Goal: Task Accomplishment & Management: Use online tool/utility

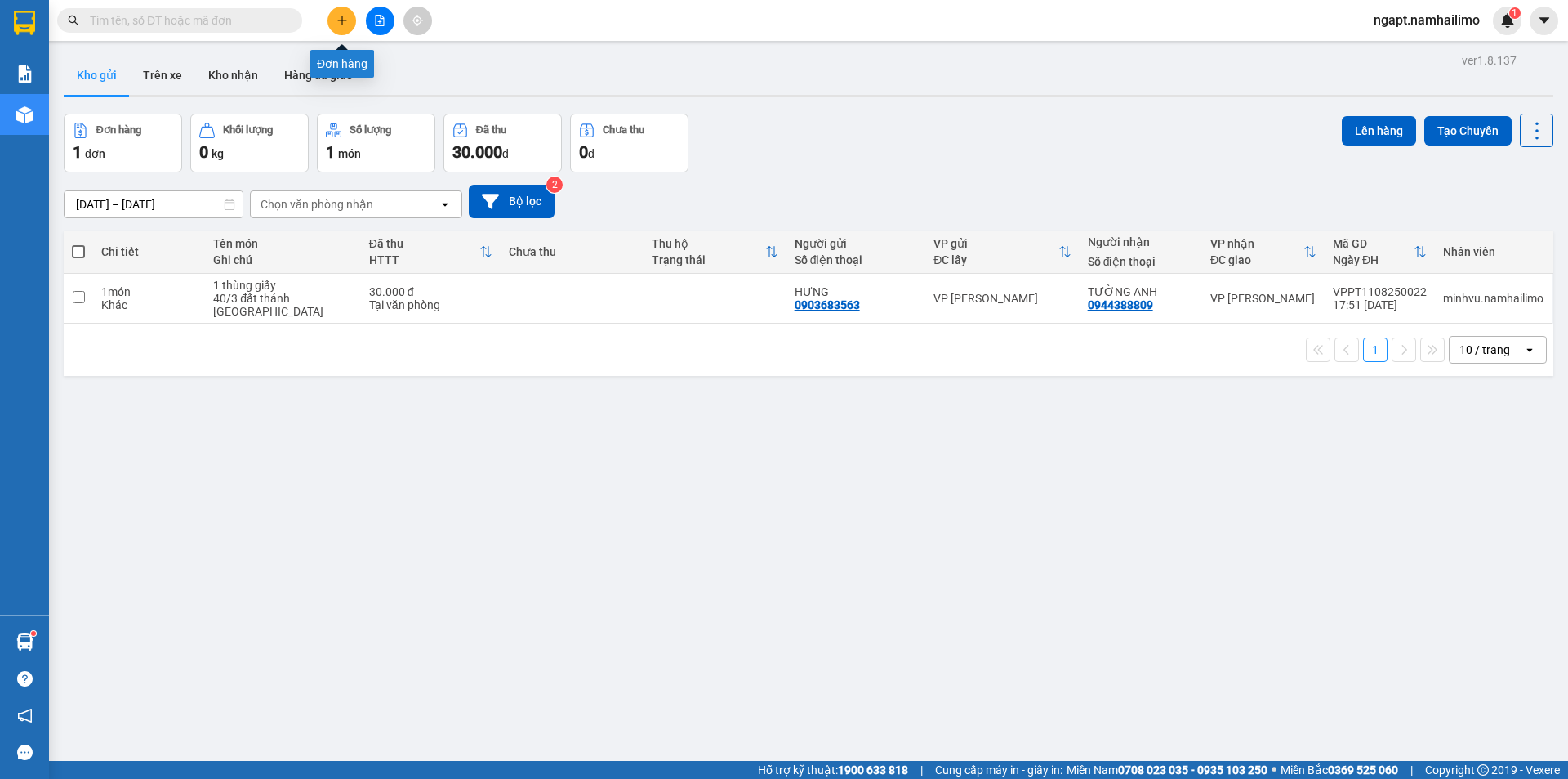
click at [344, 21] on icon "plus" at bounding box center [342, 20] width 9 height 1
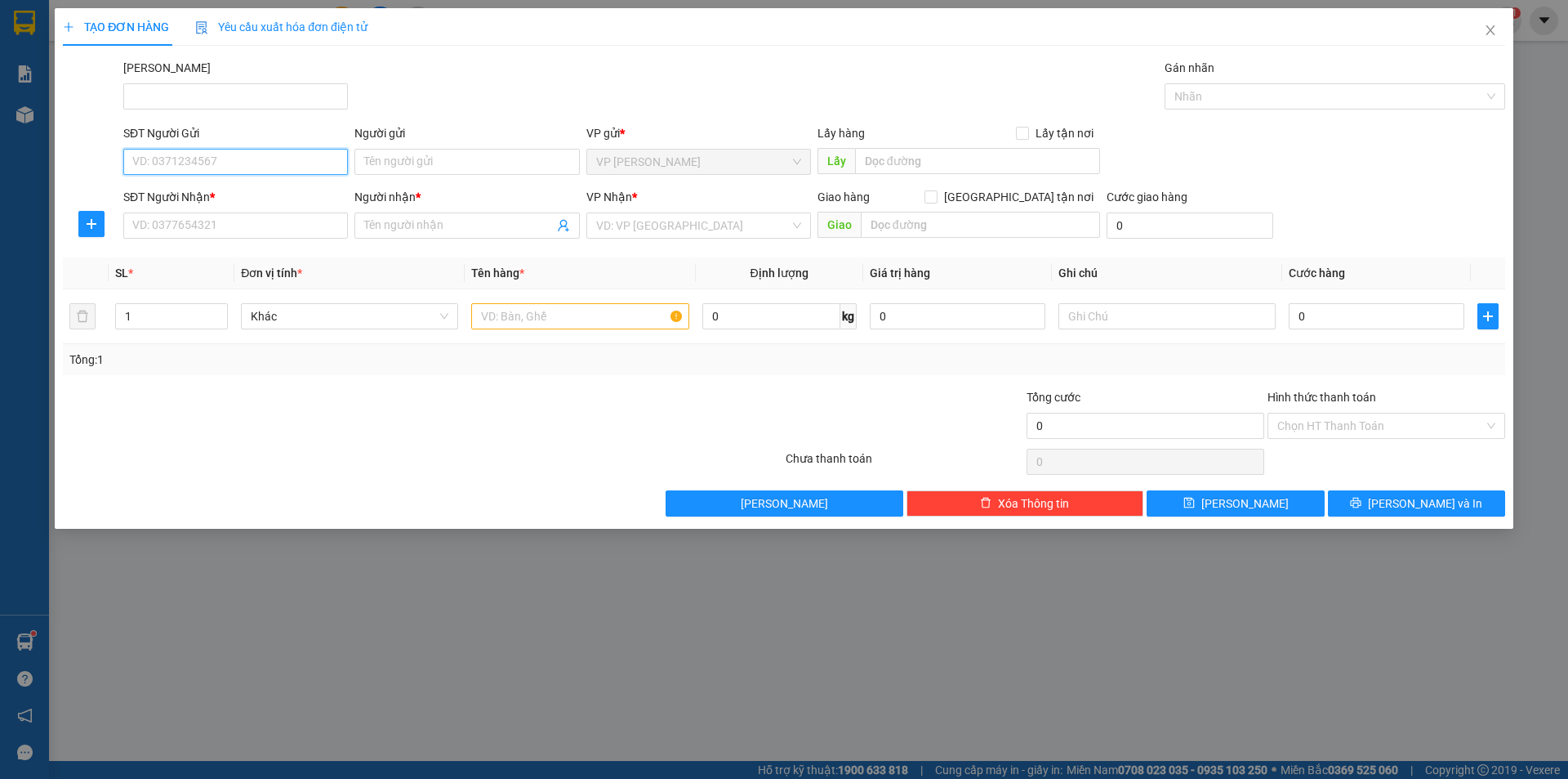
click at [237, 156] on input "SĐT Người Gửi" at bounding box center [235, 162] width 224 height 26
click at [246, 190] on div "0906785899 - DUYÊN" at bounding box center [236, 195] width 205 height 18
type input "0906785899"
type input "DUYÊN"
type input "0933126688"
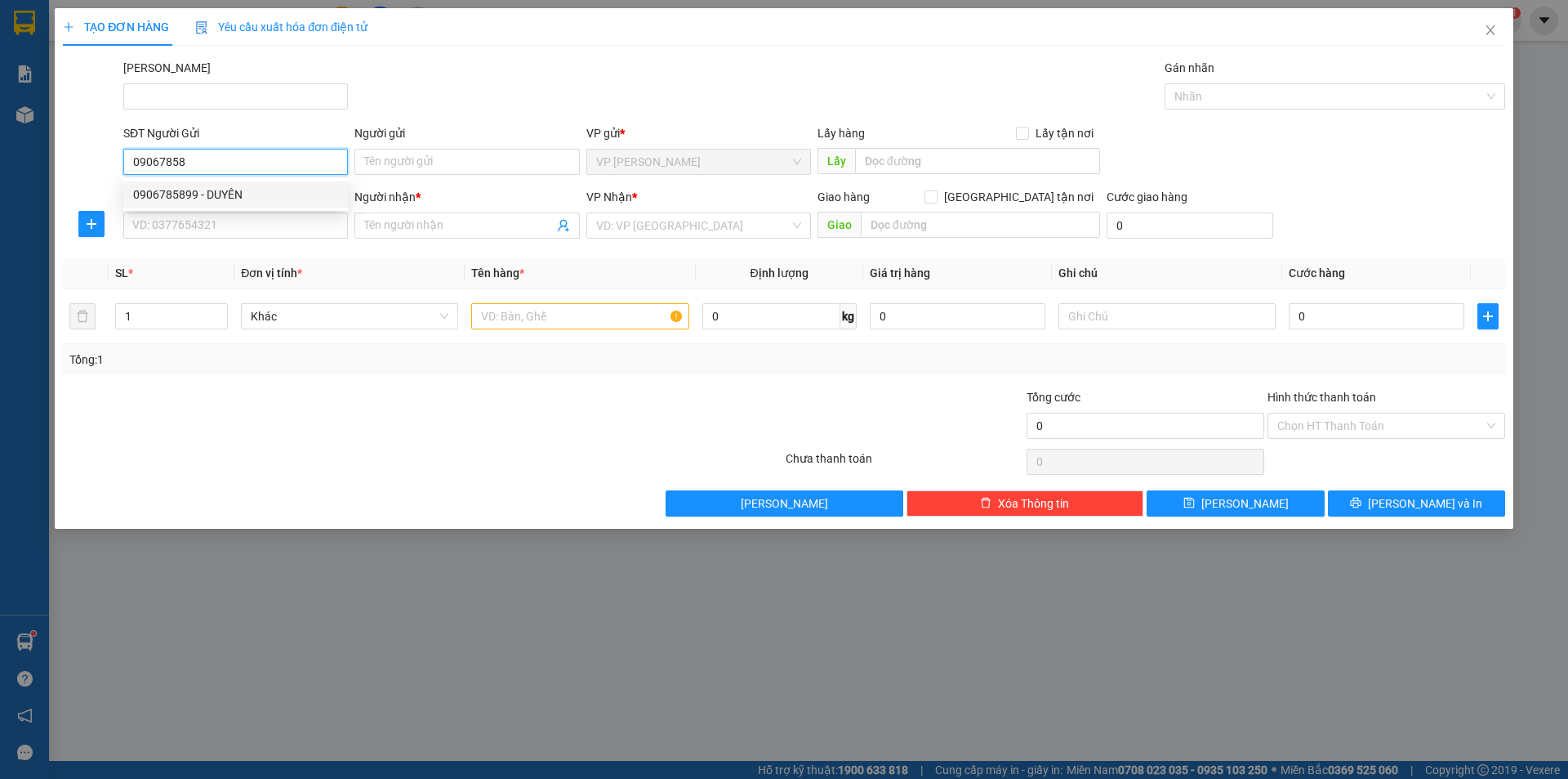
type input "TRANG"
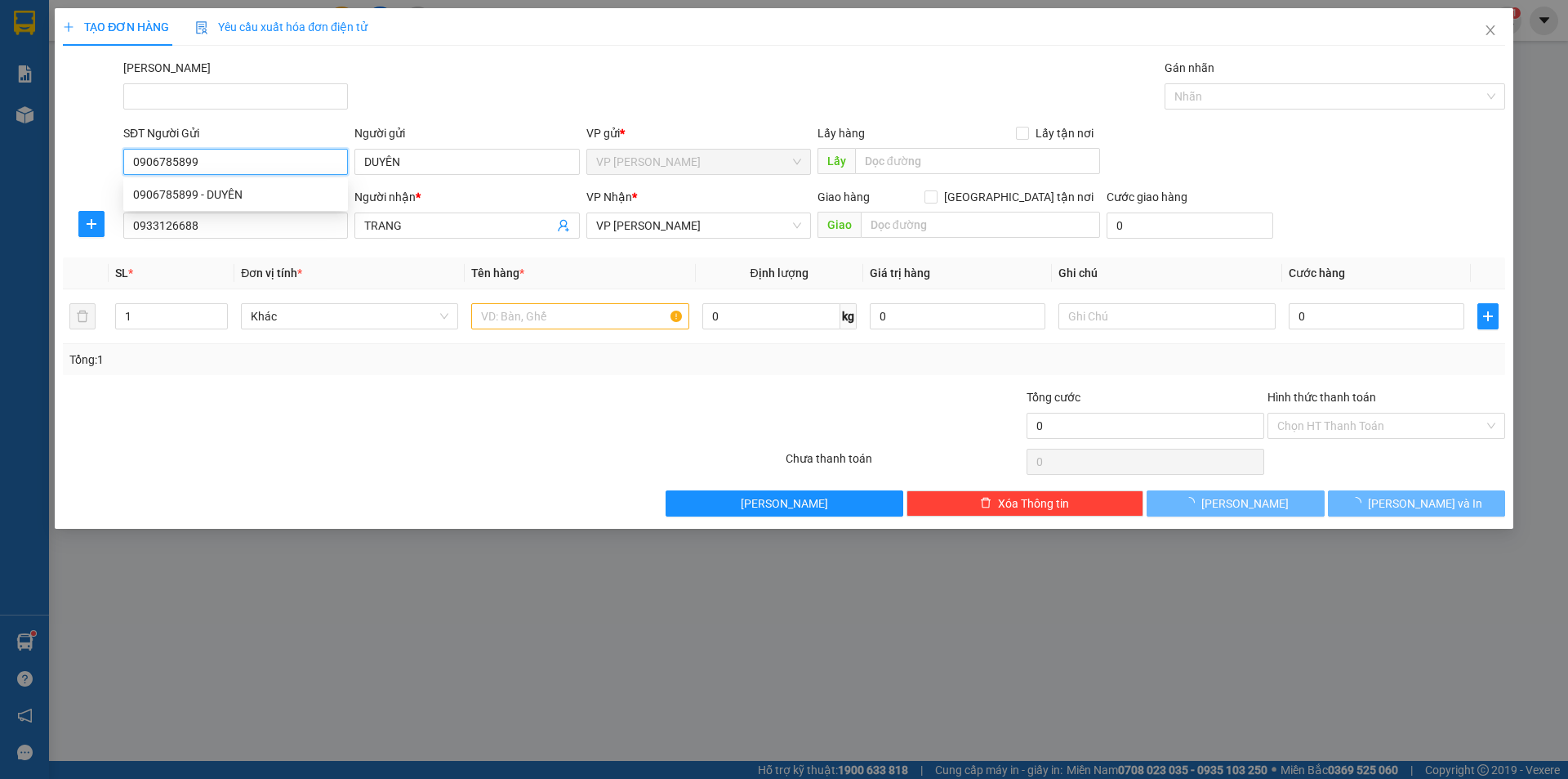
type input "30.000"
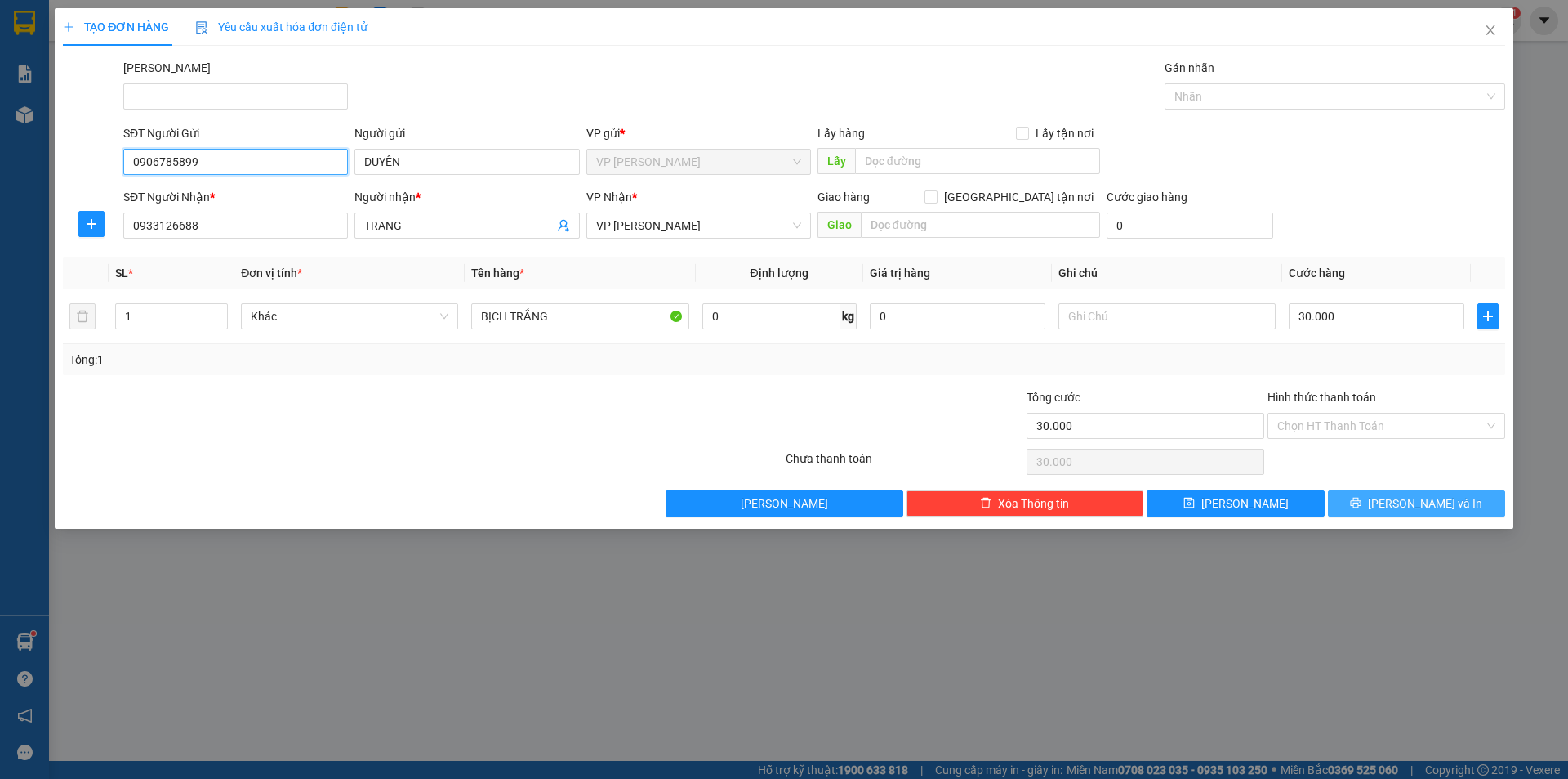
type input "0906785899"
click at [1428, 513] on button "[PERSON_NAME] và In" at bounding box center [1417, 503] width 177 height 26
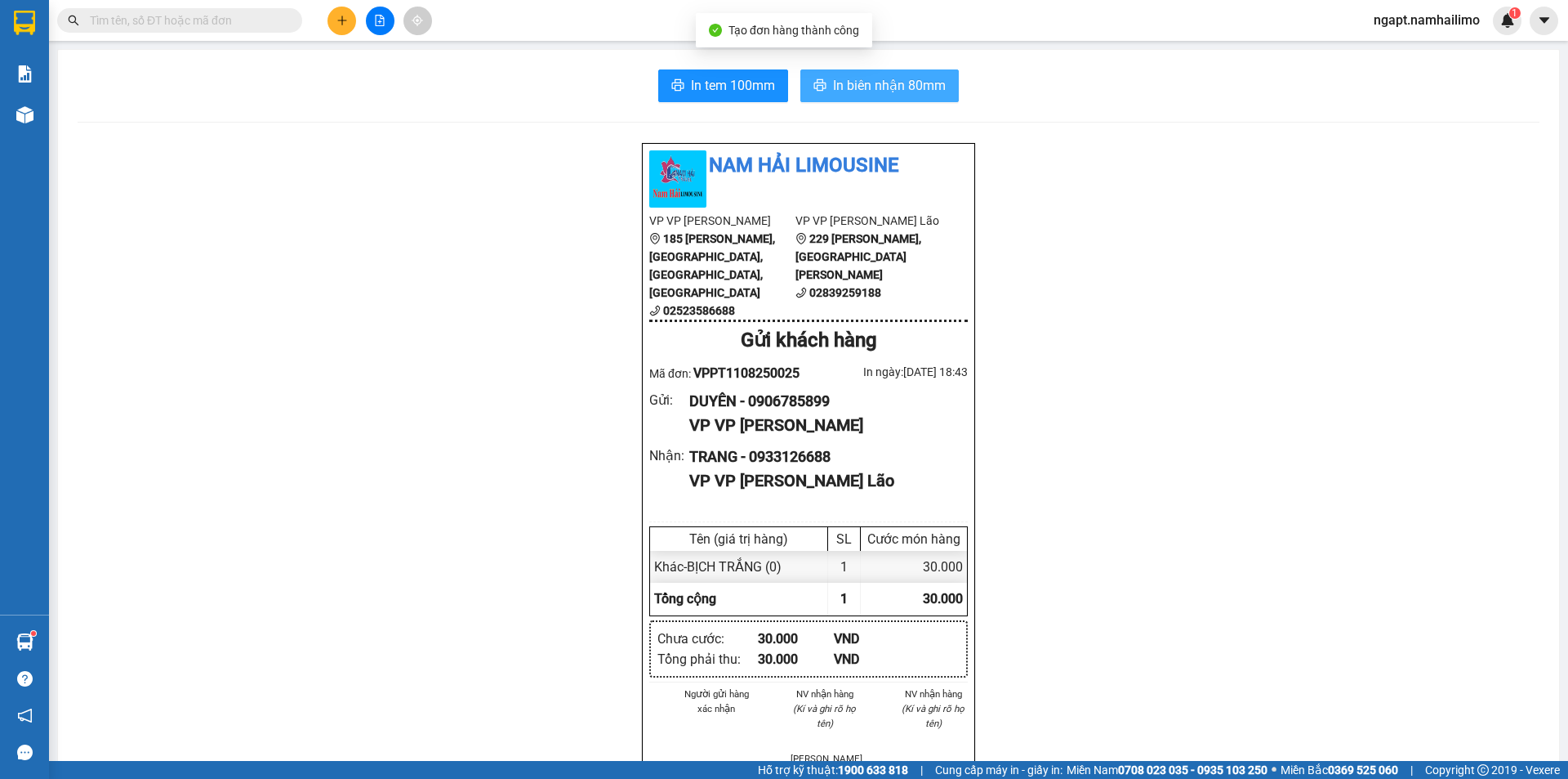
click at [884, 78] on span "In biên nhận 80mm" at bounding box center [889, 85] width 113 height 21
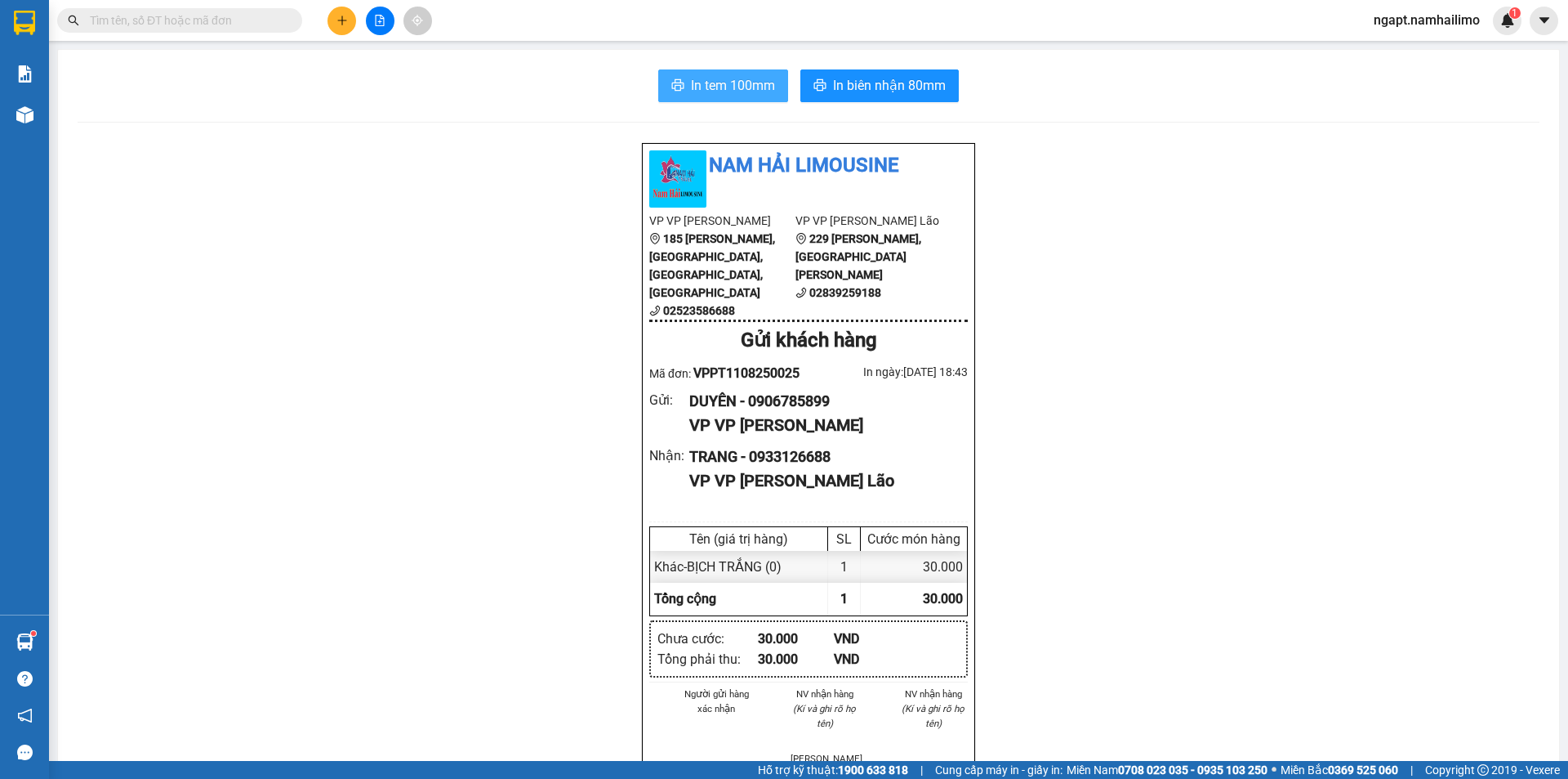
click at [710, 87] on span "In tem 100mm" at bounding box center [733, 85] width 84 height 21
click at [855, 88] on span "In biên nhận 80mm" at bounding box center [889, 85] width 113 height 21
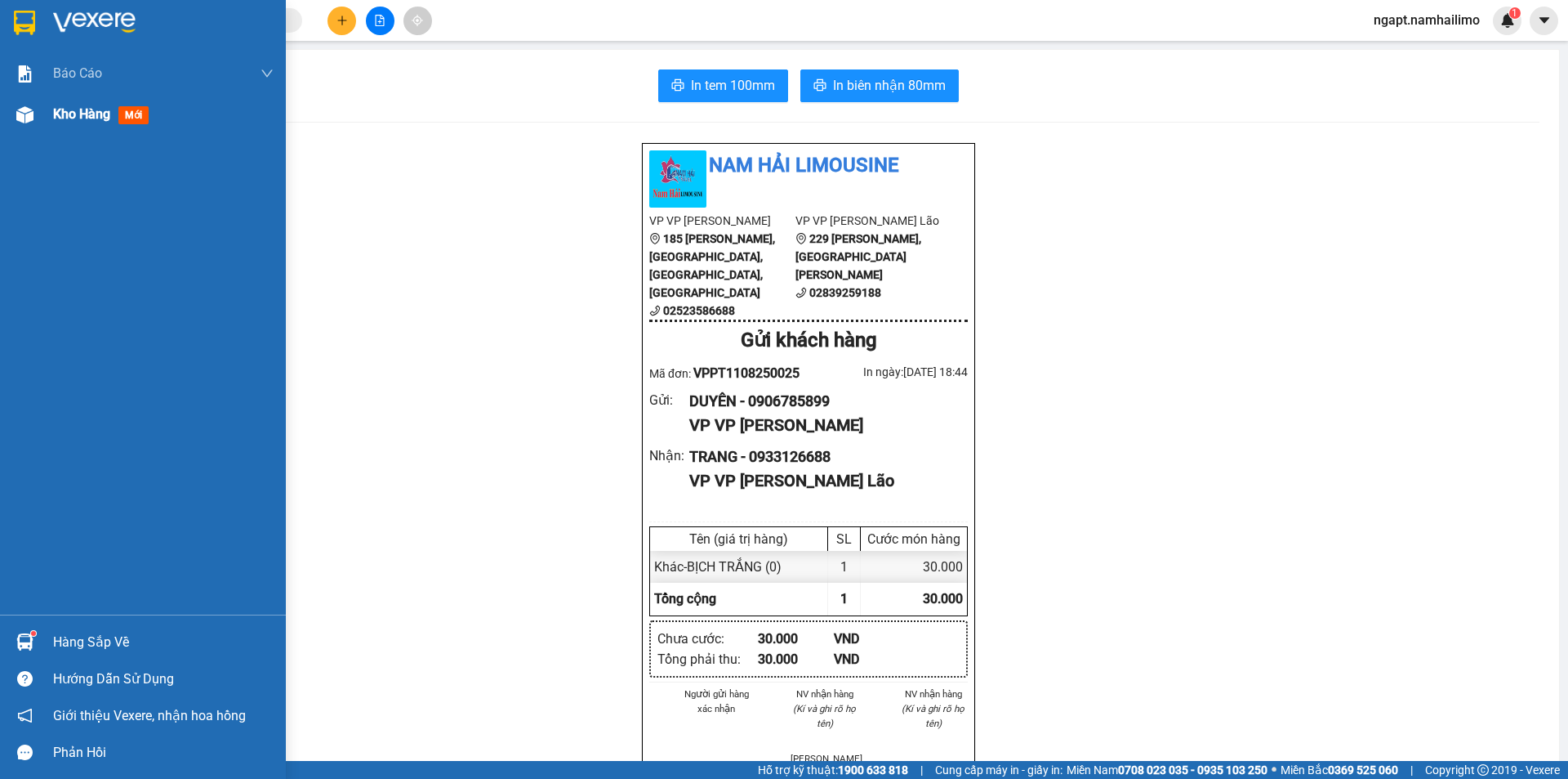
click at [77, 118] on span "Kho hàng" at bounding box center [81, 113] width 57 height 16
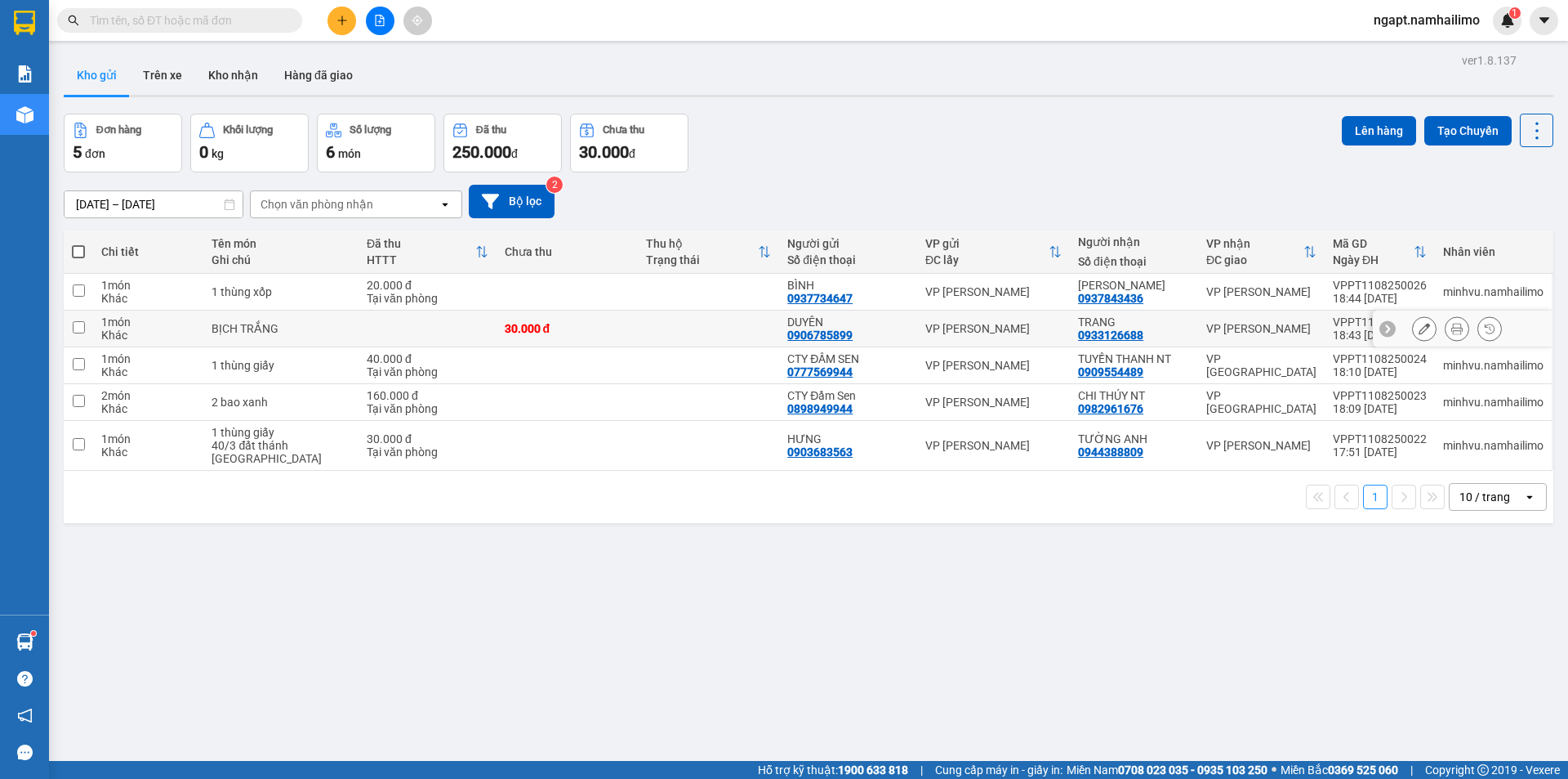
click at [1423, 321] on div at bounding box center [1424, 329] width 25 height 25
click at [1418, 334] on icon at bounding box center [1424, 329] width 12 height 12
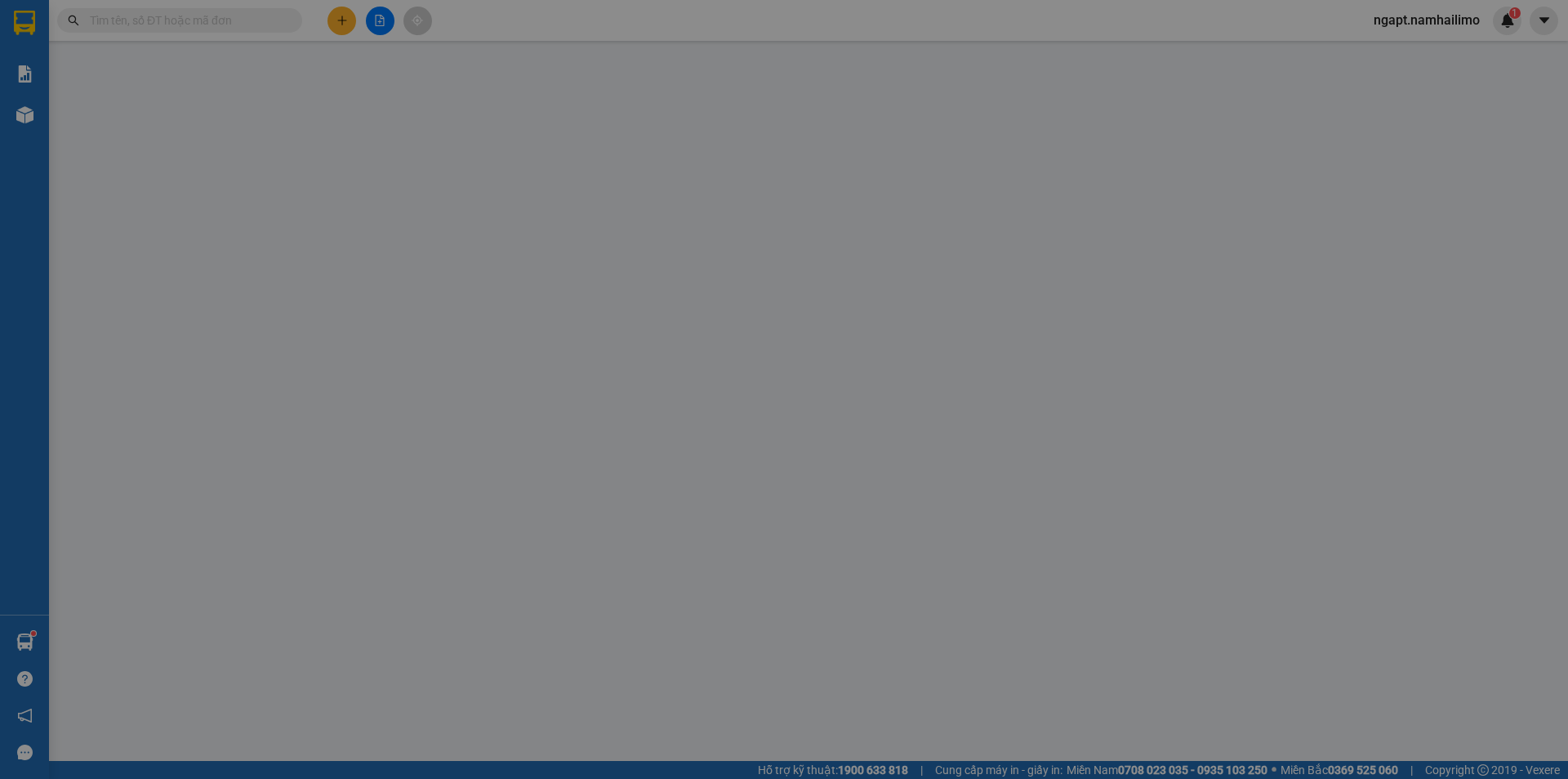
type input "0906785899"
type input "0933126688"
type input "30.000"
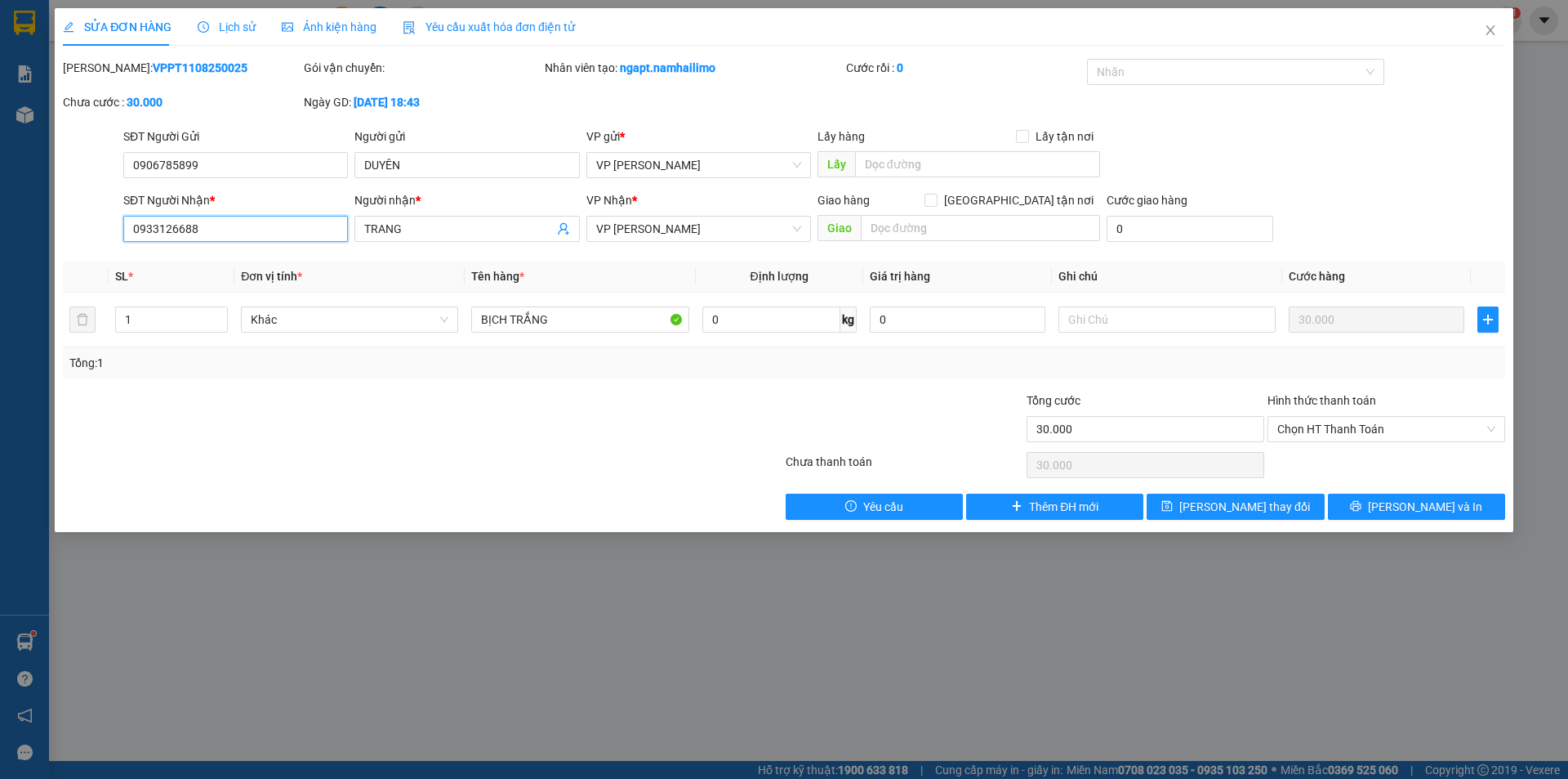
click at [222, 233] on input "0933126688" at bounding box center [235, 229] width 224 height 26
type input "0933126686"
click at [1423, 512] on span "[PERSON_NAME] và In" at bounding box center [1425, 507] width 114 height 18
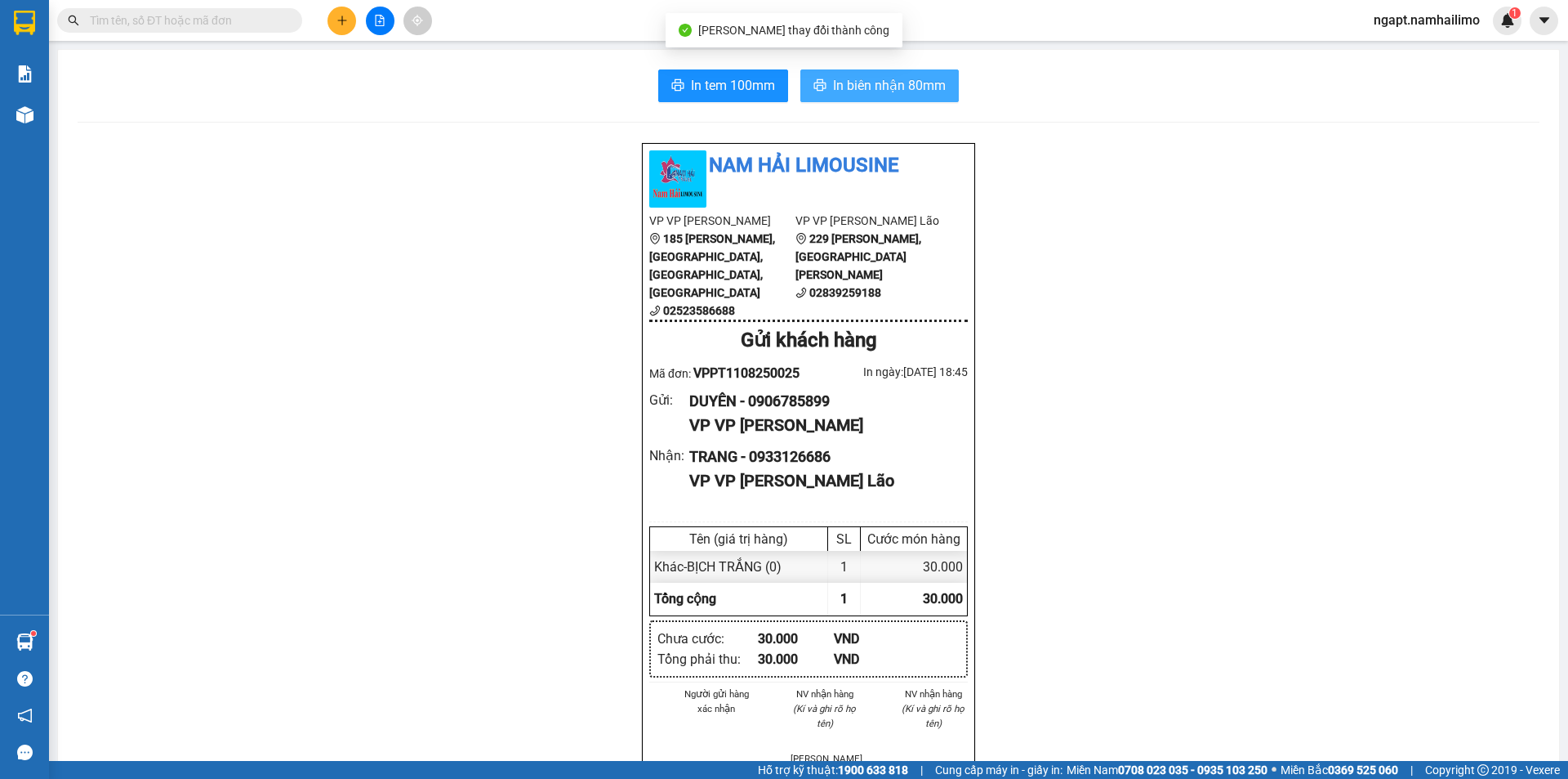
click at [910, 90] on span "In biên nhận 80mm" at bounding box center [889, 85] width 113 height 21
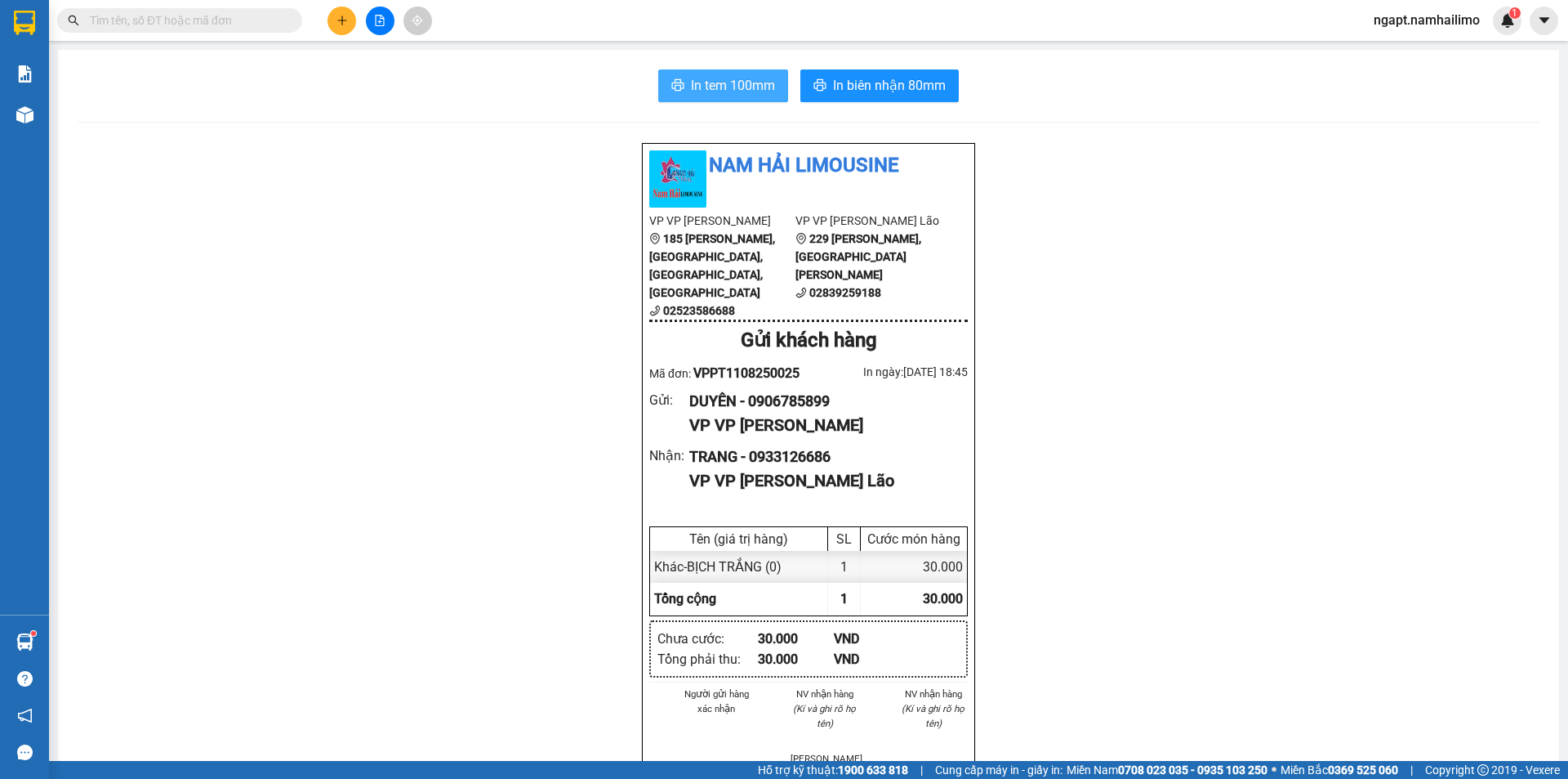
click at [714, 81] on span "In tem 100mm" at bounding box center [733, 85] width 84 height 21
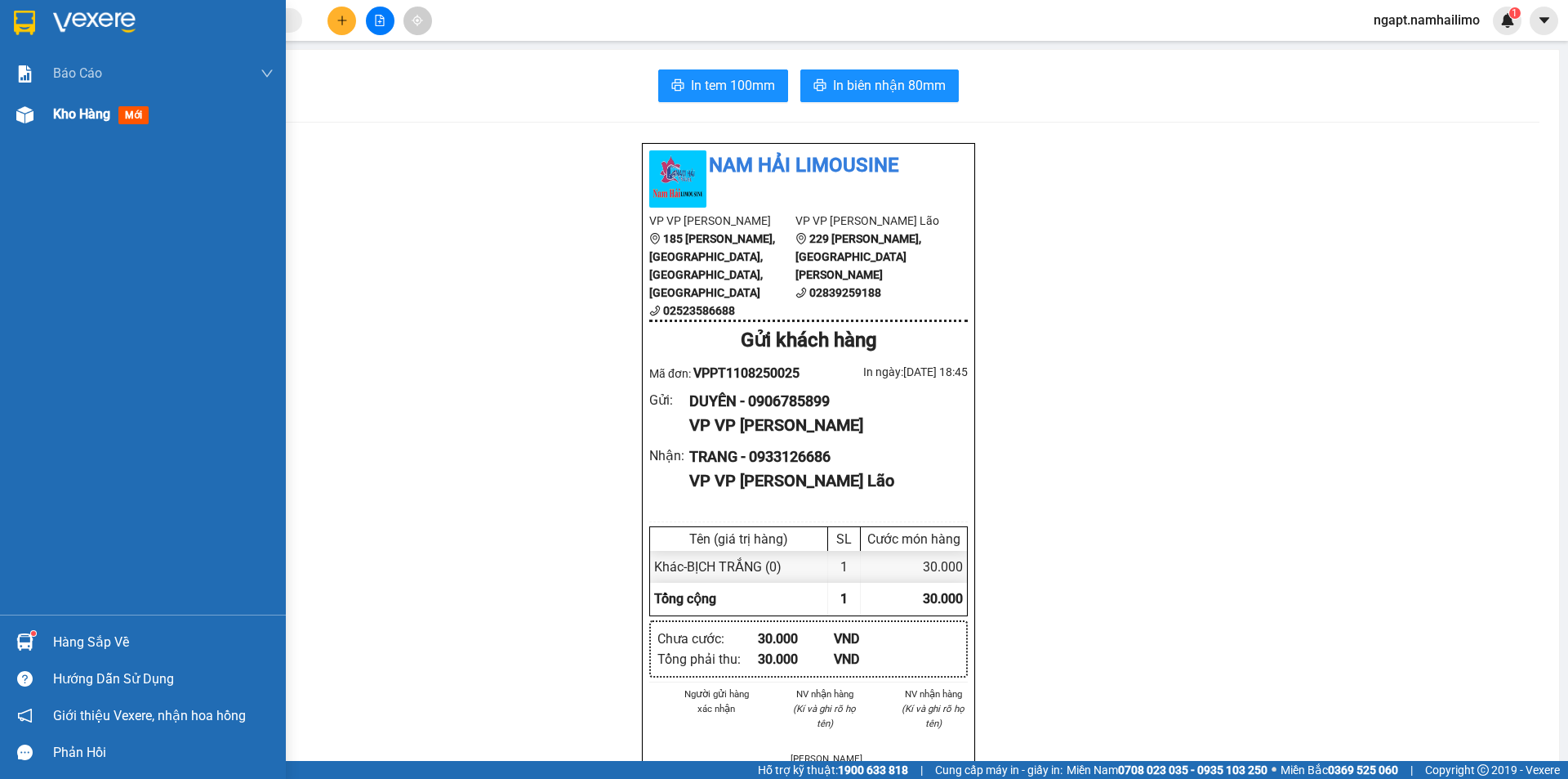
click at [79, 124] on div "Kho hàng mới" at bounding box center [103, 113] width 102 height 21
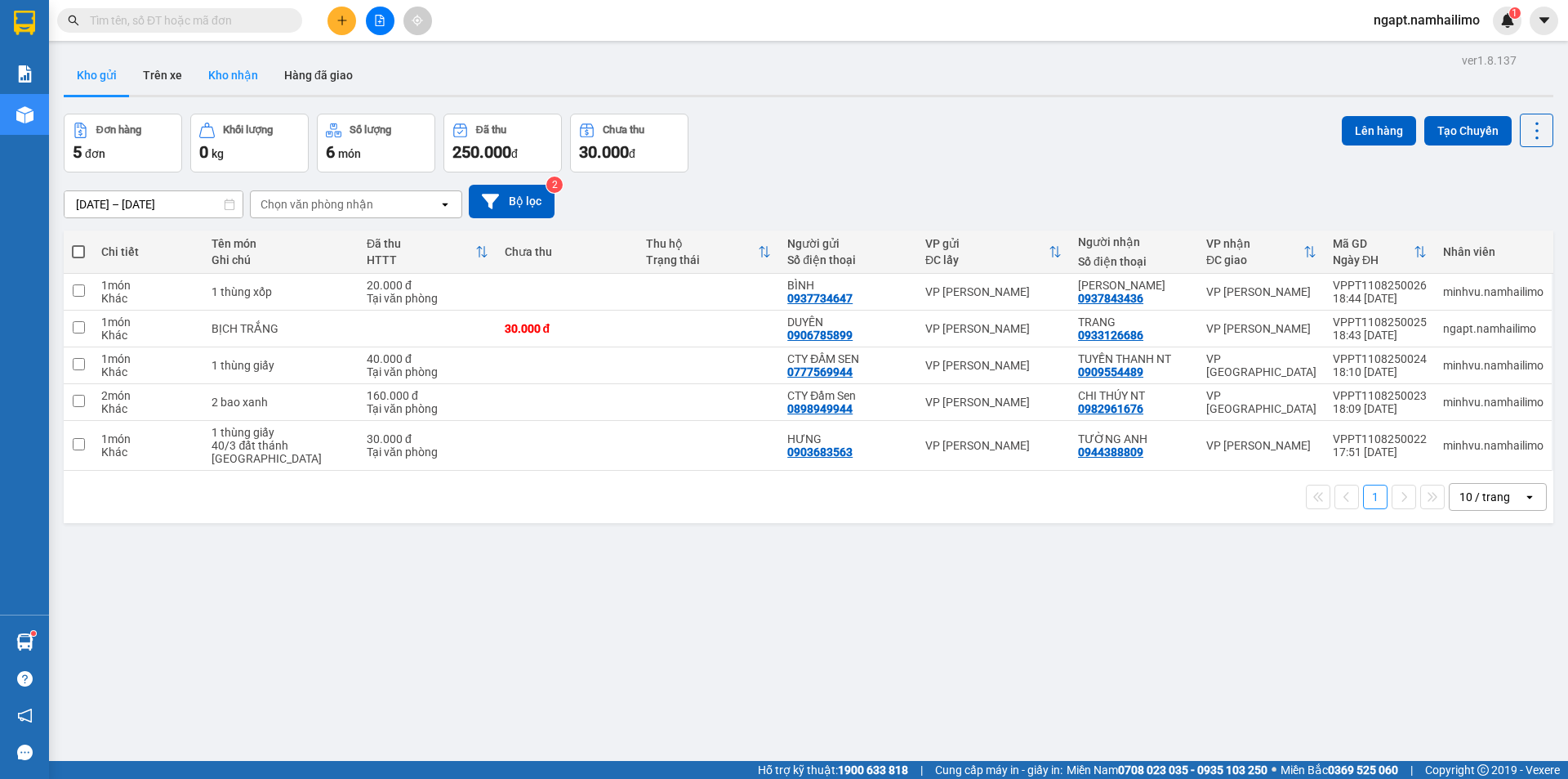
click at [229, 71] on button "Kho nhận" at bounding box center [233, 75] width 76 height 39
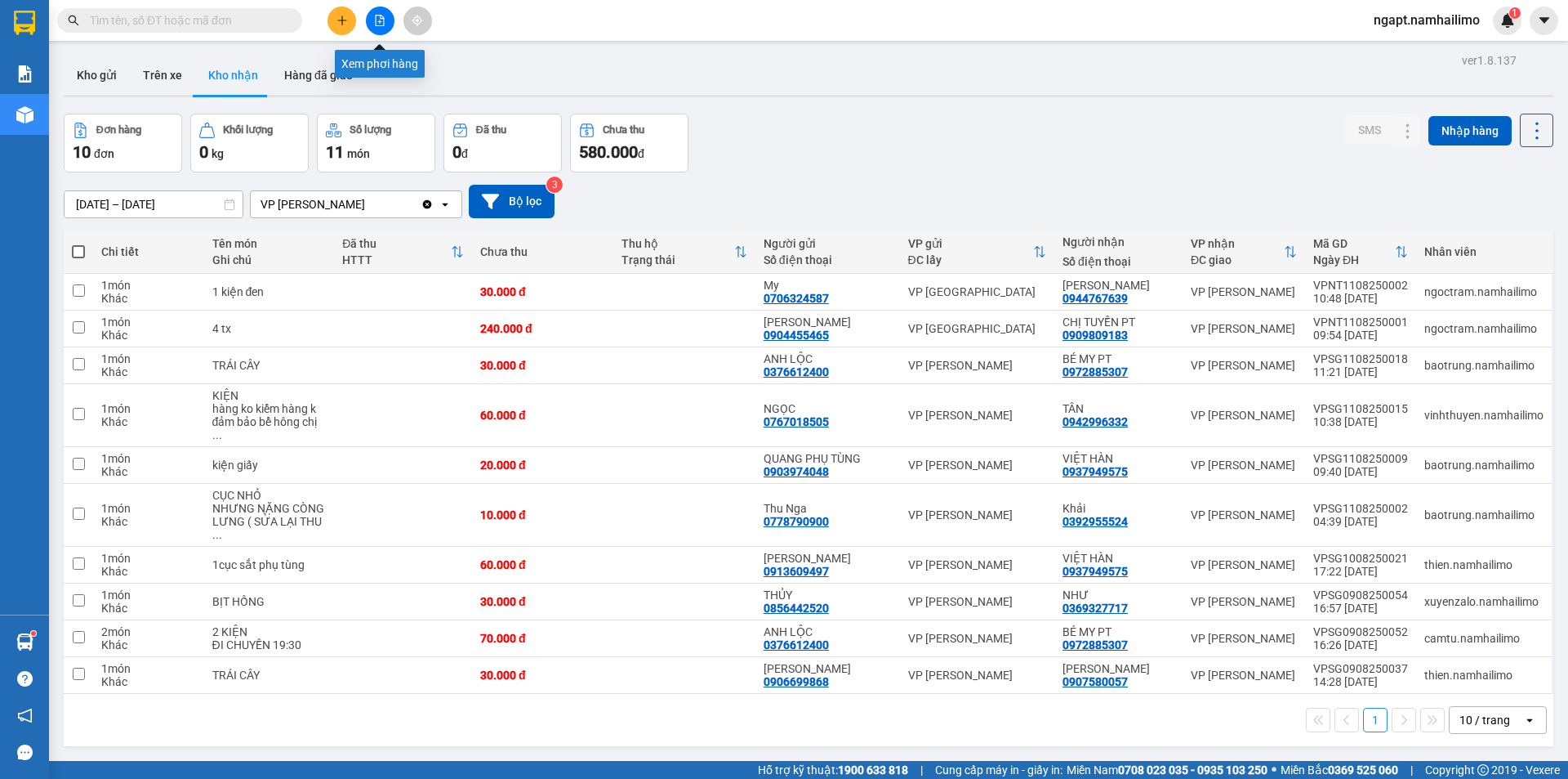
click at [378, 15] on icon "file-add" at bounding box center [380, 21] width 9 height 12
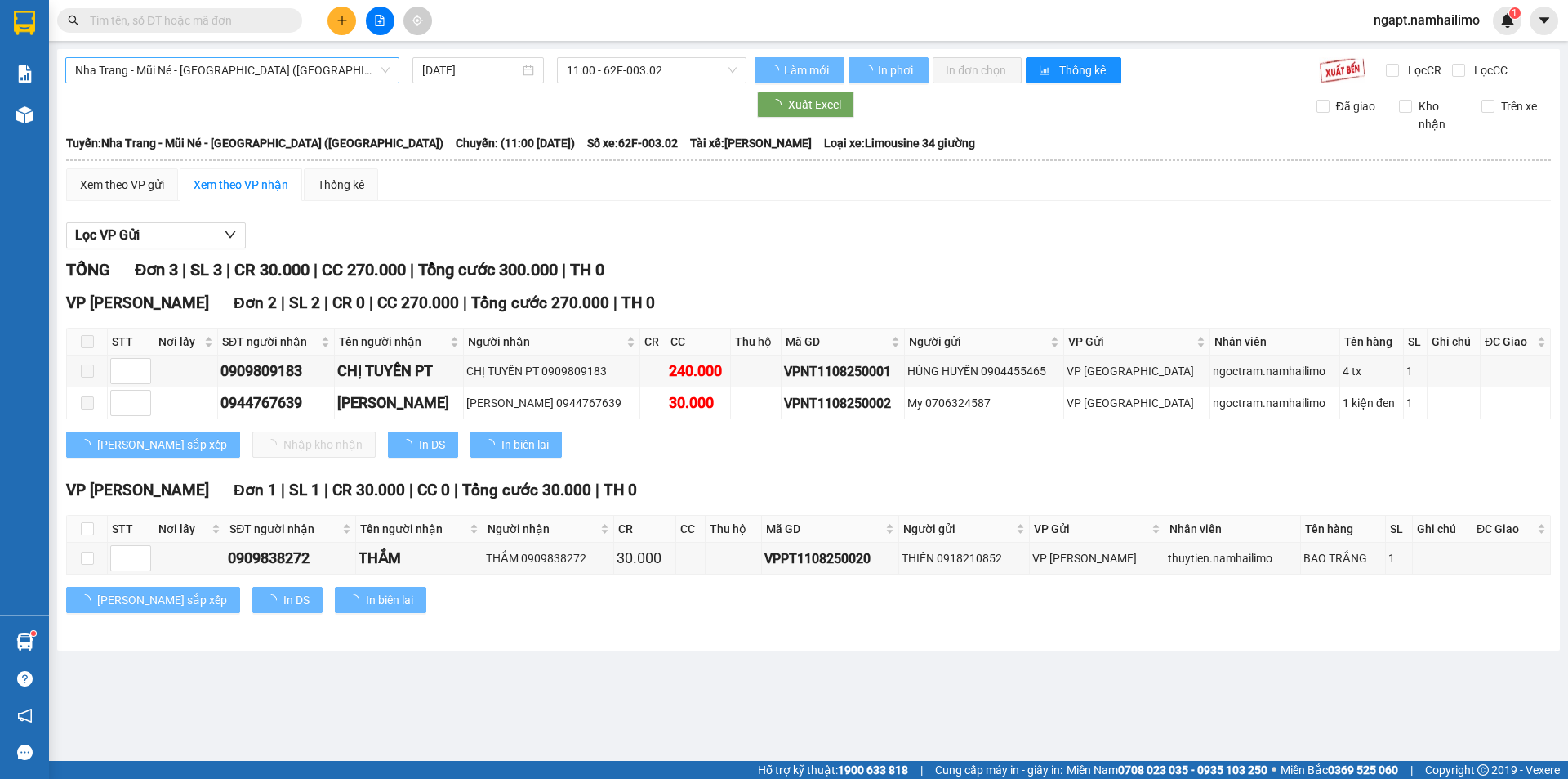
click at [242, 61] on span "Nha Trang - Mũi Né - [GEOGRAPHIC_DATA] ([GEOGRAPHIC_DATA])" at bounding box center [233, 70] width 314 height 25
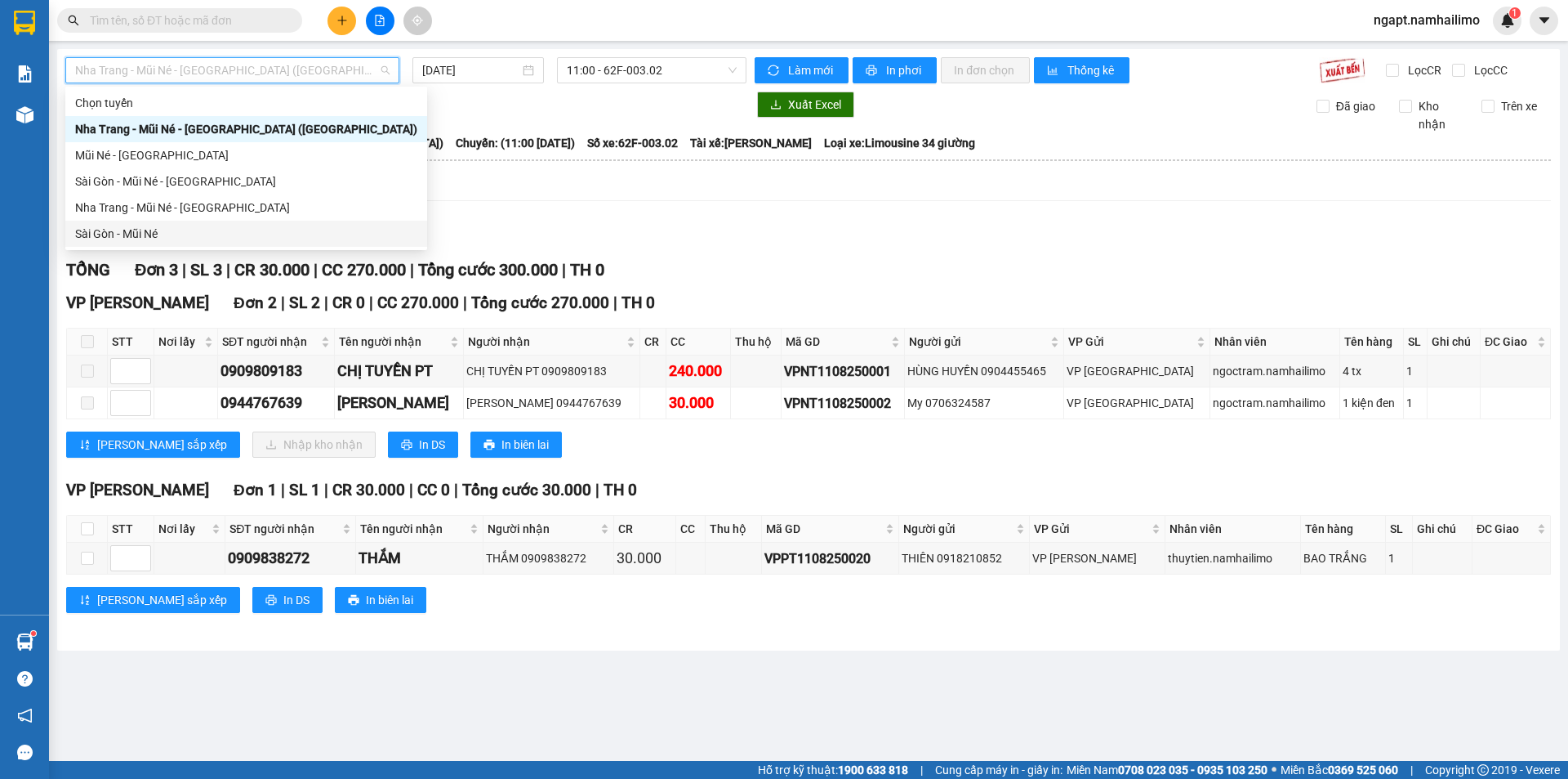
click at [202, 233] on div "Sài Gòn - Mũi Né" at bounding box center [247, 233] width 343 height 18
type input "[DATE]"
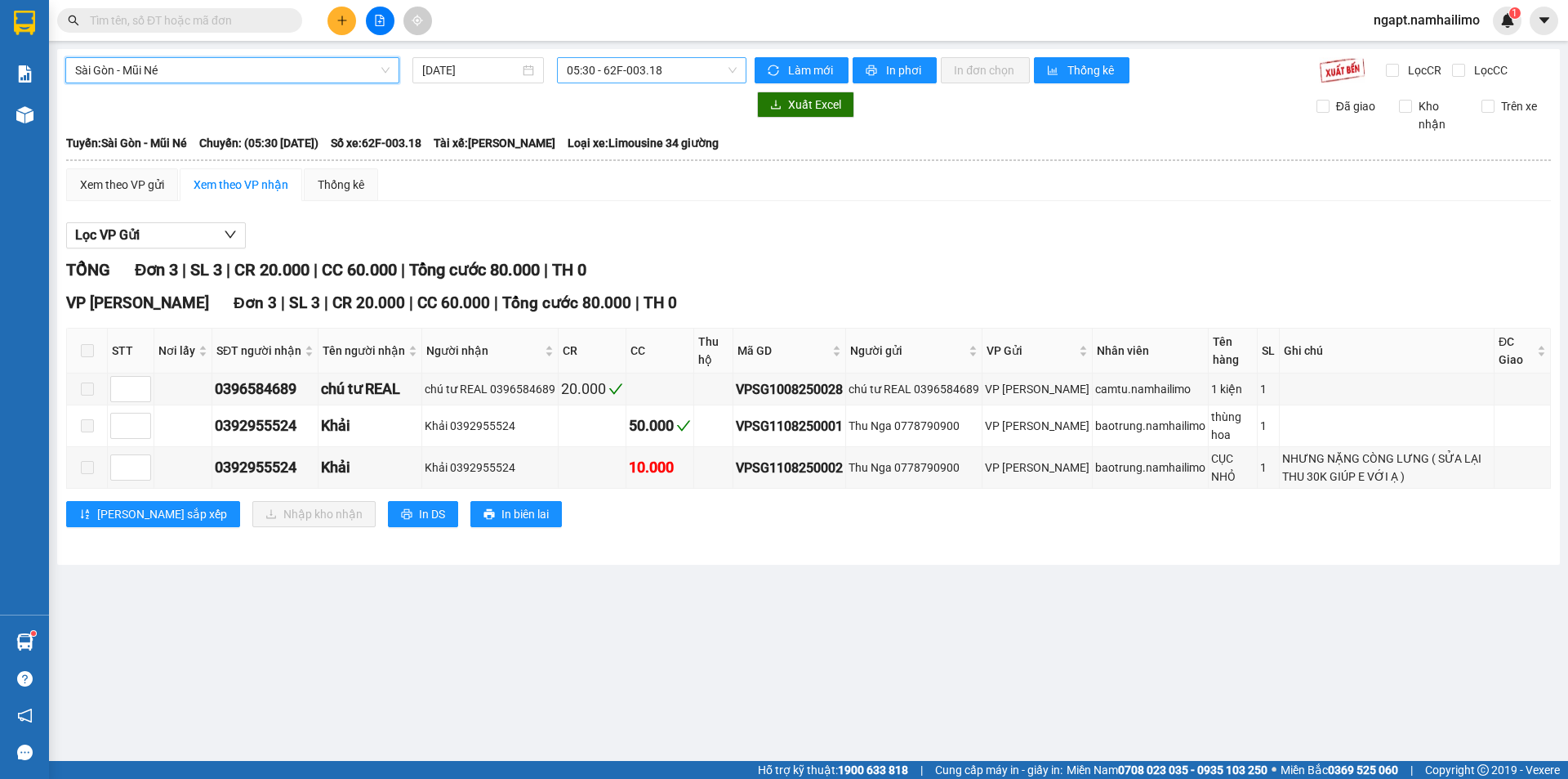
click at [703, 70] on span "05:30 - 62F-003.18" at bounding box center [651, 70] width 170 height 25
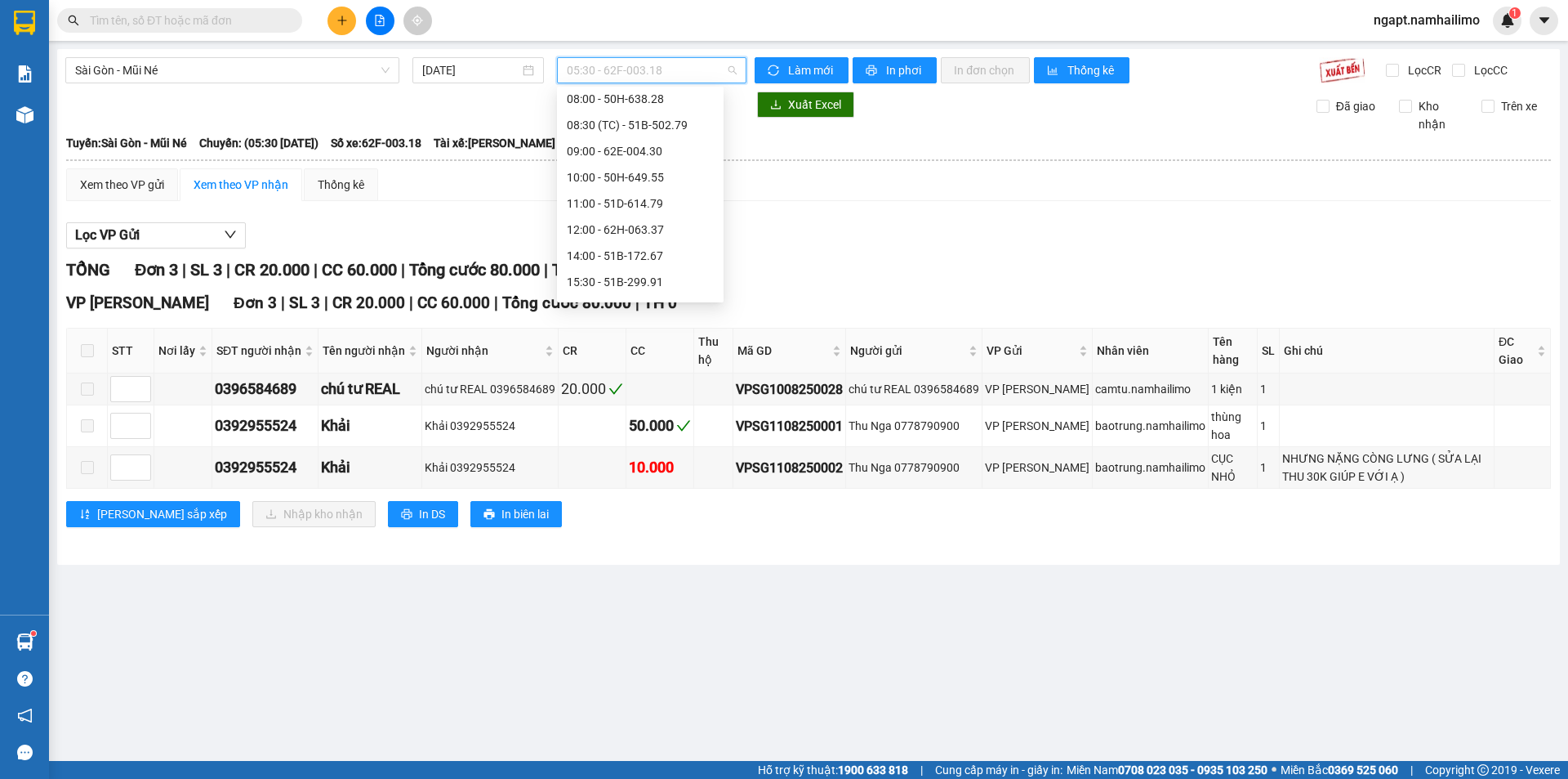
scroll to position [209, 0]
click at [654, 154] on div "14:00 - 51B-172.67" at bounding box center [640, 156] width 147 height 18
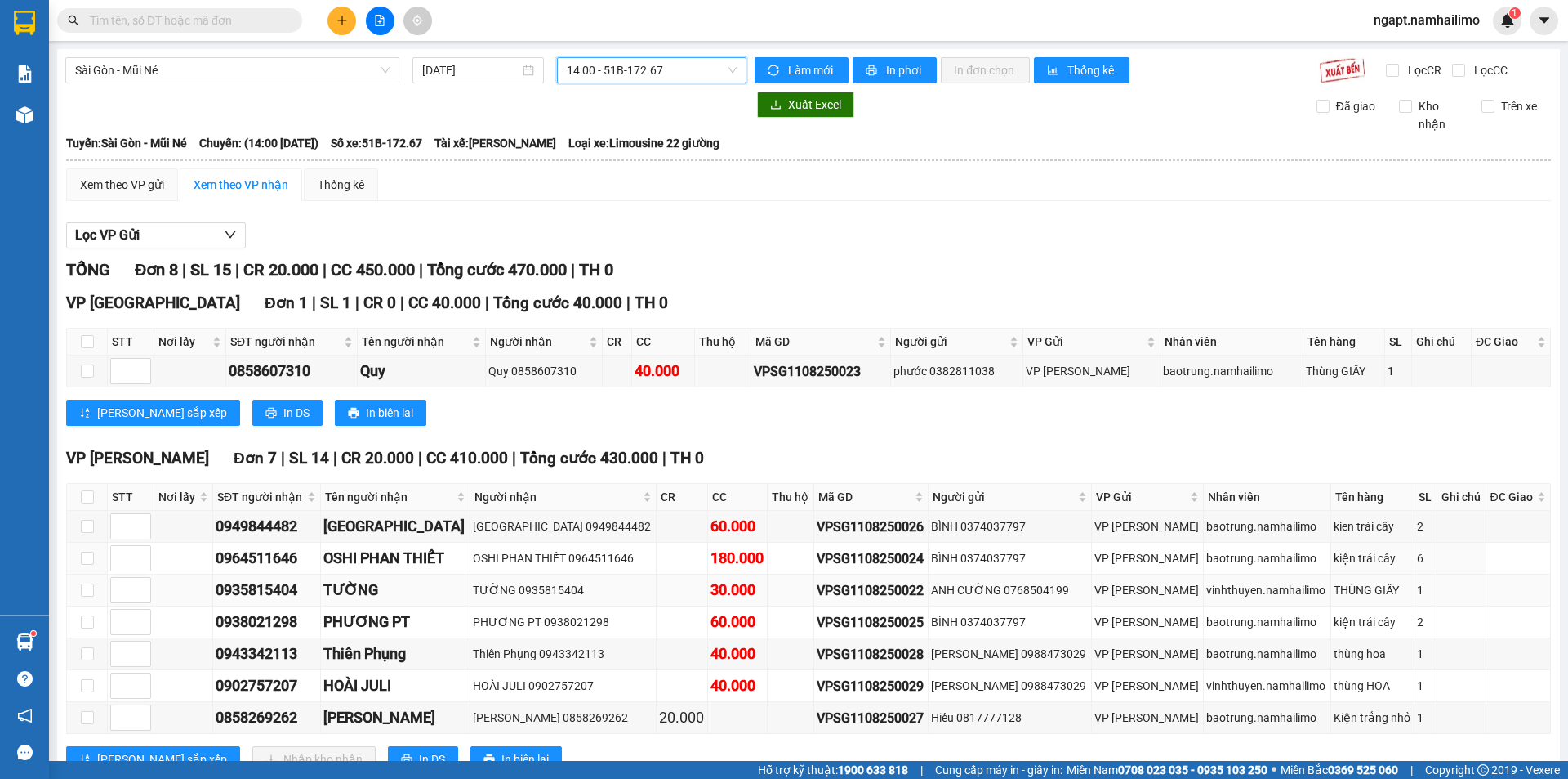
scroll to position [57, 0]
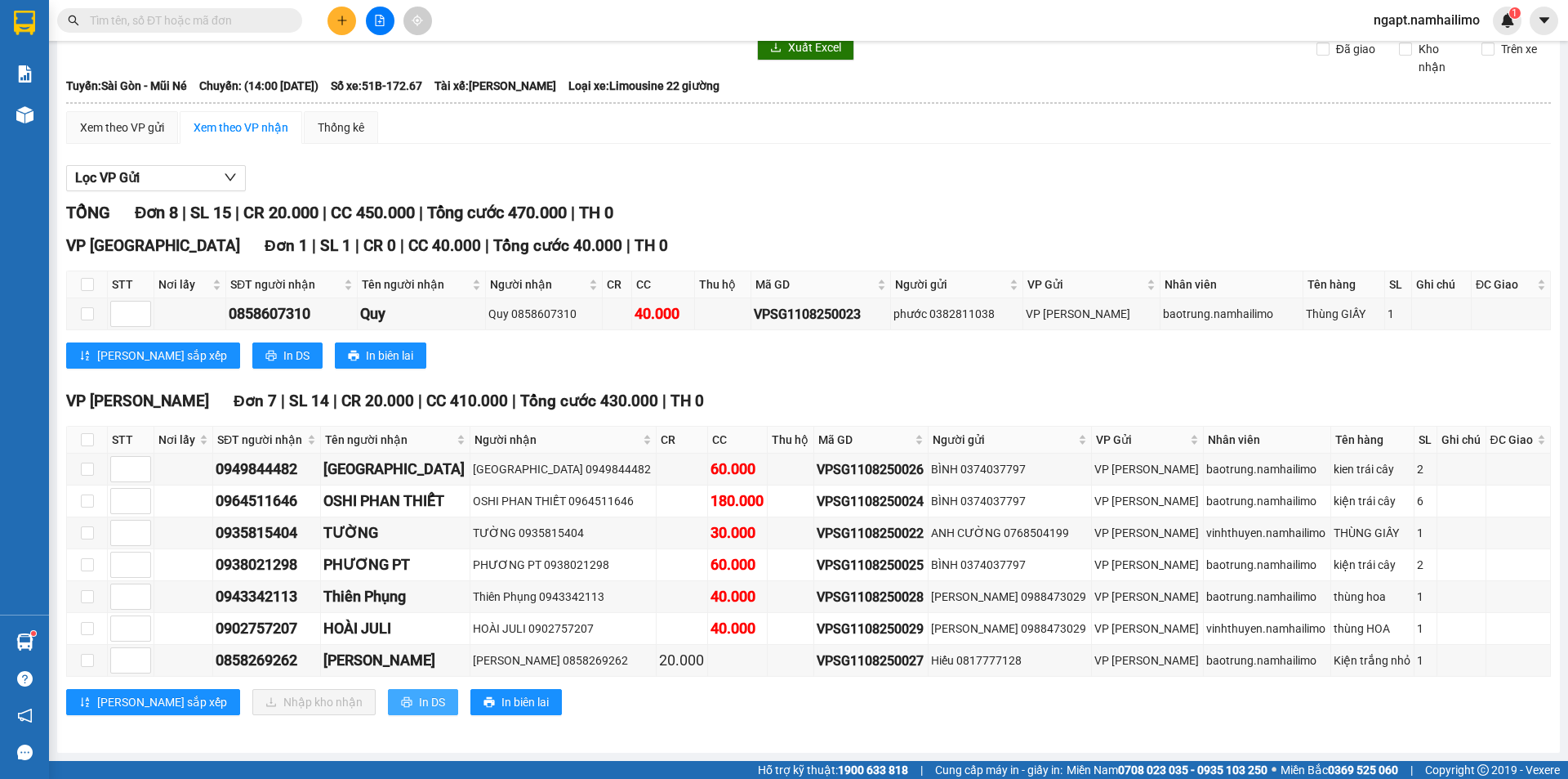
click at [419, 703] on span "In DS" at bounding box center [432, 702] width 26 height 18
click at [86, 632] on input "checkbox" at bounding box center [88, 628] width 13 height 13
checkbox input "true"
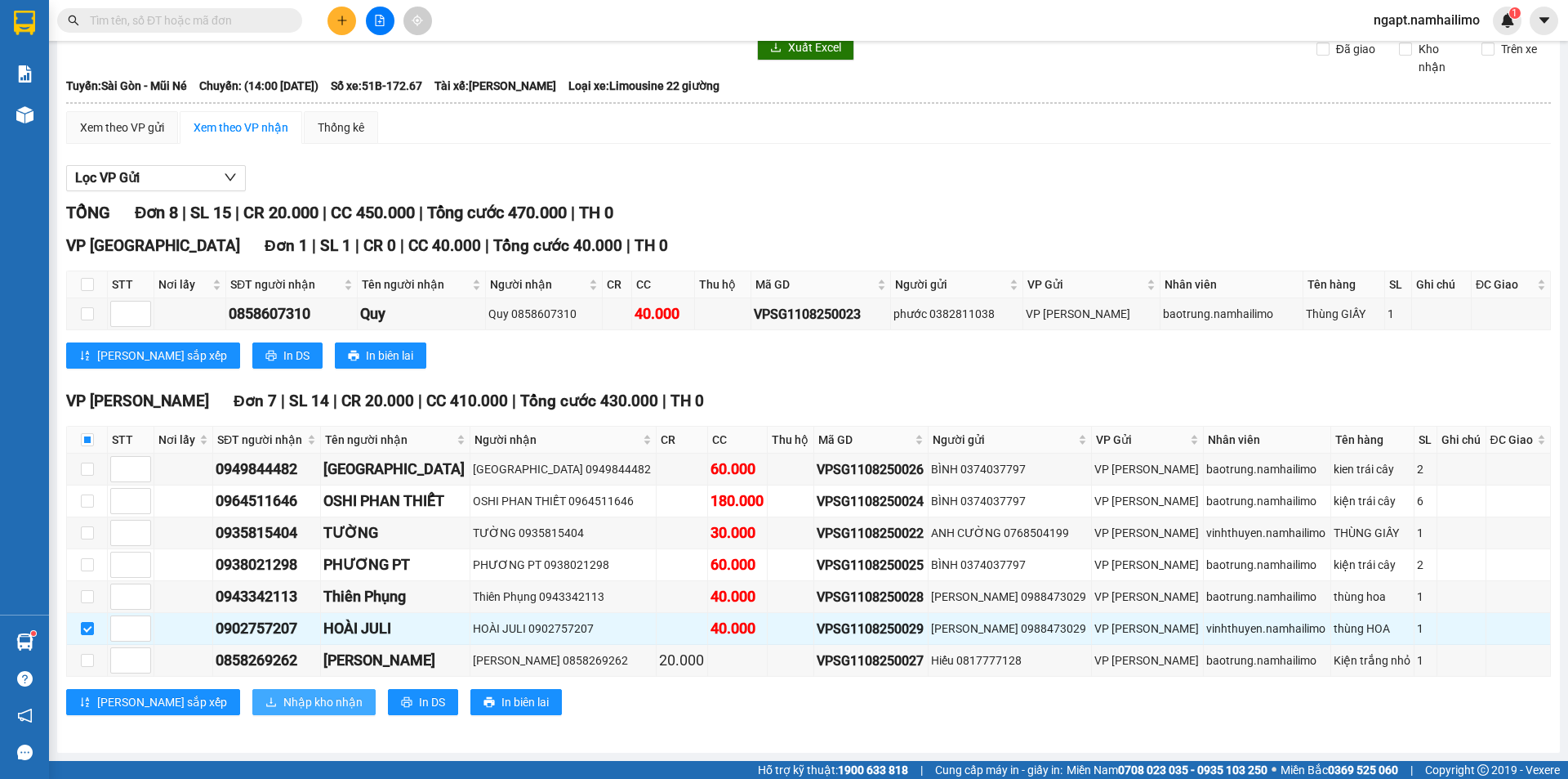
click at [283, 697] on span "Nhập kho nhận" at bounding box center [323, 702] width 79 height 18
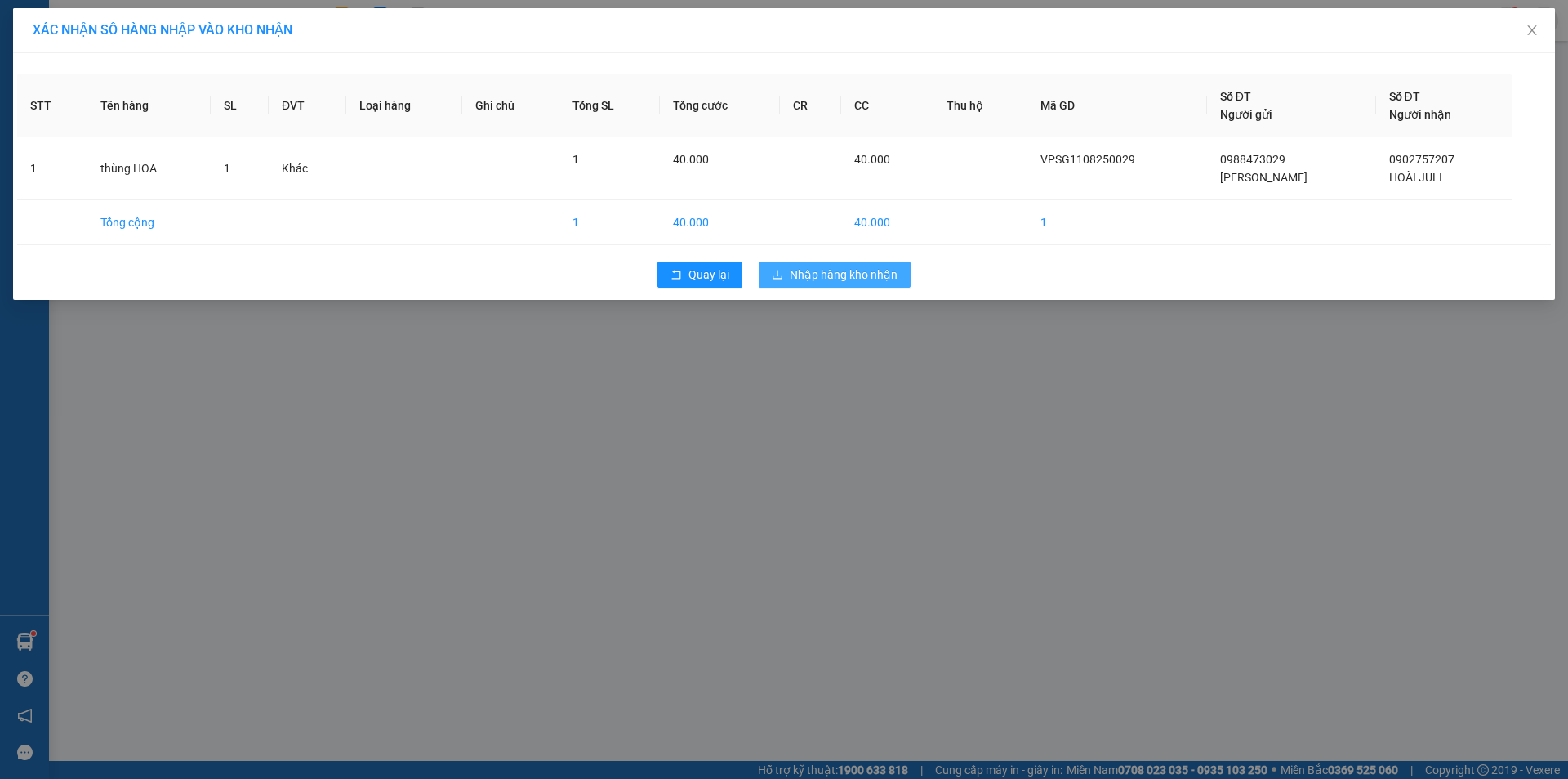
click at [847, 271] on span "Nhập hàng kho nhận" at bounding box center [843, 275] width 108 height 18
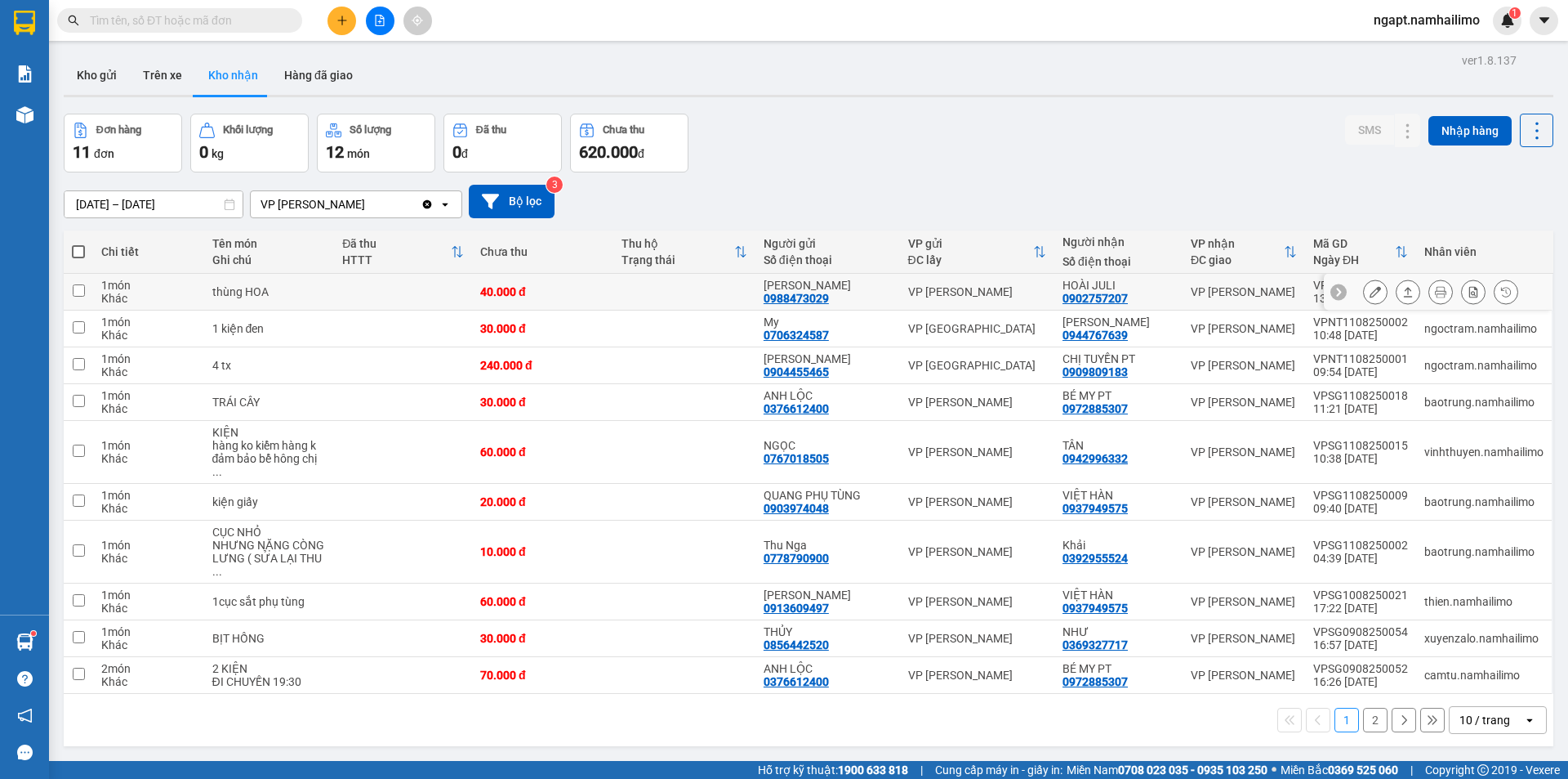
click at [1369, 292] on icon at bounding box center [1375, 291] width 12 height 12
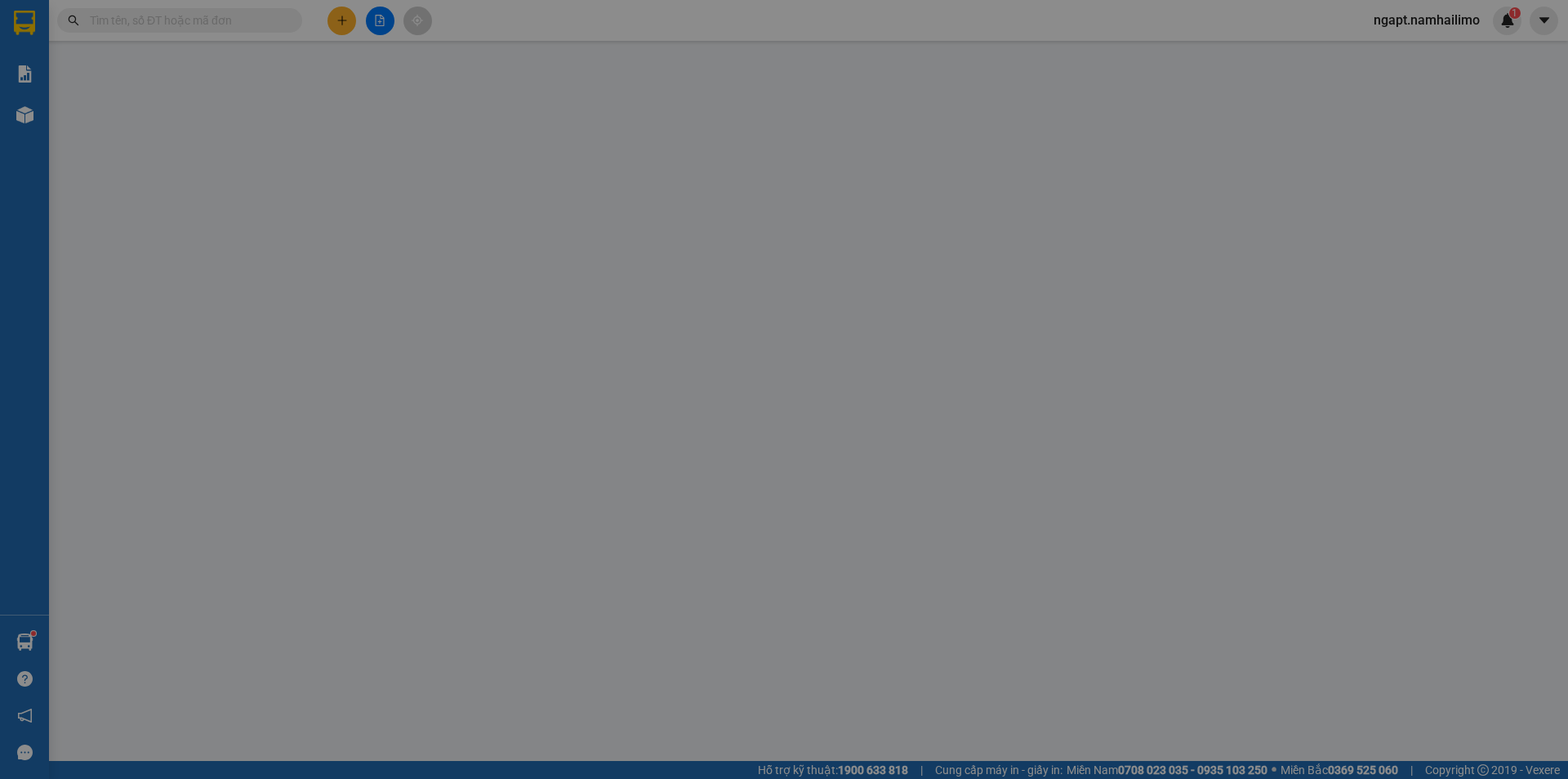
type input "0988473029"
type input "[PERSON_NAME]"
type input "0902757207"
type input "HOÀI JULI"
type input "40.000"
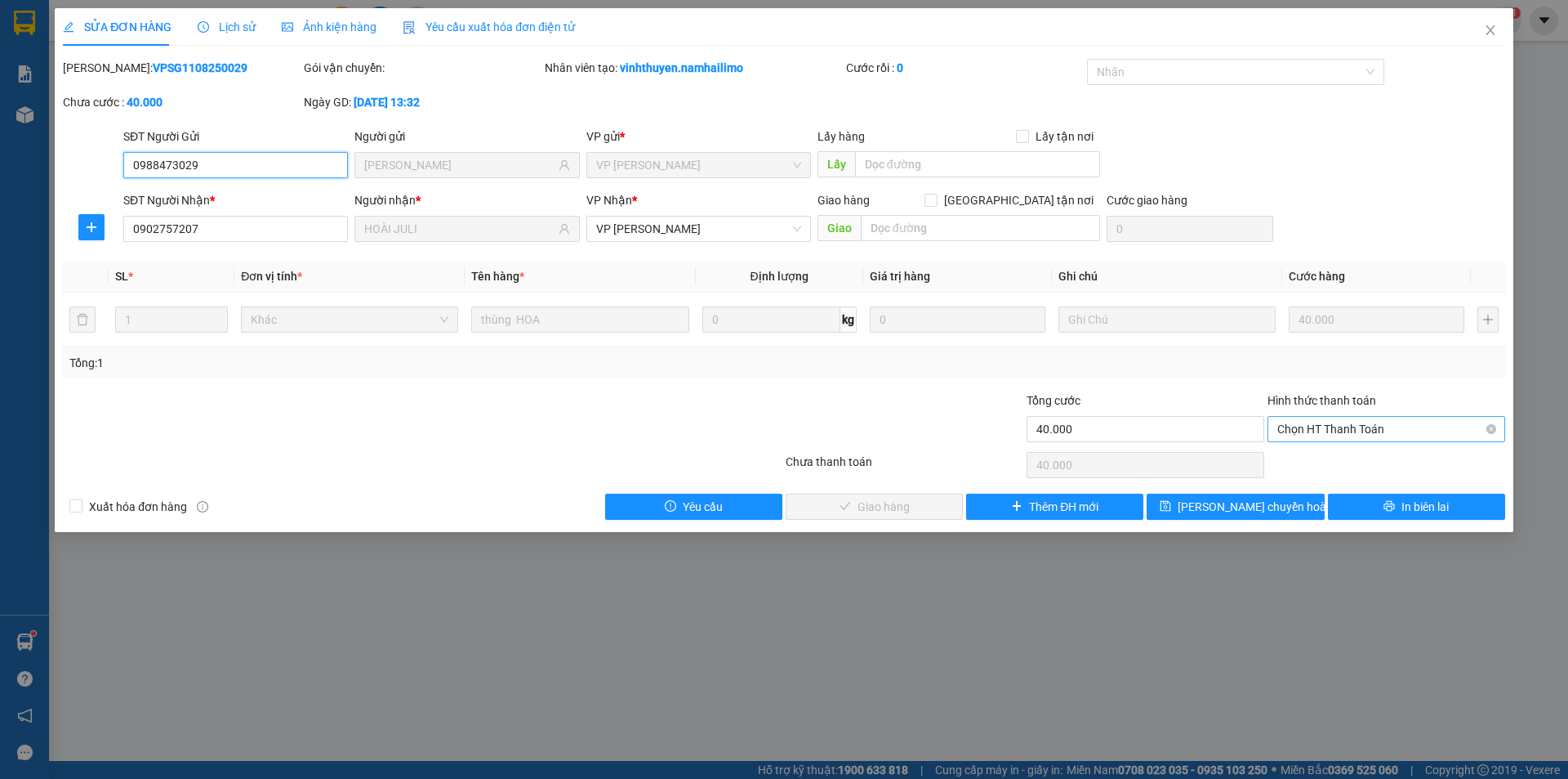
click at [1343, 431] on span "Chọn HT Thanh Toán" at bounding box center [1385, 429] width 218 height 25
click at [1345, 453] on div "Tại văn phòng" at bounding box center [1385, 462] width 218 height 18
type input "0"
click at [903, 507] on span "Giao hàng" at bounding box center [883, 507] width 52 height 18
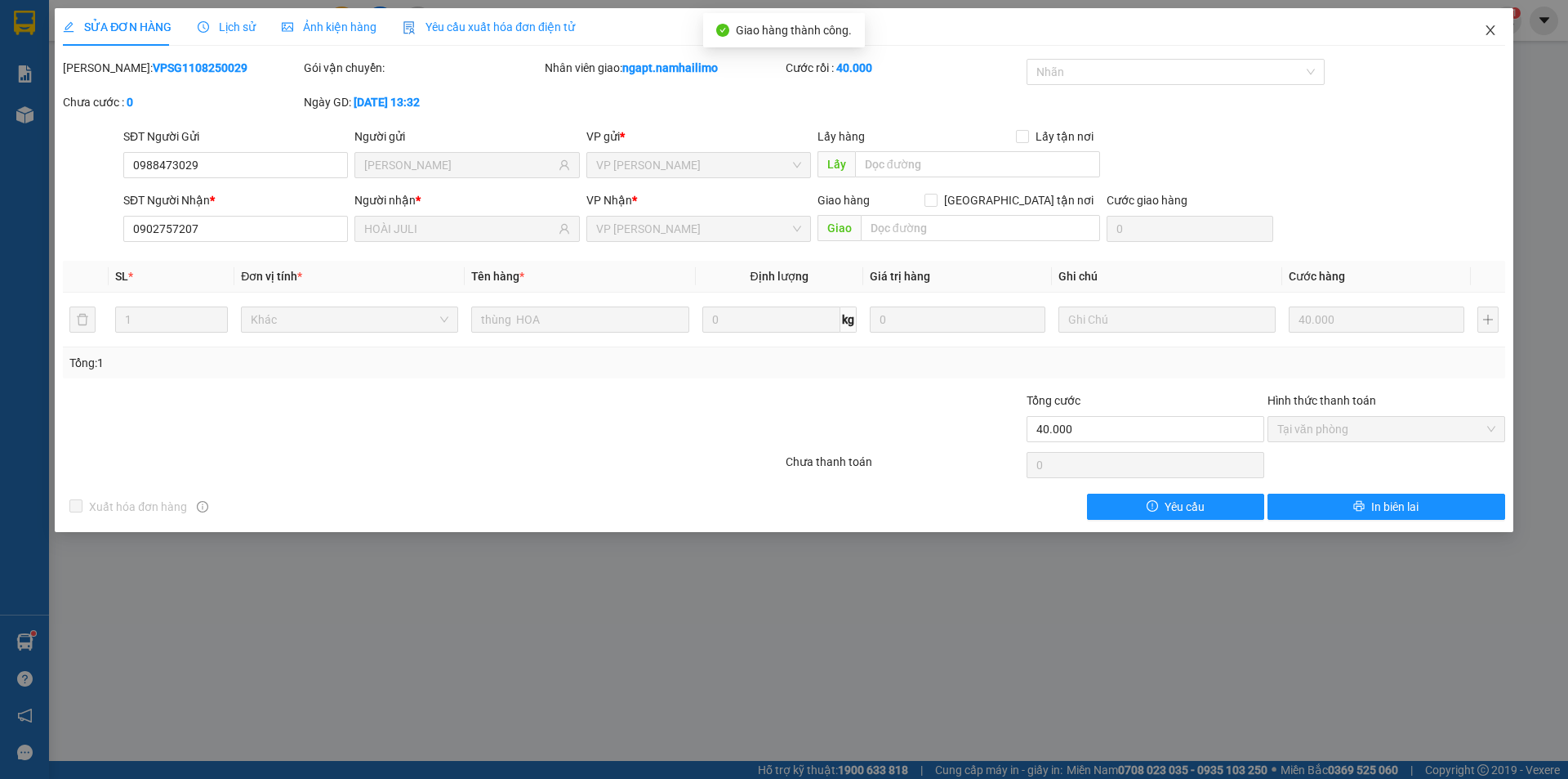
click at [1489, 36] on icon "close" at bounding box center [1490, 31] width 13 height 13
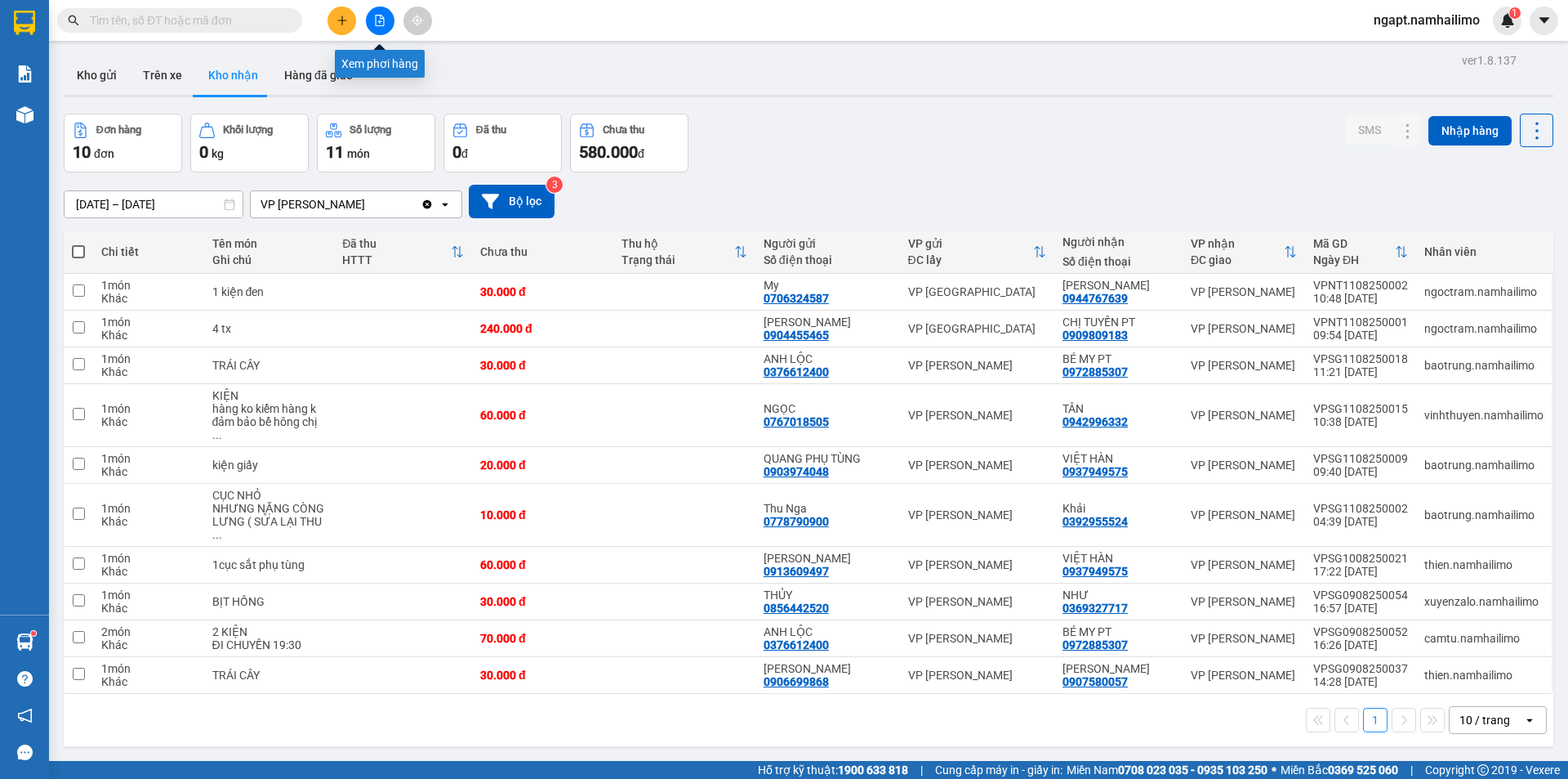
click at [379, 28] on button at bounding box center [380, 21] width 29 height 29
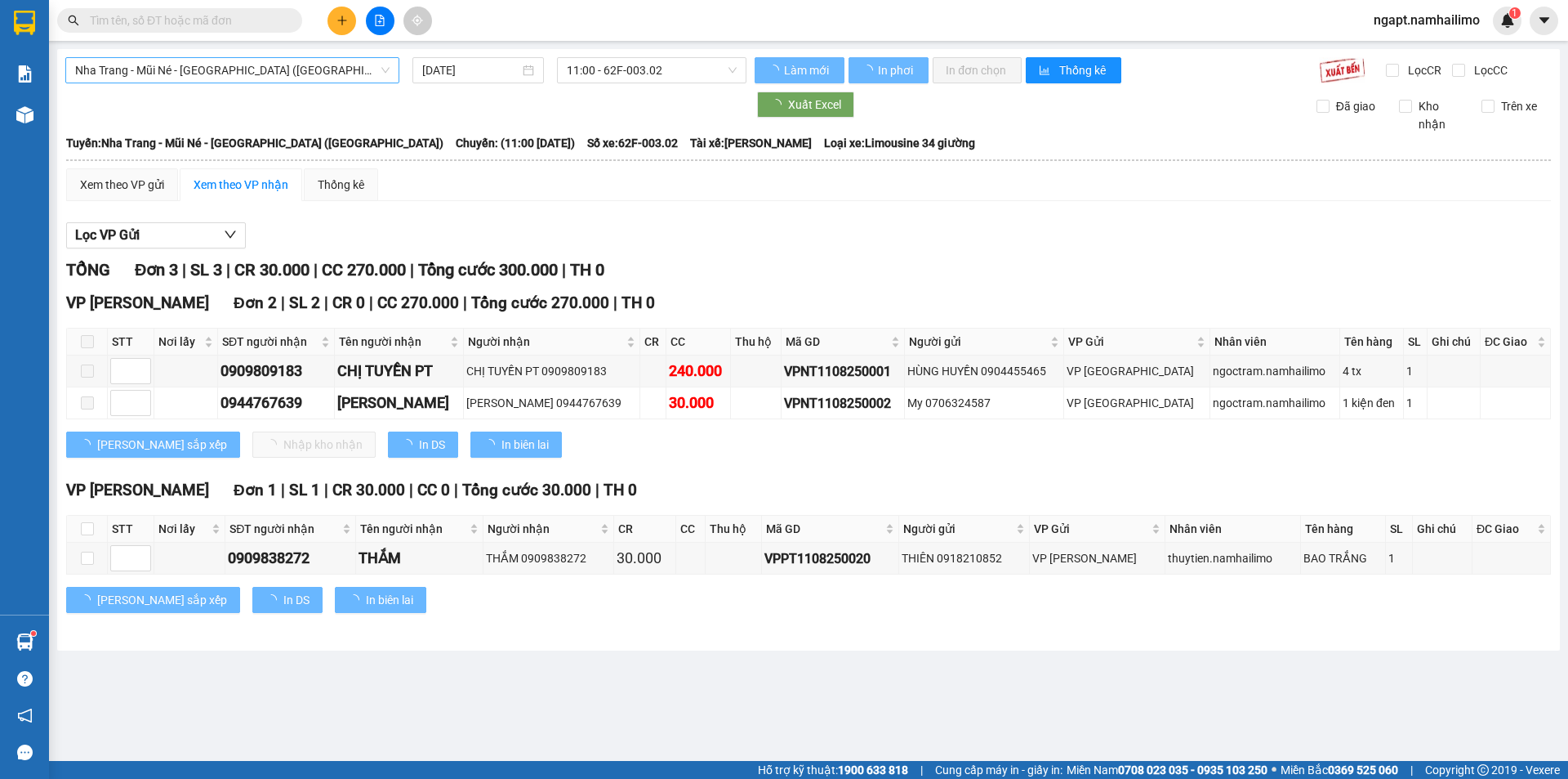
click at [333, 69] on span "Nha Trang - Mũi Né - [GEOGRAPHIC_DATA] ([GEOGRAPHIC_DATA])" at bounding box center [233, 70] width 314 height 25
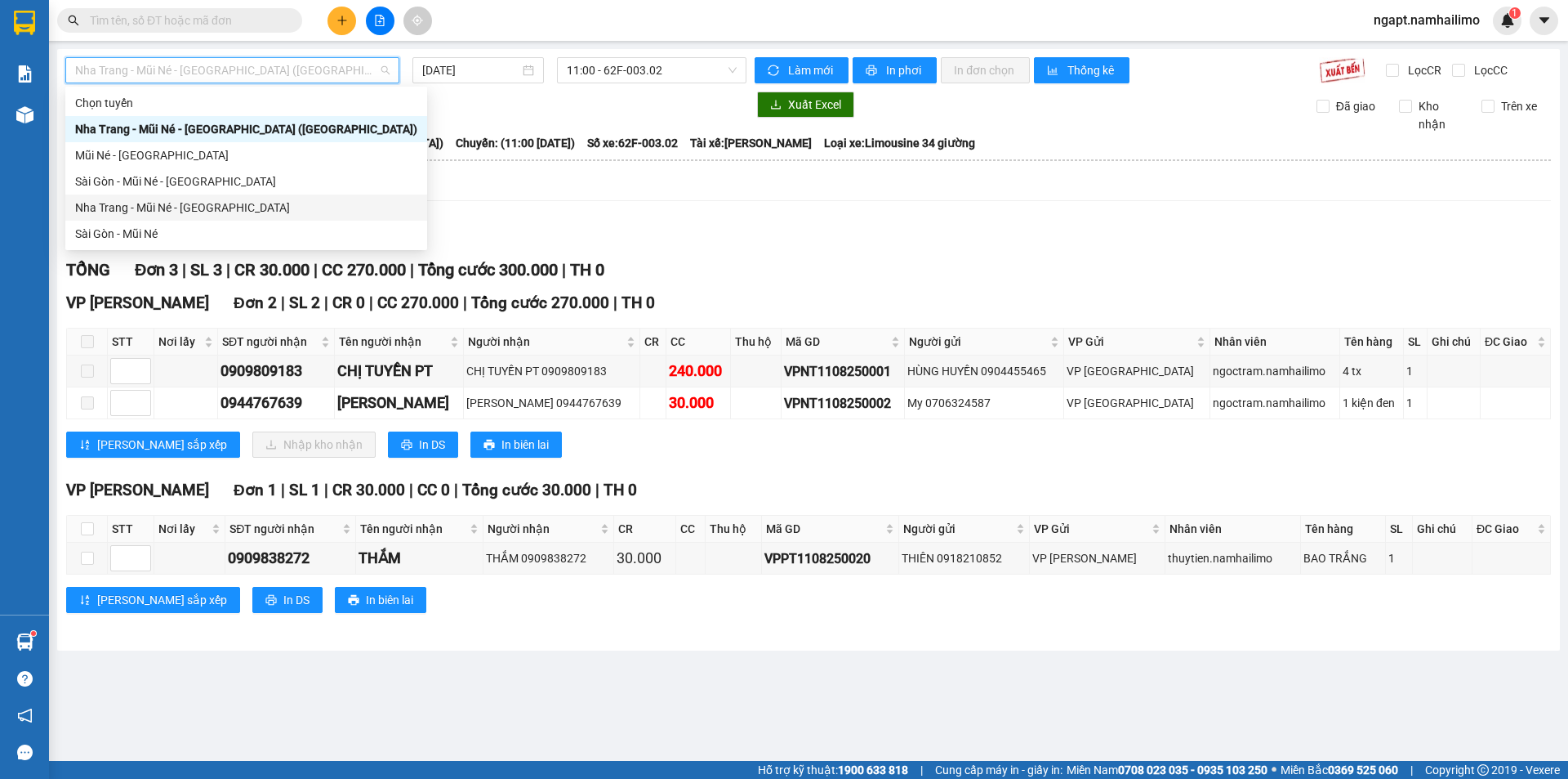
click at [168, 220] on div "Sài Gòn - Mũi Né" at bounding box center [246, 233] width 362 height 26
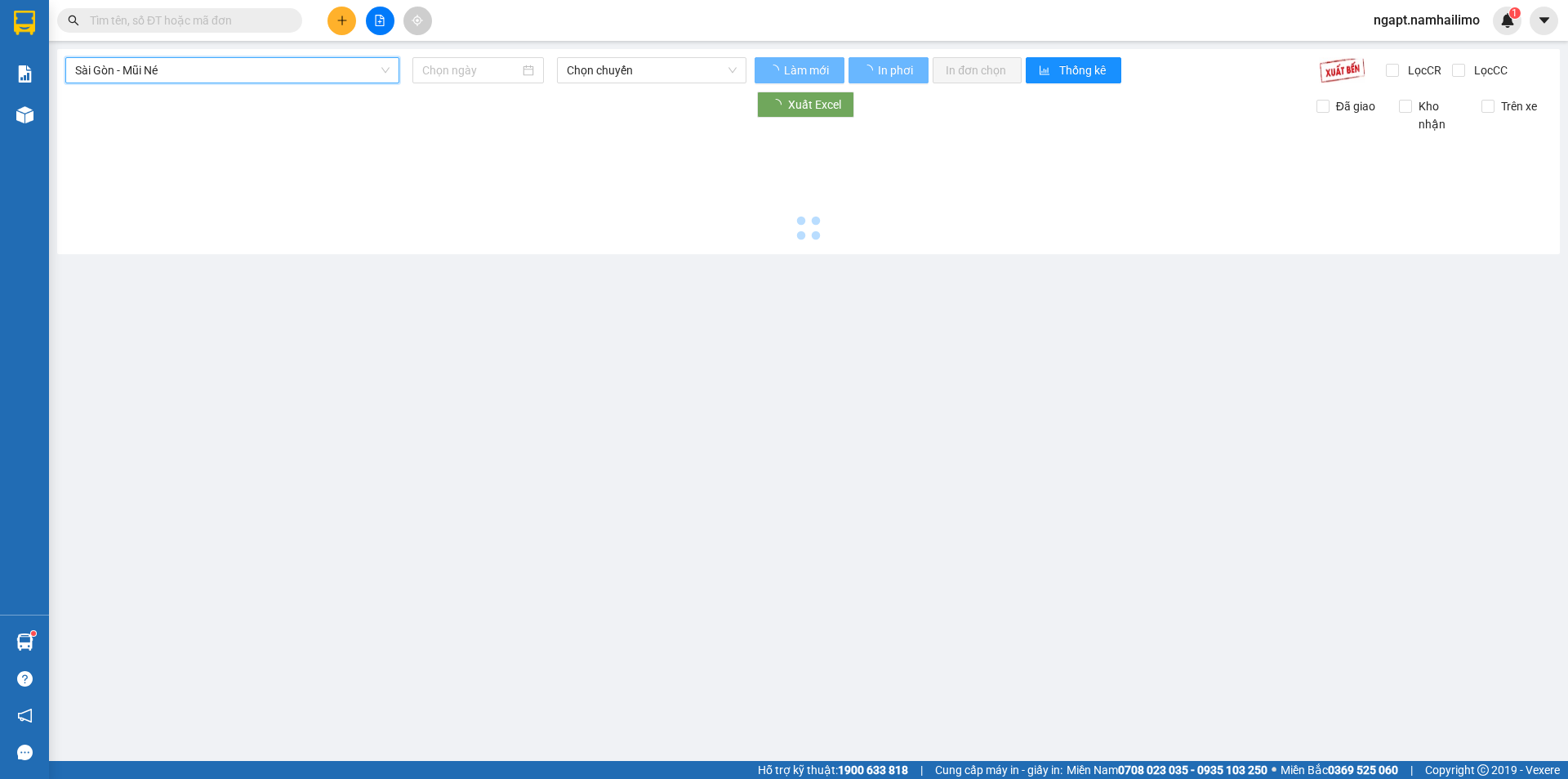
type input "[DATE]"
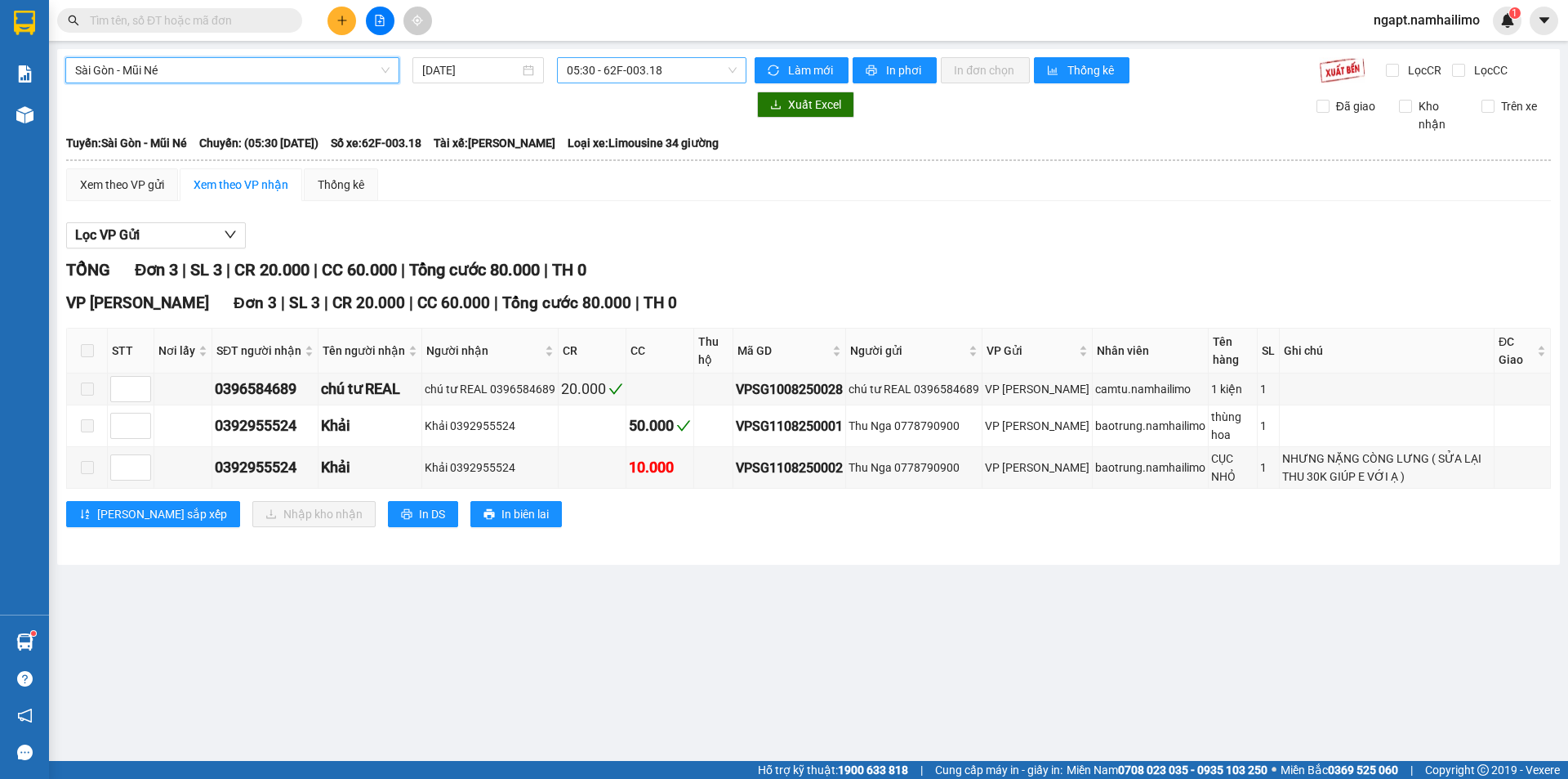
click at [698, 73] on span "05:30 - 62F-003.18" at bounding box center [651, 70] width 170 height 25
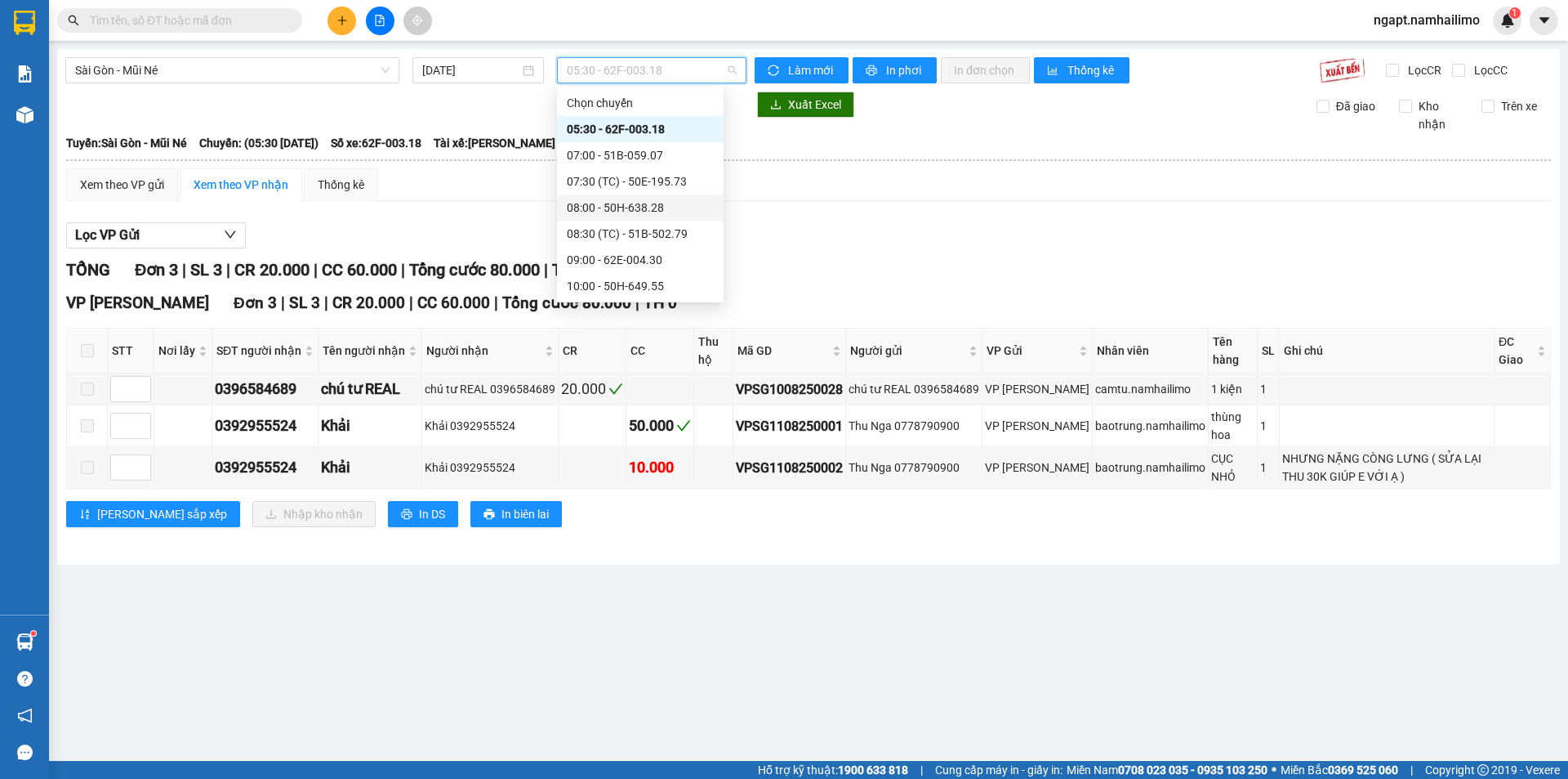
scroll to position [209, 0]
click at [664, 157] on div "14:00 - 51B-172.67" at bounding box center [640, 156] width 147 height 18
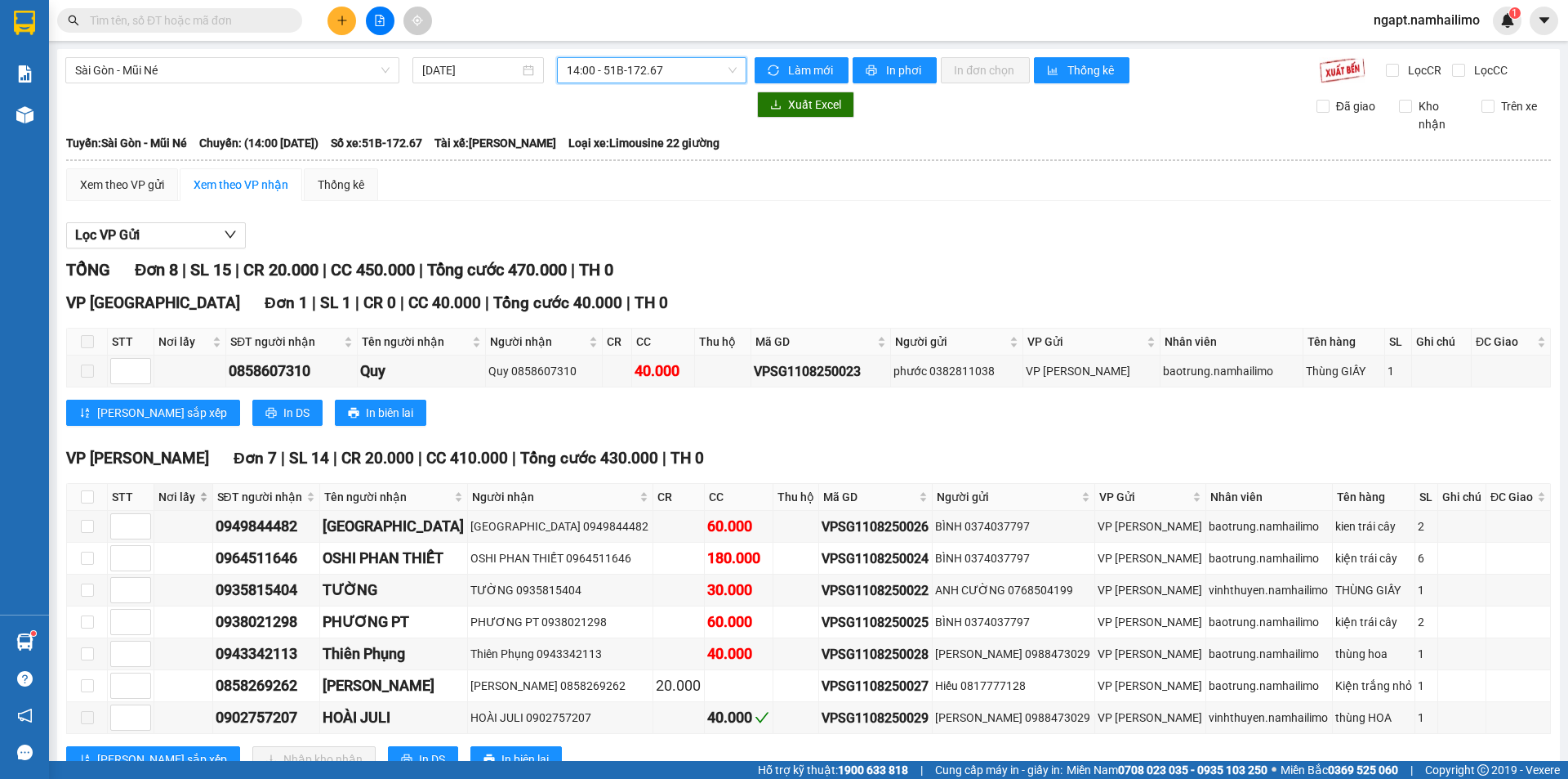
scroll to position [57, 0]
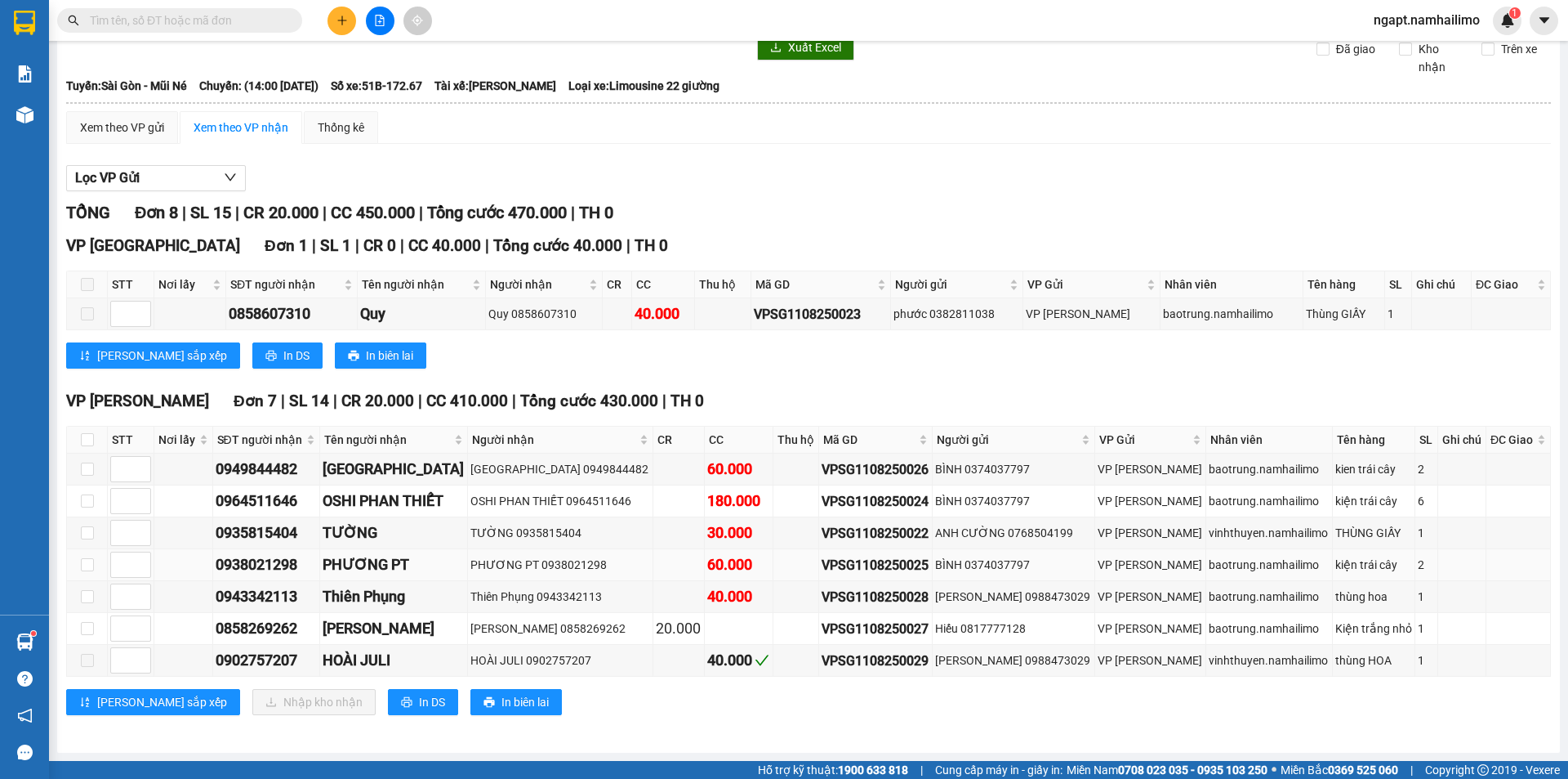
click at [94, 565] on td at bounding box center [87, 565] width 41 height 31
click at [89, 559] on input "checkbox" at bounding box center [88, 565] width 13 height 13
checkbox input "true"
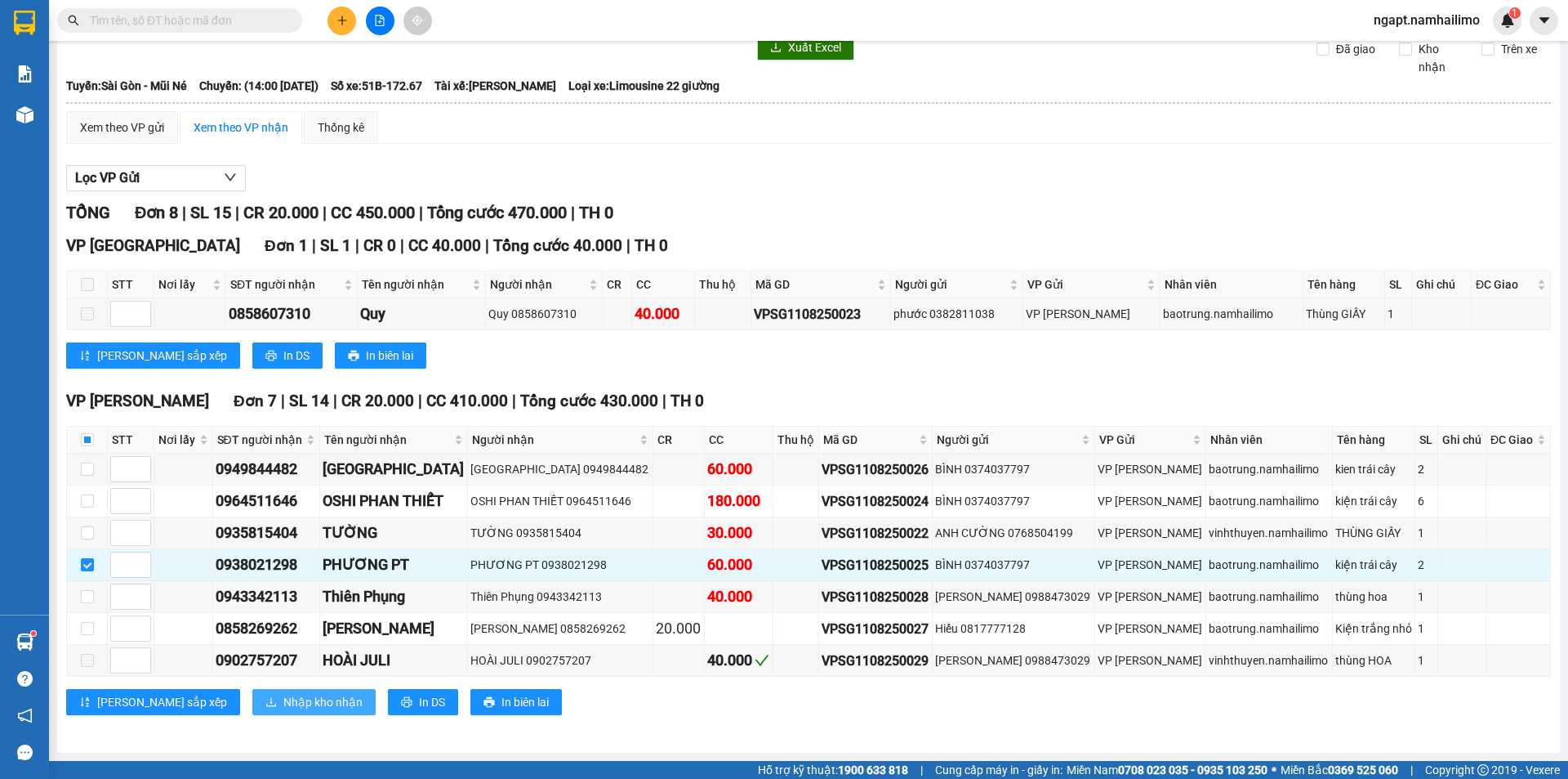
click at [283, 704] on span "Nhập kho nhận" at bounding box center [323, 702] width 79 height 18
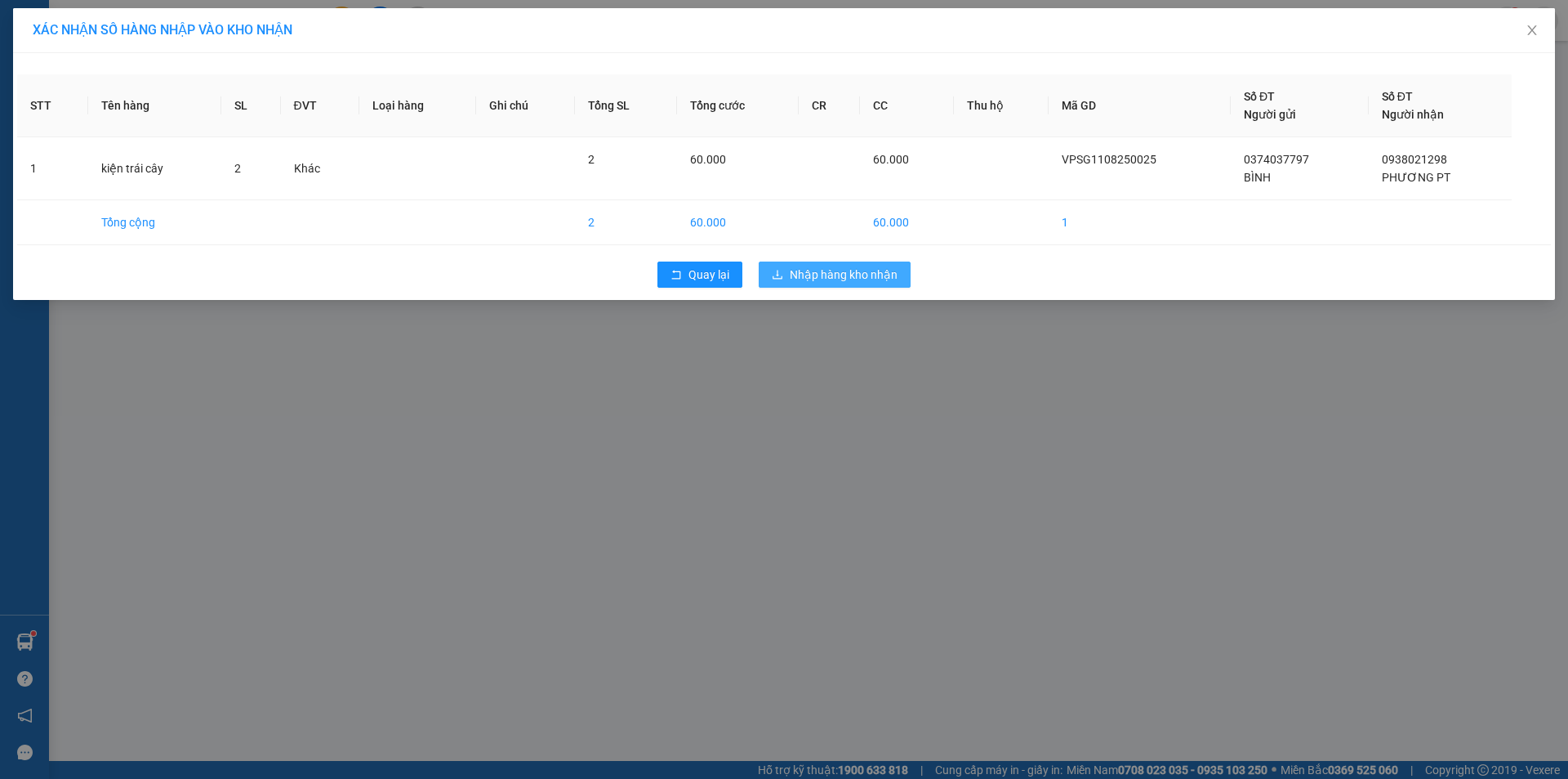
drag, startPoint x: 866, startPoint y: 275, endPoint x: 866, endPoint y: 284, distance: 9.0
click at [866, 284] on button "Nhập hàng kho nhận" at bounding box center [835, 275] width 152 height 26
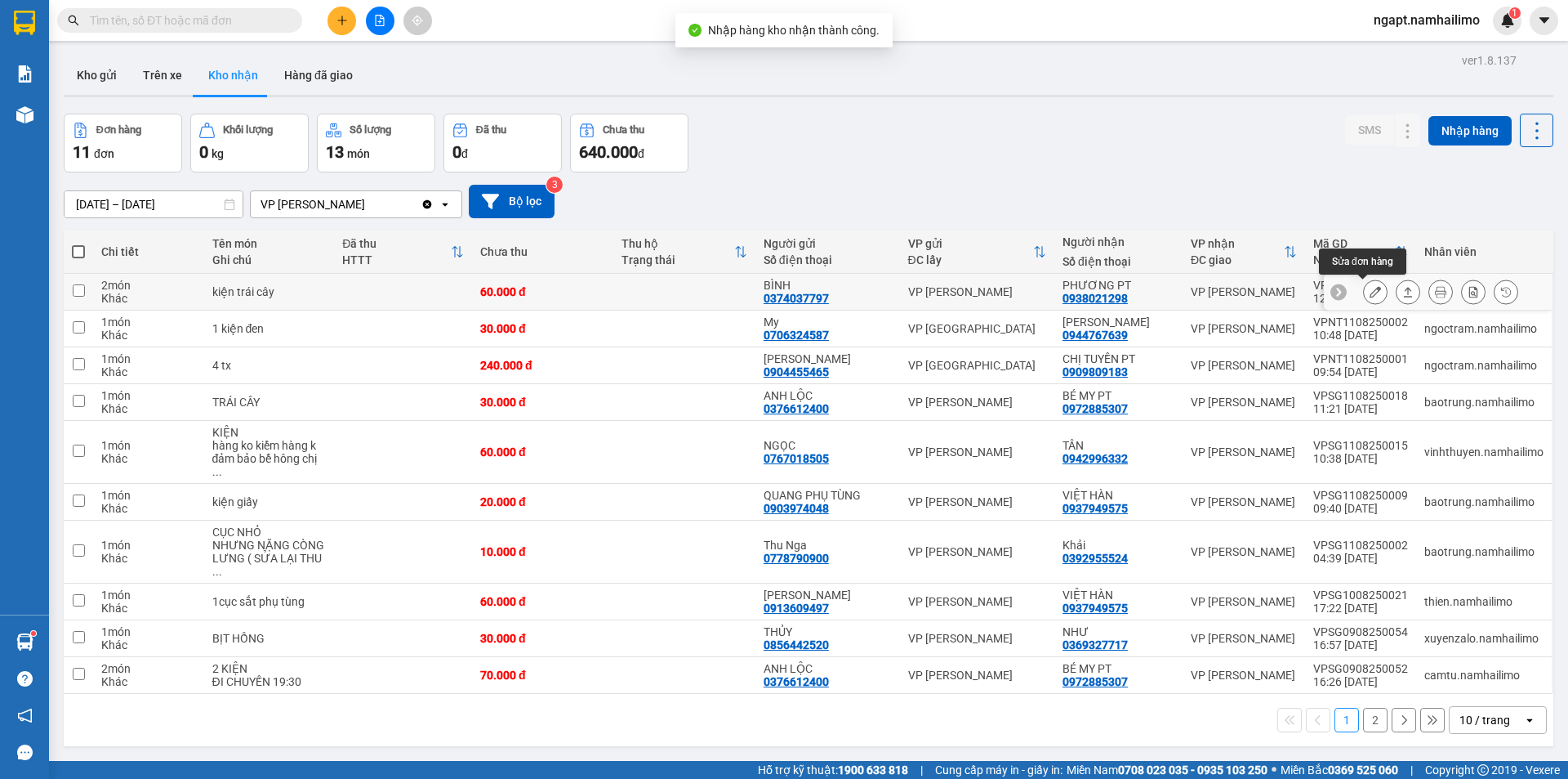
click at [1369, 296] on icon at bounding box center [1375, 291] width 12 height 12
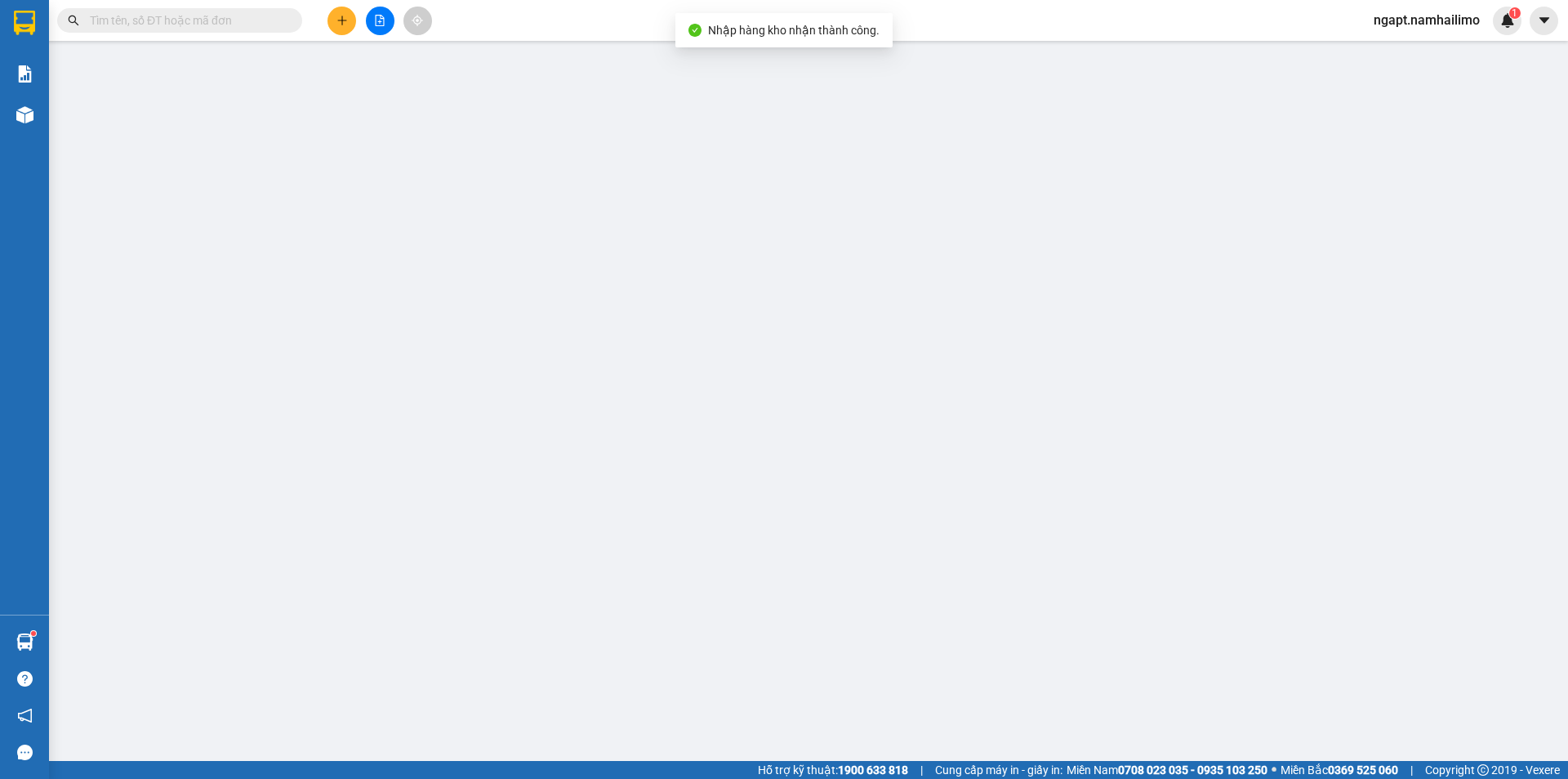
type input "0374037797"
type input "BÌNH"
type input "0938021298"
type input "PHƯƠNG PT"
type input "60.000"
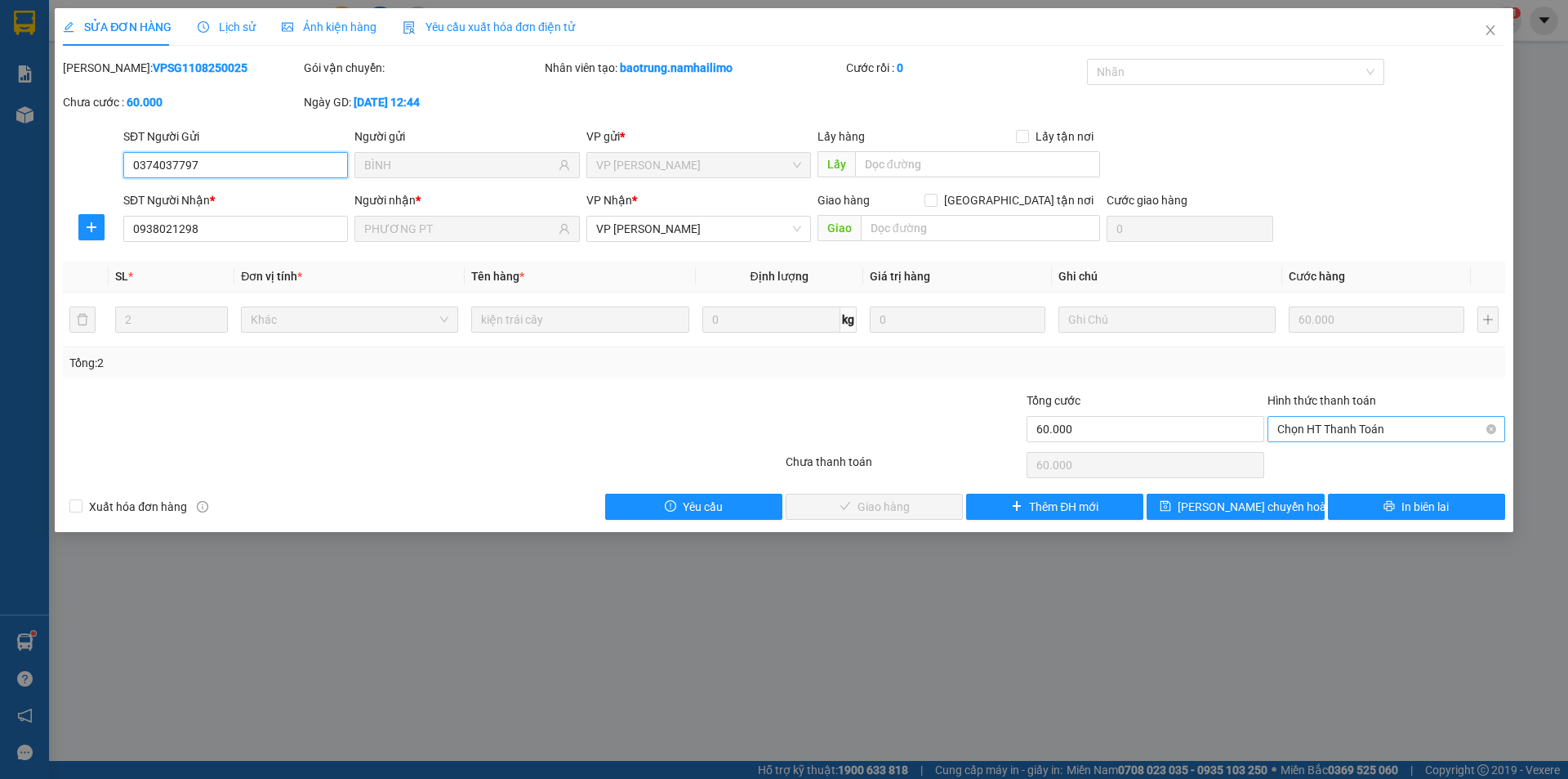
click at [1326, 433] on span "Chọn HT Thanh Toán" at bounding box center [1385, 429] width 218 height 25
click at [1329, 459] on div "Tại văn phòng" at bounding box center [1385, 462] width 218 height 18
type input "0"
click at [895, 504] on span "Giao hàng" at bounding box center [883, 507] width 52 height 18
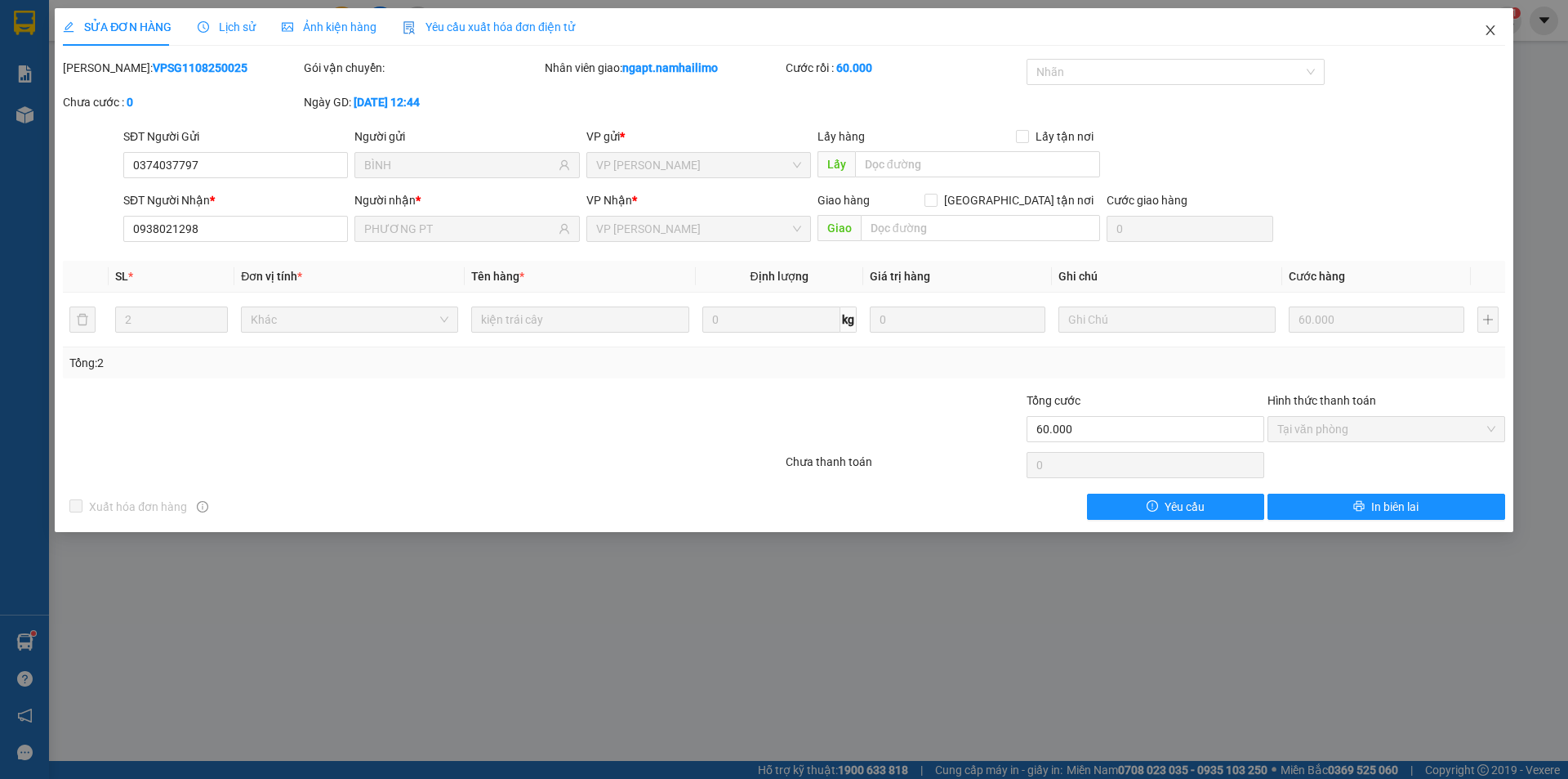
click at [1494, 33] on icon "close" at bounding box center [1490, 31] width 13 height 13
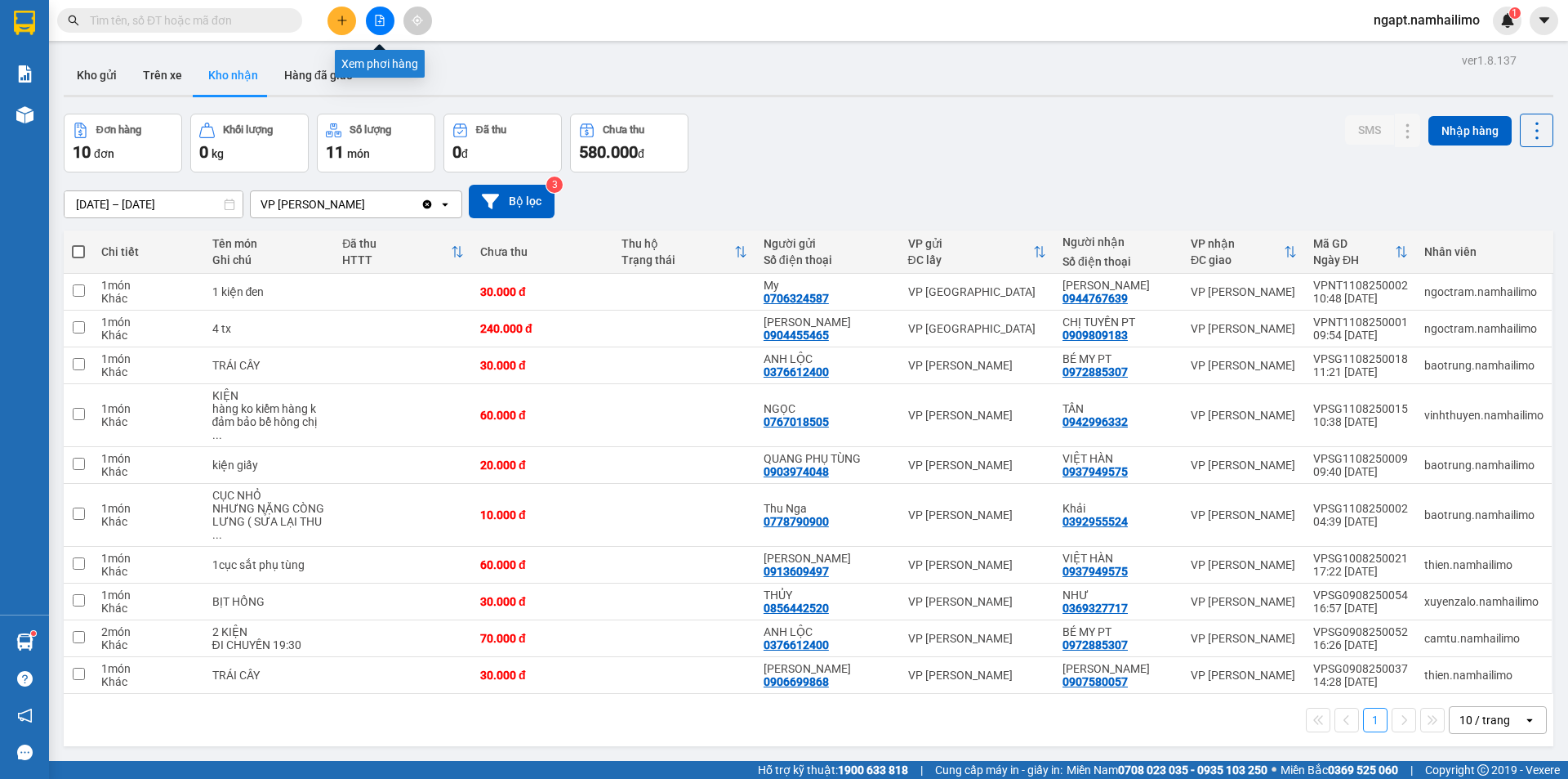
click at [387, 27] on button at bounding box center [380, 21] width 29 height 29
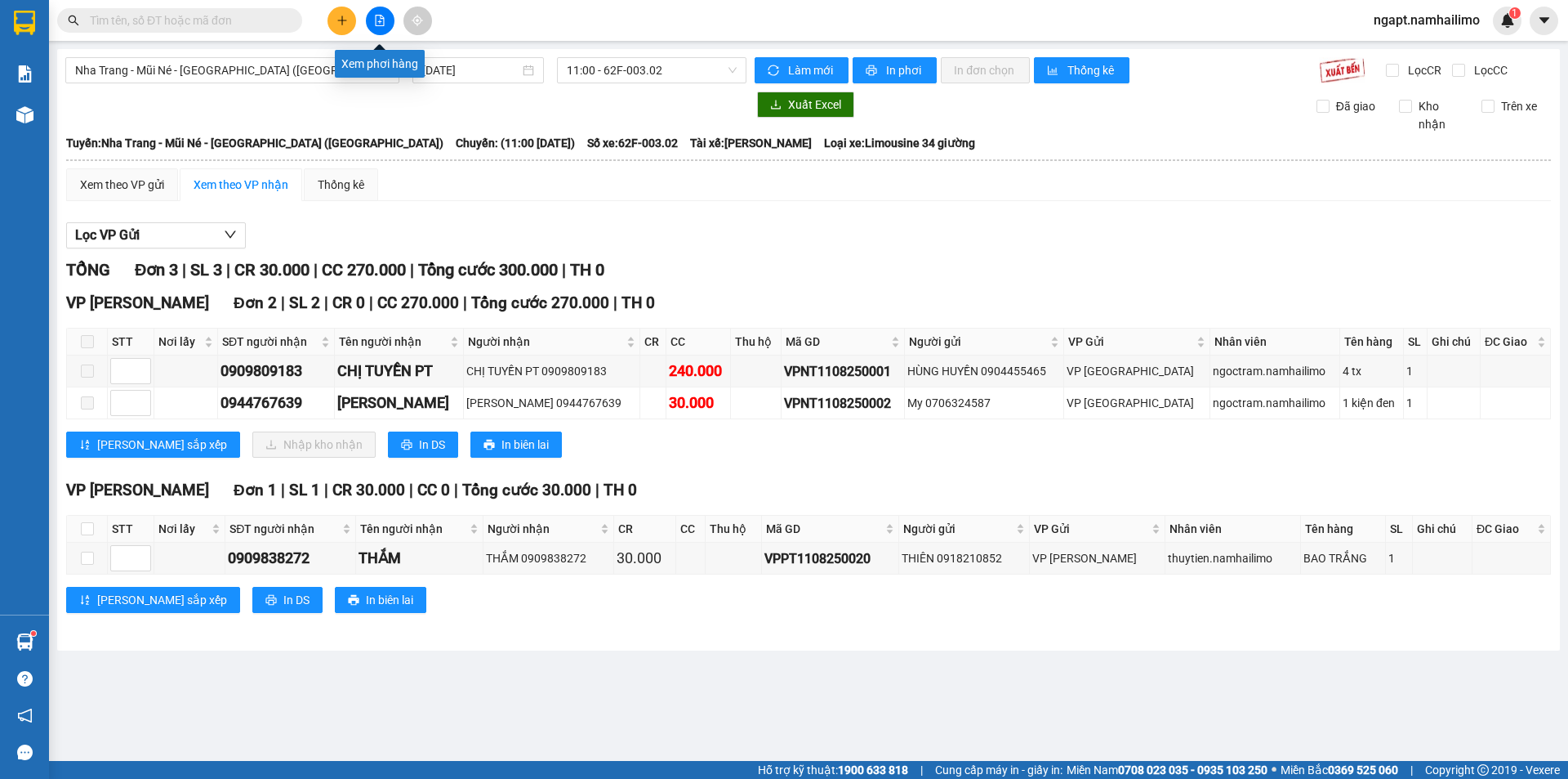
click at [374, 26] on icon "file-add" at bounding box center [380, 21] width 12 height 12
drag, startPoint x: 265, startPoint y: 60, endPoint x: 257, endPoint y: 72, distance: 14.4
click at [265, 61] on span "Nha Trang - Mũi Né - [GEOGRAPHIC_DATA] ([GEOGRAPHIC_DATA])" at bounding box center [233, 70] width 314 height 25
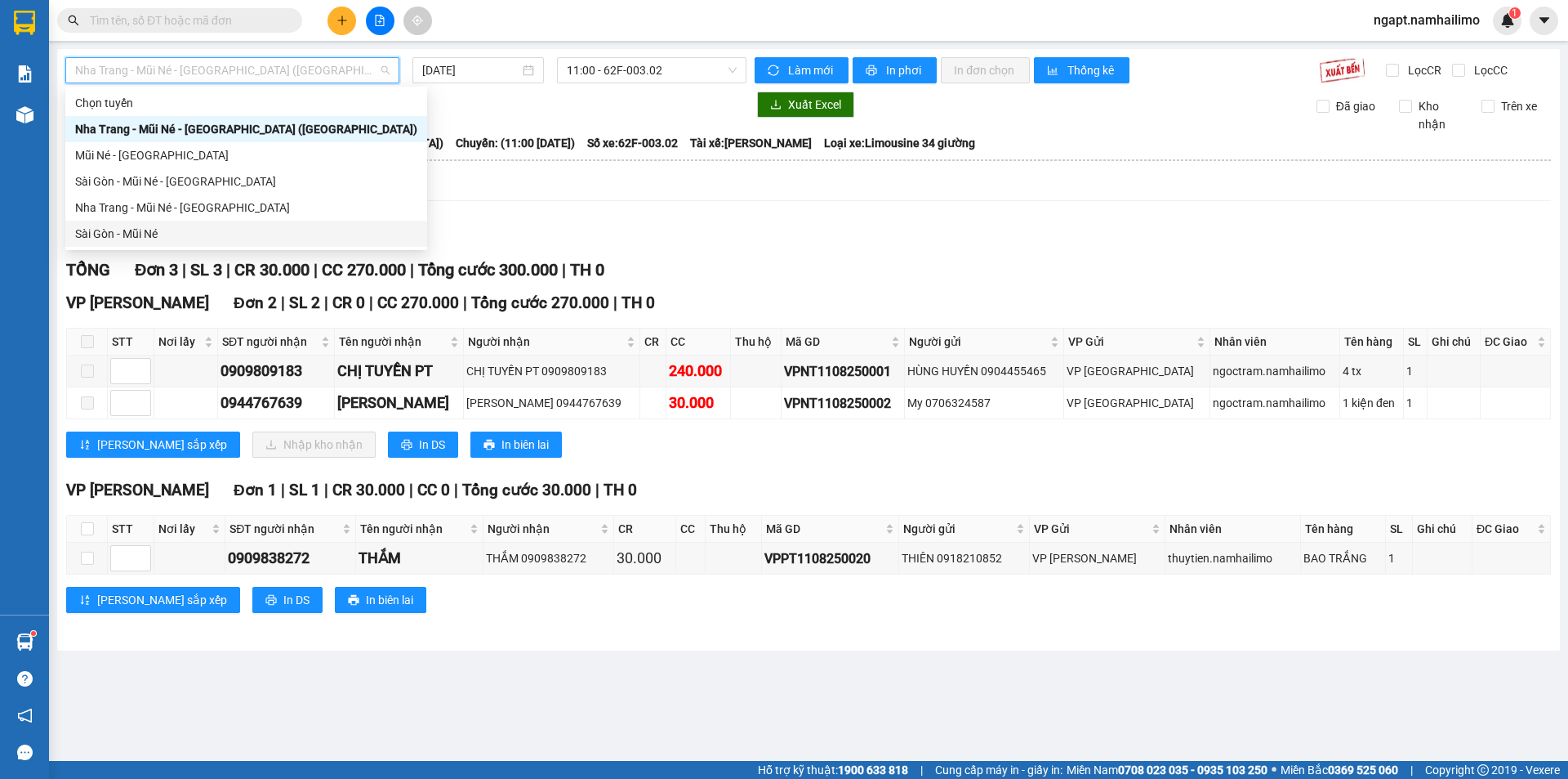
click at [175, 233] on div "Sài Gòn - Mũi Né" at bounding box center [247, 233] width 343 height 18
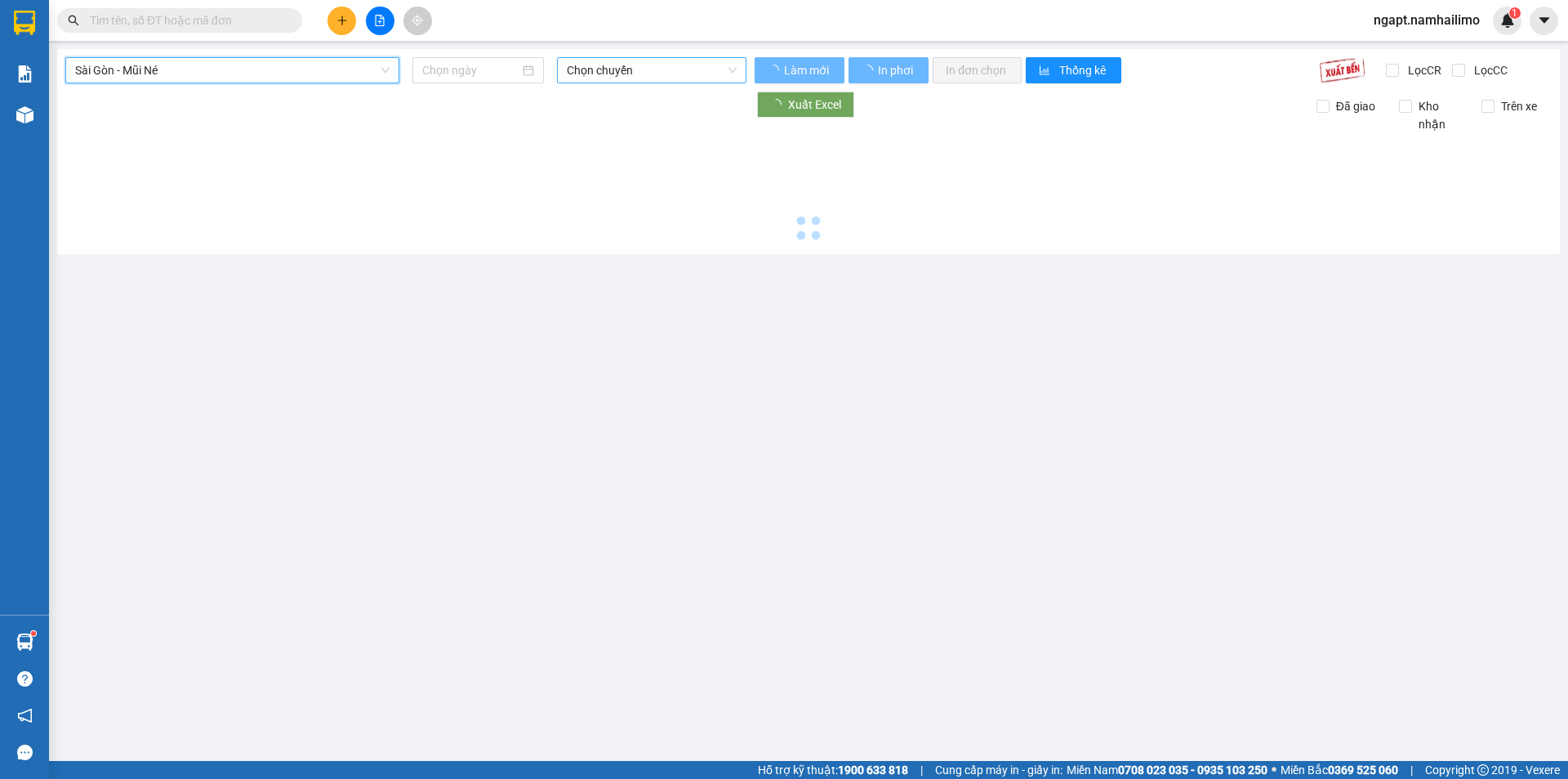
type input "[DATE]"
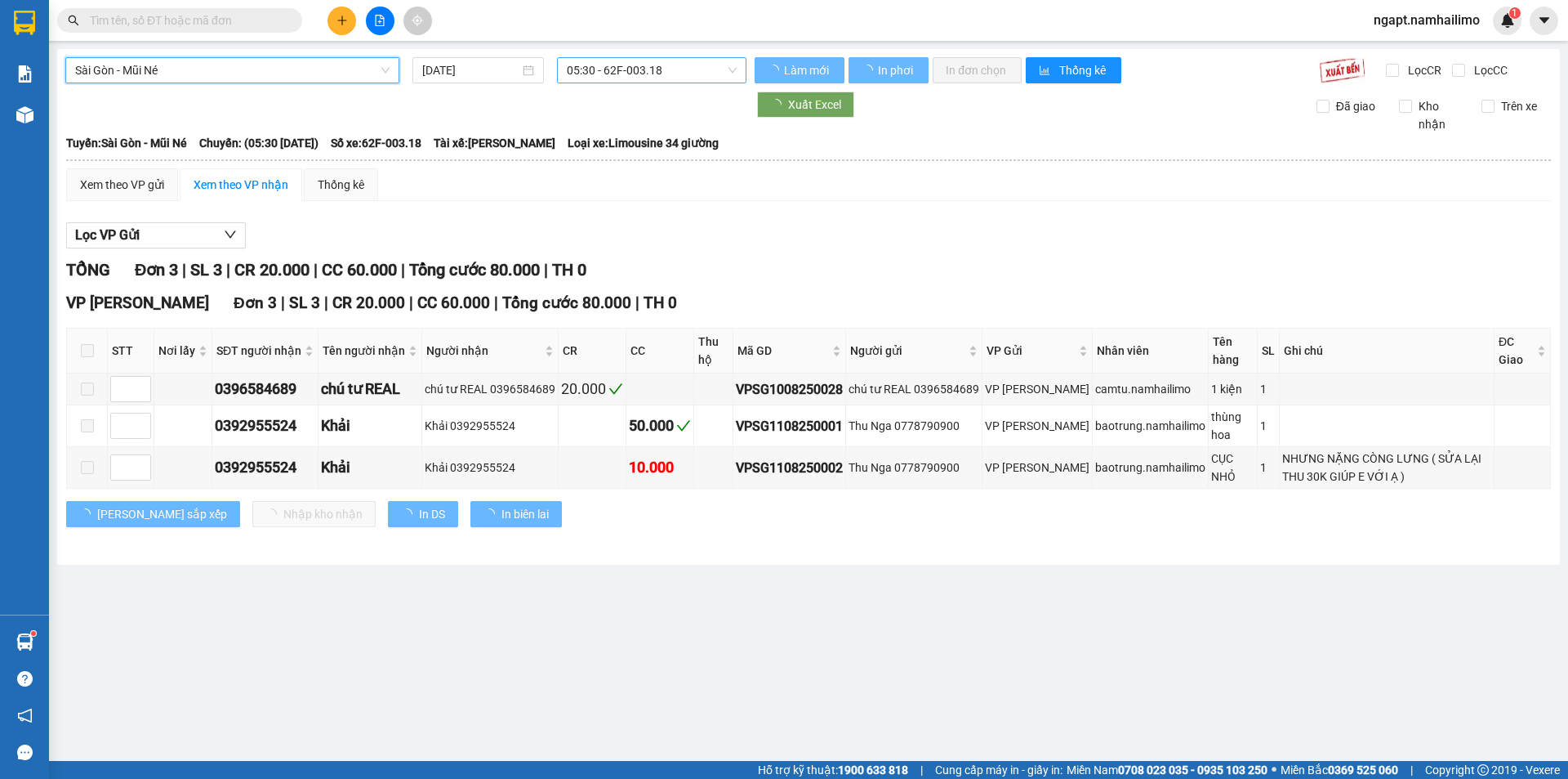
click at [722, 77] on span "05:30 - 62F-003.18" at bounding box center [651, 70] width 170 height 25
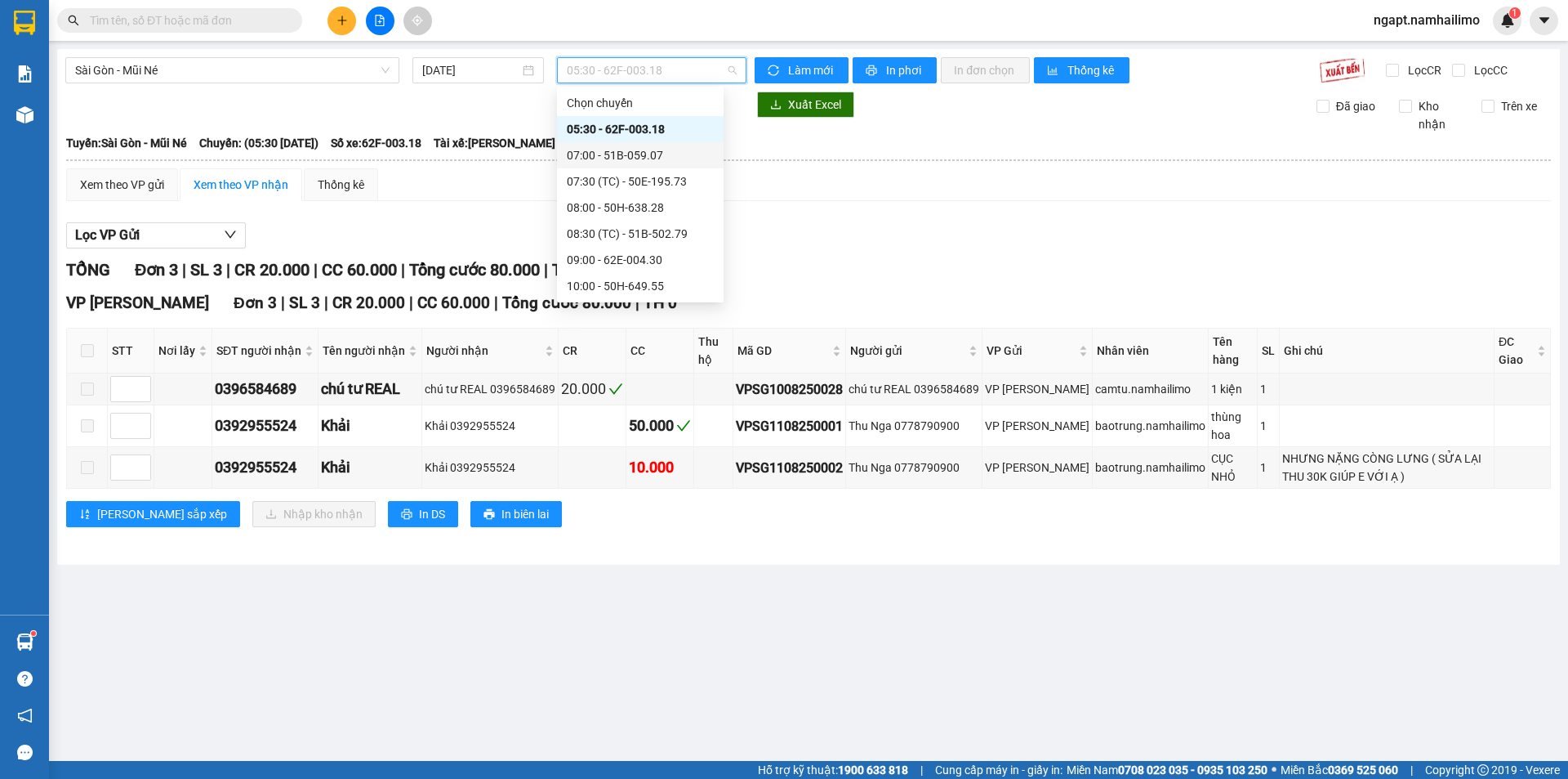
scroll to position [209, 0]
click at [641, 158] on div "14:00 - 51B-172.67" at bounding box center [640, 156] width 147 height 18
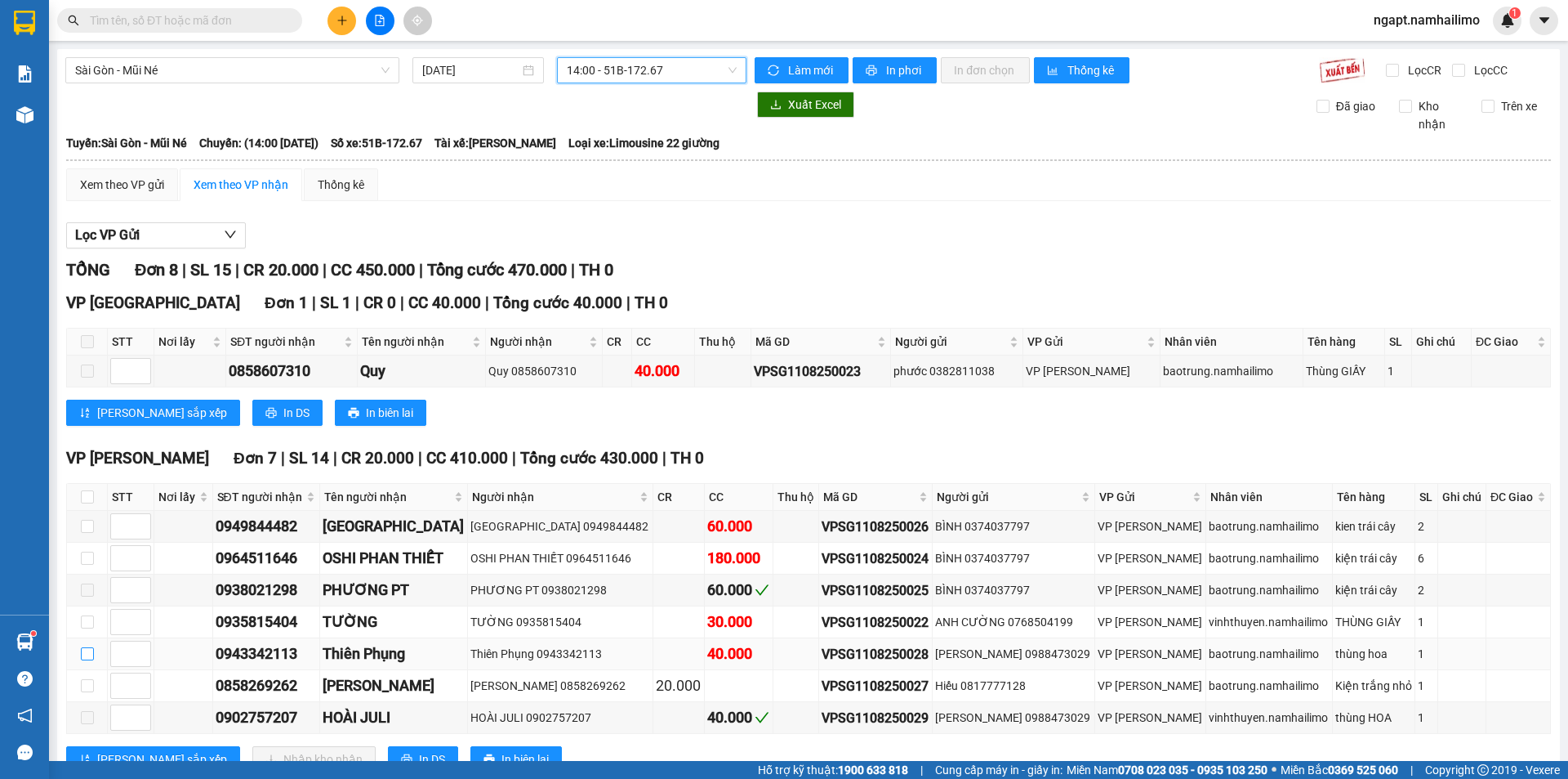
click at [89, 654] on input "checkbox" at bounding box center [88, 654] width 13 height 13
checkbox input "true"
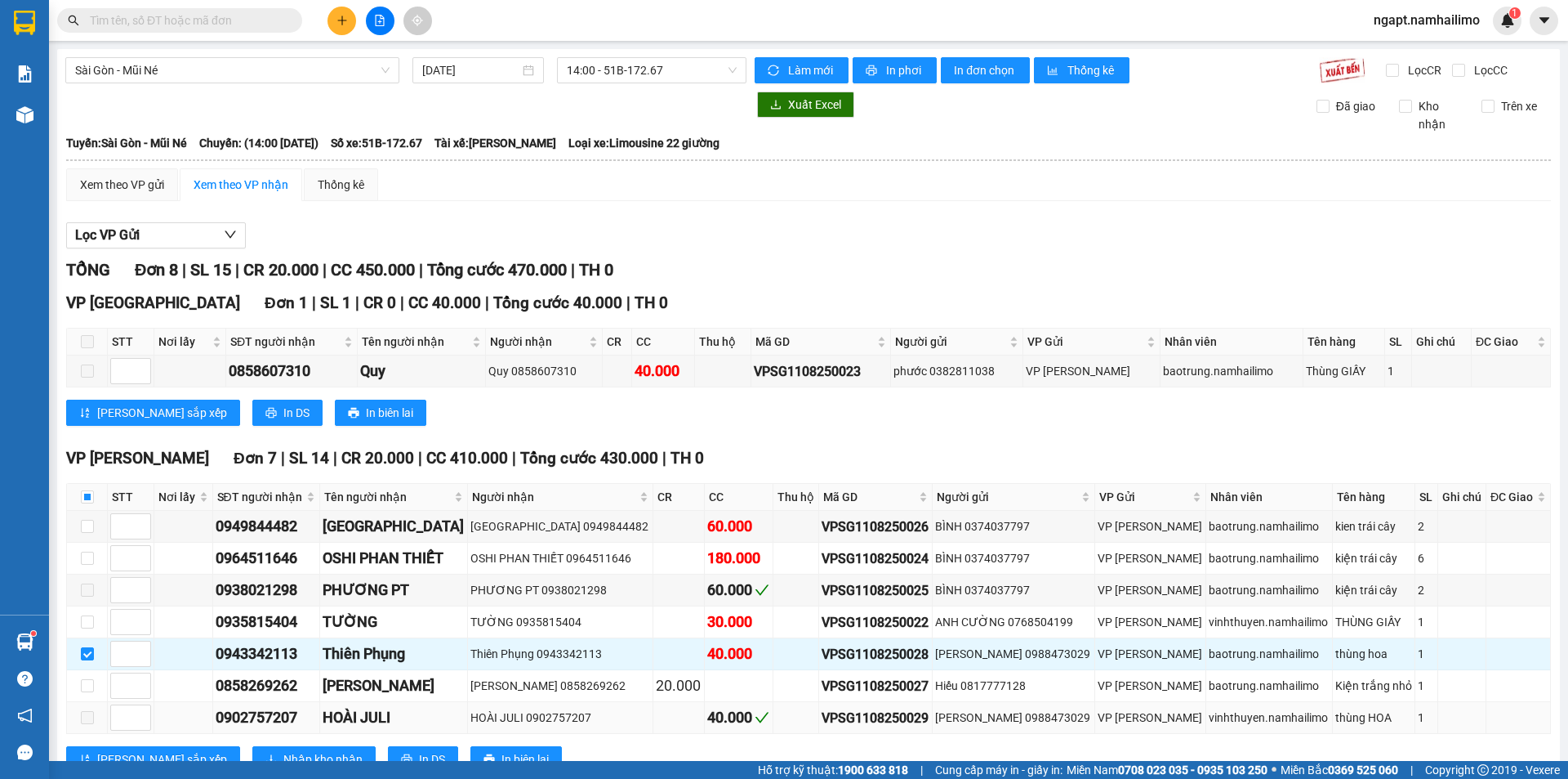
scroll to position [57, 0]
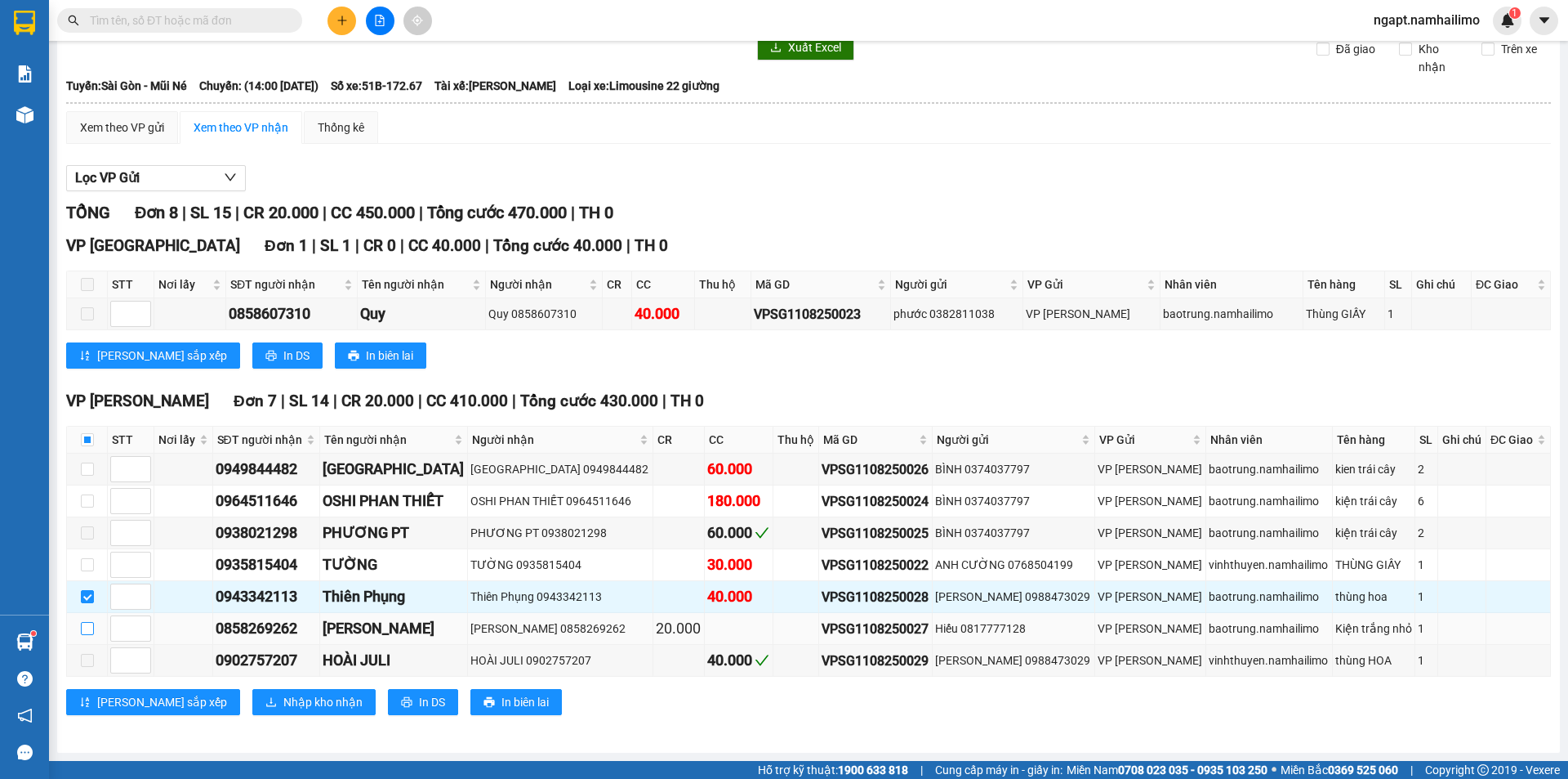
click at [92, 628] on input "checkbox" at bounding box center [88, 628] width 13 height 13
checkbox input "true"
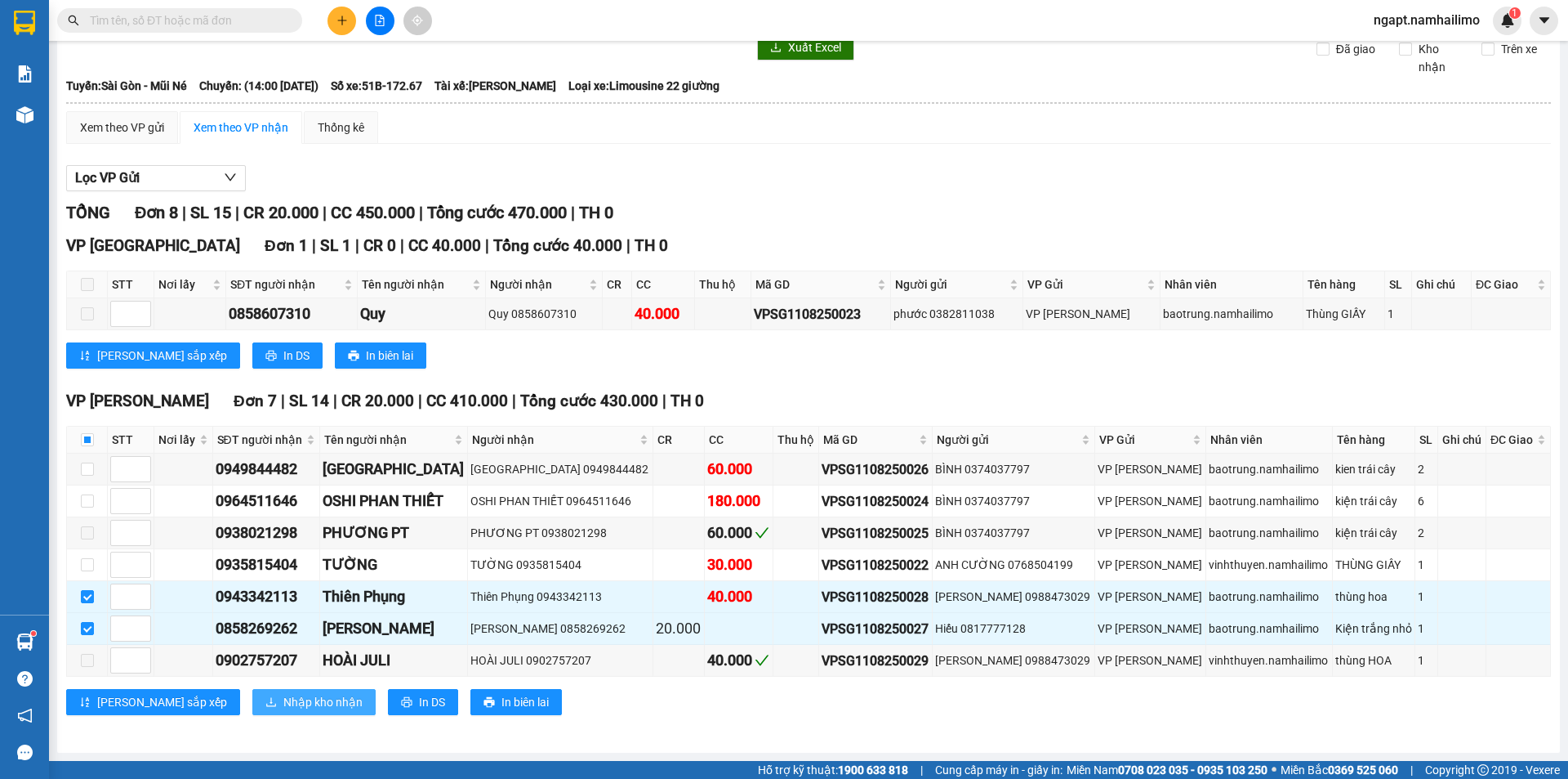
click at [260, 692] on button "Nhập kho nhận" at bounding box center [314, 702] width 123 height 26
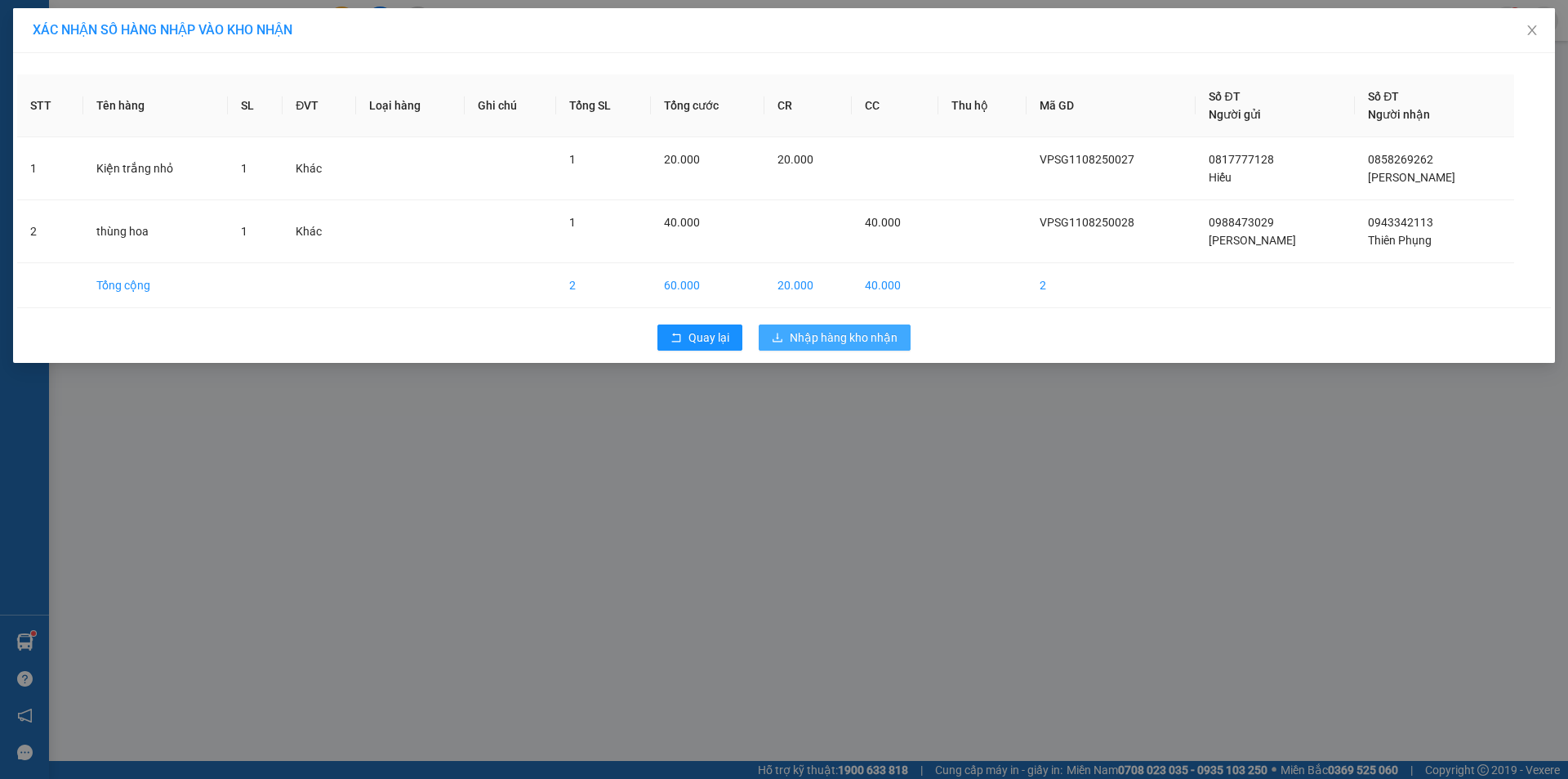
click at [894, 339] on span "Nhập hàng kho nhận" at bounding box center [843, 338] width 108 height 18
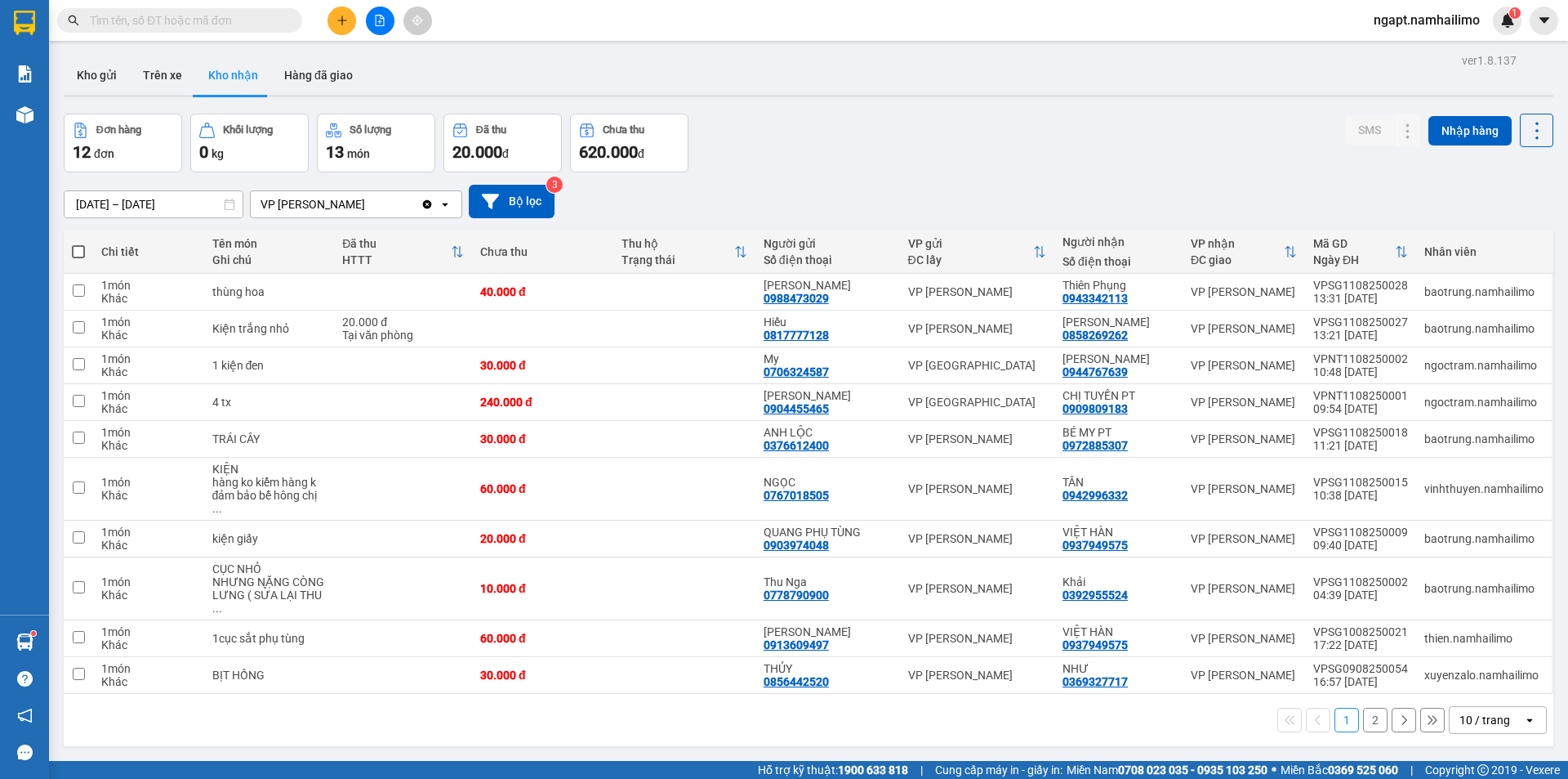
click at [381, 13] on button at bounding box center [380, 21] width 29 height 29
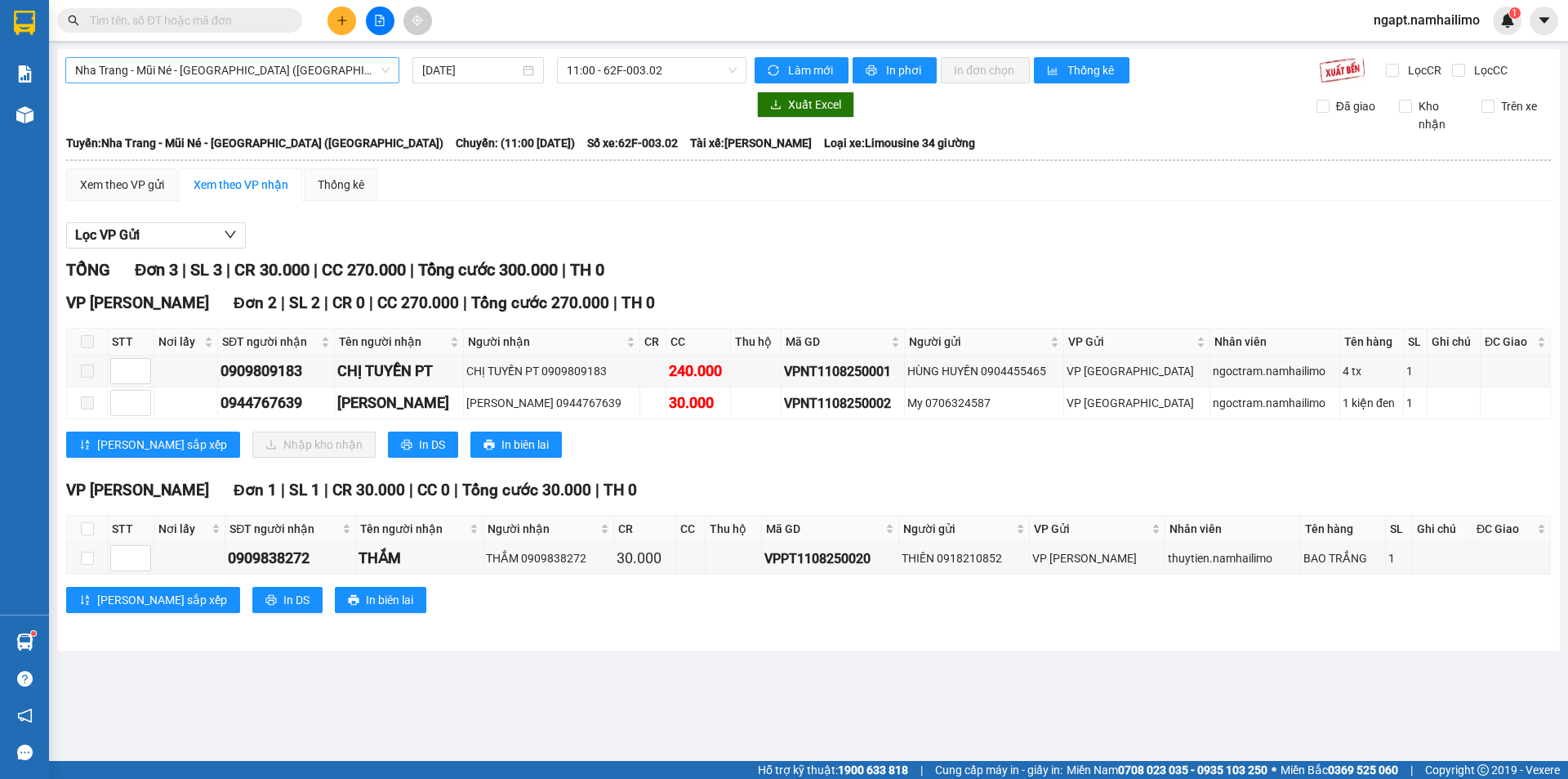
click at [302, 79] on span "Nha Trang - Mũi Né - [GEOGRAPHIC_DATA] ([GEOGRAPHIC_DATA])" at bounding box center [233, 70] width 314 height 25
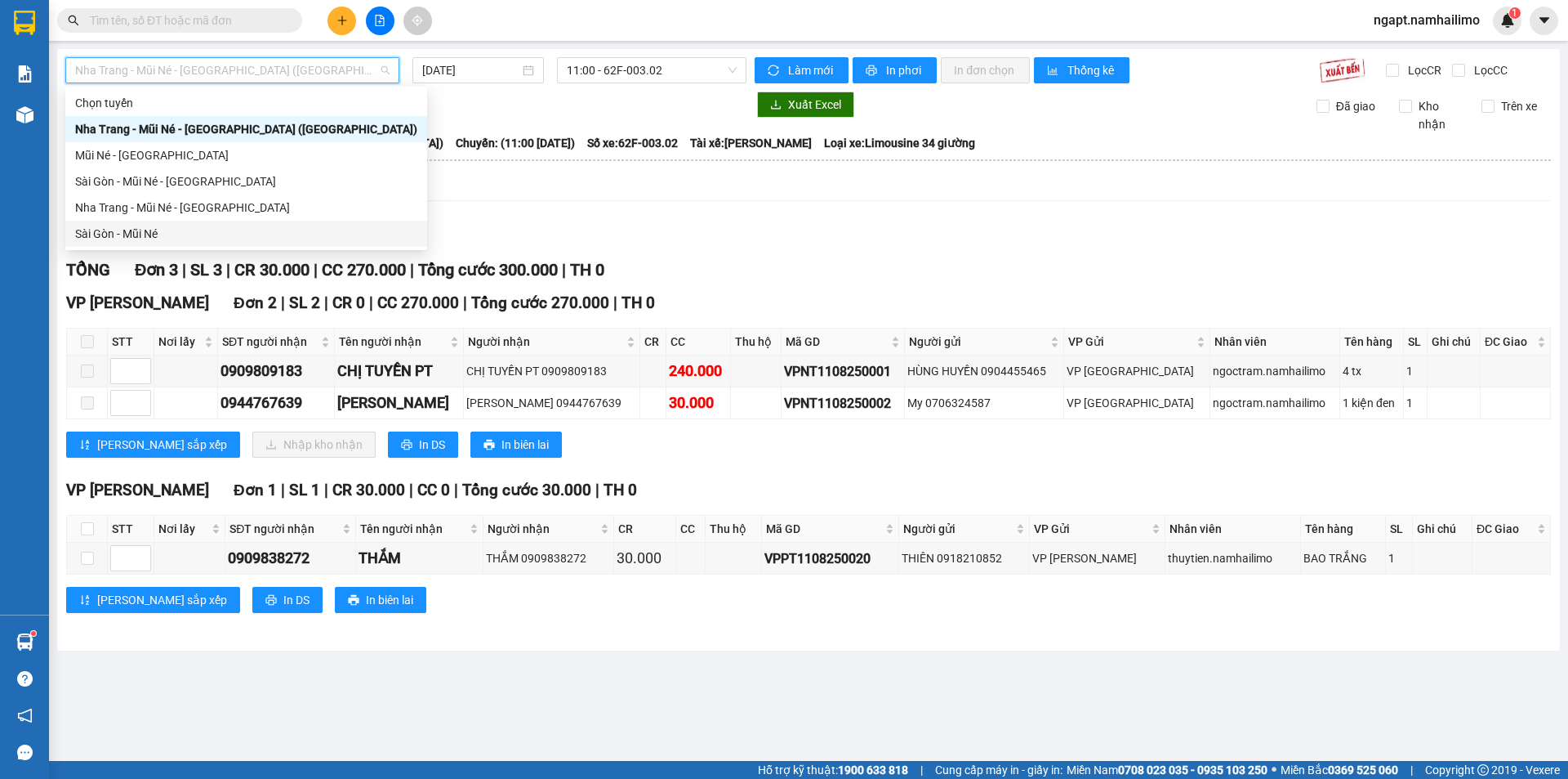
click at [203, 240] on div "Sài Gòn - Mũi Né" at bounding box center [247, 233] width 343 height 18
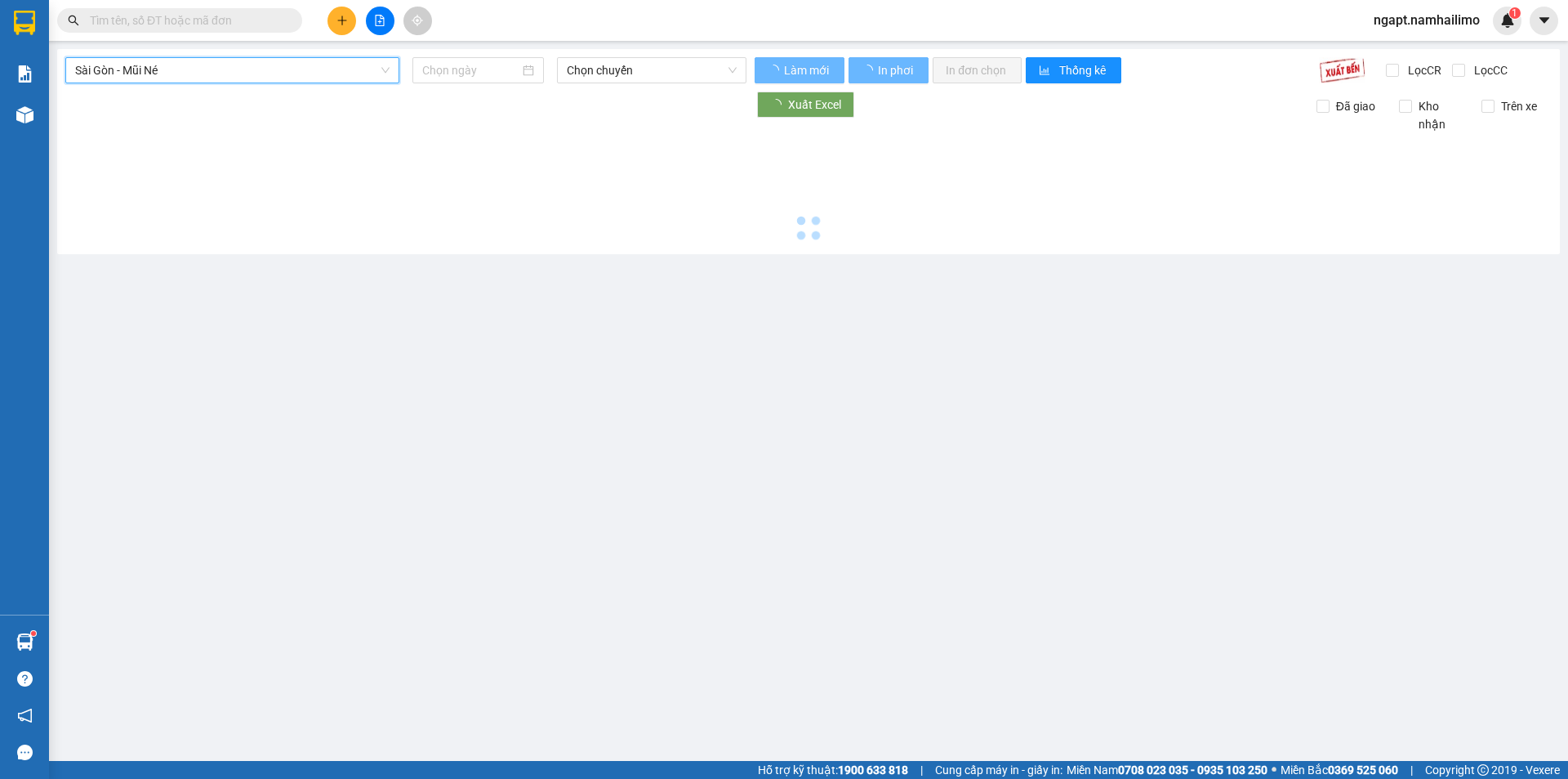
type input "[DATE]"
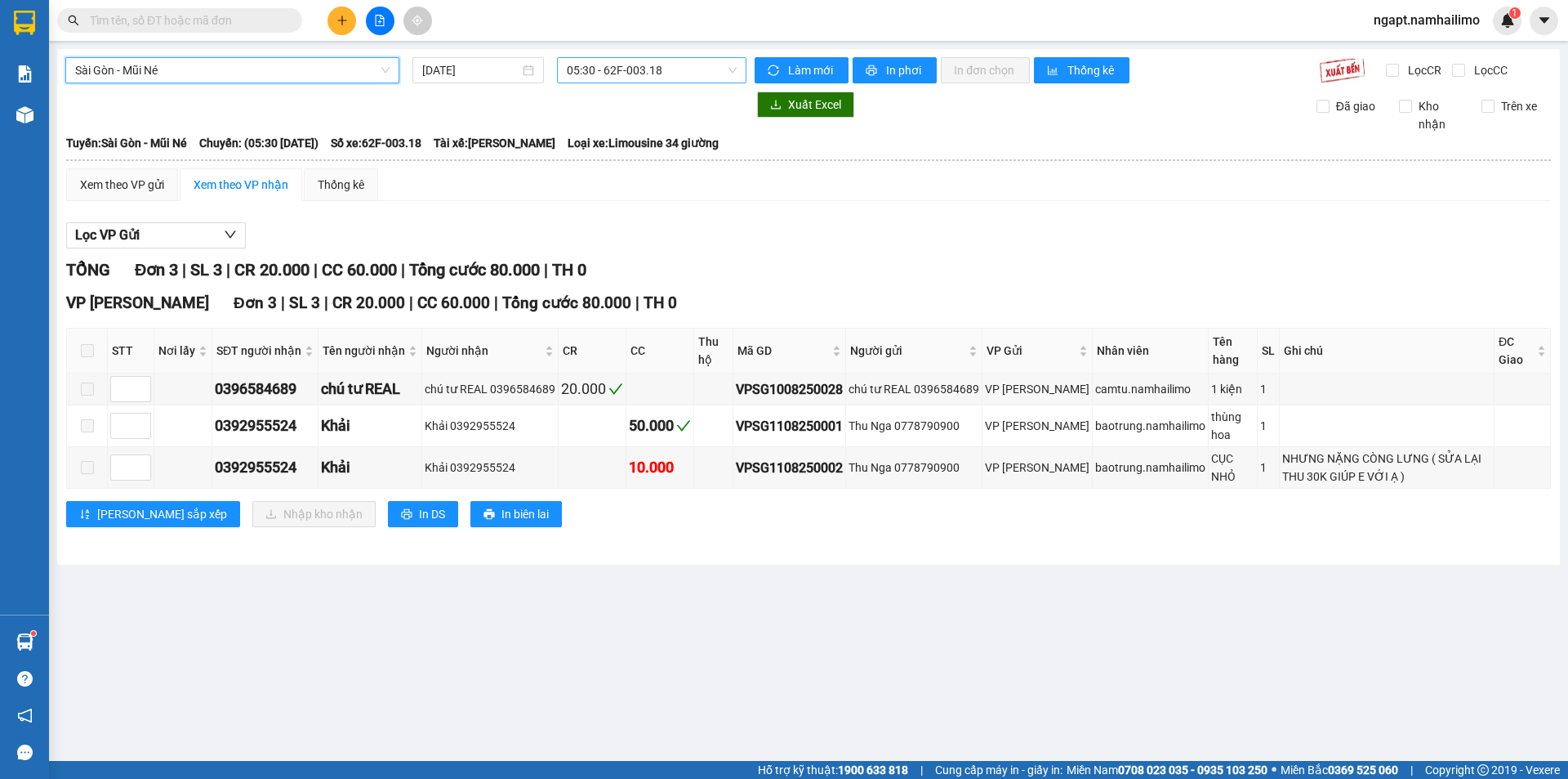
click at [707, 78] on span "05:30 - 62F-003.18" at bounding box center [651, 70] width 170 height 25
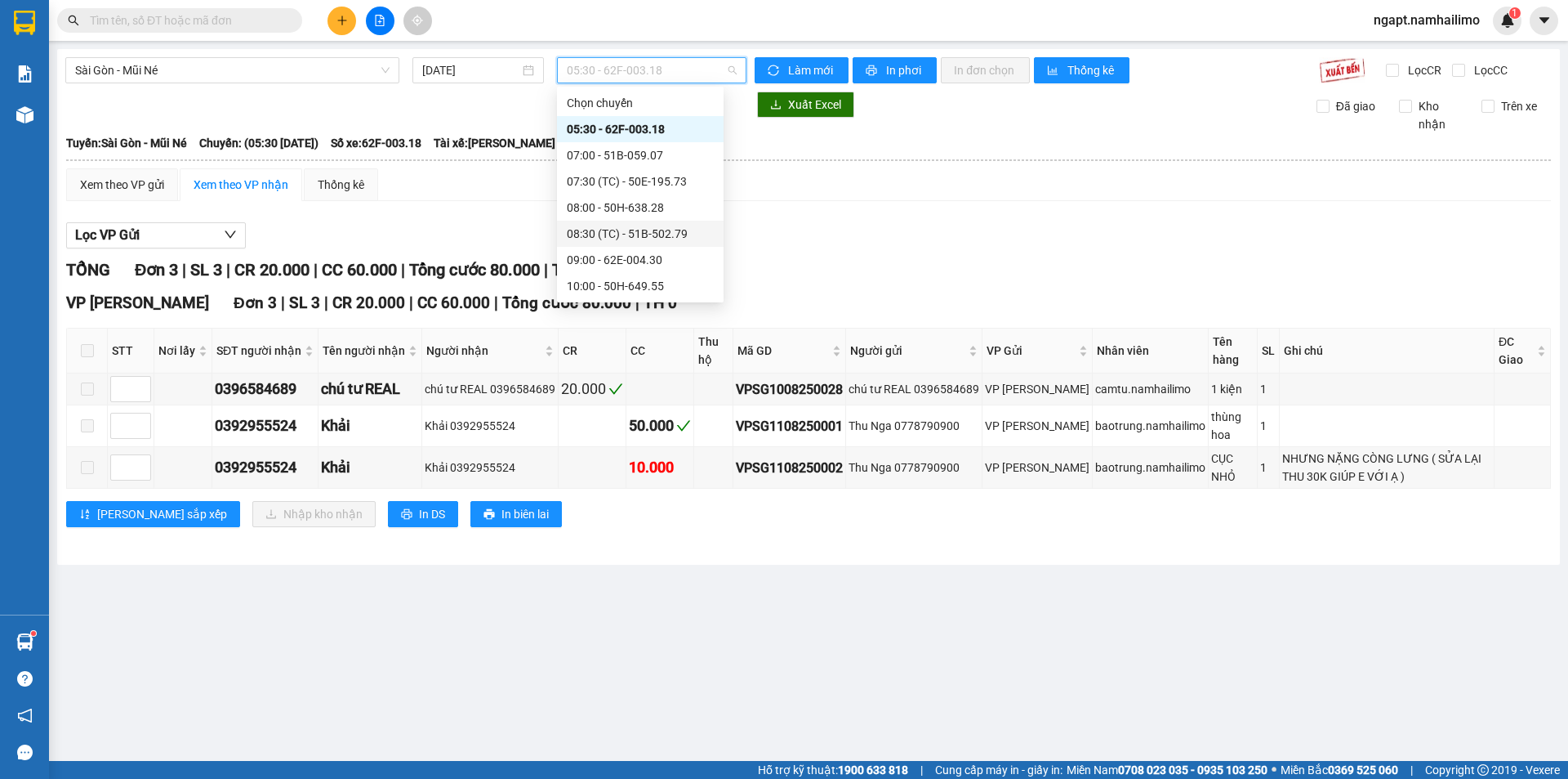
scroll to position [108, 0]
click at [669, 253] on div "14:00 - 51B-172.67" at bounding box center [640, 256] width 147 height 18
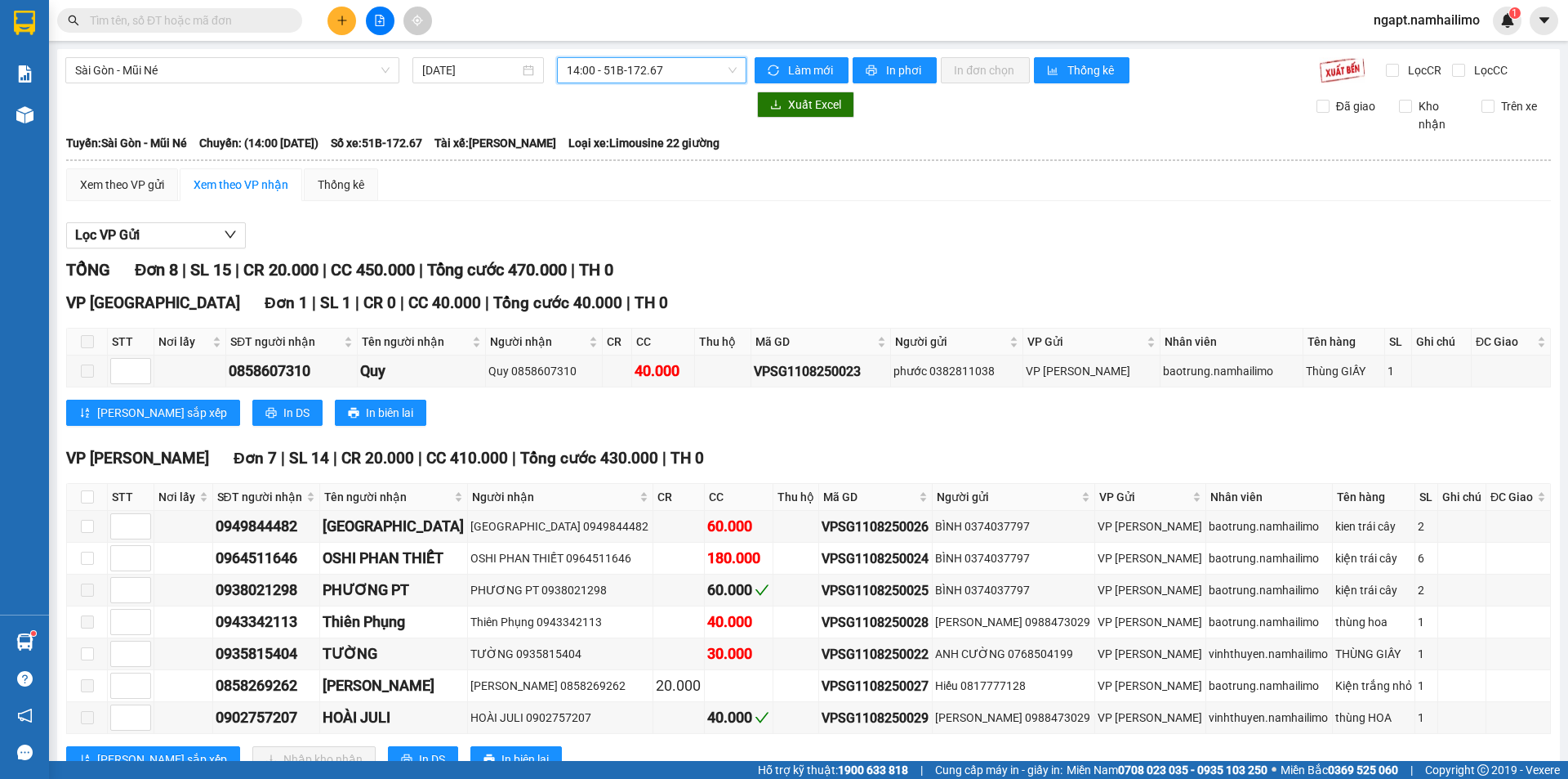
click at [335, 31] on button at bounding box center [342, 21] width 29 height 29
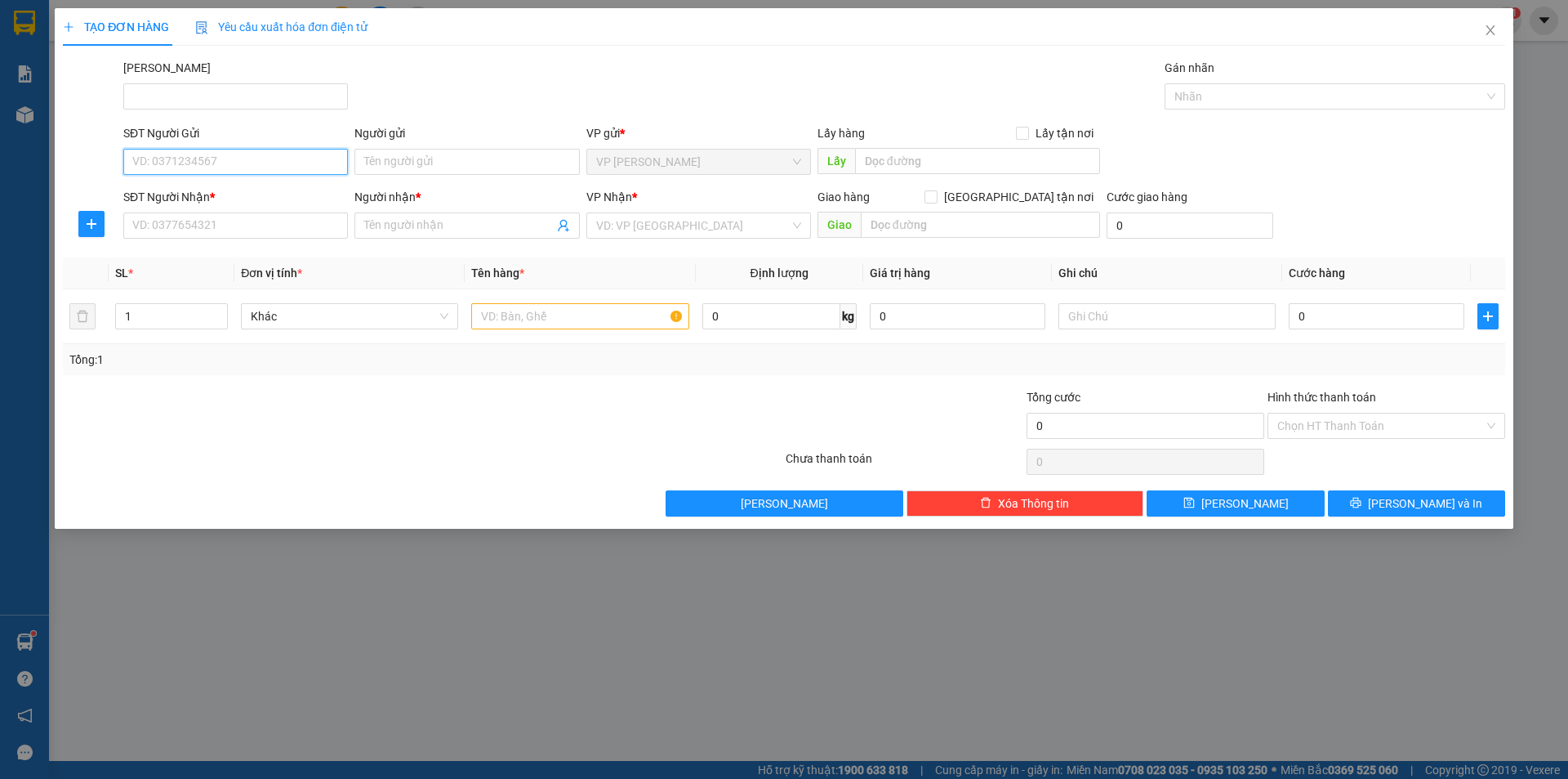
click at [258, 162] on input "SĐT Người Gửi" at bounding box center [235, 162] width 224 height 26
type input "0989951974"
click at [551, 169] on input "Người gửi" at bounding box center [466, 162] width 224 height 26
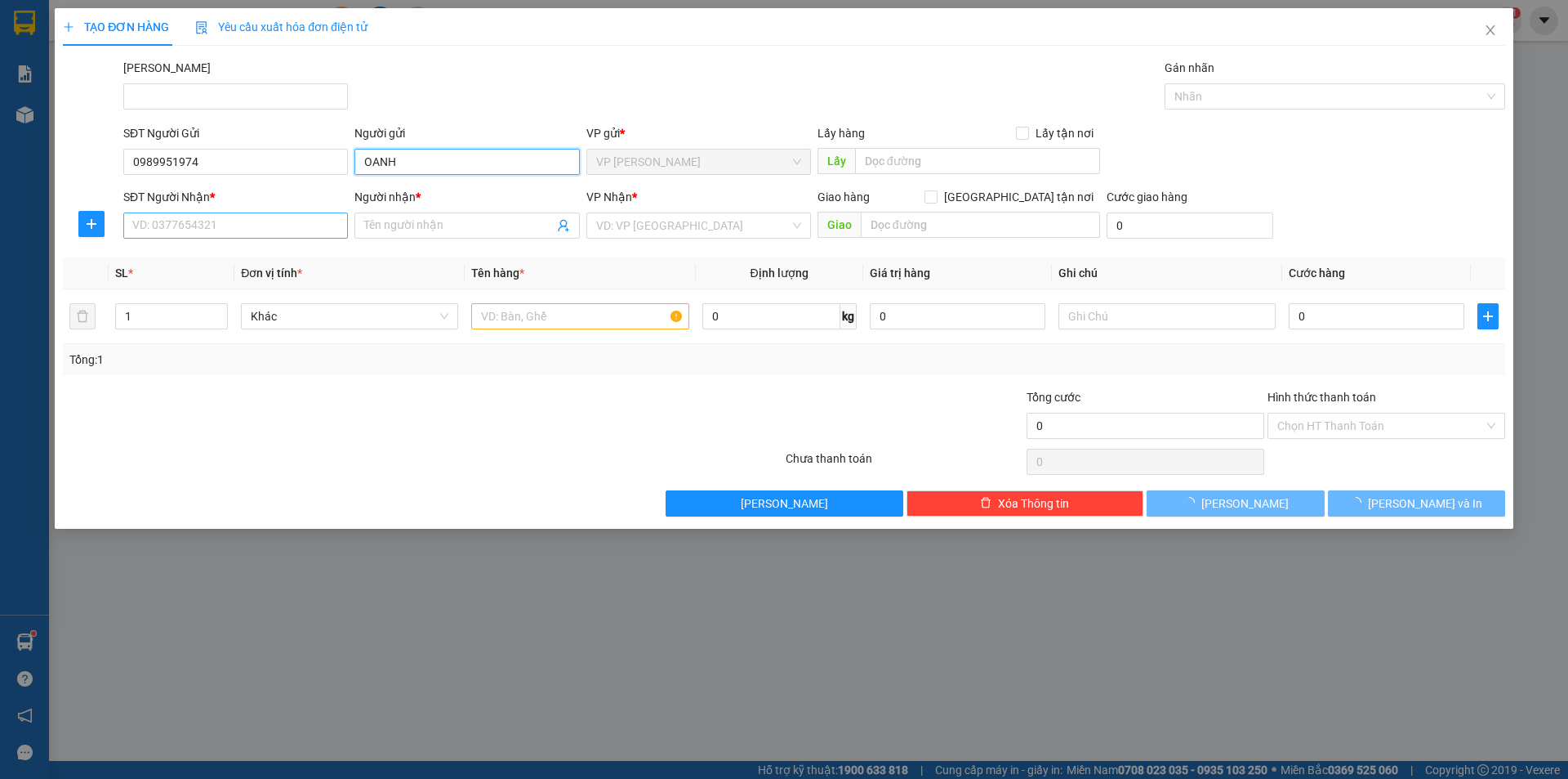
type input "OANH"
click at [237, 228] on input "SĐT Người Nhận *" at bounding box center [235, 226] width 224 height 26
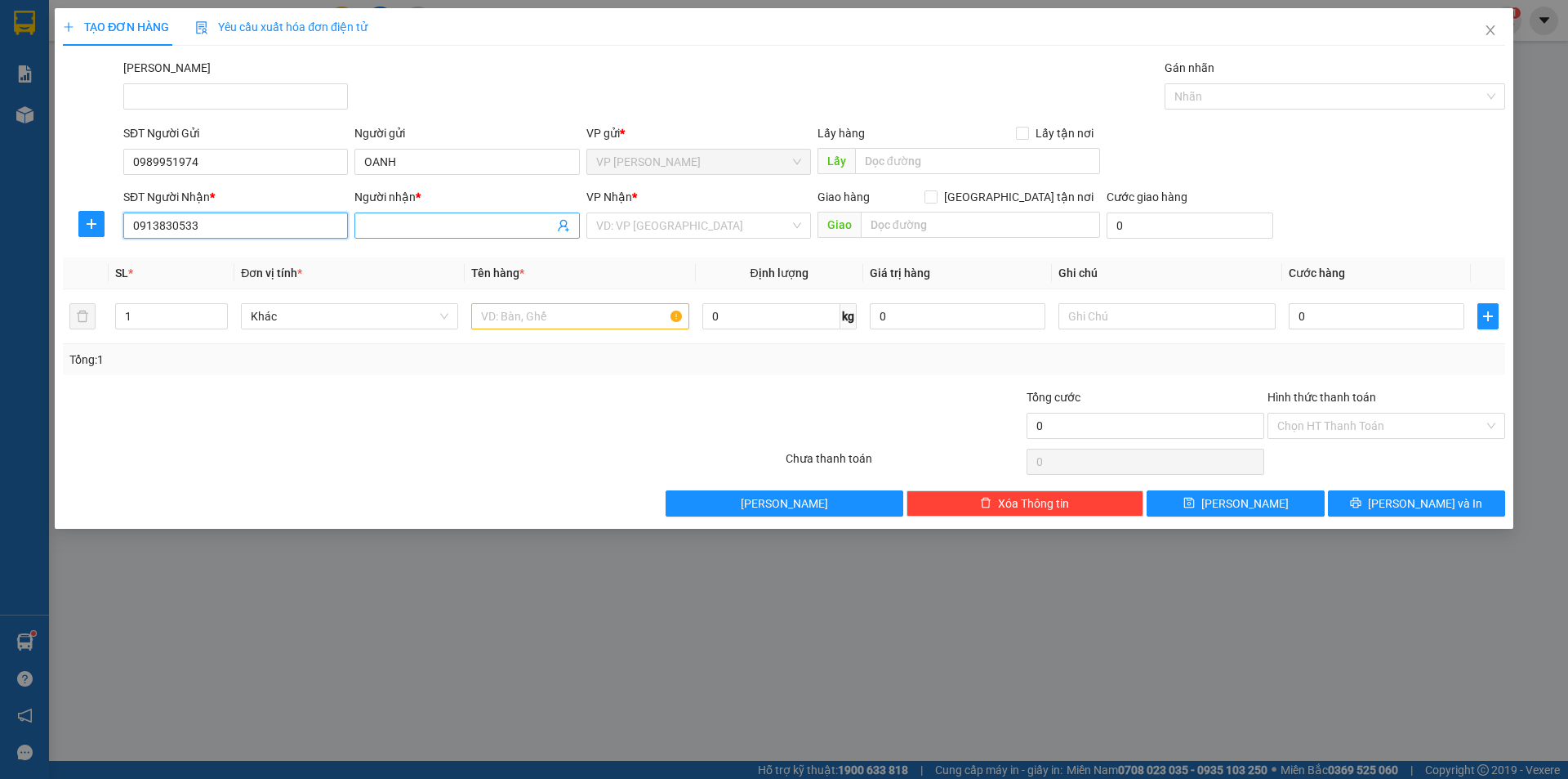
type input "0913830533"
click at [440, 228] on input "Người nhận *" at bounding box center [458, 226] width 189 height 18
click at [400, 224] on input "A" at bounding box center [458, 226] width 189 height 18
type input "A"
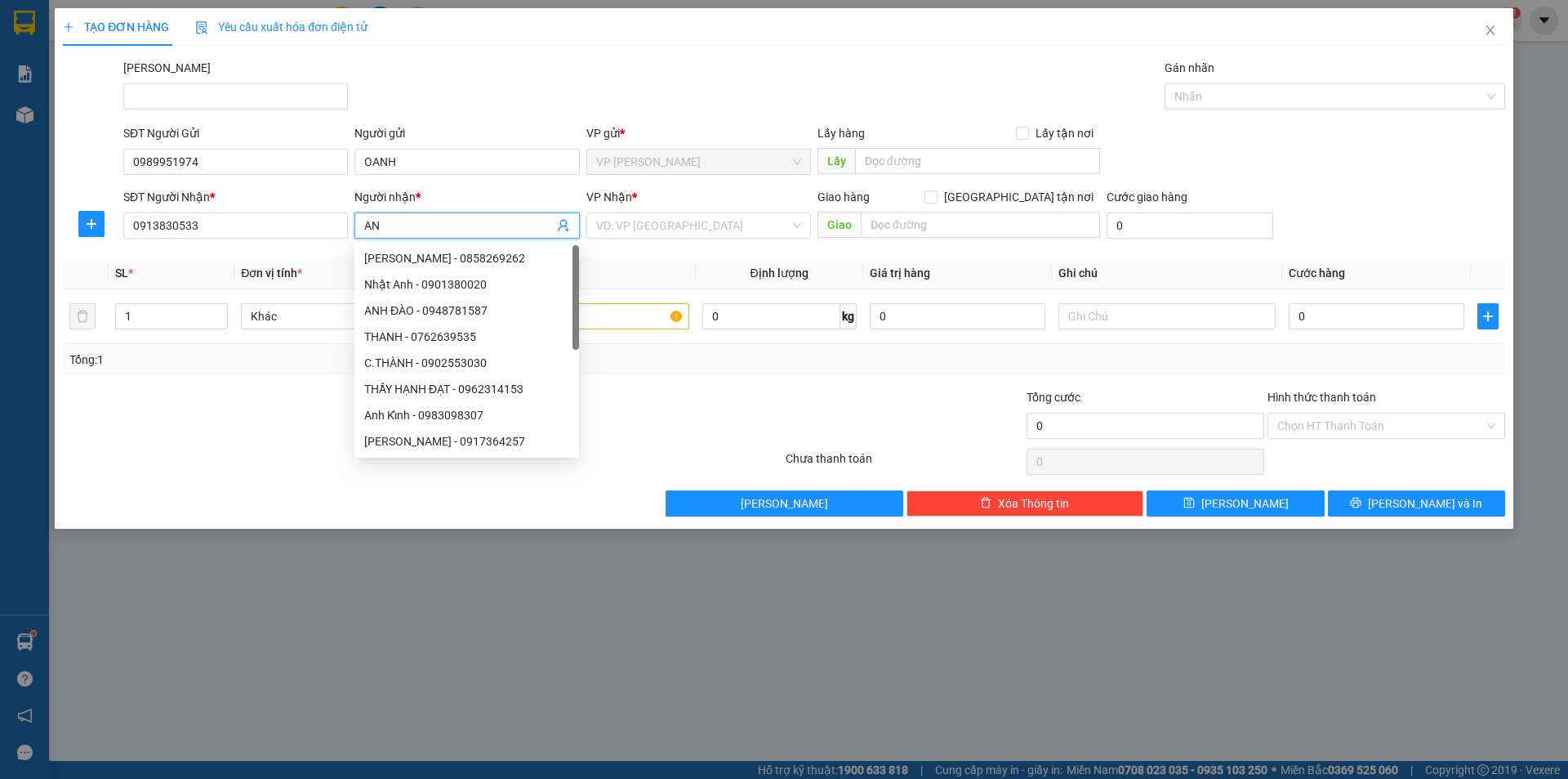
type input "A"
type input "ÁNH"
click at [656, 227] on input "search" at bounding box center [693, 226] width 194 height 25
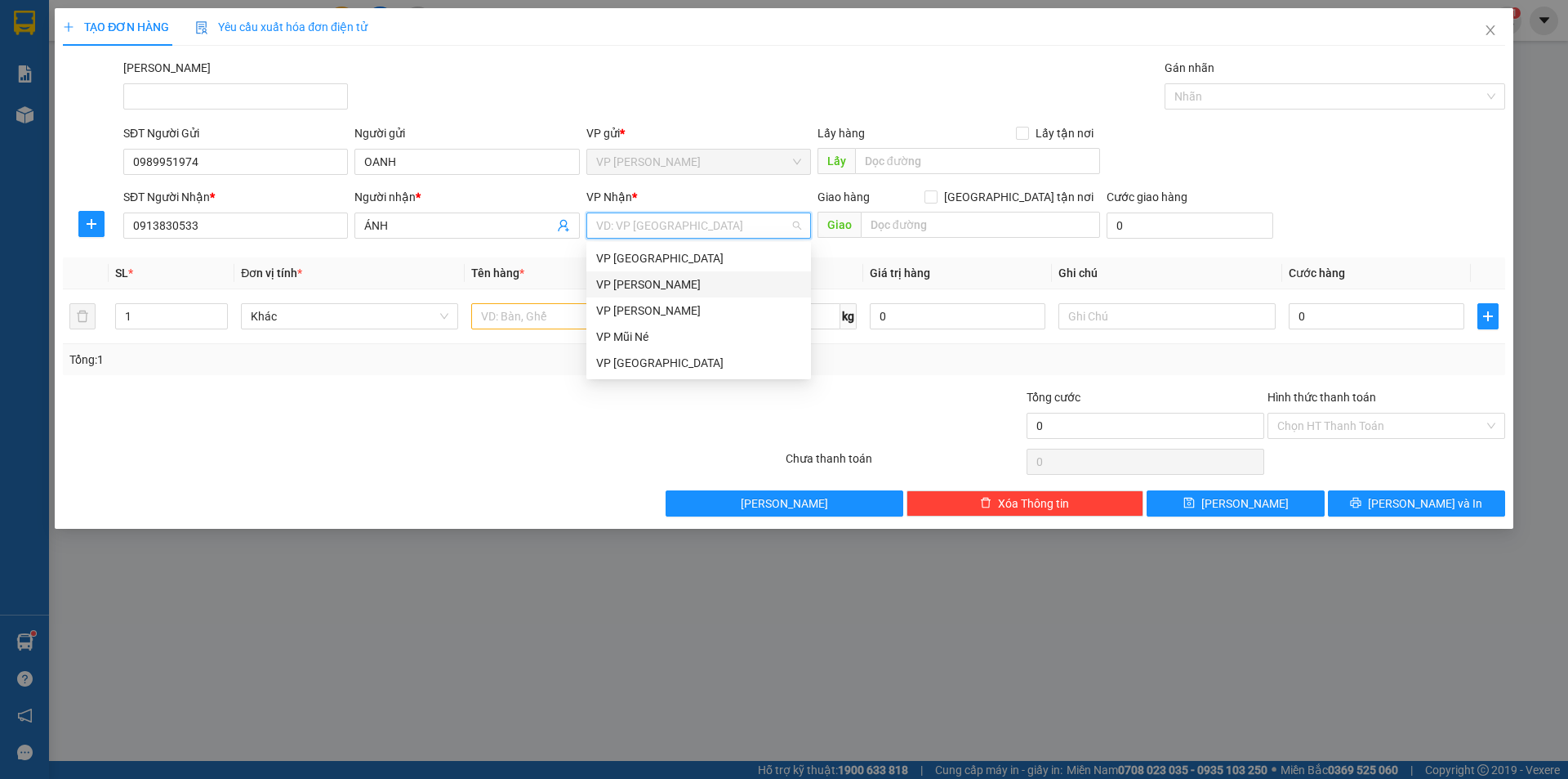
click at [674, 281] on div "VP [PERSON_NAME]" at bounding box center [698, 285] width 205 height 18
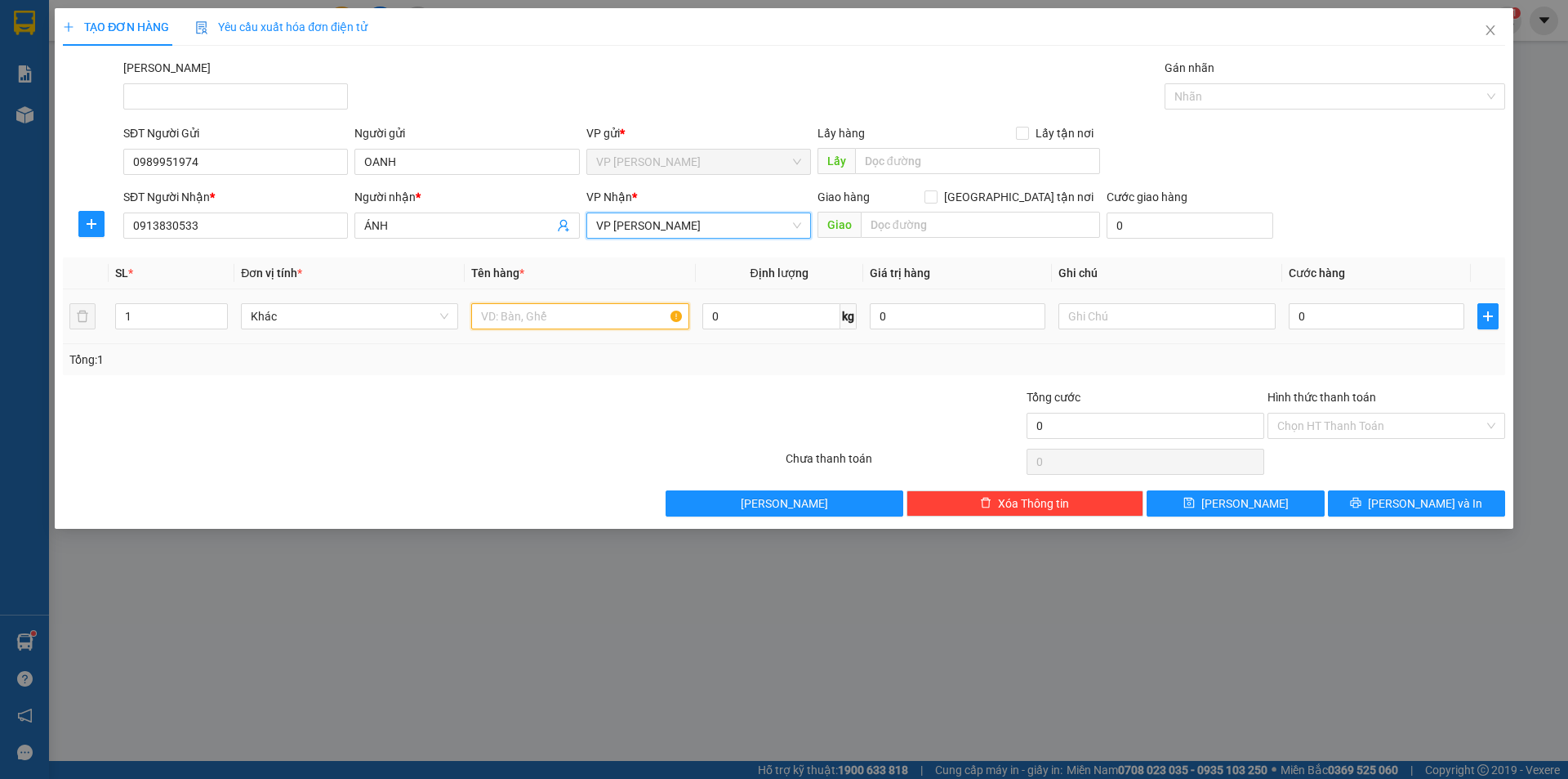
click at [583, 324] on input "text" at bounding box center [579, 316] width 218 height 26
click at [561, 315] on input "KIỆN Đ" at bounding box center [579, 316] width 218 height 26
type input "KIỆN ĐỎ NHỎ"
click at [1324, 323] on input "0" at bounding box center [1376, 316] width 175 height 26
type input "2"
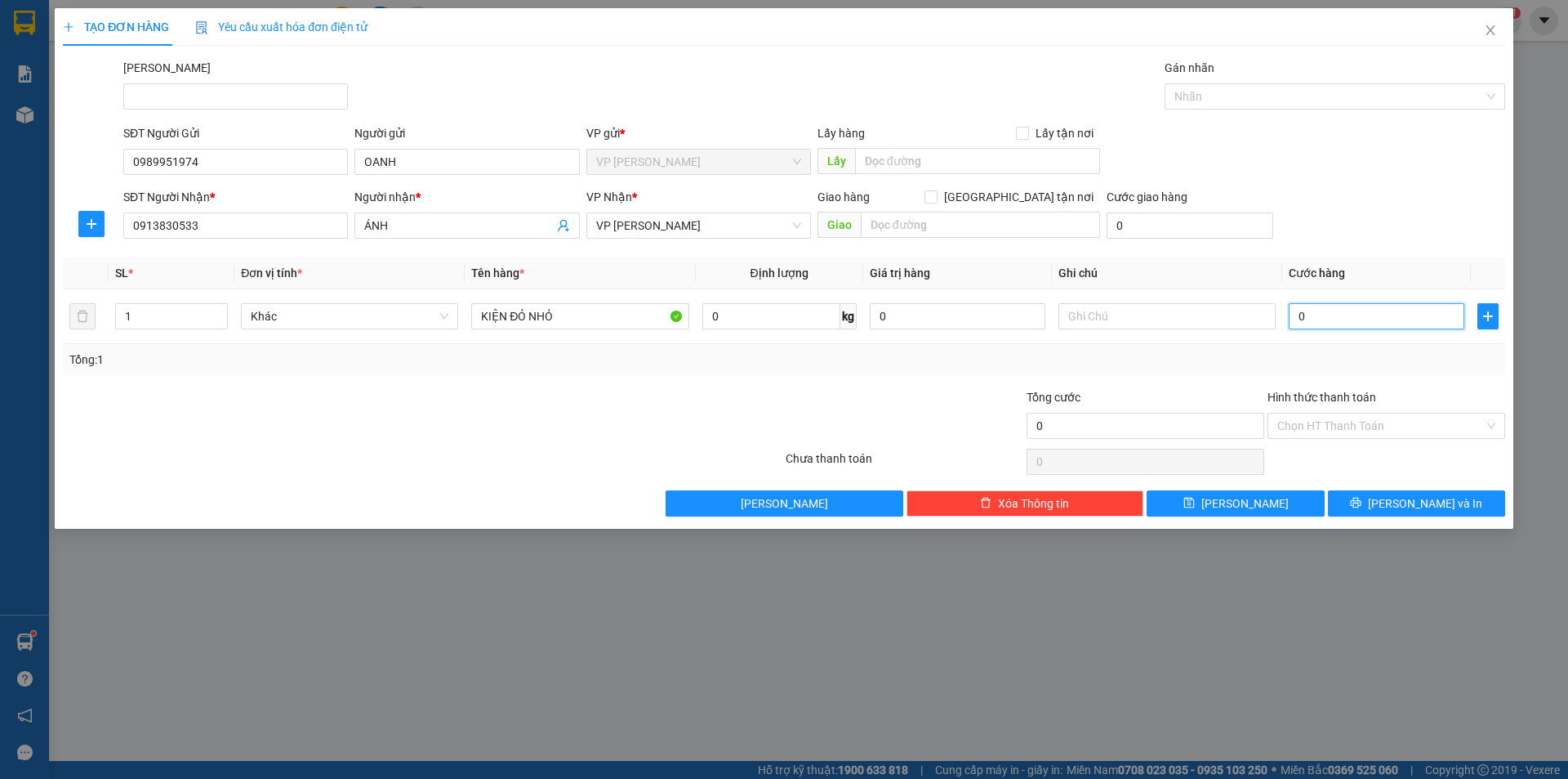
type input "2"
type input "20"
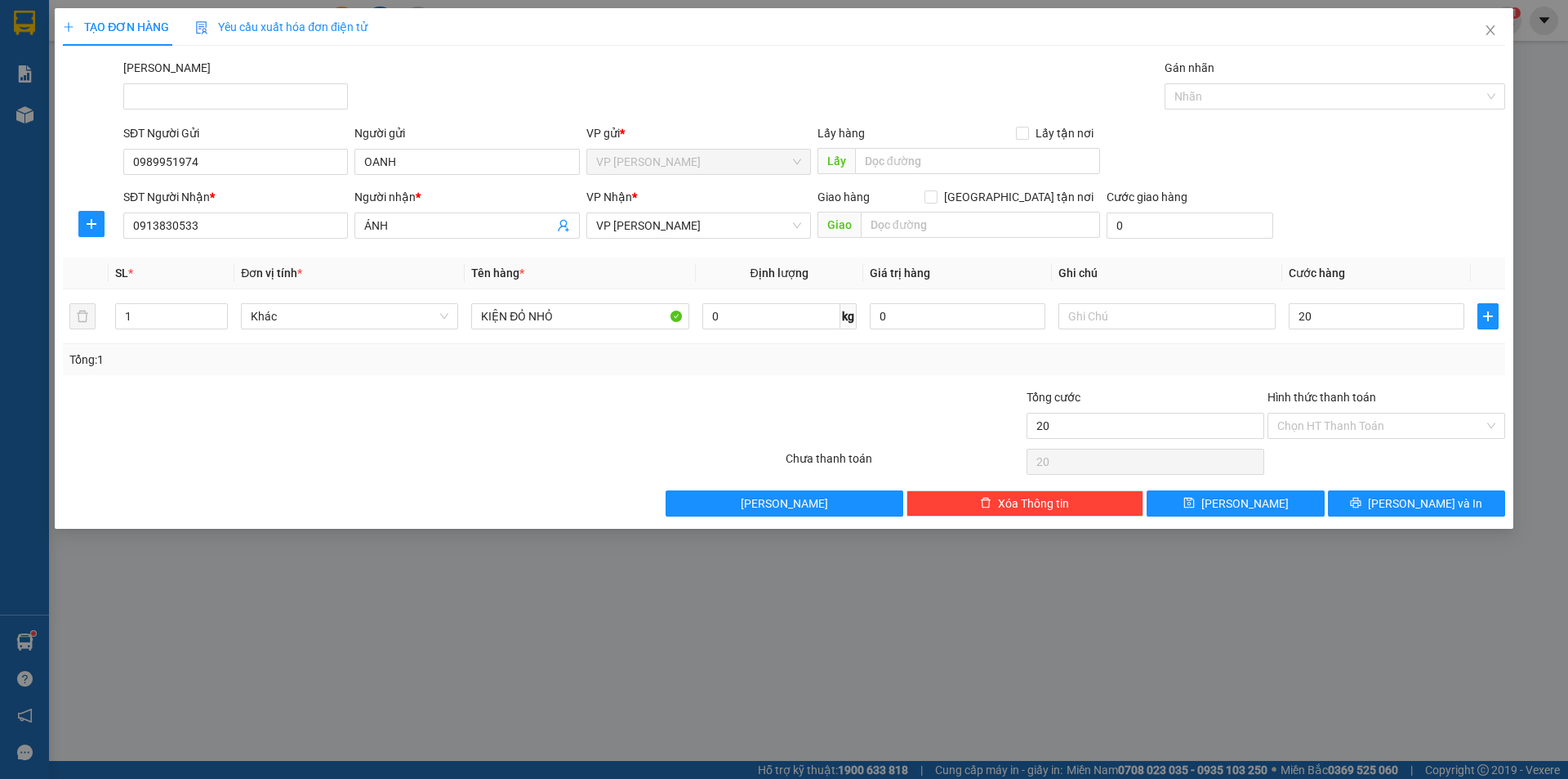
click at [1387, 382] on div "Transit Pickup Surcharge Ids Transit Deliver Surcharge Ids Transit Deliver Surc…" at bounding box center [784, 287] width 1442 height 458
type input "20.000"
click at [1405, 428] on input "Hình thức thanh toán" at bounding box center [1380, 426] width 207 height 25
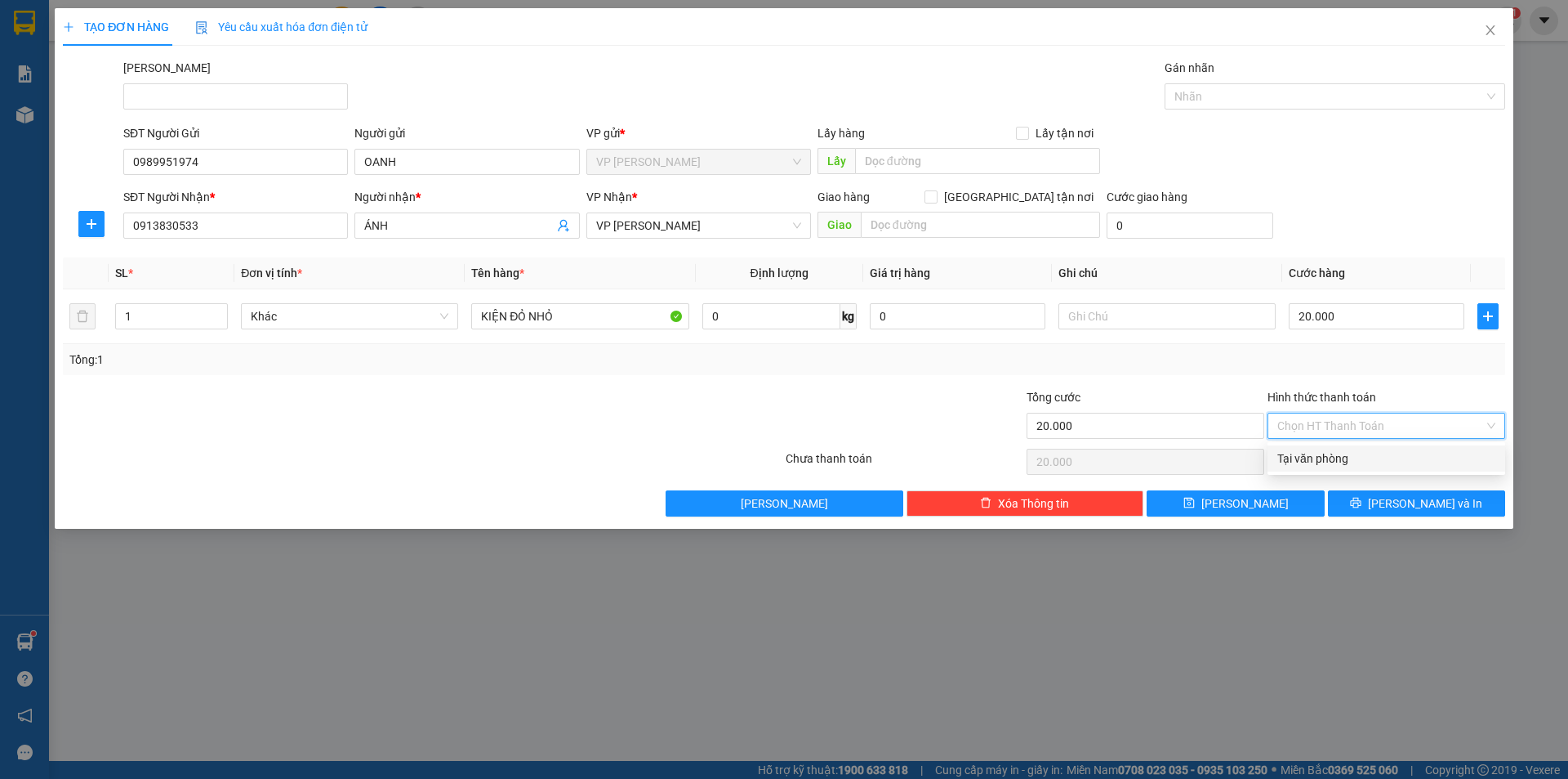
drag, startPoint x: 1383, startPoint y: 461, endPoint x: 1386, endPoint y: 469, distance: 8.5
click at [1383, 460] on div "Tại văn phòng" at bounding box center [1385, 459] width 218 height 18
type input "0"
click at [1397, 506] on button "[PERSON_NAME] và In" at bounding box center [1417, 503] width 177 height 26
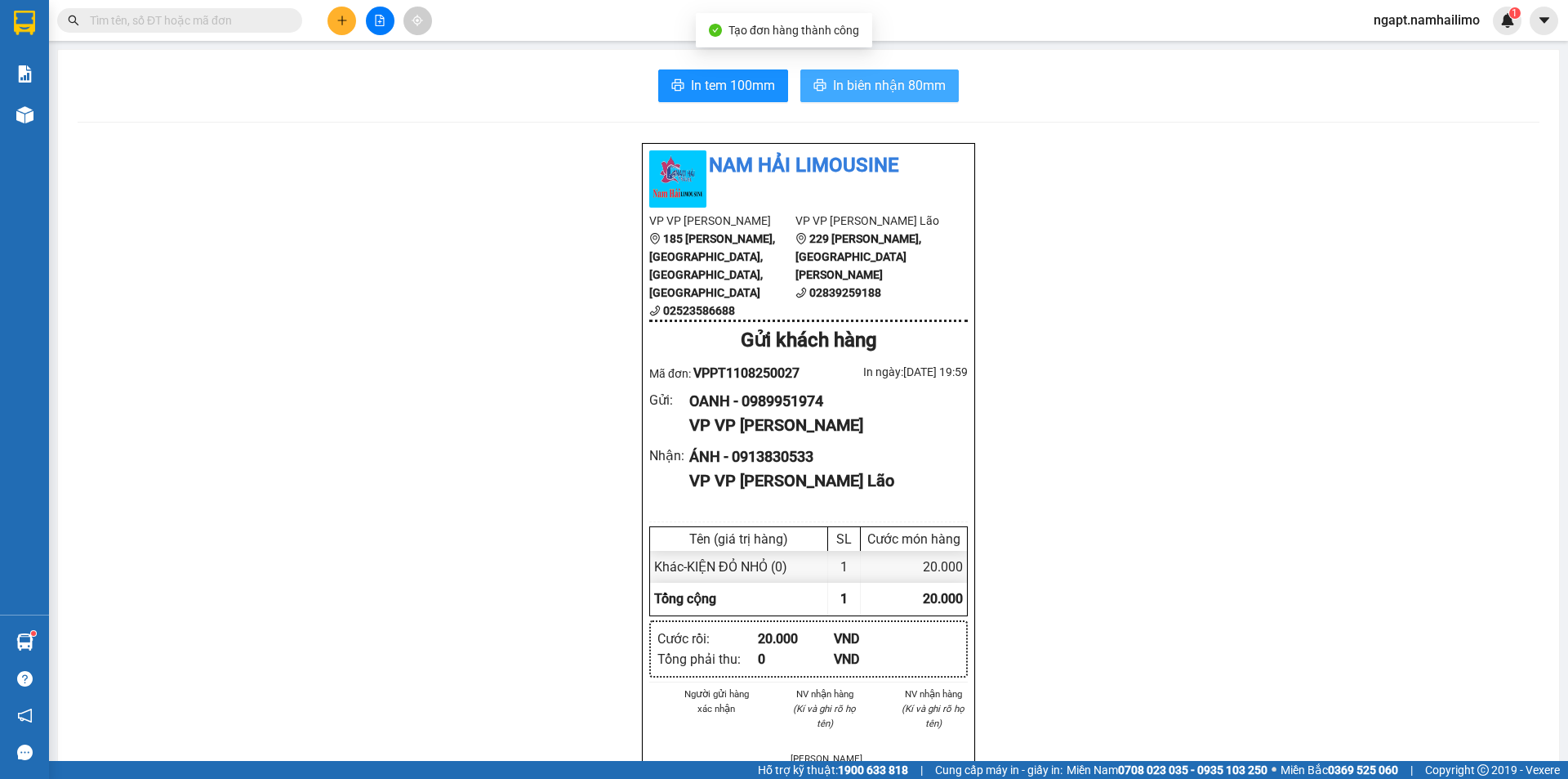
click at [913, 92] on span "In biên nhận 80mm" at bounding box center [889, 85] width 113 height 21
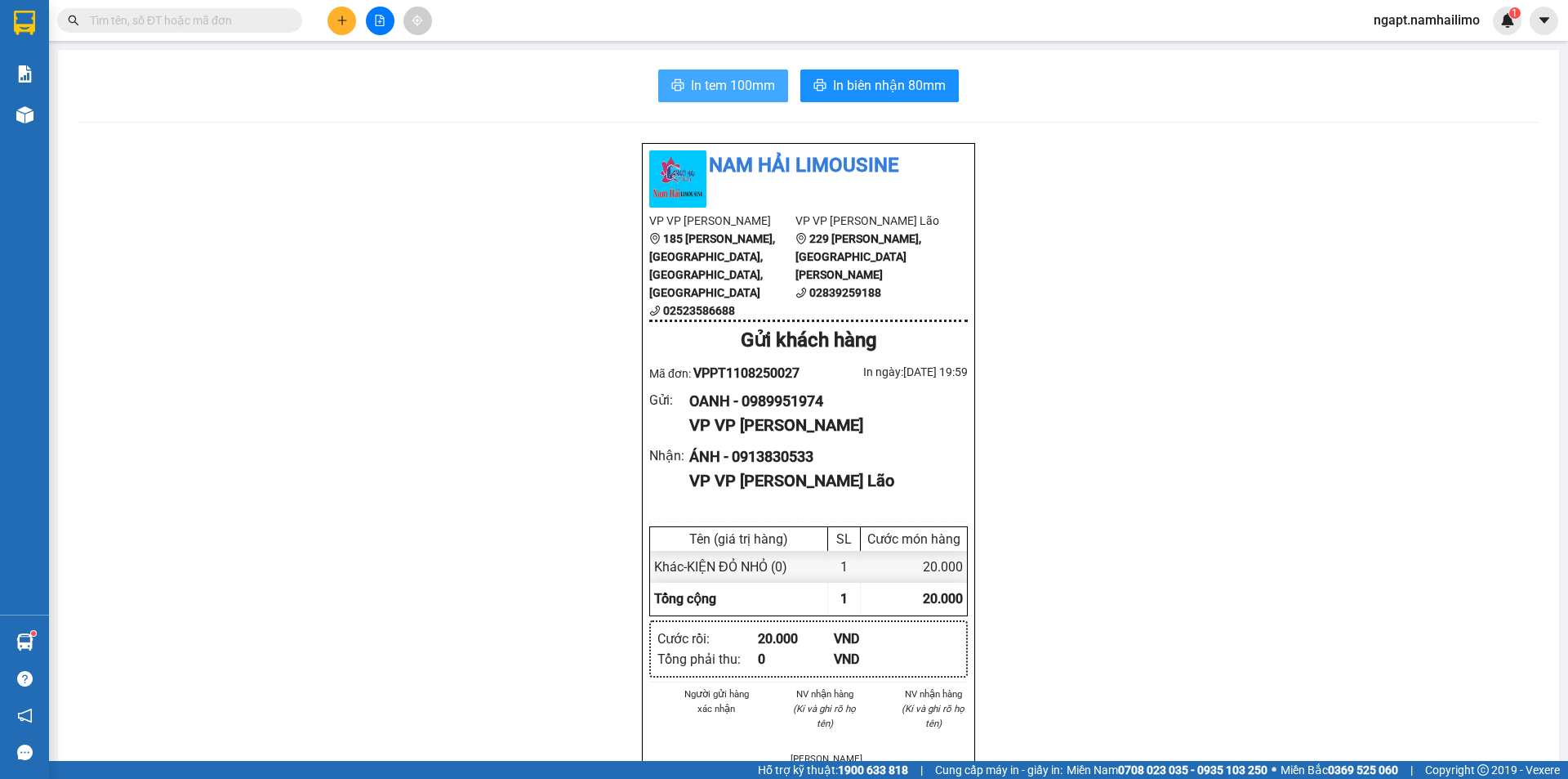
click at [728, 89] on span "In tem 100mm" at bounding box center [733, 85] width 84 height 21
click at [386, 27] on button at bounding box center [380, 21] width 29 height 29
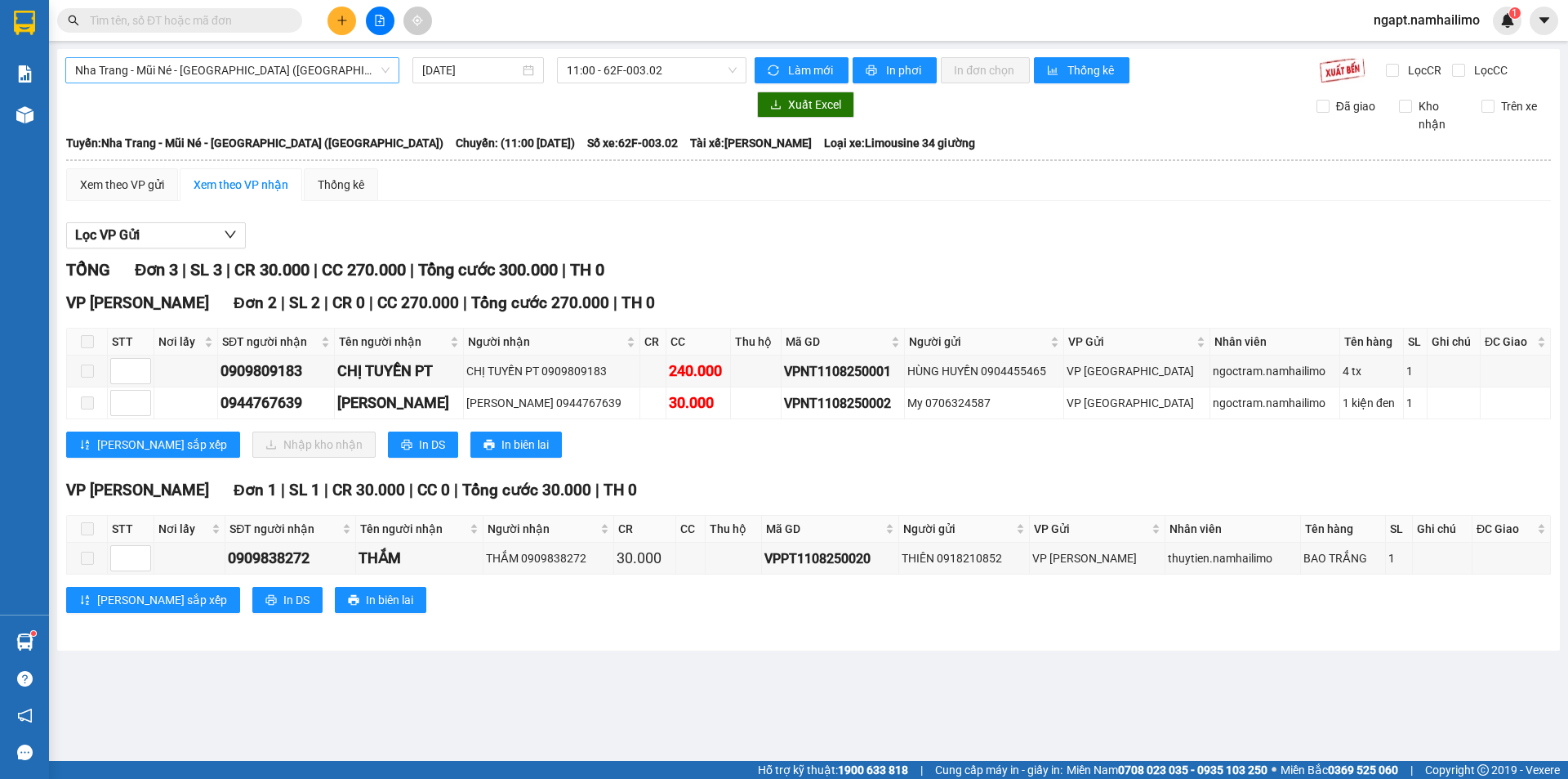
click at [326, 76] on span "Nha Trang - Mũi Né - [GEOGRAPHIC_DATA] ([GEOGRAPHIC_DATA])" at bounding box center [233, 70] width 314 height 25
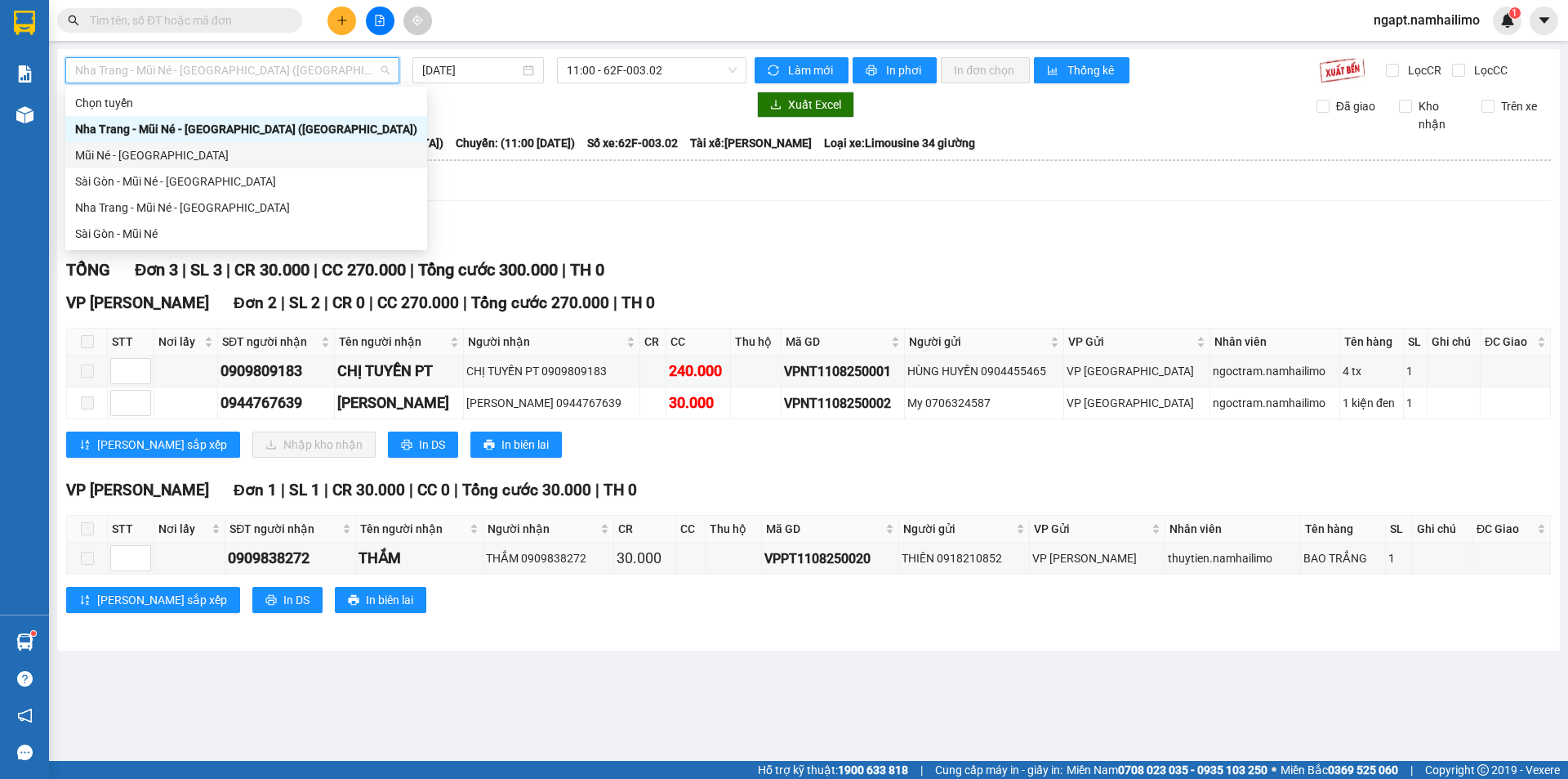
click at [175, 150] on div "Mũi Né - [GEOGRAPHIC_DATA]" at bounding box center [247, 156] width 343 height 18
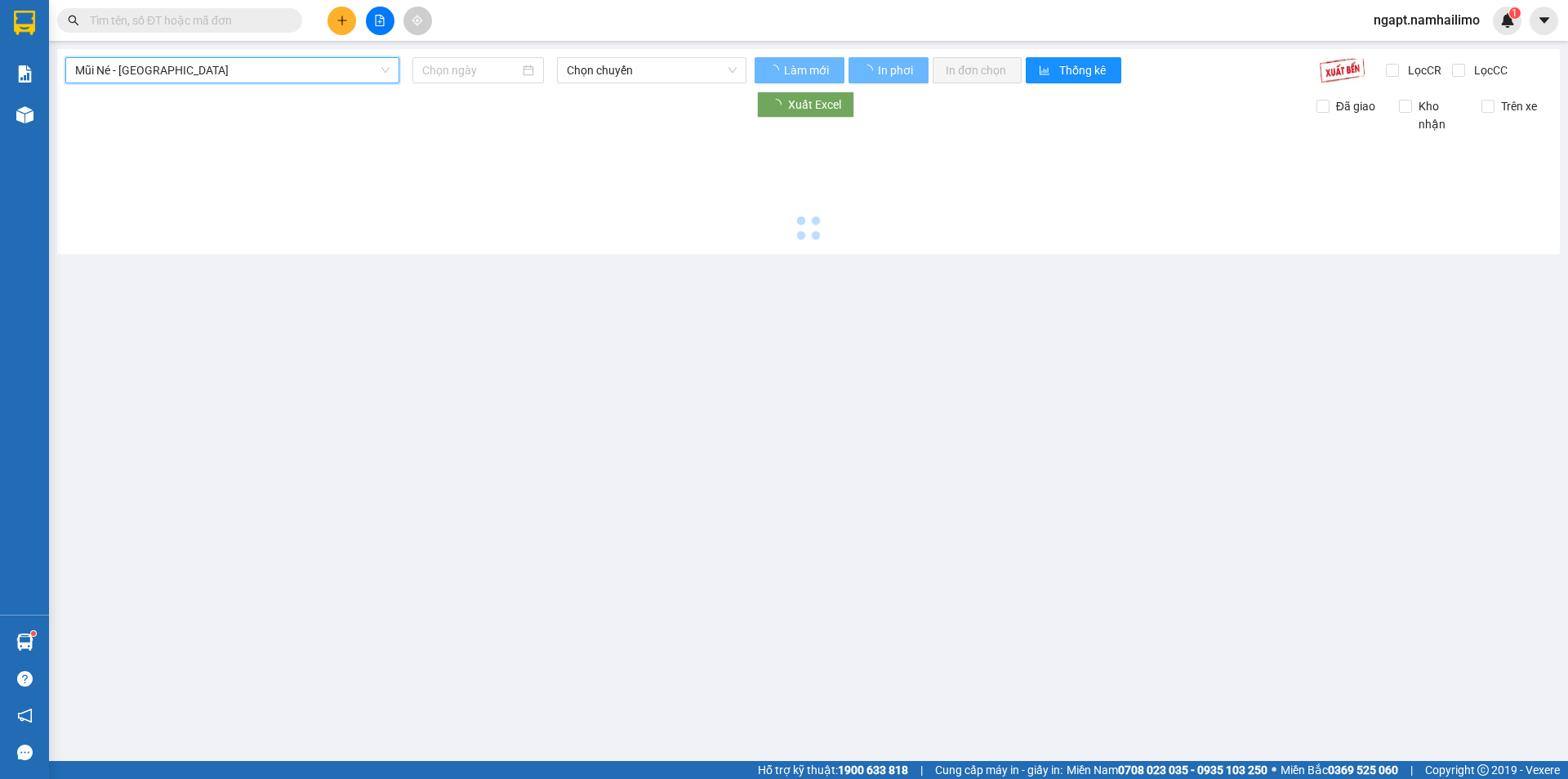
type input "[DATE]"
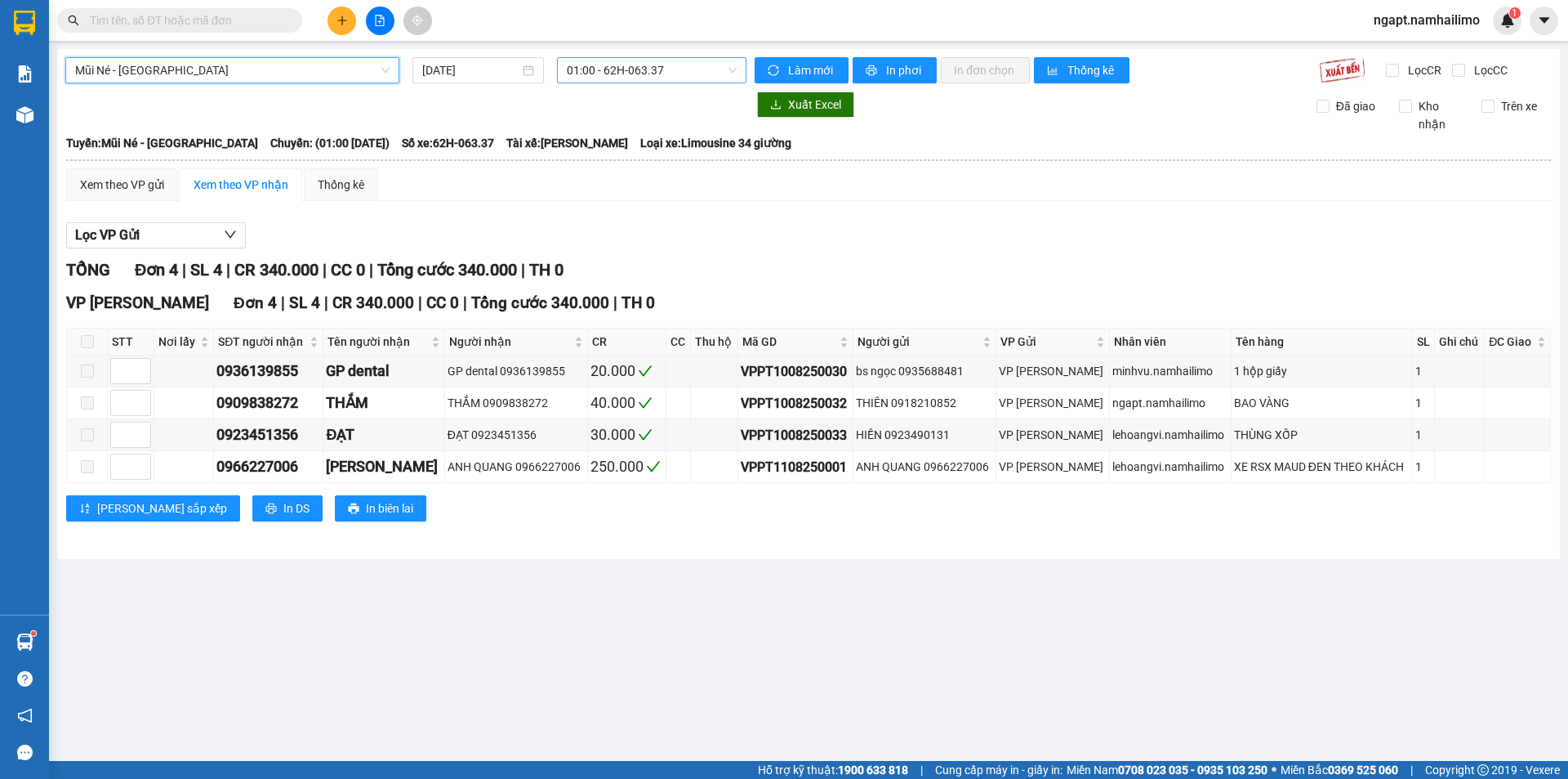
click at [679, 70] on span "01:00 - 62H-063.37" at bounding box center [651, 70] width 170 height 25
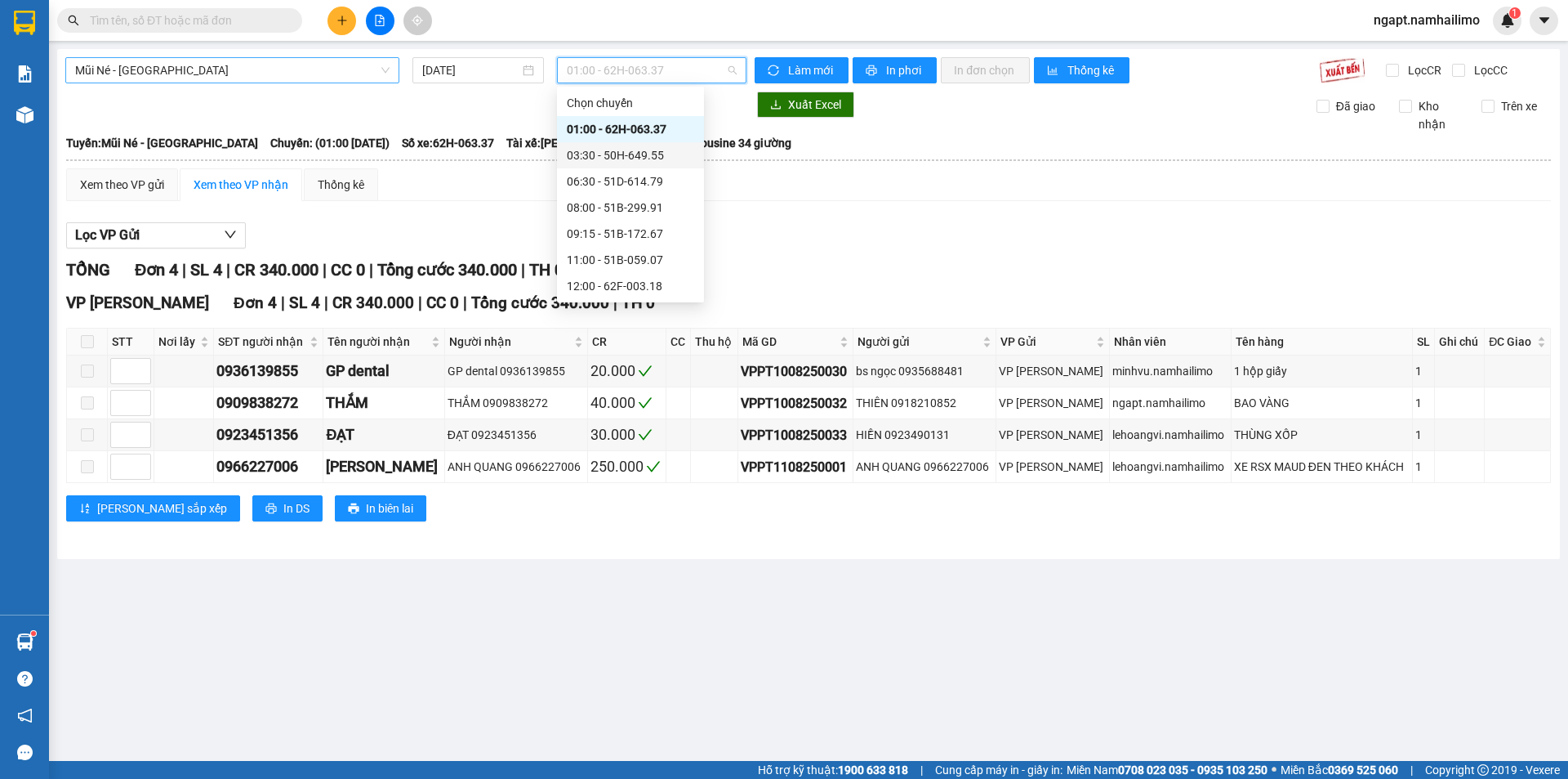
click at [226, 69] on span "Mũi Né - [GEOGRAPHIC_DATA]" at bounding box center [233, 70] width 314 height 25
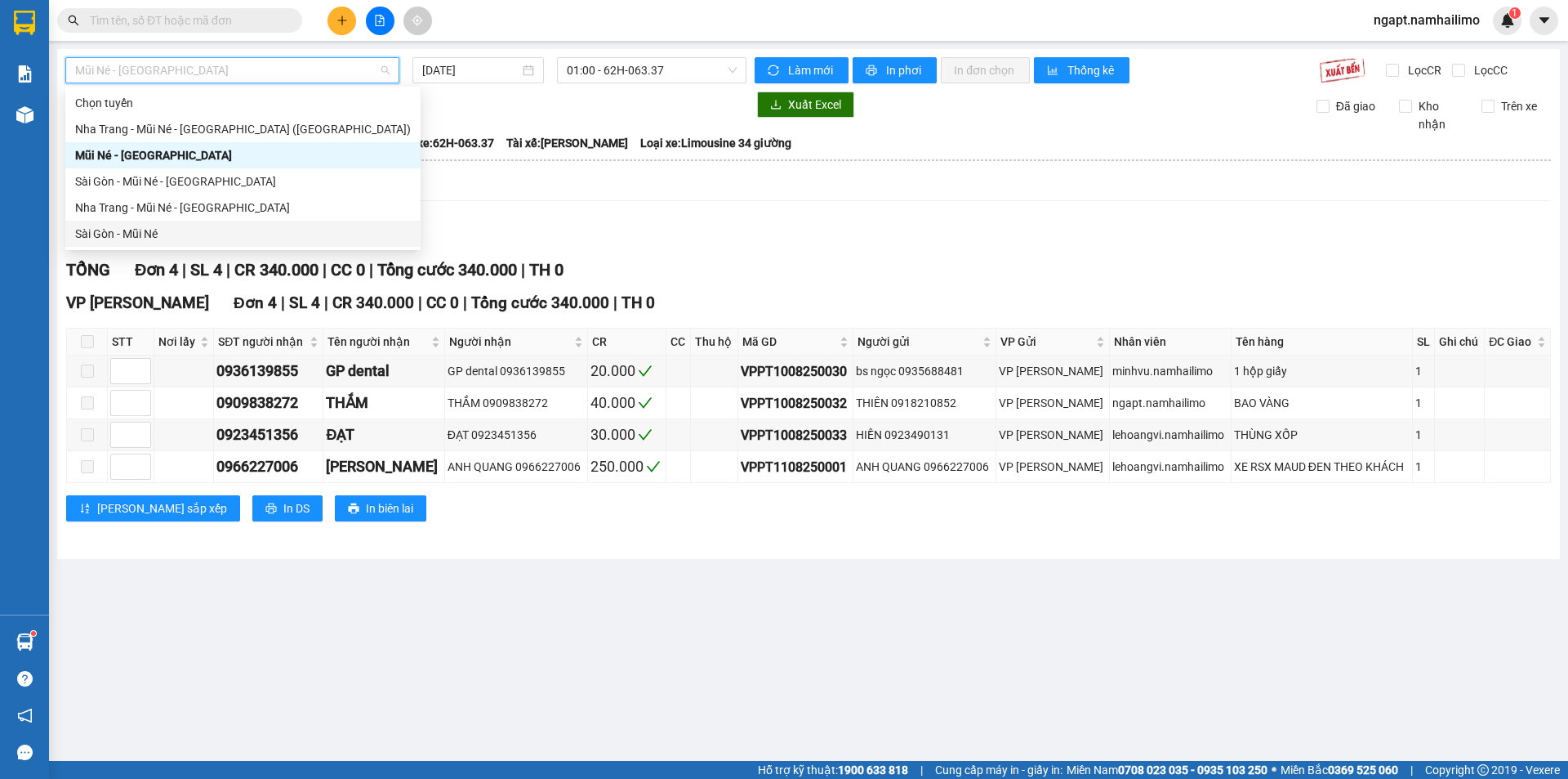
click at [128, 225] on div "Sài Gòn - Mũi Né" at bounding box center [243, 233] width 336 height 18
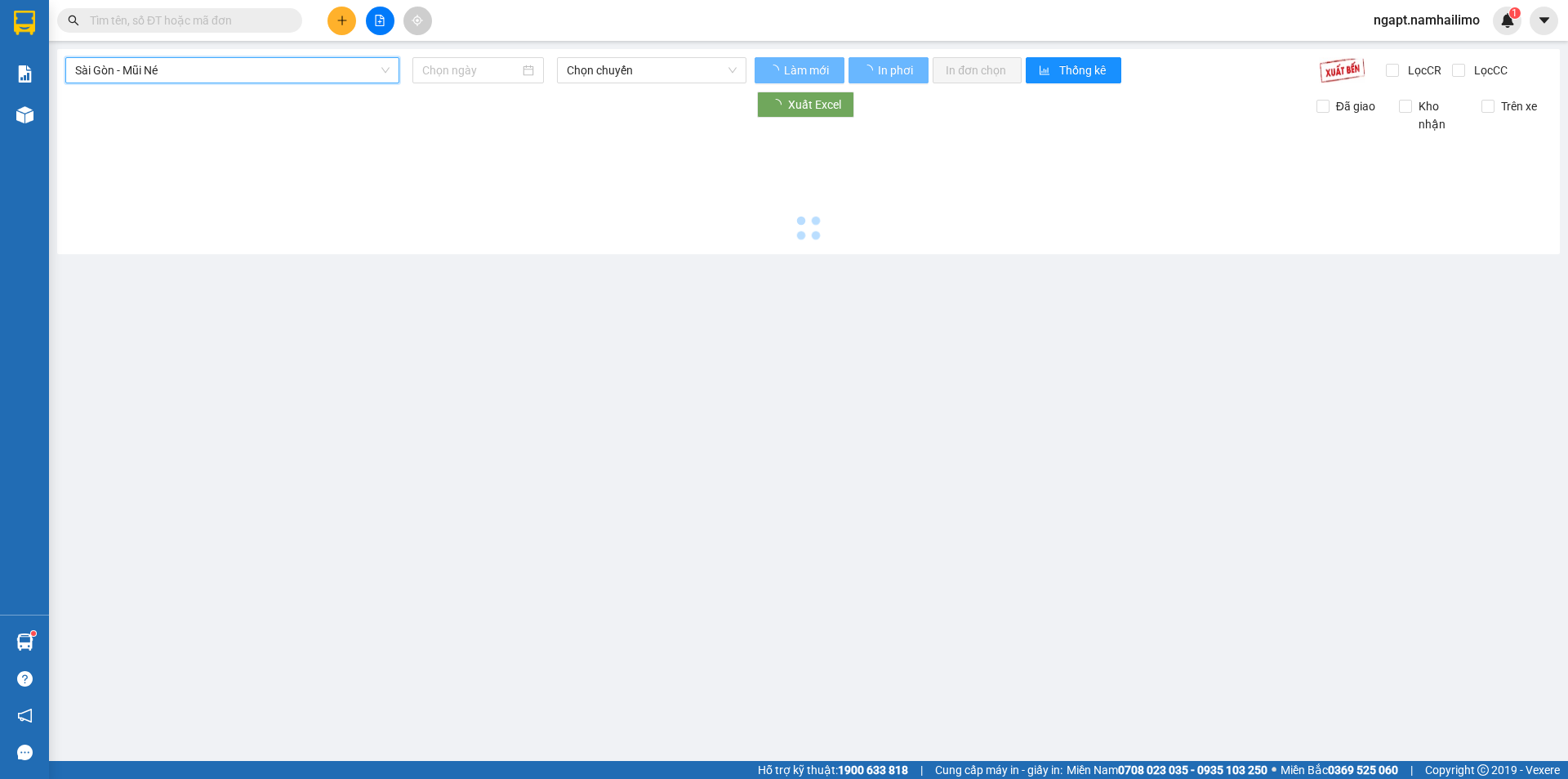
type input "[DATE]"
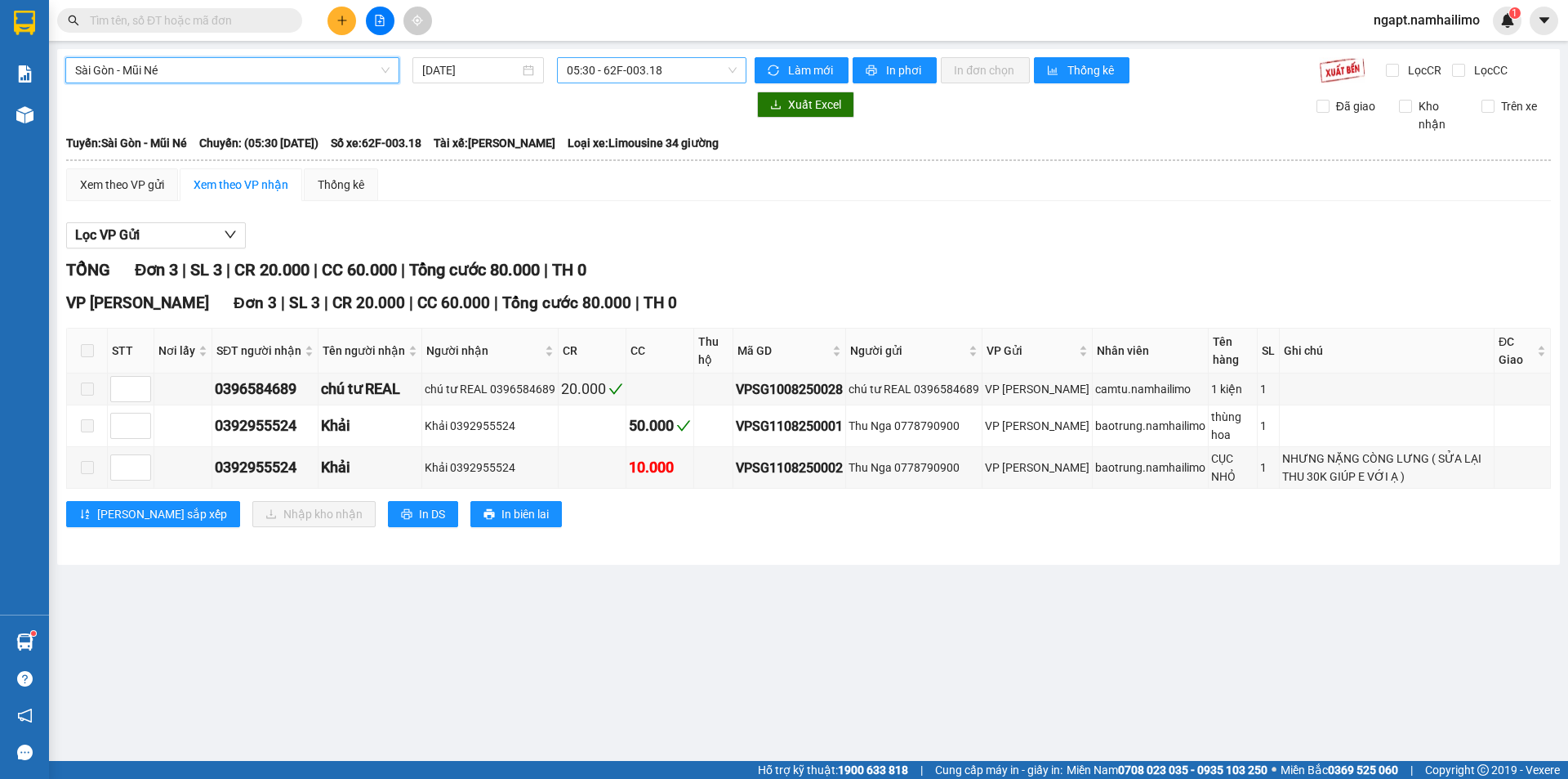
click at [688, 59] on span "05:30 - 62F-003.18" at bounding box center [651, 70] width 170 height 25
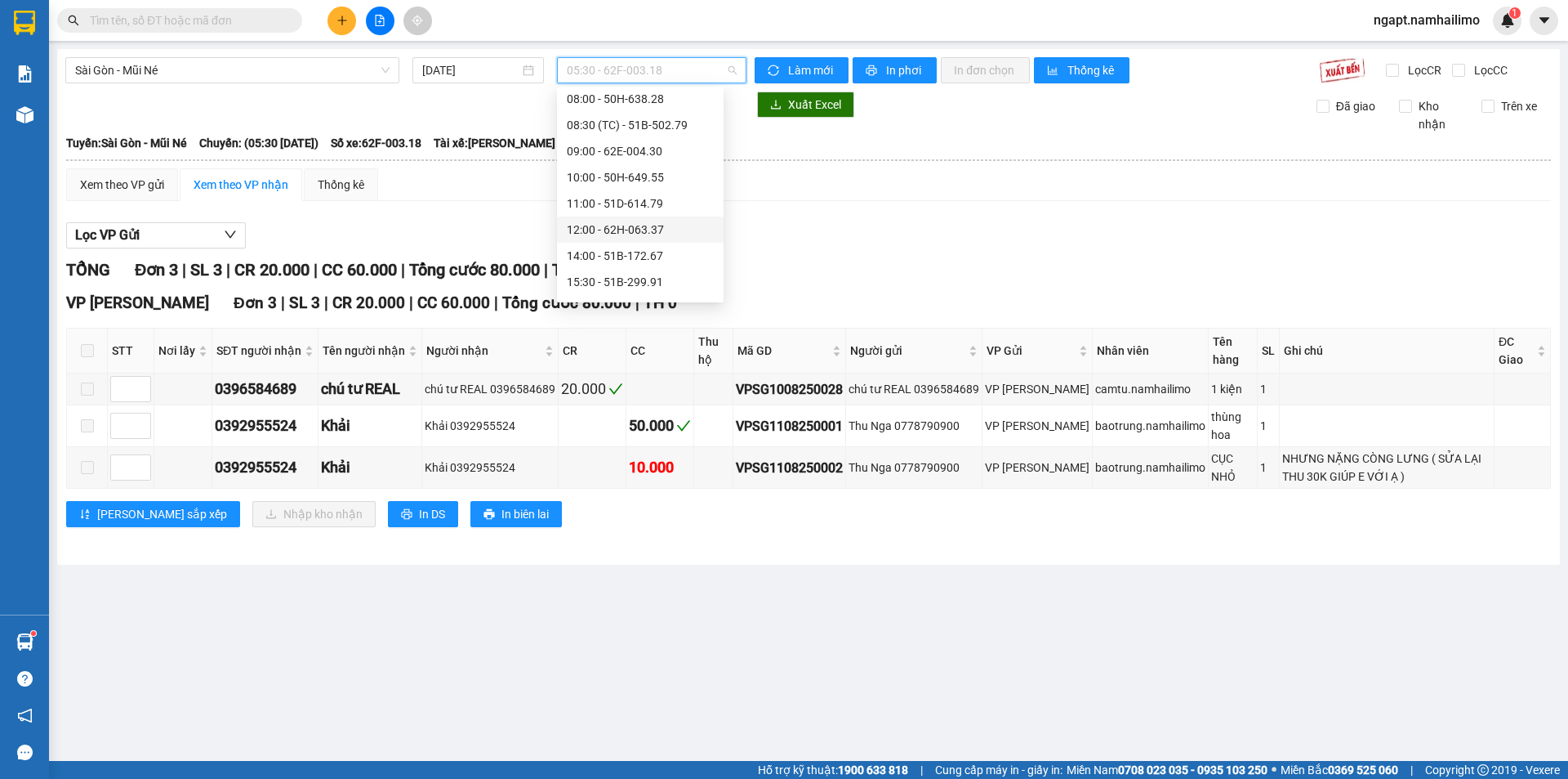
scroll to position [209, 0]
click at [658, 132] on div "12:00 - 62H-063.37" at bounding box center [640, 129] width 147 height 18
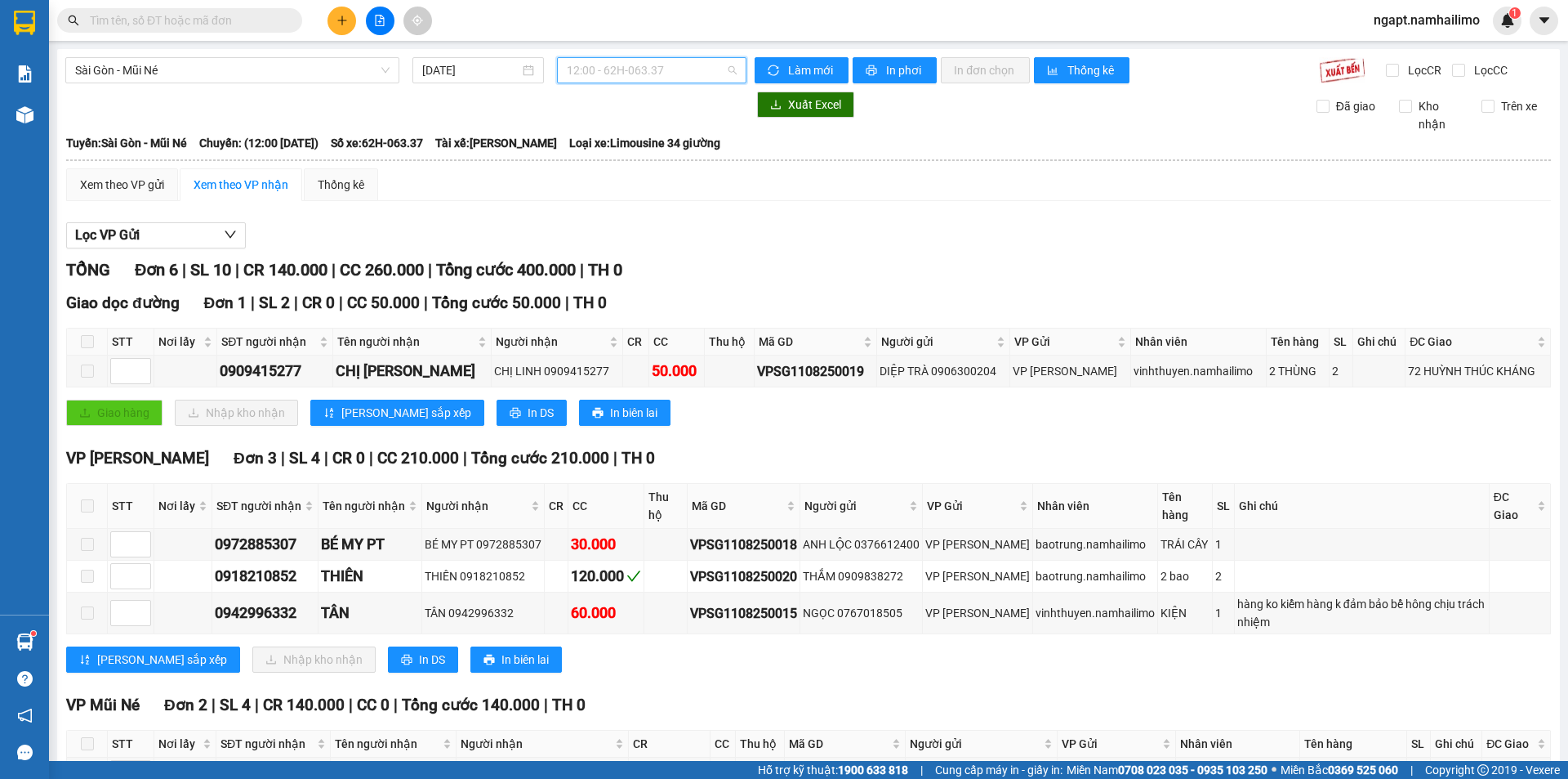
click at [705, 76] on span "12:00 - 62H-063.37" at bounding box center [651, 70] width 170 height 25
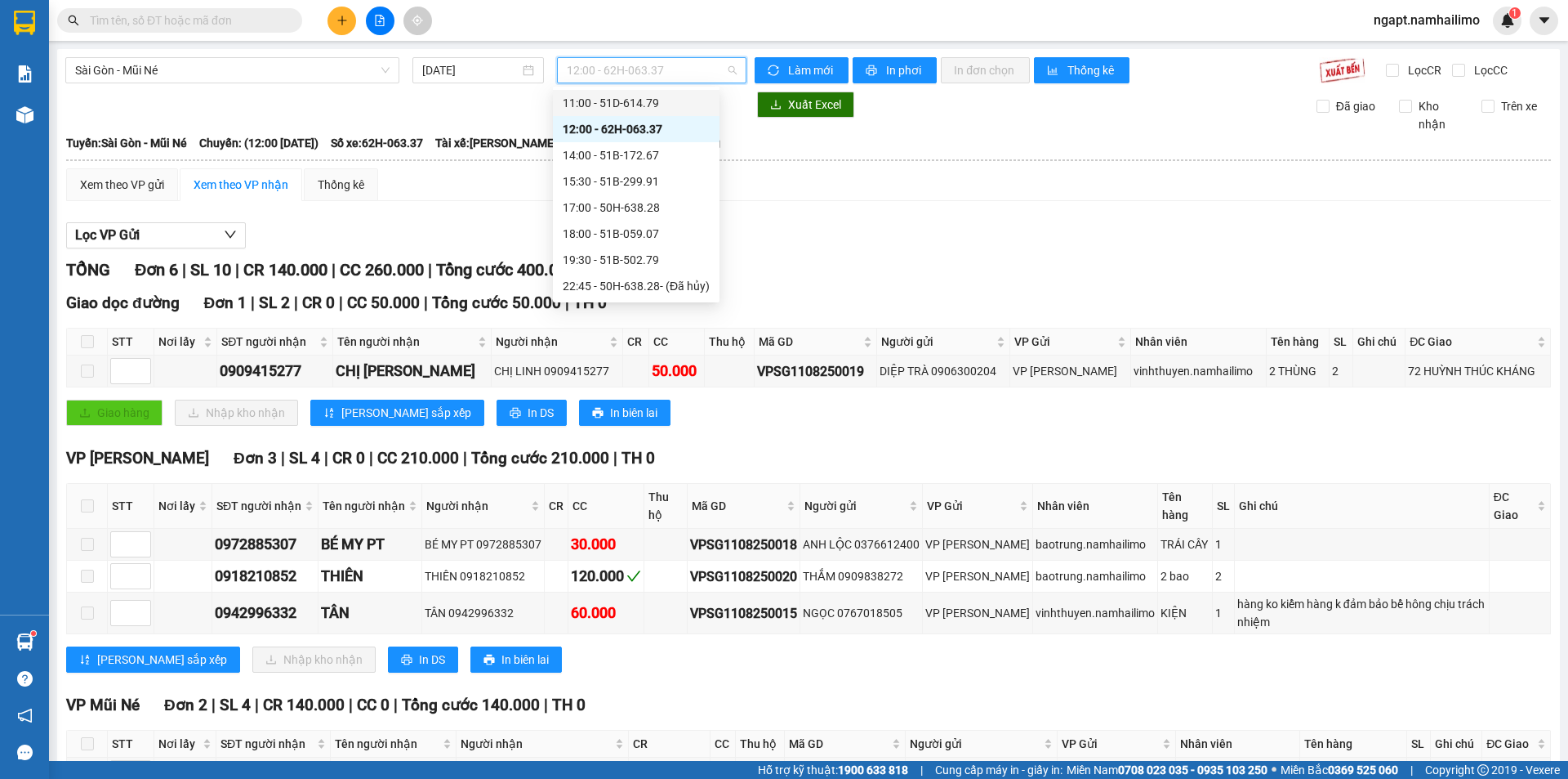
click at [664, 101] on div "11:00 - 51D-614.79" at bounding box center [636, 103] width 147 height 18
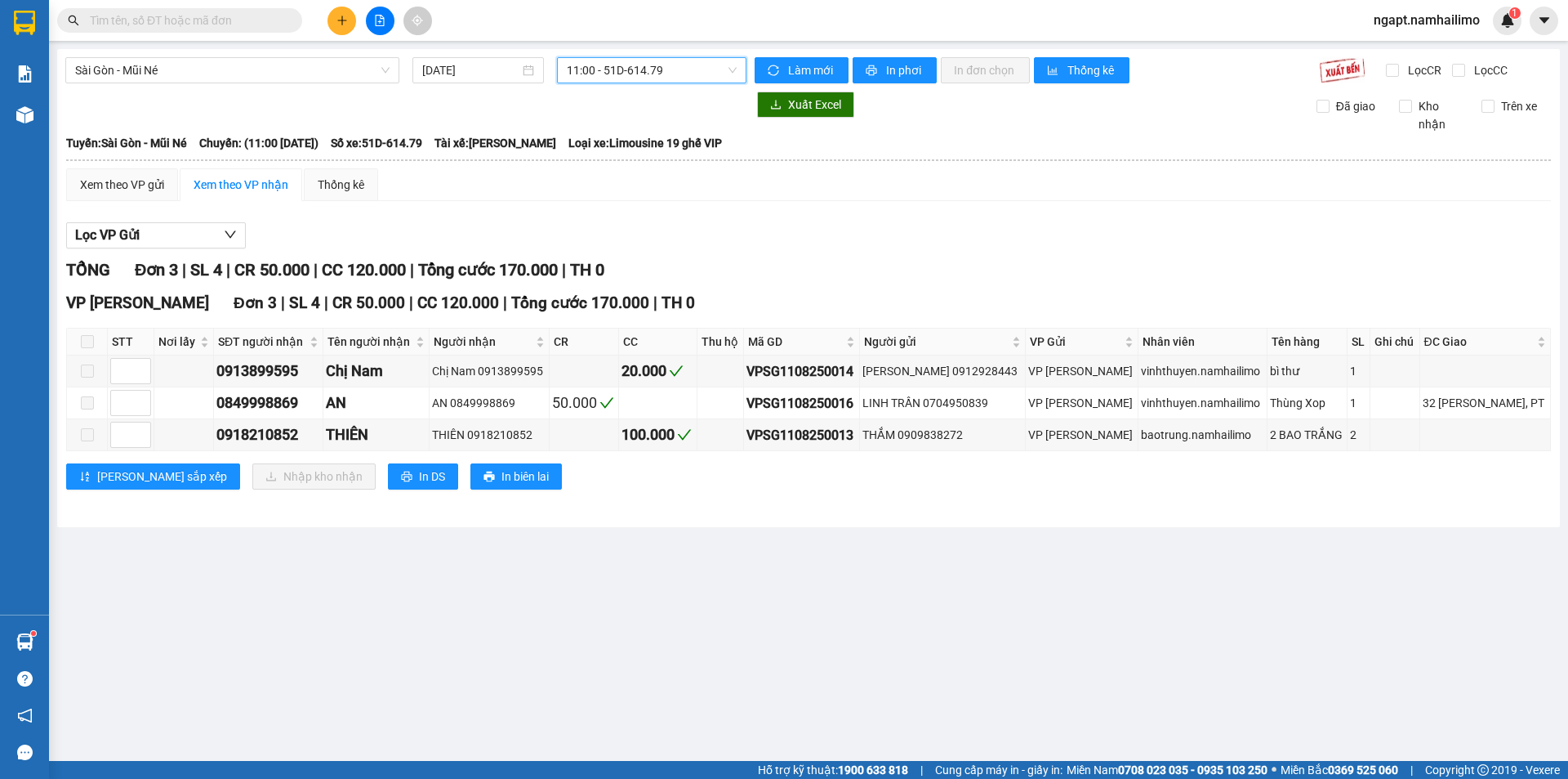
click at [722, 73] on span "11:00 - 51D-614.79" at bounding box center [651, 70] width 170 height 25
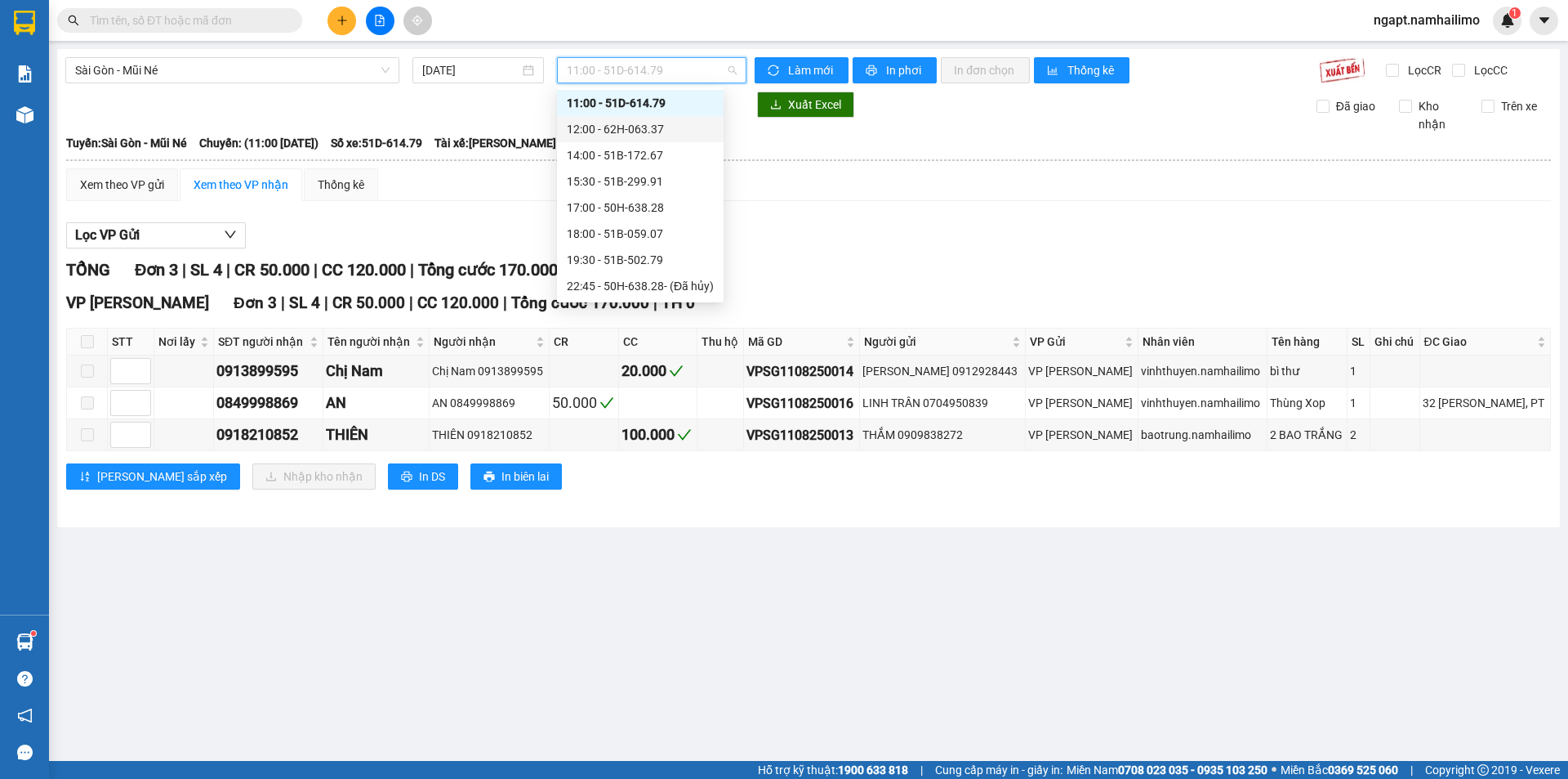
scroll to position [100, 0]
click at [646, 180] on div "10:00 - 50H-649.55" at bounding box center [640, 185] width 147 height 18
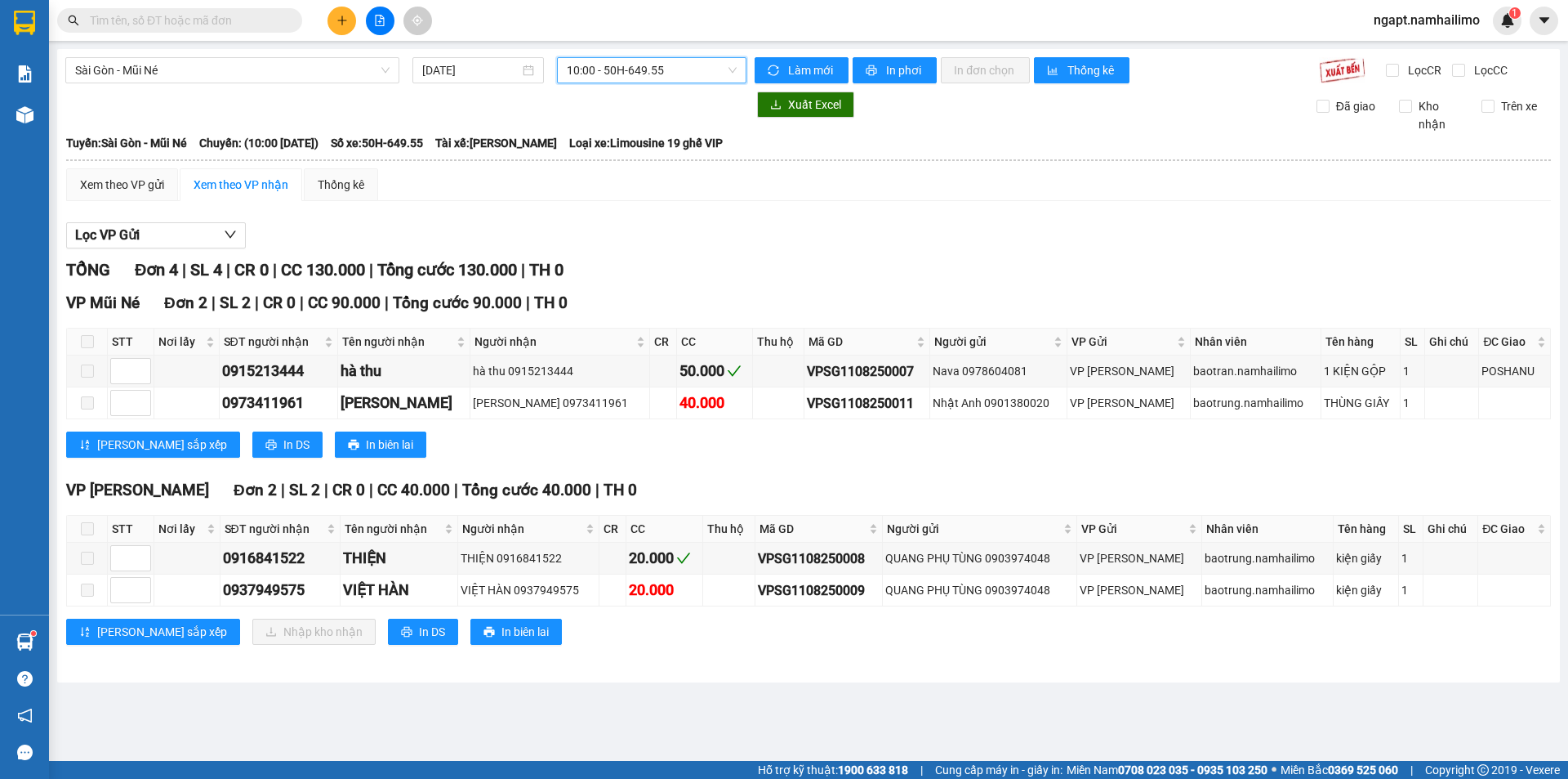
click at [248, 18] on input "text" at bounding box center [186, 21] width 193 height 18
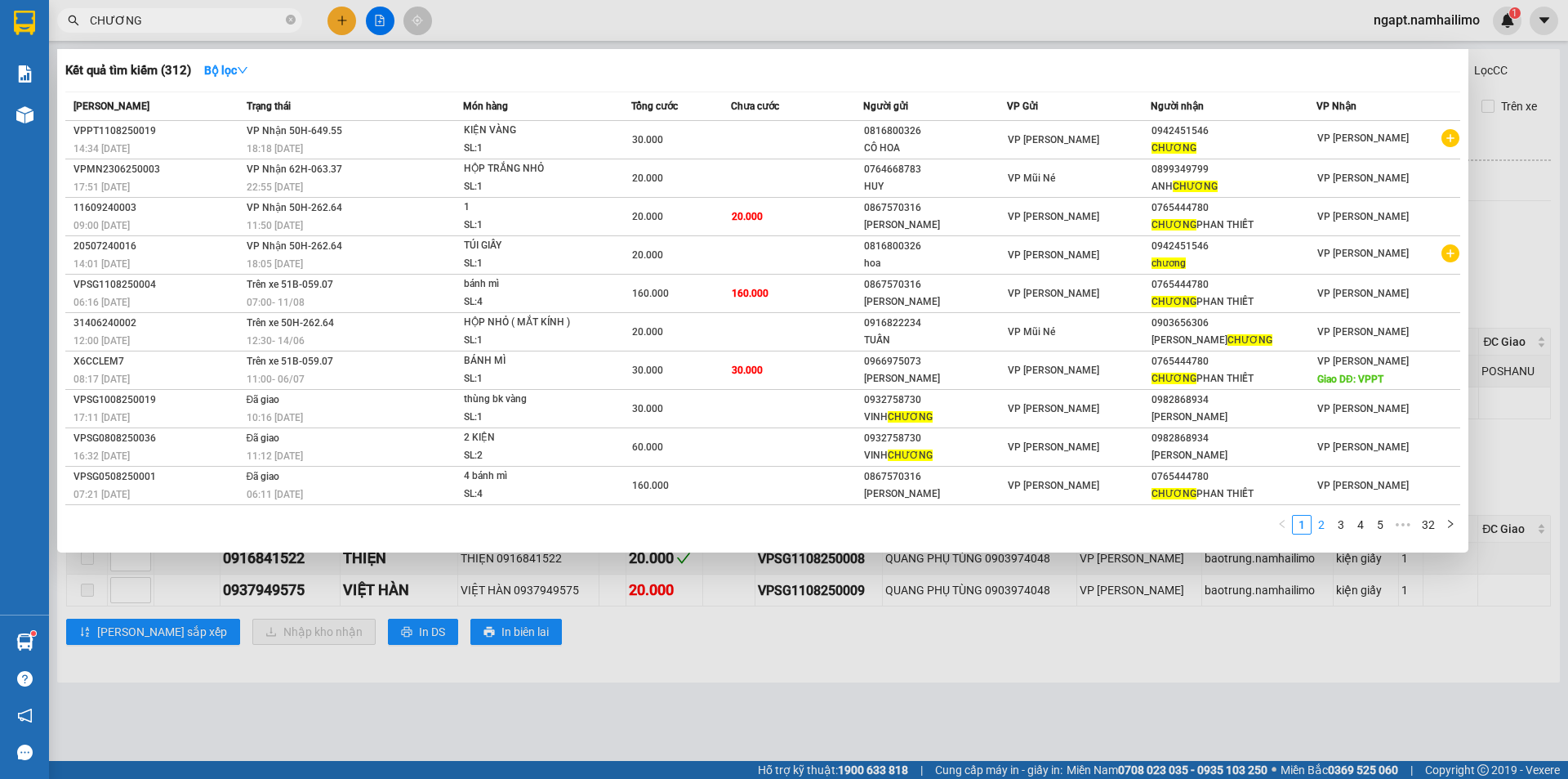
type input "CHƯƠNG"
click at [1325, 531] on link "2" at bounding box center [1321, 525] width 18 height 18
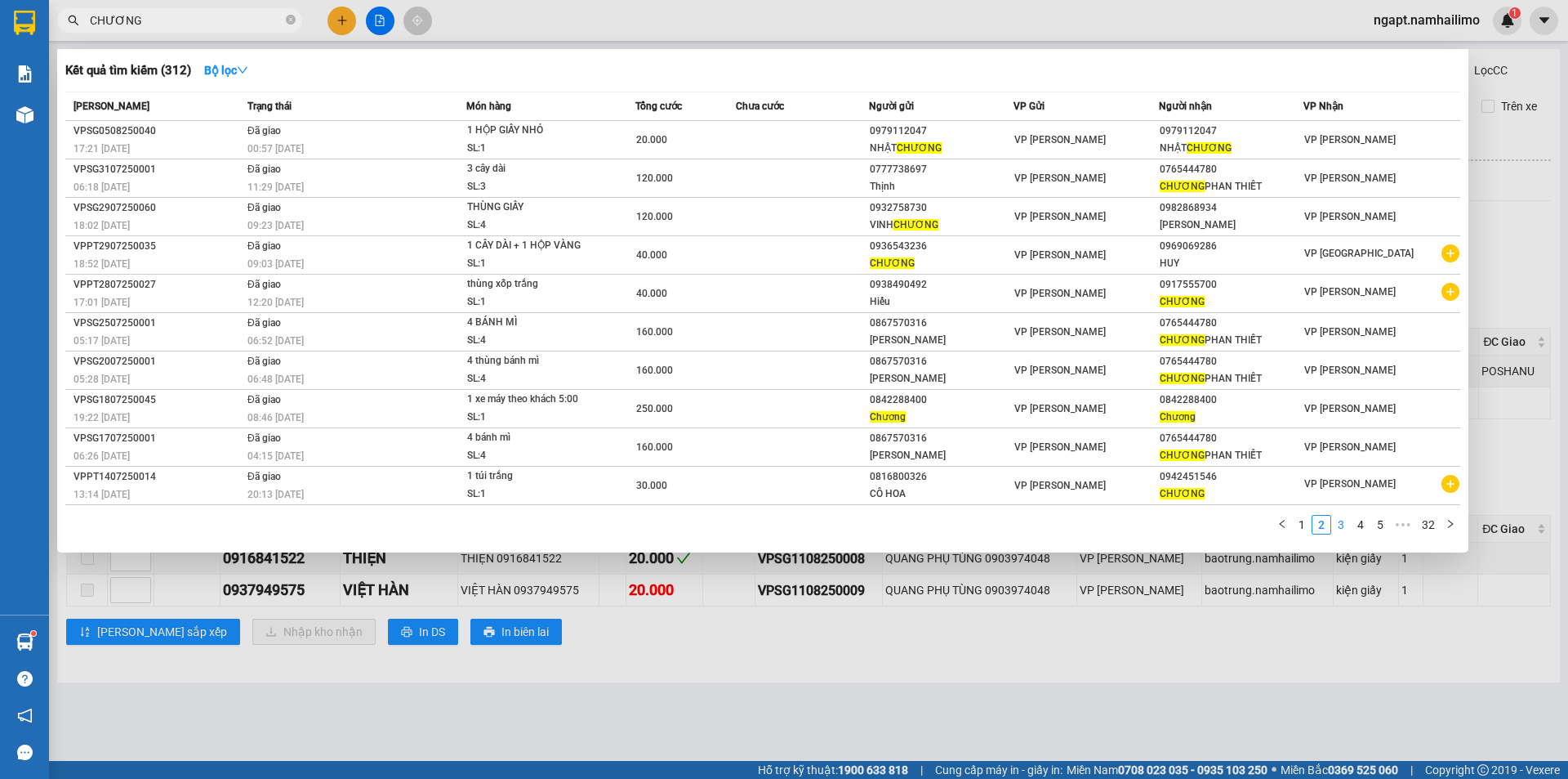
click at [1340, 527] on link "3" at bounding box center [1341, 525] width 18 height 18
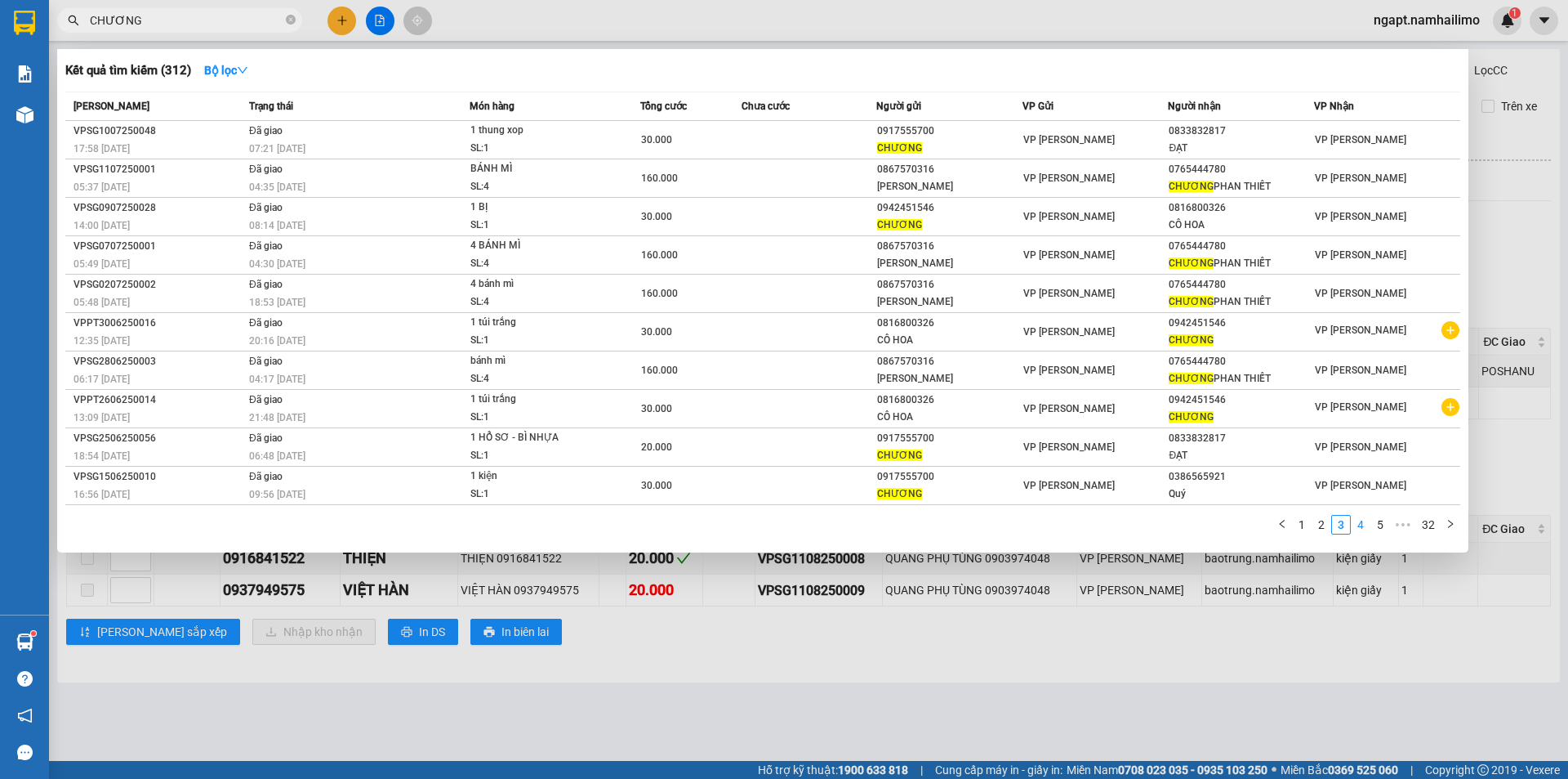
click at [1358, 527] on link "4" at bounding box center [1360, 525] width 18 height 18
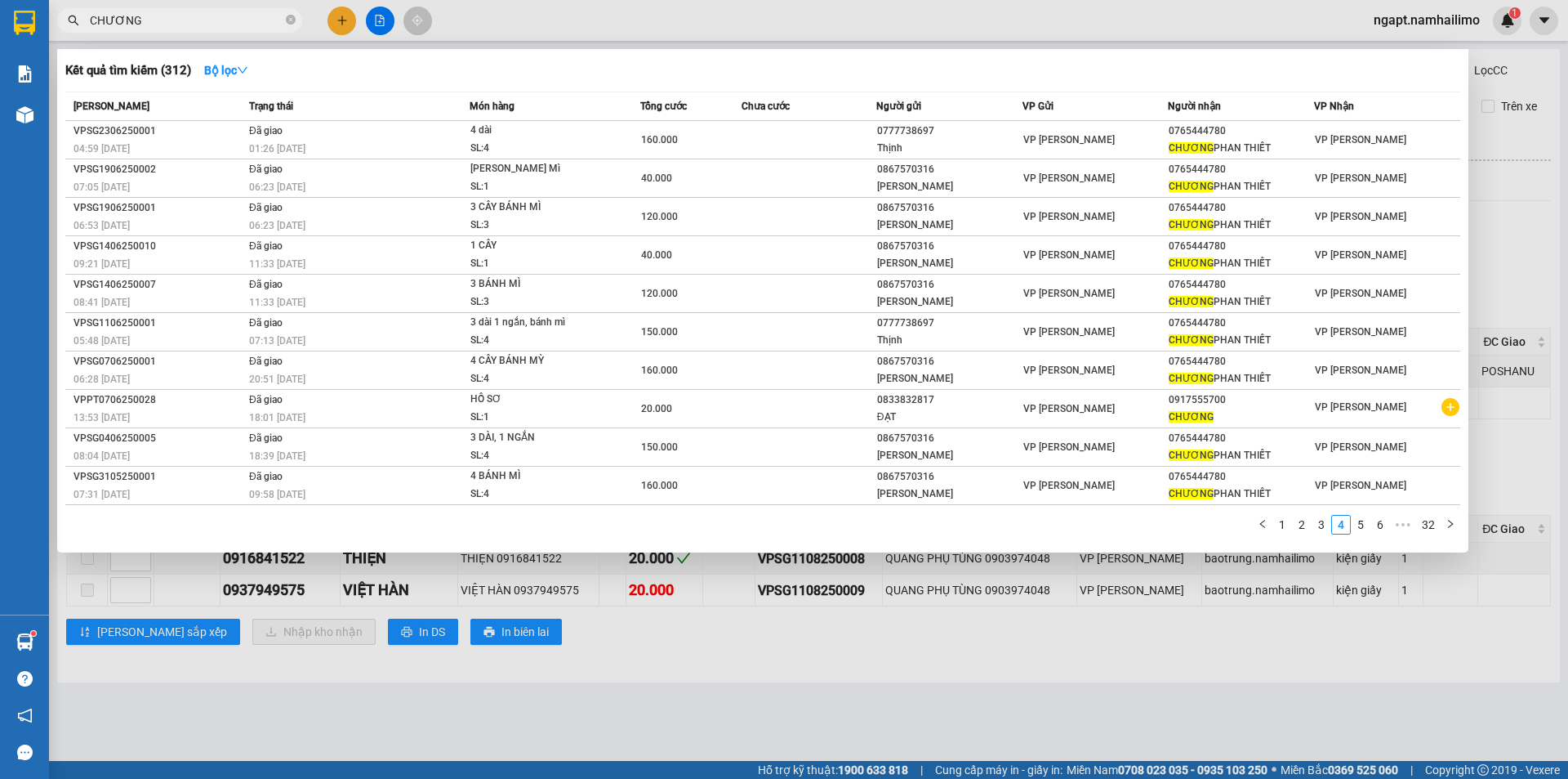
click at [1495, 219] on div at bounding box center [784, 389] width 1568 height 779
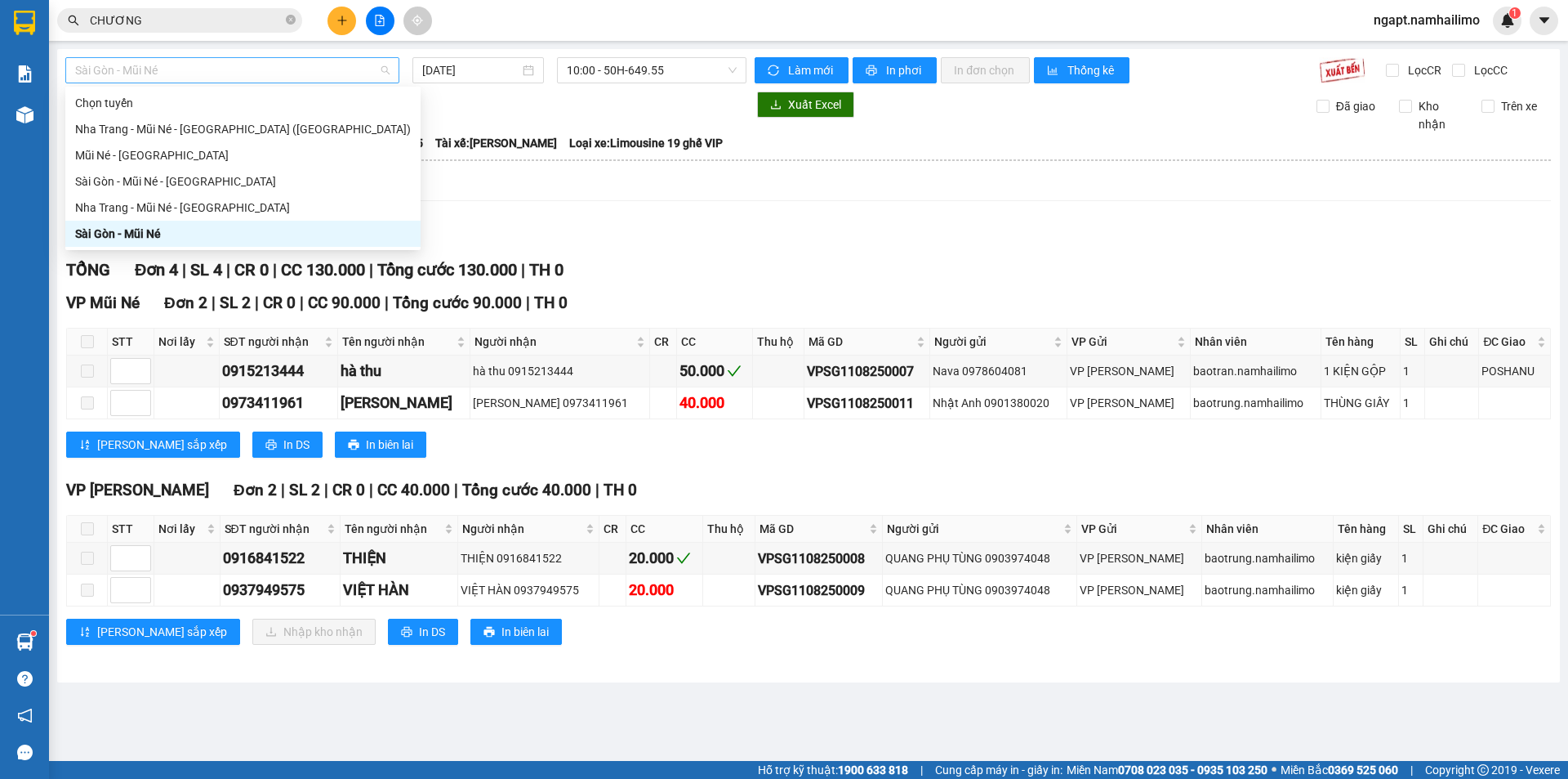
click at [359, 75] on span "Sài Gòn - Mũi Né" at bounding box center [233, 70] width 314 height 25
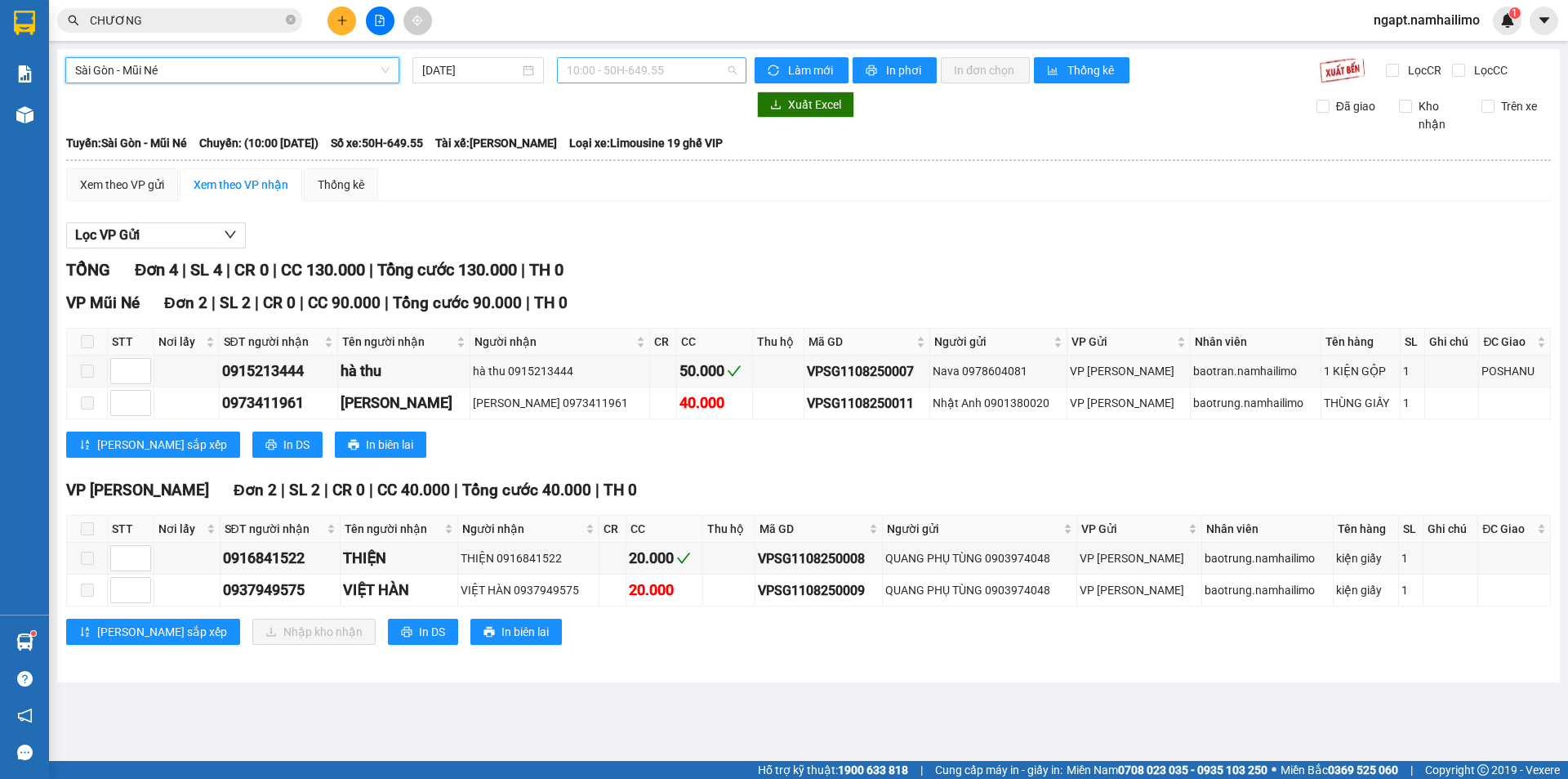
click at [642, 76] on span "10:00 - 50H-649.55" at bounding box center [651, 70] width 170 height 25
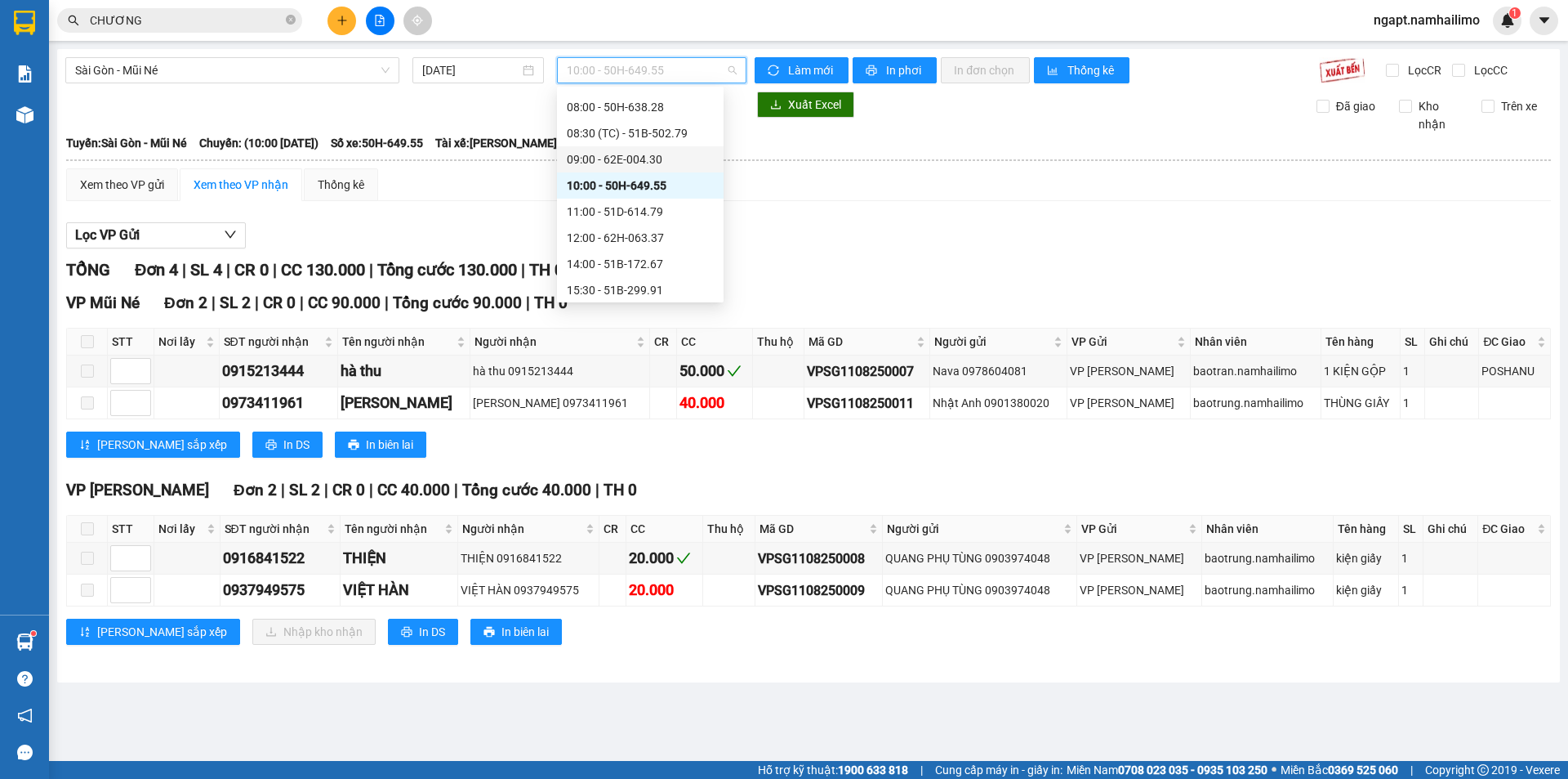
click at [665, 163] on div "09:00 - 62E-004.30" at bounding box center [640, 160] width 147 height 18
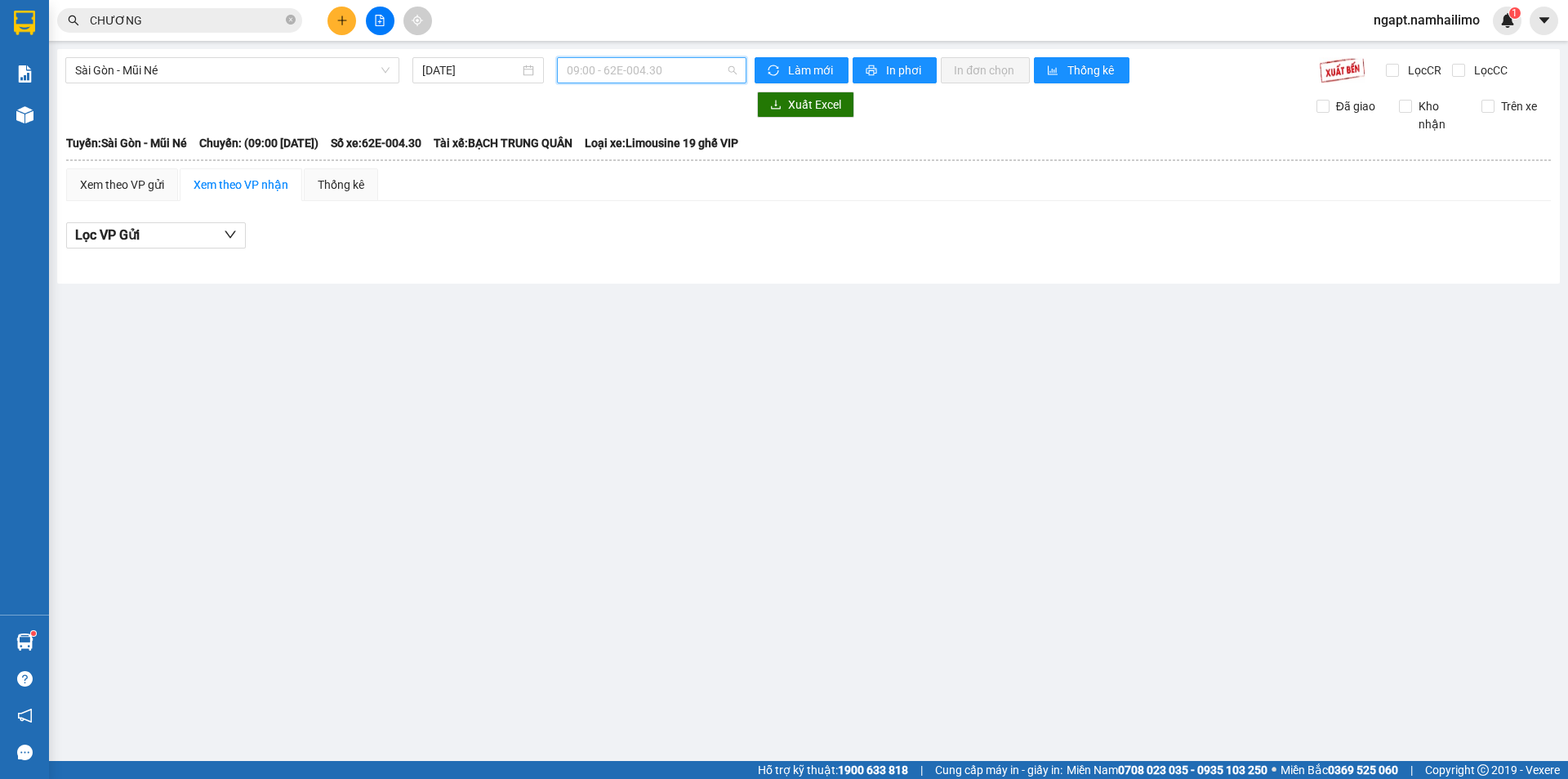
click at [738, 77] on div "09:00 - 62E-004.30" at bounding box center [651, 70] width 189 height 26
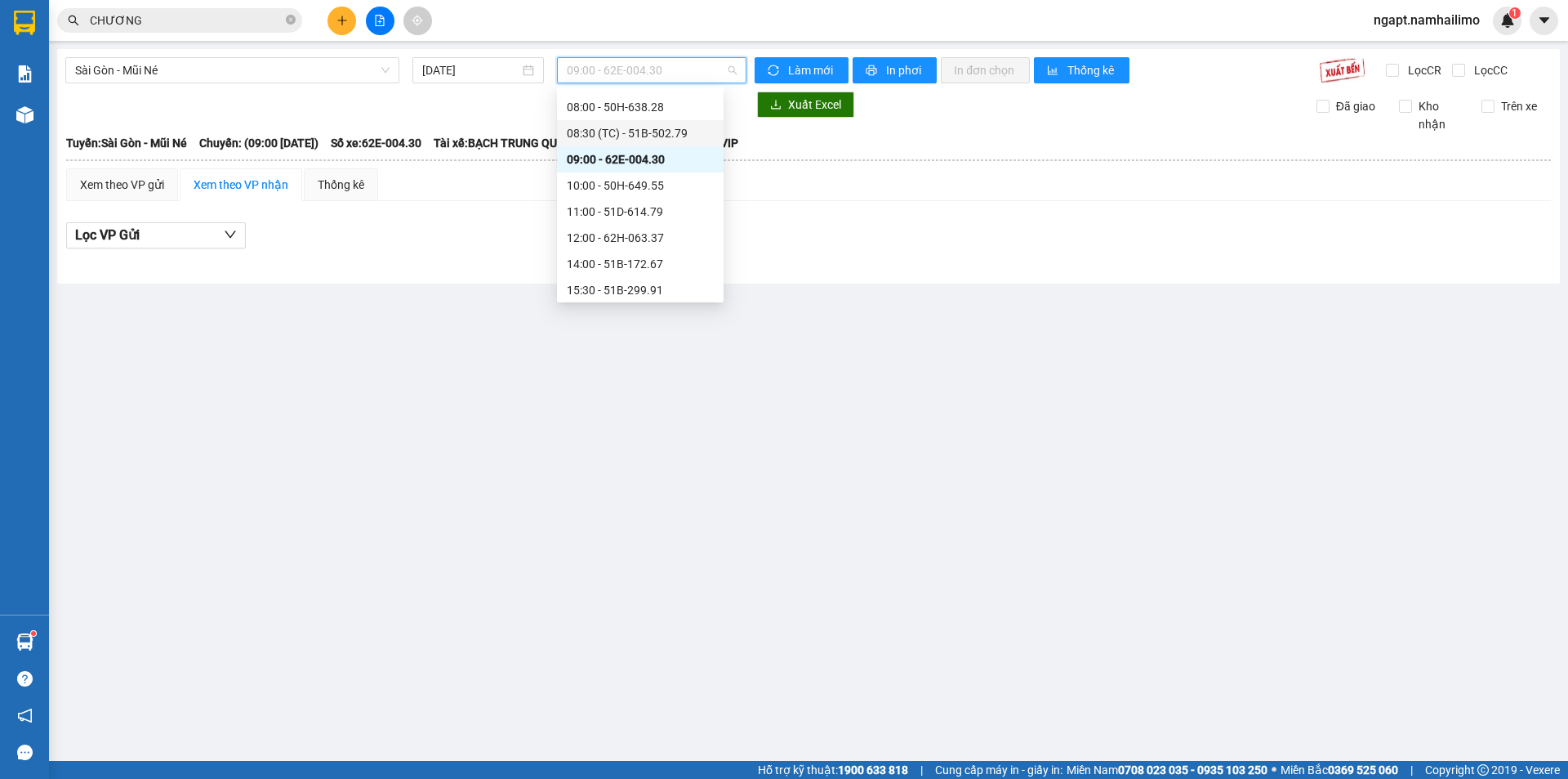
click at [669, 137] on div "08:30 (TC) - 51B-502.79" at bounding box center [640, 133] width 147 height 18
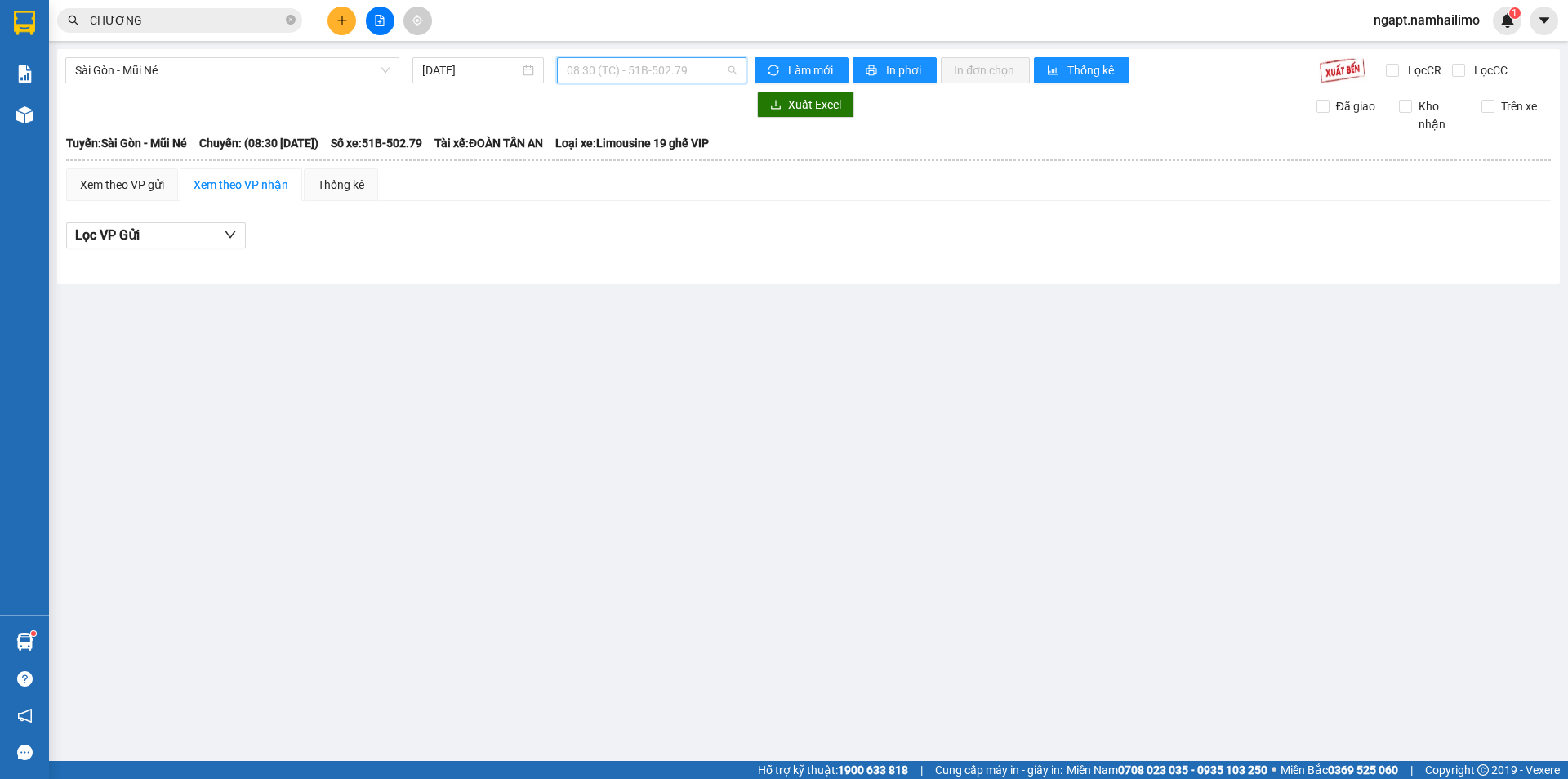
click at [730, 68] on span "08:30 (TC) - 51B-502.79" at bounding box center [651, 70] width 170 height 25
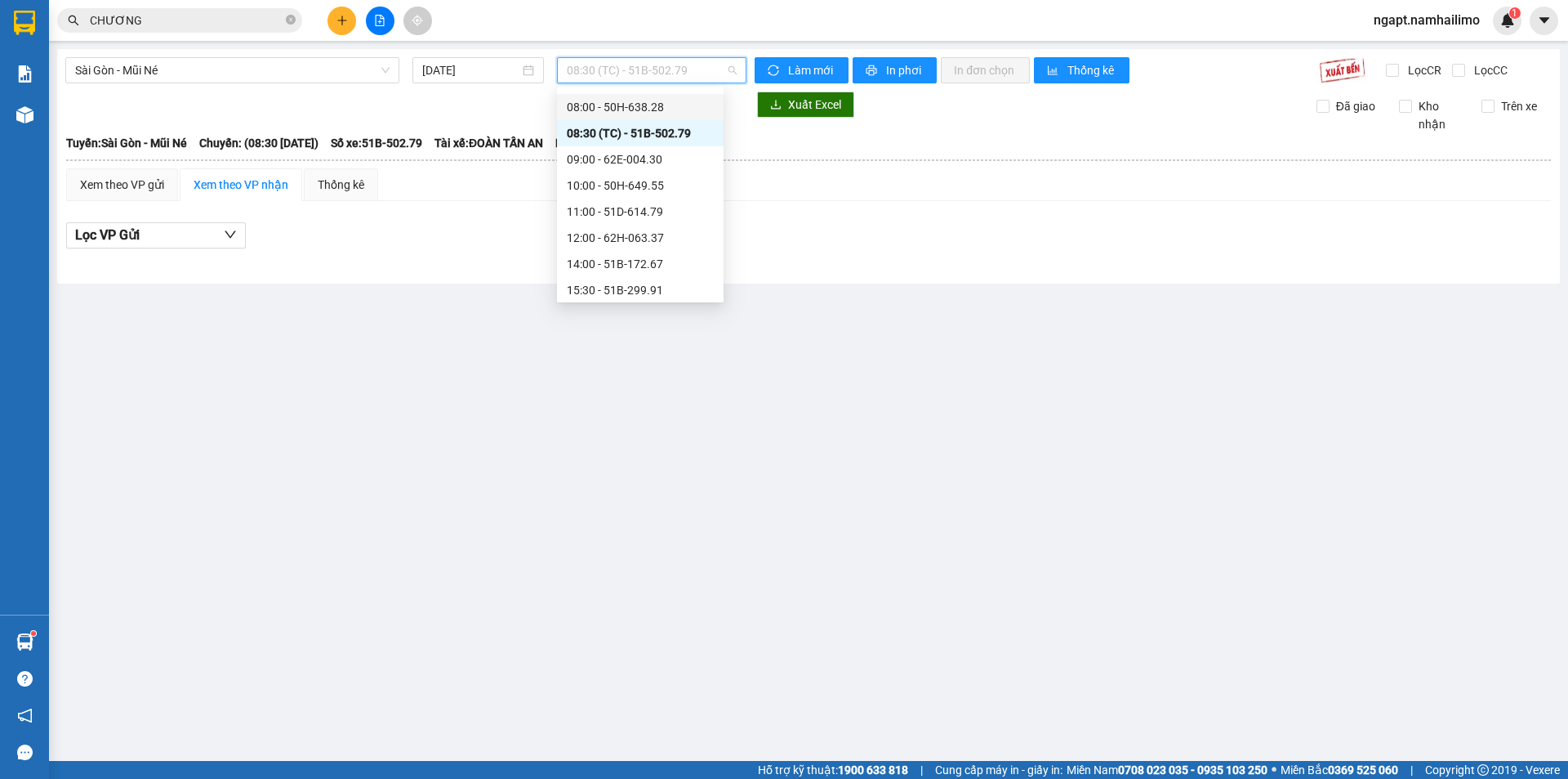
click at [699, 107] on div "08:00 - 50H-638.28" at bounding box center [640, 107] width 147 height 18
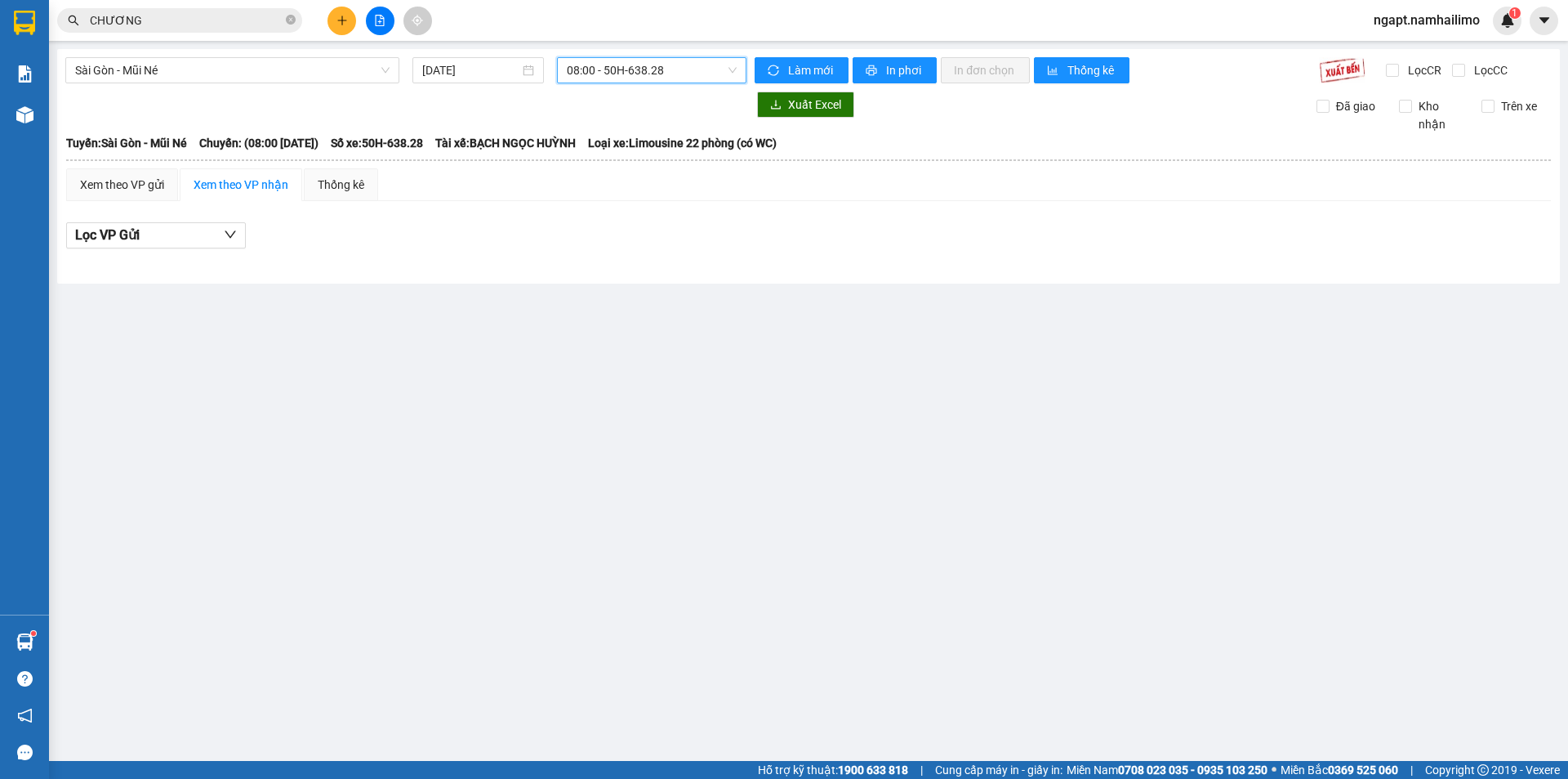
click at [715, 85] on div "[GEOGRAPHIC_DATA] - Mũi Né [DATE] 08:00 08:00 - 50H-638.28 Làm mới In phơi In đ…" at bounding box center [808, 166] width 1503 height 234
click at [724, 77] on span "08:00 - 50H-638.28" at bounding box center [651, 70] width 170 height 25
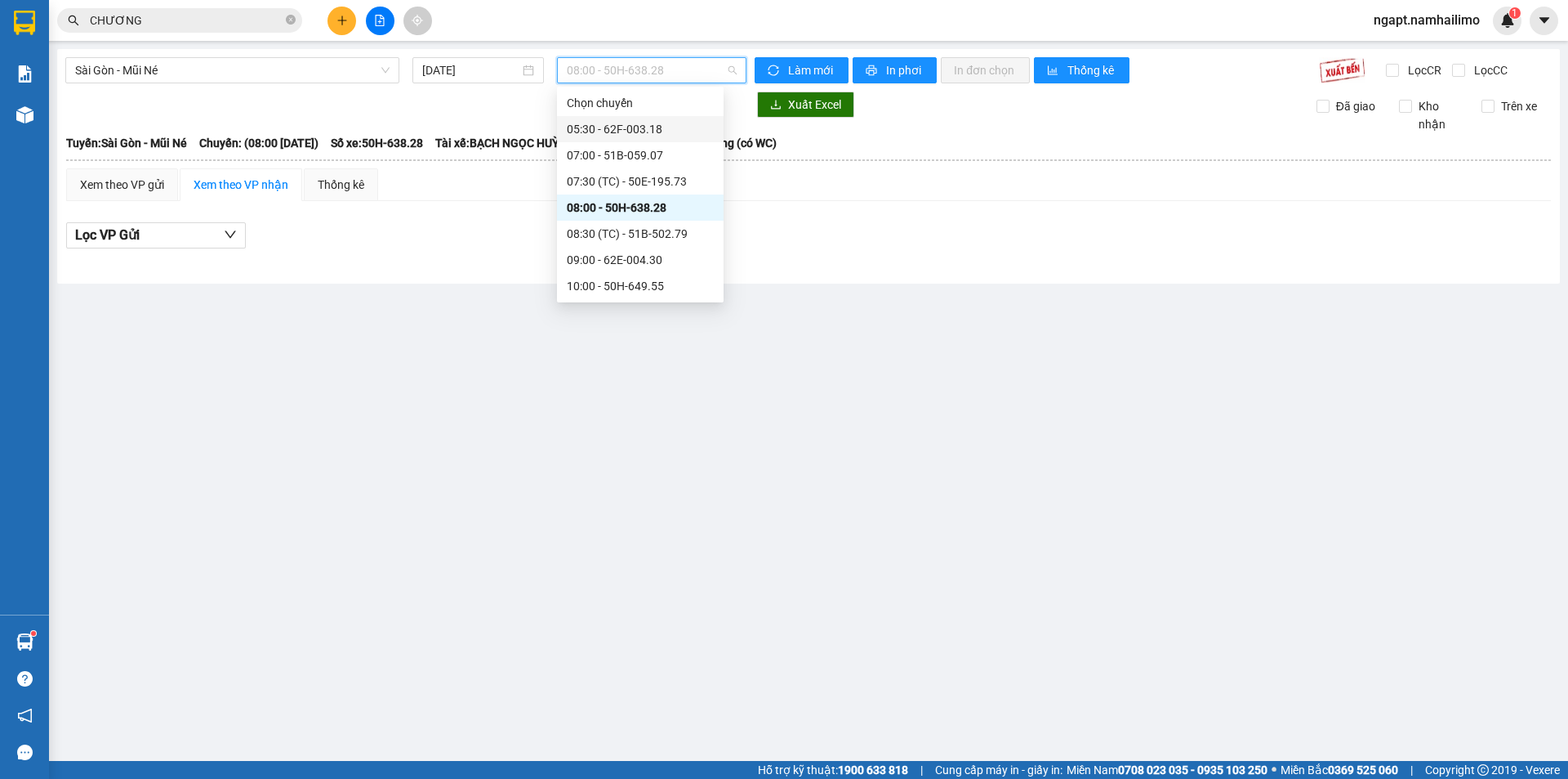
click at [687, 133] on div "05:30 - 62F-003.18" at bounding box center [640, 129] width 147 height 18
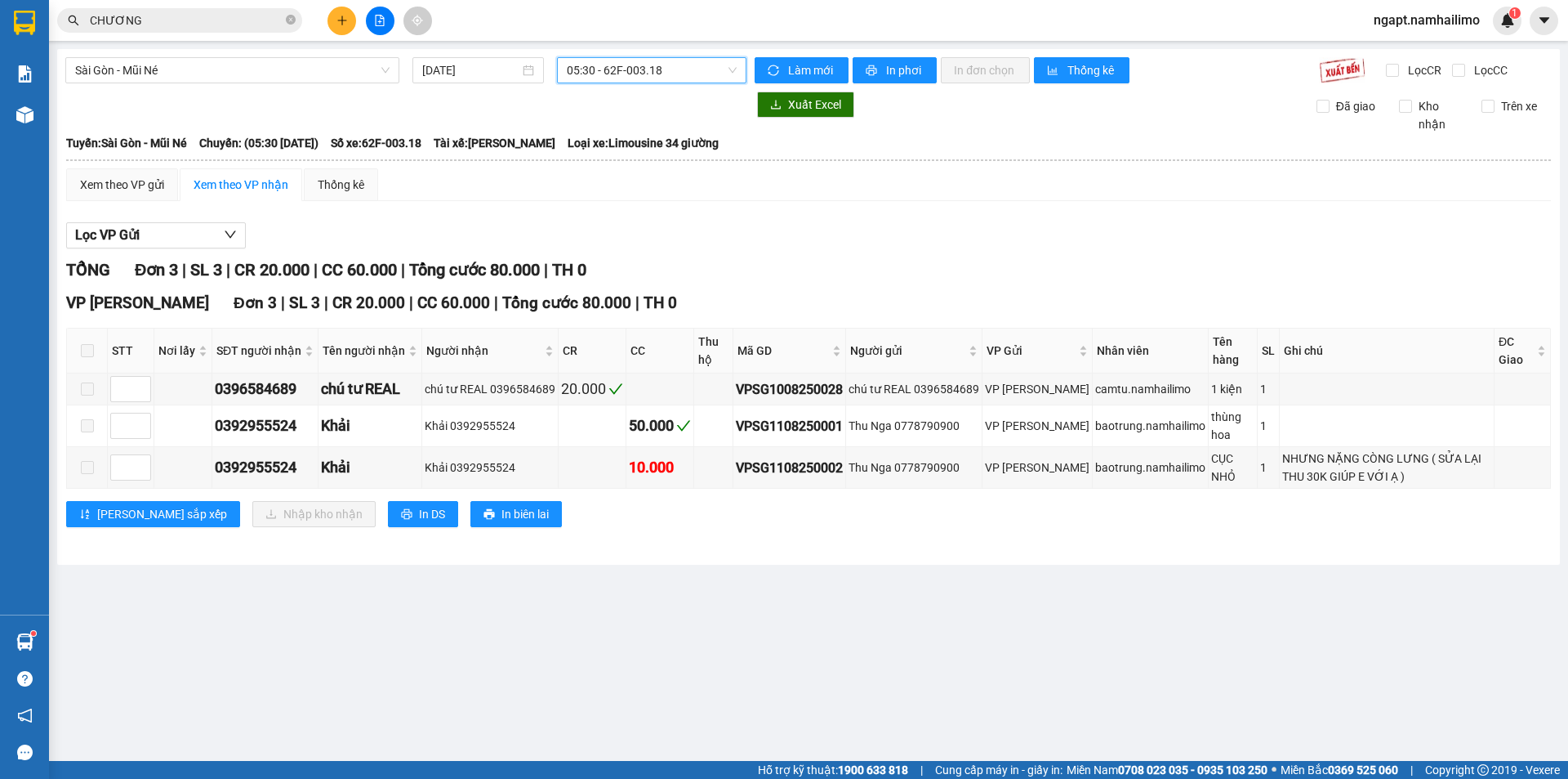
click at [695, 74] on span "05:30 - 62F-003.18" at bounding box center [651, 70] width 170 height 25
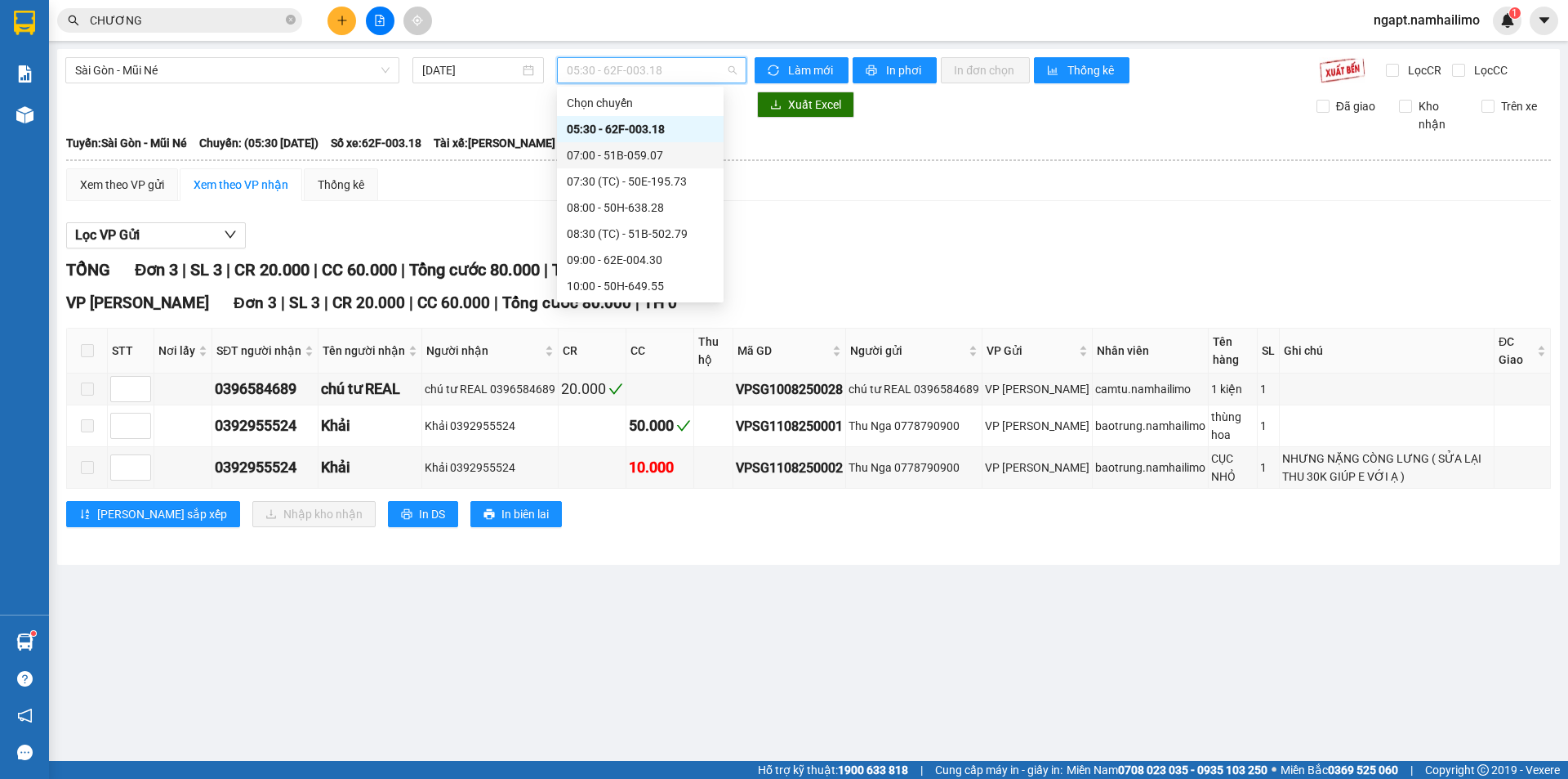
click at [663, 152] on div "07:00 - 51B-059.07" at bounding box center [640, 156] width 147 height 18
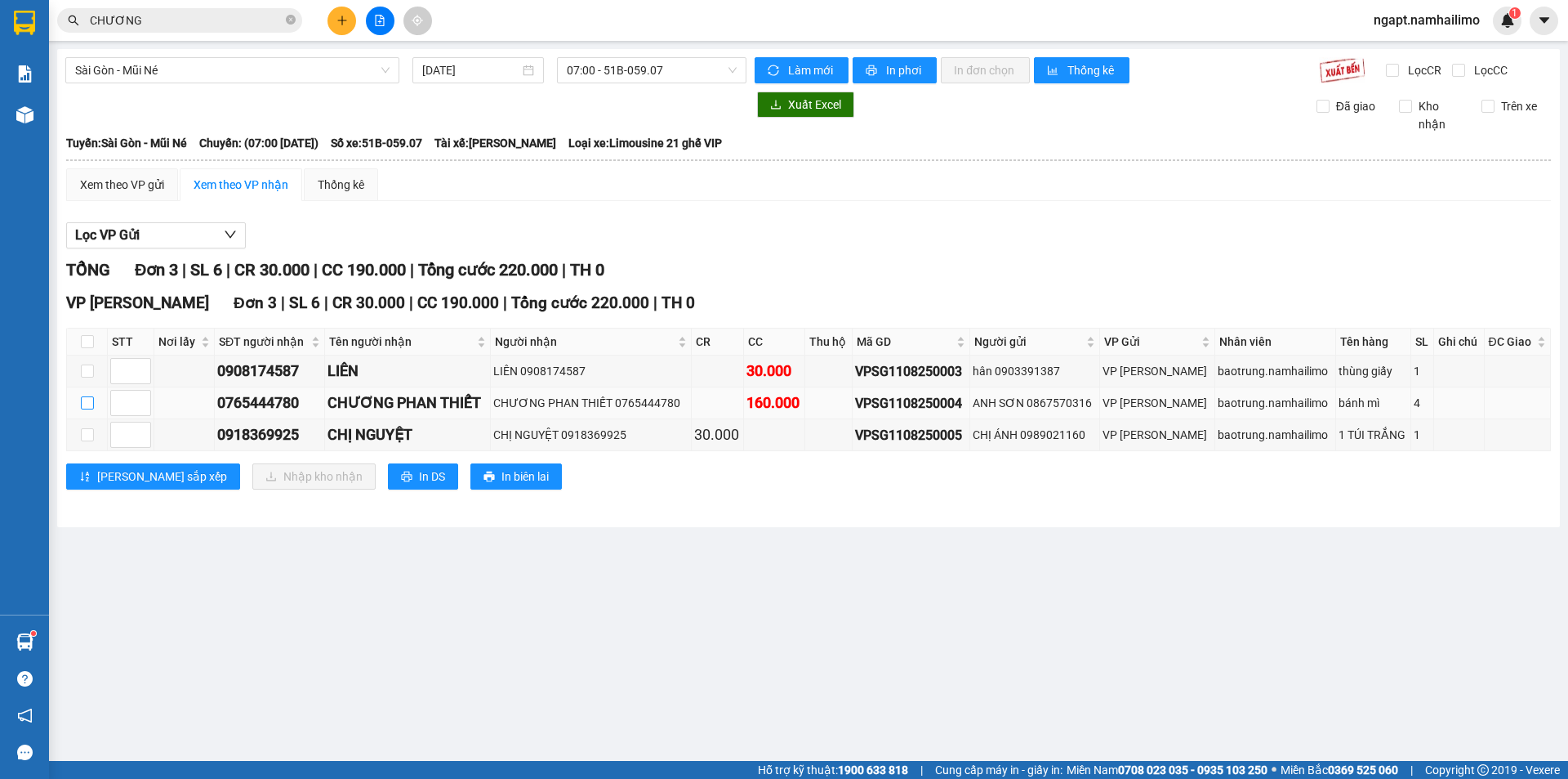
click at [89, 404] on input "checkbox" at bounding box center [88, 403] width 13 height 13
checkbox input "true"
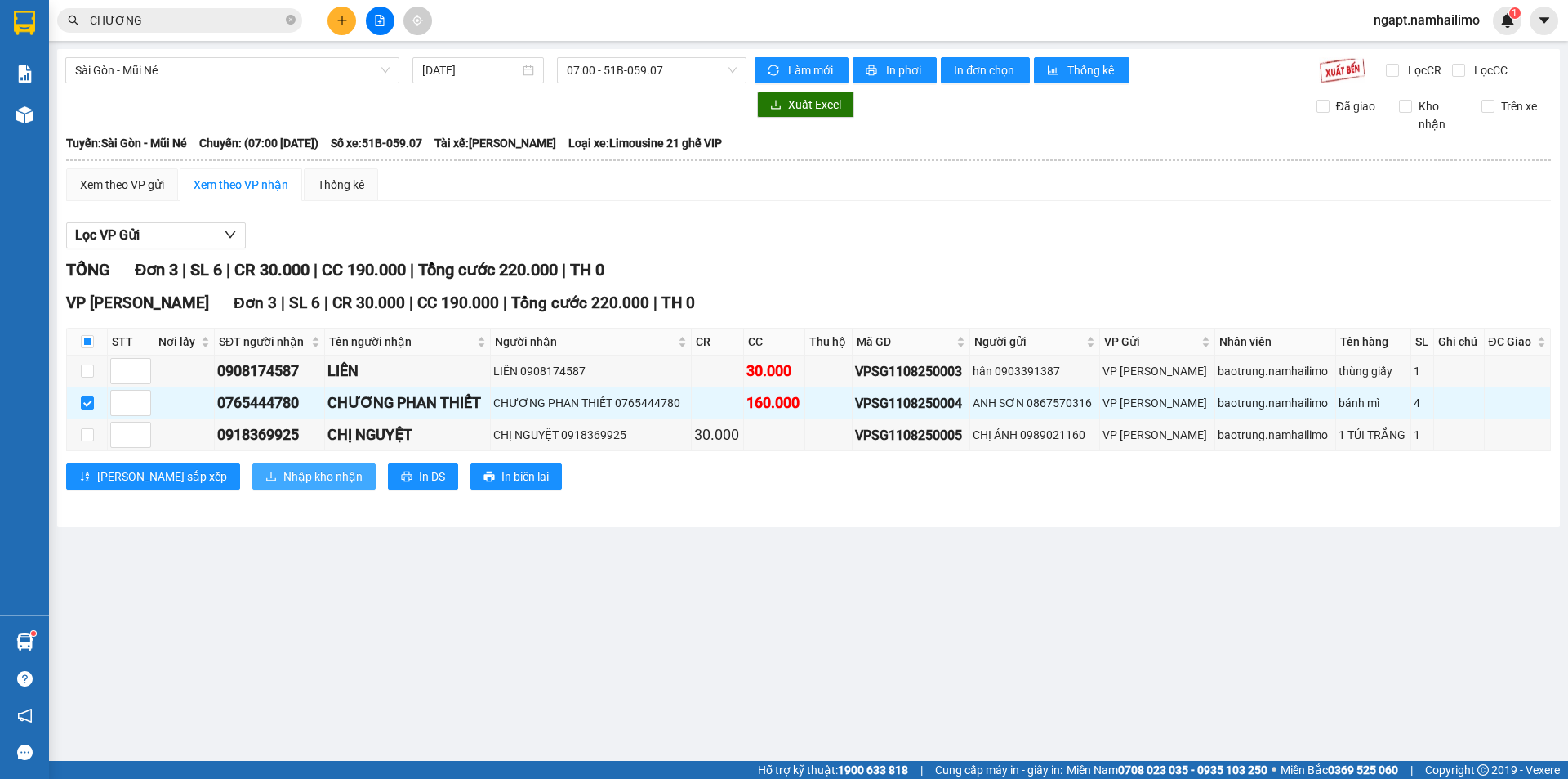
click at [283, 483] on span "Nhập kho nhận" at bounding box center [323, 477] width 79 height 18
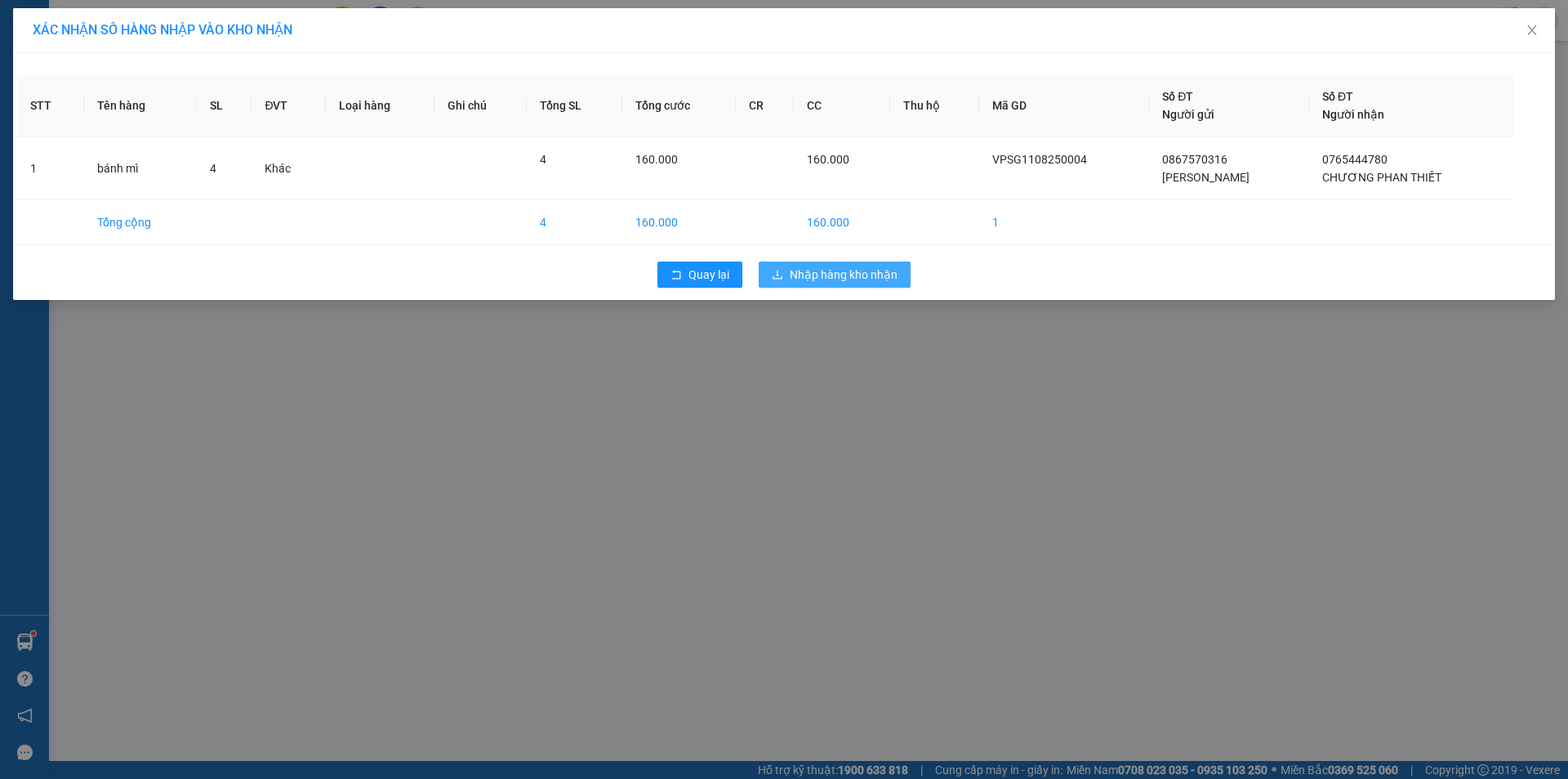
click at [881, 275] on span "Nhập hàng kho nhận" at bounding box center [843, 275] width 108 height 18
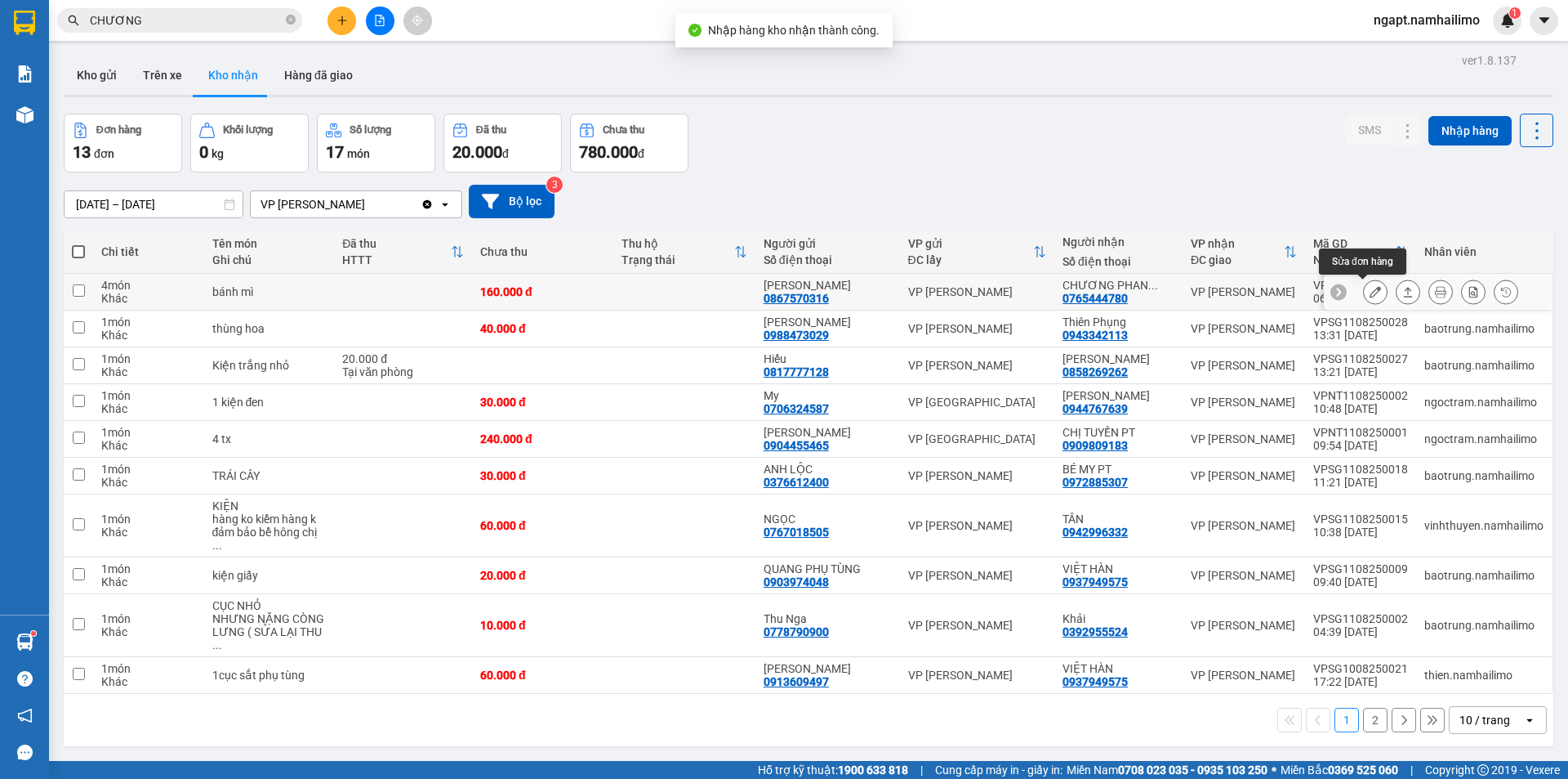
click at [1364, 290] on button at bounding box center [1375, 292] width 23 height 29
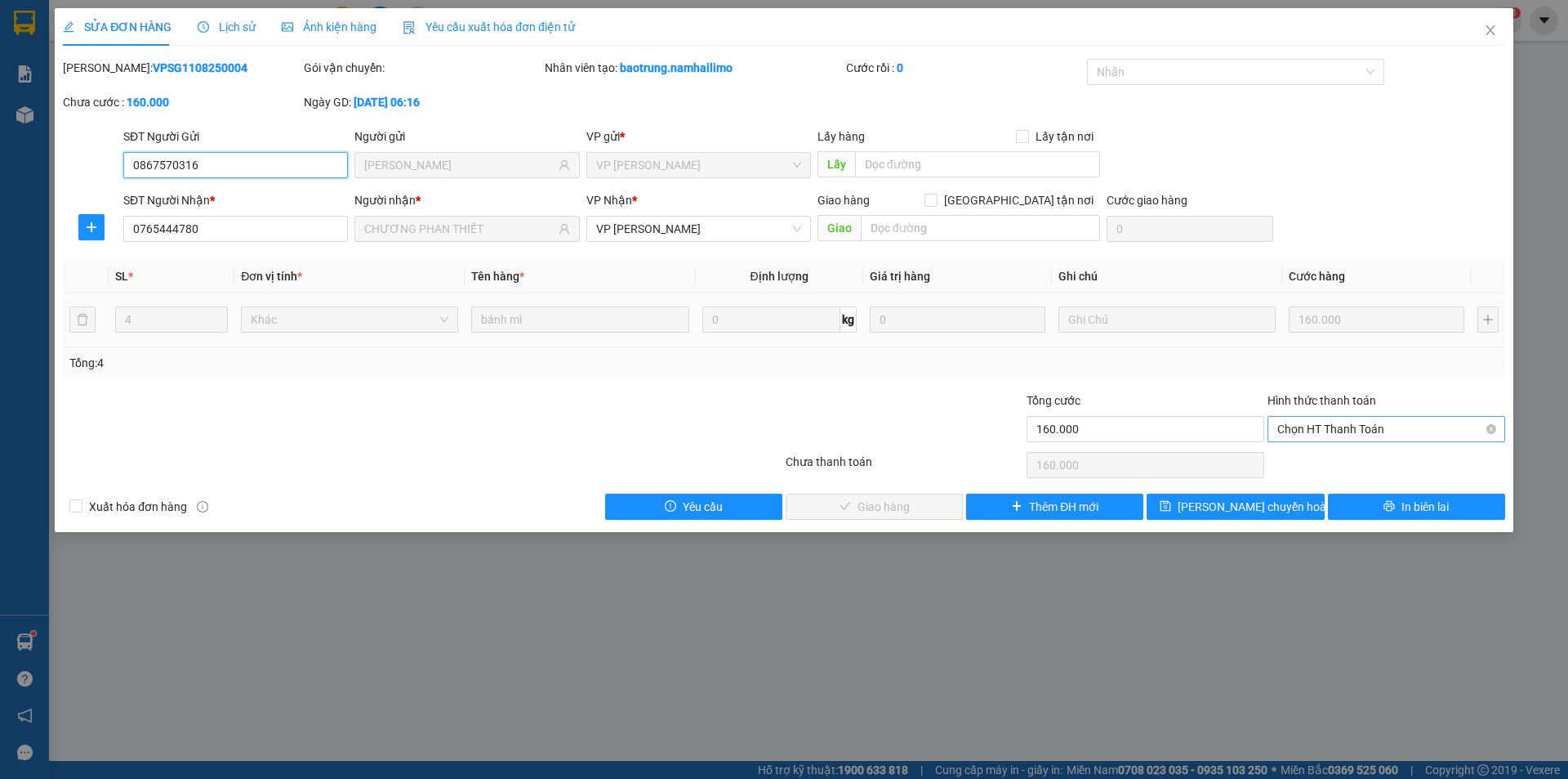
click at [1359, 435] on span "Chọn HT Thanh Toán" at bounding box center [1385, 429] width 218 height 25
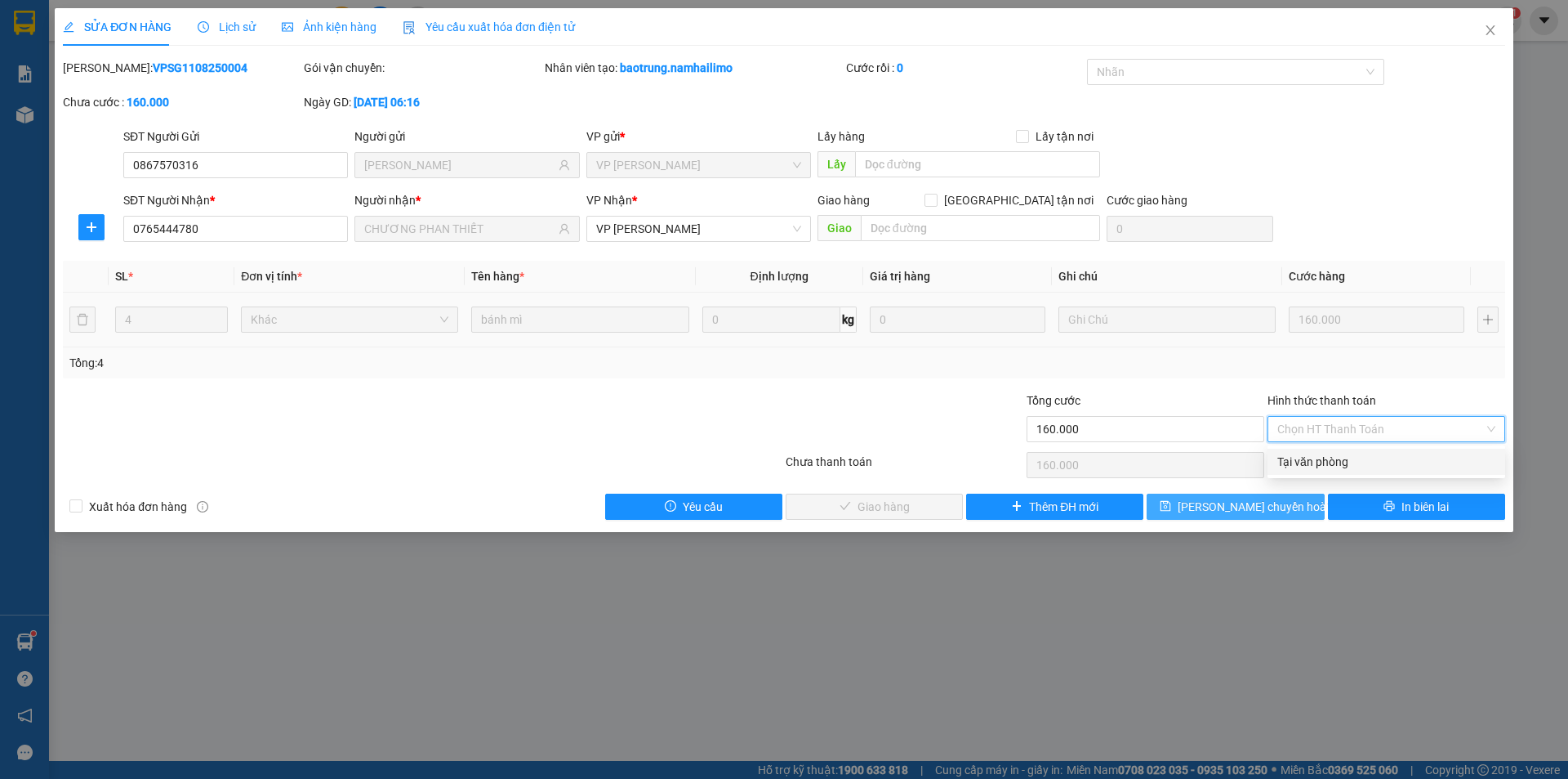
drag, startPoint x: 1355, startPoint y: 464, endPoint x: 1153, endPoint y: 495, distance: 204.4
click at [1356, 464] on div "Tại văn phòng" at bounding box center [1385, 462] width 218 height 18
type input "0"
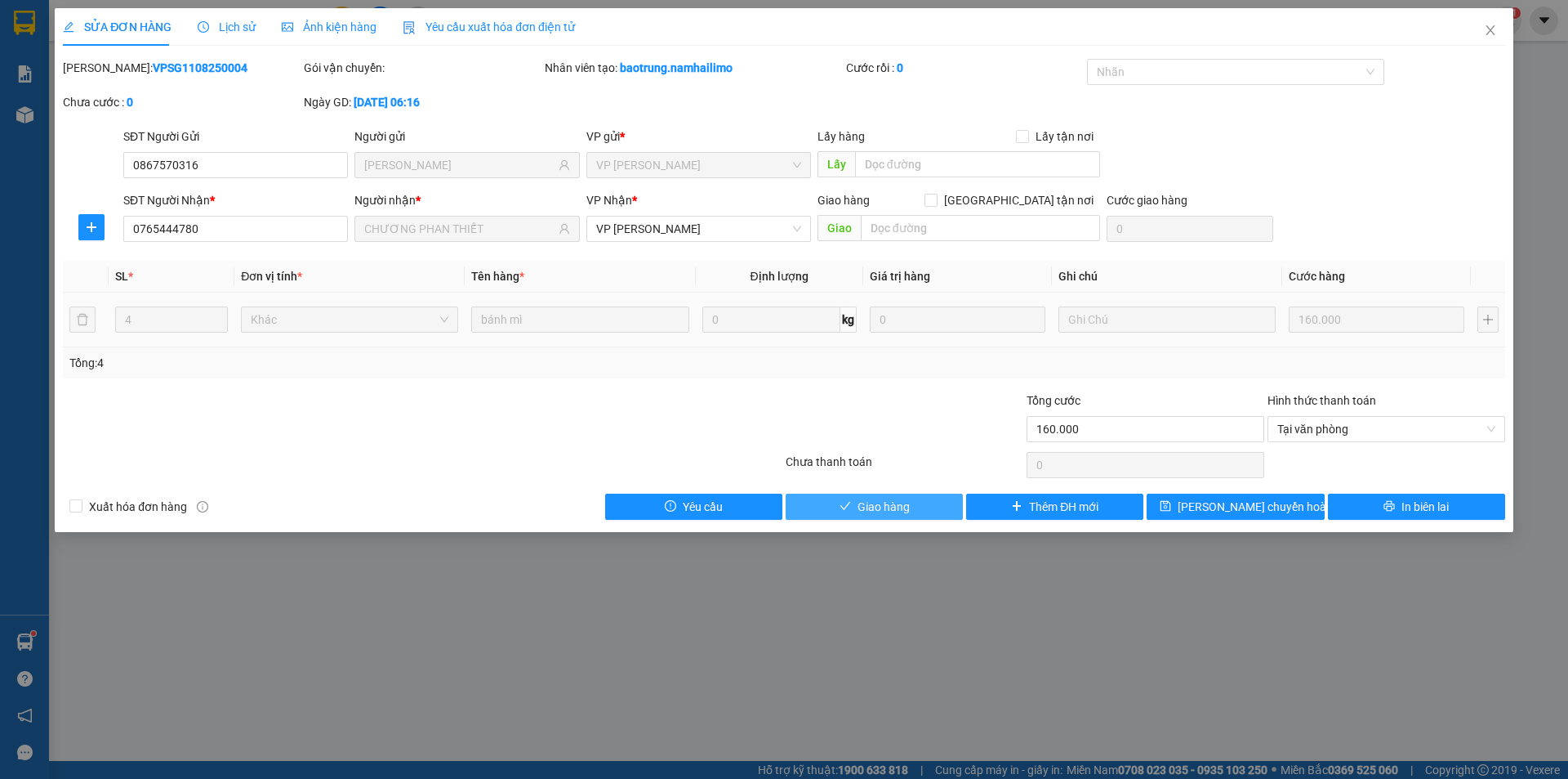
click at [856, 500] on button "Giao hàng" at bounding box center [874, 507] width 177 height 26
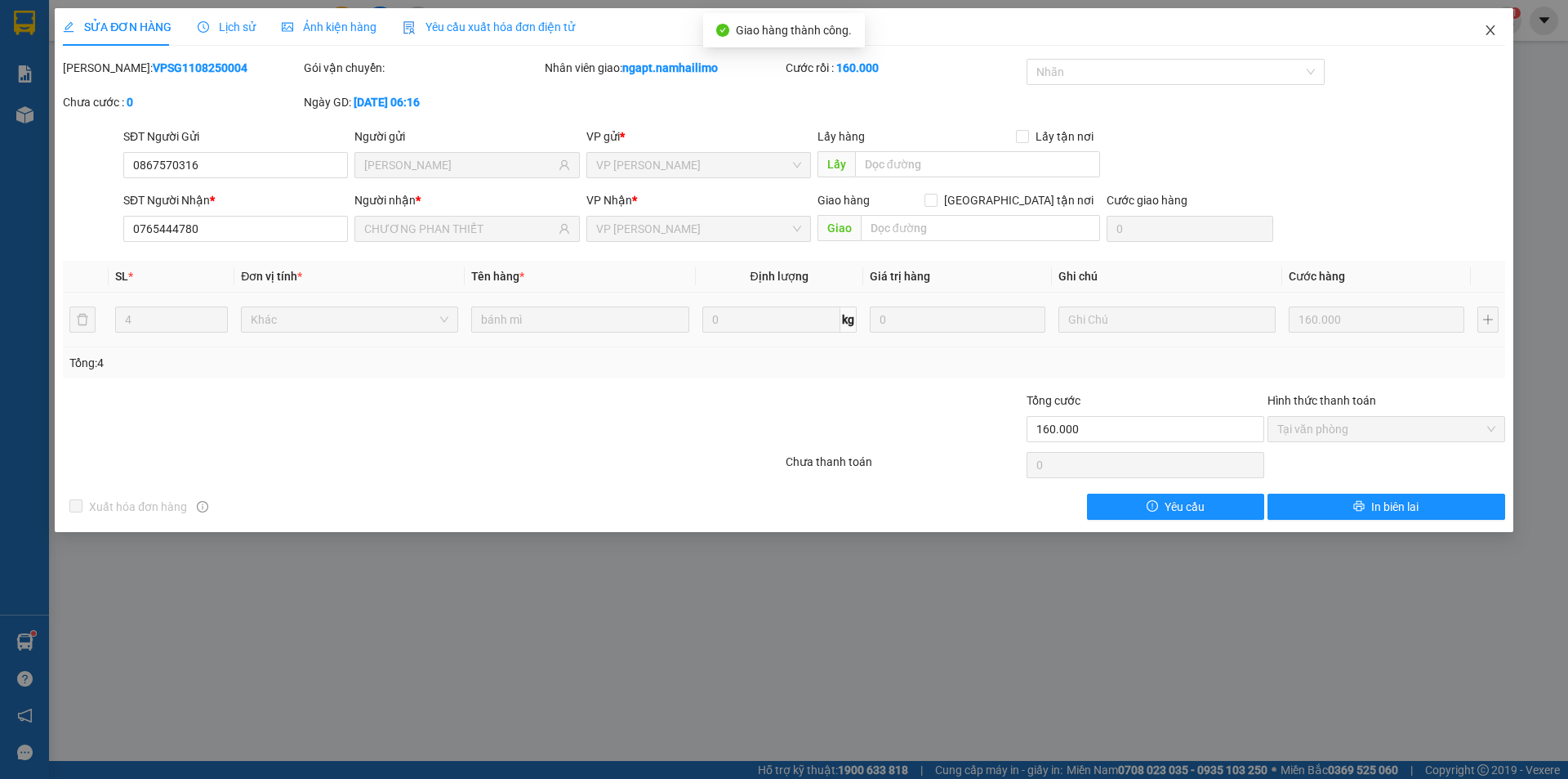
click at [1489, 31] on icon "close" at bounding box center [1490, 31] width 13 height 13
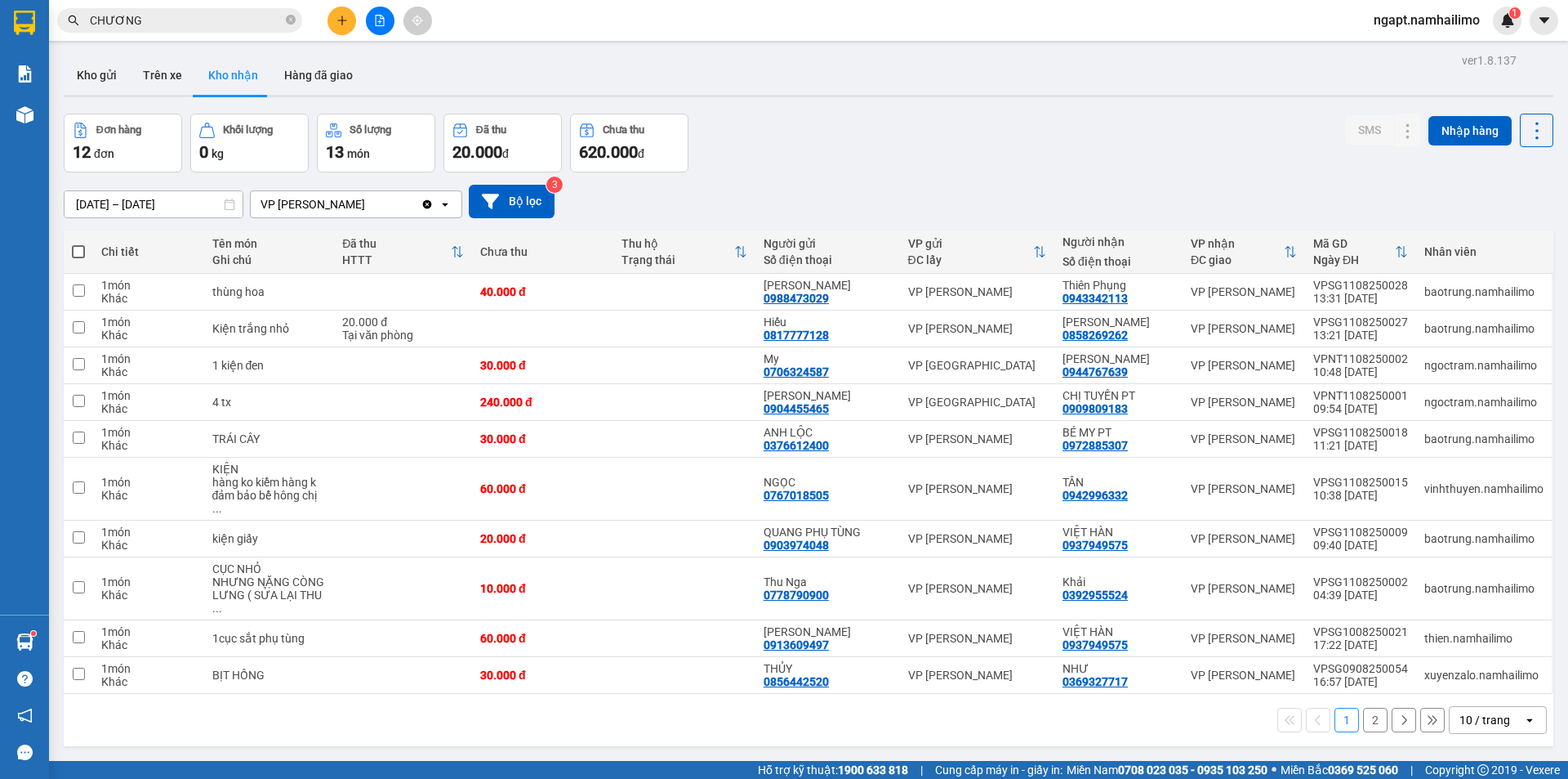
click at [368, 22] on button at bounding box center [380, 21] width 29 height 29
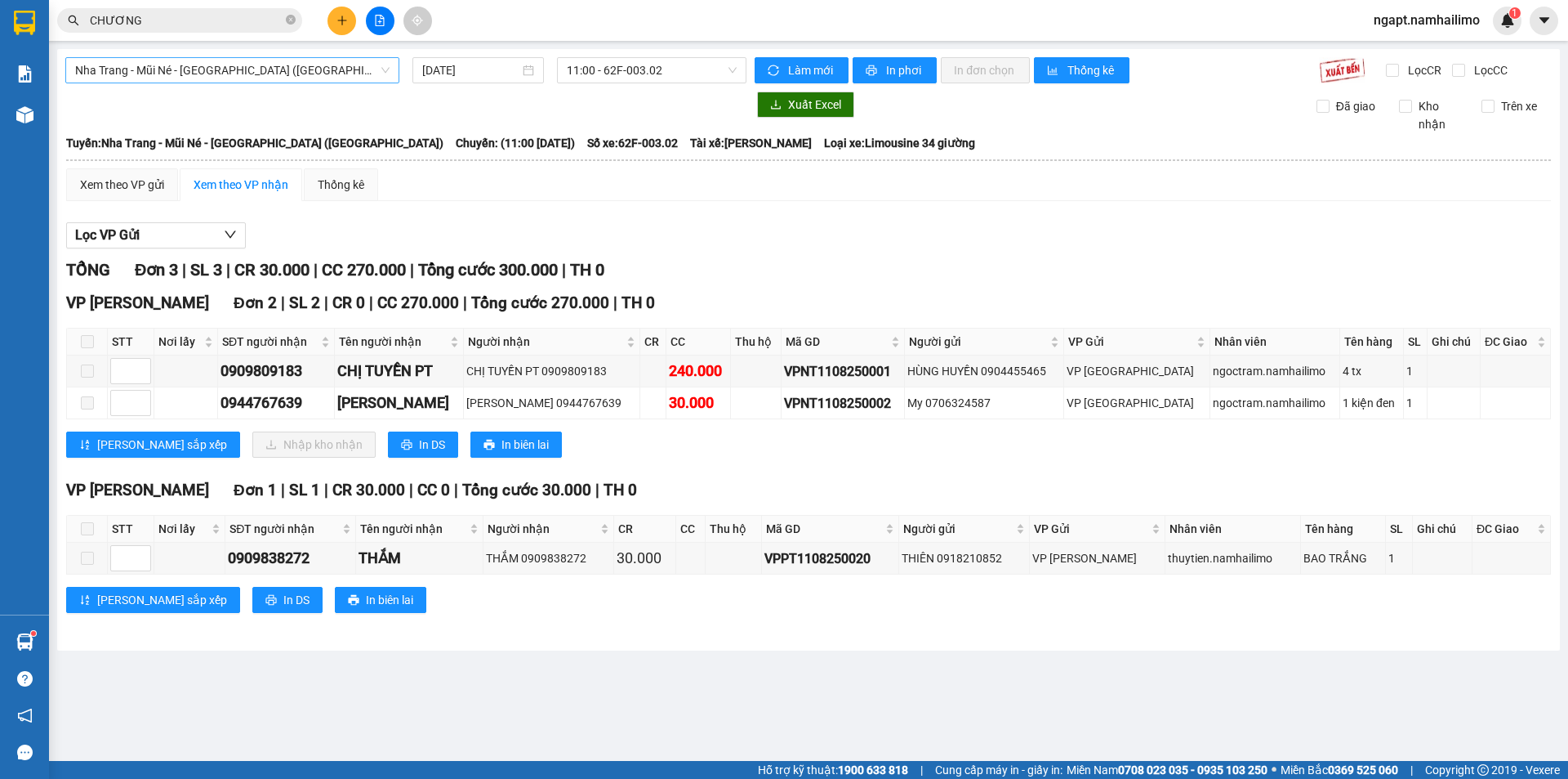
click at [343, 65] on span "Nha Trang - Mũi Né - [GEOGRAPHIC_DATA] ([GEOGRAPHIC_DATA])" at bounding box center [233, 70] width 314 height 25
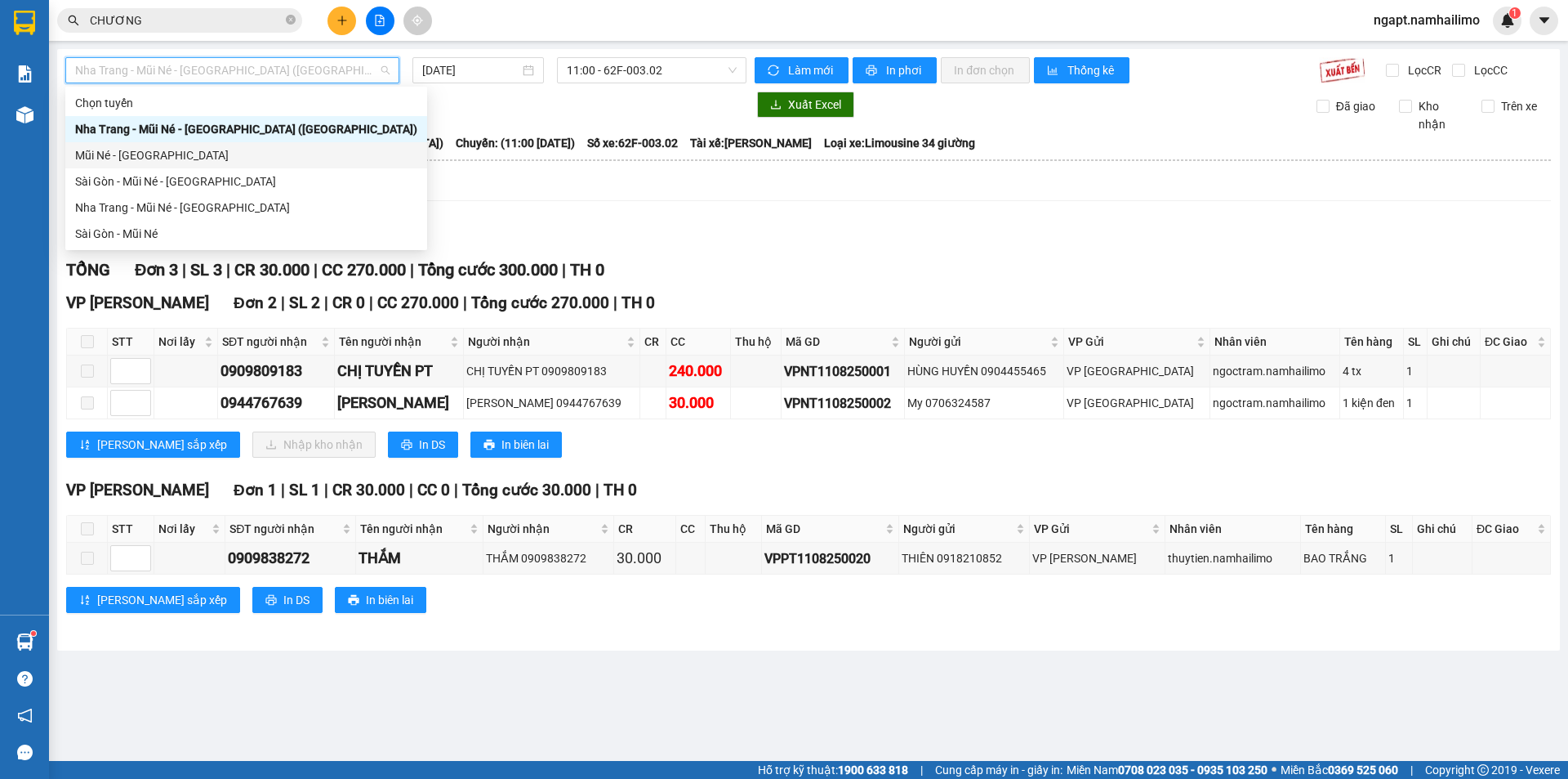
click at [155, 148] on div "Mũi Né - [GEOGRAPHIC_DATA]" at bounding box center [247, 156] width 343 height 18
type input "[DATE]"
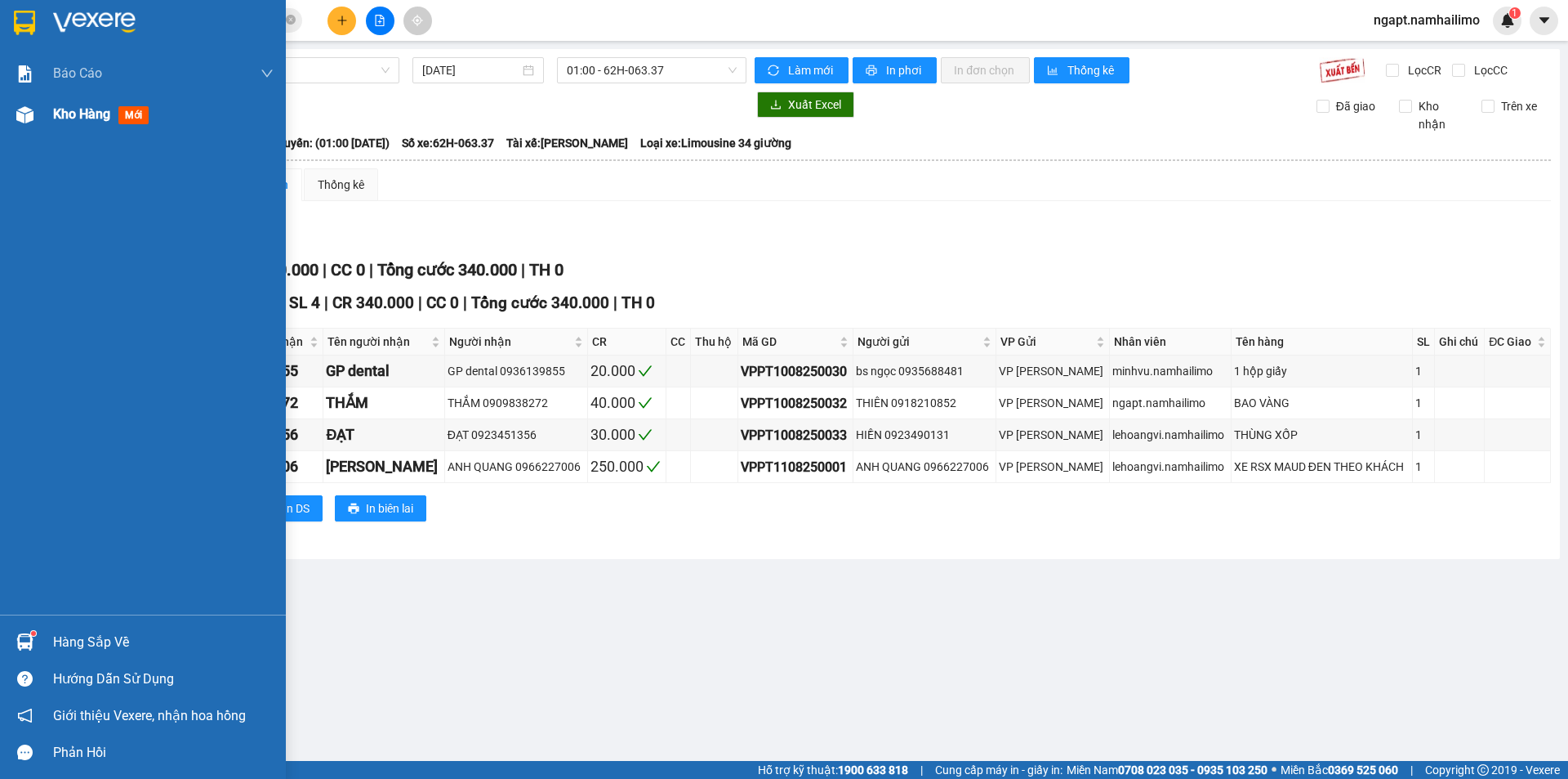
click at [89, 127] on div "Kho hàng mới" at bounding box center [163, 113] width 220 height 41
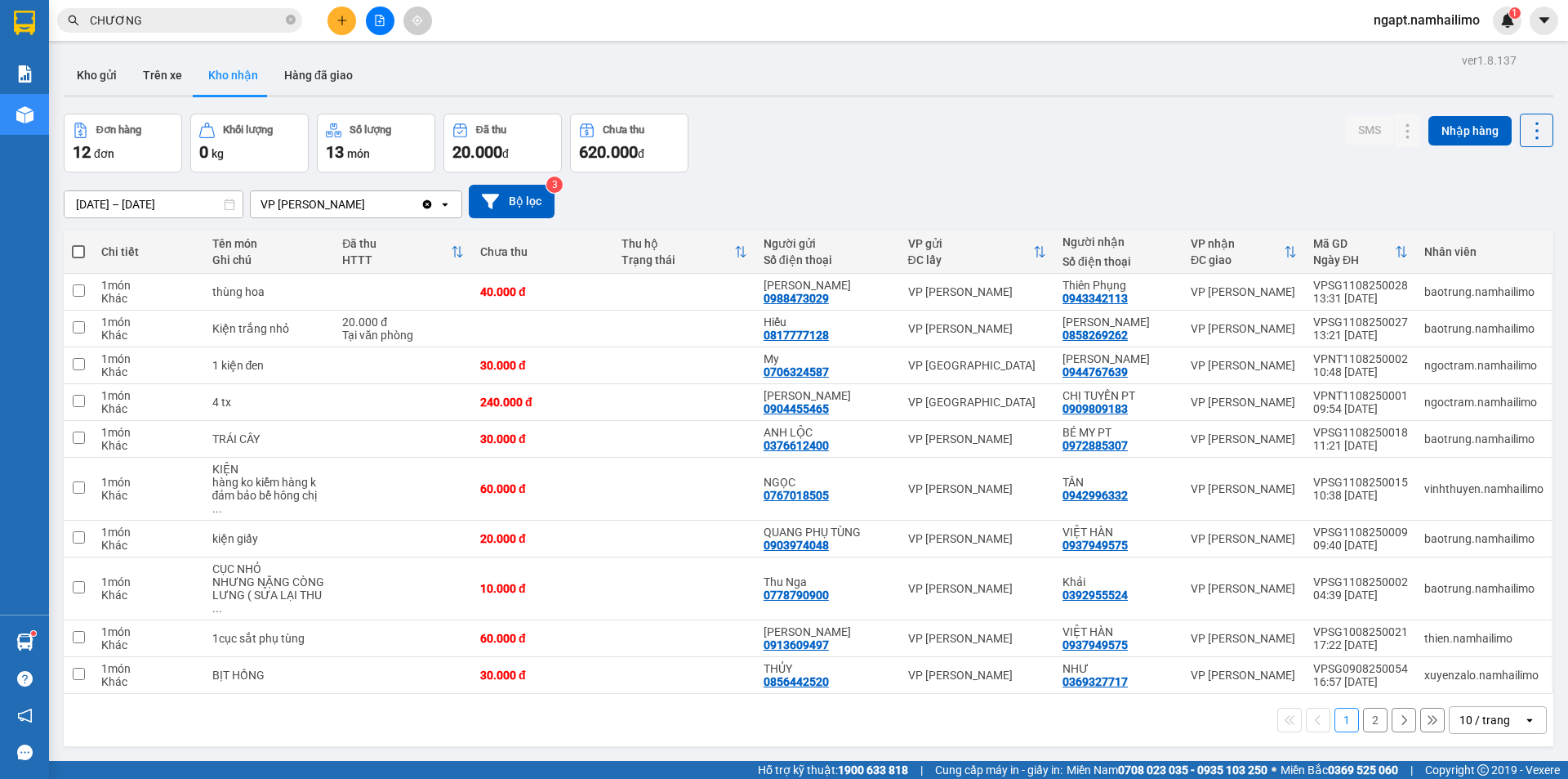
click at [375, 17] on icon "file-add" at bounding box center [380, 21] width 12 height 12
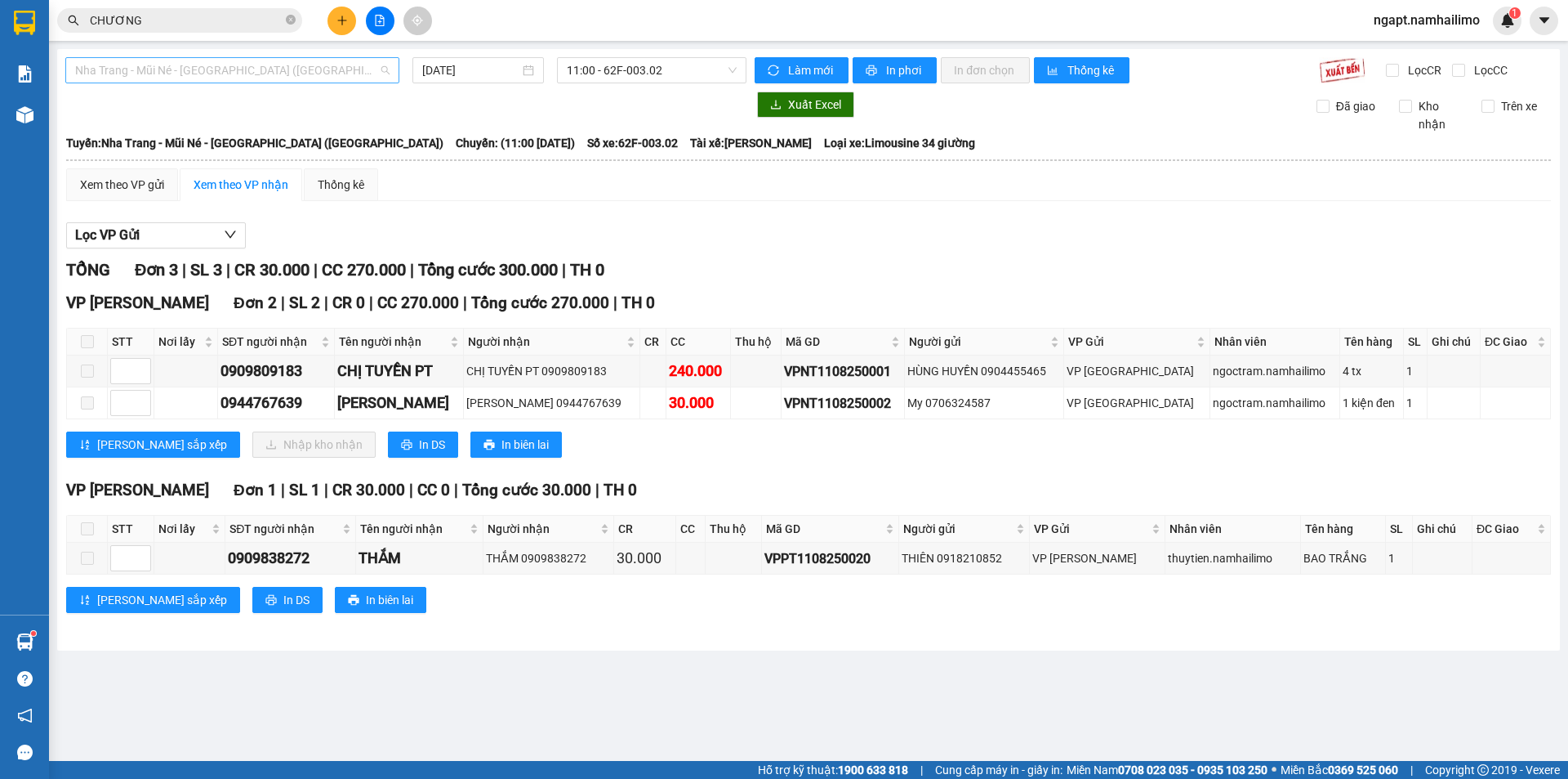
click at [327, 65] on span "Nha Trang - Mũi Né - [GEOGRAPHIC_DATA] ([GEOGRAPHIC_DATA])" at bounding box center [233, 70] width 314 height 25
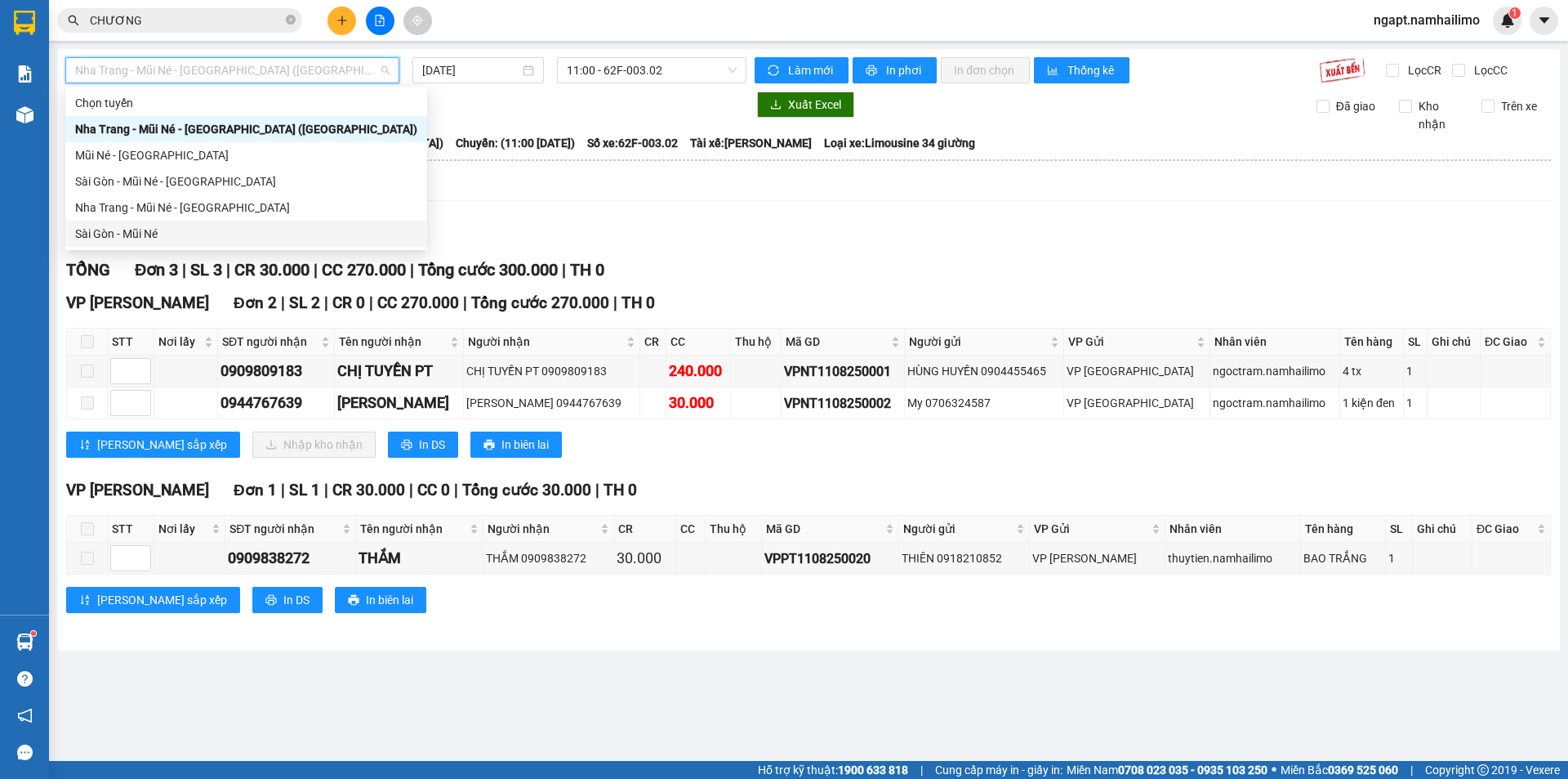
click at [179, 230] on div "Sài Gòn - Mũi Né" at bounding box center [247, 233] width 343 height 18
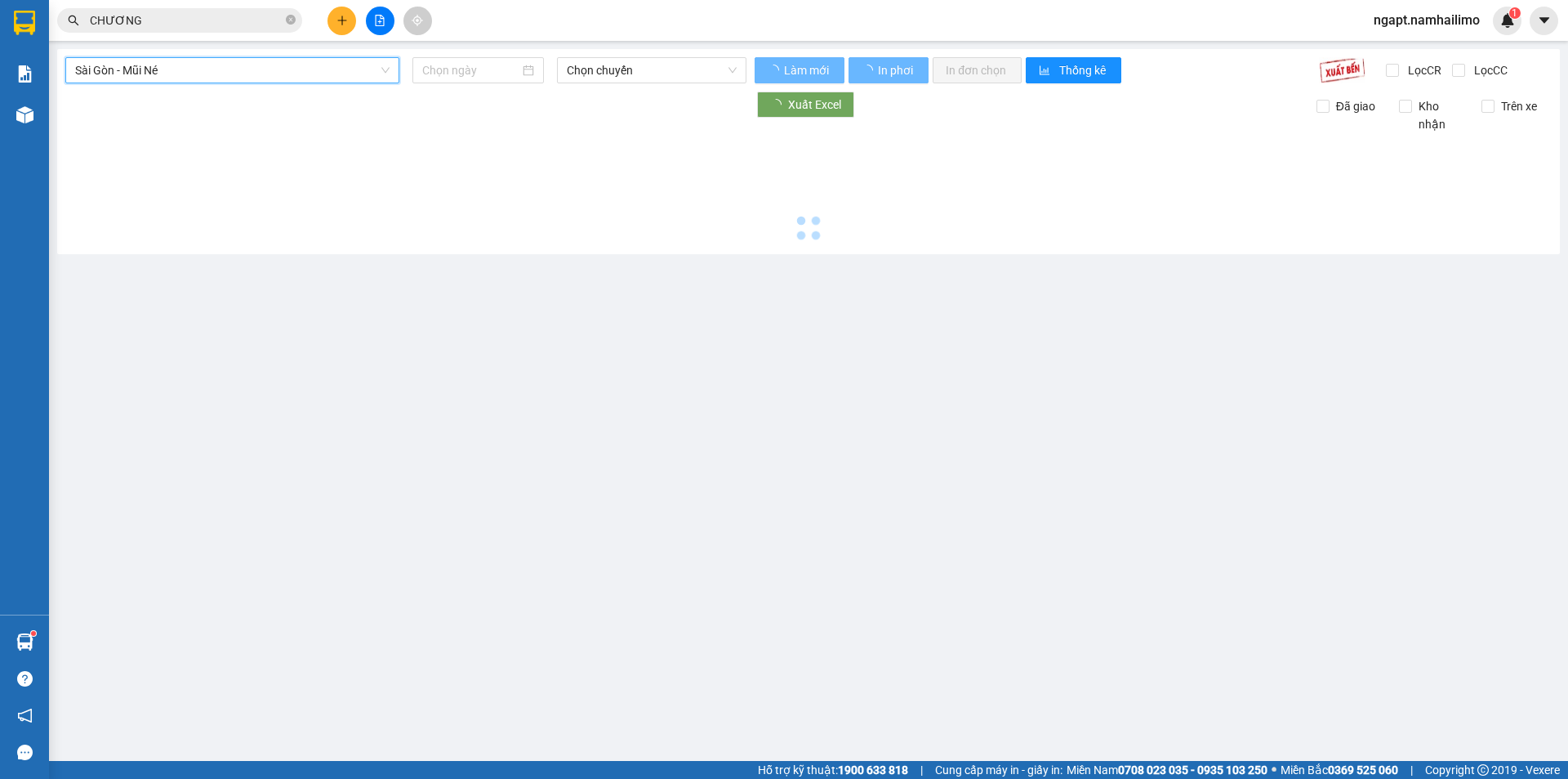
type input "[DATE]"
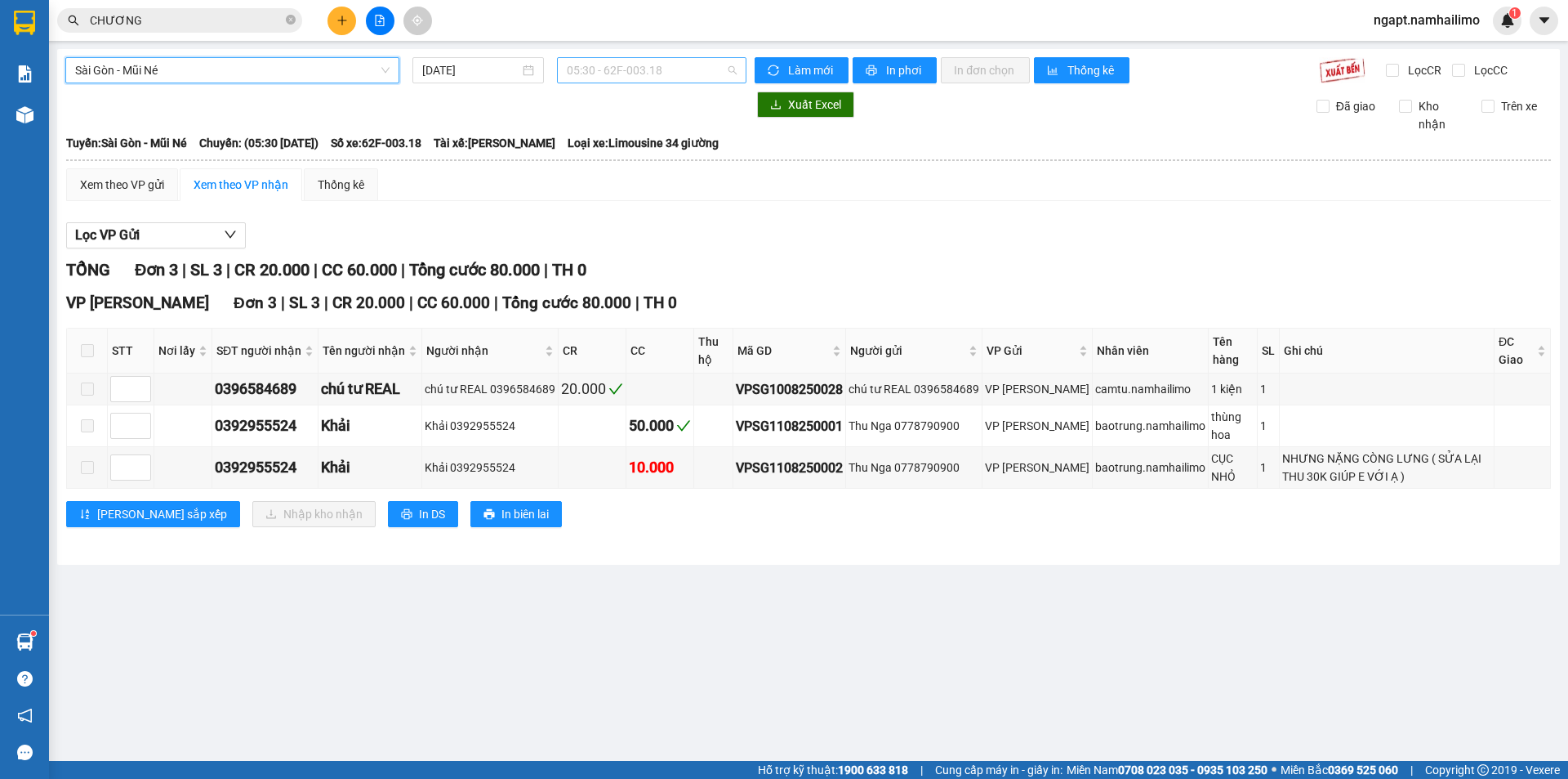
click at [716, 67] on span "05:30 - 62F-003.18" at bounding box center [651, 70] width 170 height 25
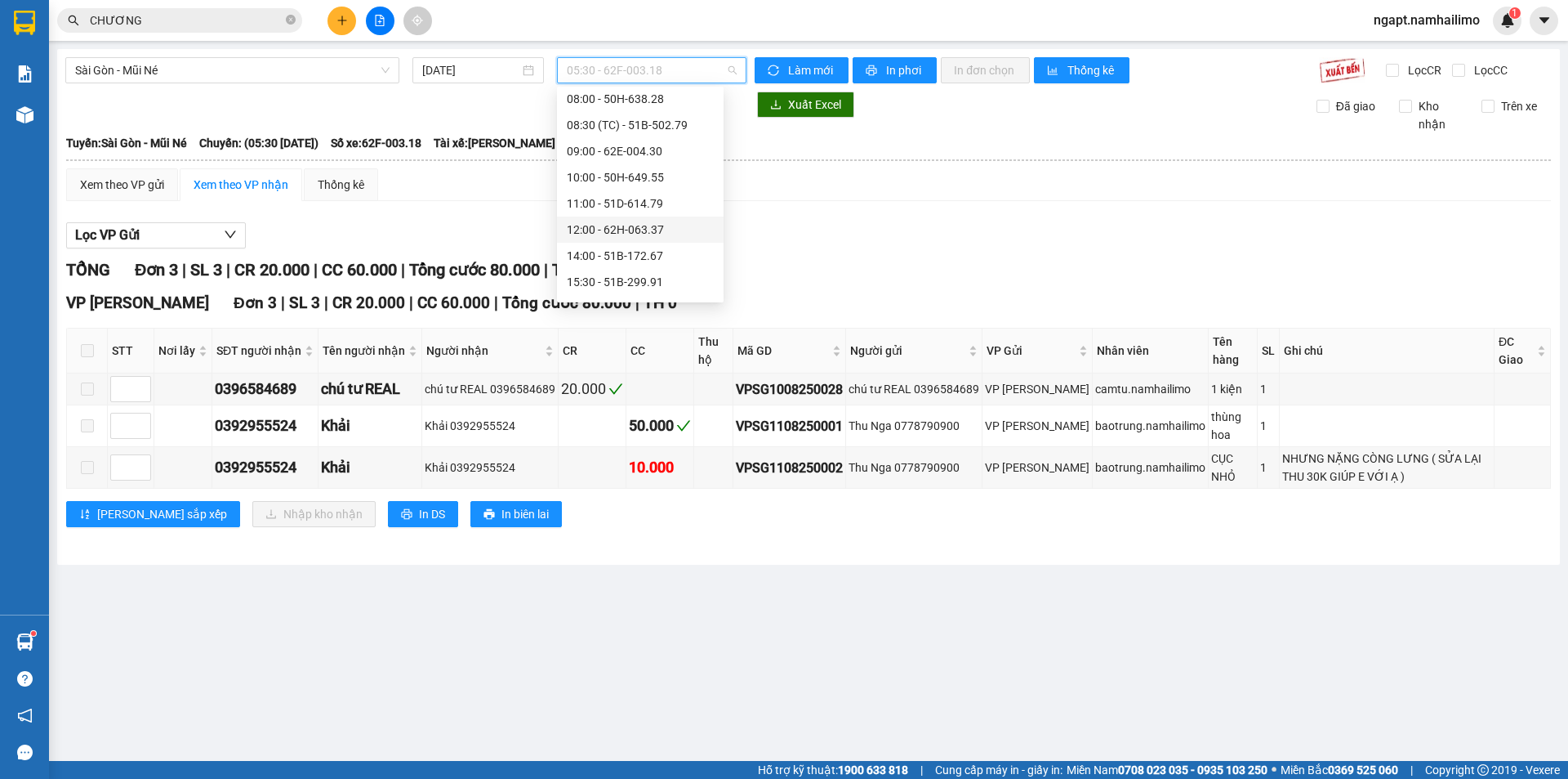
scroll to position [209, 0]
click at [658, 177] on div "15:30 - 51B-299.91" at bounding box center [640, 181] width 147 height 18
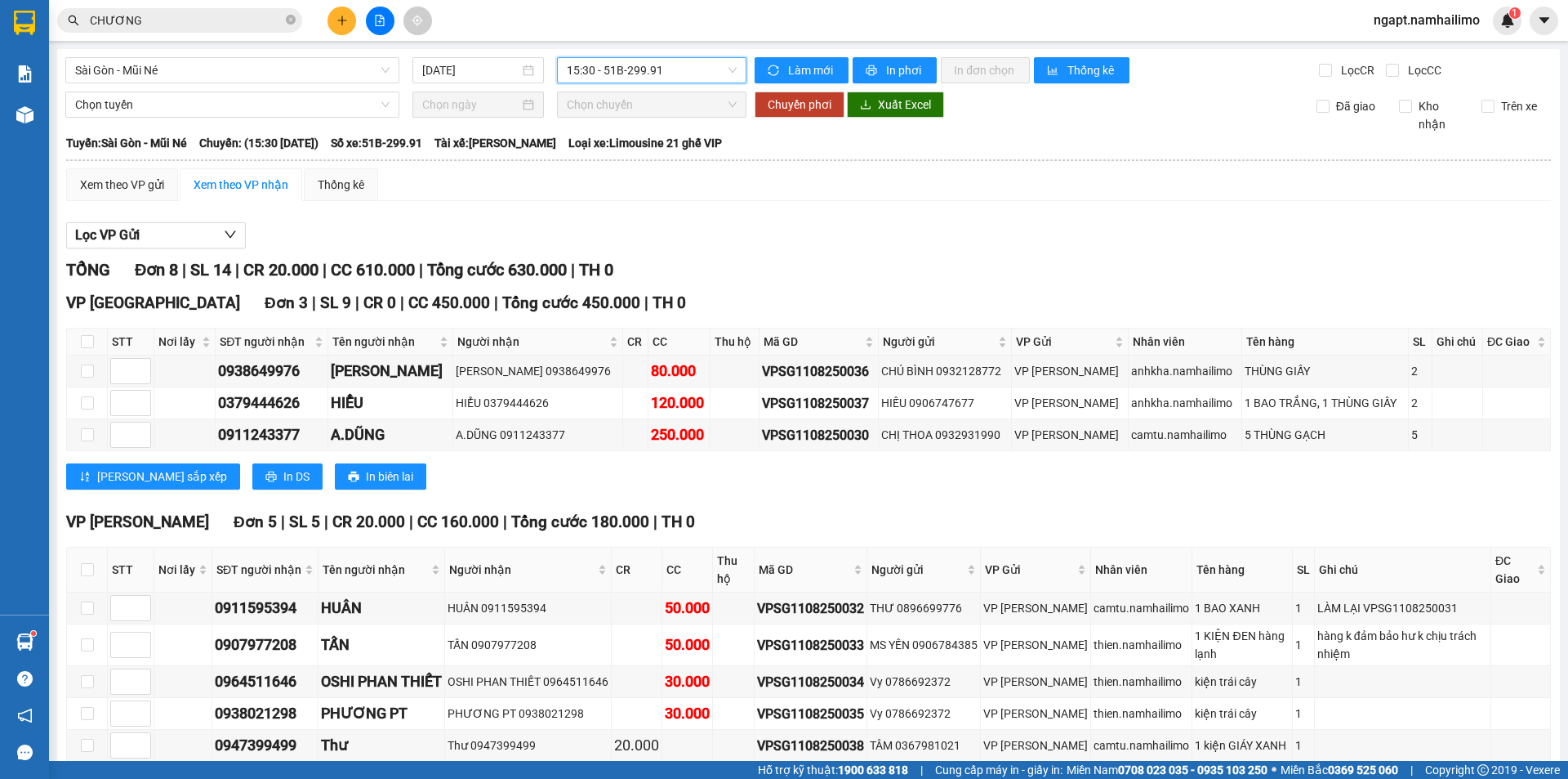
scroll to position [85, 0]
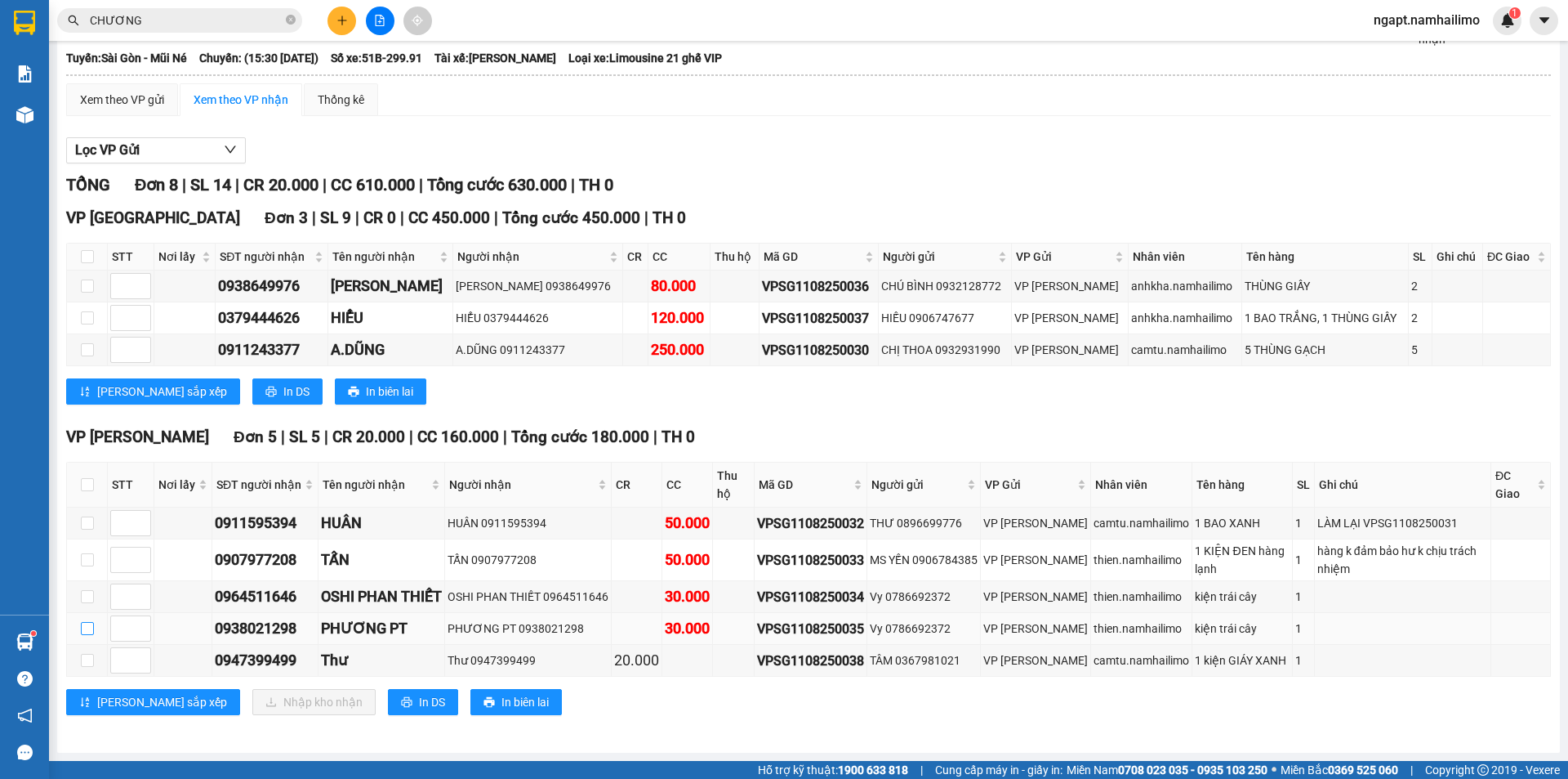
click at [91, 628] on input "checkbox" at bounding box center [88, 628] width 13 height 13
checkbox input "true"
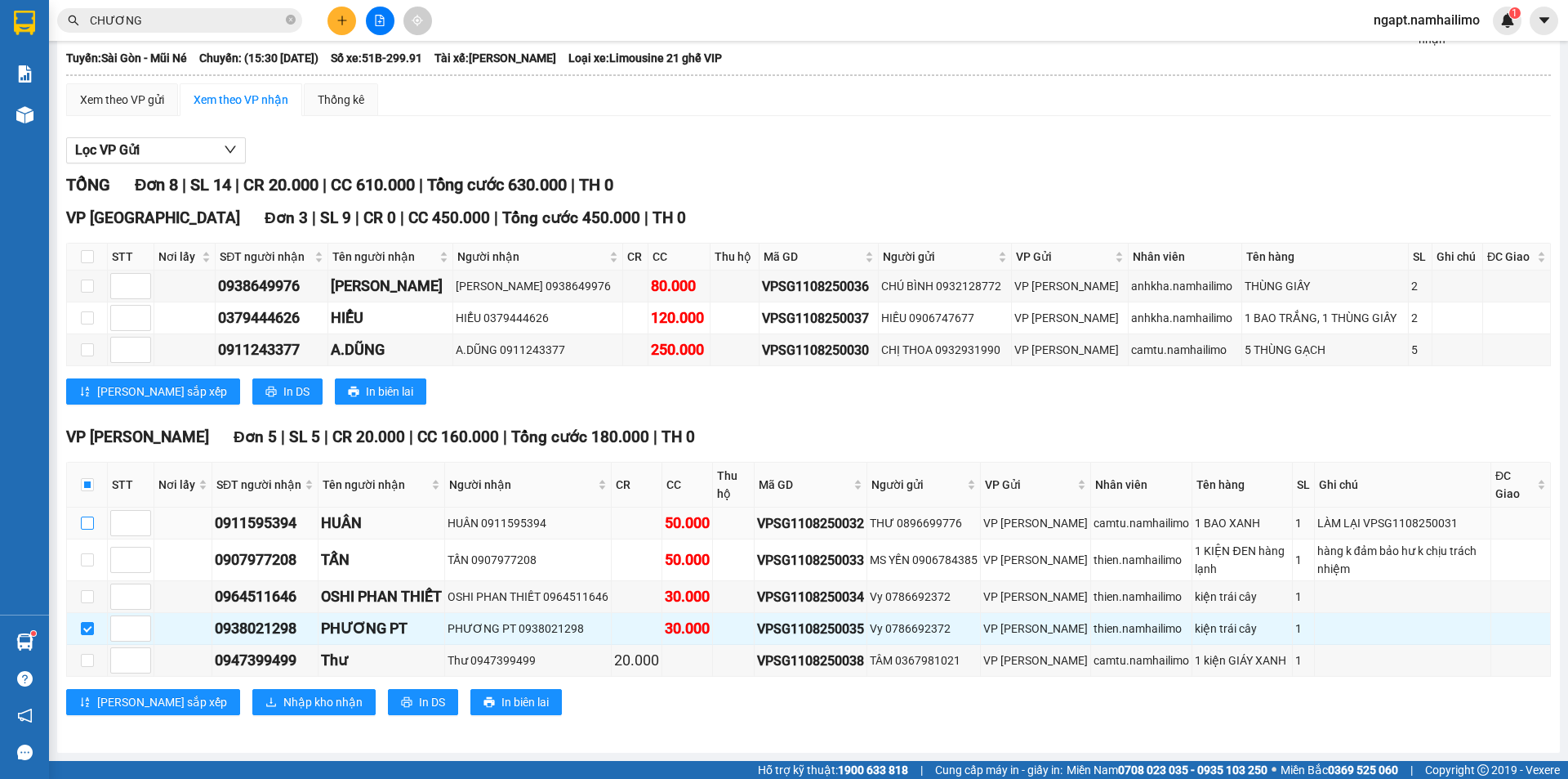
click at [87, 525] on input "checkbox" at bounding box center [88, 523] width 13 height 13
checkbox input "true"
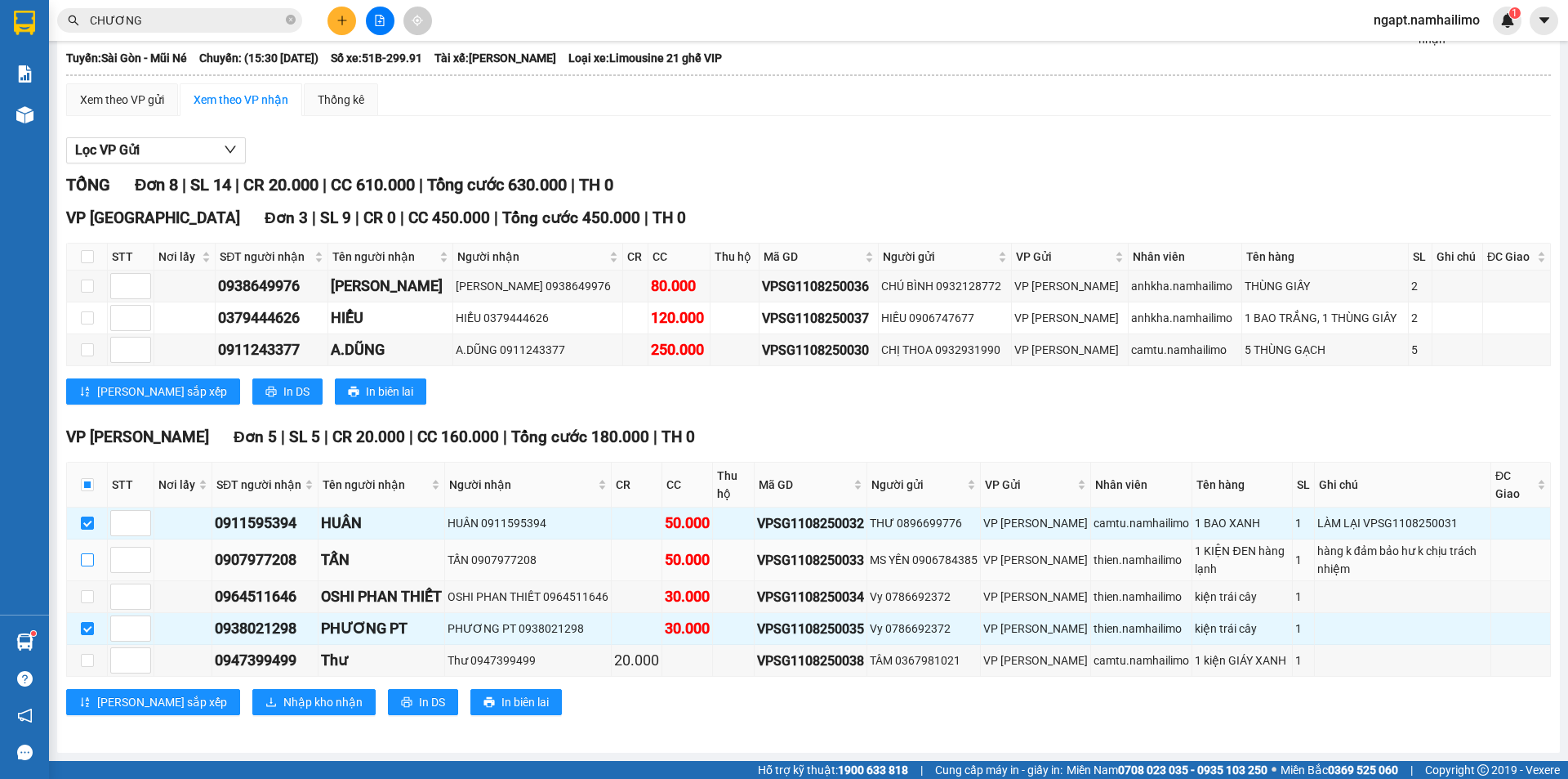
click at [87, 562] on input "checkbox" at bounding box center [88, 560] width 13 height 13
checkbox input "true"
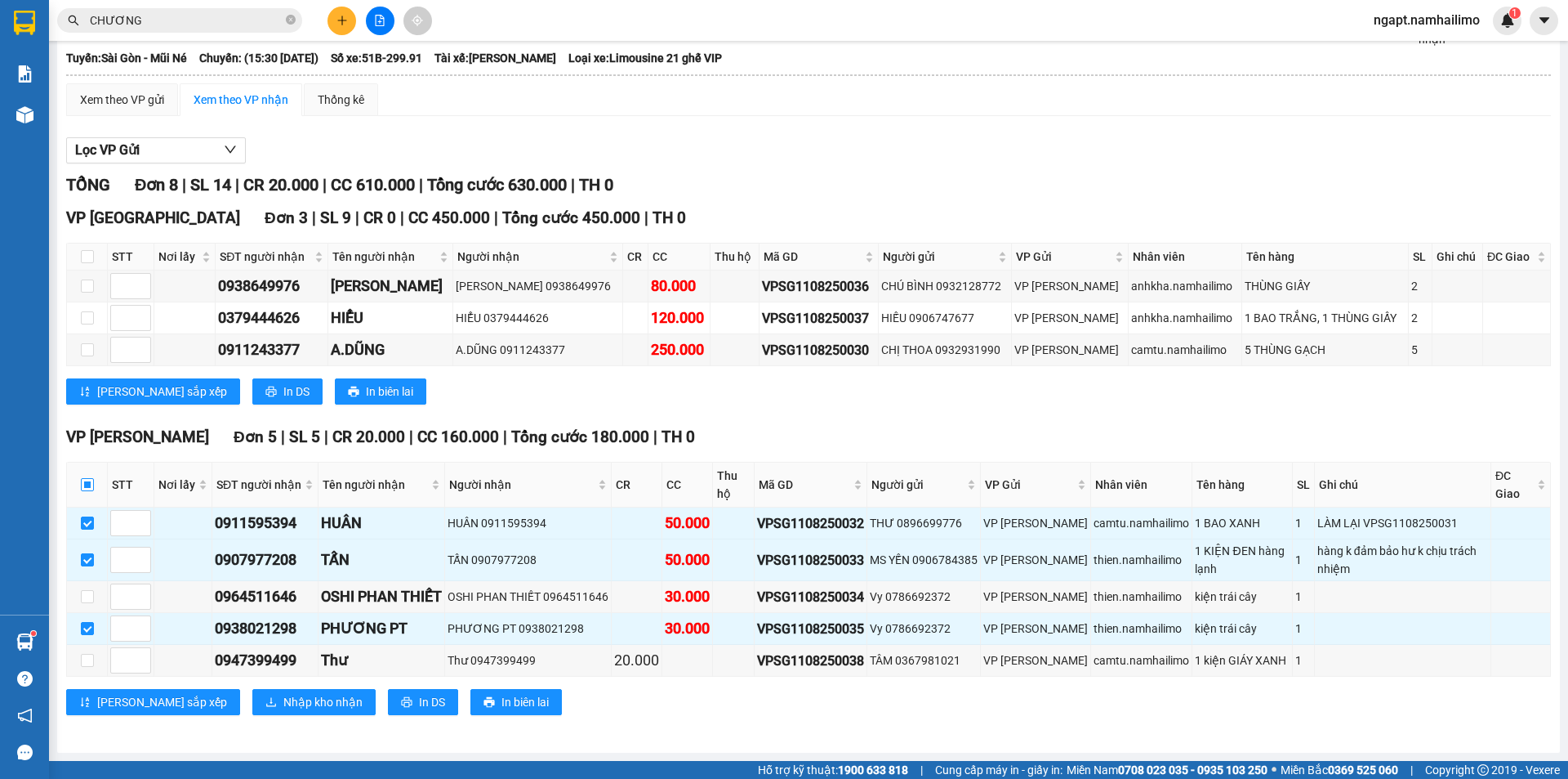
click at [84, 478] on input "checkbox" at bounding box center [88, 484] width 13 height 13
checkbox input "true"
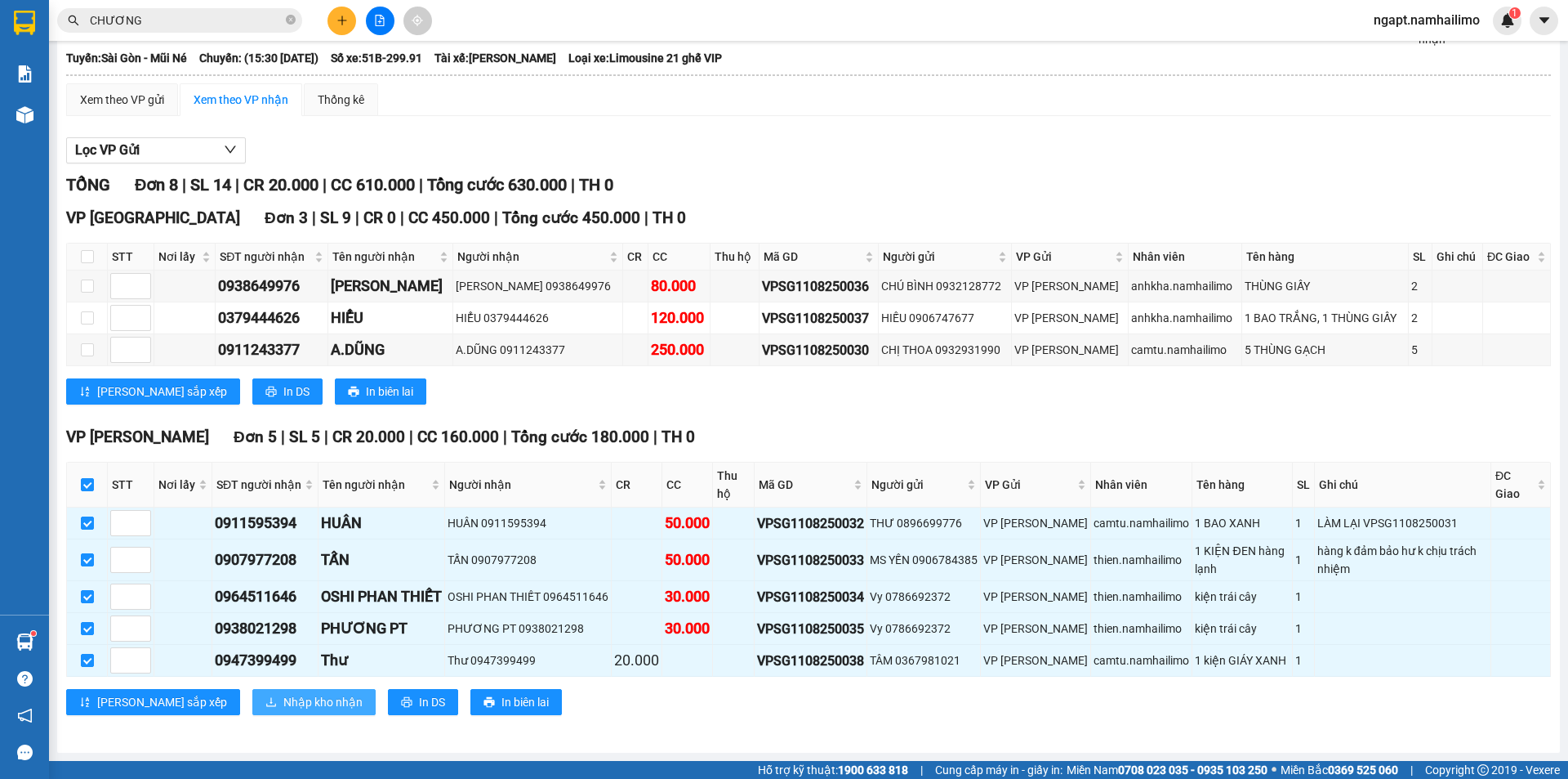
click at [252, 711] on button "Nhập kho nhận" at bounding box center [314, 702] width 123 height 26
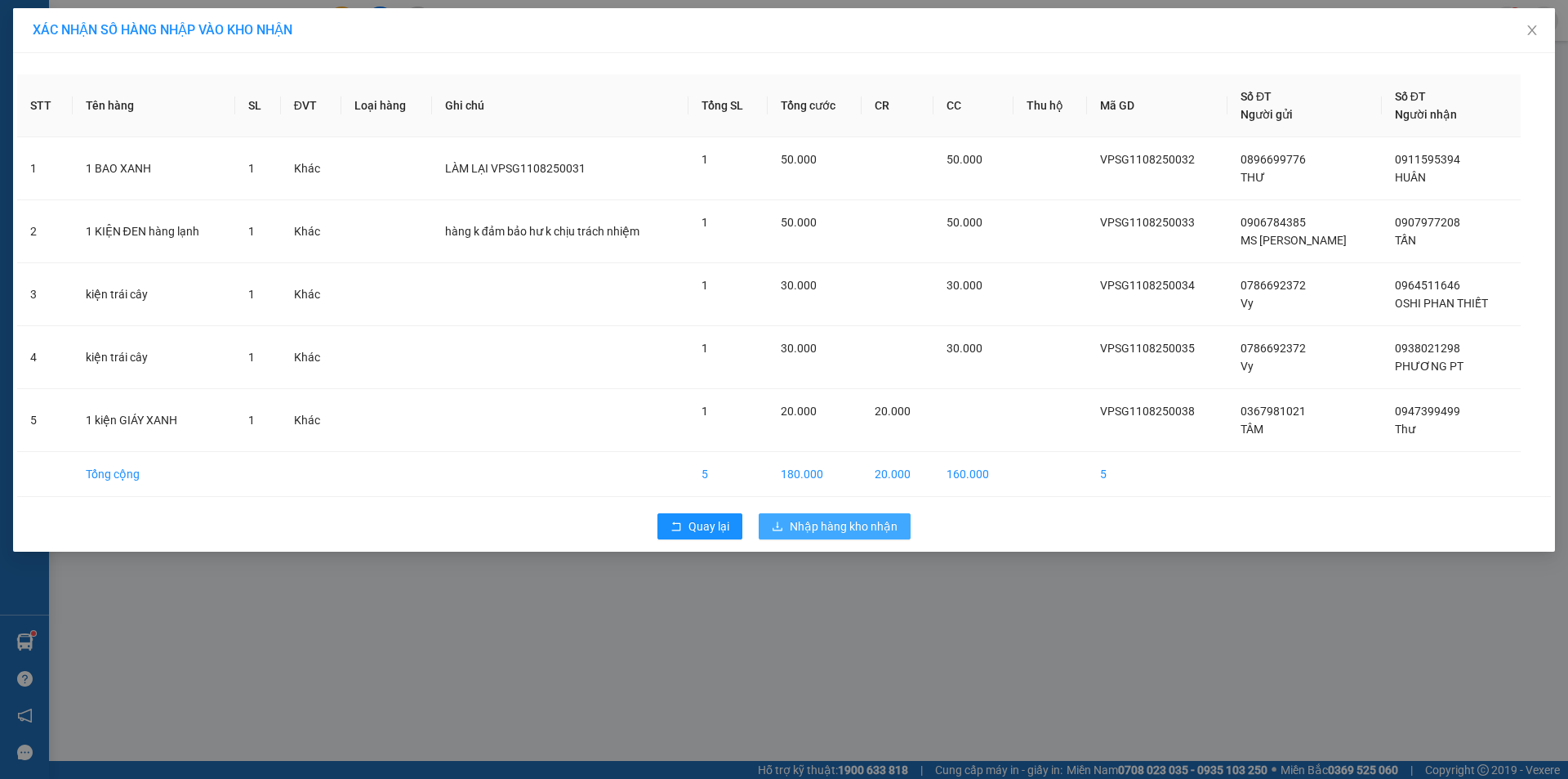
click at [856, 527] on span "Nhập hàng kho nhận" at bounding box center [843, 527] width 108 height 18
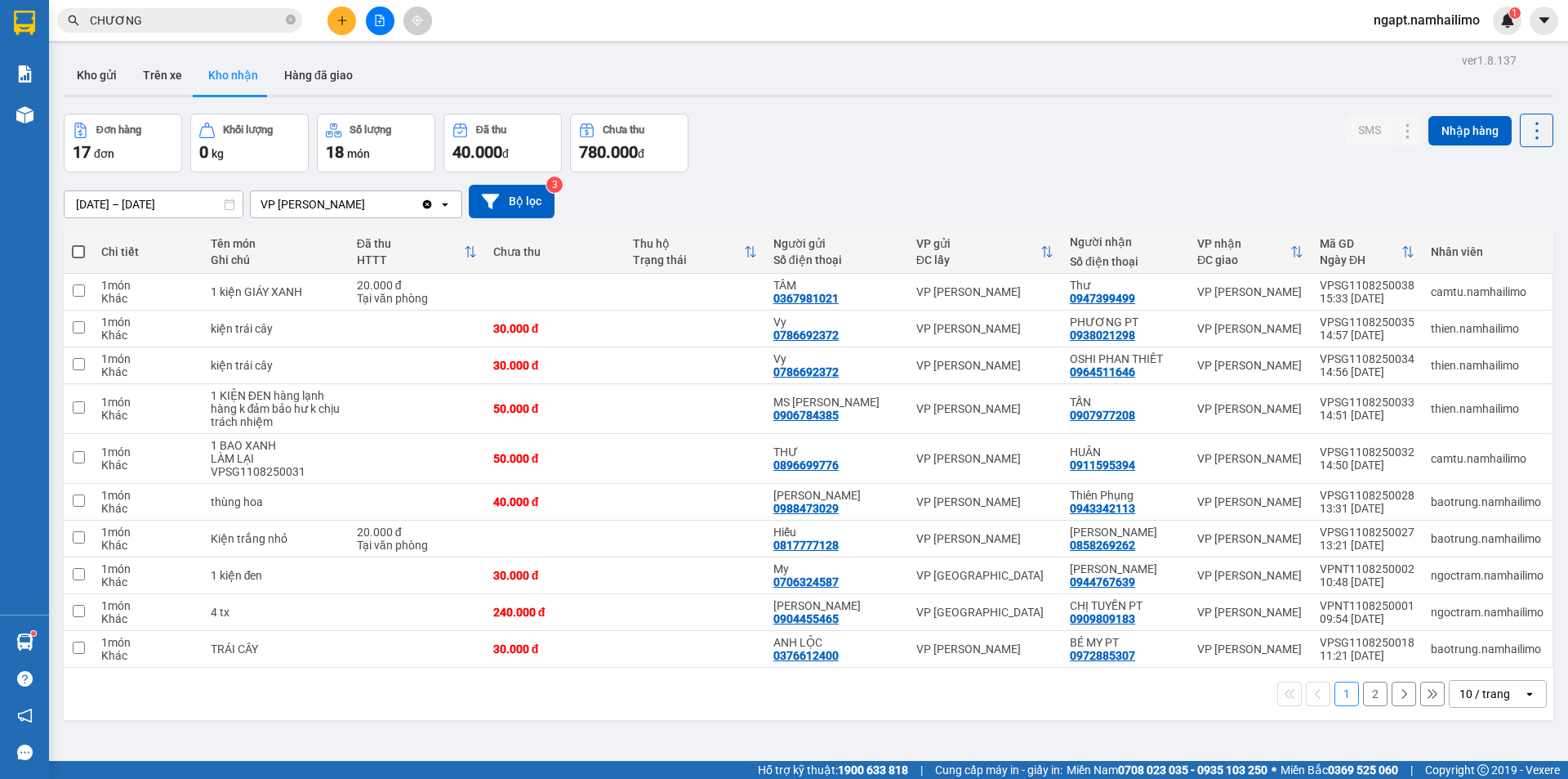
click at [377, 33] on button at bounding box center [380, 21] width 29 height 29
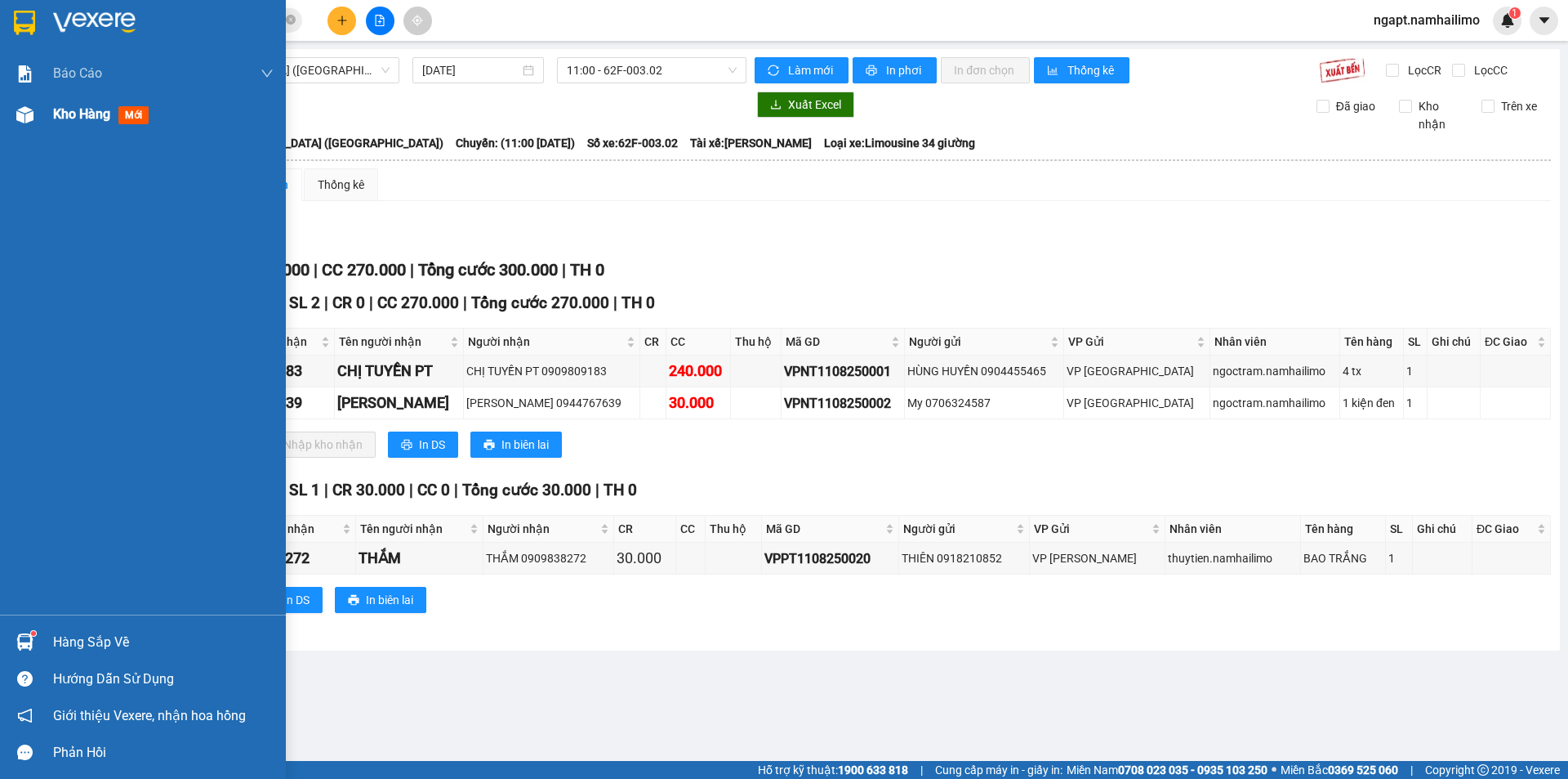
click at [66, 118] on span "Kho hàng" at bounding box center [81, 113] width 57 height 16
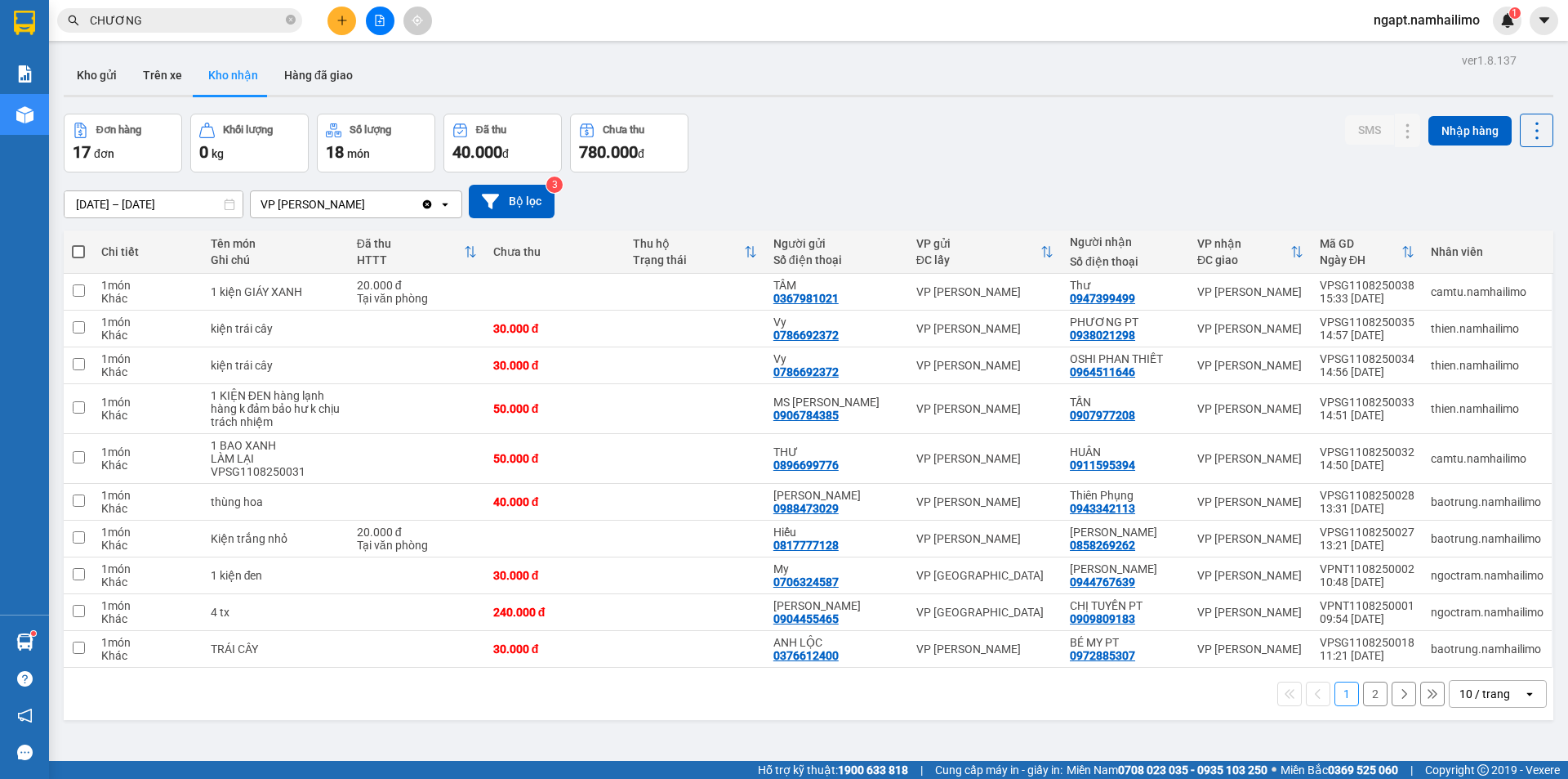
click at [1364, 700] on button "2" at bounding box center [1375, 694] width 25 height 25
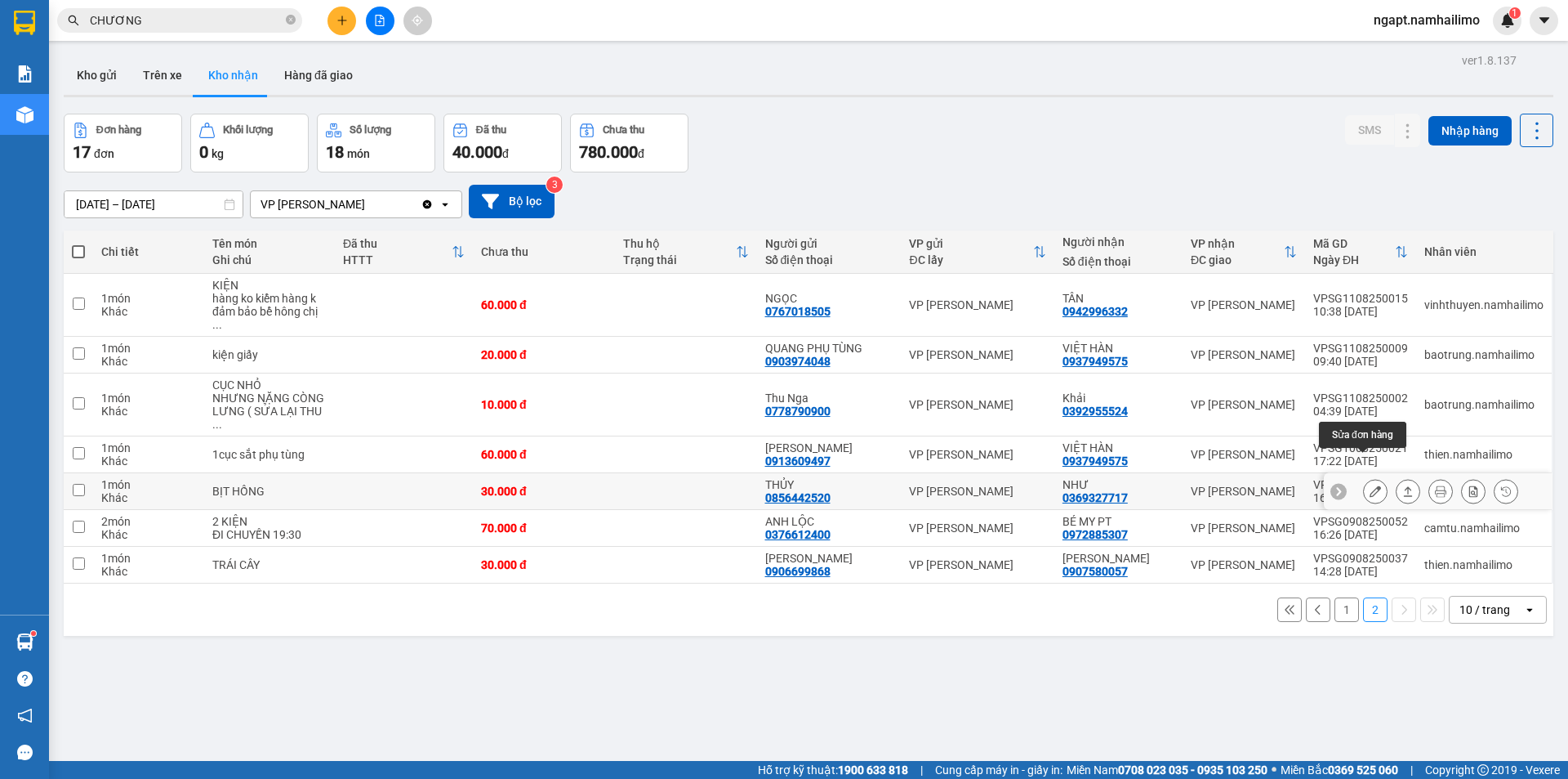
click at [1369, 477] on button at bounding box center [1375, 491] width 23 height 29
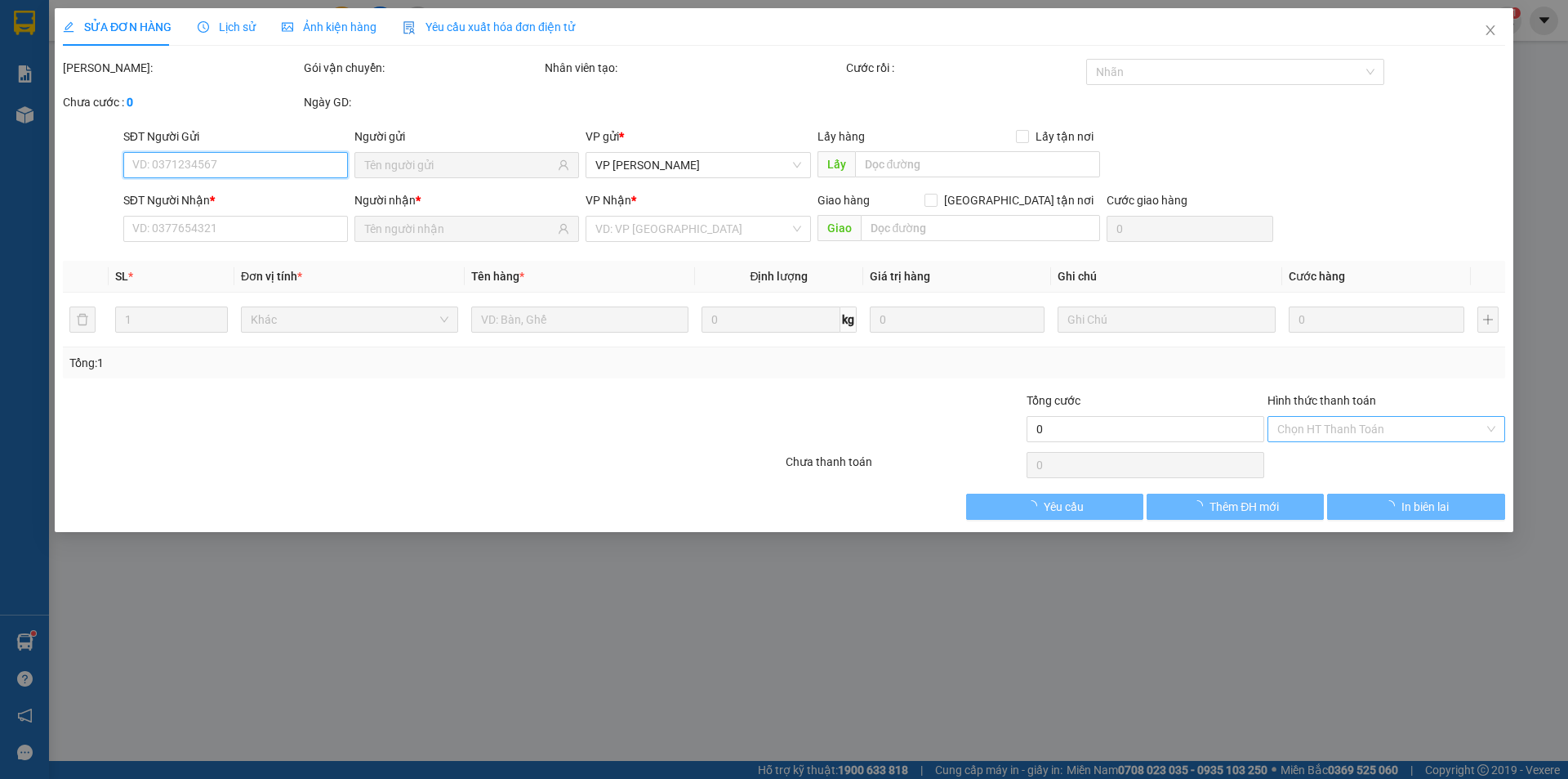
type input "0856442520"
type input "THỦY"
type input "0369327717"
type input "NHƯ"
type input "30.000"
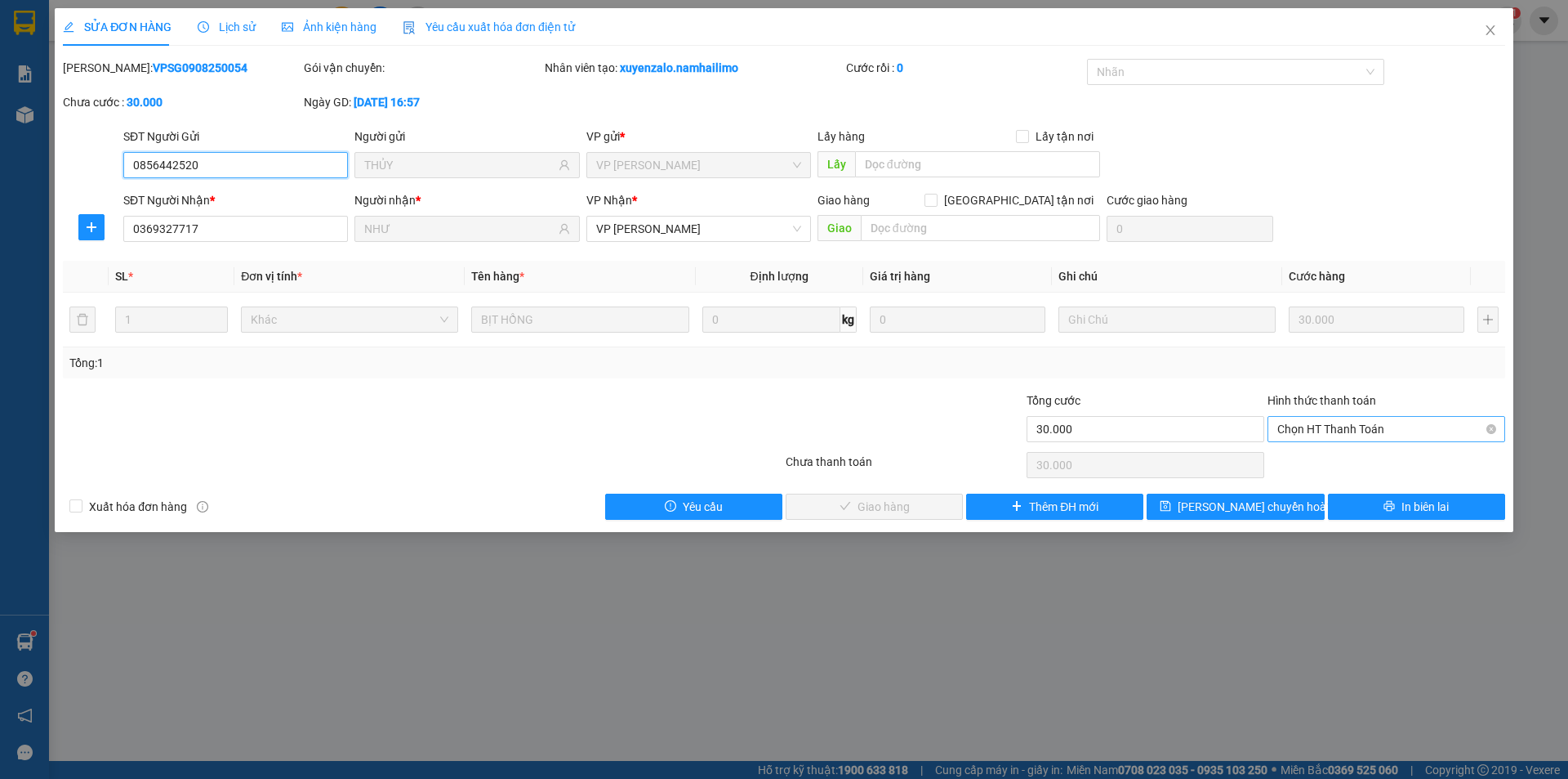
click at [1368, 435] on span "Chọn HT Thanh Toán" at bounding box center [1385, 429] width 218 height 25
click at [1367, 456] on div "Tại văn phòng" at bounding box center [1385, 462] width 218 height 18
type input "0"
click at [944, 506] on button "Giao hàng" at bounding box center [874, 507] width 177 height 26
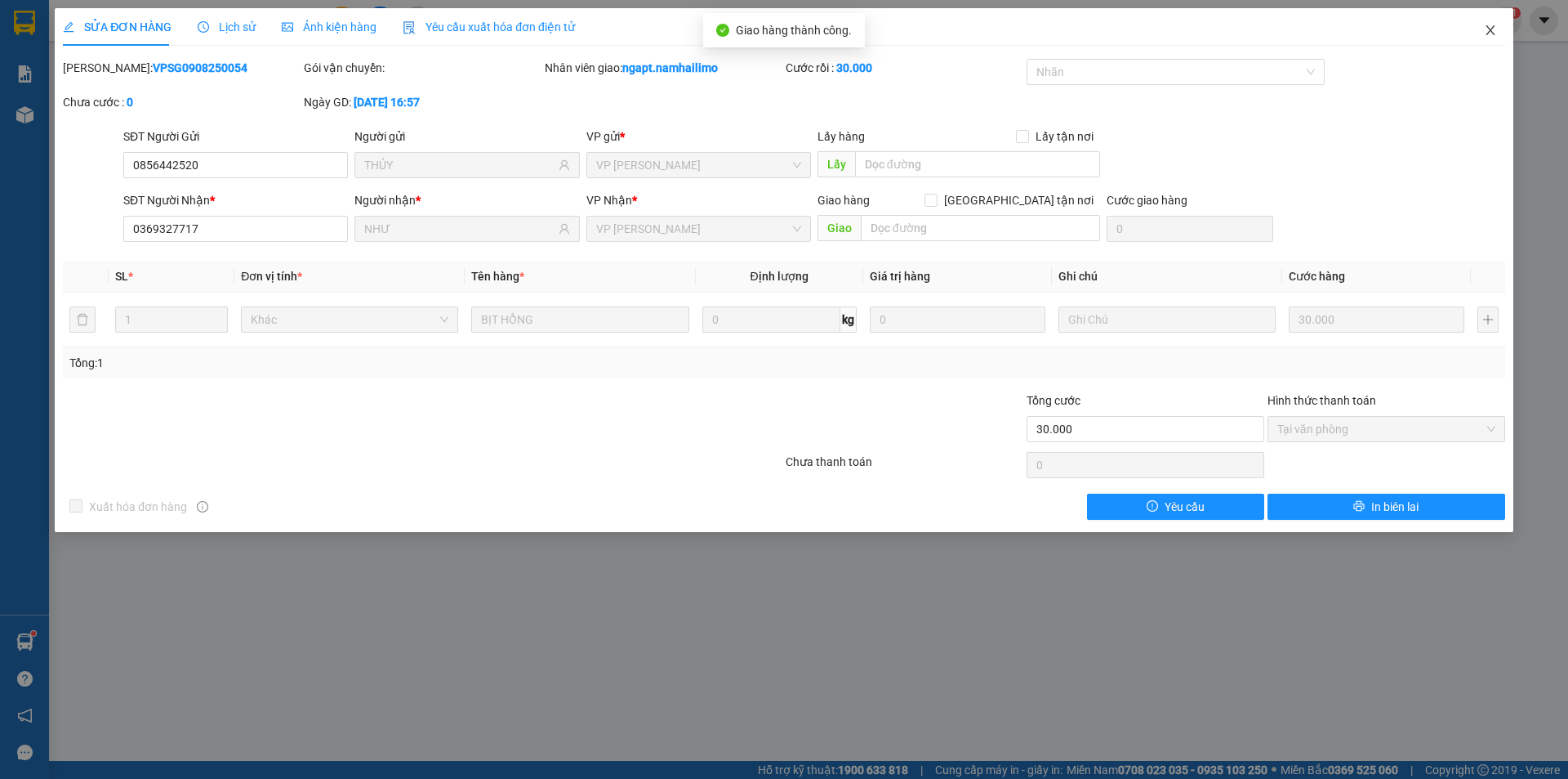
click at [1490, 36] on icon "close" at bounding box center [1490, 31] width 13 height 13
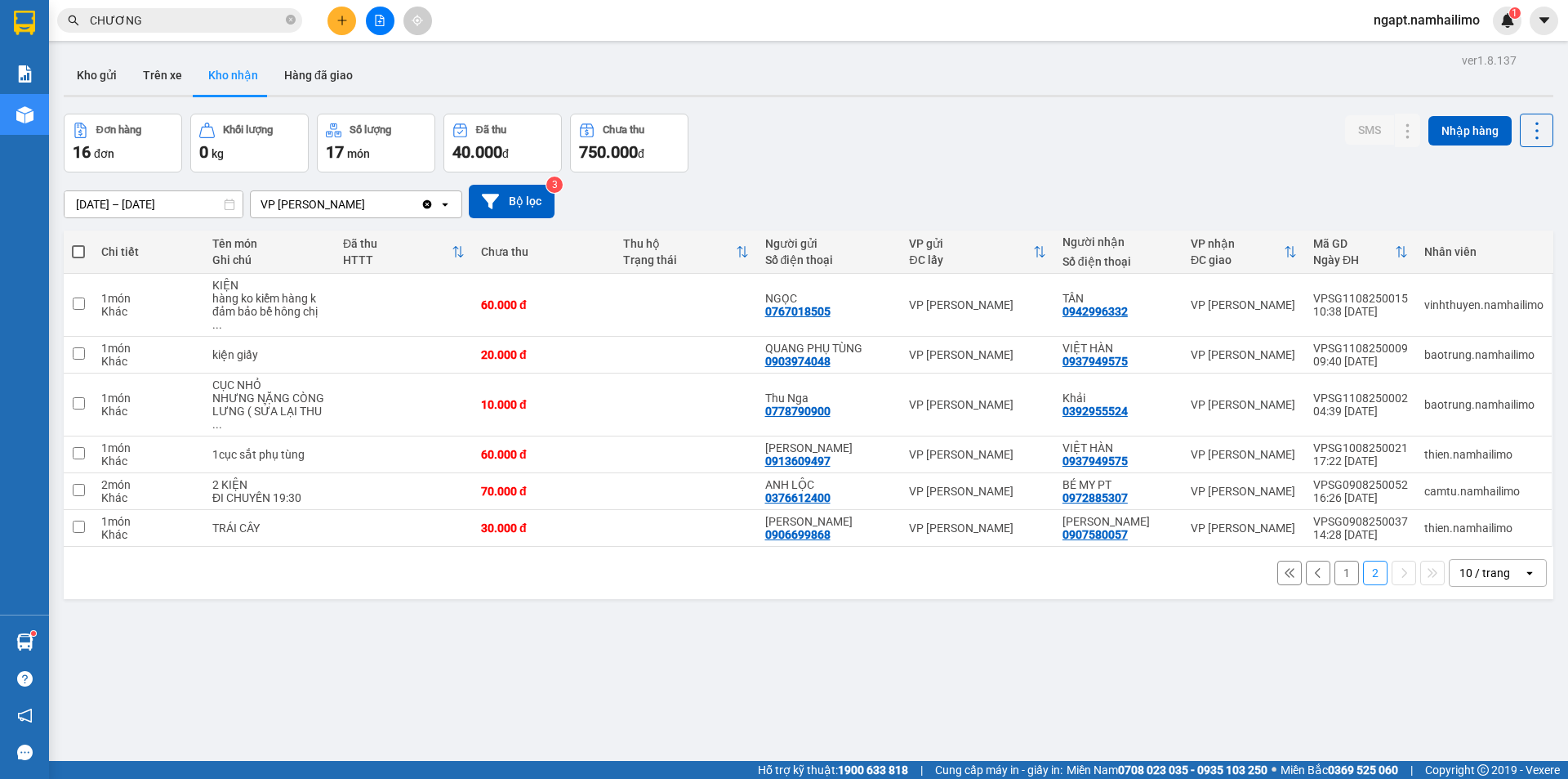
click at [1335, 560] on button "1" at bounding box center [1347, 573] width 25 height 25
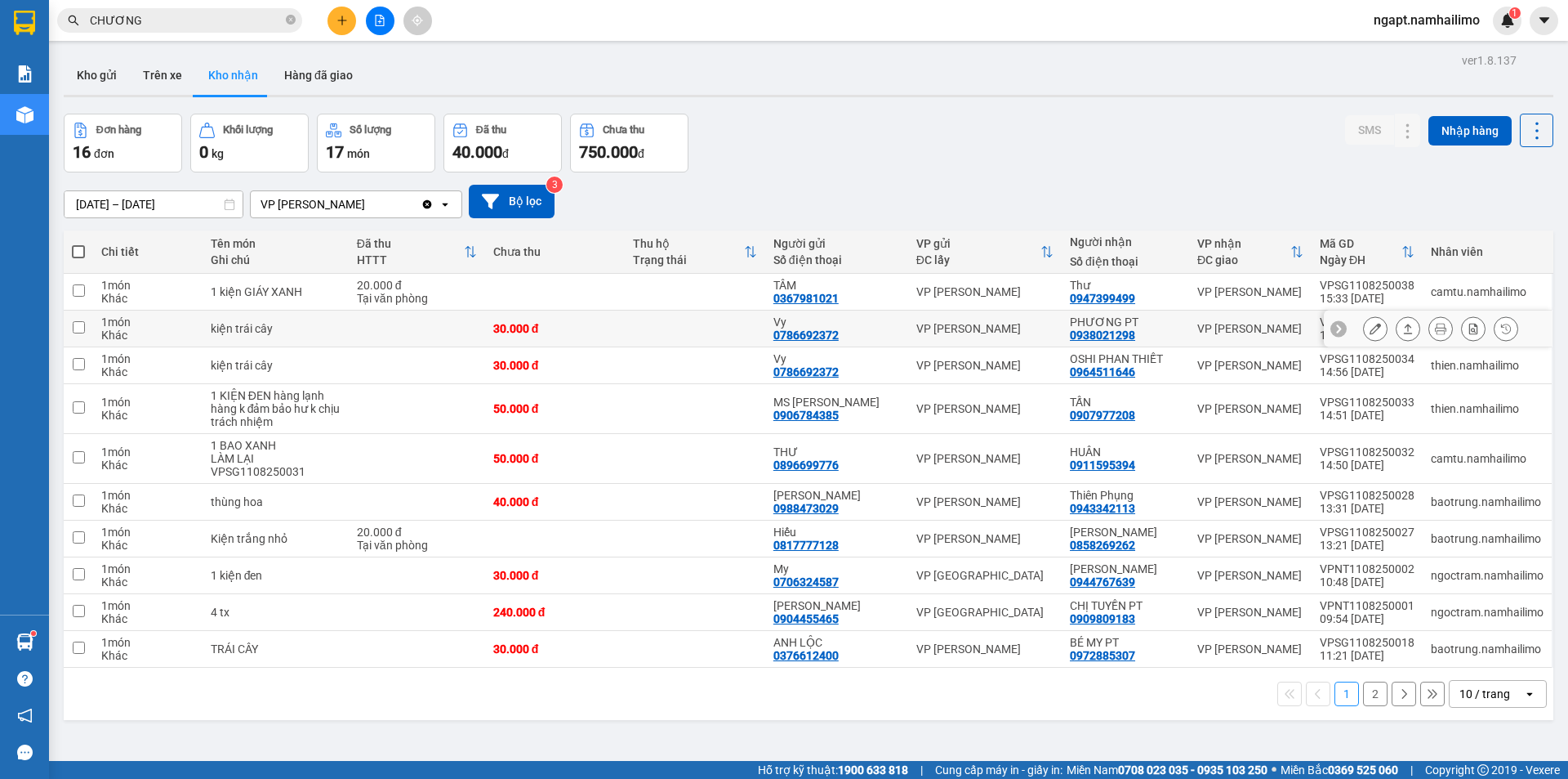
click at [1369, 325] on icon at bounding box center [1375, 329] width 12 height 12
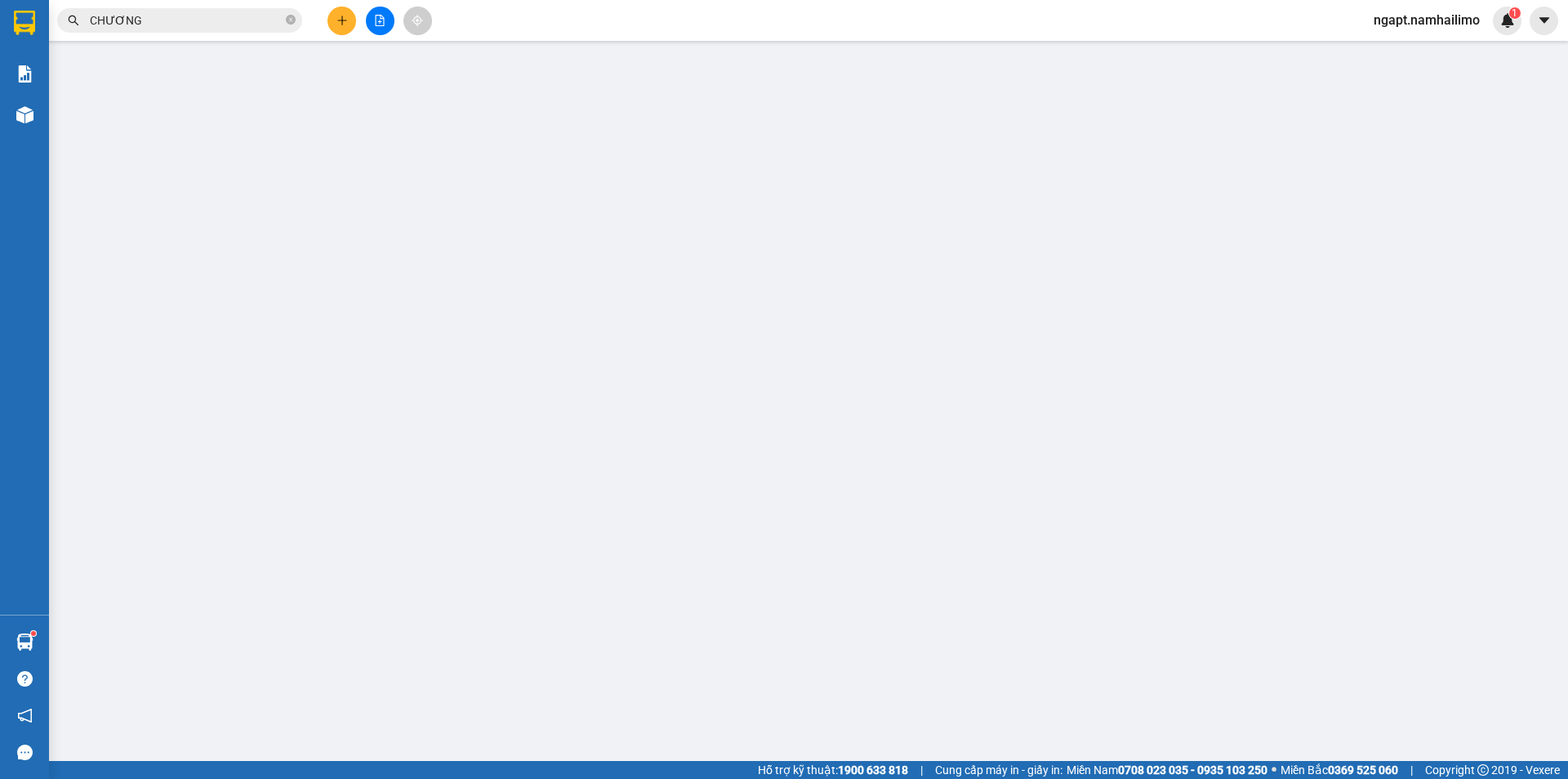
type input "0786692372"
type input "Vy"
type input "0938021298"
type input "PHƯƠNG PT"
type input "30.000"
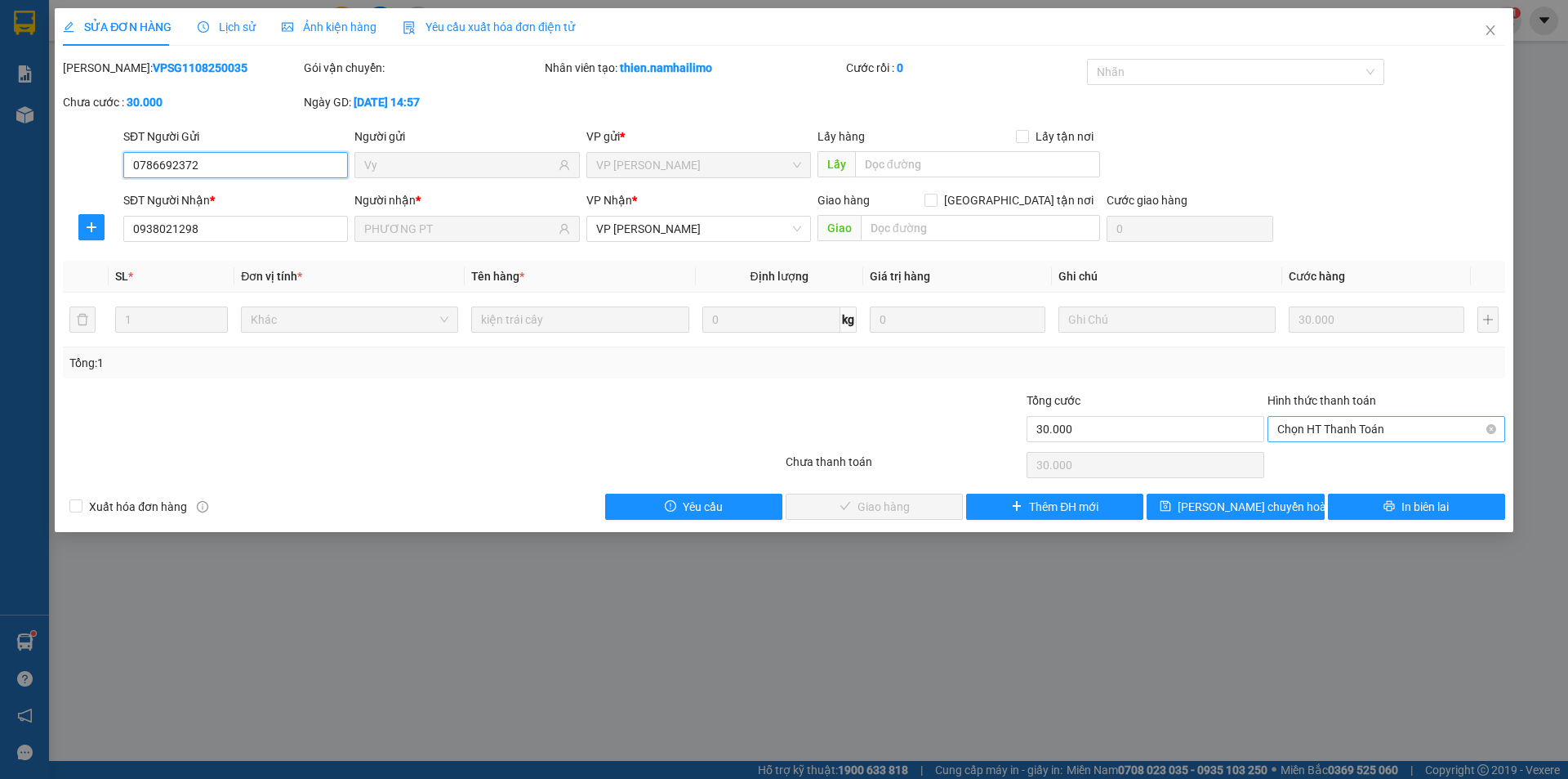
click at [1330, 428] on span "Chọn HT Thanh Toán" at bounding box center [1385, 429] width 218 height 25
click at [1330, 468] on div "Tại văn phòng" at bounding box center [1385, 462] width 218 height 18
type input "0"
click at [856, 502] on button "Giao hàng" at bounding box center [874, 507] width 177 height 26
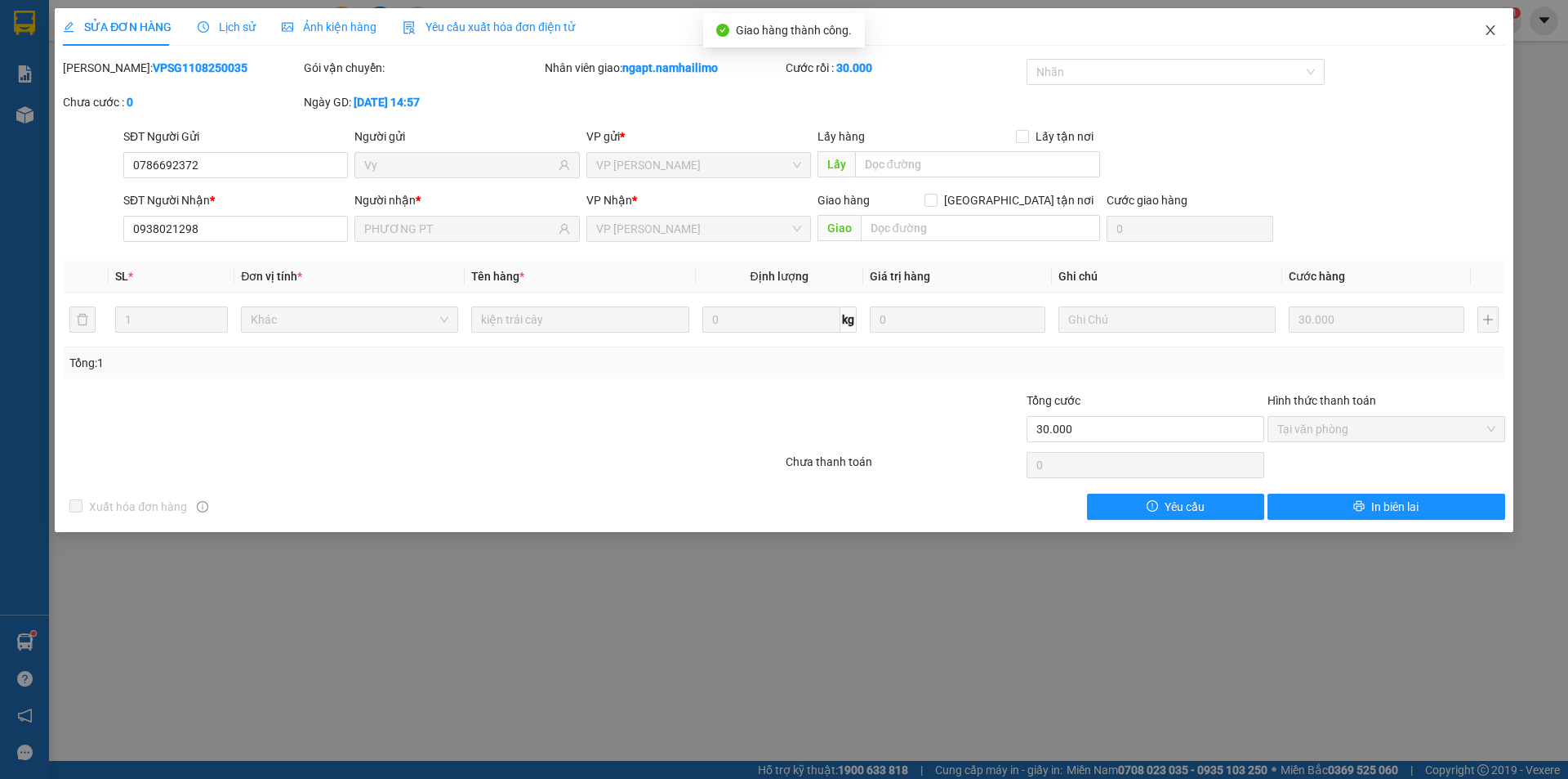
click at [1494, 35] on icon "close" at bounding box center [1490, 31] width 13 height 13
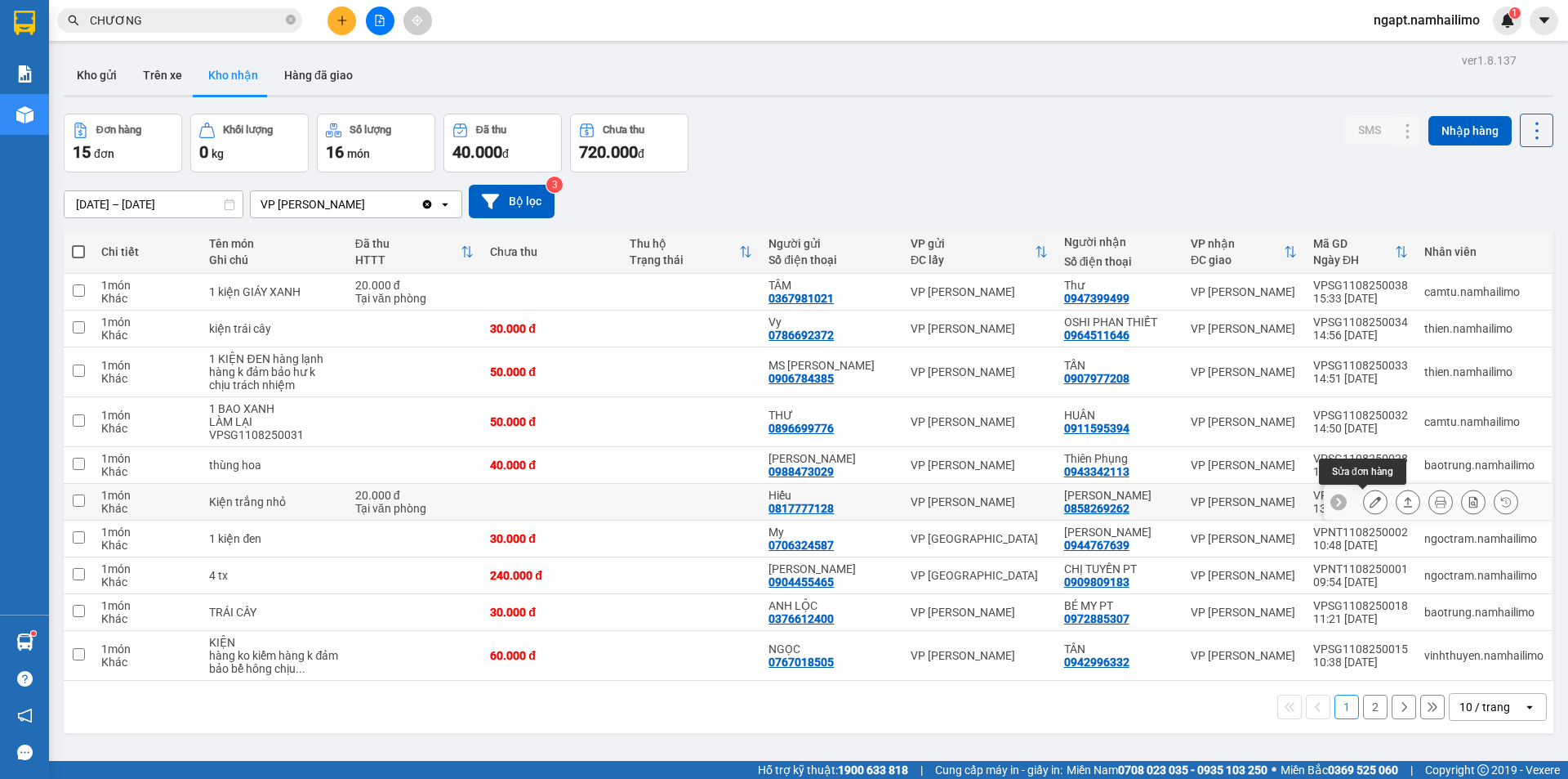
click at [1364, 498] on button at bounding box center [1375, 502] width 23 height 29
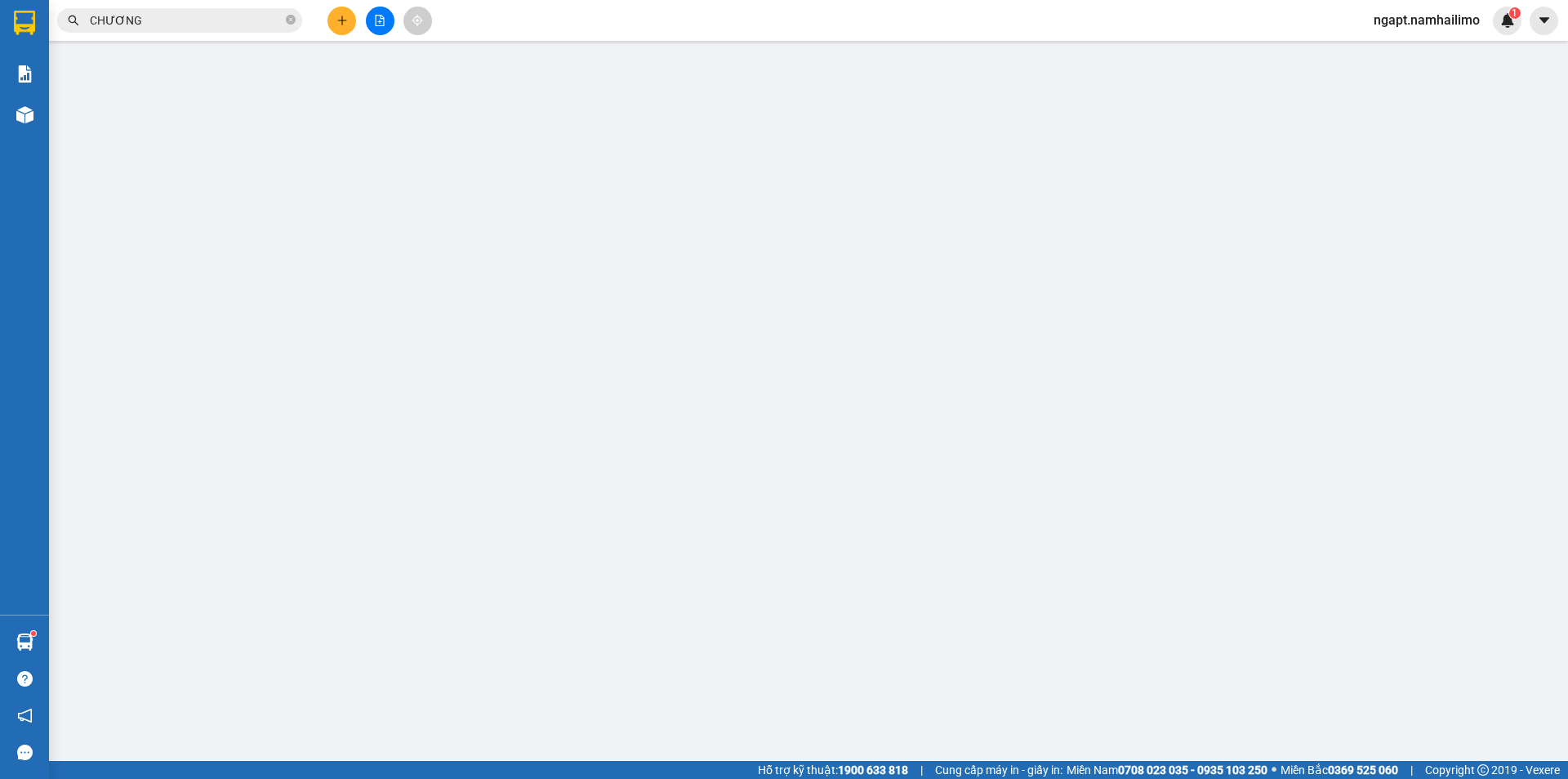
type input "0817777128"
type input "Hiếu"
type input "0858269262"
type input "[PERSON_NAME]"
type input "20.000"
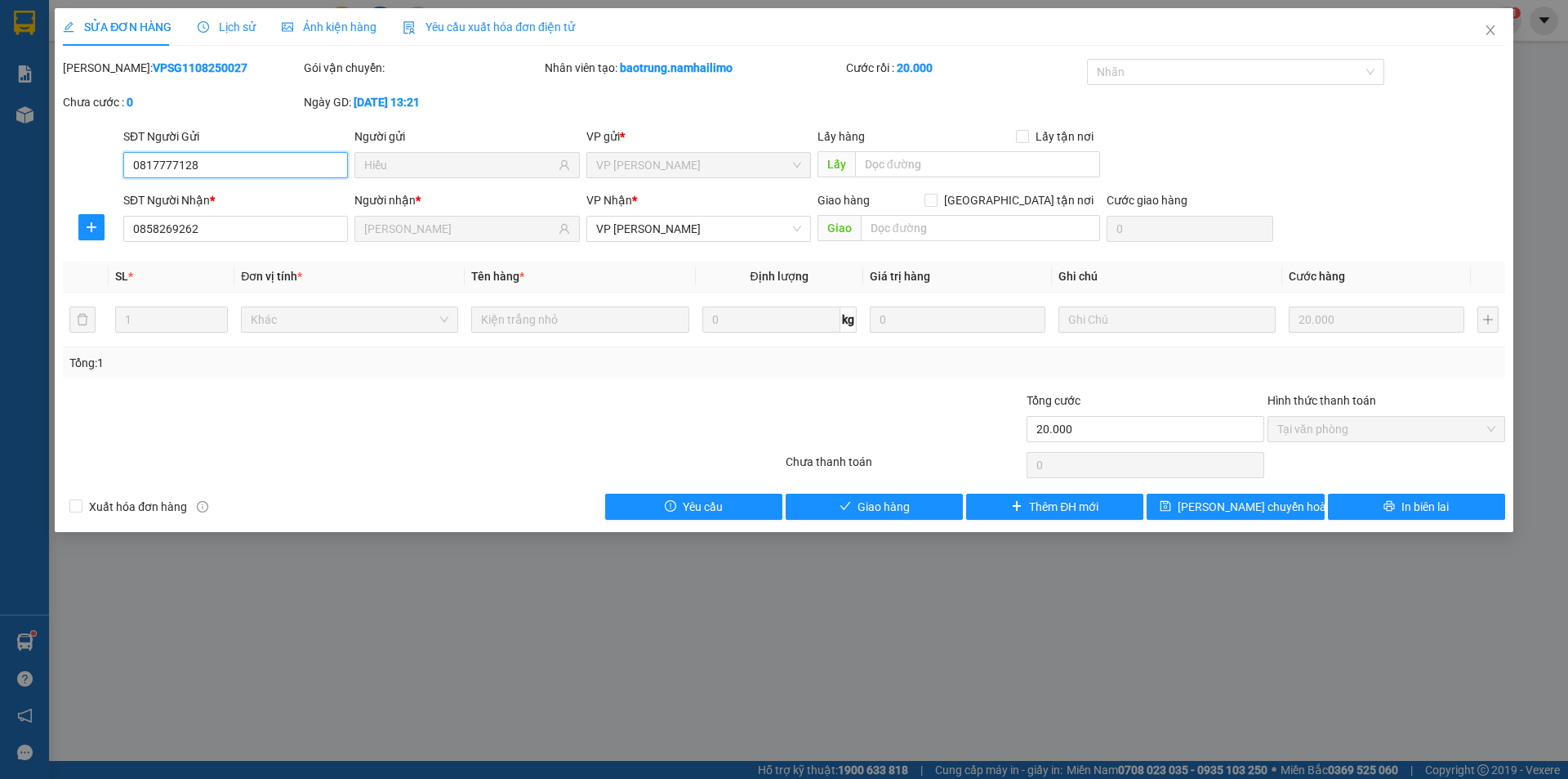
click at [1355, 428] on span "Tại văn phòng" at bounding box center [1385, 429] width 218 height 25
click at [918, 514] on button "Giao hàng" at bounding box center [874, 507] width 177 height 26
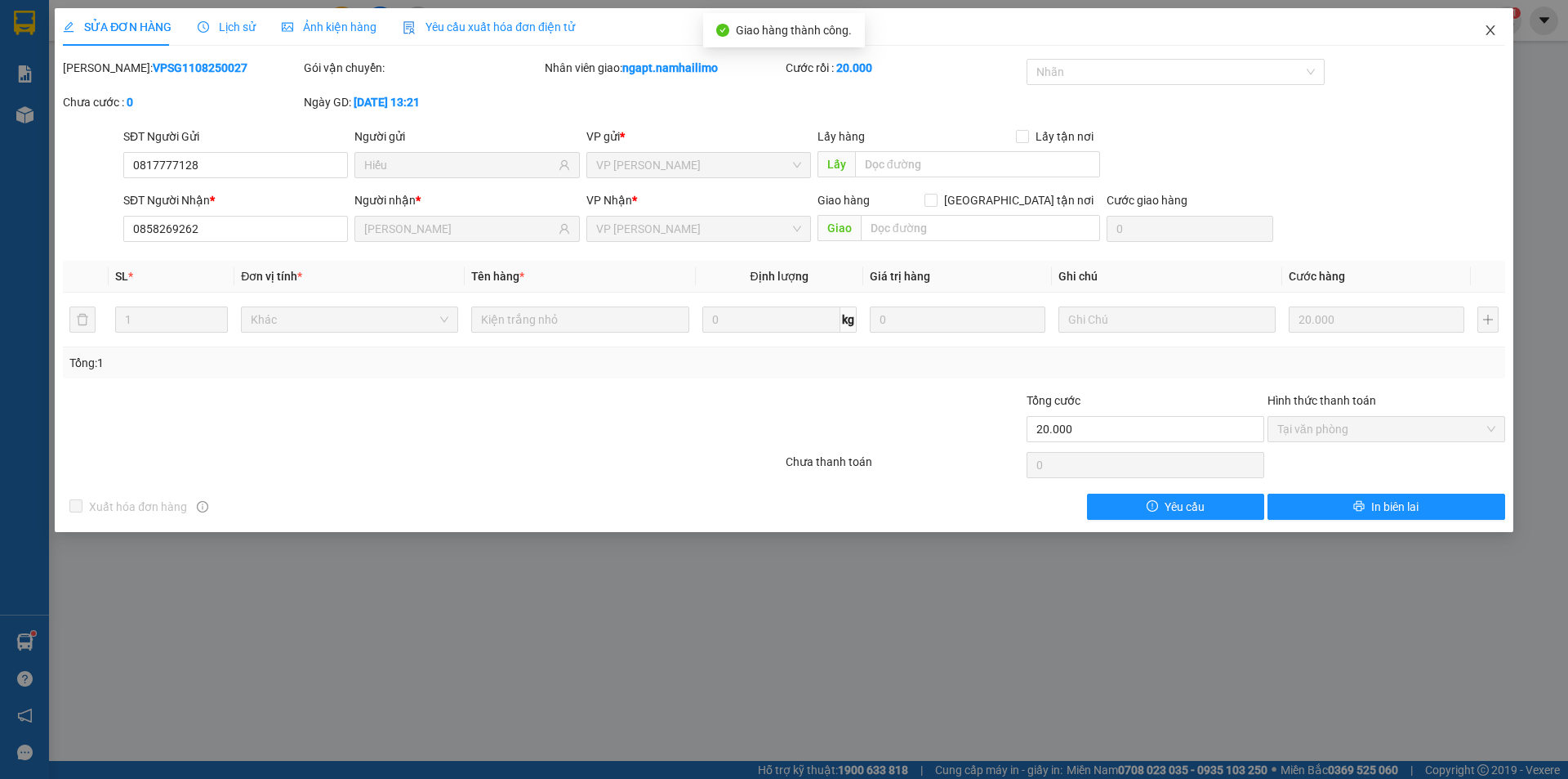
click at [1485, 33] on icon "close" at bounding box center [1490, 31] width 13 height 13
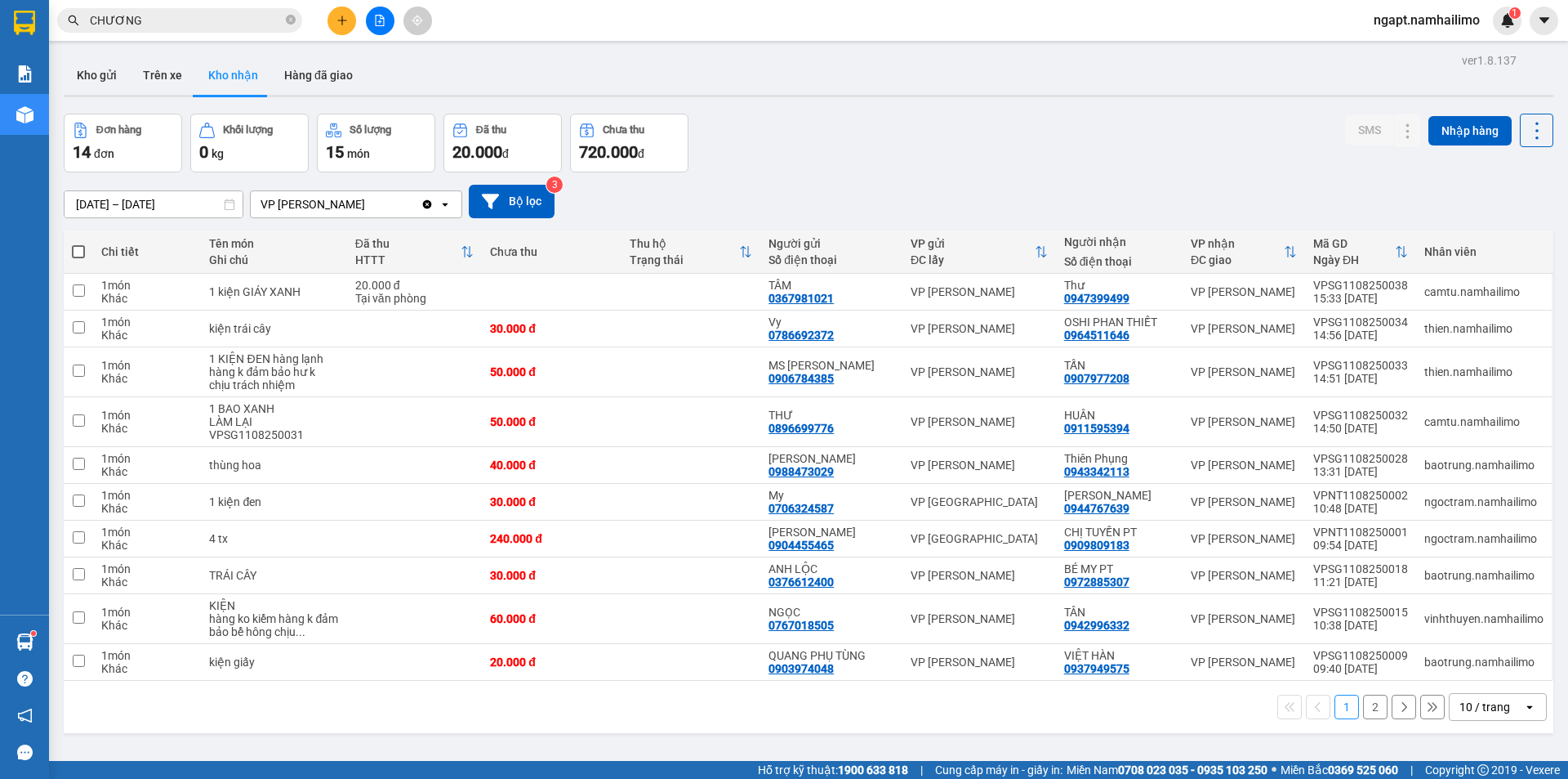
click at [374, 37] on div "Kết quả tìm kiếm ( 312 ) Bộ lọc Mã ĐH Trạng thái Món hàng Tổng cước Chưa cước N…" at bounding box center [784, 20] width 1568 height 41
click at [376, 25] on icon "file-add" at bounding box center [380, 21] width 12 height 12
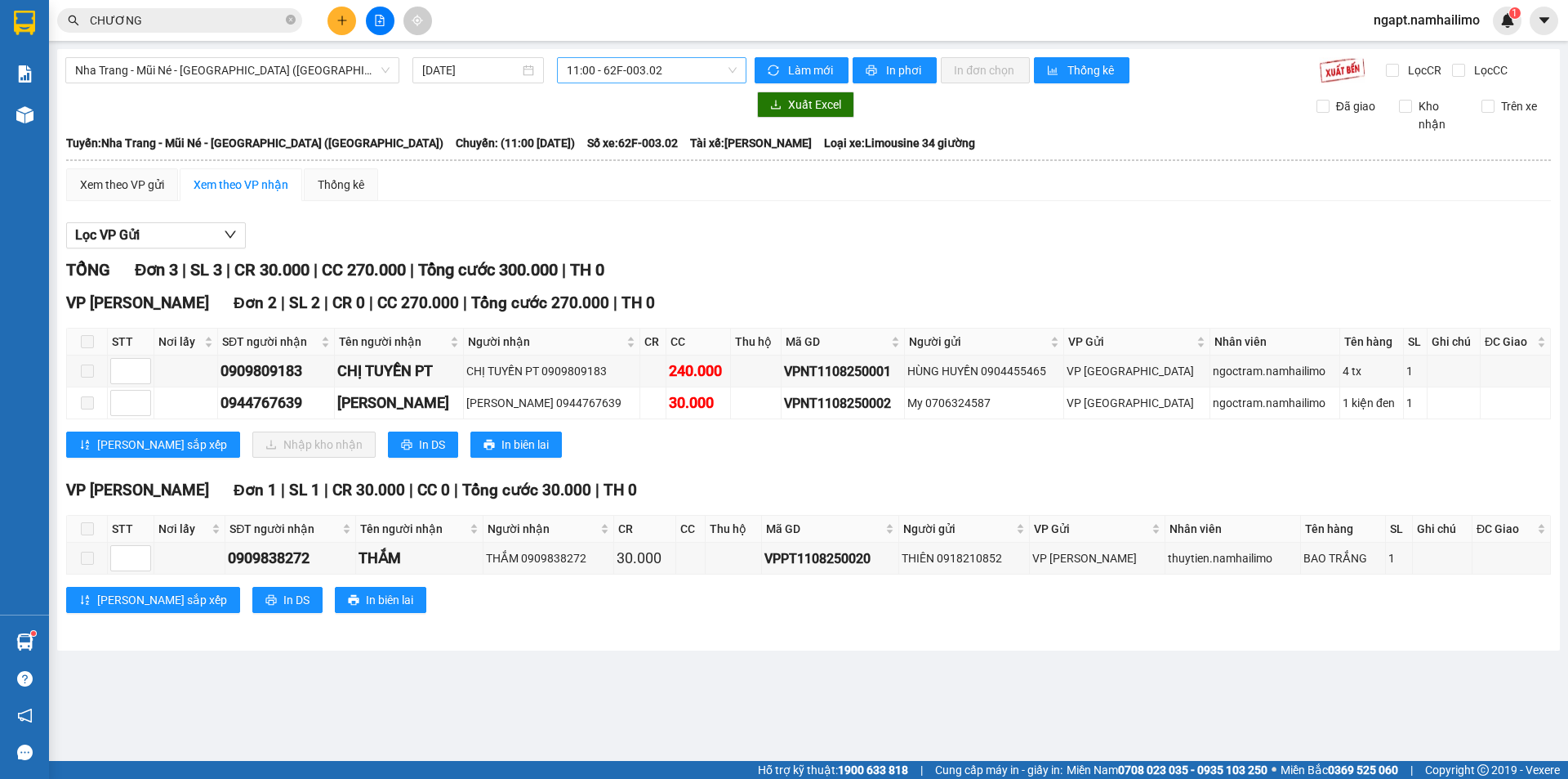
click at [722, 65] on span "11:00 - 62F-003.02" at bounding box center [651, 70] width 170 height 25
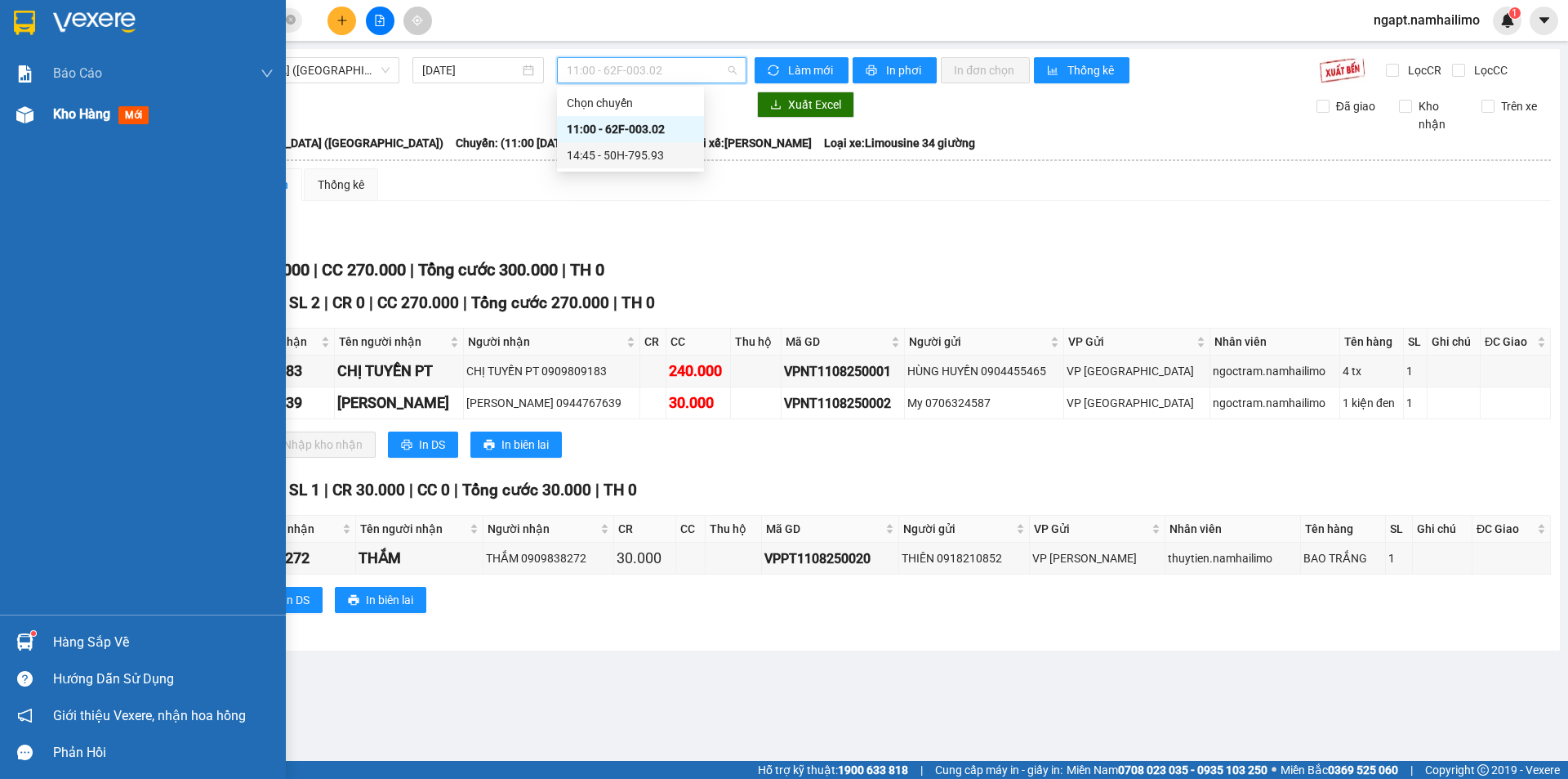
click at [59, 122] on span "Kho hàng" at bounding box center [81, 113] width 57 height 16
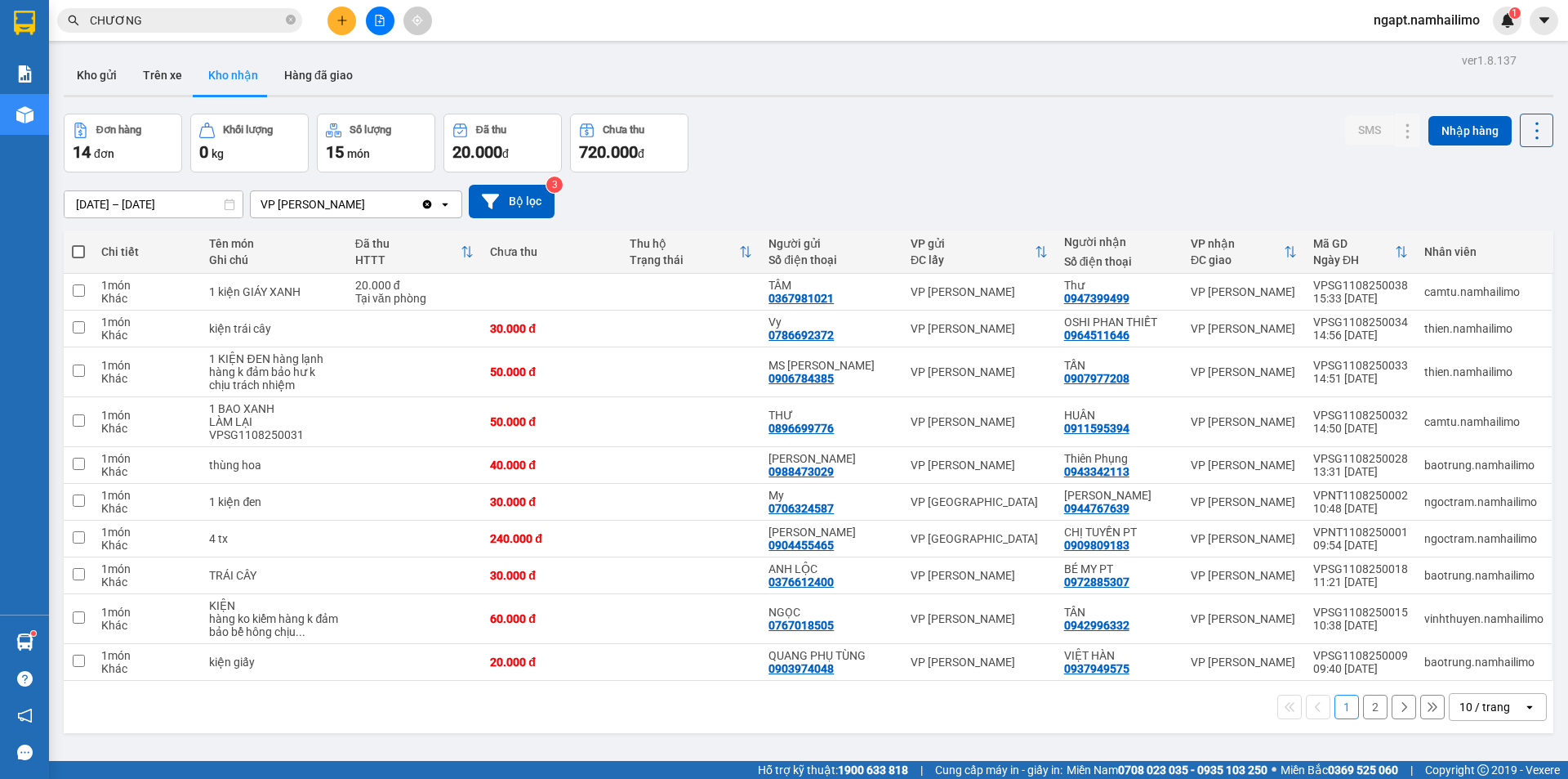
click at [1363, 704] on button "2" at bounding box center [1375, 707] width 25 height 25
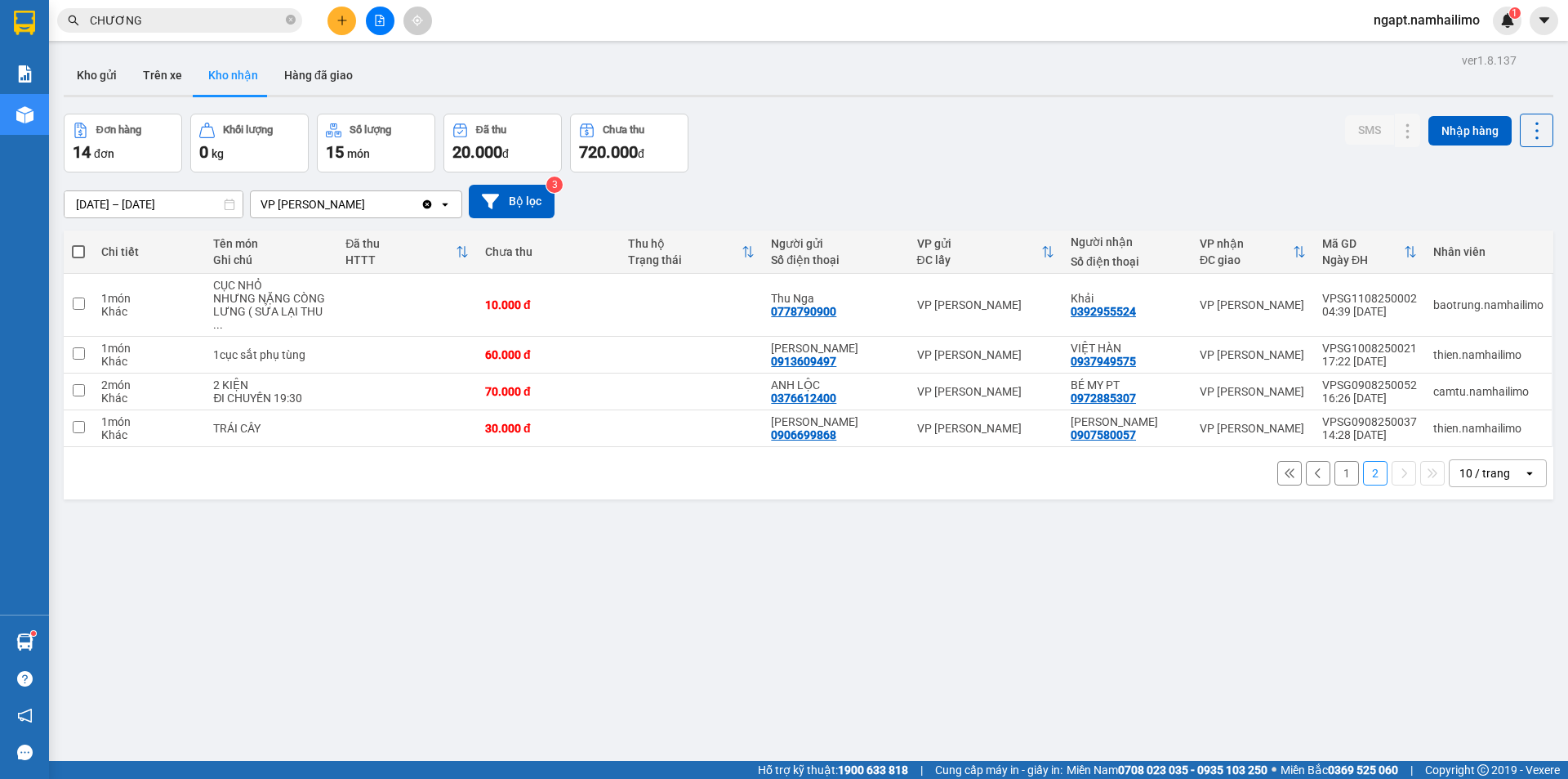
click at [1335, 470] on button "1" at bounding box center [1347, 474] width 25 height 25
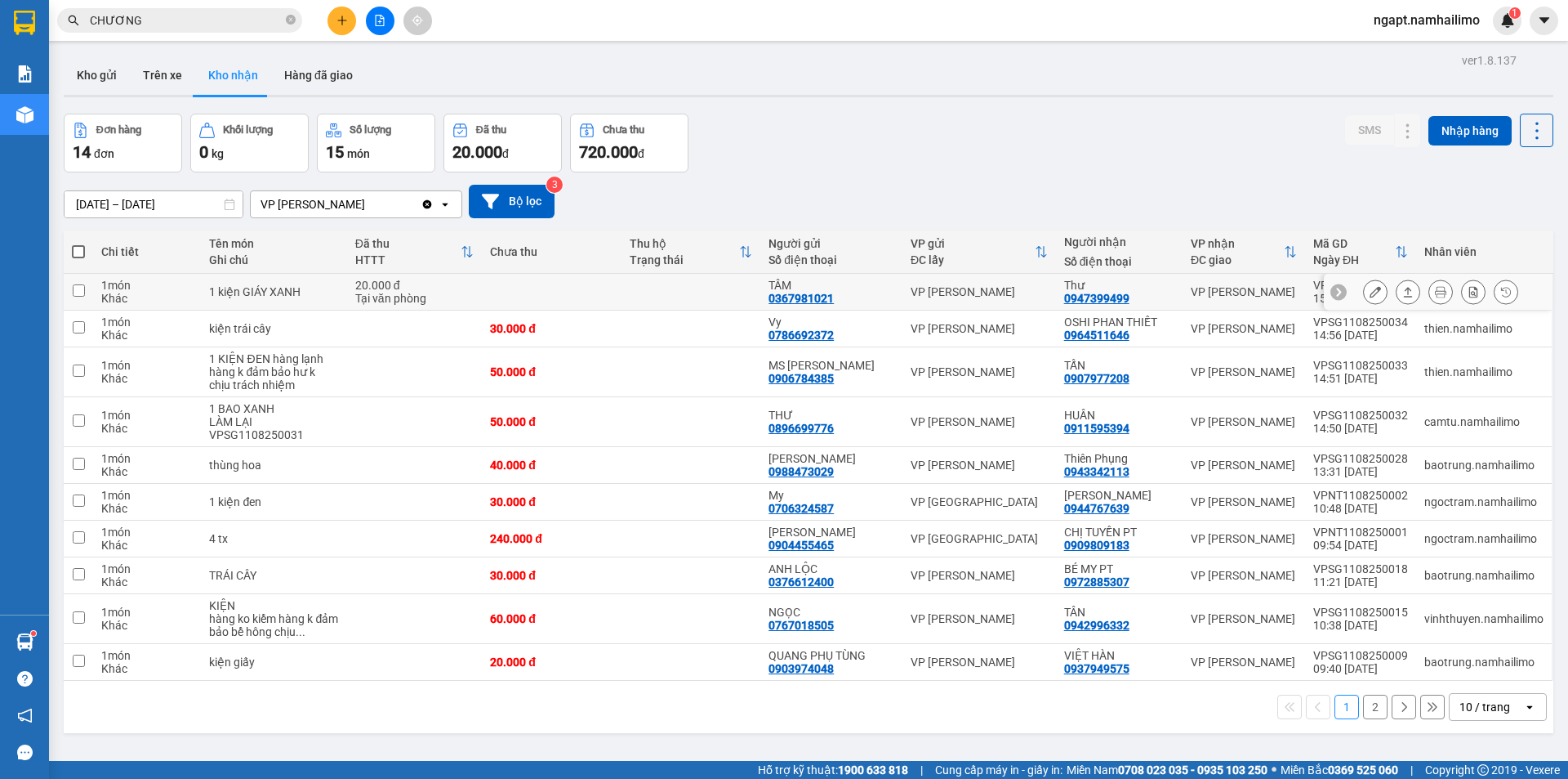
click at [1369, 297] on icon at bounding box center [1375, 291] width 12 height 12
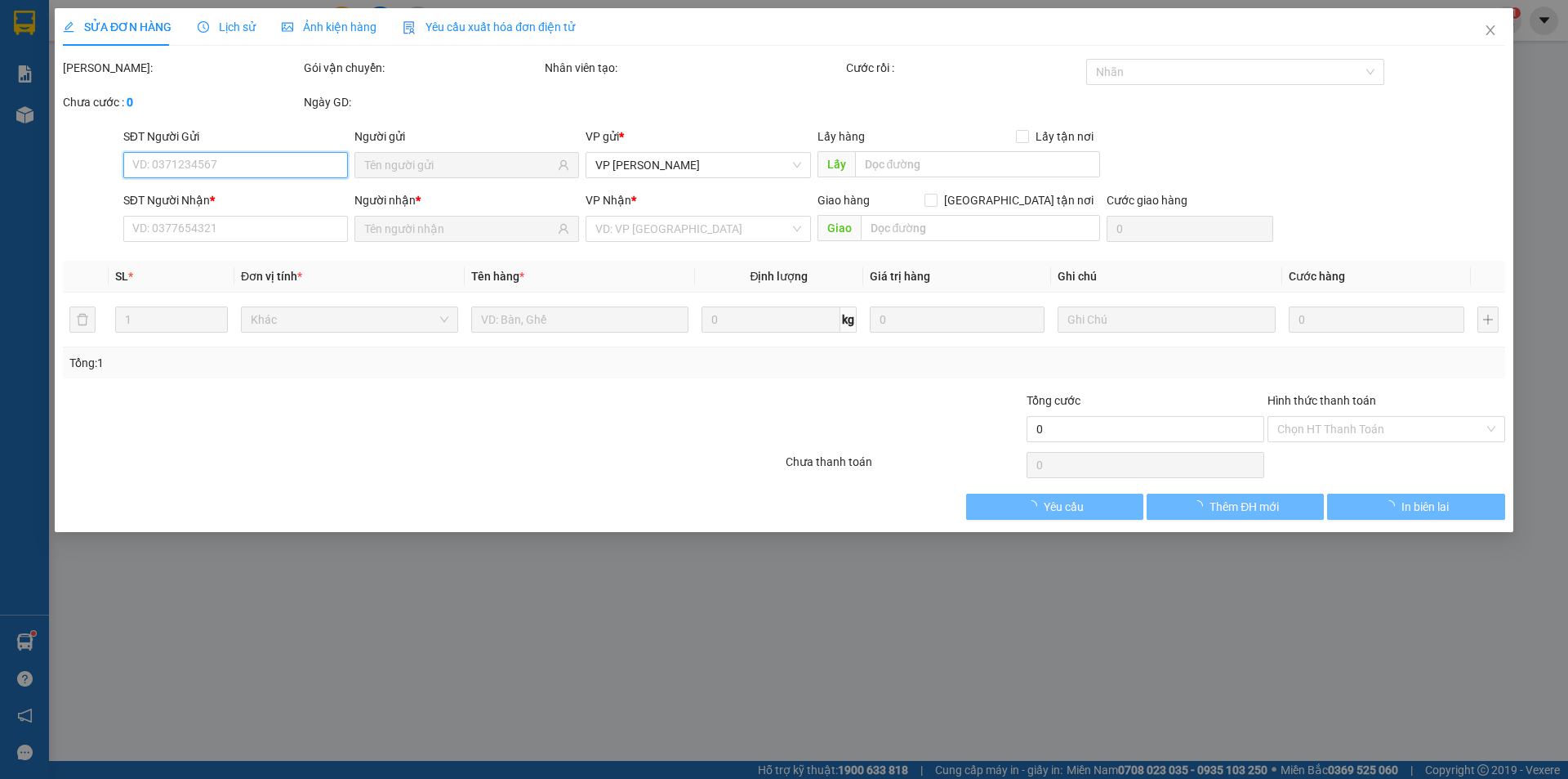
type input "0367981021"
type input "TÂM"
type input "0947399499"
type input "Thư"
type input "20.000"
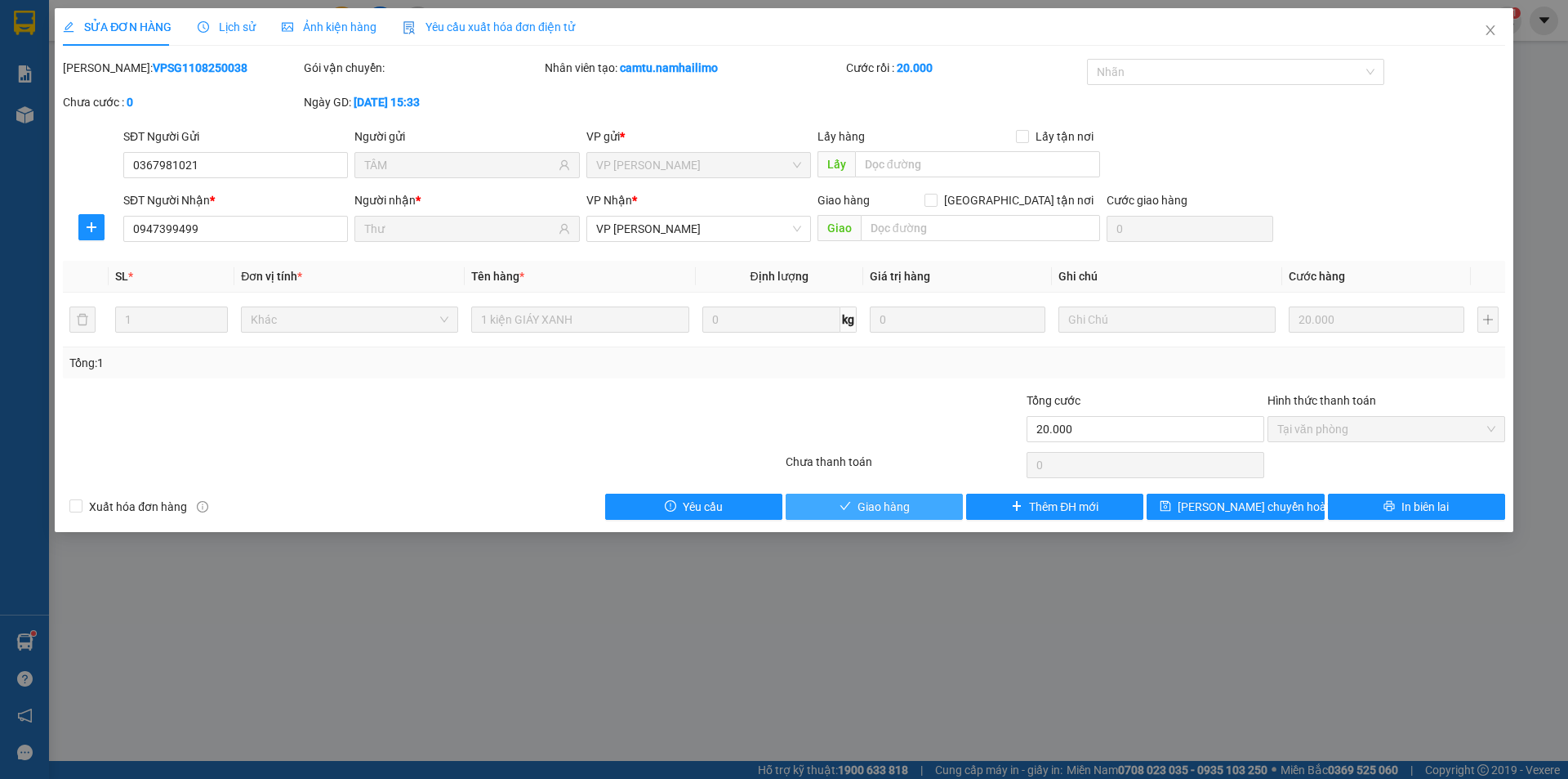
click at [873, 502] on span "Giao hàng" at bounding box center [883, 507] width 52 height 18
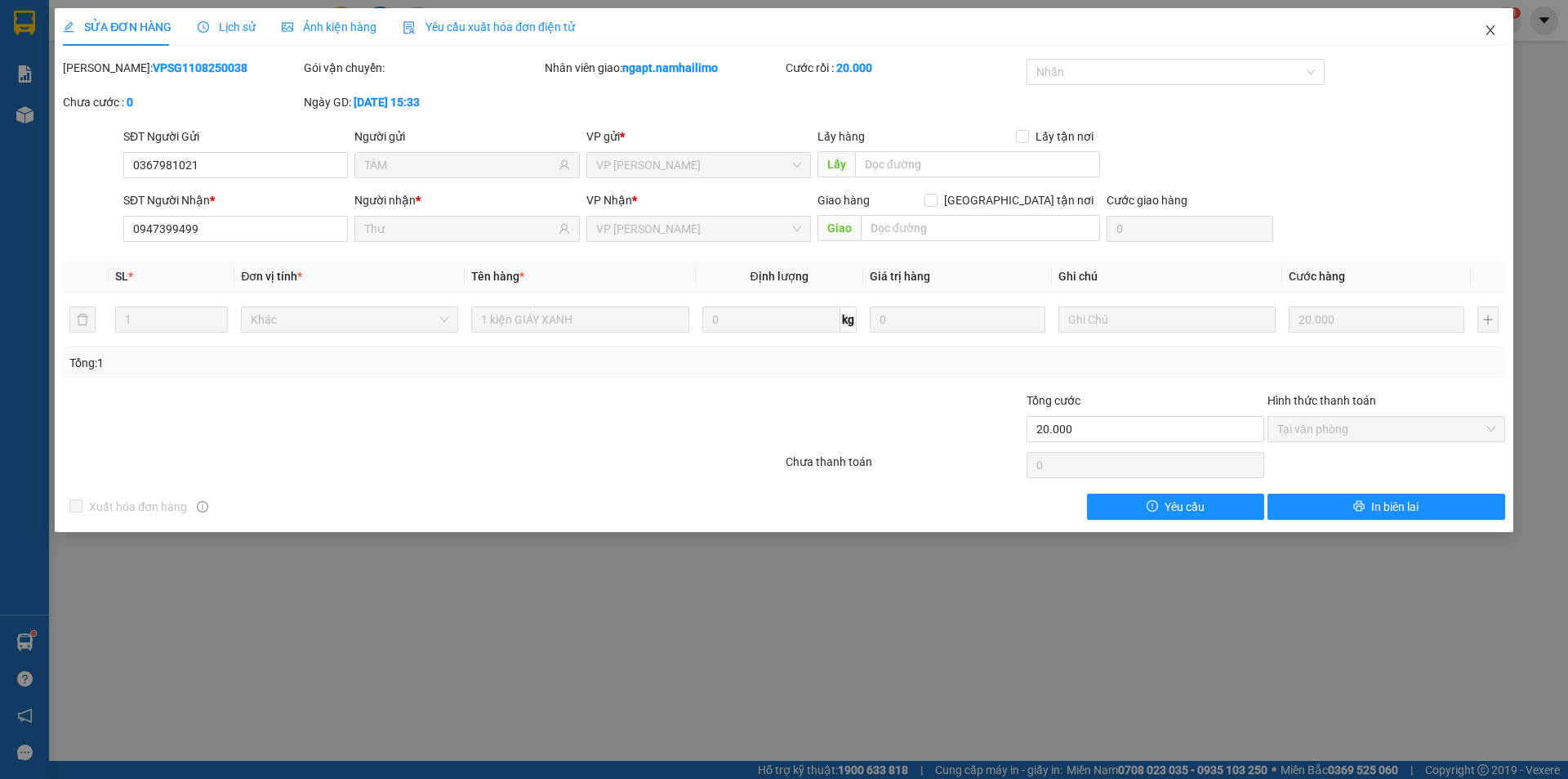
click at [1498, 31] on span "Close" at bounding box center [1489, 31] width 46 height 46
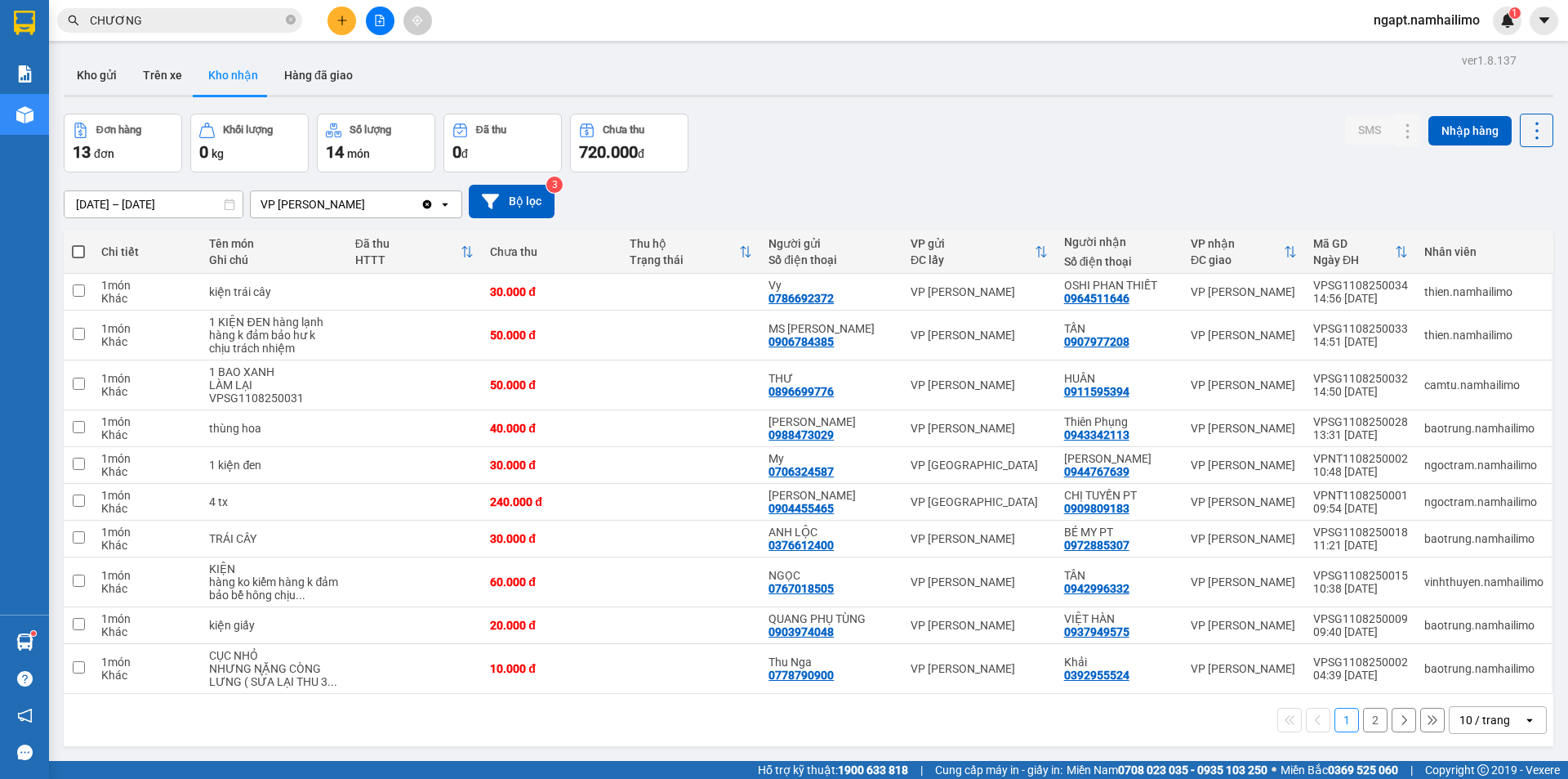
click at [383, 17] on icon "file-add" at bounding box center [380, 21] width 12 height 12
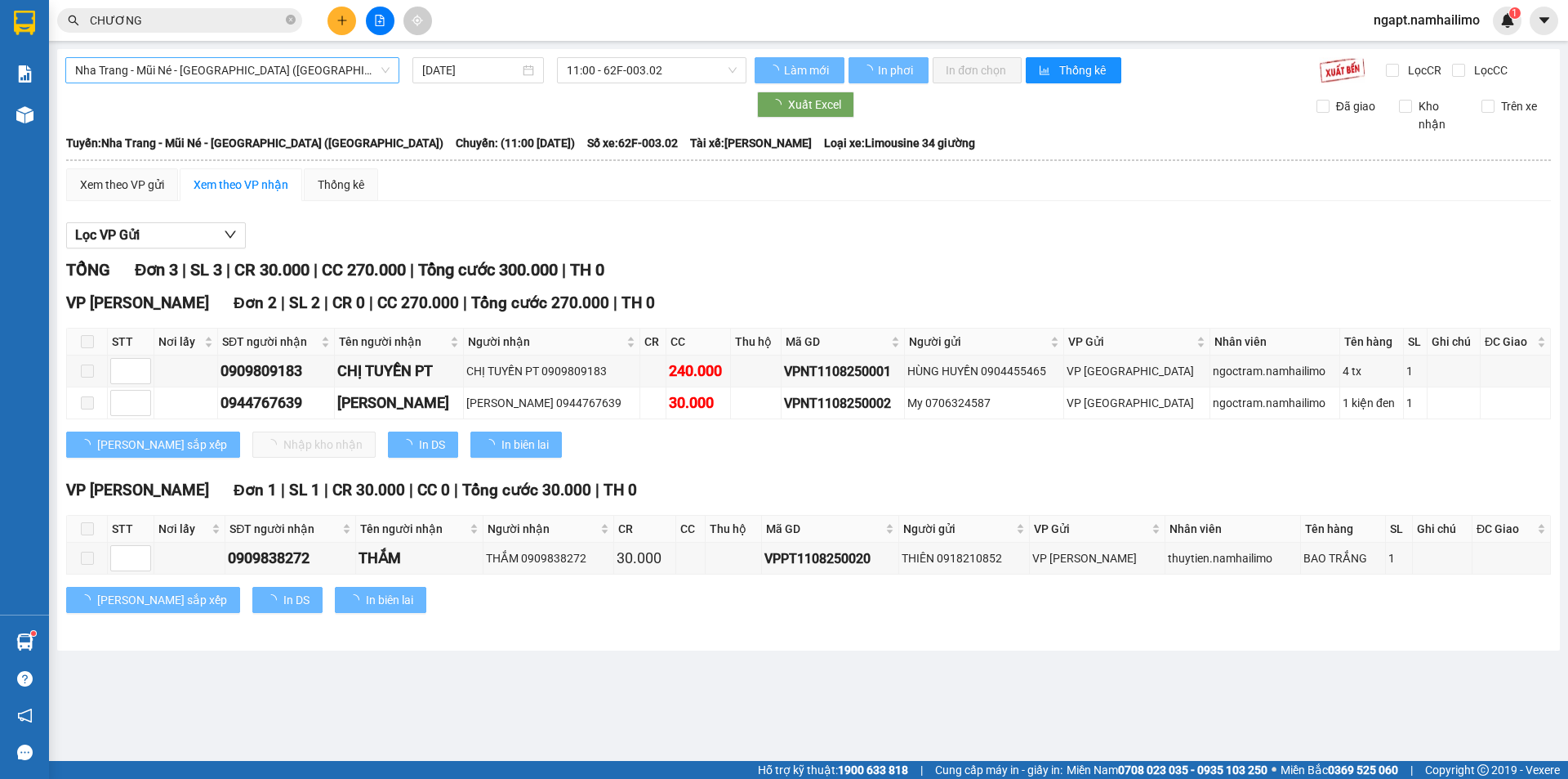
click at [324, 71] on span "Nha Trang - Mũi Né - [GEOGRAPHIC_DATA] ([GEOGRAPHIC_DATA])" at bounding box center [233, 70] width 314 height 25
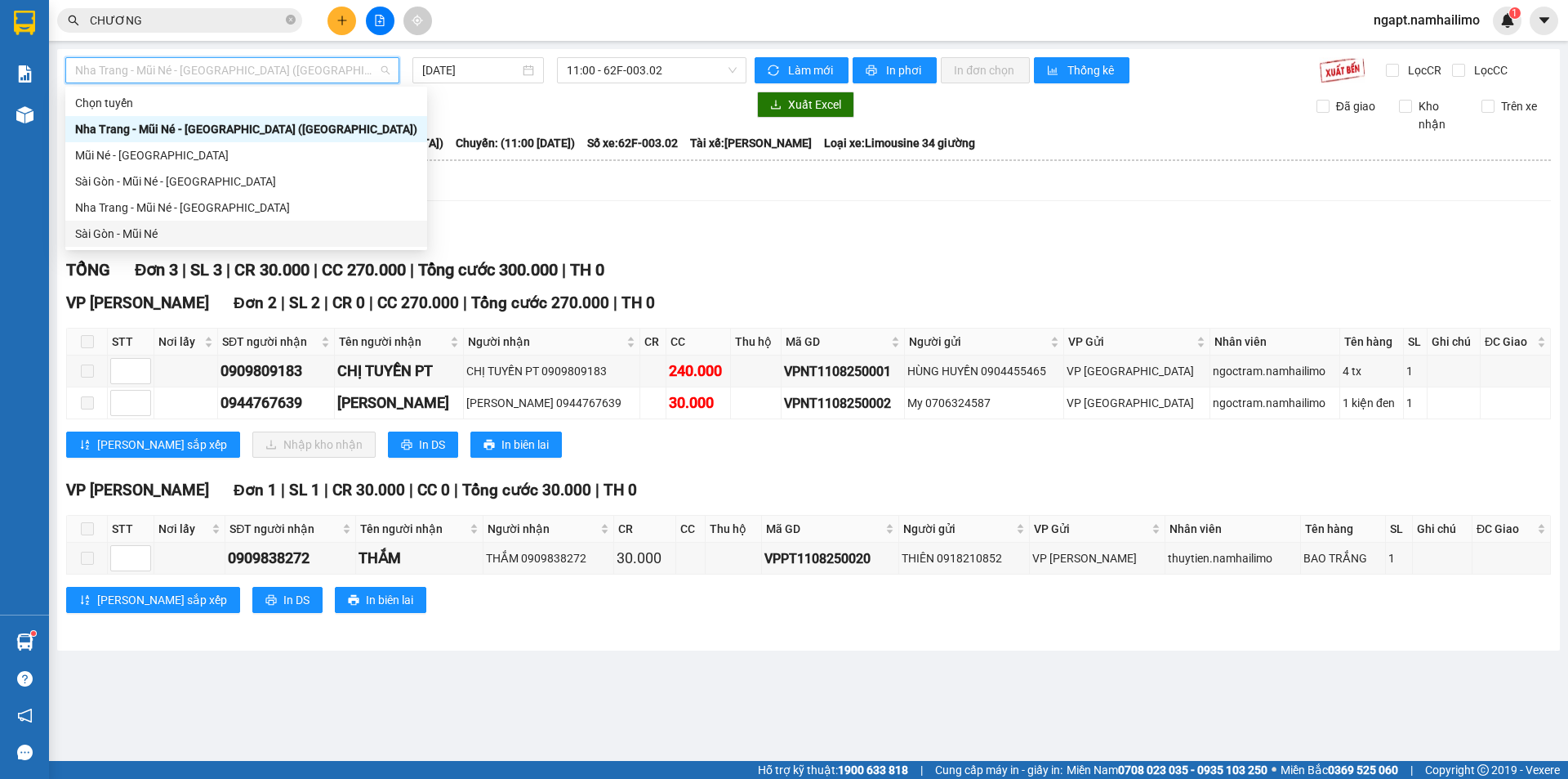
click at [151, 233] on div "Sài Gòn - Mũi Né" at bounding box center [247, 233] width 343 height 18
type input "[DATE]"
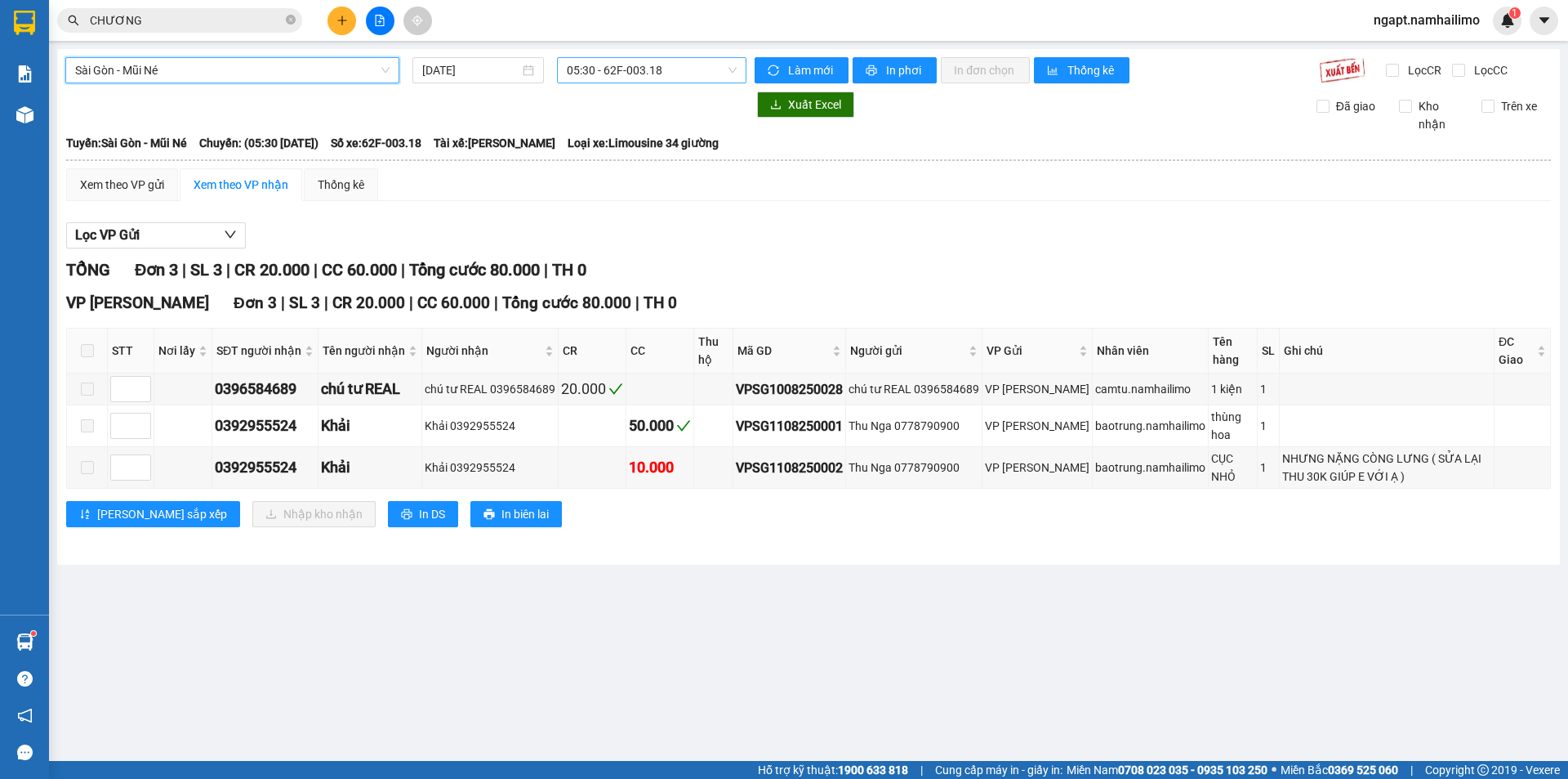
click at [705, 75] on span "05:30 - 62F-003.18" at bounding box center [651, 70] width 170 height 25
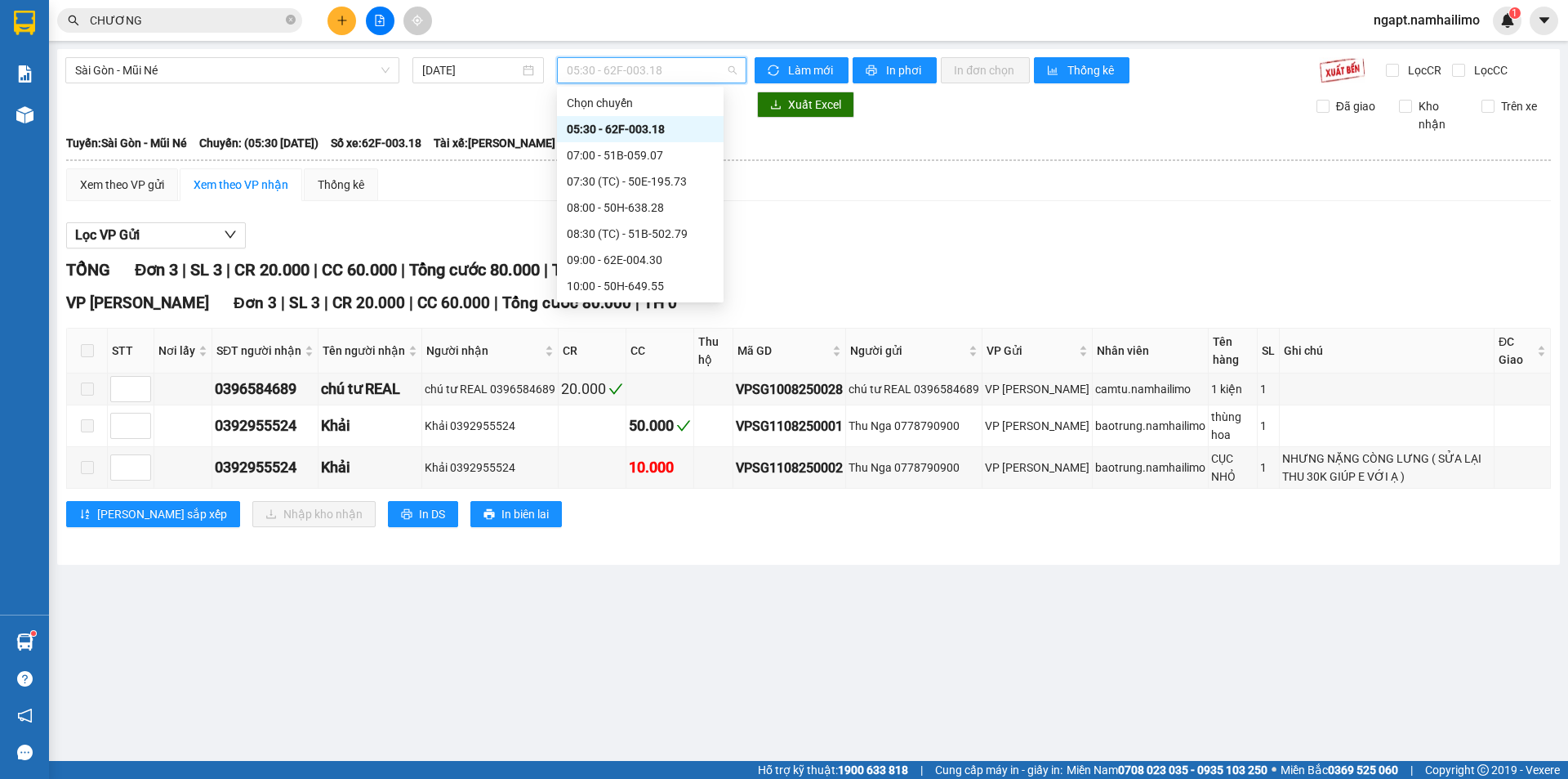
scroll to position [209, 0]
click at [645, 210] on div "17:00 - 50H-638.28" at bounding box center [640, 208] width 147 height 18
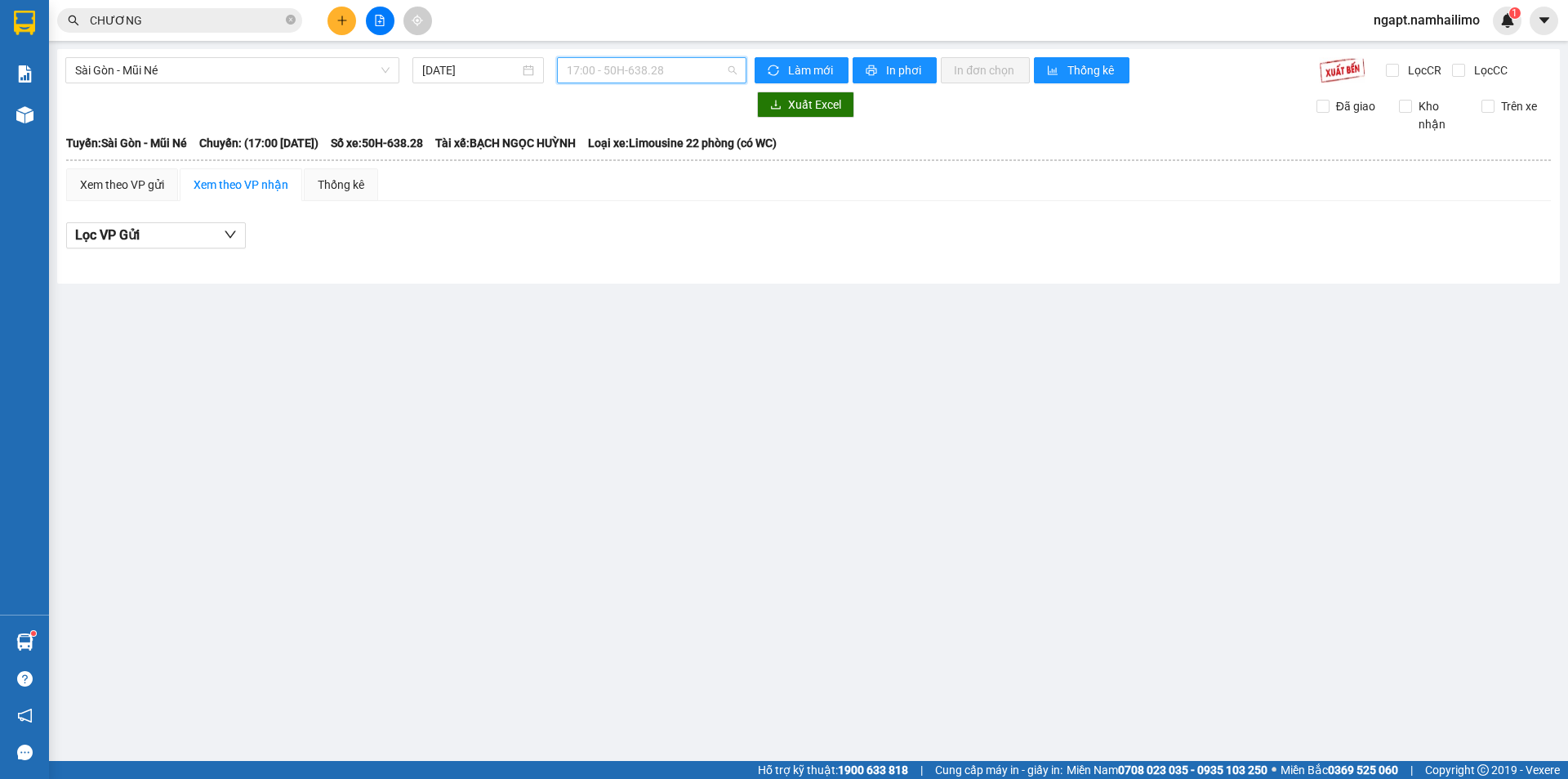
click at [722, 75] on span "17:00 - 50H-638.28" at bounding box center [651, 70] width 170 height 25
click at [687, 73] on span "17:00 - 50H-638.28" at bounding box center [651, 70] width 170 height 25
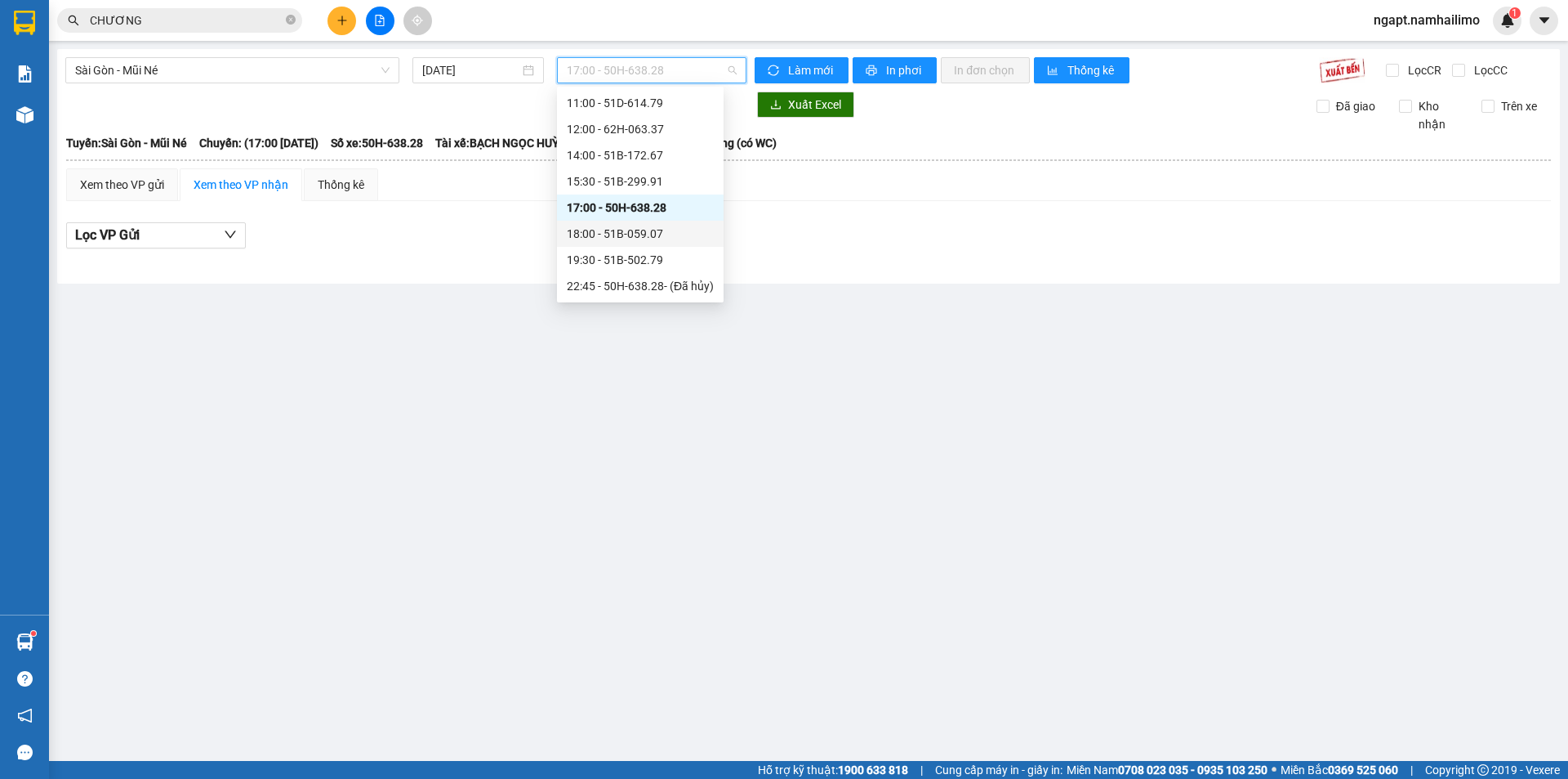
click at [672, 231] on div "18:00 - 51B-059.07" at bounding box center [640, 233] width 147 height 18
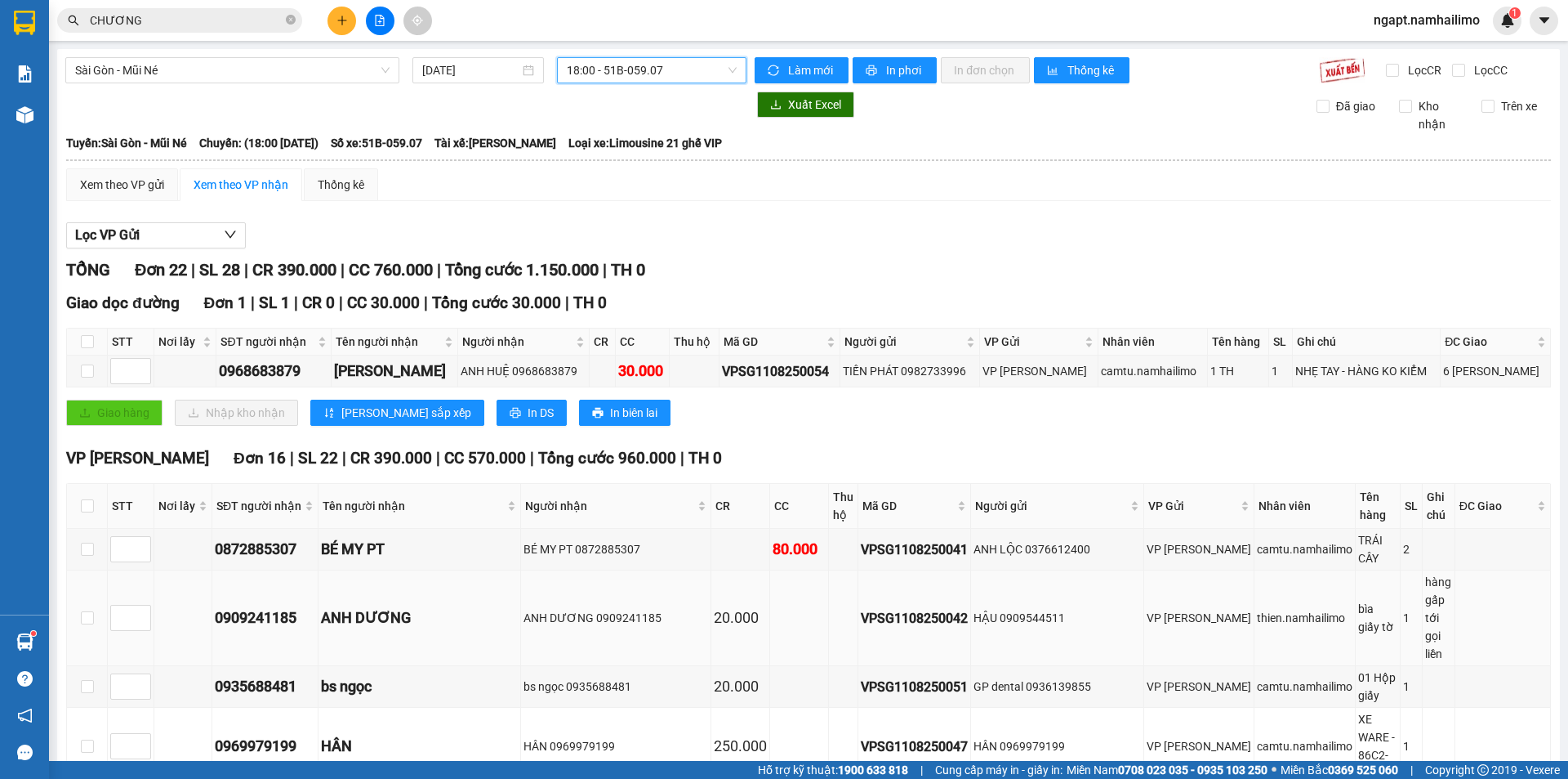
scroll to position [108, 0]
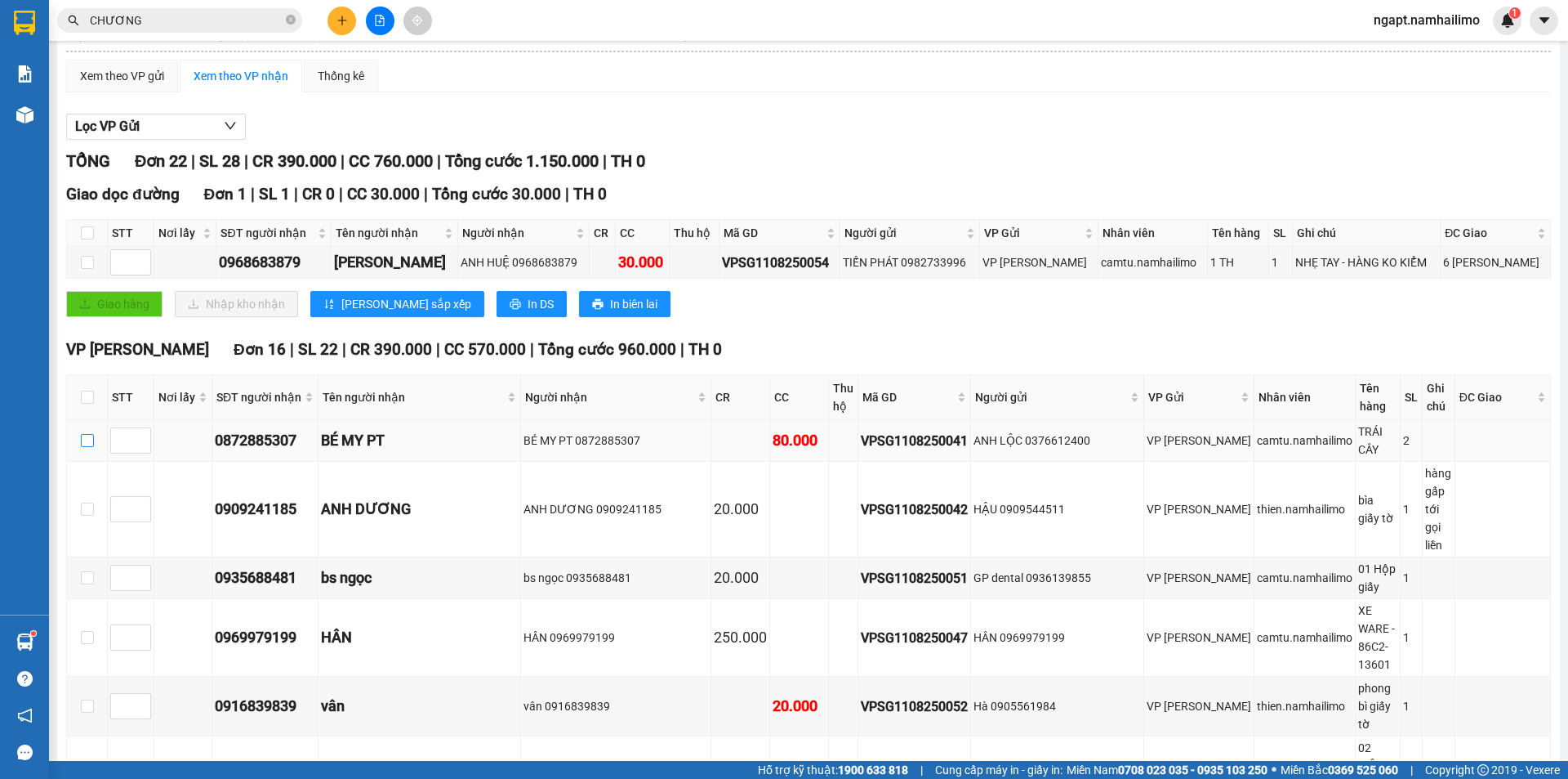
click at [93, 434] on input "checkbox" at bounding box center [88, 440] width 13 height 13
checkbox input "true"
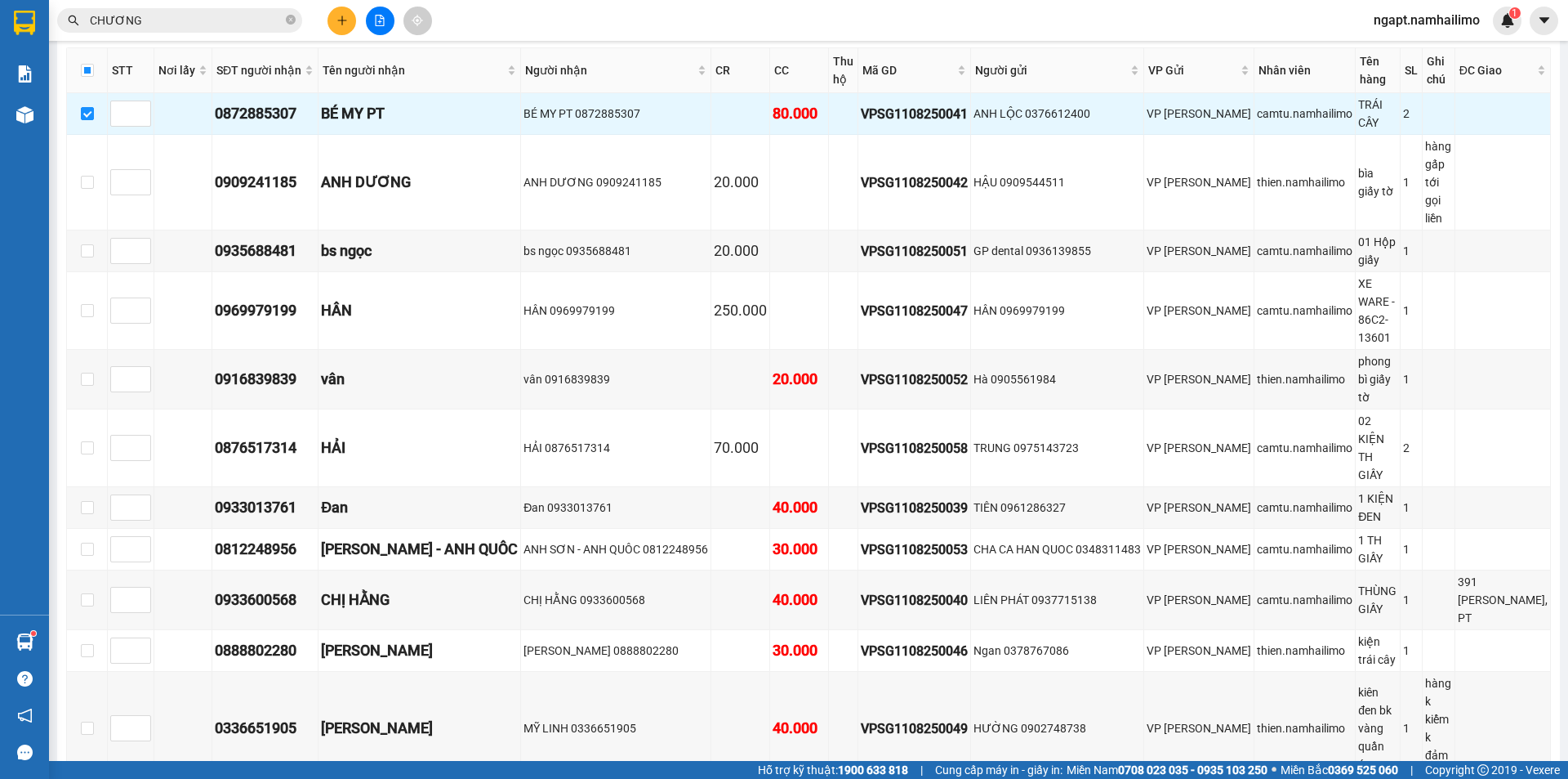
scroll to position [762, 0]
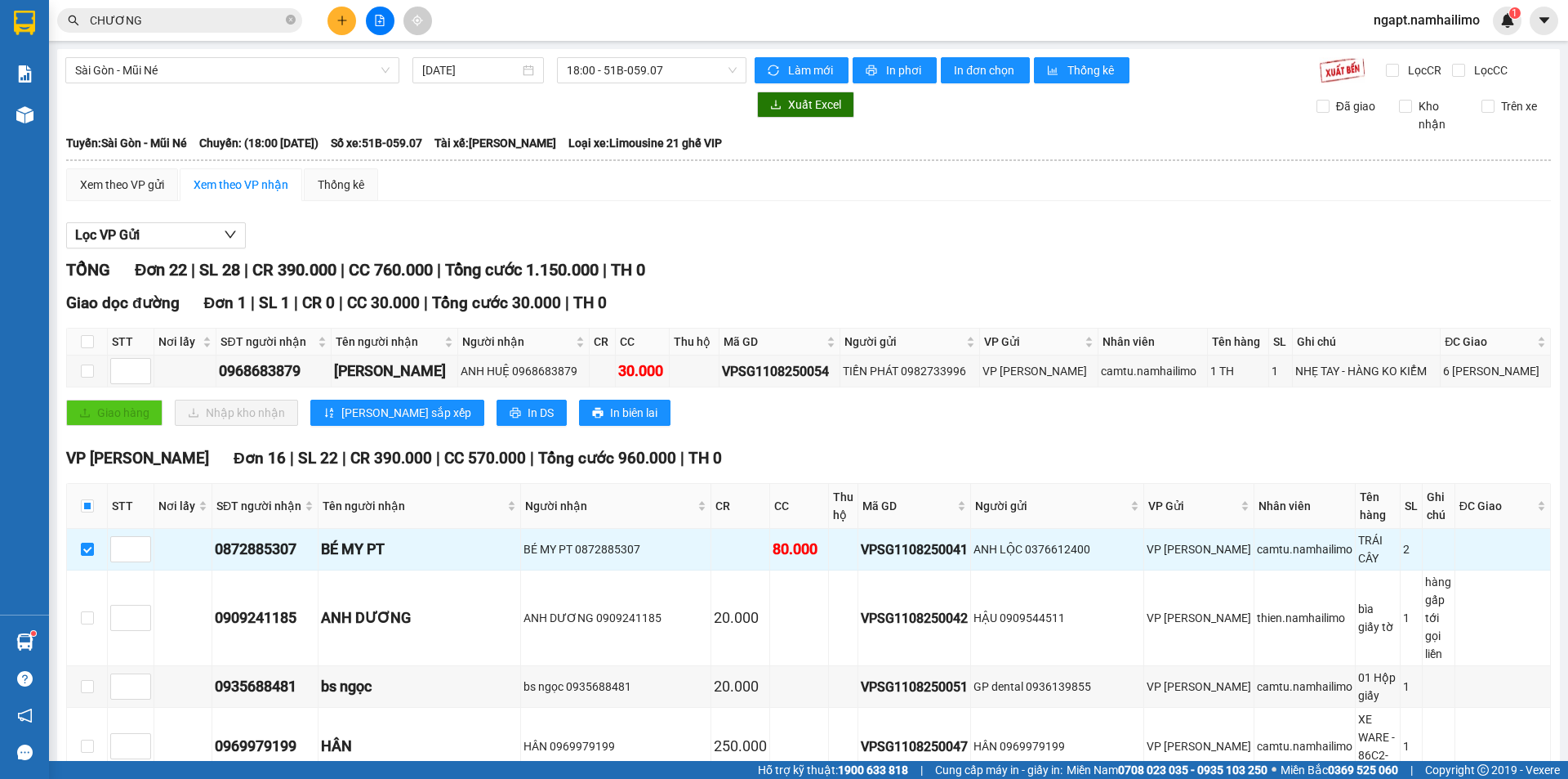
scroll to position [762, 0]
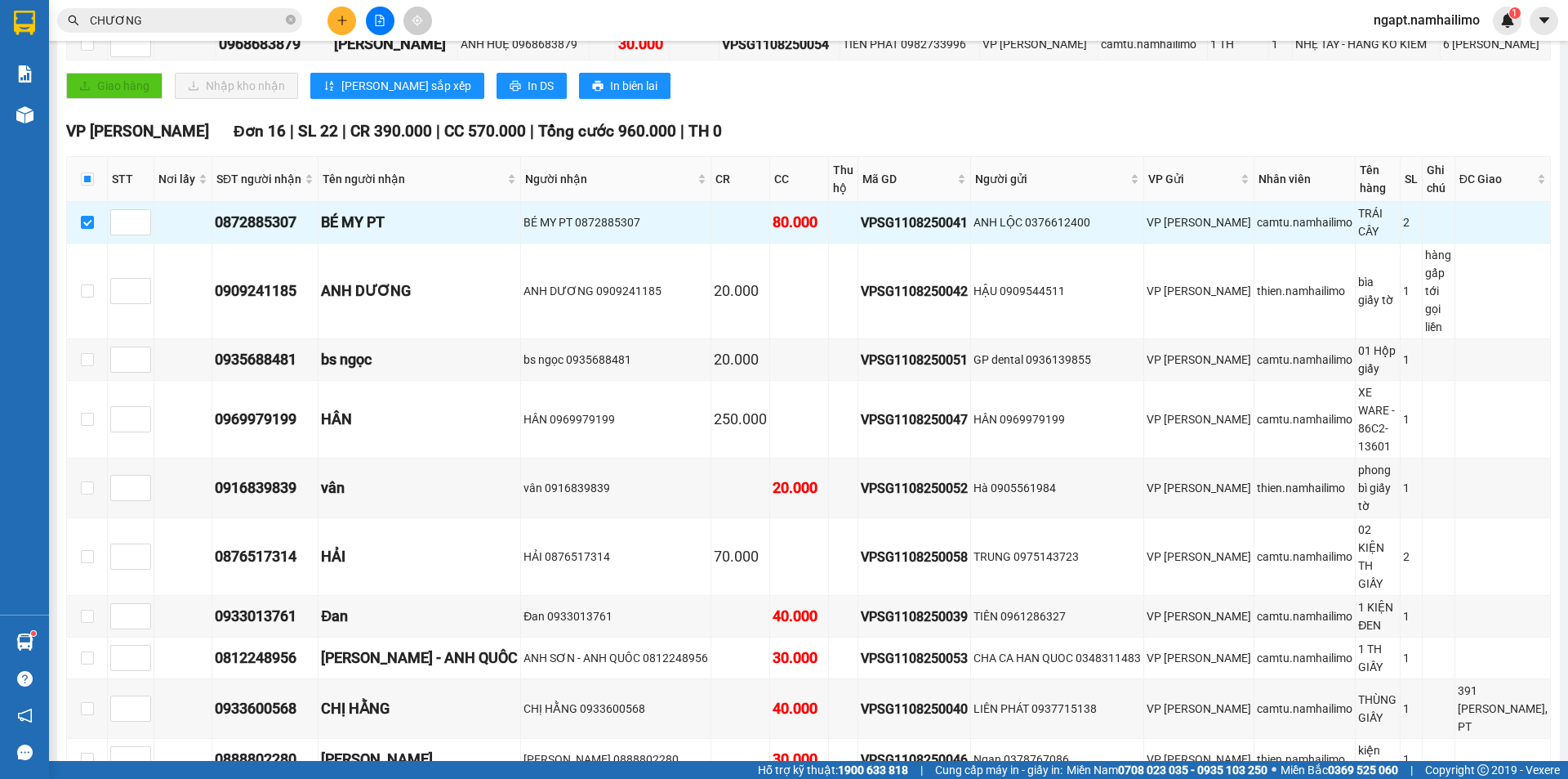
scroll to position [0, 0]
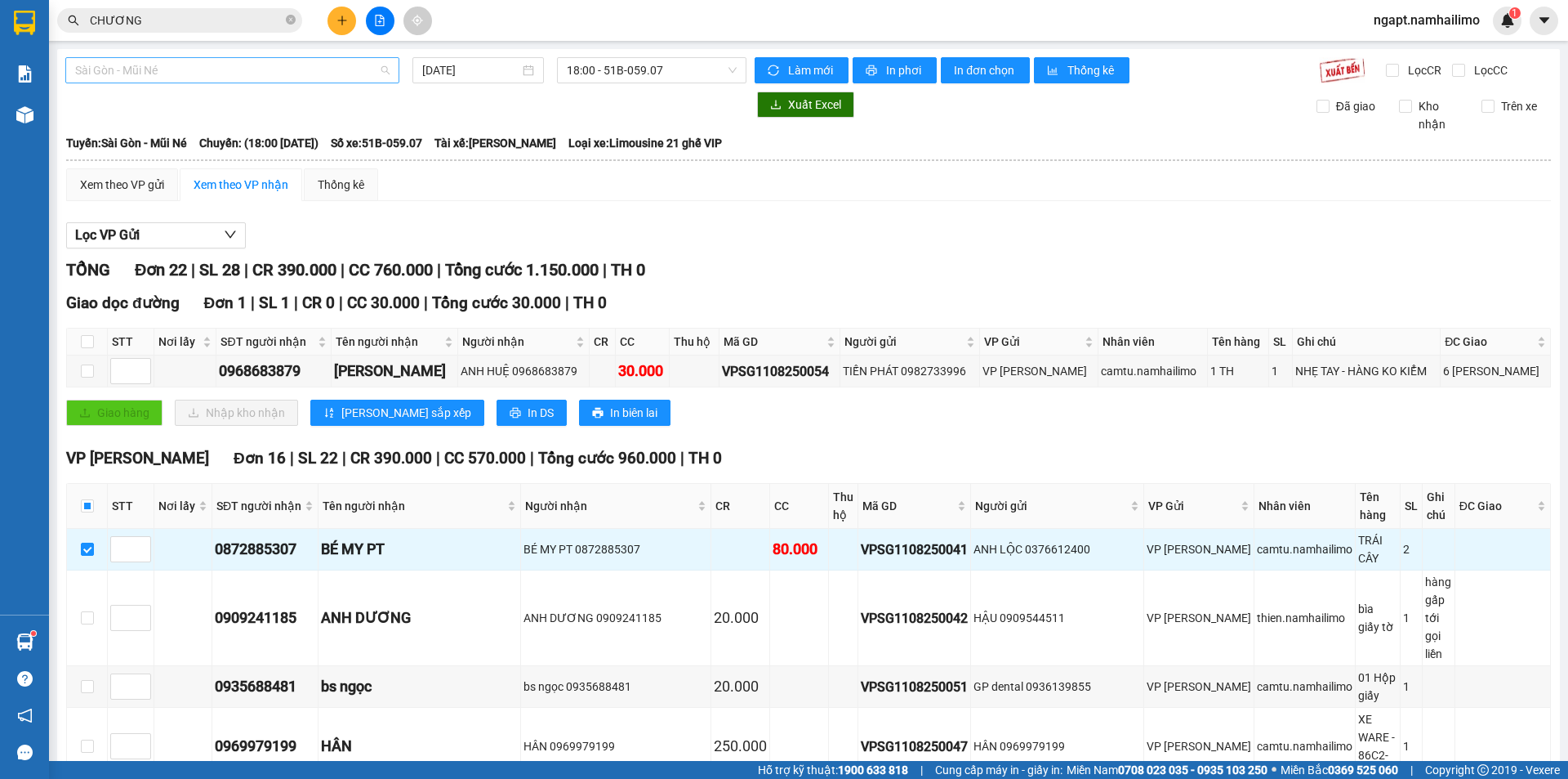
click at [309, 73] on span "Sài Gòn - Mũi Né" at bounding box center [233, 70] width 314 height 25
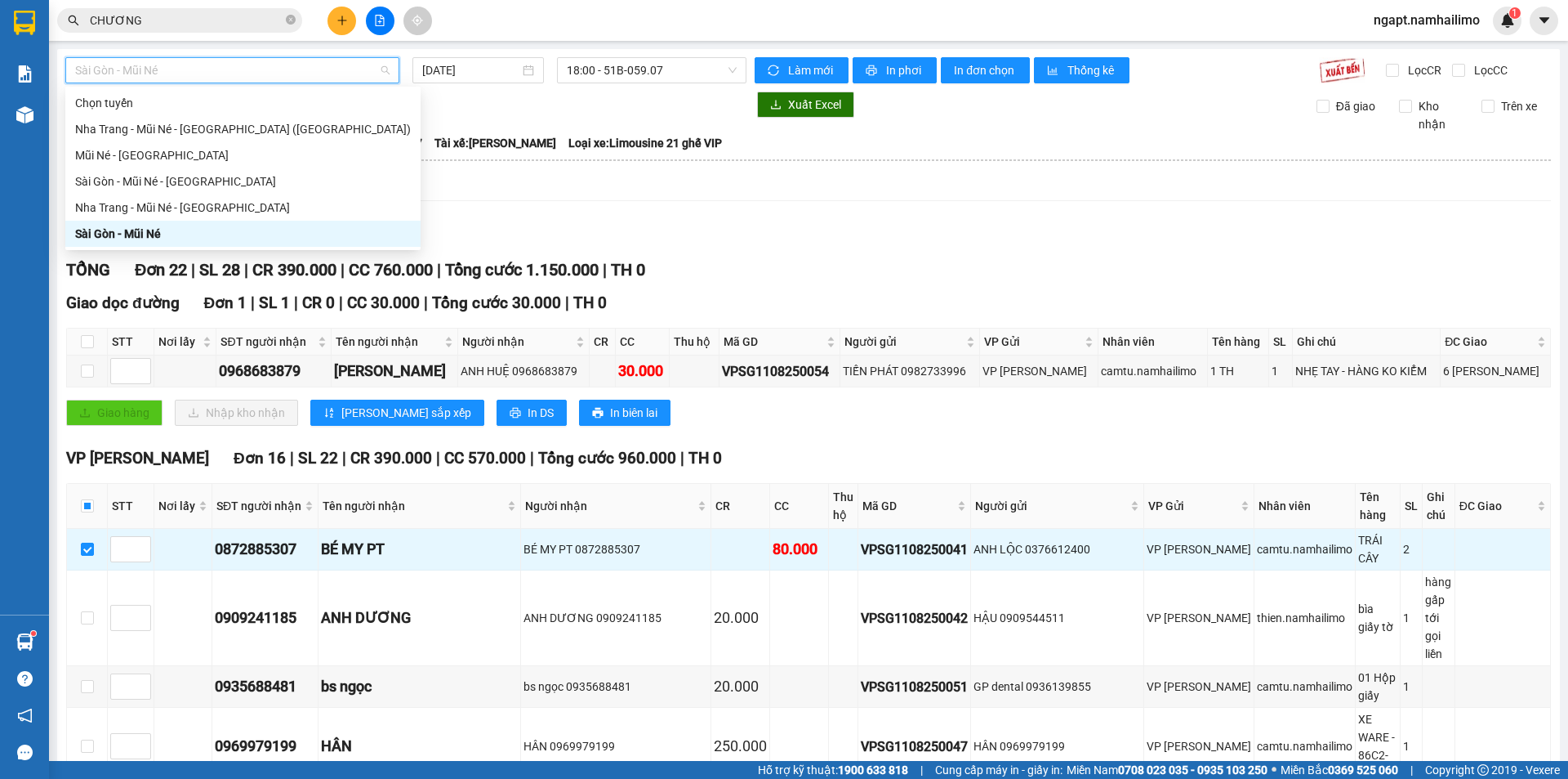
click at [127, 238] on div "Sài Gòn - Mũi Né" at bounding box center [243, 233] width 336 height 18
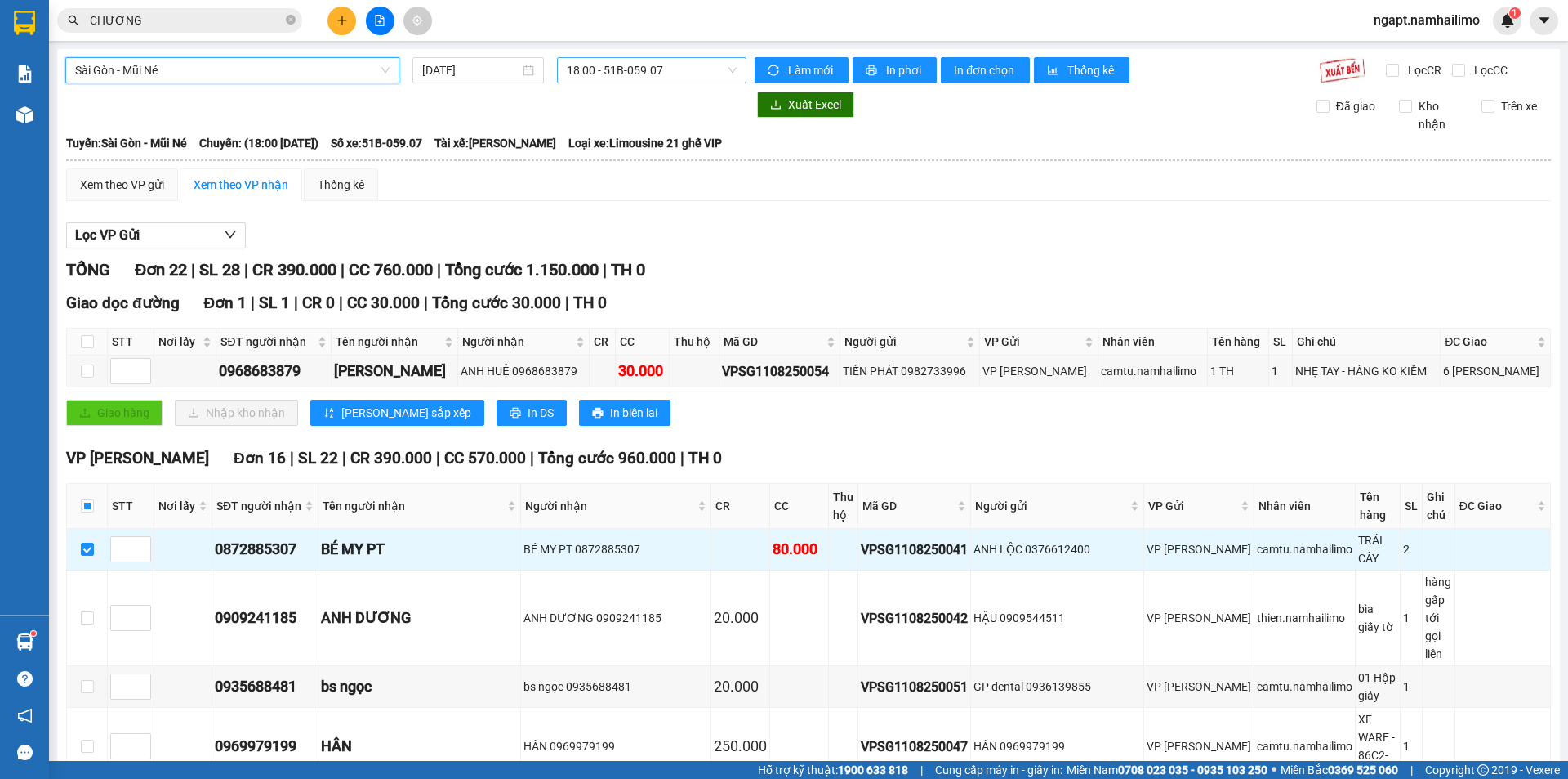
click at [683, 69] on span "18:00 - 51B-059.07" at bounding box center [651, 70] width 170 height 25
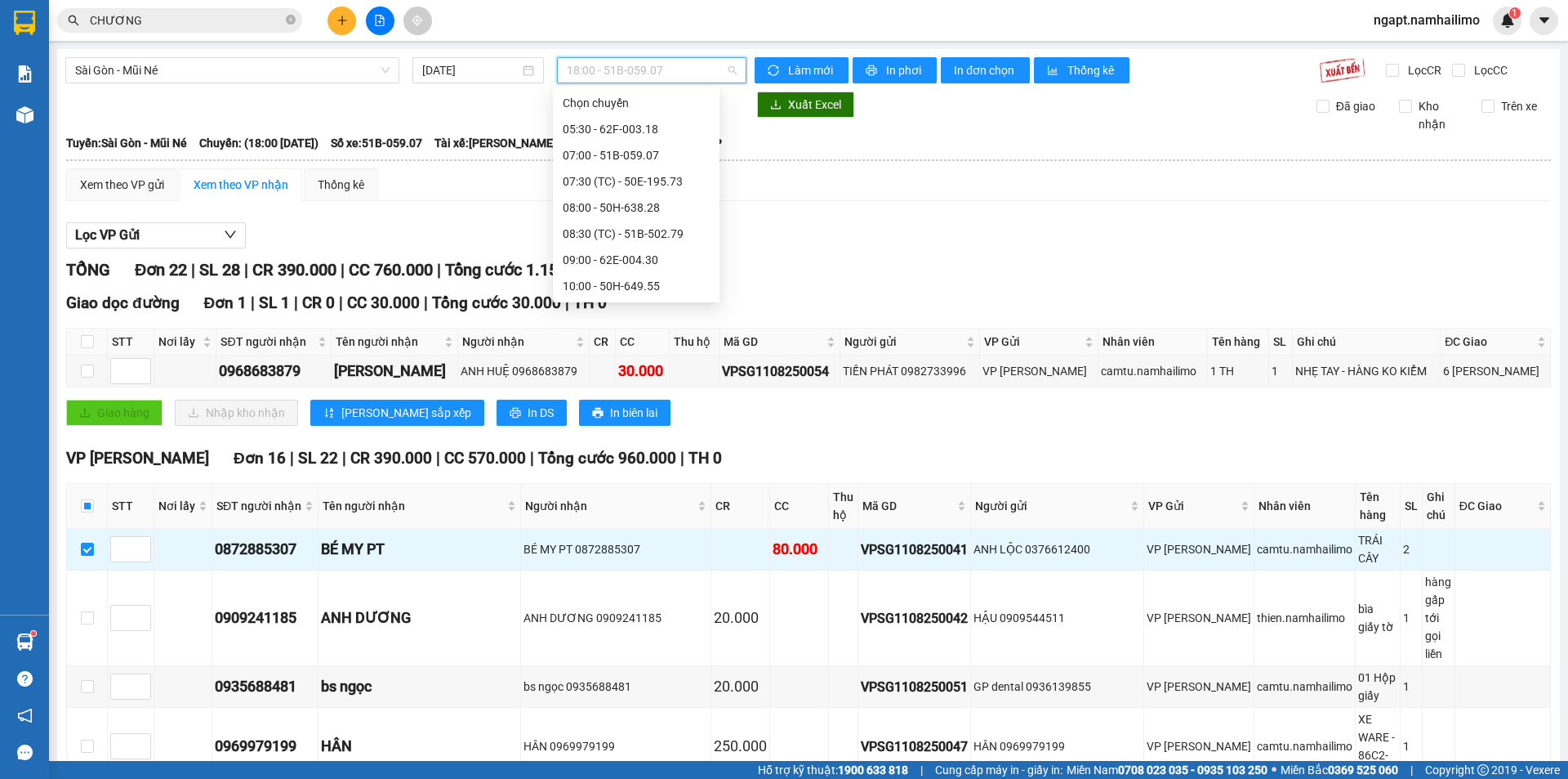
click at [629, 407] on div "17:00 - 50H-638.28" at bounding box center [636, 416] width 147 height 18
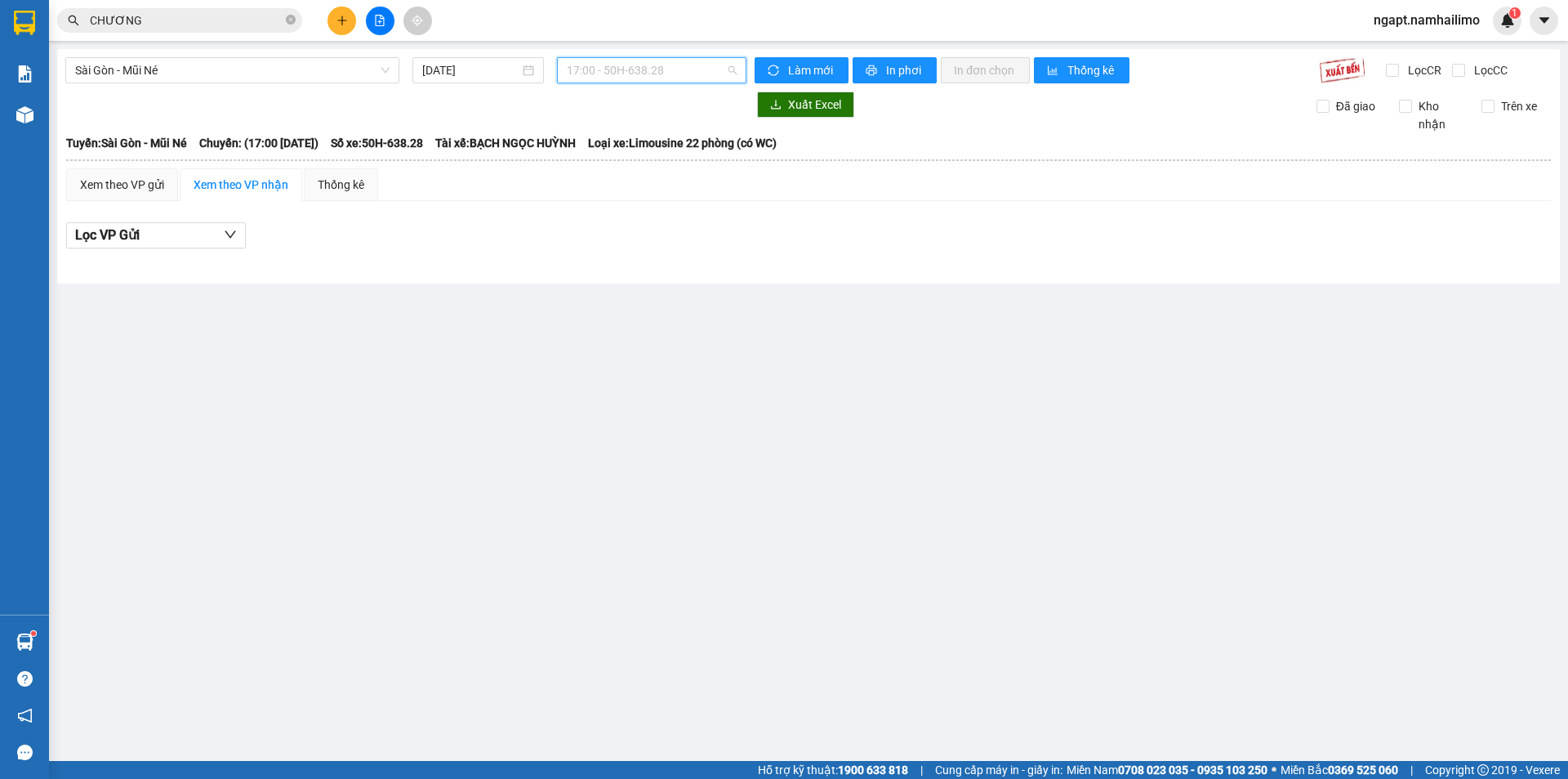
click at [696, 70] on span "17:00 - 50H-638.28" at bounding box center [651, 70] width 170 height 25
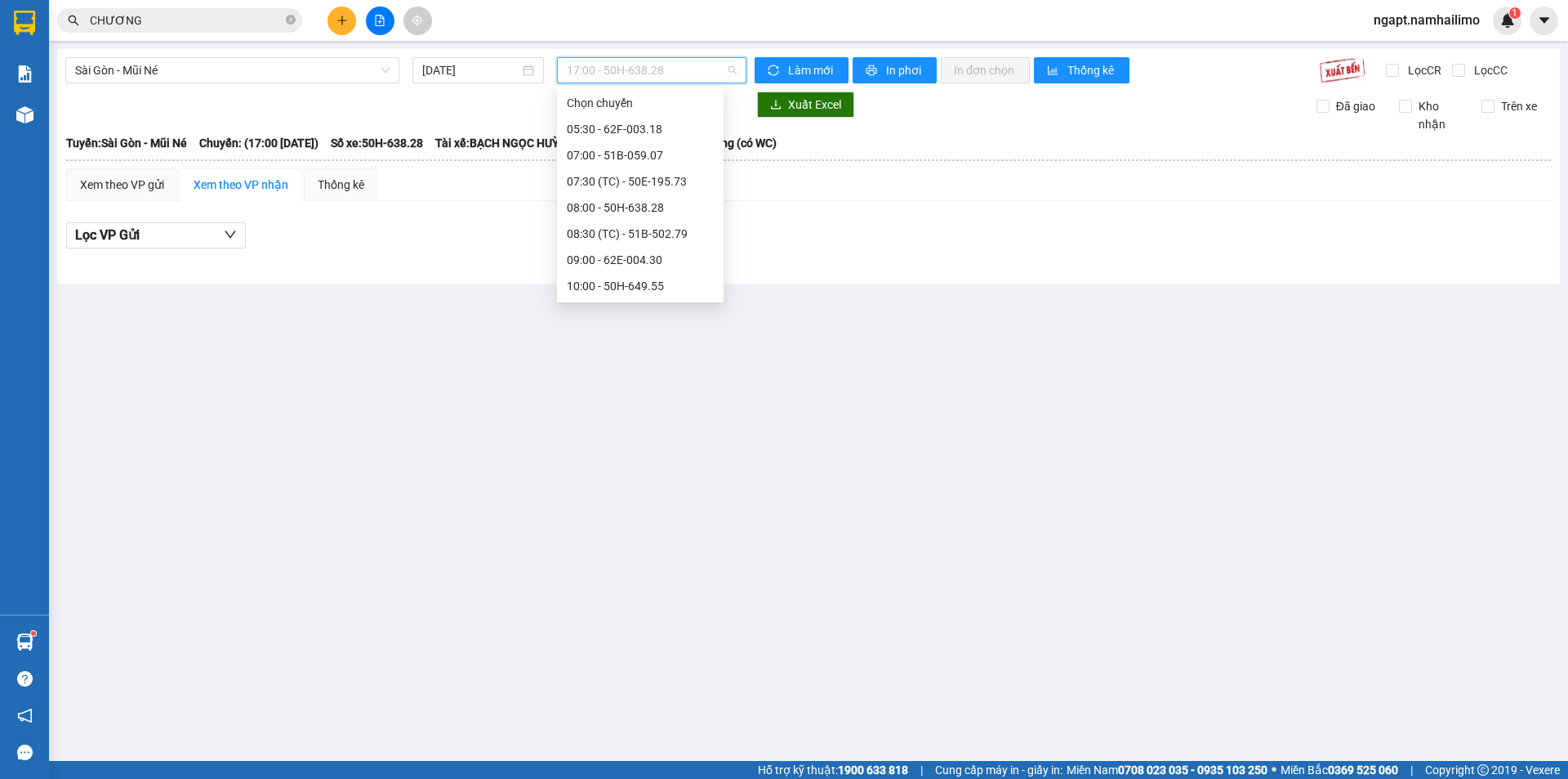
click at [626, 382] on div "15:30 - 51B-299.91" at bounding box center [640, 391] width 147 height 18
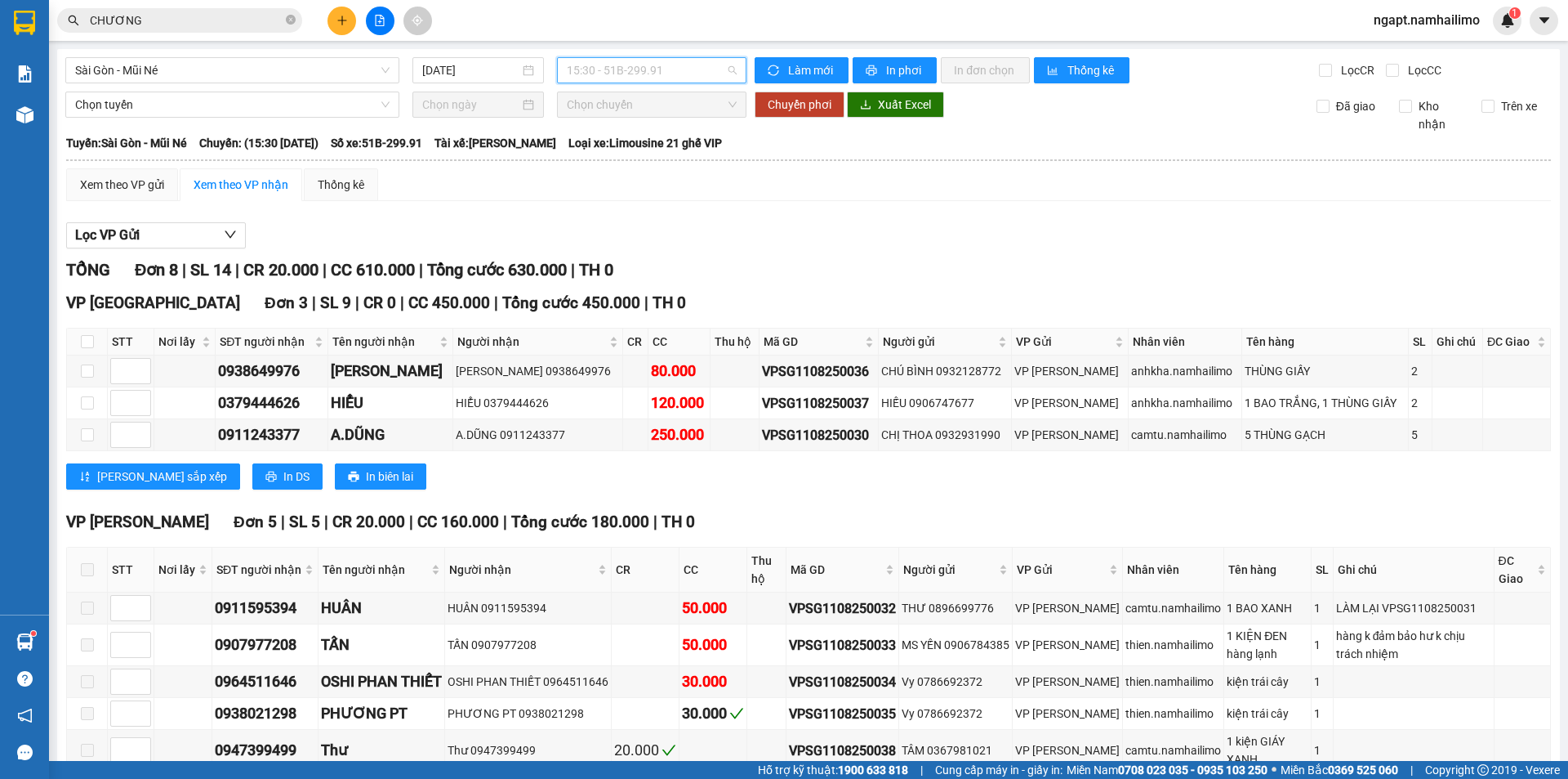
click at [656, 72] on span "15:30 - 51B-299.91" at bounding box center [651, 70] width 170 height 25
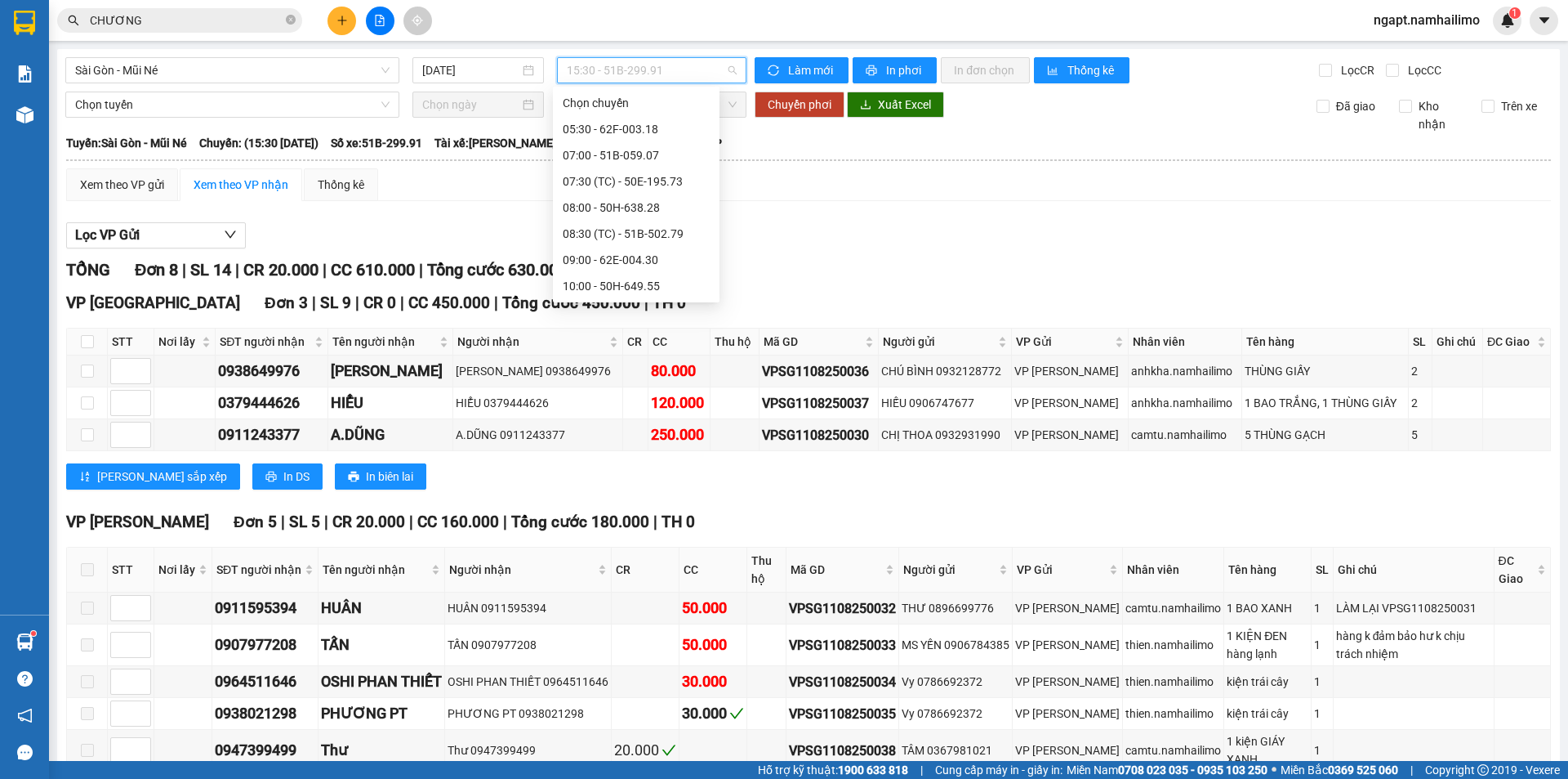
click at [661, 355] on div "14:00 - 51B-172.67" at bounding box center [636, 364] width 147 height 18
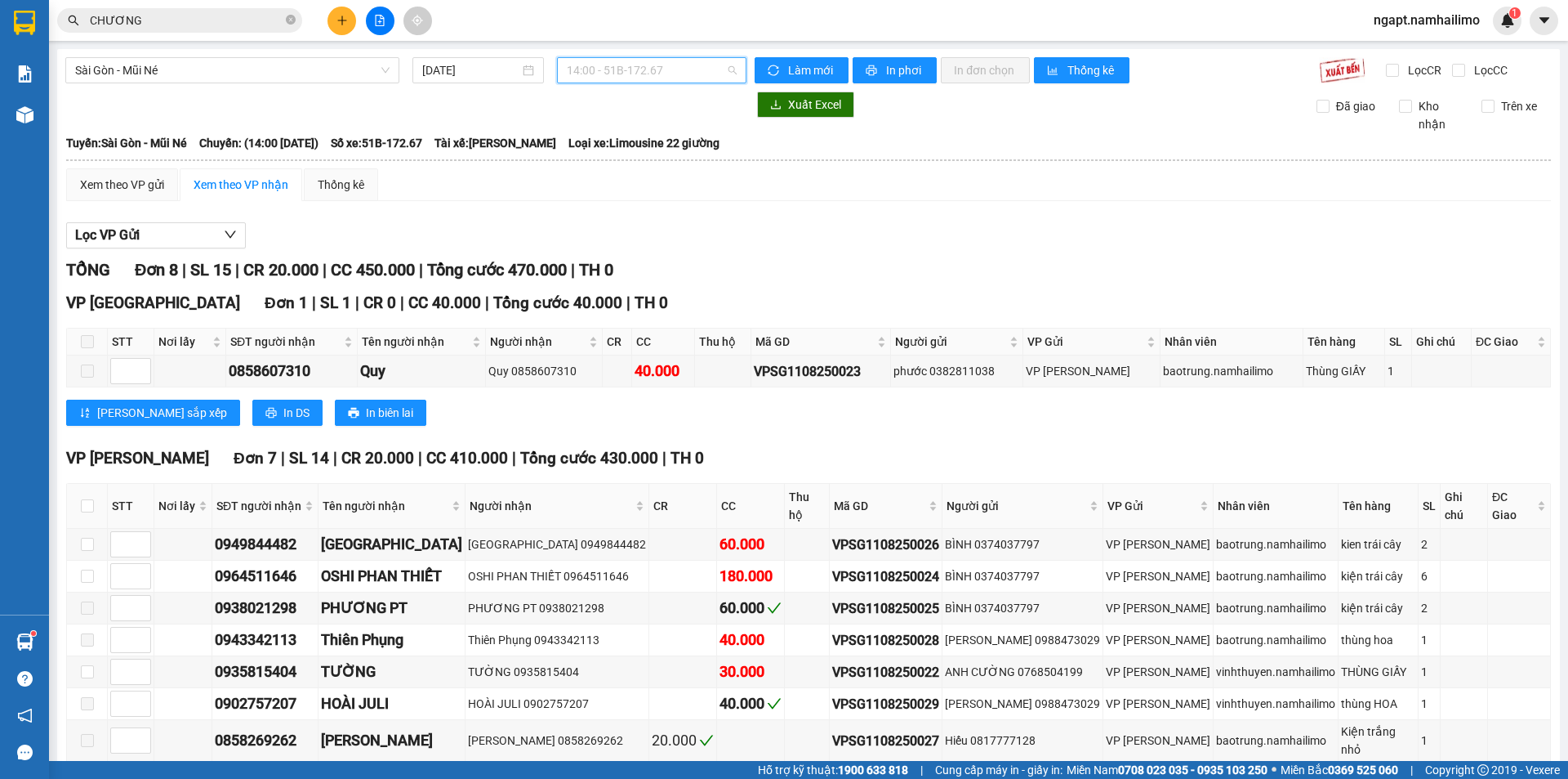
click at [653, 69] on span "14:00 - 51B-172.67" at bounding box center [651, 70] width 170 height 25
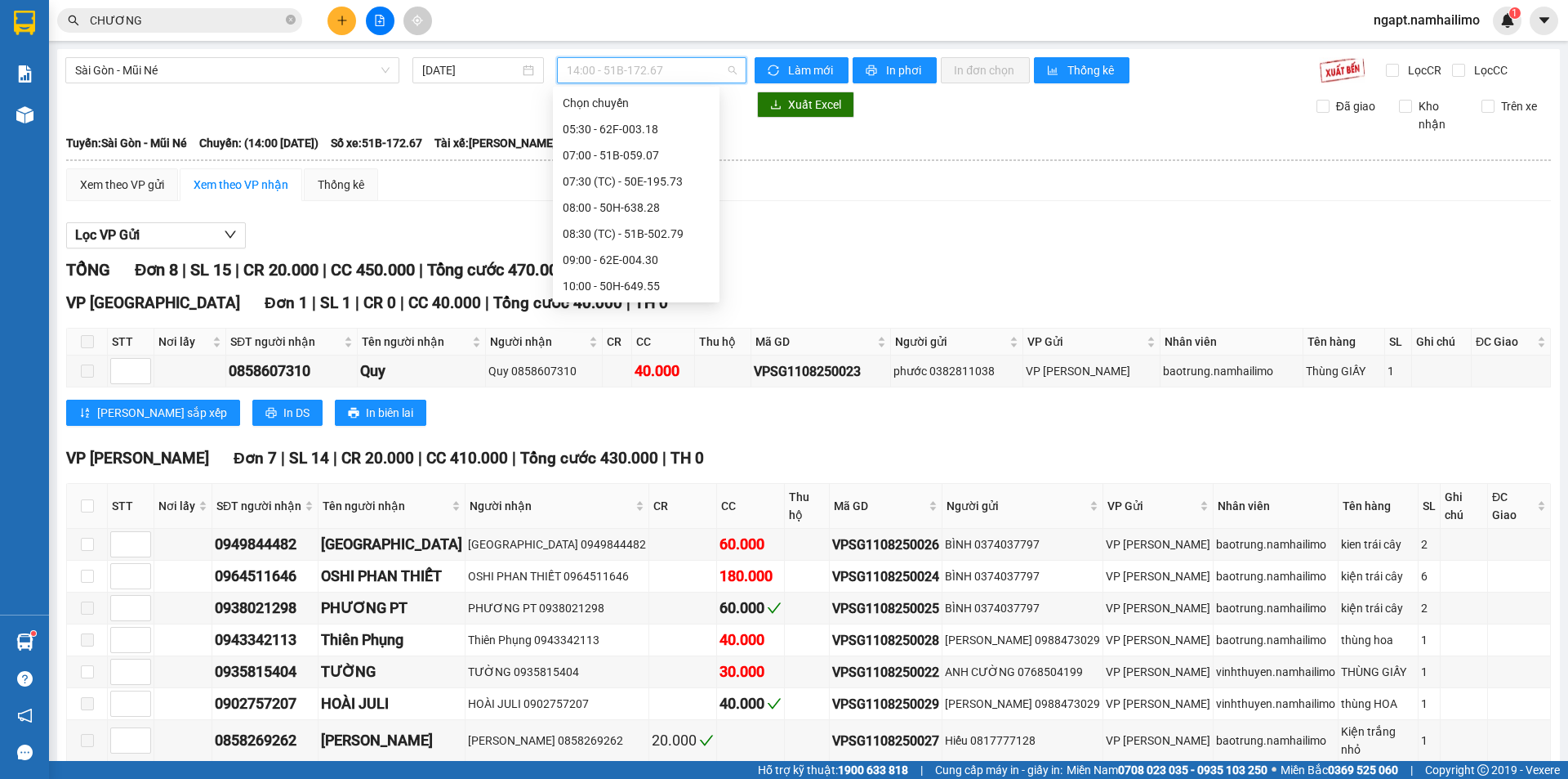
click at [611, 434] on div "18:00 - 51B-059.07" at bounding box center [636, 443] width 147 height 18
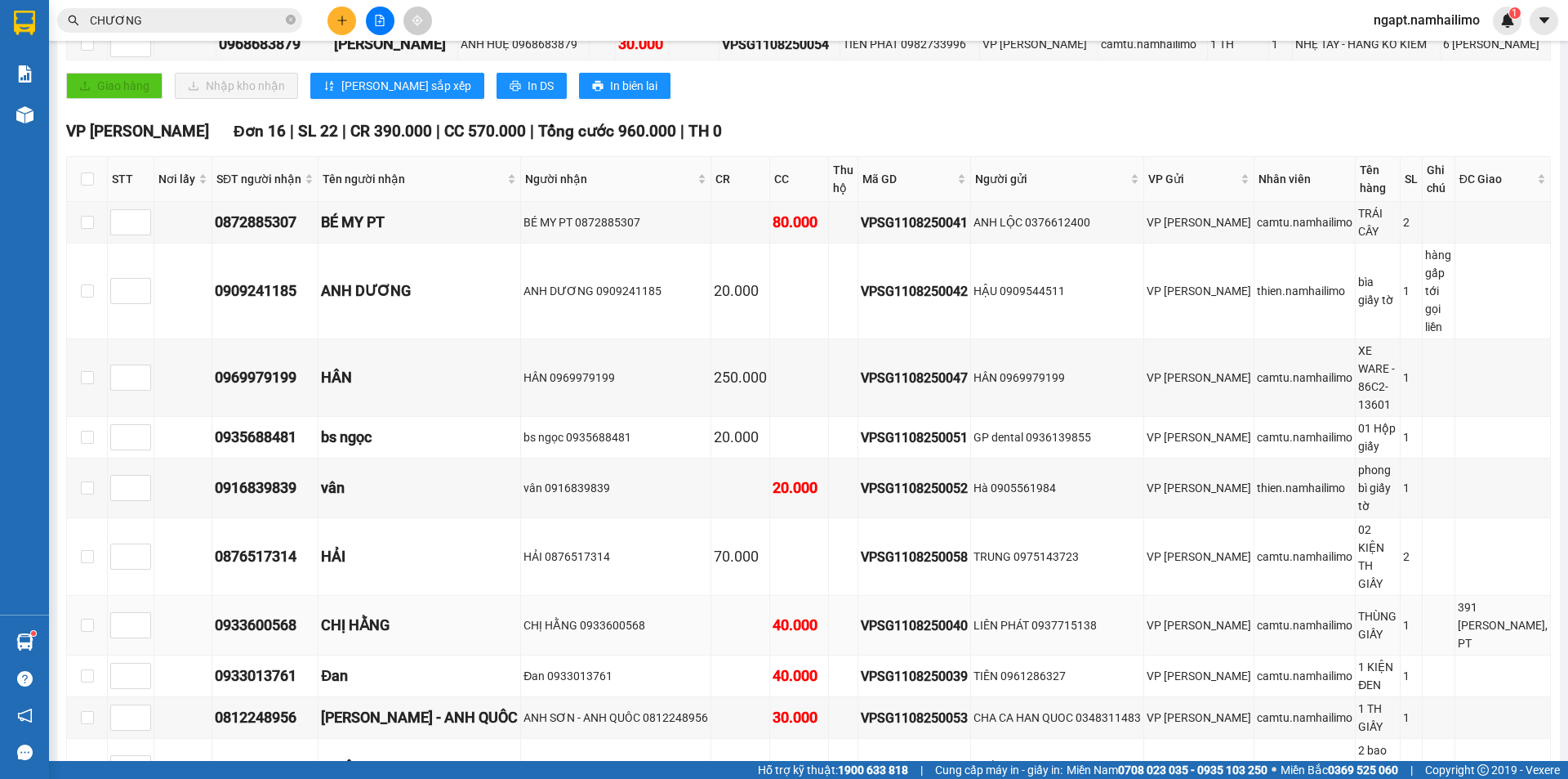
scroll to position [435, 0]
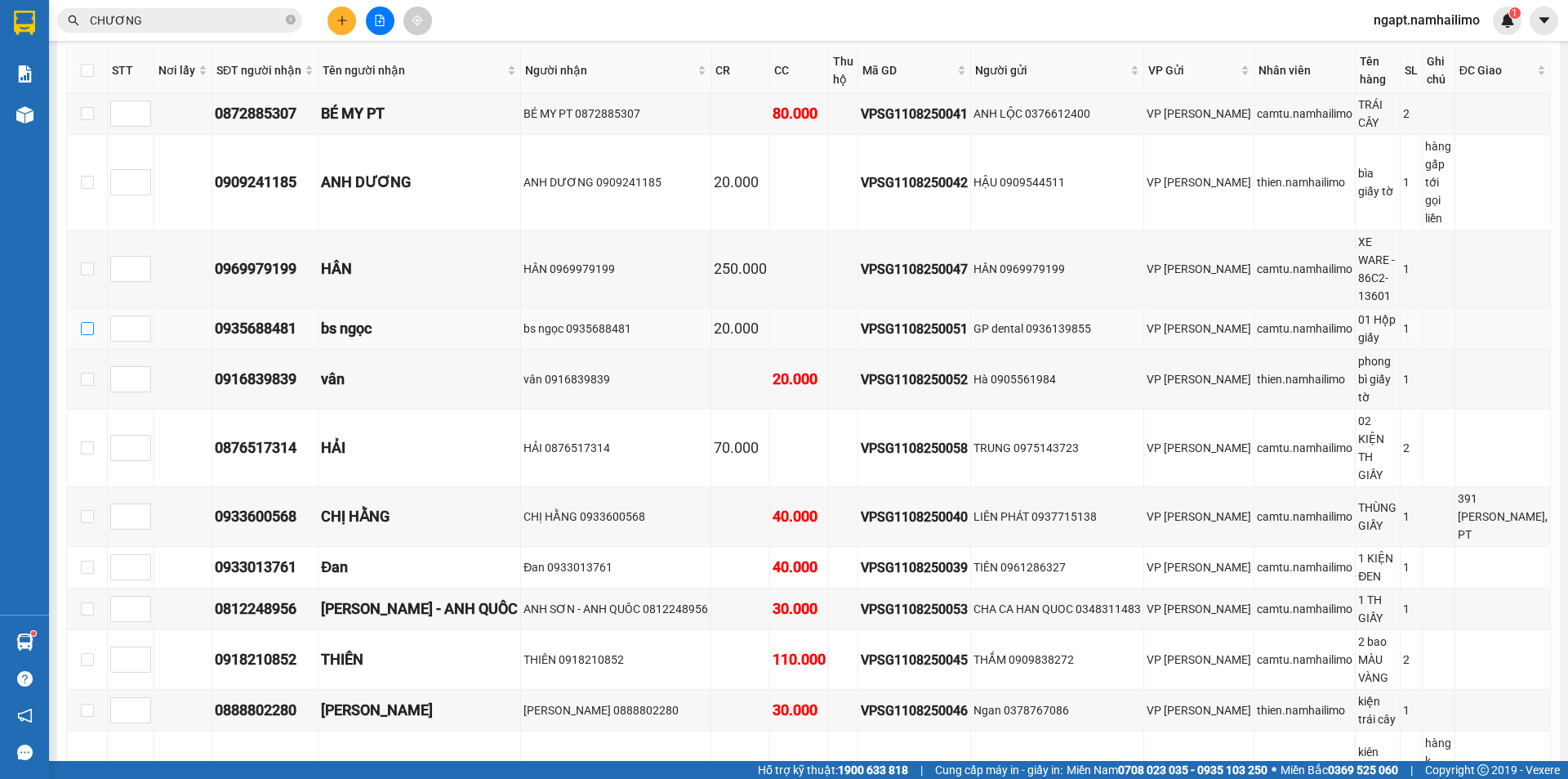
click at [90, 322] on input "checkbox" at bounding box center [88, 329] width 13 height 13
checkbox input "true"
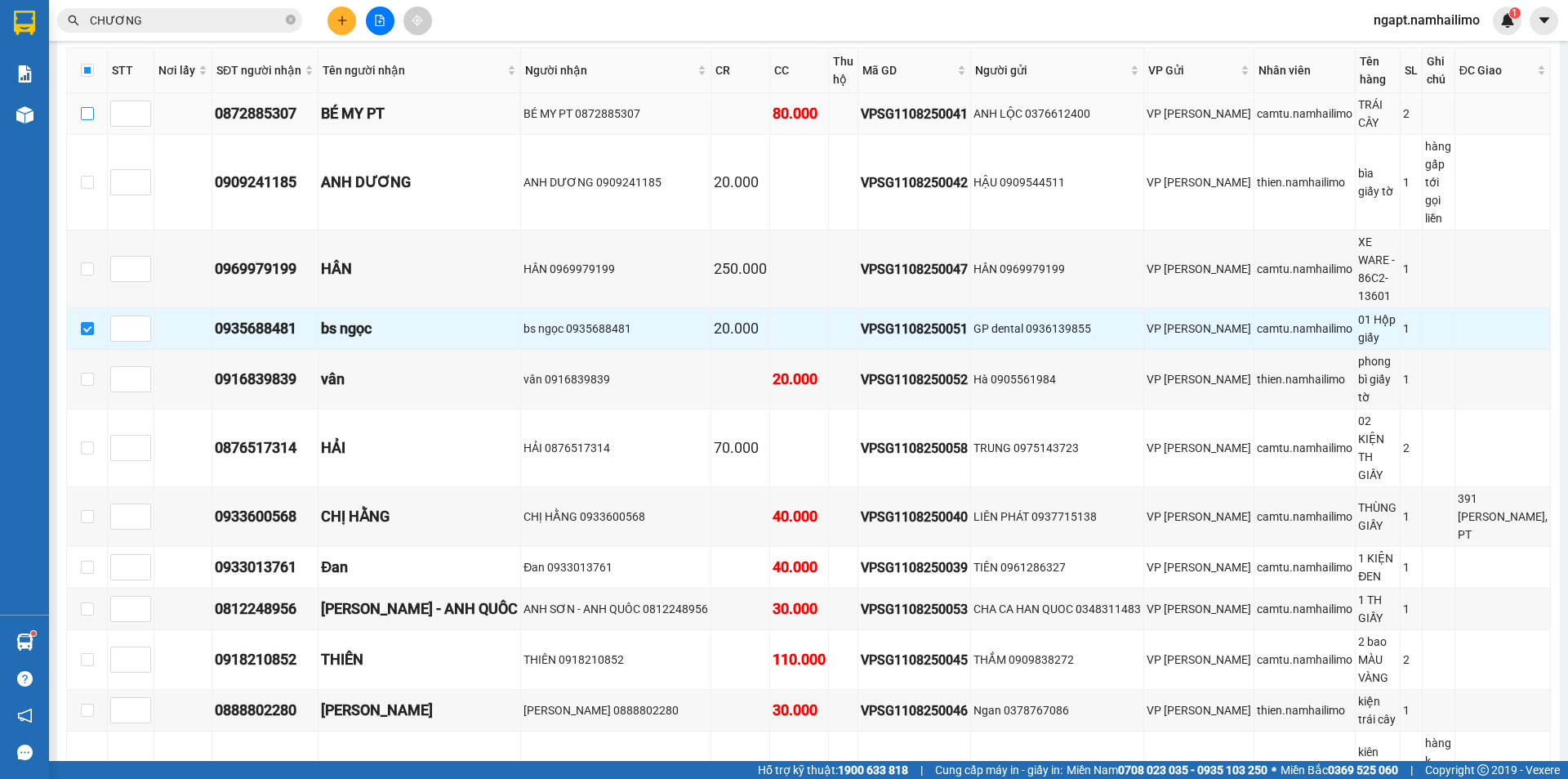
click at [89, 107] on input "checkbox" at bounding box center [88, 113] width 13 height 13
checkbox input "true"
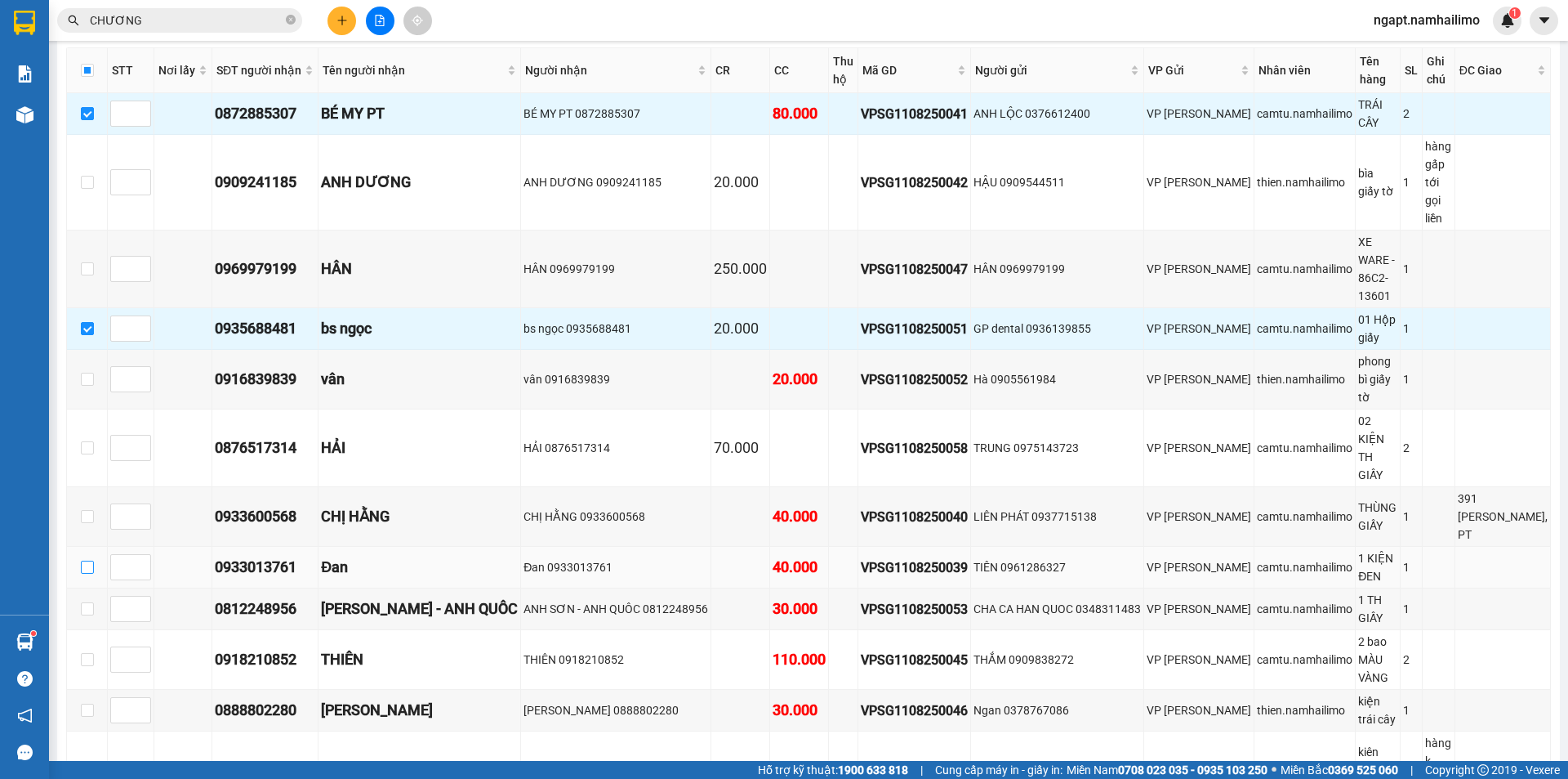
click at [89, 560] on input "checkbox" at bounding box center [88, 567] width 13 height 13
checkbox input "true"
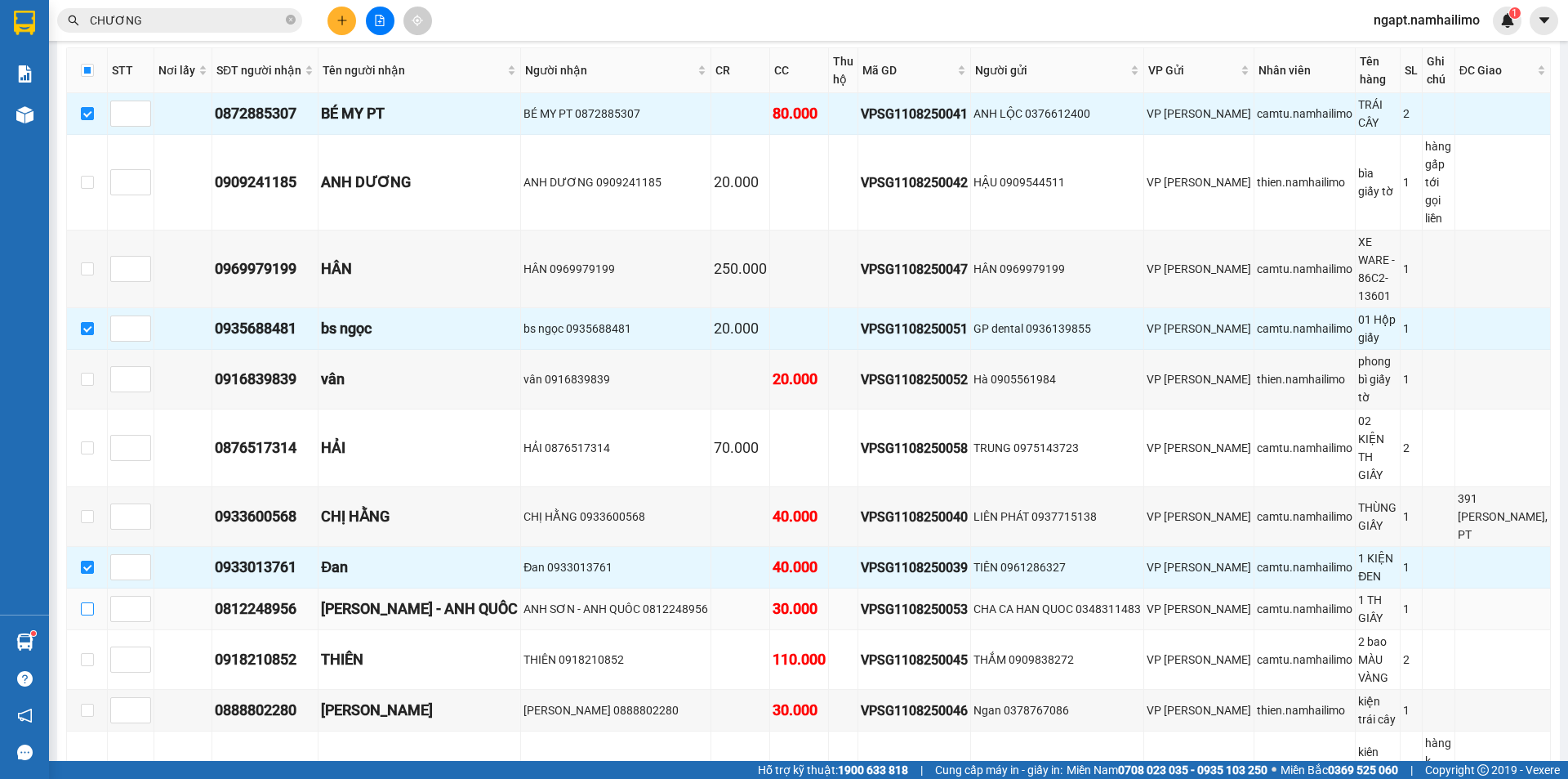
click at [88, 602] on input "checkbox" at bounding box center [88, 608] width 13 height 13
checkbox input "true"
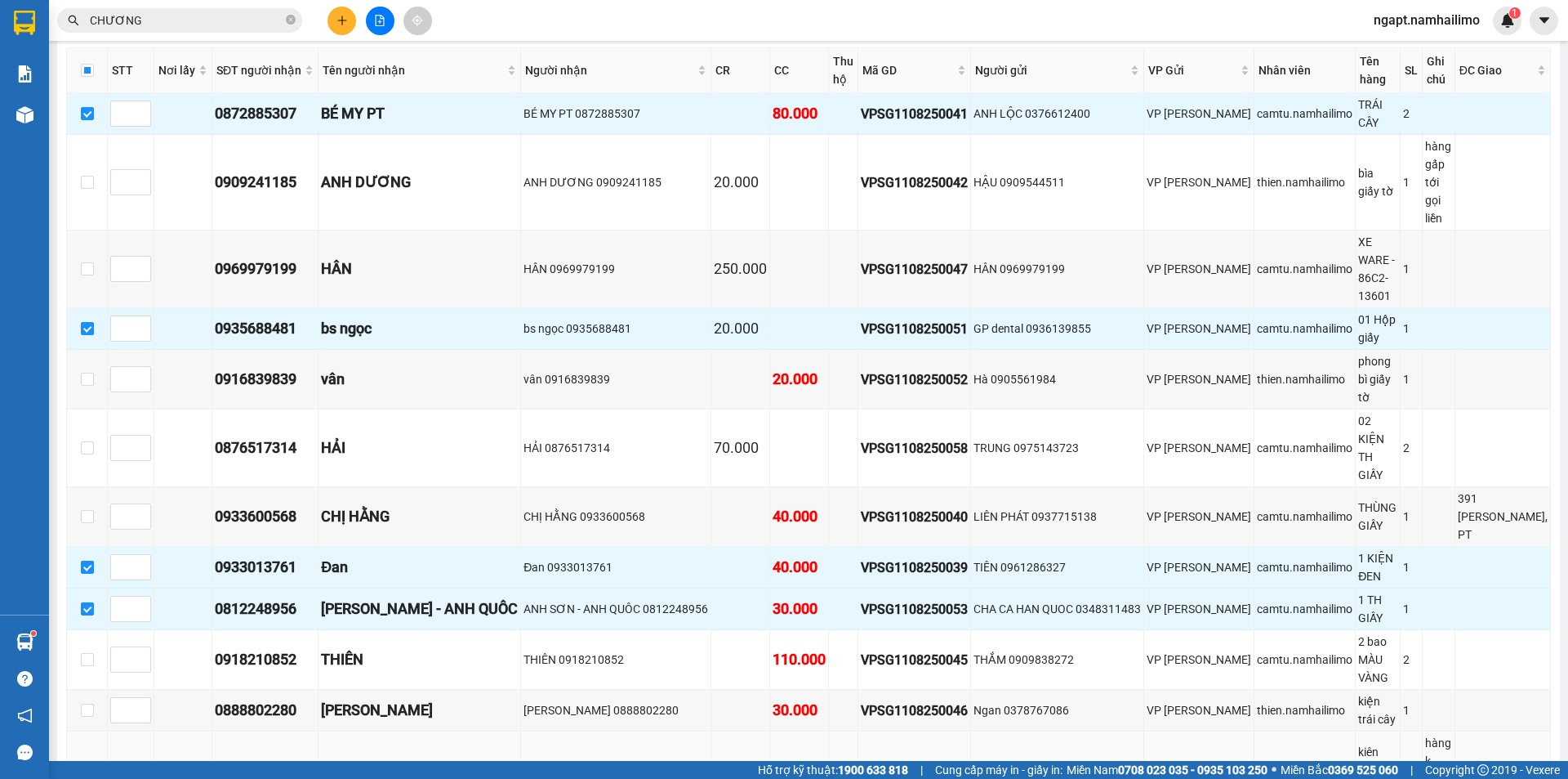
scroll to position [327, 0]
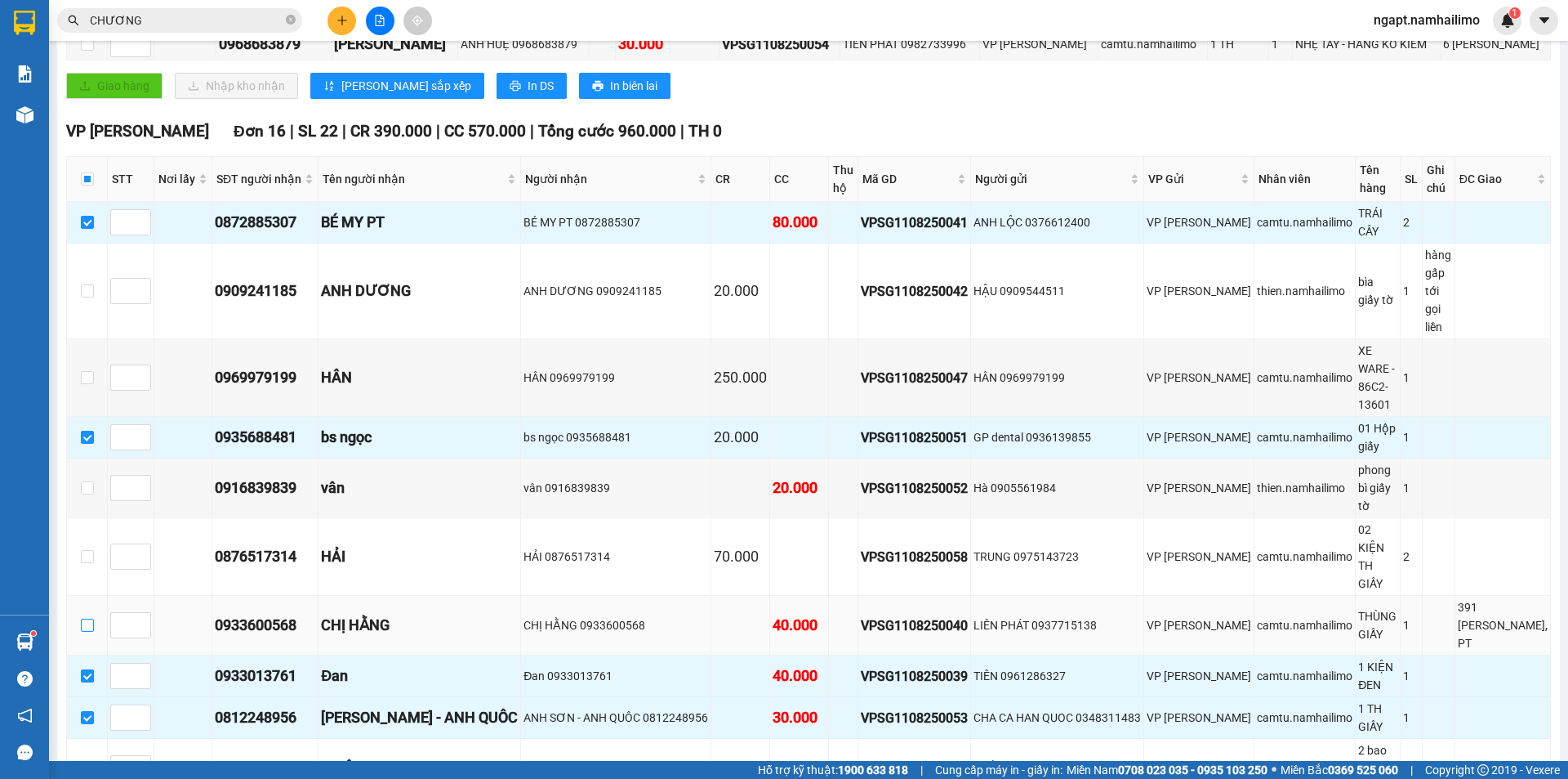
click at [94, 618] on input "checkbox" at bounding box center [88, 625] width 13 height 13
checkbox input "true"
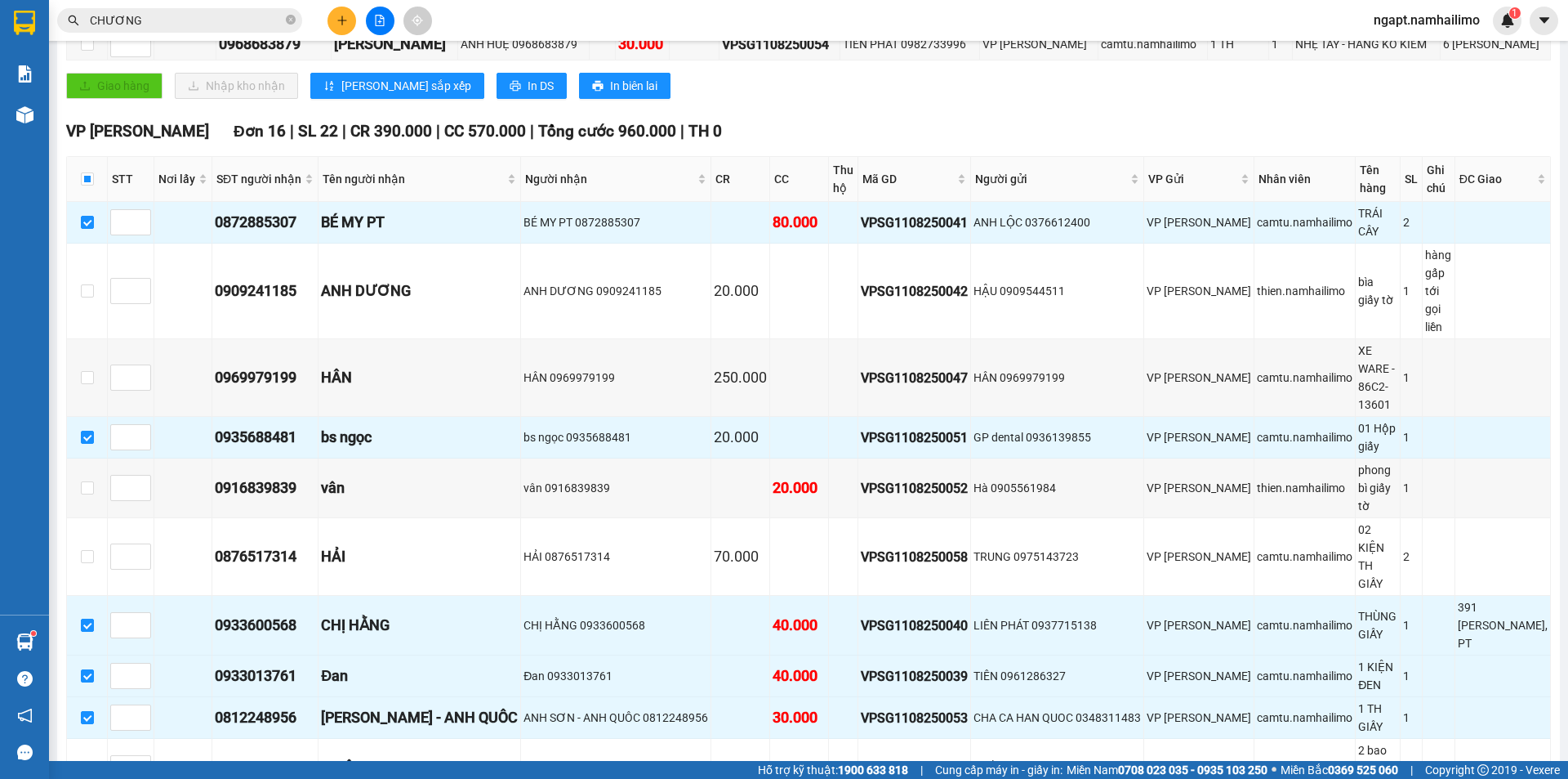
checkbox input "true"
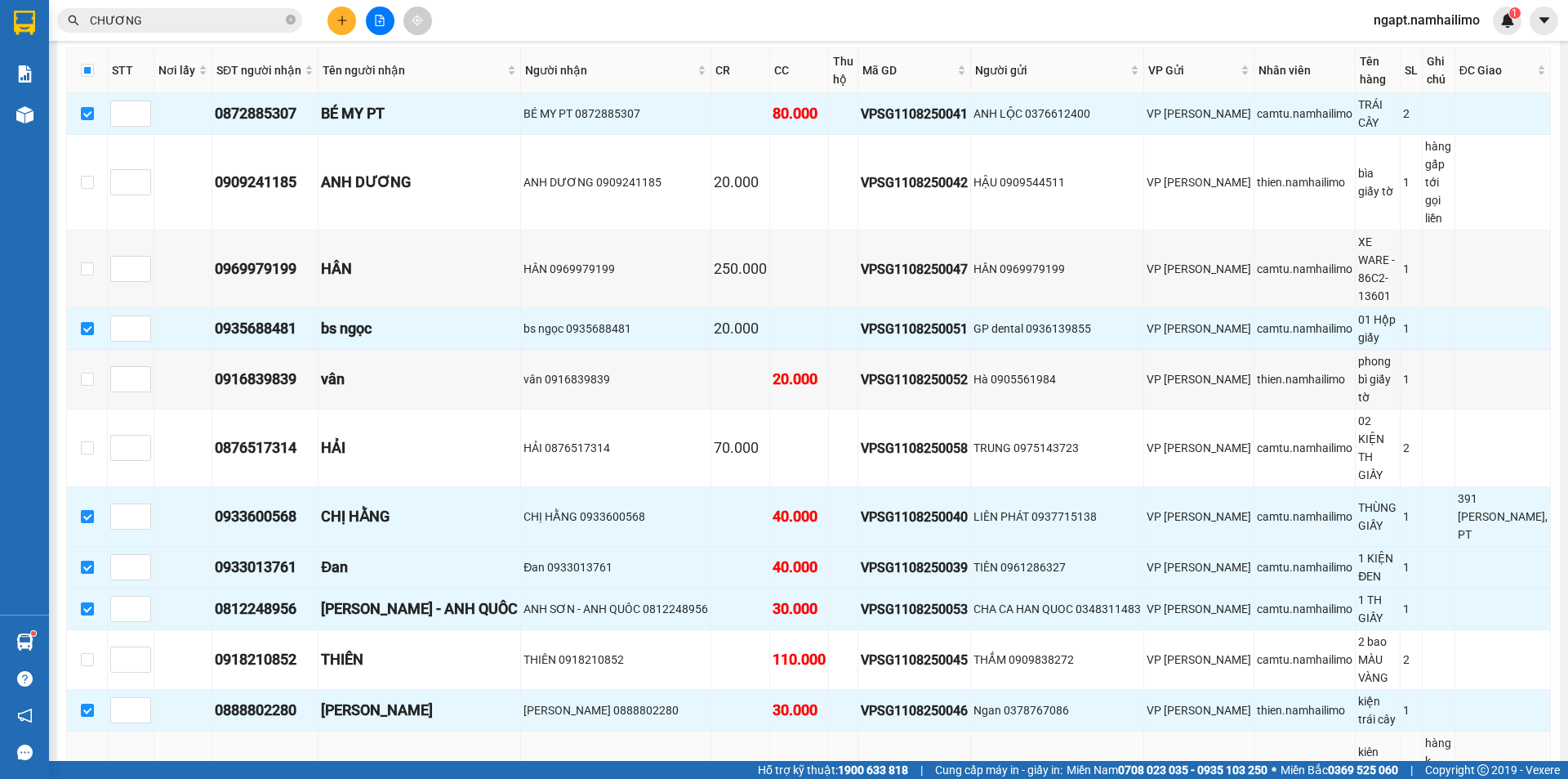
scroll to position [545, 0]
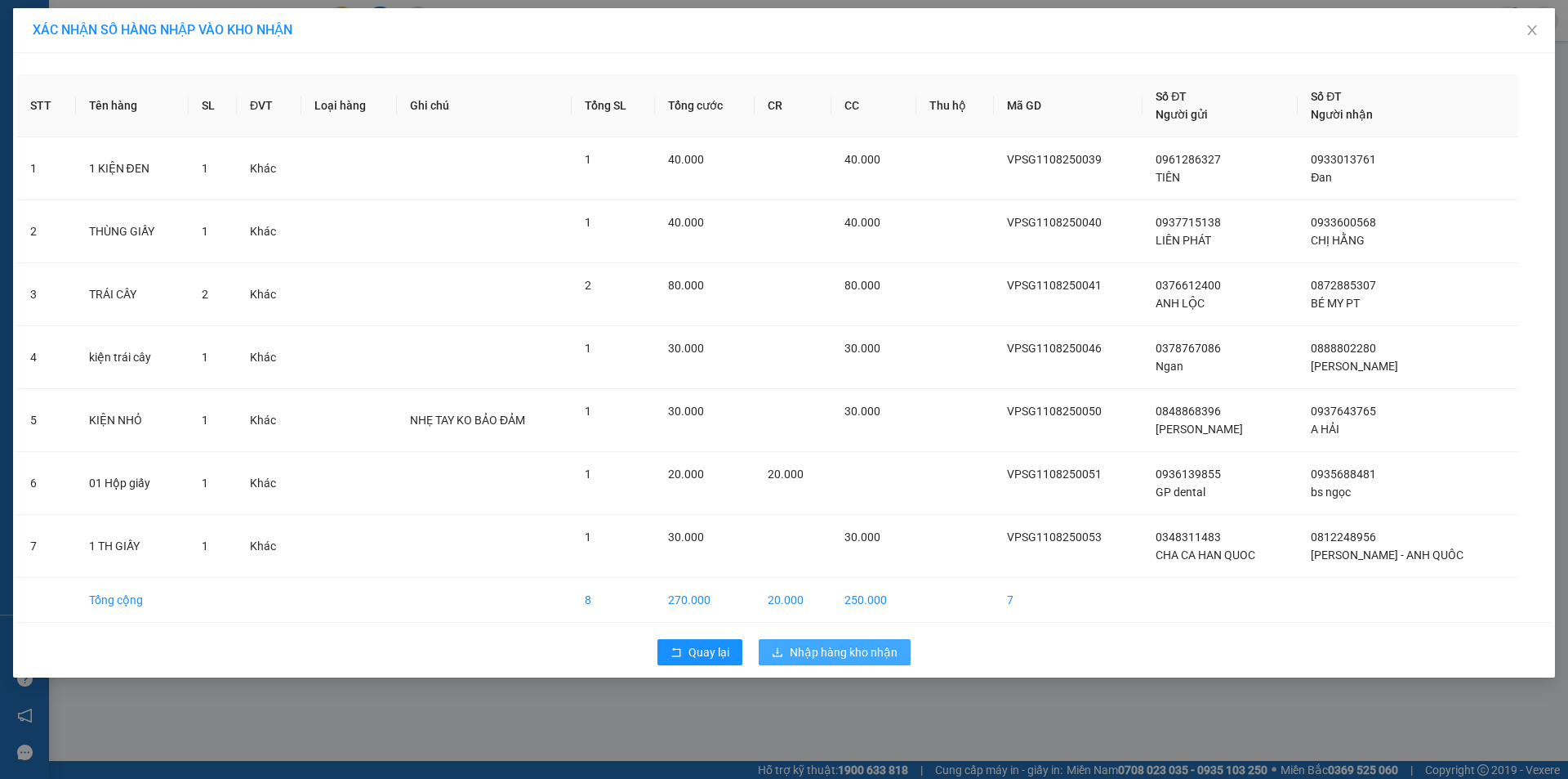
click at [859, 647] on span "Nhập hàng kho nhận" at bounding box center [843, 652] width 108 height 18
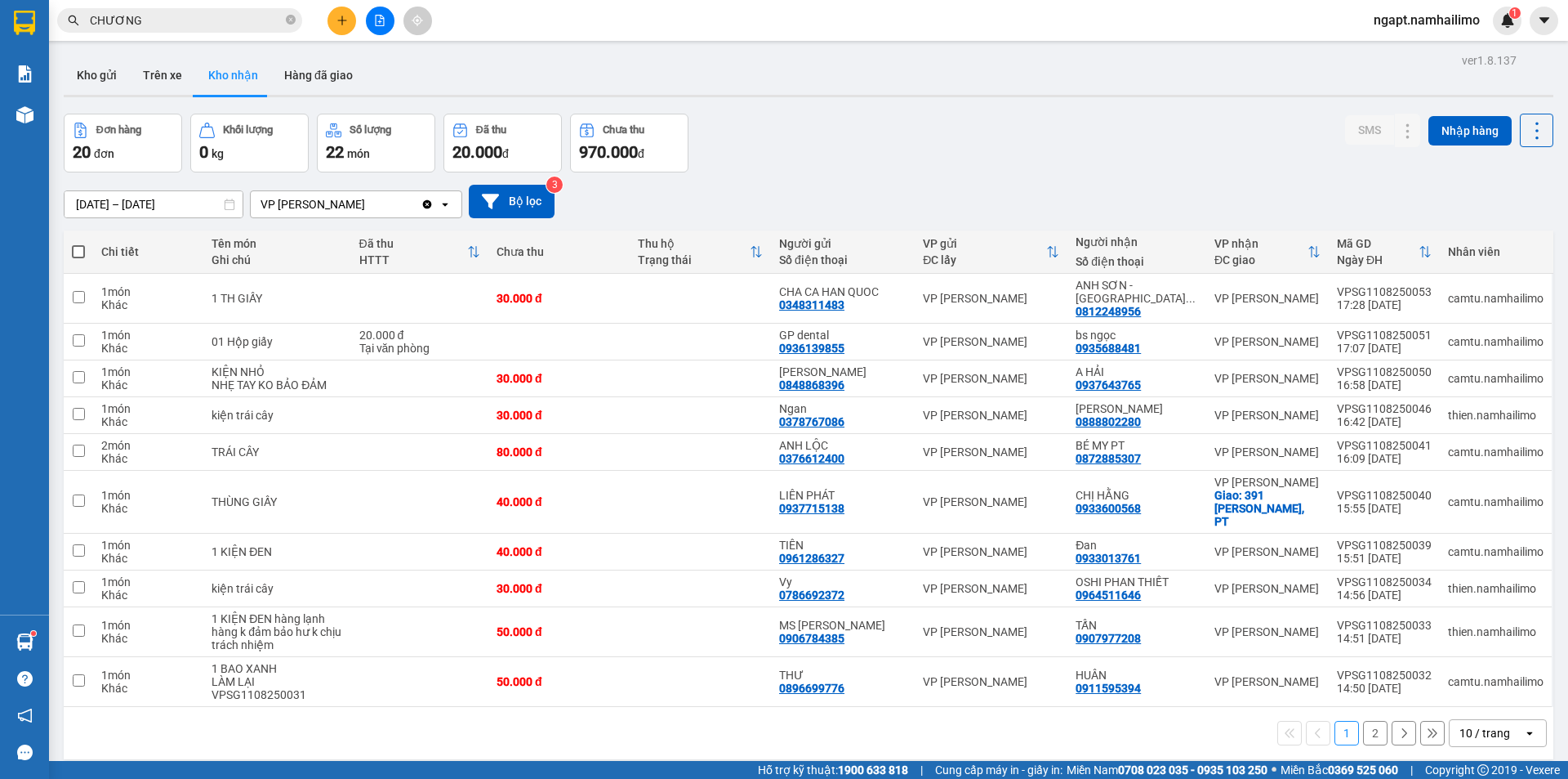
click at [957, 125] on div "Đơn hàng 20 đơn Khối lượng 0 kg Số lượng 22 món Đã thu 20.000 đ Chưa thu 970.00…" at bounding box center [808, 142] width 1489 height 59
click at [377, 22] on icon "file-add" at bounding box center [380, 21] width 12 height 12
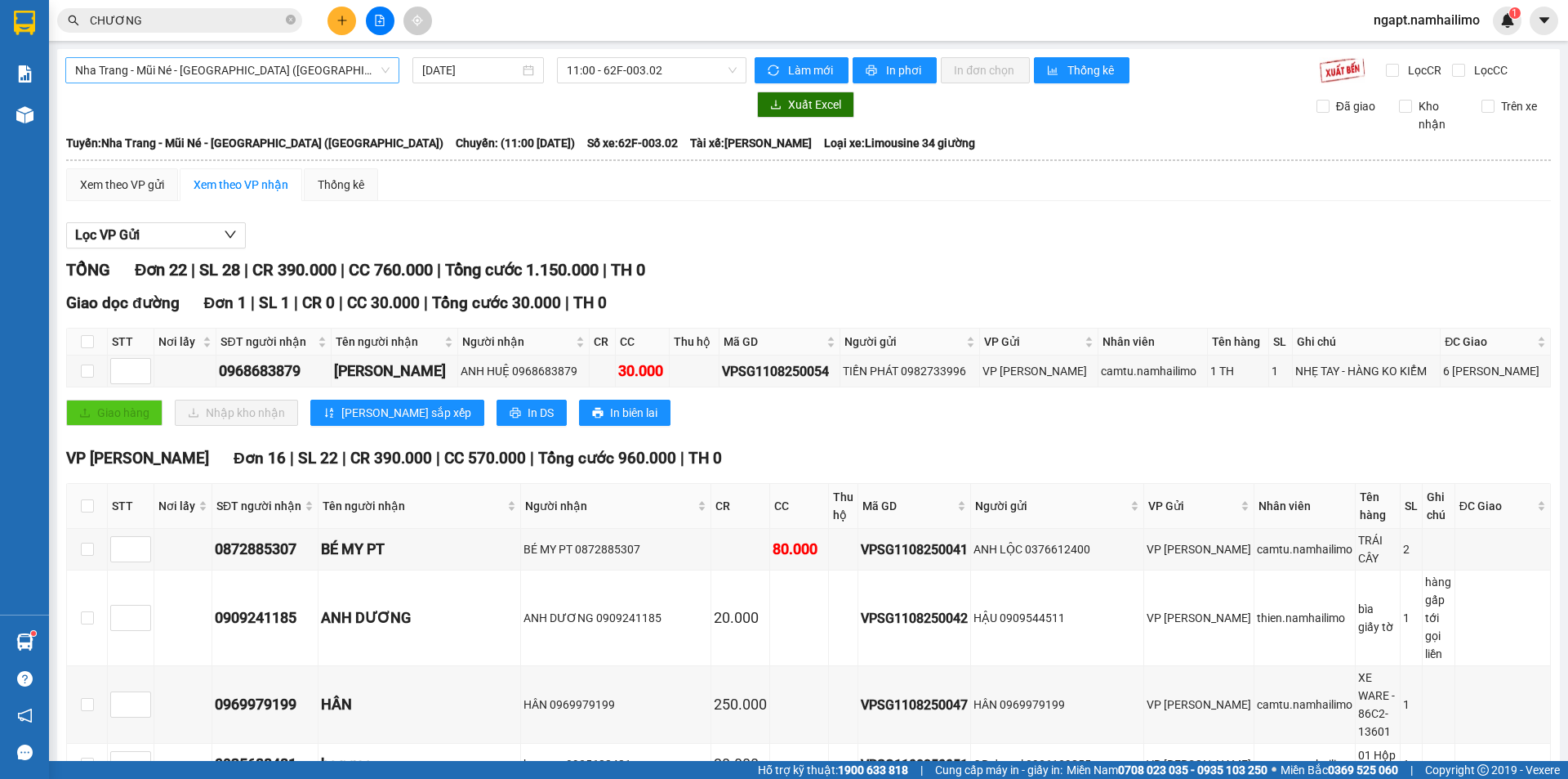
click at [305, 71] on span "Nha Trang - Mũi Né - [GEOGRAPHIC_DATA] ([GEOGRAPHIC_DATA])" at bounding box center [233, 70] width 314 height 25
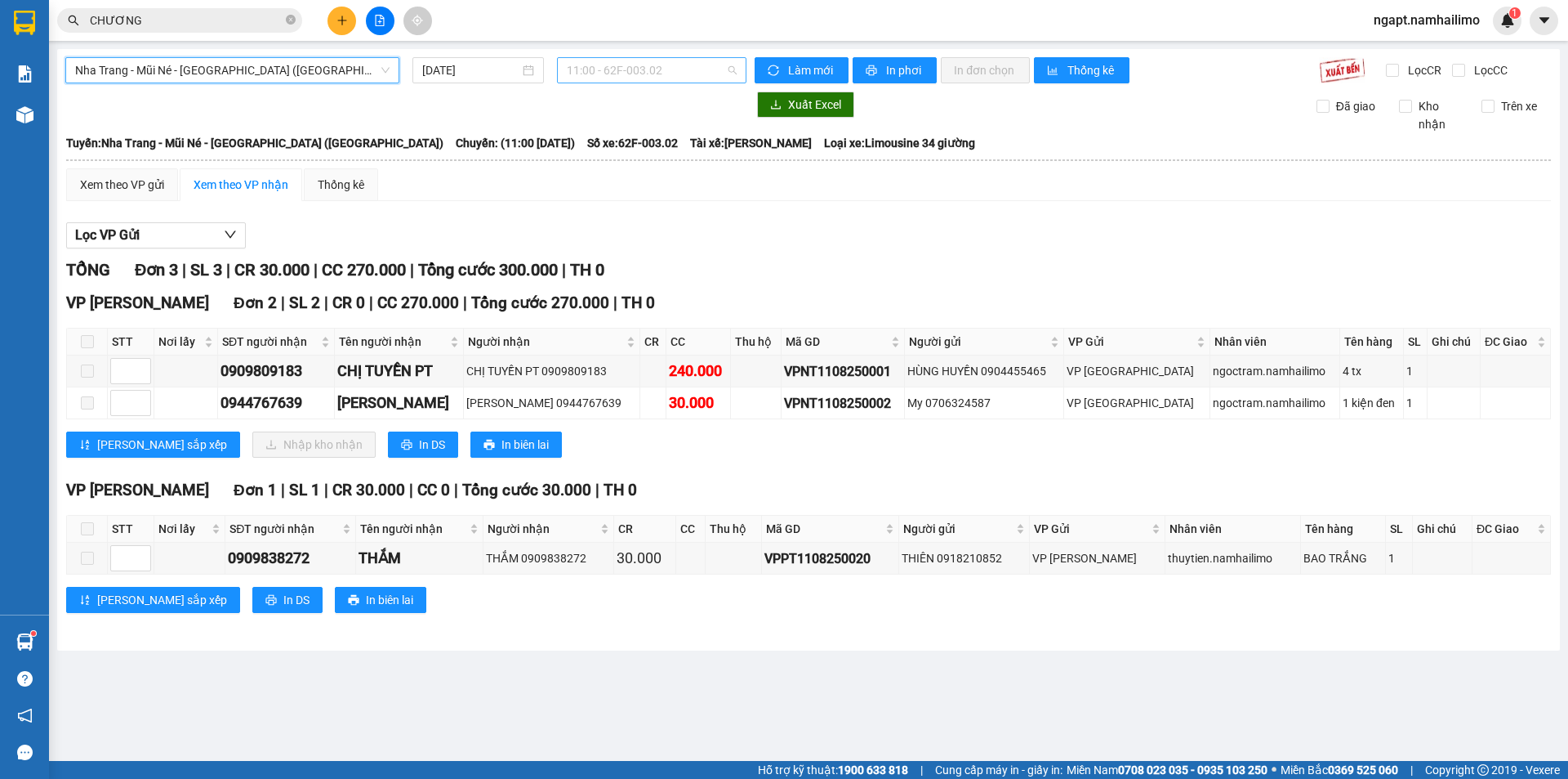
click at [653, 69] on span "11:00 - 62F-003.02" at bounding box center [651, 70] width 170 height 25
click at [365, 69] on span "Nha Trang - Mũi Né - [GEOGRAPHIC_DATA] ([GEOGRAPHIC_DATA])" at bounding box center [233, 70] width 314 height 25
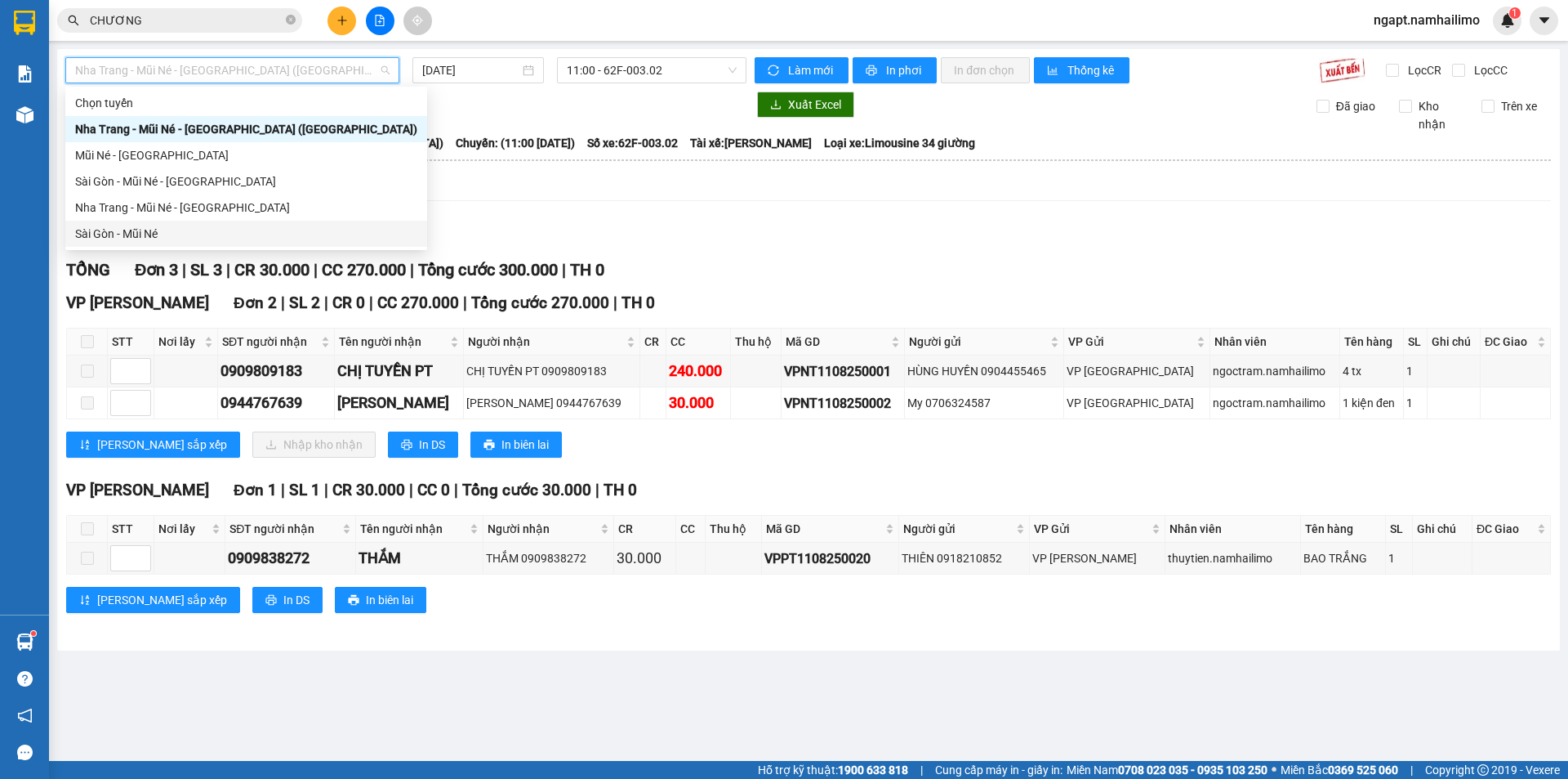
click at [159, 230] on div "Sài Gòn - Mũi Né" at bounding box center [247, 233] width 343 height 18
type input "[DATE]"
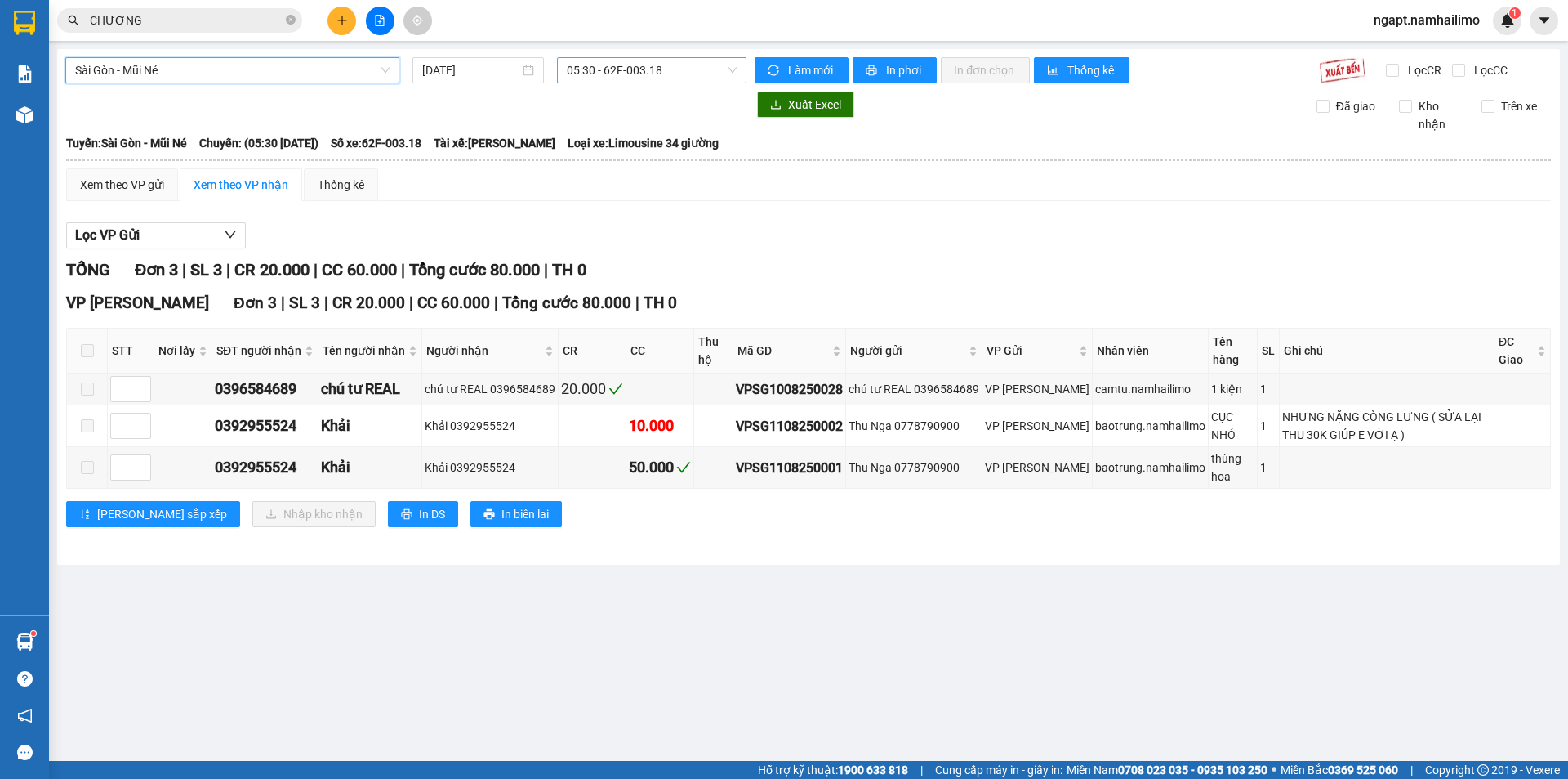
click at [719, 69] on span "05:30 - 62F-003.18" at bounding box center [651, 70] width 170 height 25
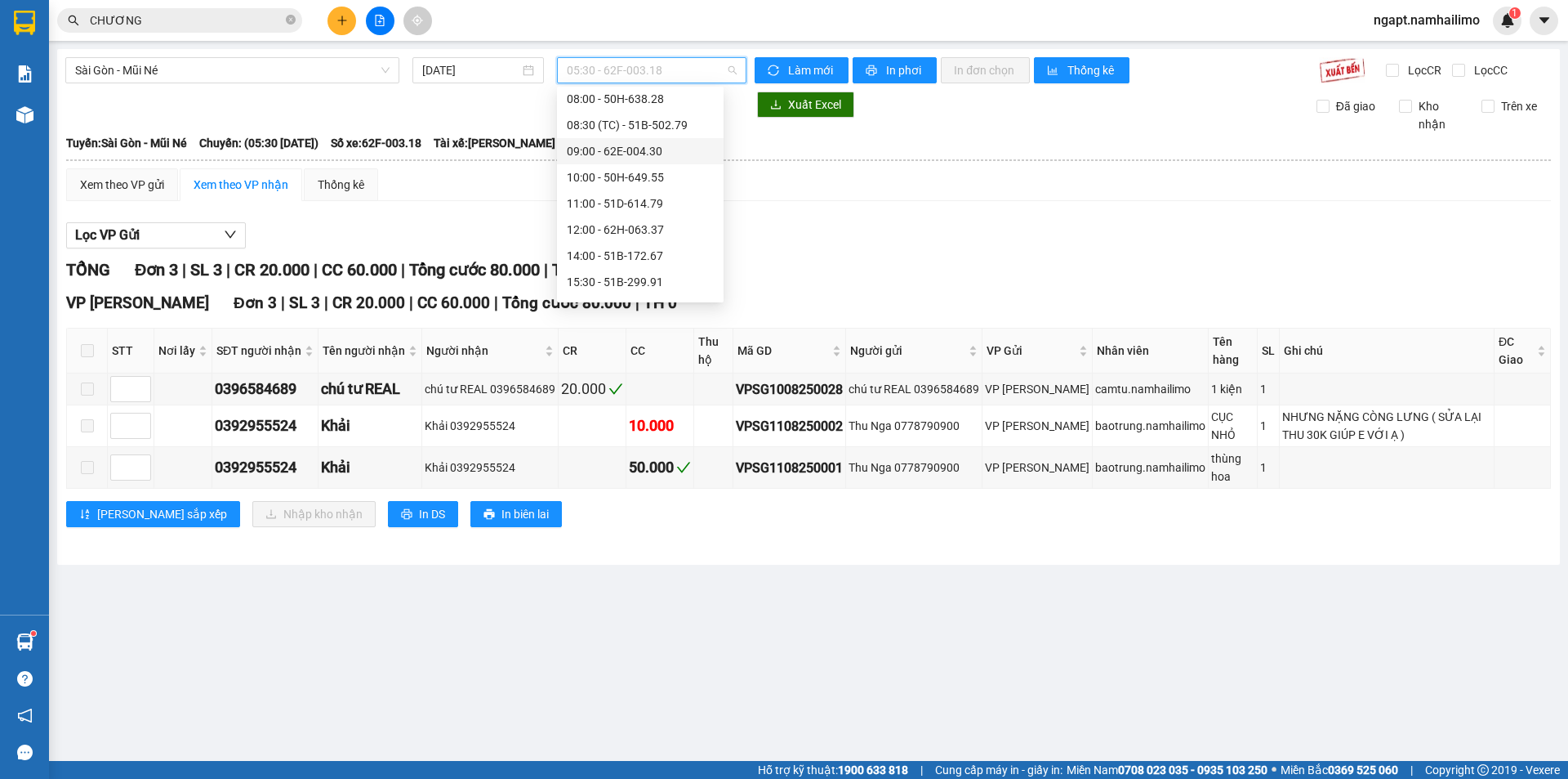
scroll to position [209, 0]
click at [650, 148] on div "14:00 - 51B-172.67" at bounding box center [640, 156] width 147 height 18
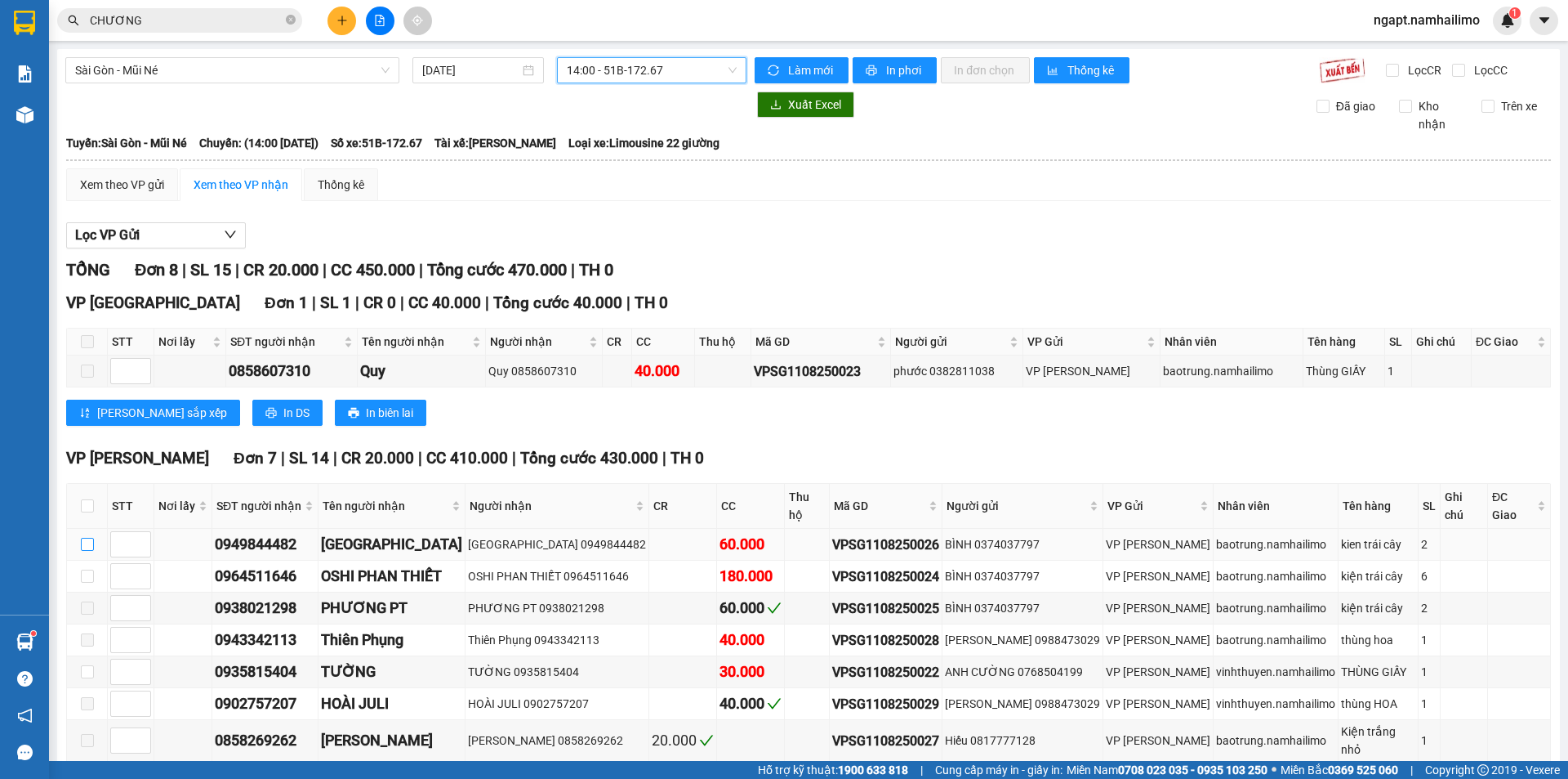
click at [89, 537] on input "checkbox" at bounding box center [88, 544] width 13 height 13
checkbox input "true"
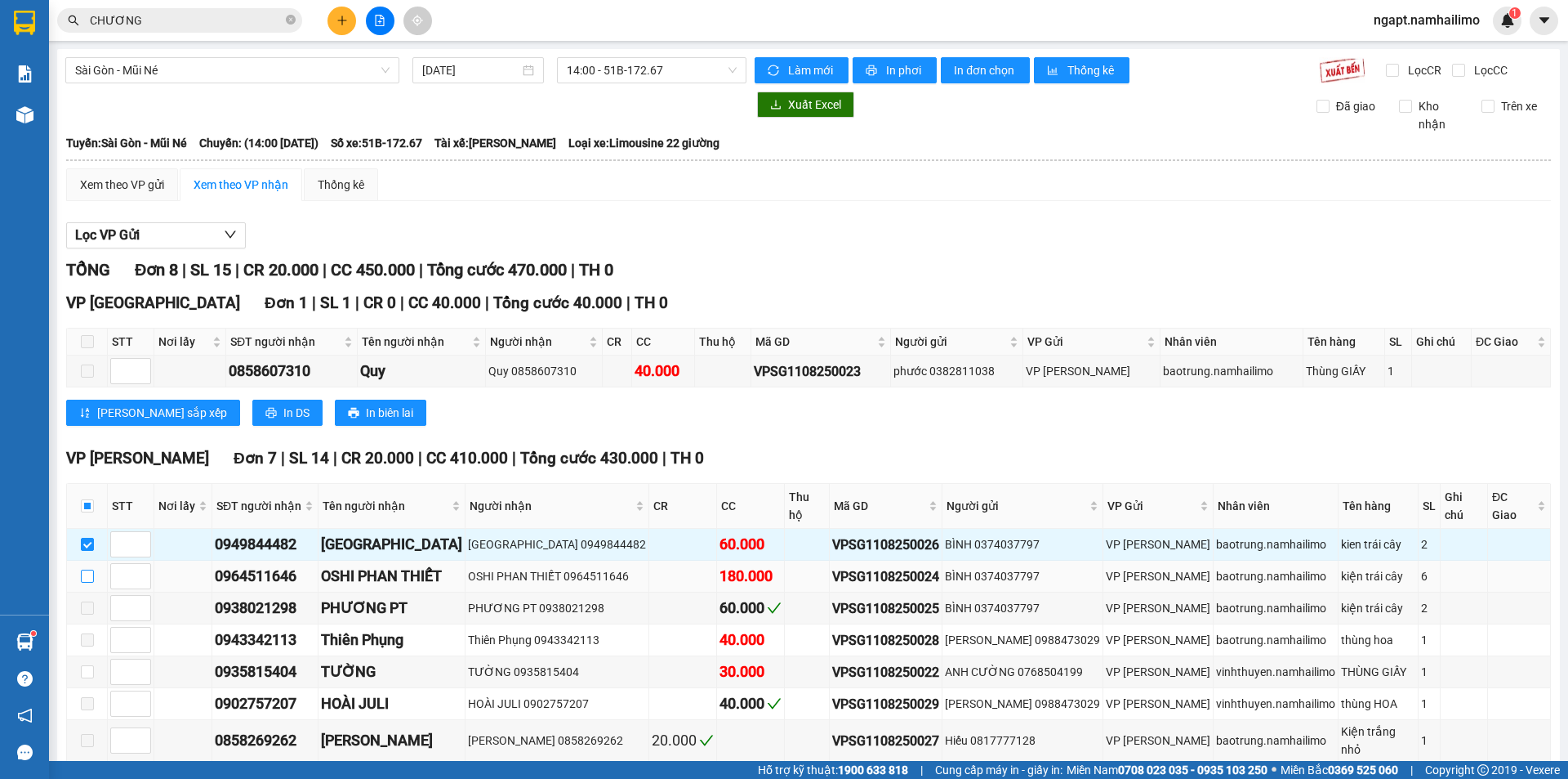
click at [88, 567] on label at bounding box center [88, 576] width 13 height 18
click at [88, 570] on input "checkbox" at bounding box center [88, 576] width 13 height 13
checkbox input "true"
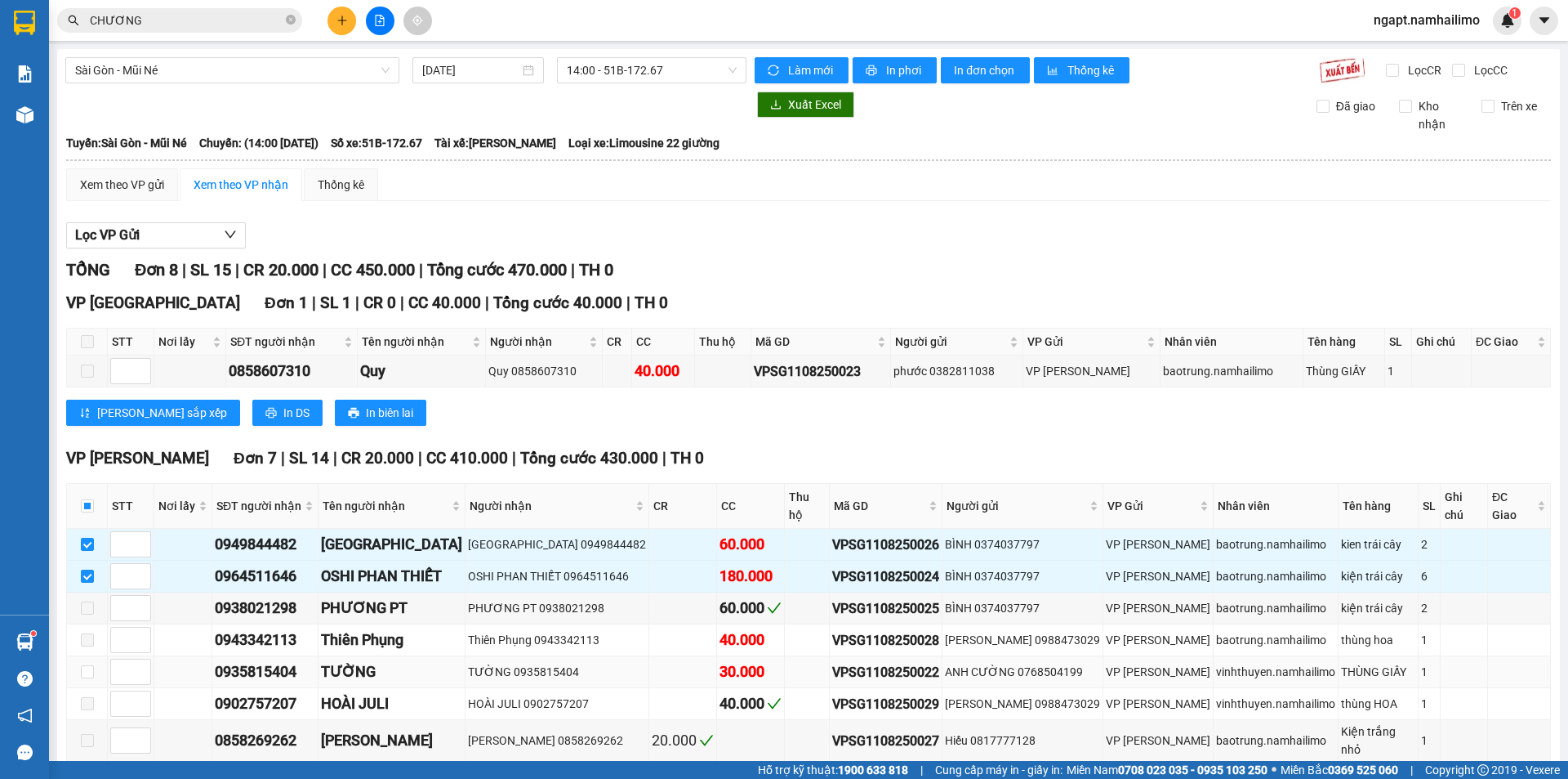
scroll to position [57, 0]
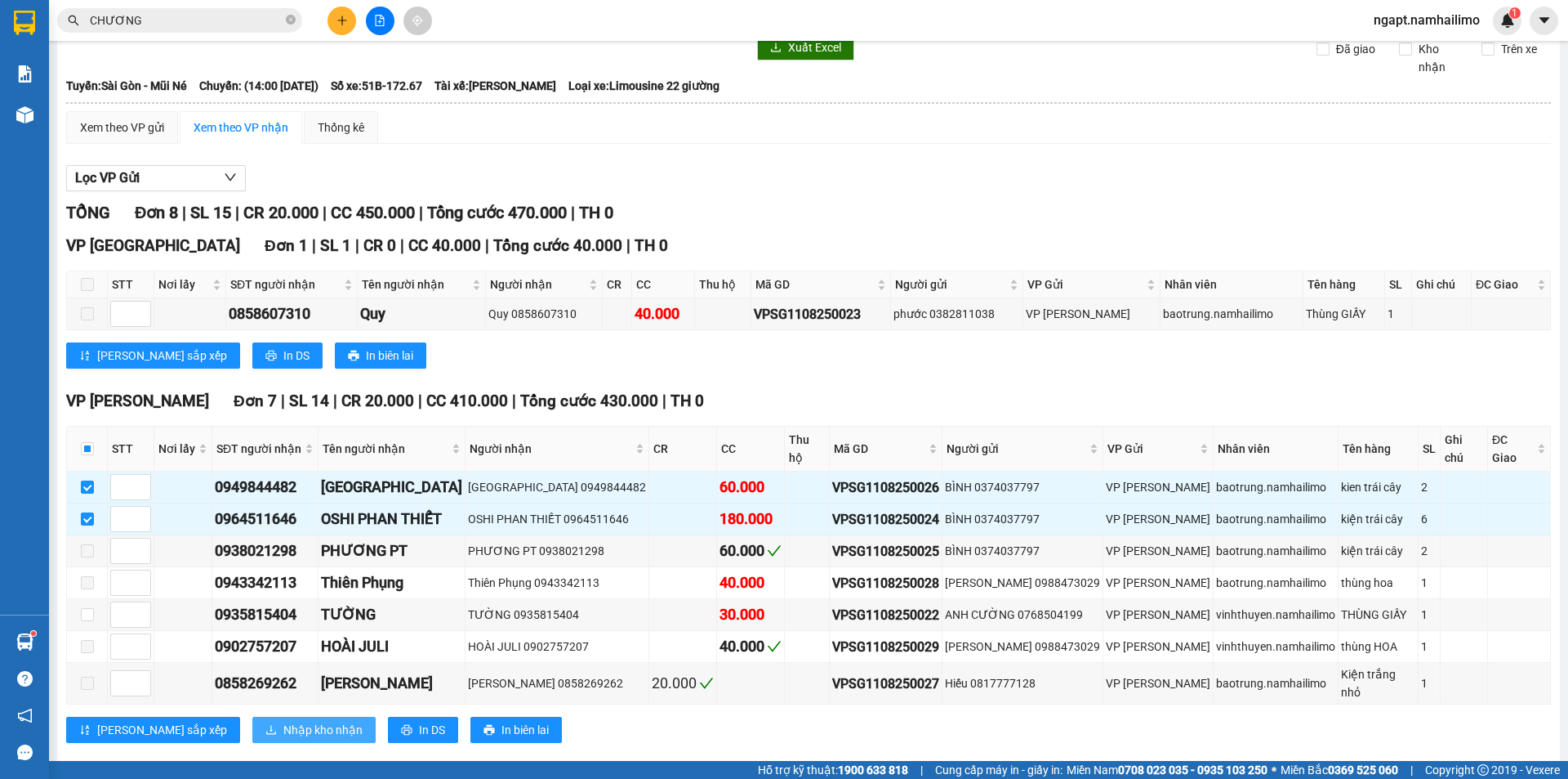
click at [283, 720] on span "Nhập kho nhận" at bounding box center [323, 729] width 79 height 18
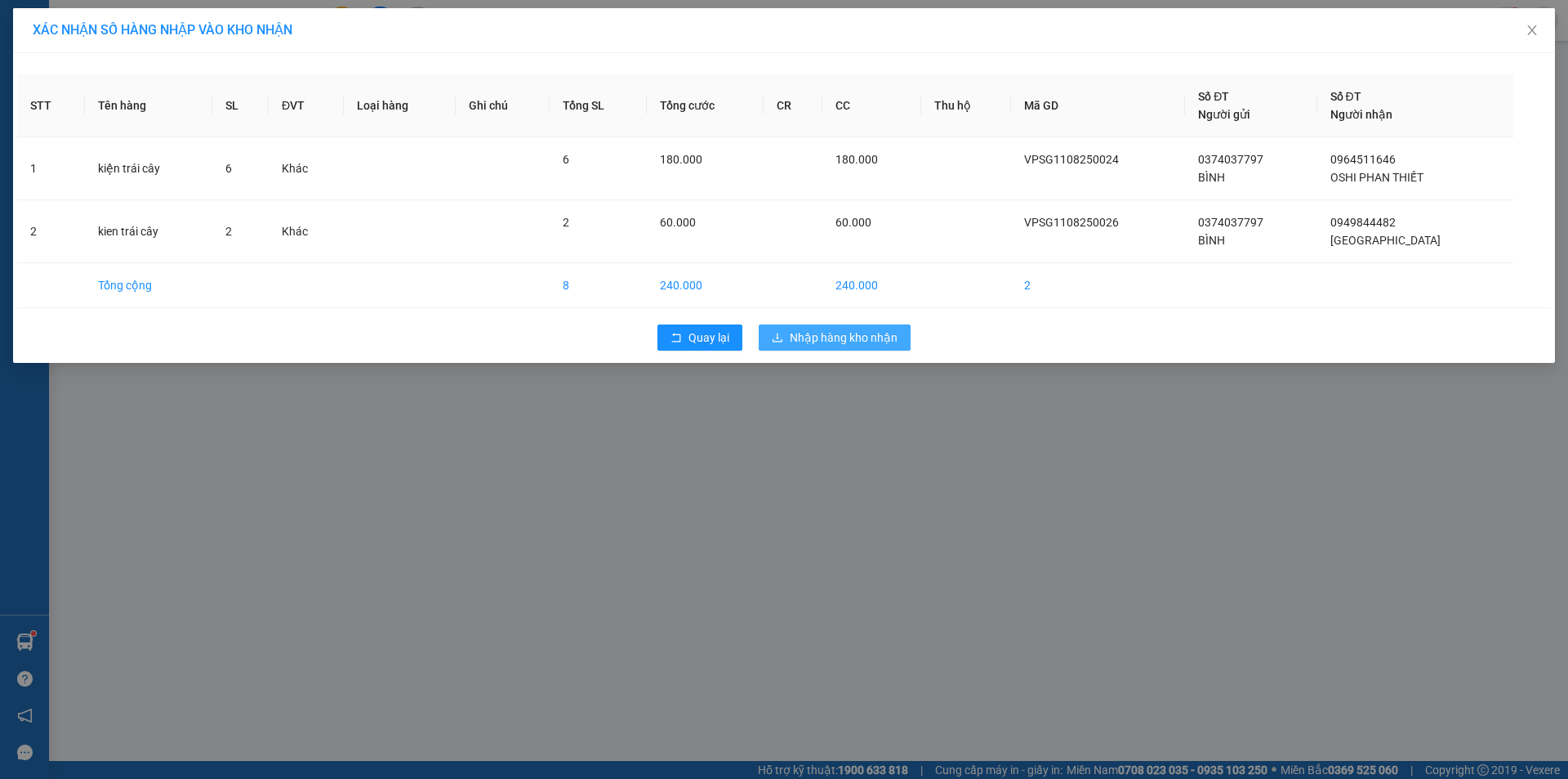
click at [867, 335] on span "Nhập hàng kho nhận" at bounding box center [843, 338] width 108 height 18
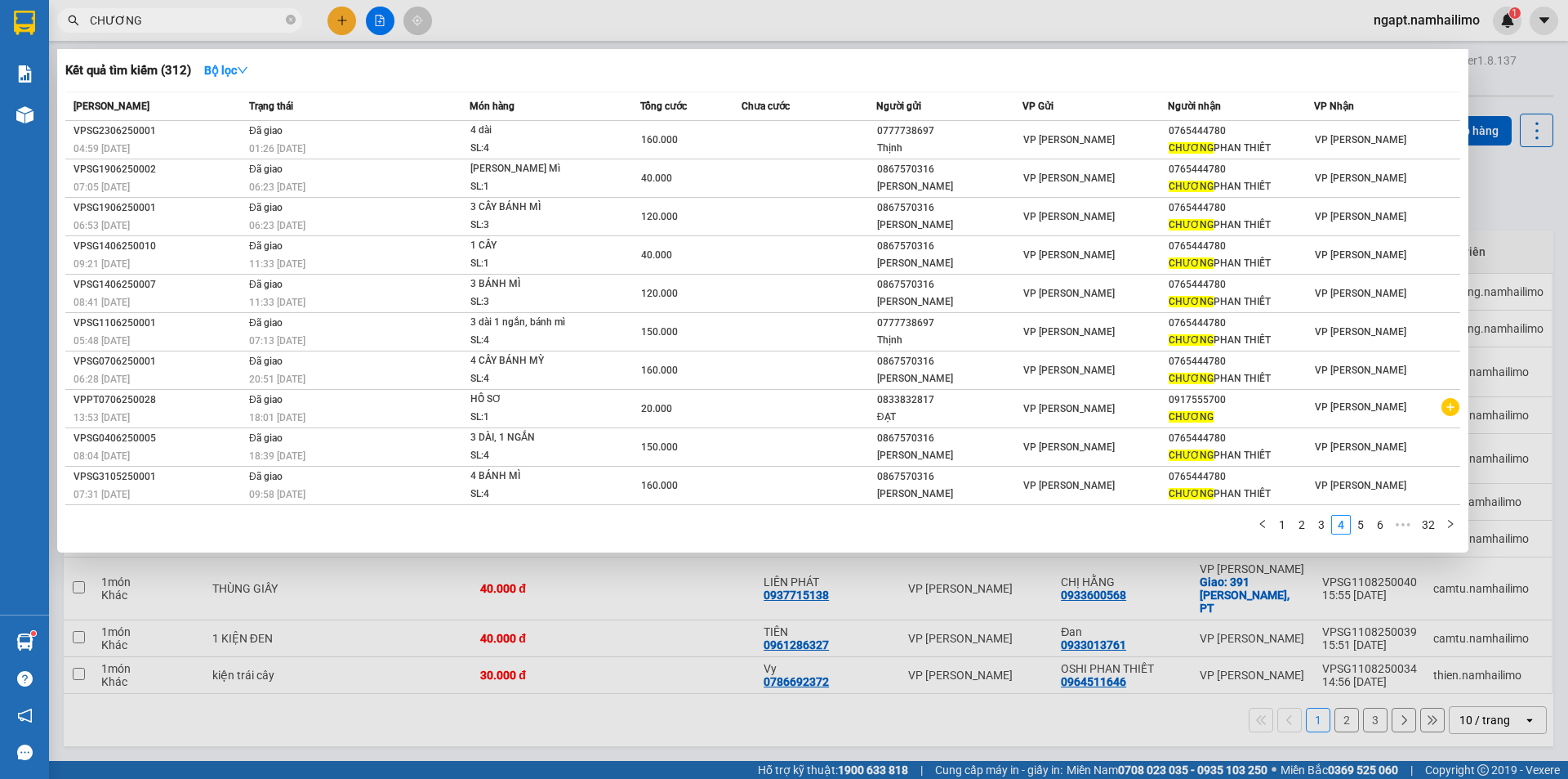
drag, startPoint x: 251, startPoint y: 15, endPoint x: 0, endPoint y: 14, distance: 251.0
click at [0, 14] on section "Kết quả tìm kiếm ( 312 ) Bộ lọc Mã ĐH Trạng thái Món hàng Tổng cước Chưa cước N…" at bounding box center [784, 389] width 1568 height 779
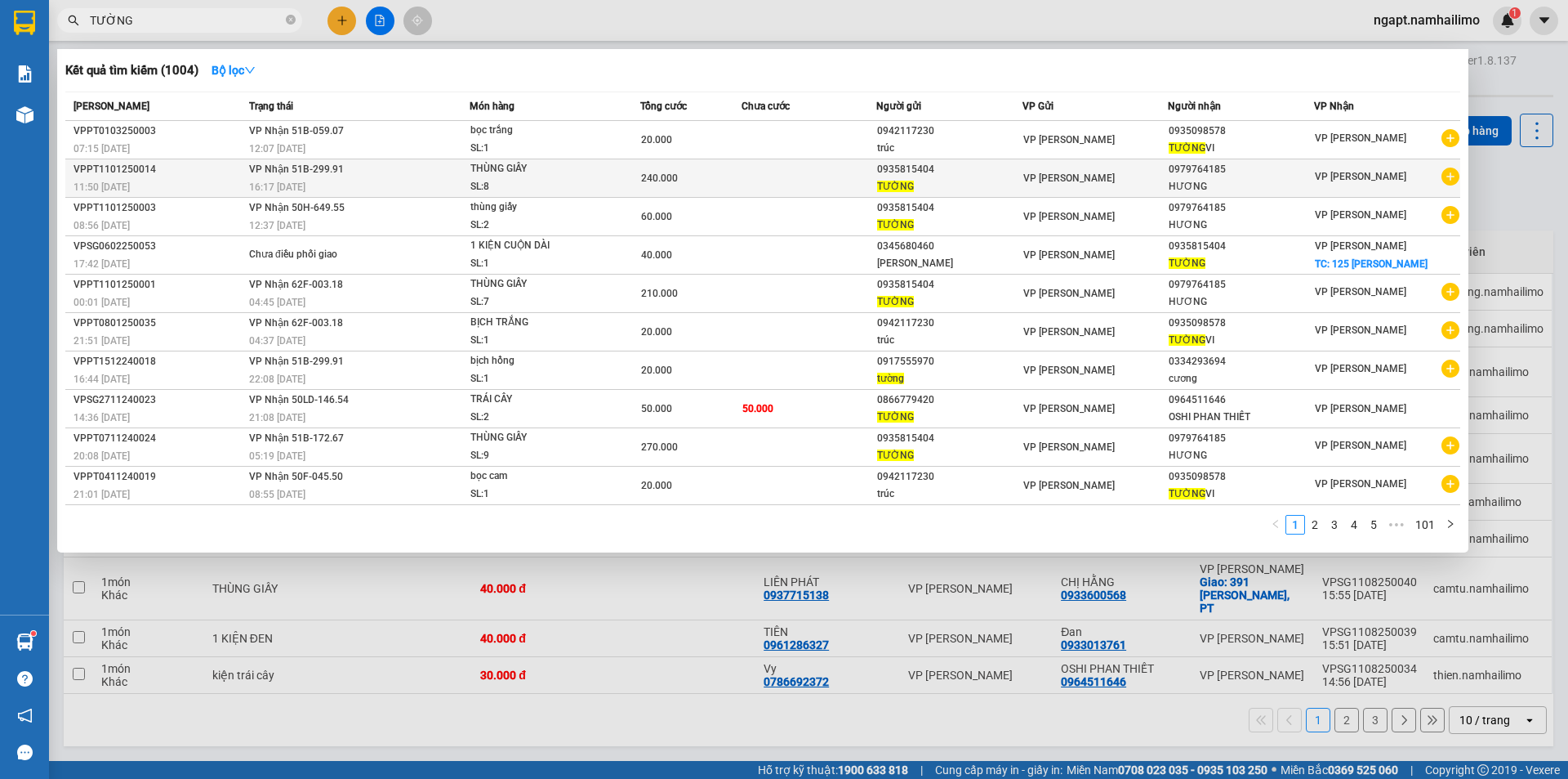
type input "TƯỜNG"
click at [1450, 180] on icon "plus-circle" at bounding box center [1451, 176] width 18 height 18
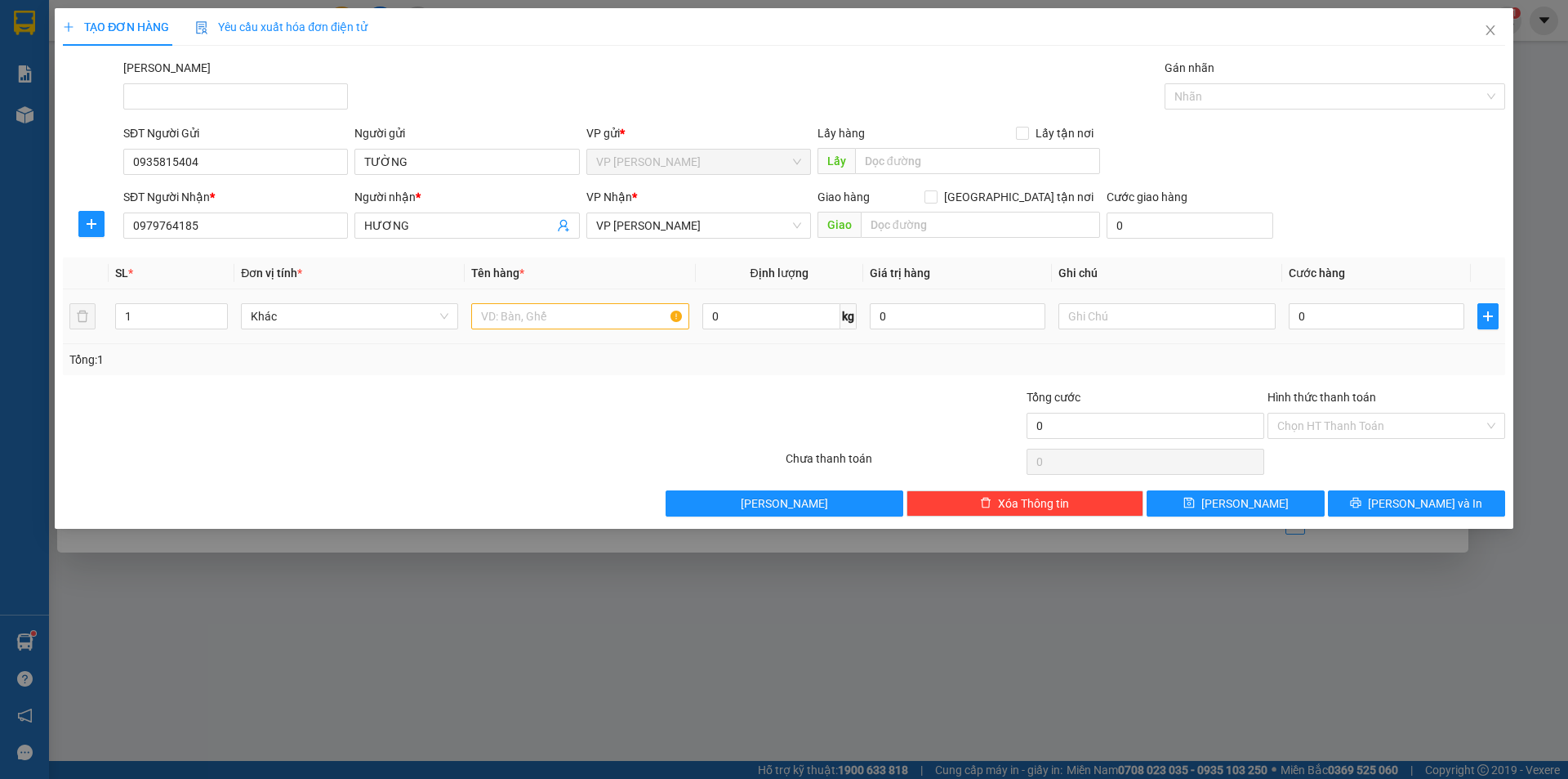
click at [517, 301] on div at bounding box center [579, 315] width 218 height 32
click at [516, 311] on input "text" at bounding box center [579, 316] width 218 height 26
click at [1355, 317] on input "0" at bounding box center [1376, 316] width 175 height 26
drag, startPoint x: 561, startPoint y: 330, endPoint x: 499, endPoint y: 320, distance: 62.8
click at [481, 329] on div "12" at bounding box center [579, 315] width 218 height 32
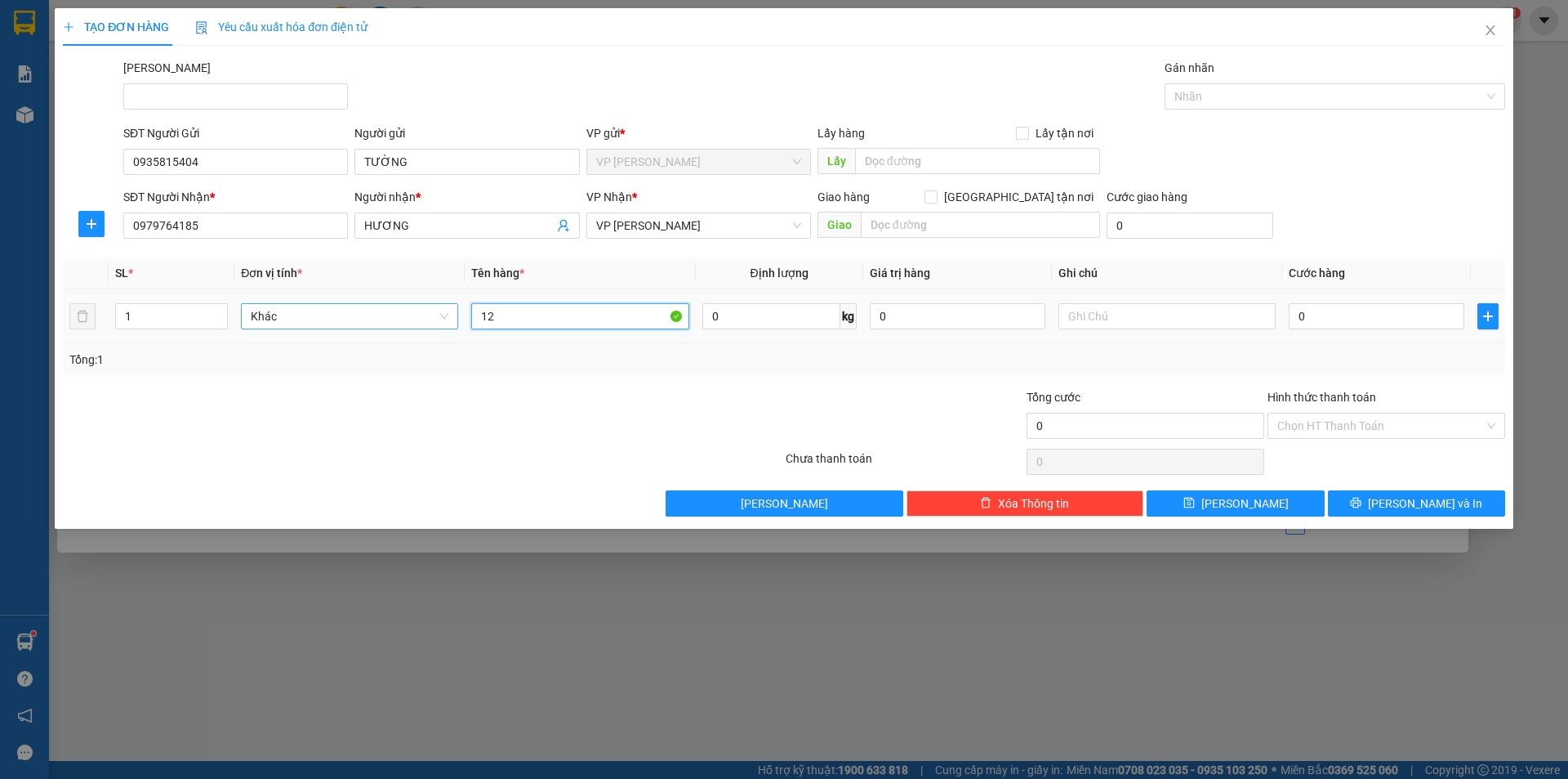
drag, startPoint x: 505, startPoint y: 319, endPoint x: 412, endPoint y: 318, distance: 93.0
click at [412, 318] on tr "1 Khác 12 0 kg 0 0" at bounding box center [784, 316] width 1442 height 55
type input "THÙNG GIẤY"
click at [190, 317] on input "1" at bounding box center [171, 316] width 111 height 25
type input "12"
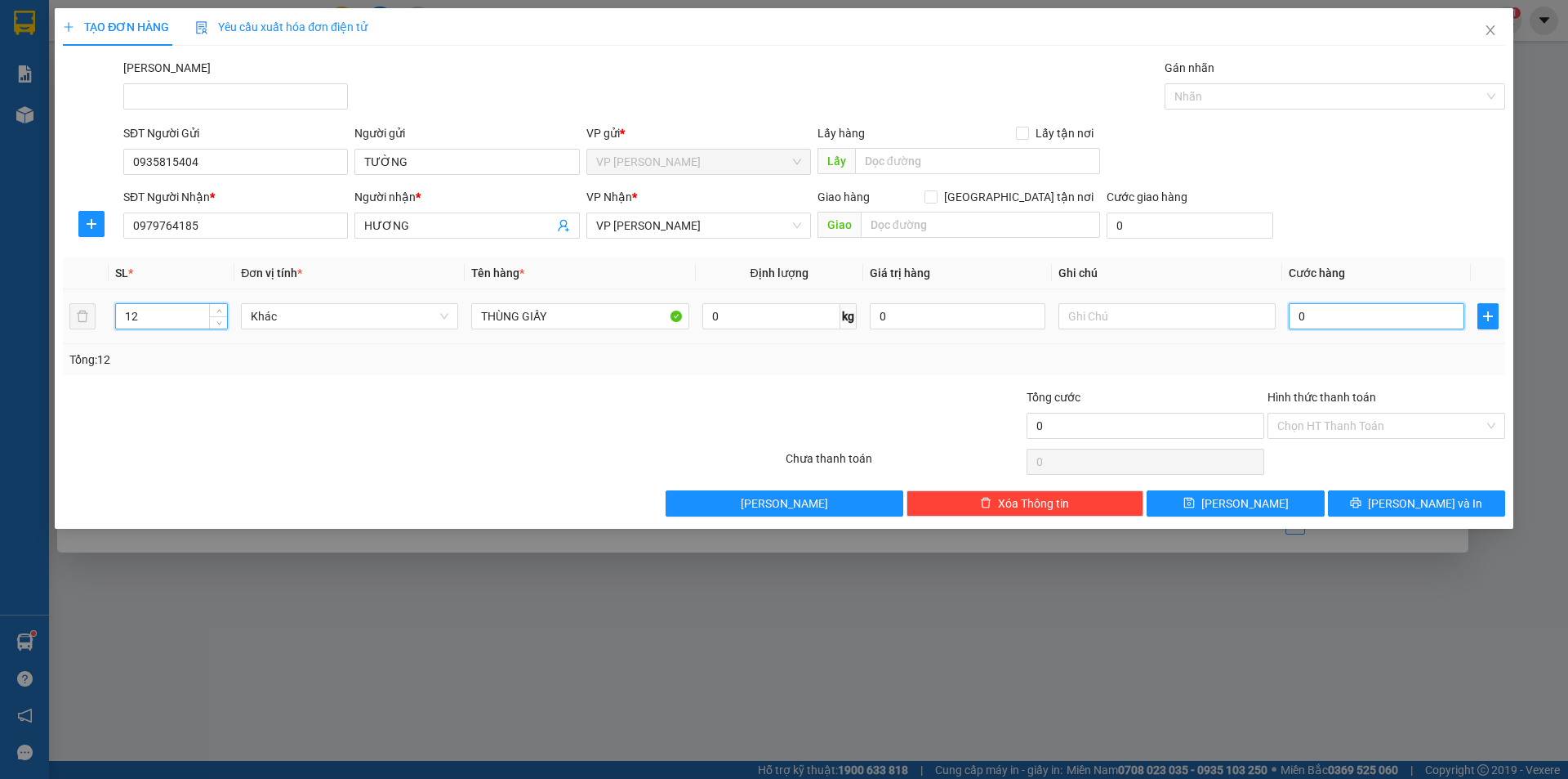
click at [1365, 316] on input "0" at bounding box center [1376, 316] width 175 height 26
type input "3"
type input "36"
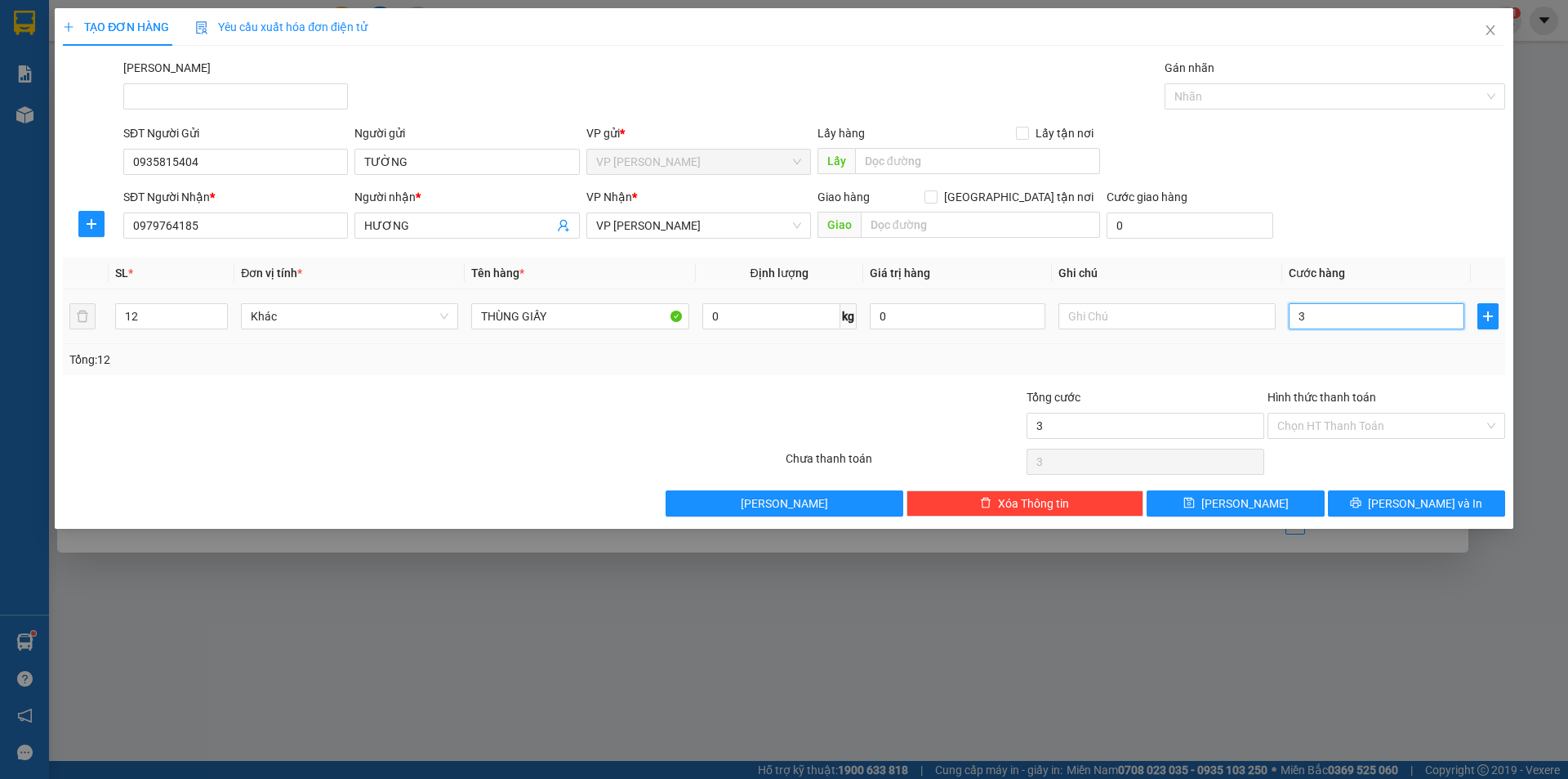
type input "36"
type input "360"
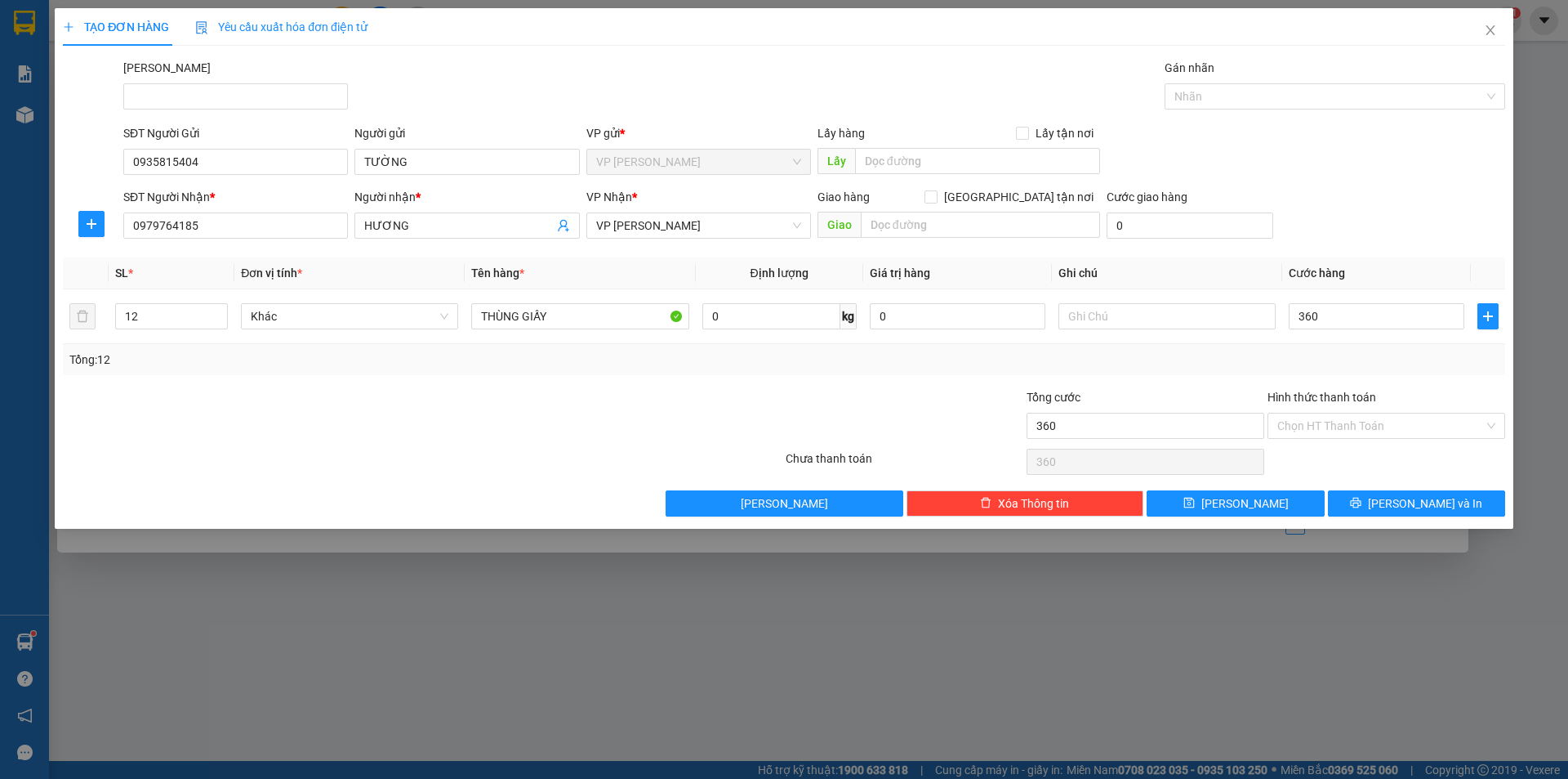
type input "360.000"
click at [1416, 376] on div "Transit Pickup Surcharge Ids Transit Deliver Surcharge Ids Transit Deliver Surc…" at bounding box center [784, 287] width 1442 height 458
click at [1427, 426] on input "Hình thức thanh toán" at bounding box center [1380, 426] width 207 height 25
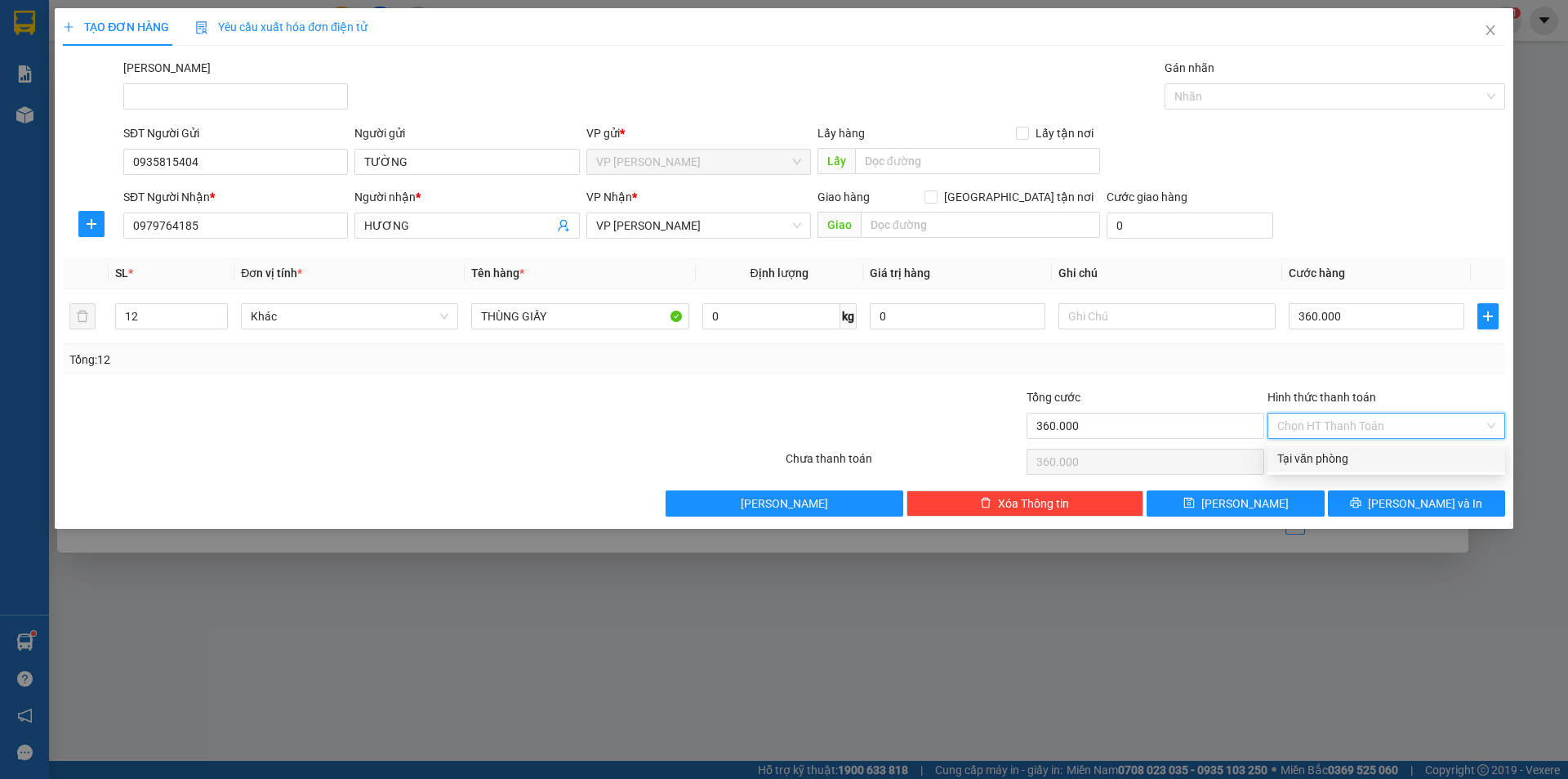
click at [1431, 464] on div "Tại văn phòng" at bounding box center [1385, 459] width 218 height 18
type input "0"
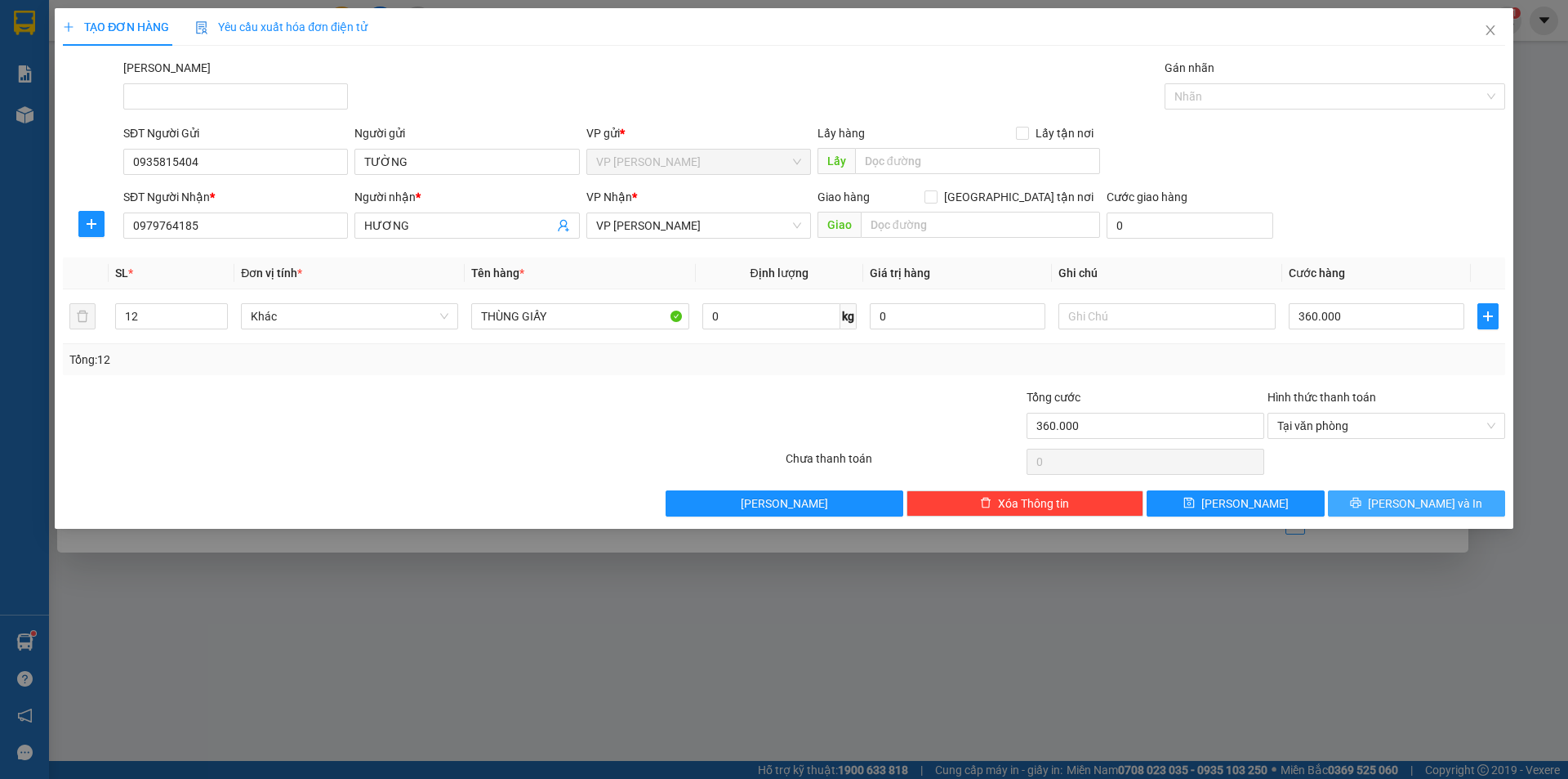
click at [1408, 497] on span "[PERSON_NAME] và In" at bounding box center [1425, 503] width 114 height 18
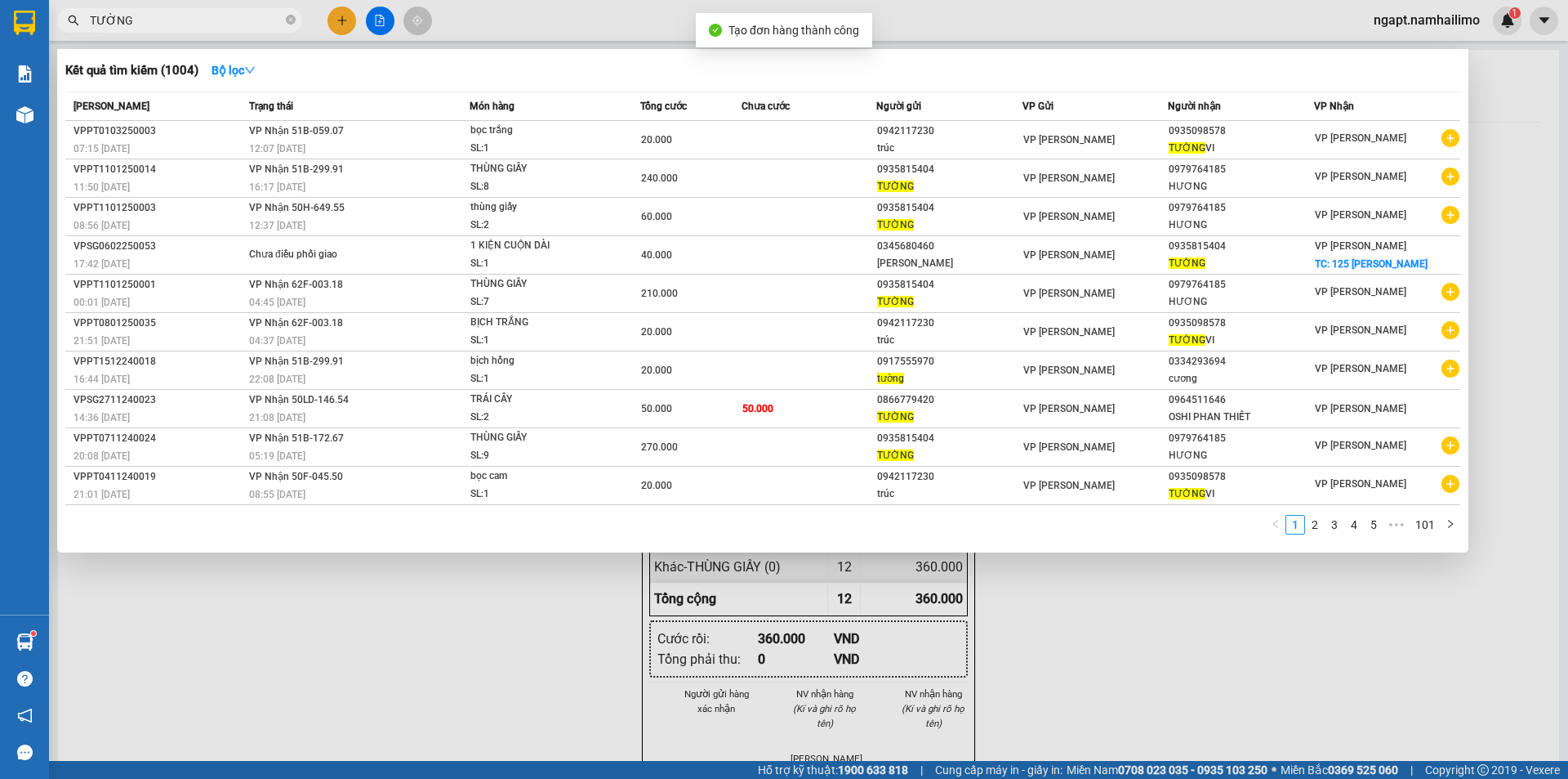
click at [1097, 675] on div at bounding box center [784, 389] width 1568 height 779
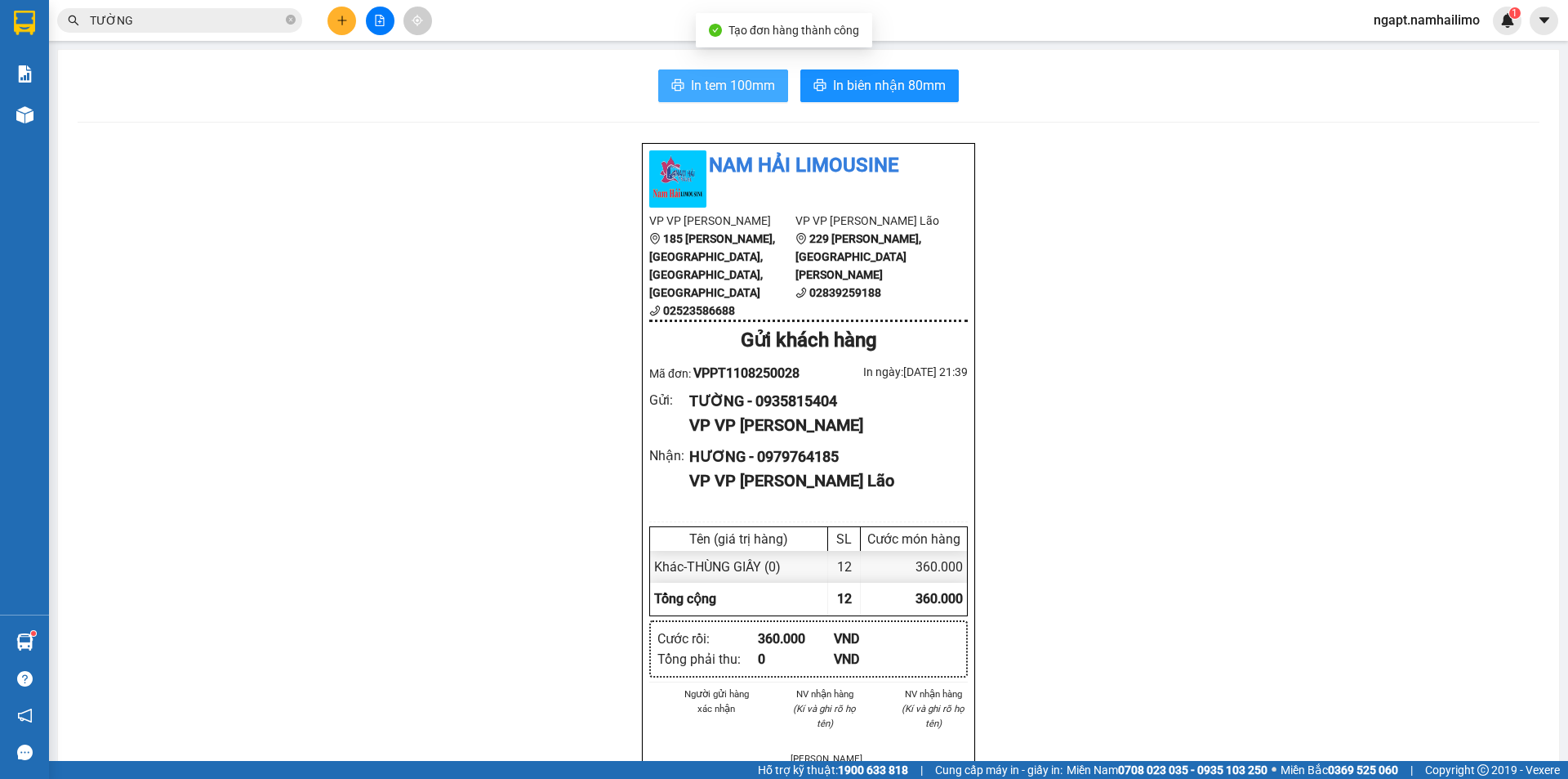
click at [731, 85] on span "In tem 100mm" at bounding box center [733, 85] width 84 height 21
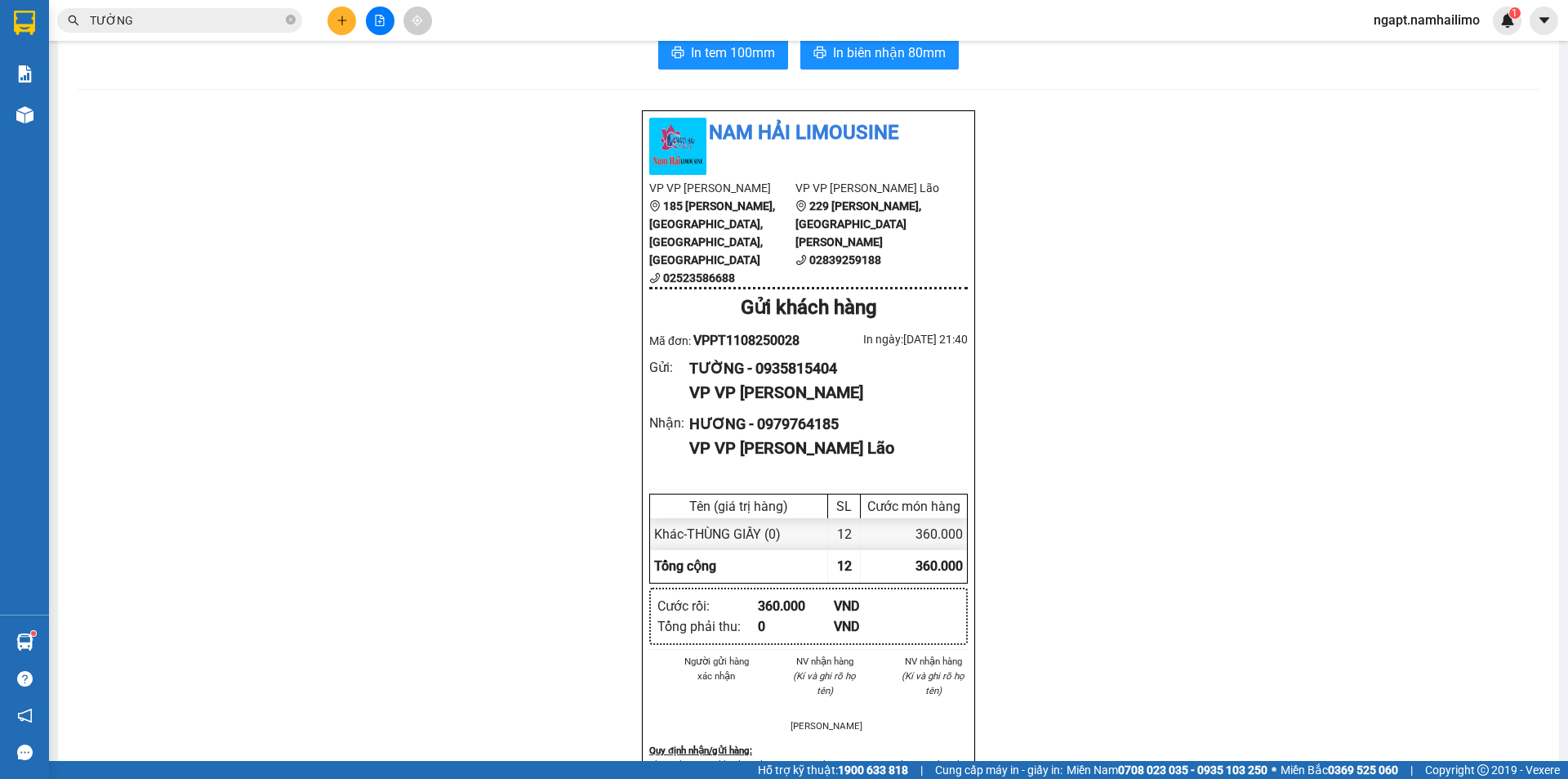
scroll to position [65, 0]
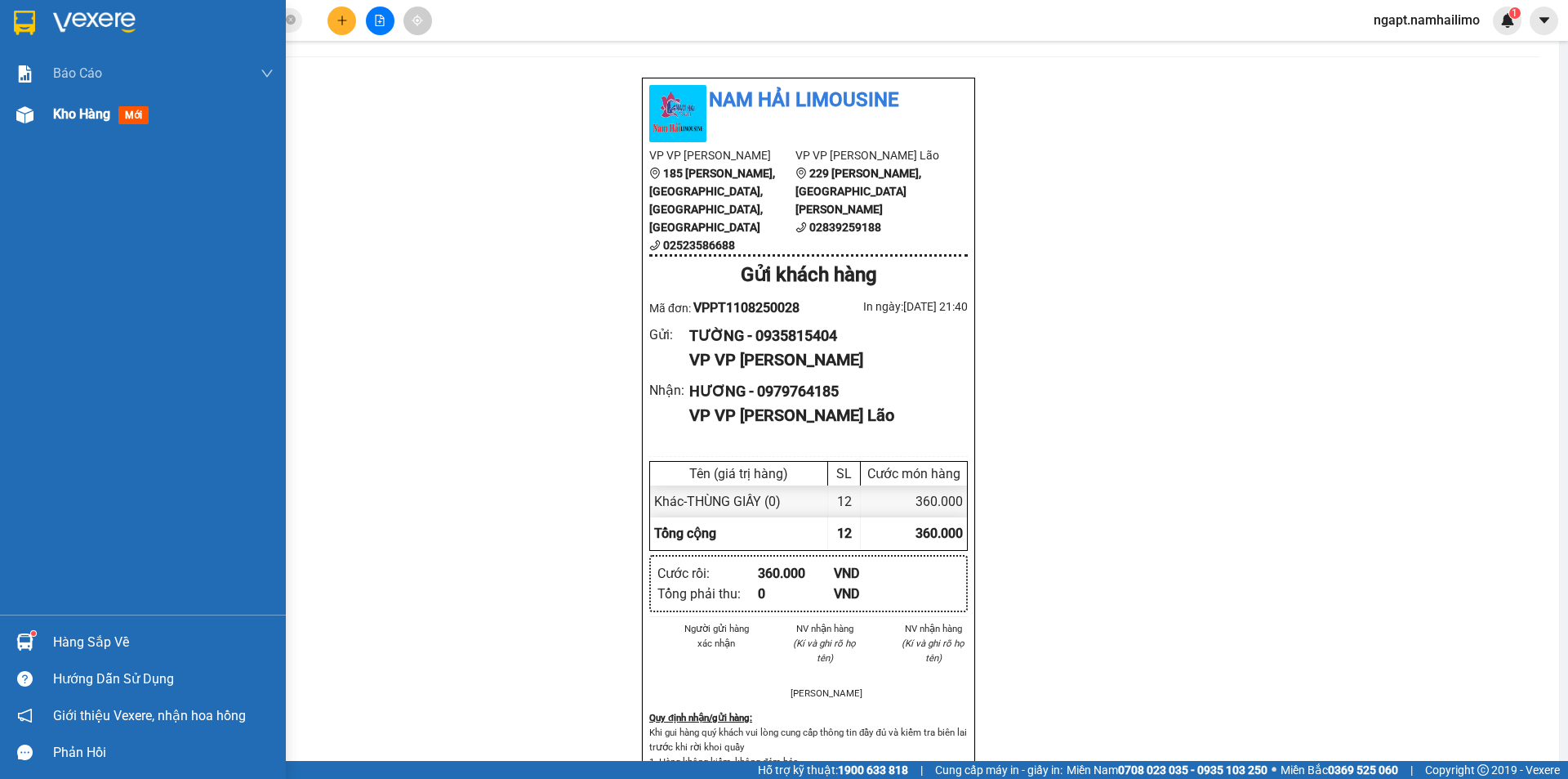
click at [84, 125] on div "Kho hàng mới" at bounding box center [163, 113] width 220 height 41
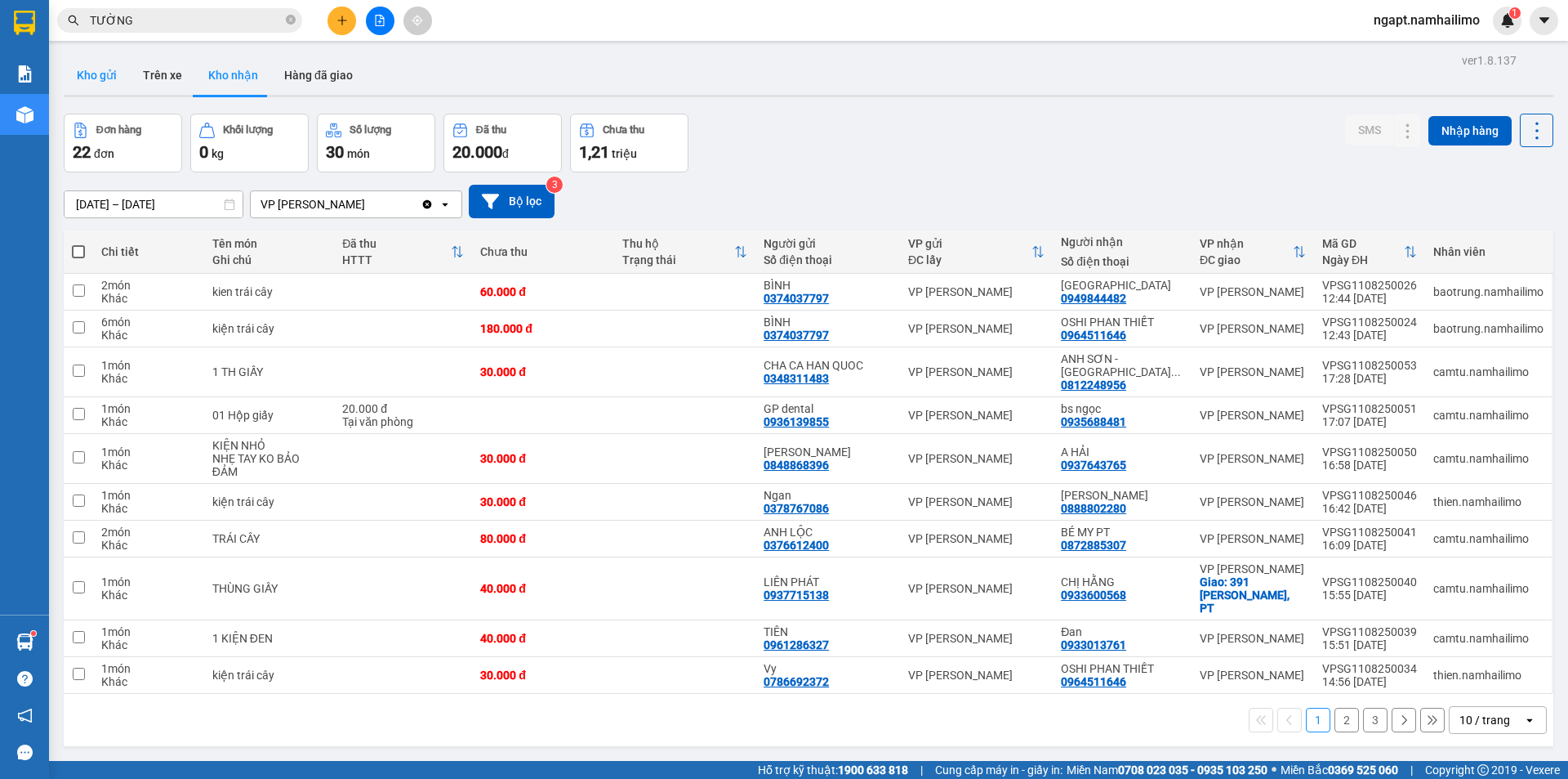
click at [108, 69] on button "Kho gửi" at bounding box center [97, 75] width 66 height 39
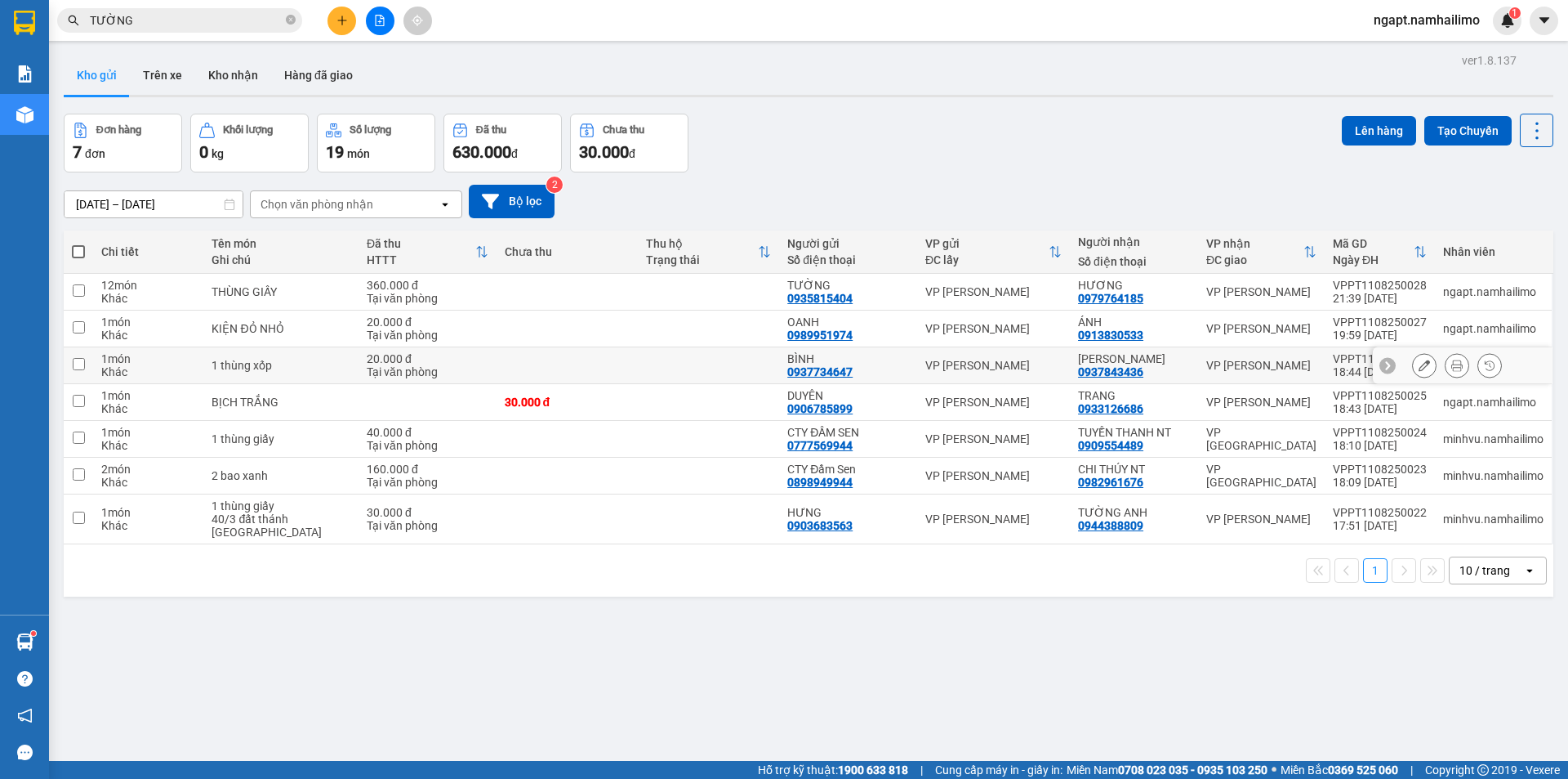
click at [79, 363] on input "checkbox" at bounding box center [79, 363] width 12 height 12
checkbox input "true"
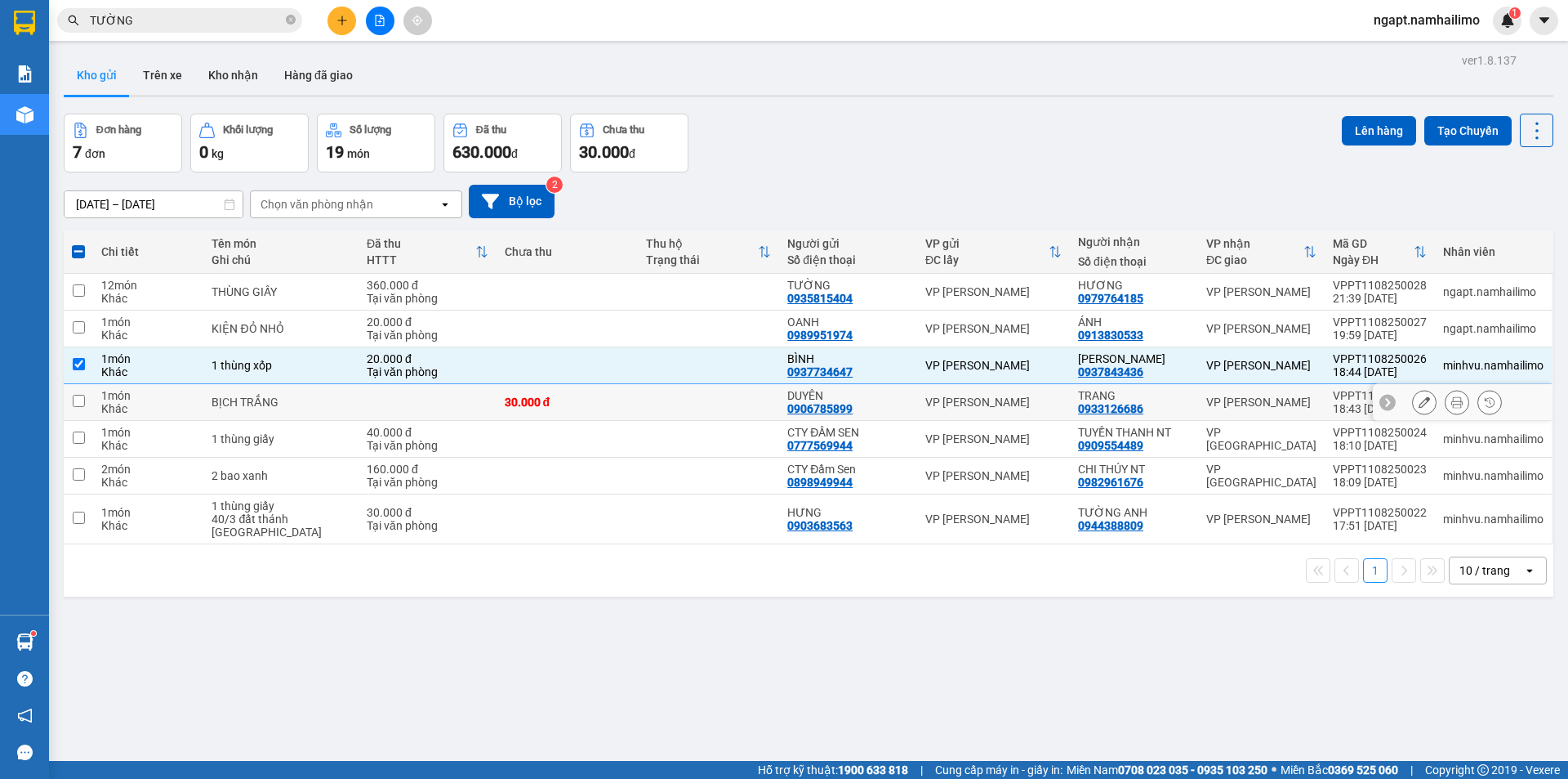
click at [85, 399] on td at bounding box center [79, 402] width 30 height 36
checkbox input "true"
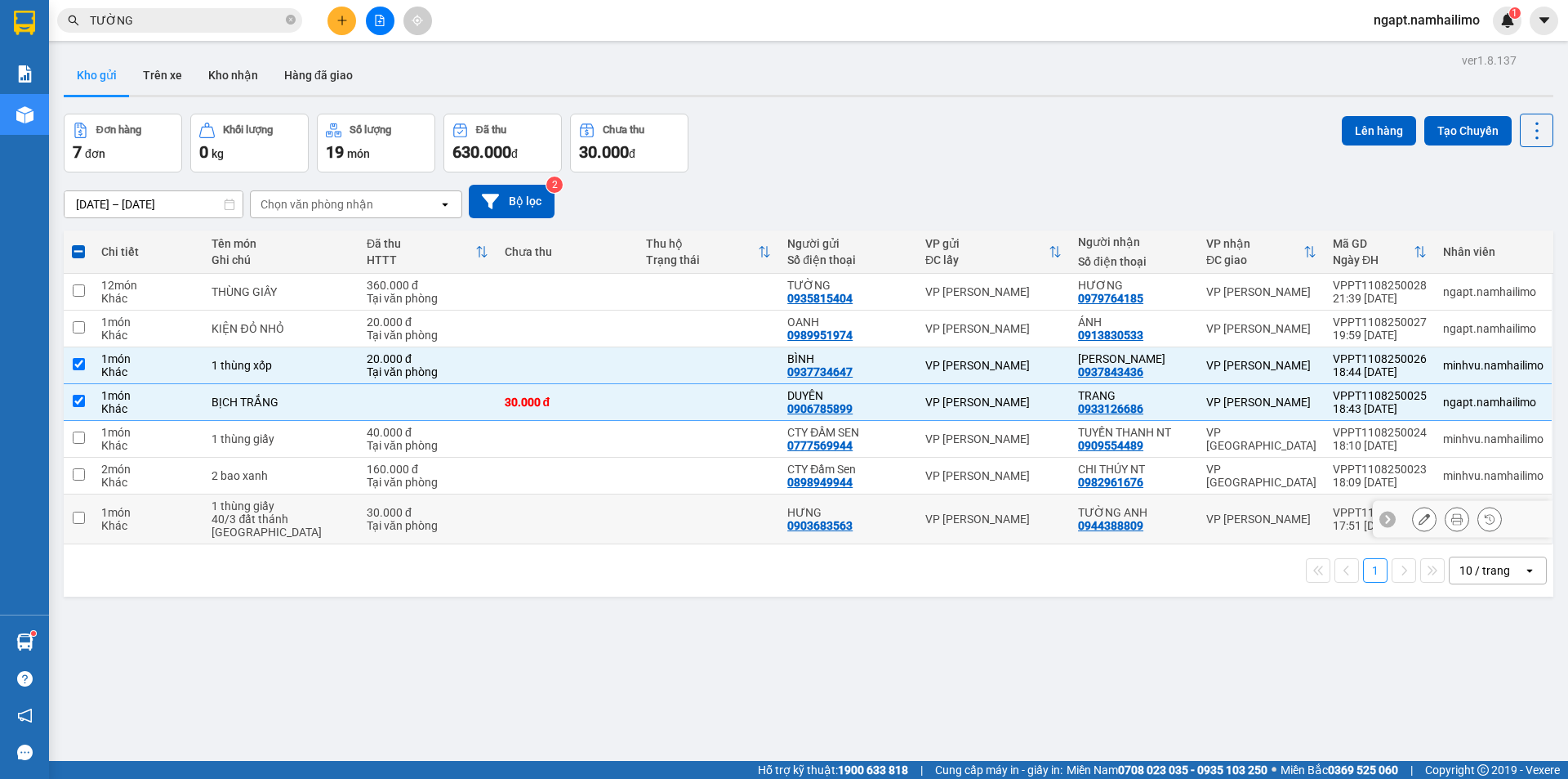
click at [78, 514] on input "checkbox" at bounding box center [79, 517] width 12 height 12
checkbox input "true"
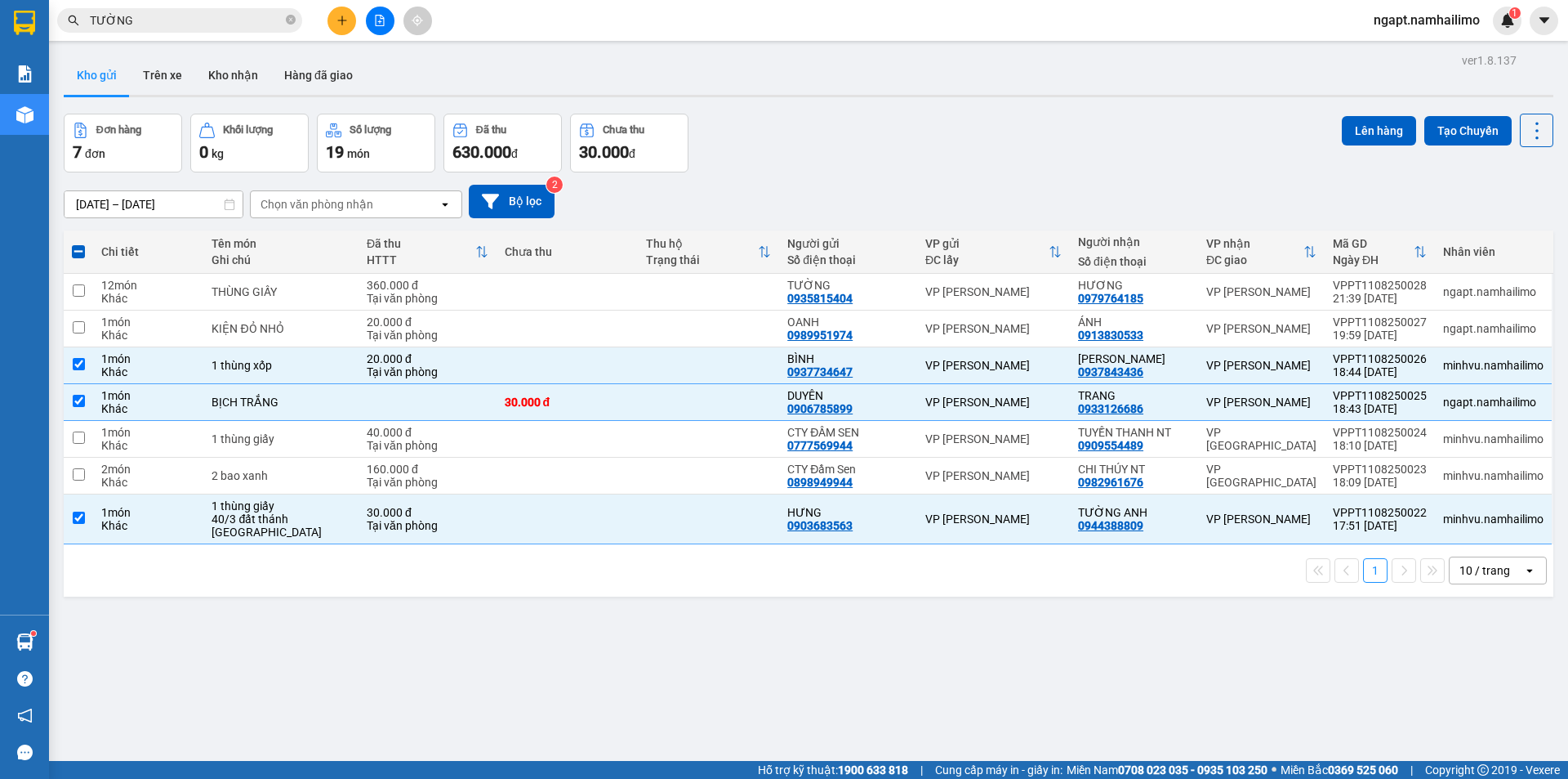
click at [1423, 114] on div "Lên hàng Tạo Chuyến" at bounding box center [1447, 130] width 212 height 33
click at [1393, 123] on button "Lên hàng" at bounding box center [1379, 131] width 74 height 30
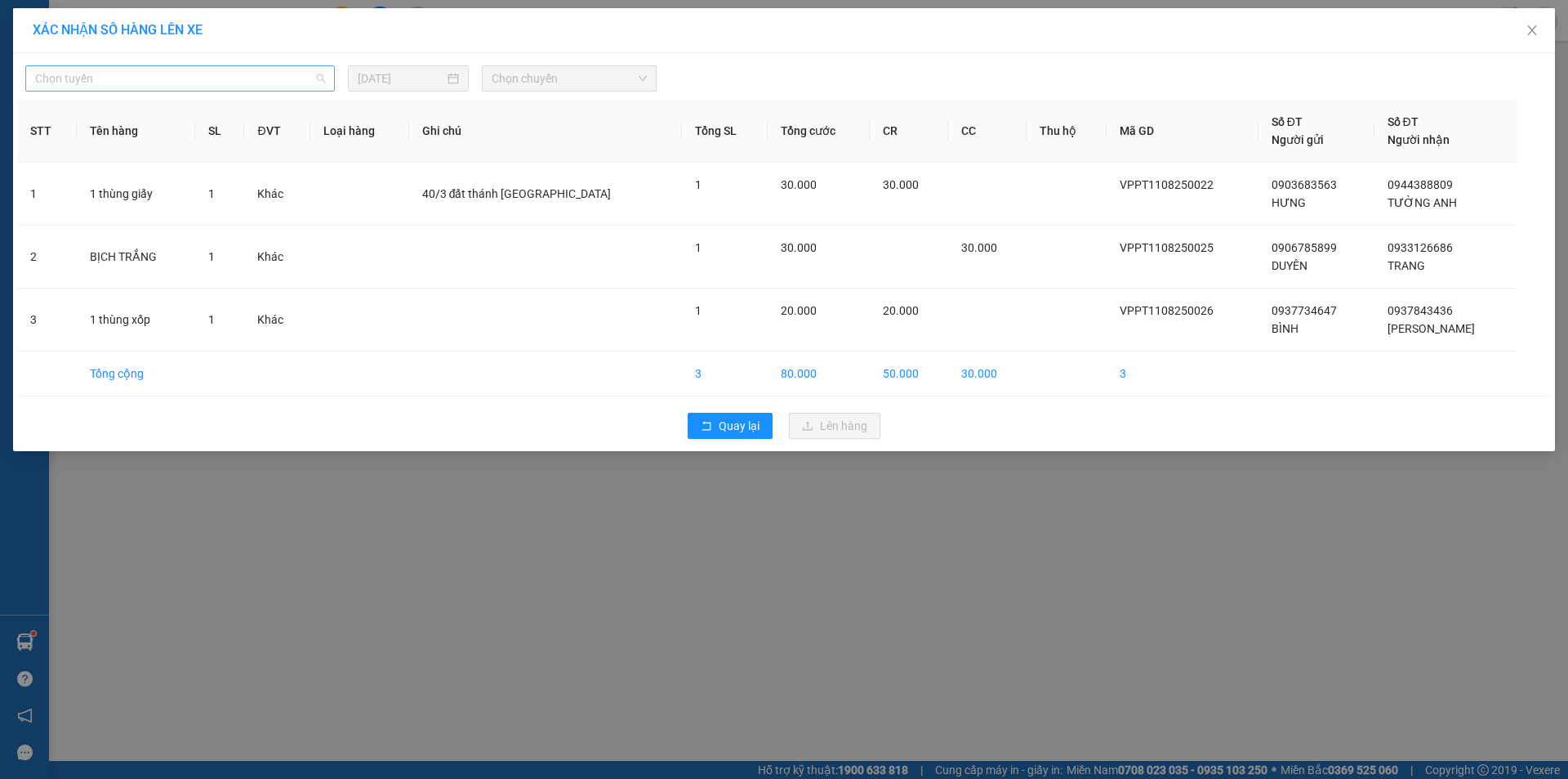
click at [289, 79] on span "Chọn tuyến" at bounding box center [180, 79] width 290 height 25
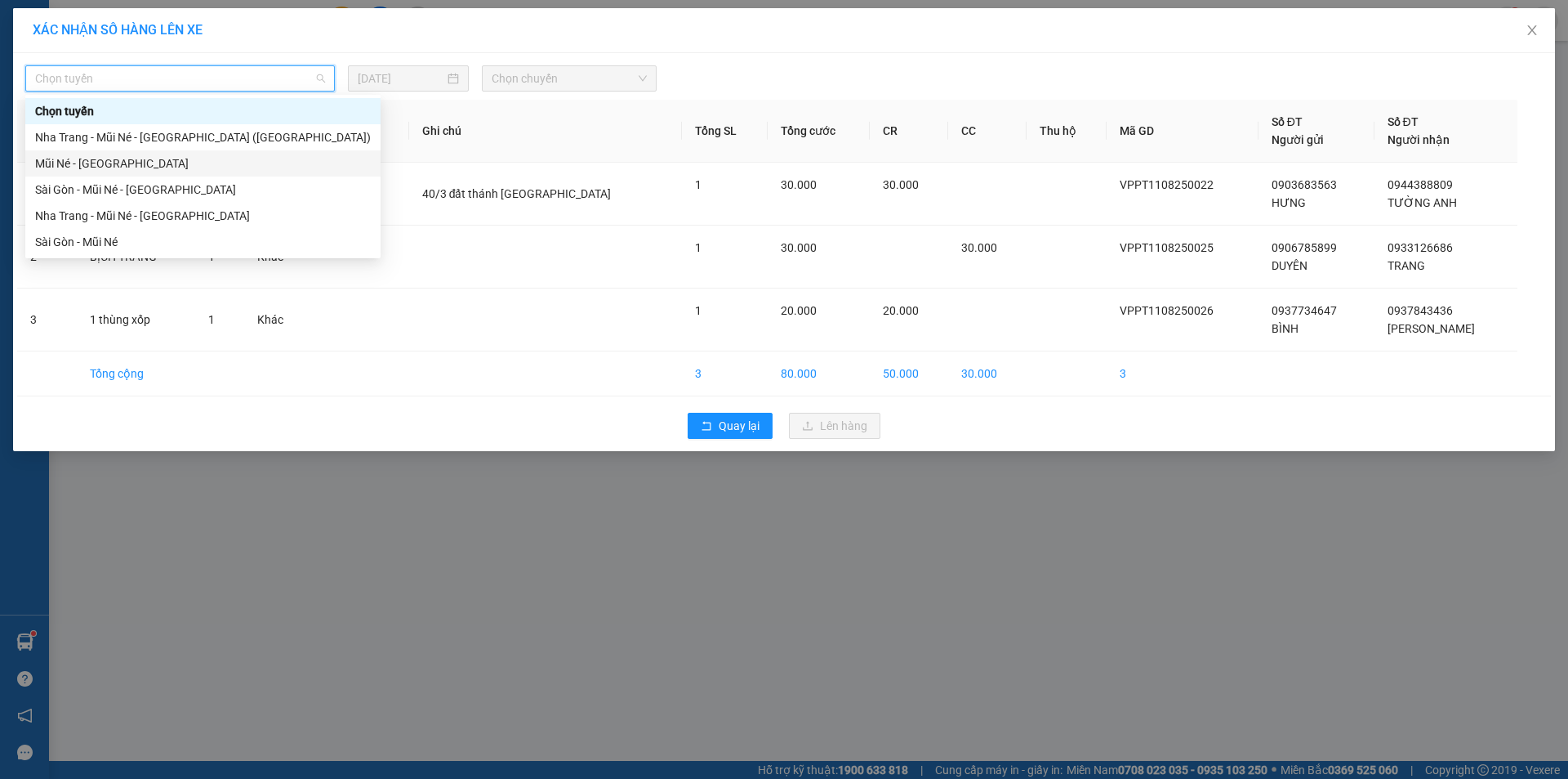
click at [98, 163] on div "Mũi Né - [GEOGRAPHIC_DATA]" at bounding box center [203, 164] width 336 height 18
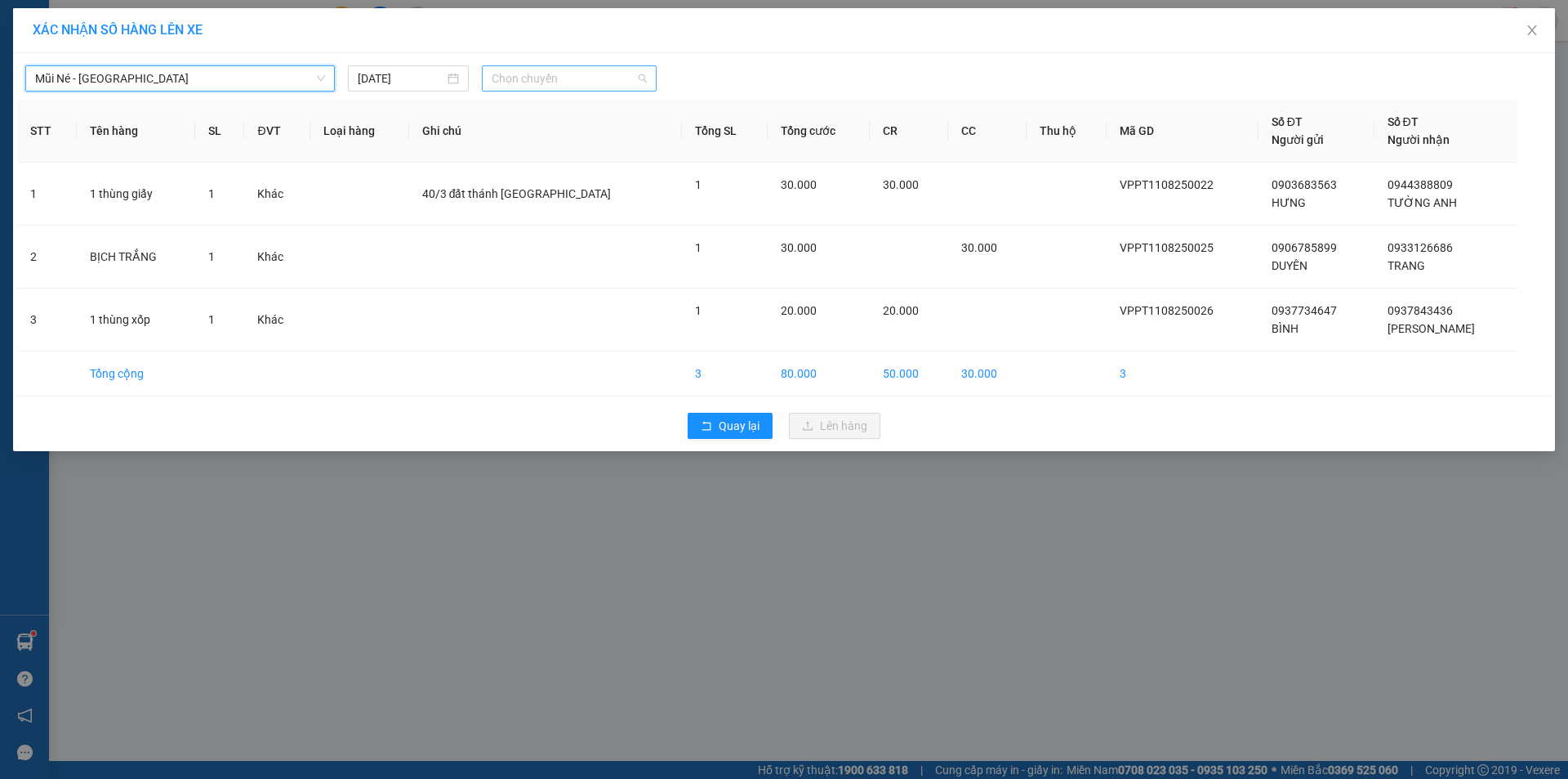
click at [587, 72] on span "Chọn chuyến" at bounding box center [569, 79] width 156 height 25
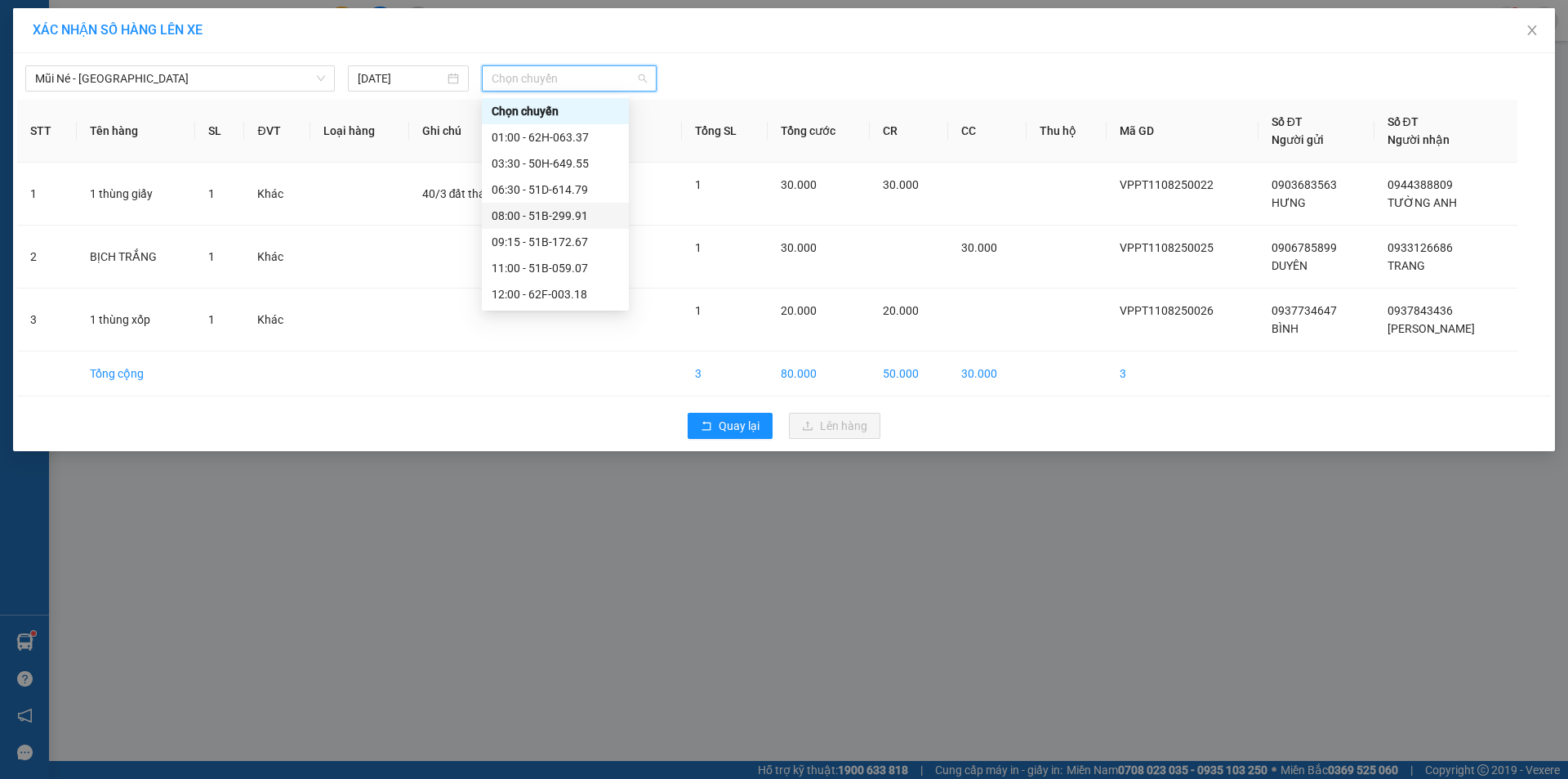
scroll to position [209, 0]
click at [571, 286] on div "18:30 - 51B-172.67" at bounding box center [555, 294] width 127 height 18
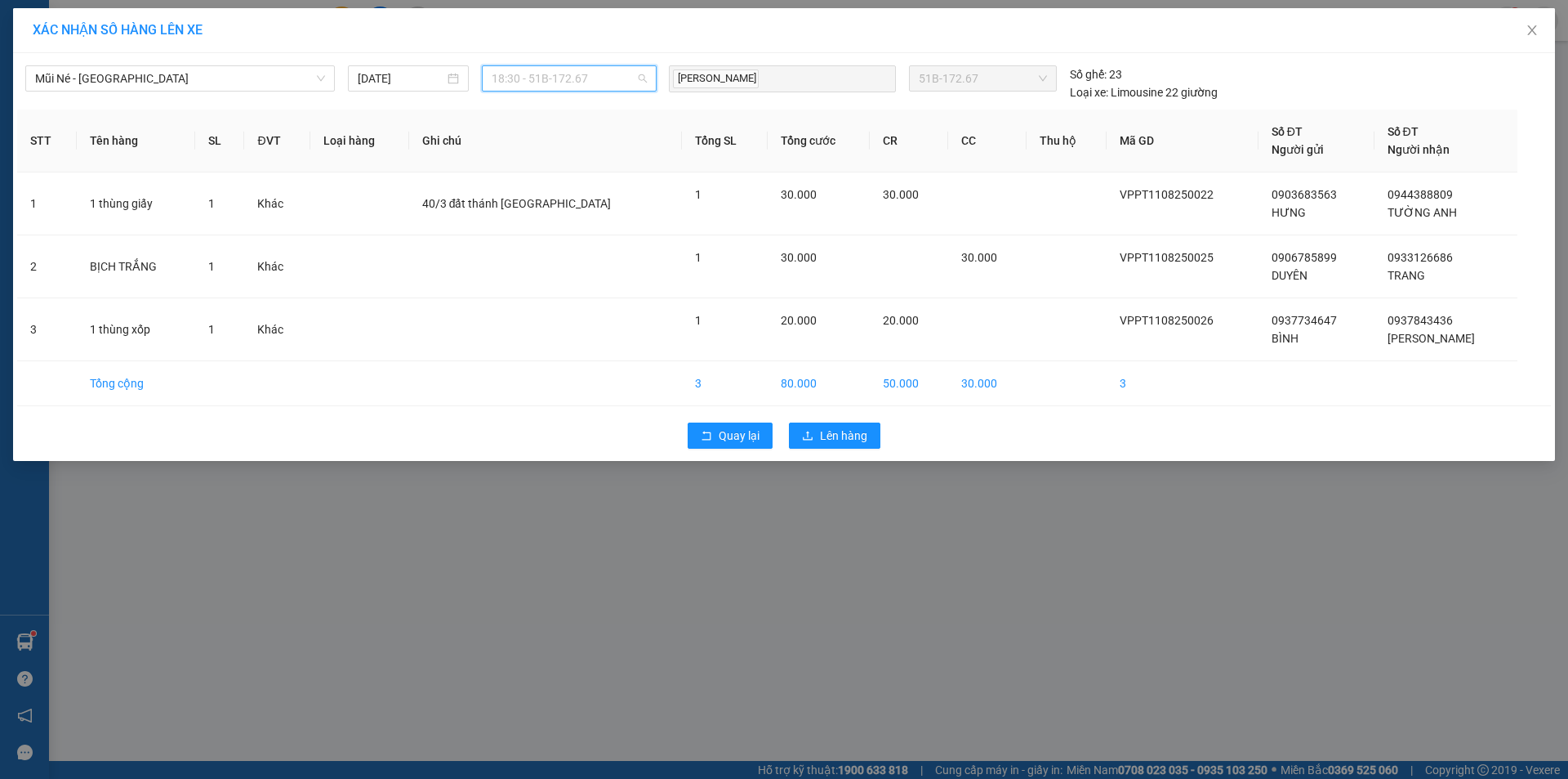
click at [614, 71] on span "18:30 - 51B-172.67" at bounding box center [569, 79] width 156 height 25
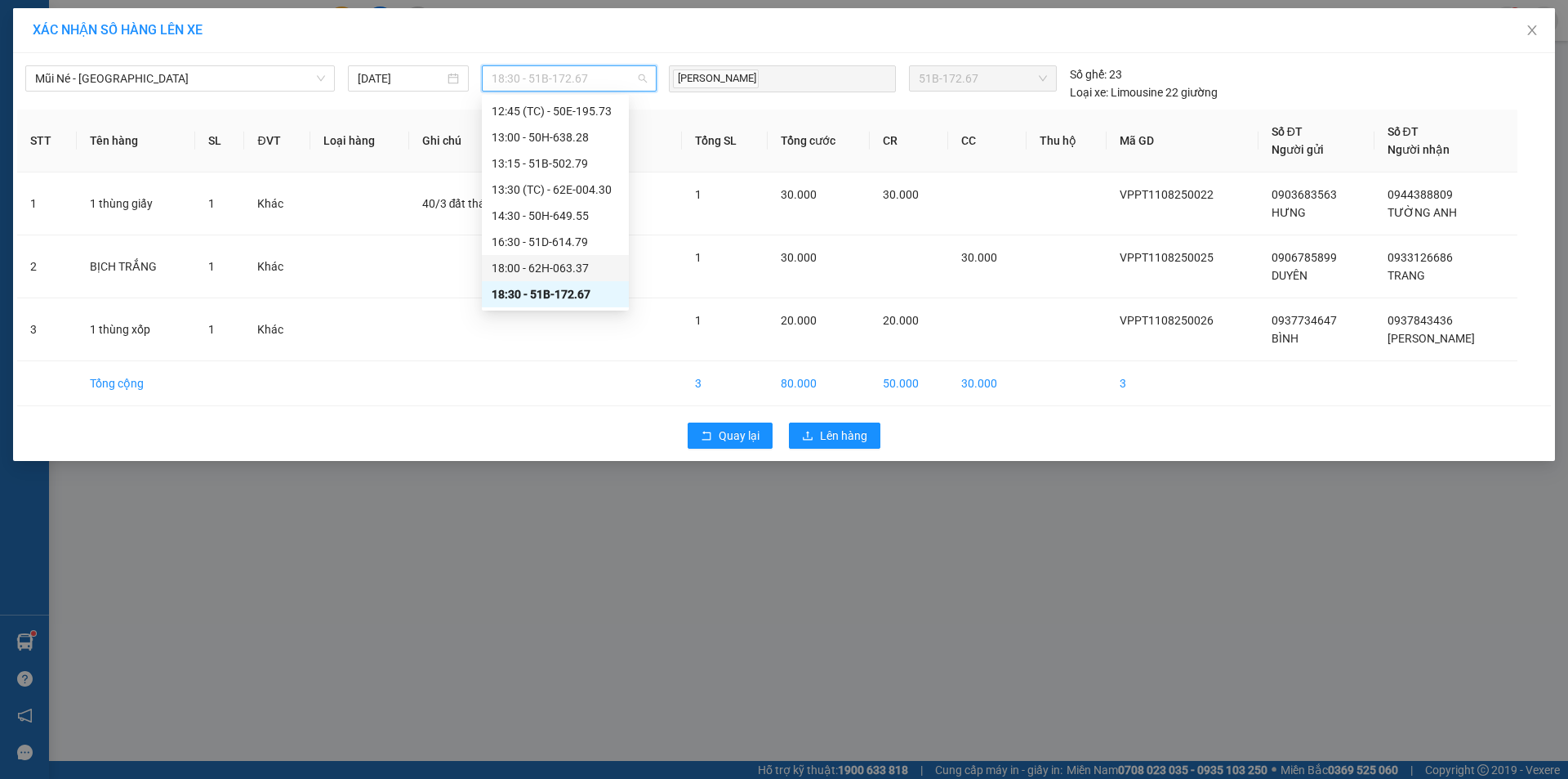
click at [570, 269] on div "18:00 - 62H-063.37" at bounding box center [555, 268] width 127 height 18
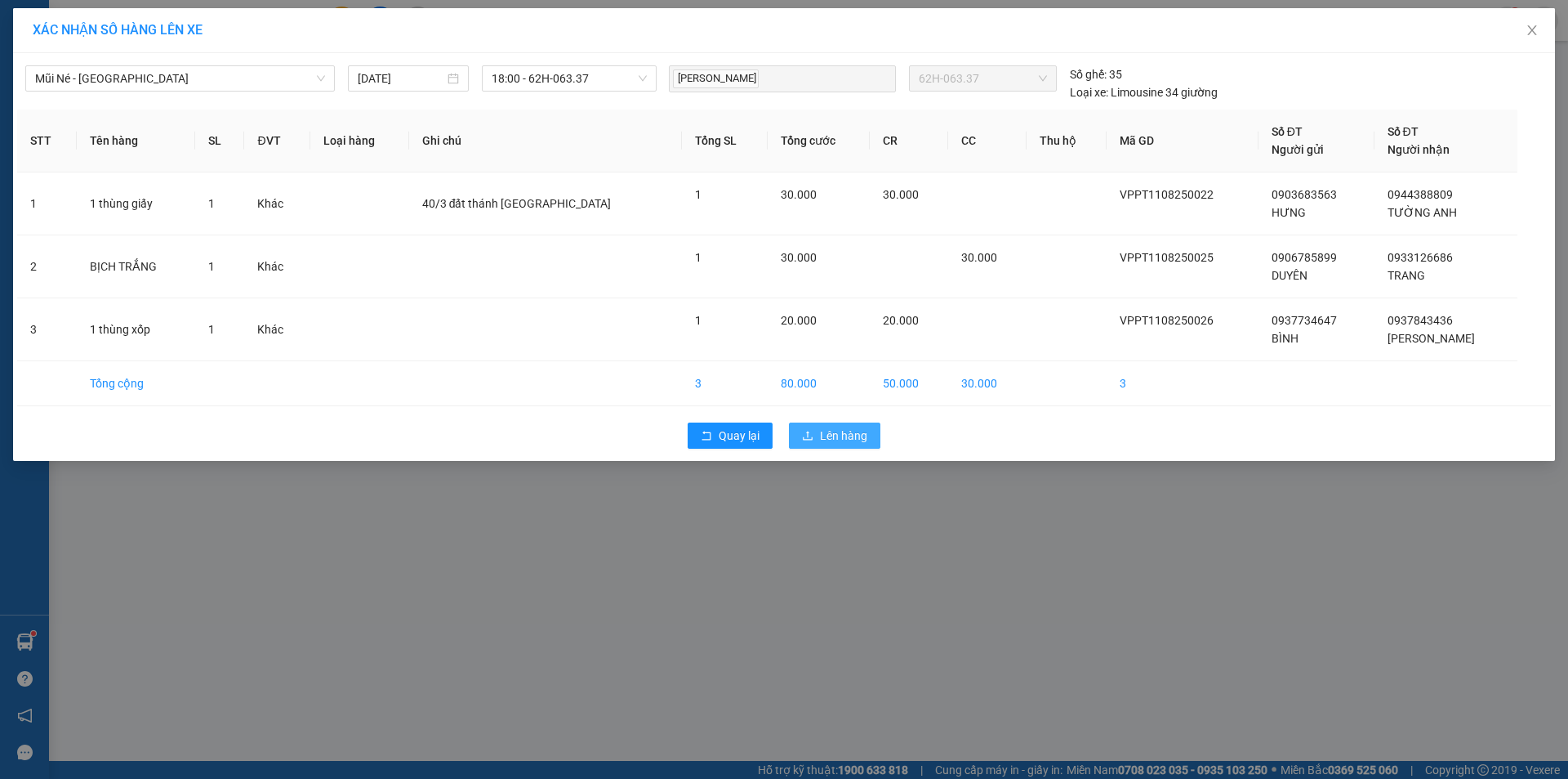
click at [848, 436] on span "Lên hàng" at bounding box center [843, 435] width 47 height 18
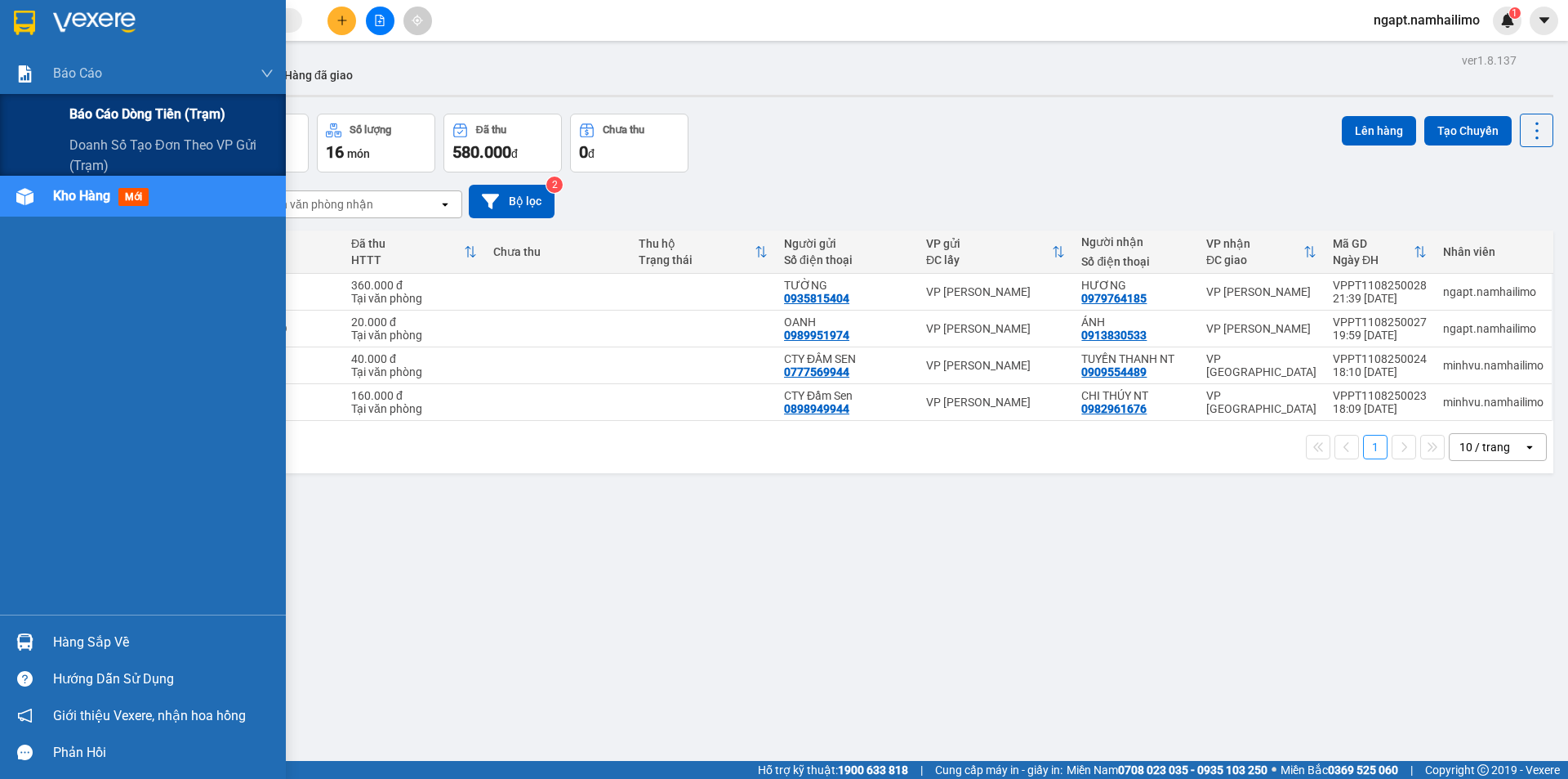
click at [112, 117] on span "Báo cáo dòng tiền (trạm)" at bounding box center [147, 113] width 156 height 21
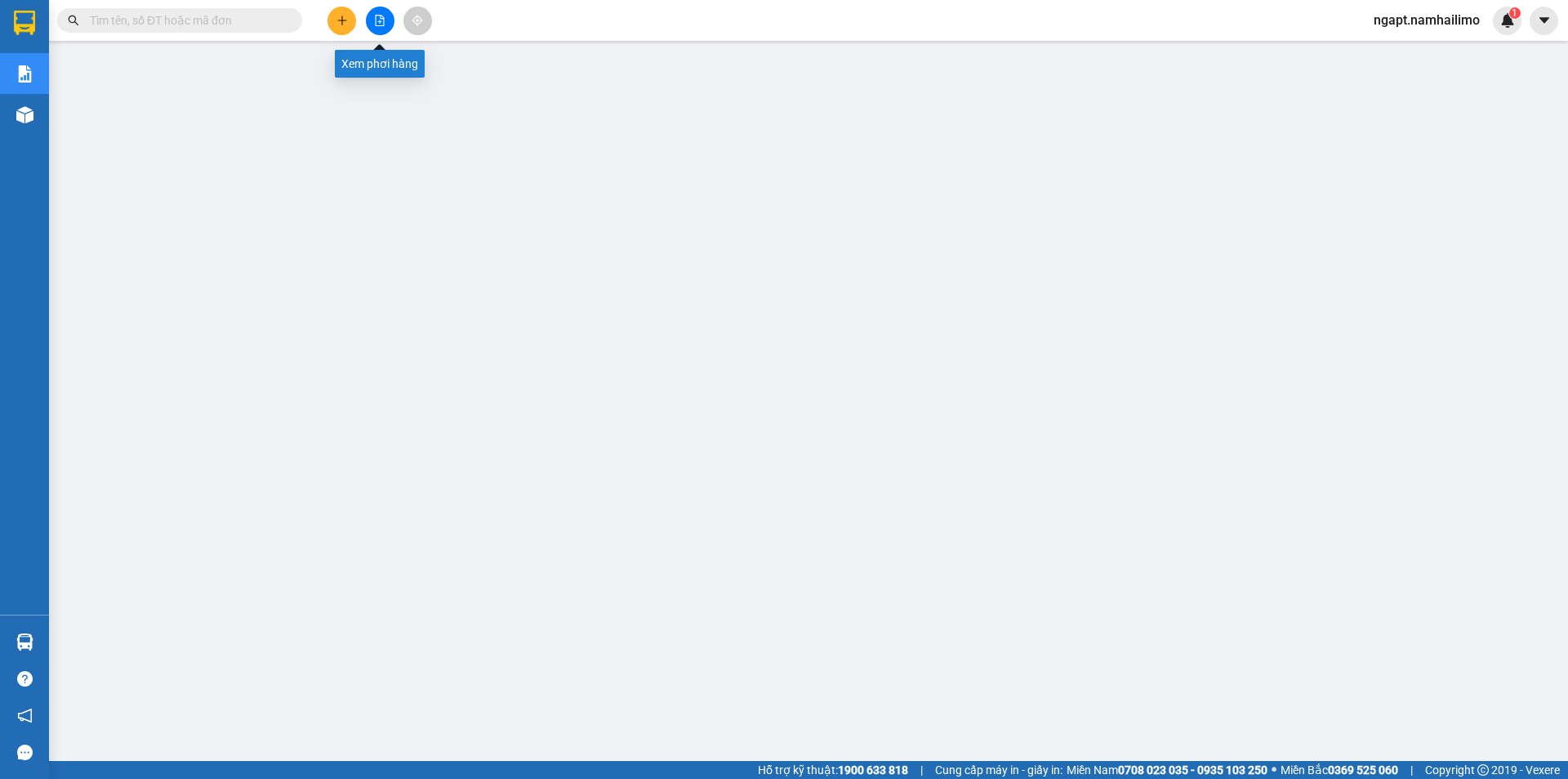
click at [381, 17] on icon "file-add" at bounding box center [380, 21] width 12 height 12
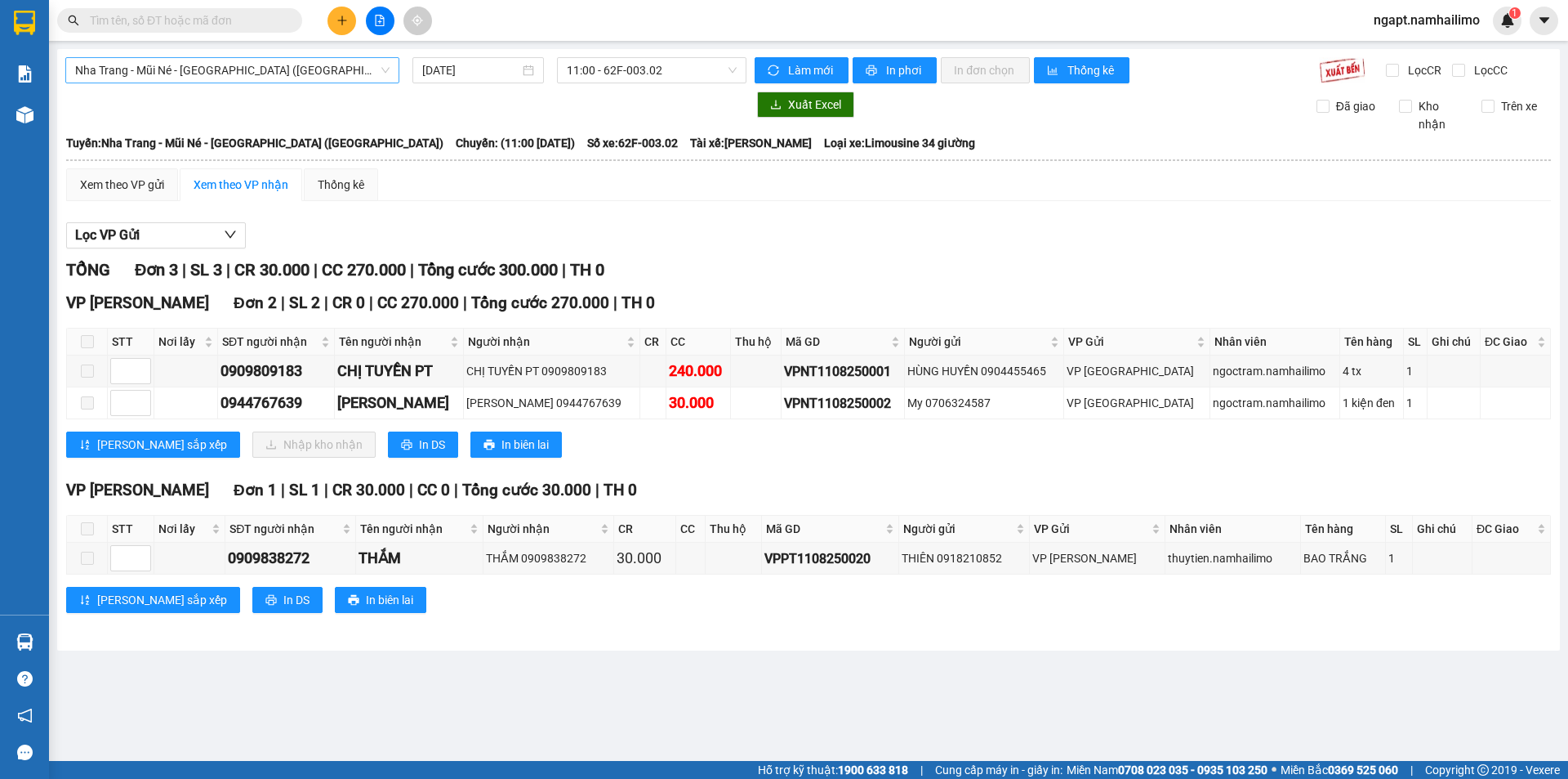
click at [317, 76] on span "Nha Trang - Mũi Né - [GEOGRAPHIC_DATA] ([GEOGRAPHIC_DATA])" at bounding box center [233, 70] width 314 height 25
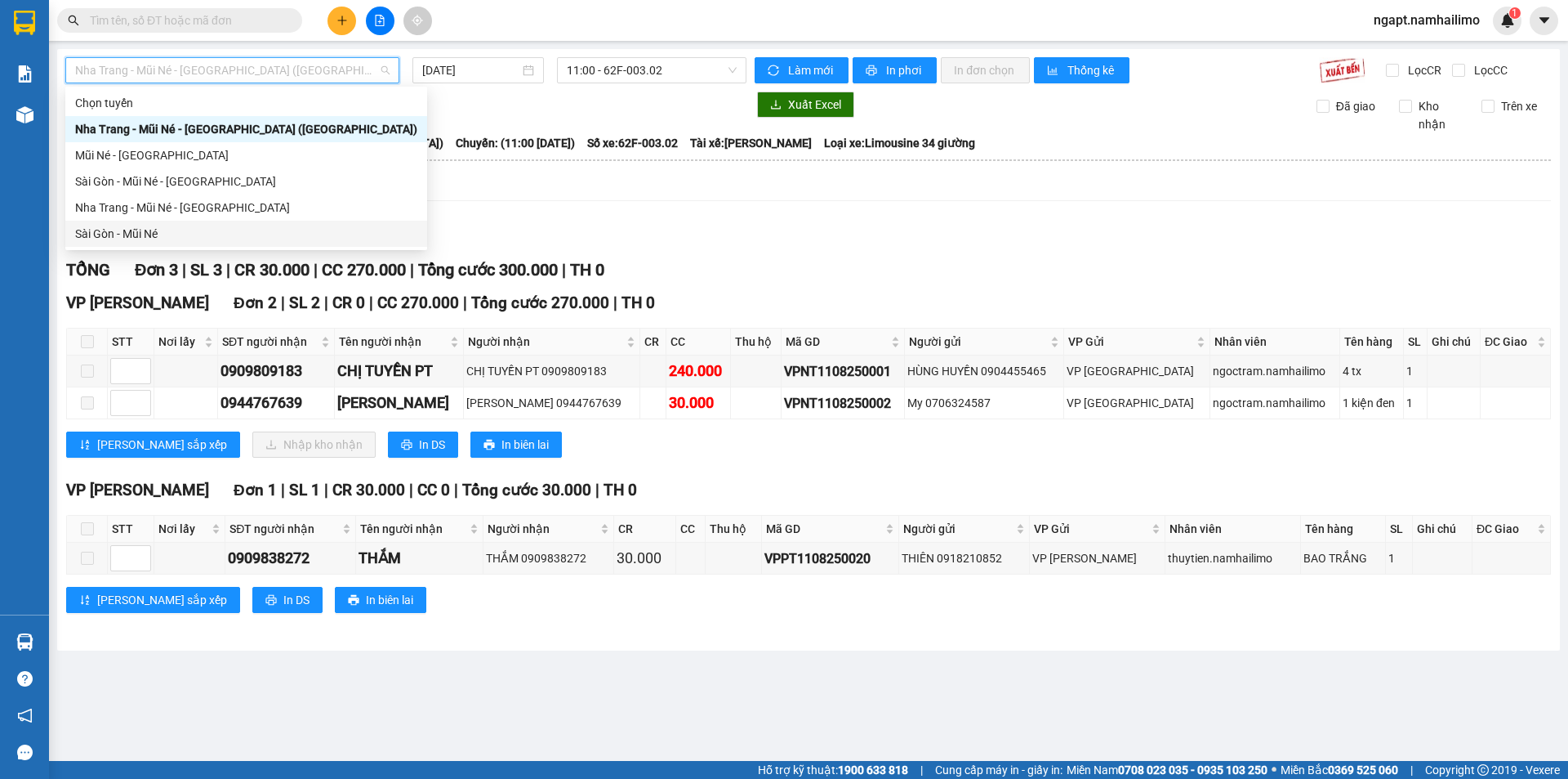
click at [173, 235] on div "Sài Gòn - Mũi Né" at bounding box center [247, 233] width 343 height 18
type input "[DATE]"
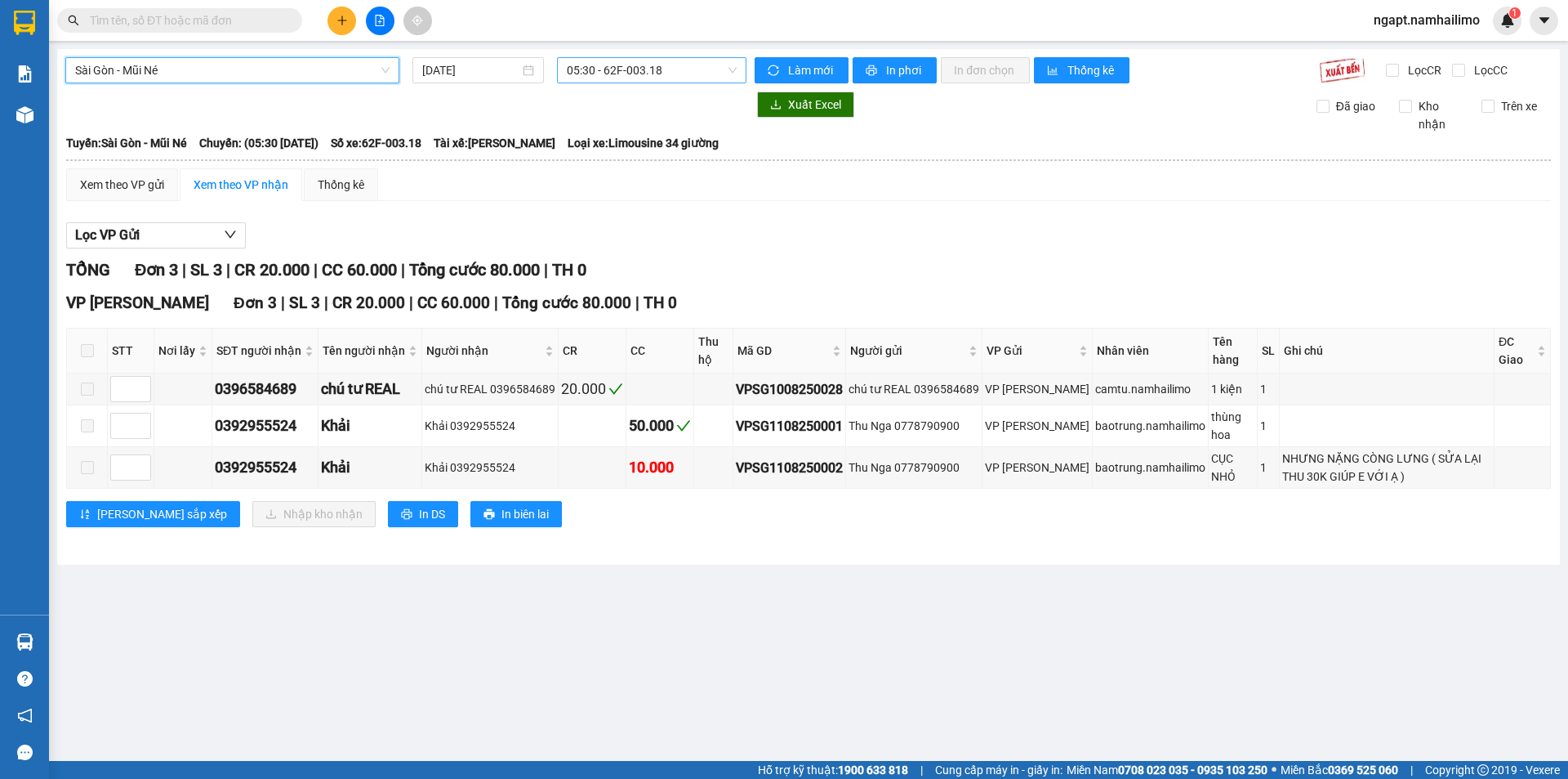
click at [674, 73] on span "05:30 - 62F-003.18" at bounding box center [651, 70] width 170 height 25
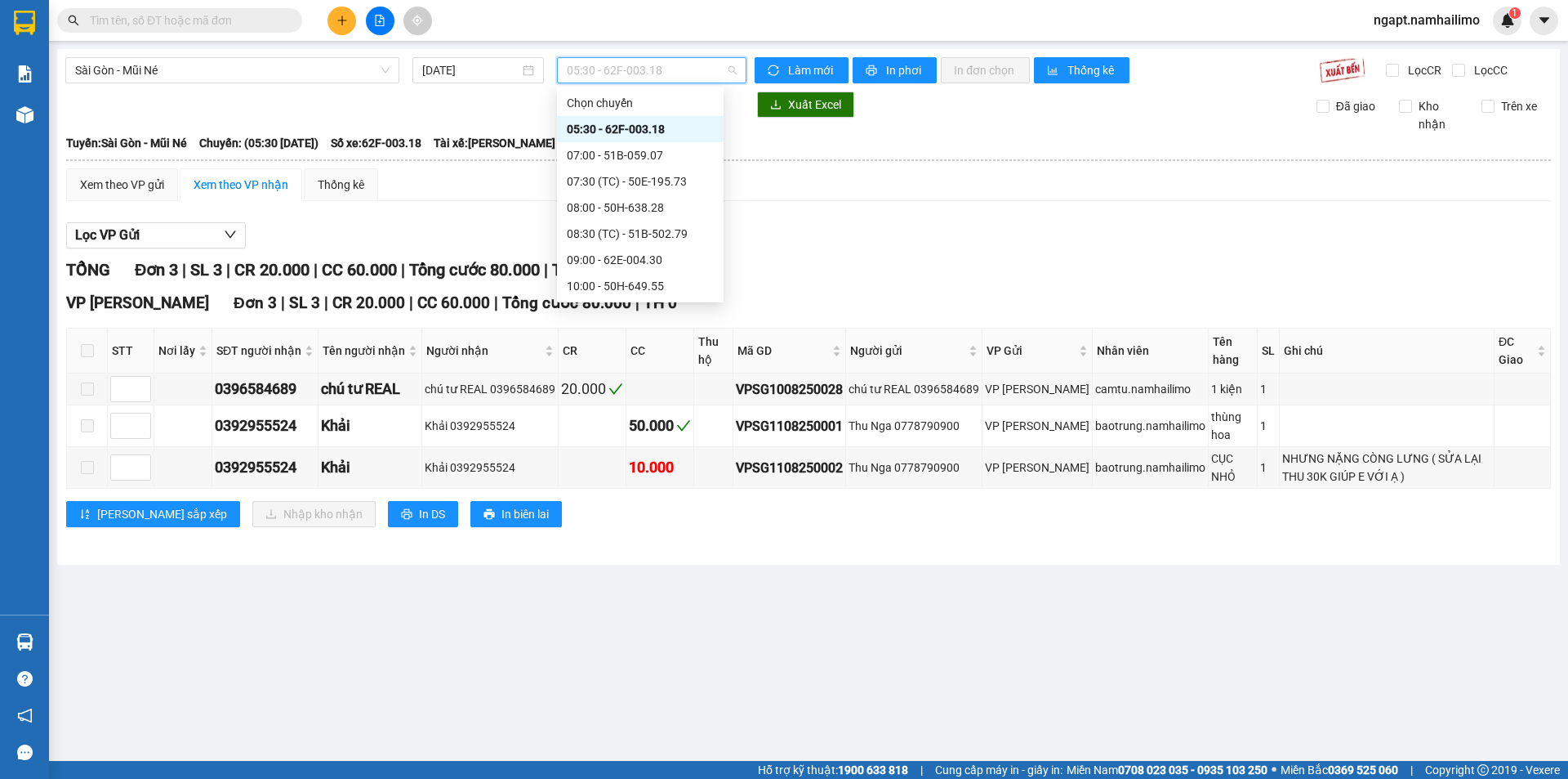
scroll to position [108, 0]
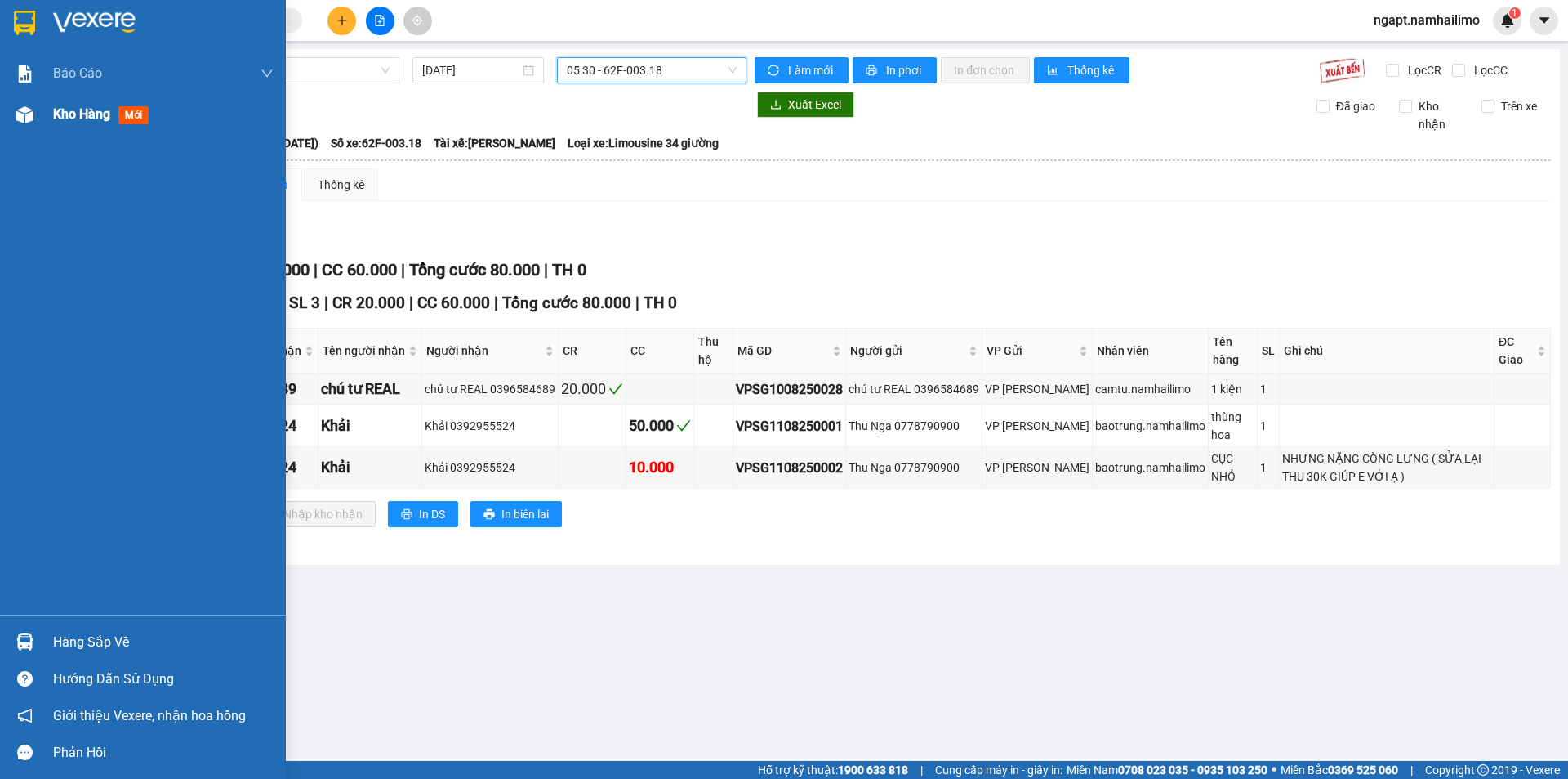
click at [73, 120] on span "Kho hàng" at bounding box center [81, 113] width 57 height 16
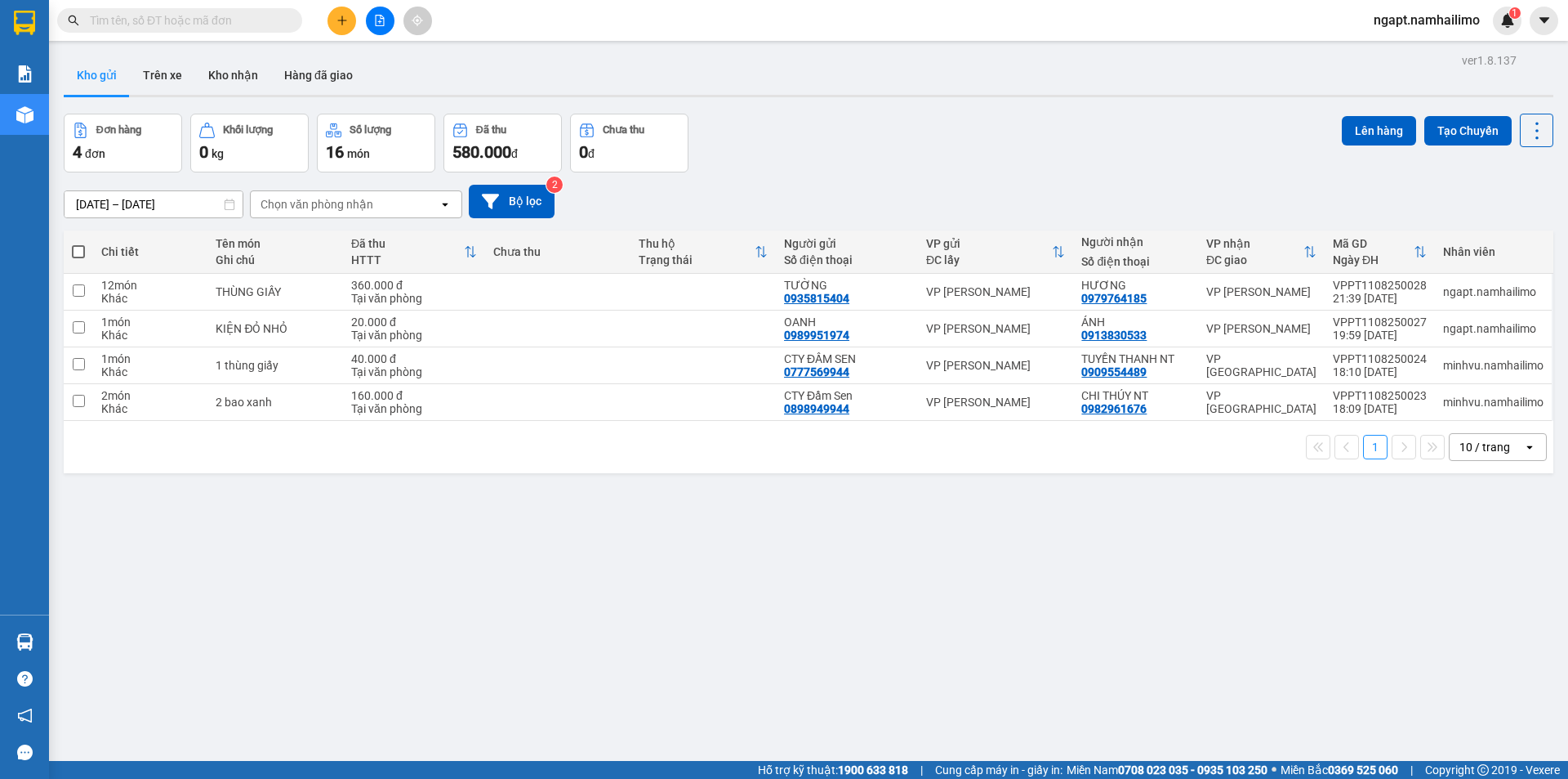
click at [376, 24] on icon "file-add" at bounding box center [380, 21] width 9 height 12
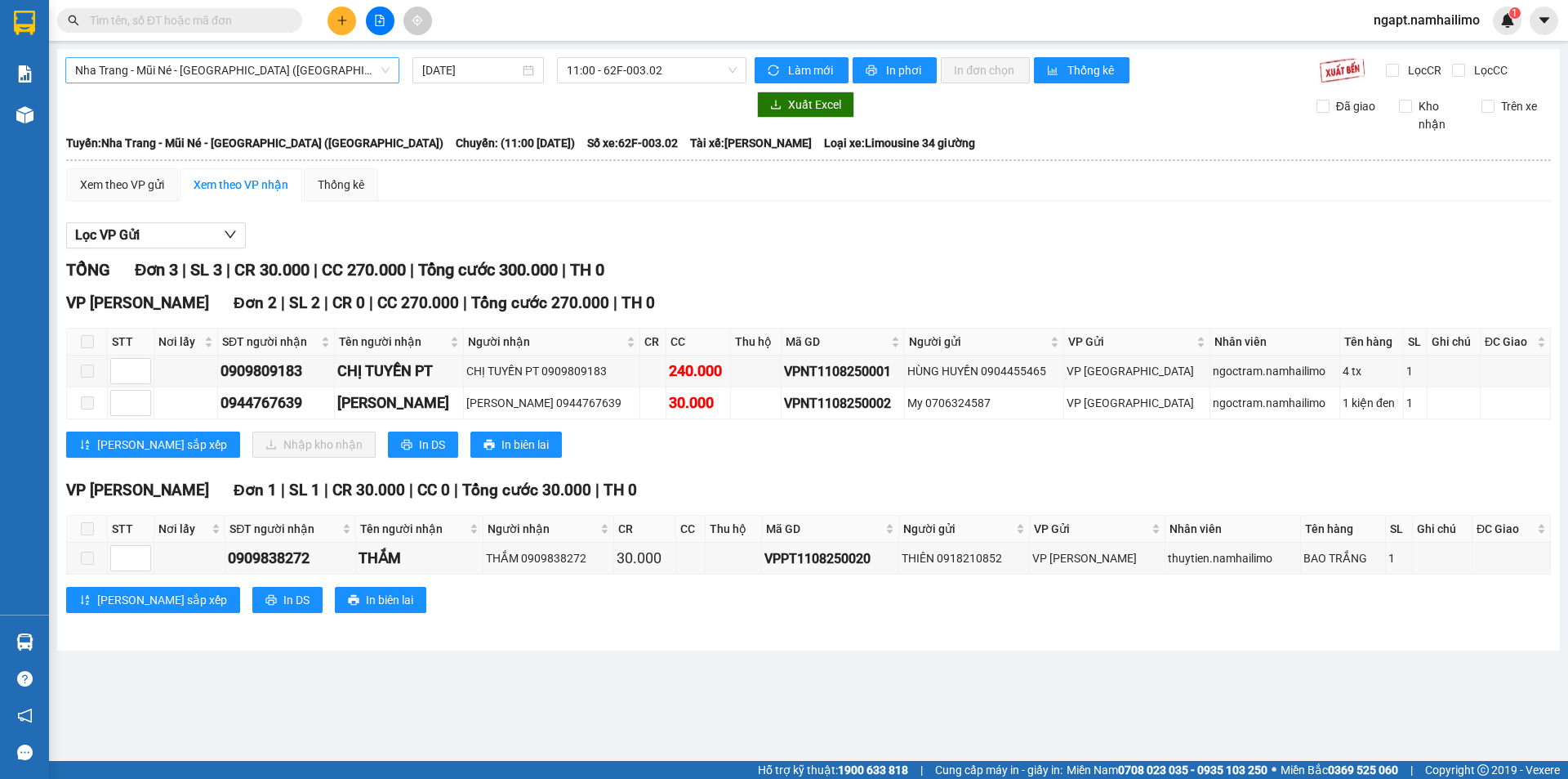
click at [297, 65] on span "Nha Trang - Mũi Né - Sài Gòn (Sáng)" at bounding box center [233, 70] width 314 height 25
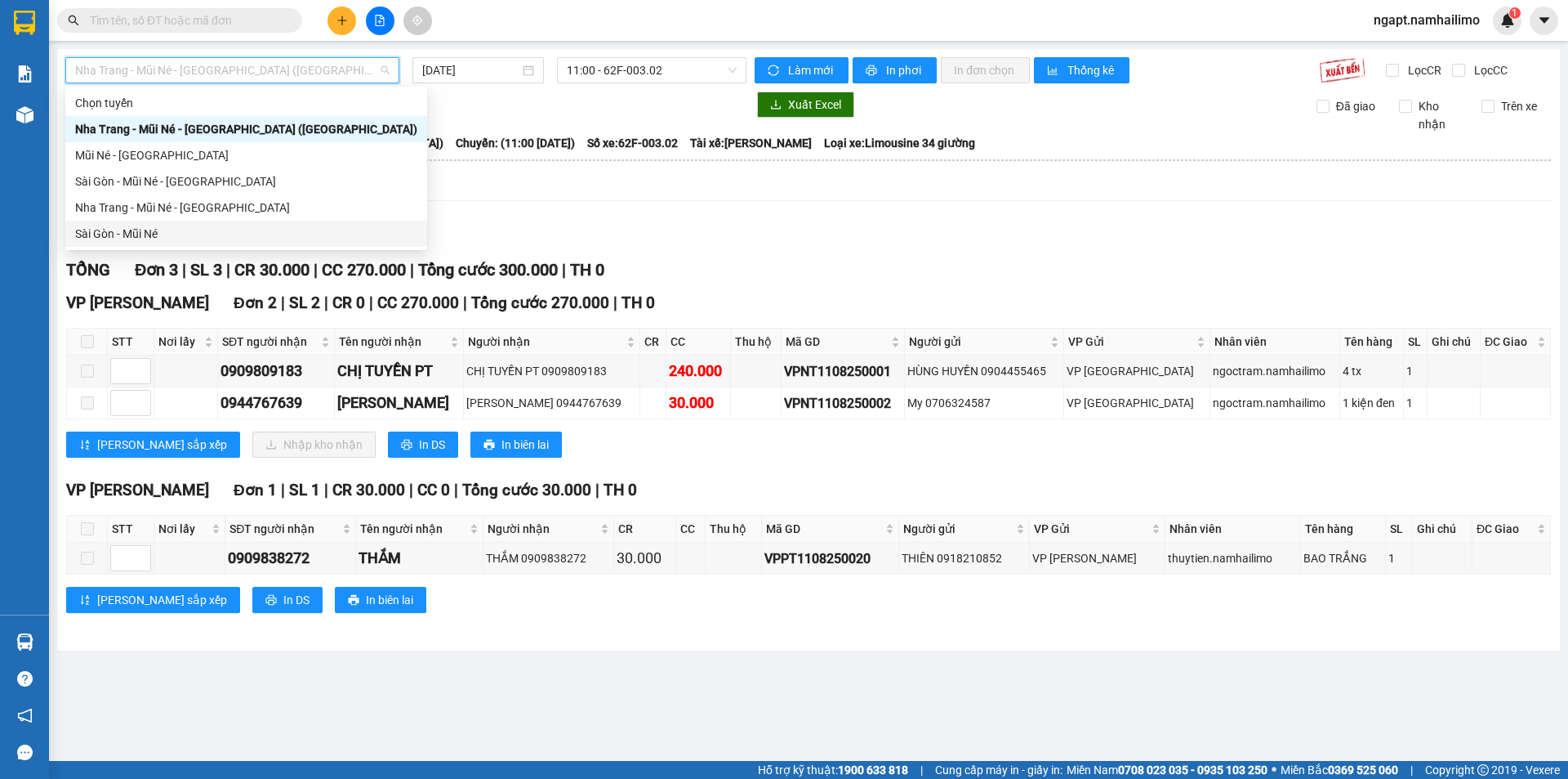
click at [155, 228] on div "Sài Gòn - Mũi Né" at bounding box center [247, 233] width 343 height 18
type input "[DATE]"
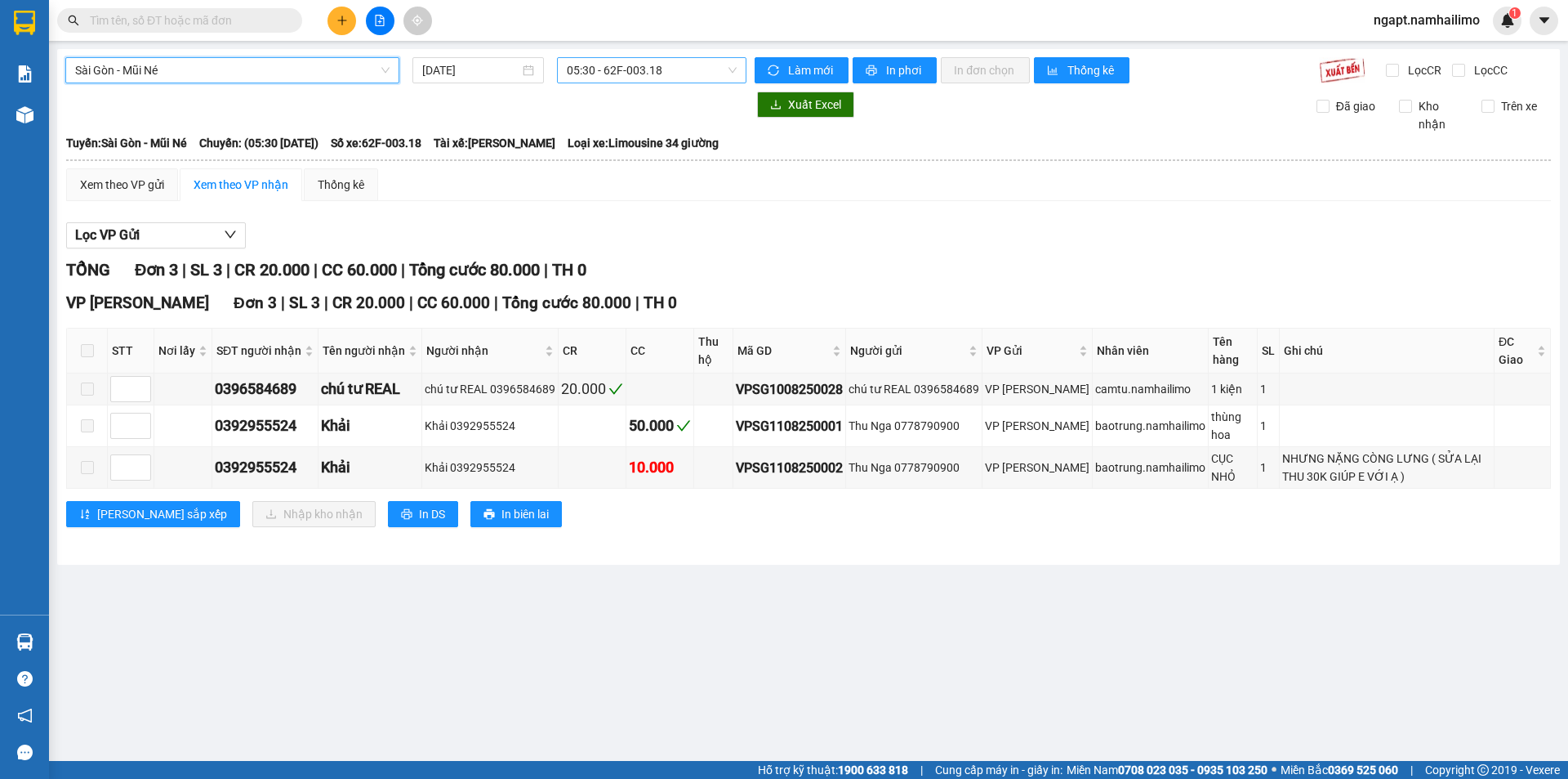
click at [698, 60] on span "05:30 - 62F-003.18" at bounding box center [651, 70] width 170 height 25
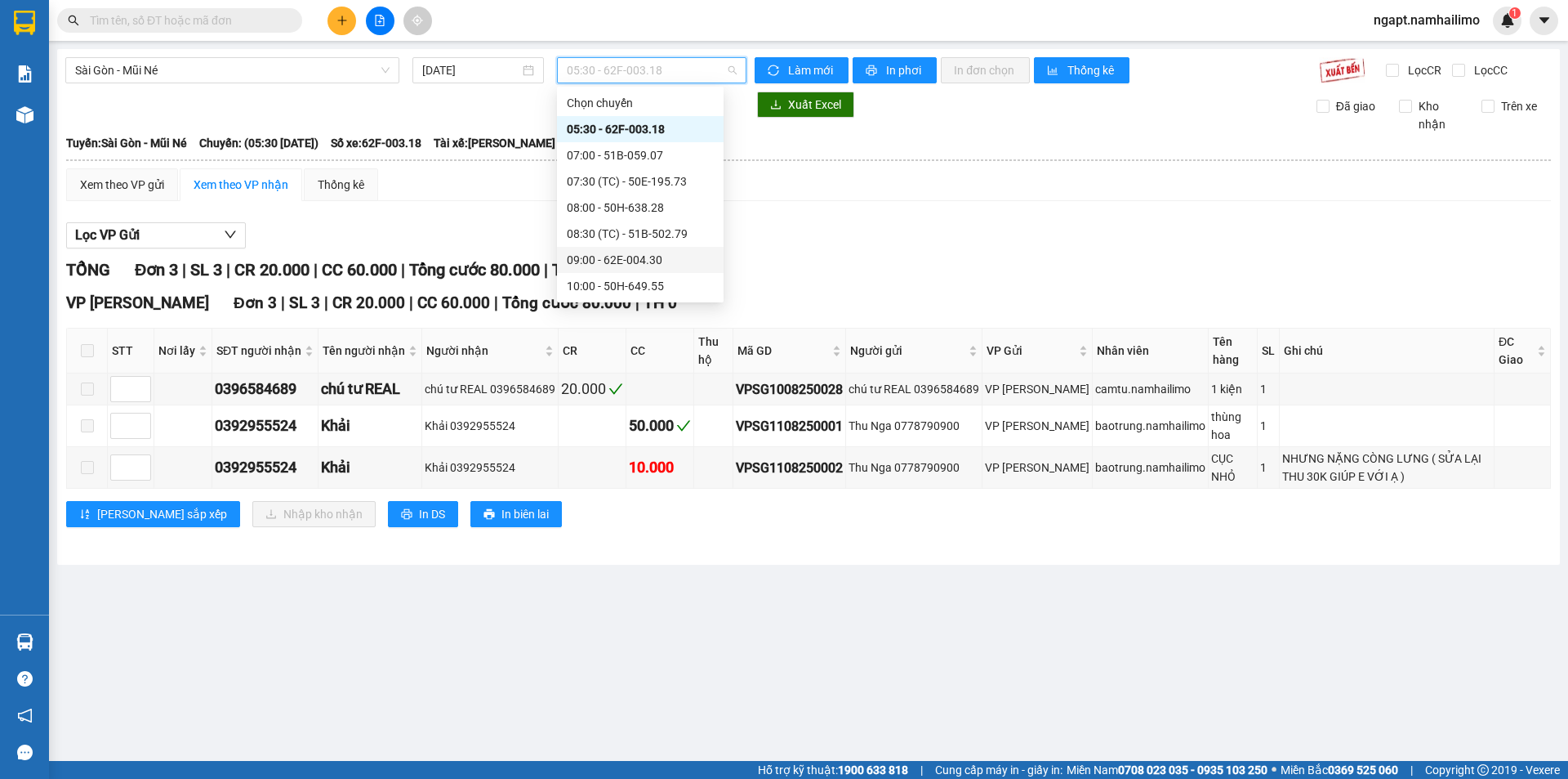
scroll to position [209, 0]
click at [685, 237] on div "18:00 - 51B-059.07" at bounding box center [640, 233] width 147 height 18
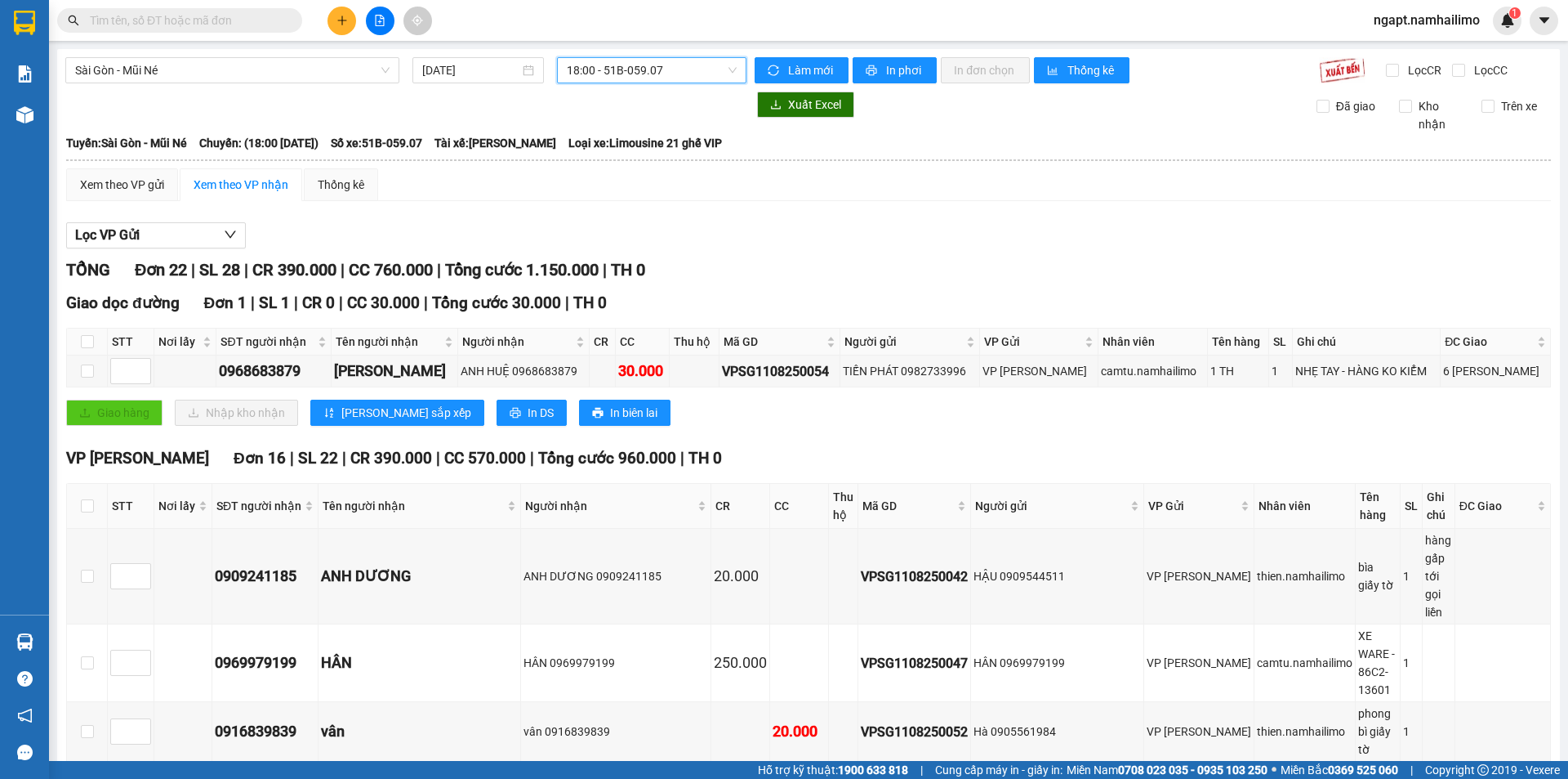
scroll to position [327, 0]
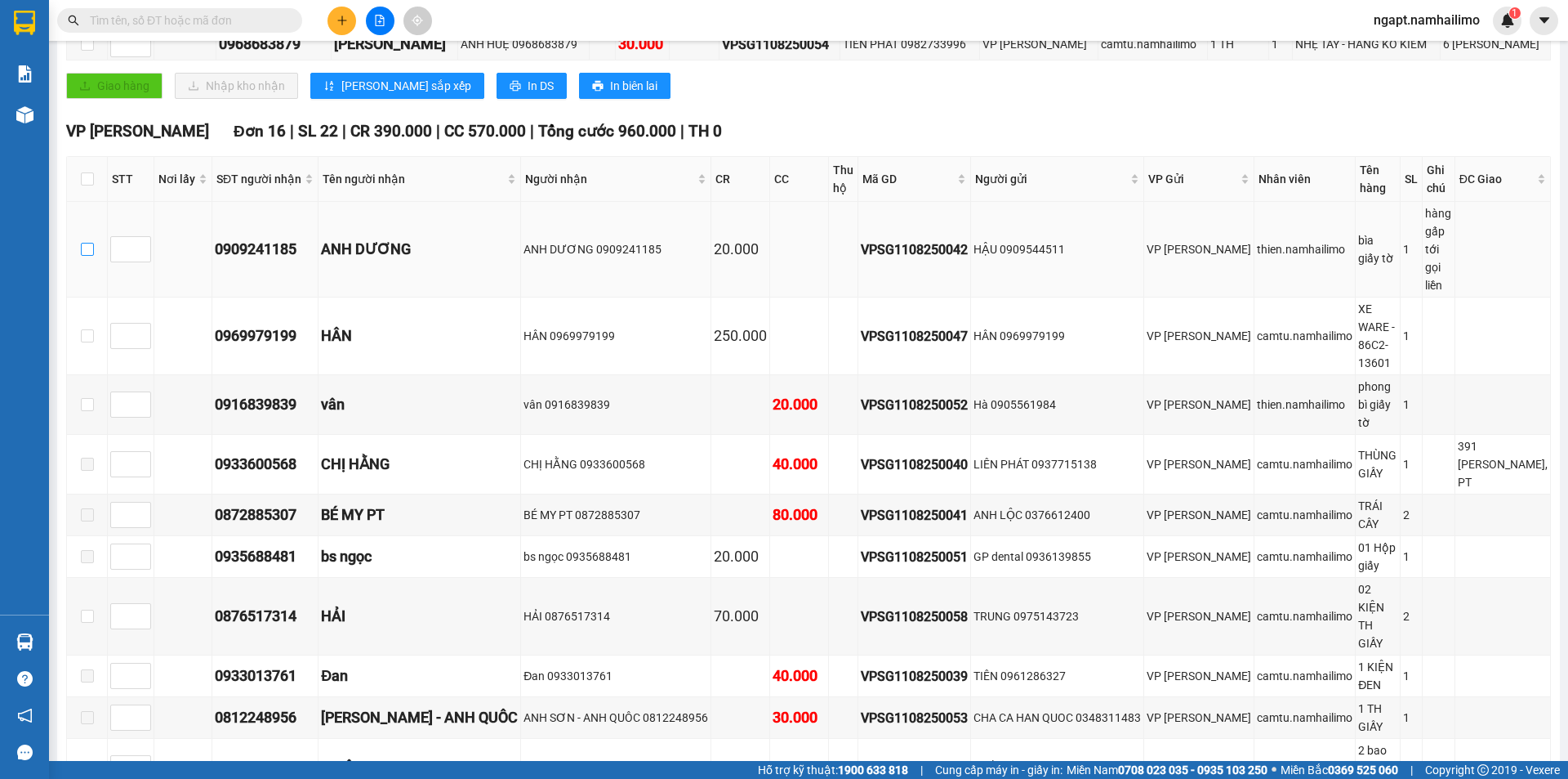
click at [89, 243] on input "checkbox" at bounding box center [88, 249] width 13 height 13
checkbox input "true"
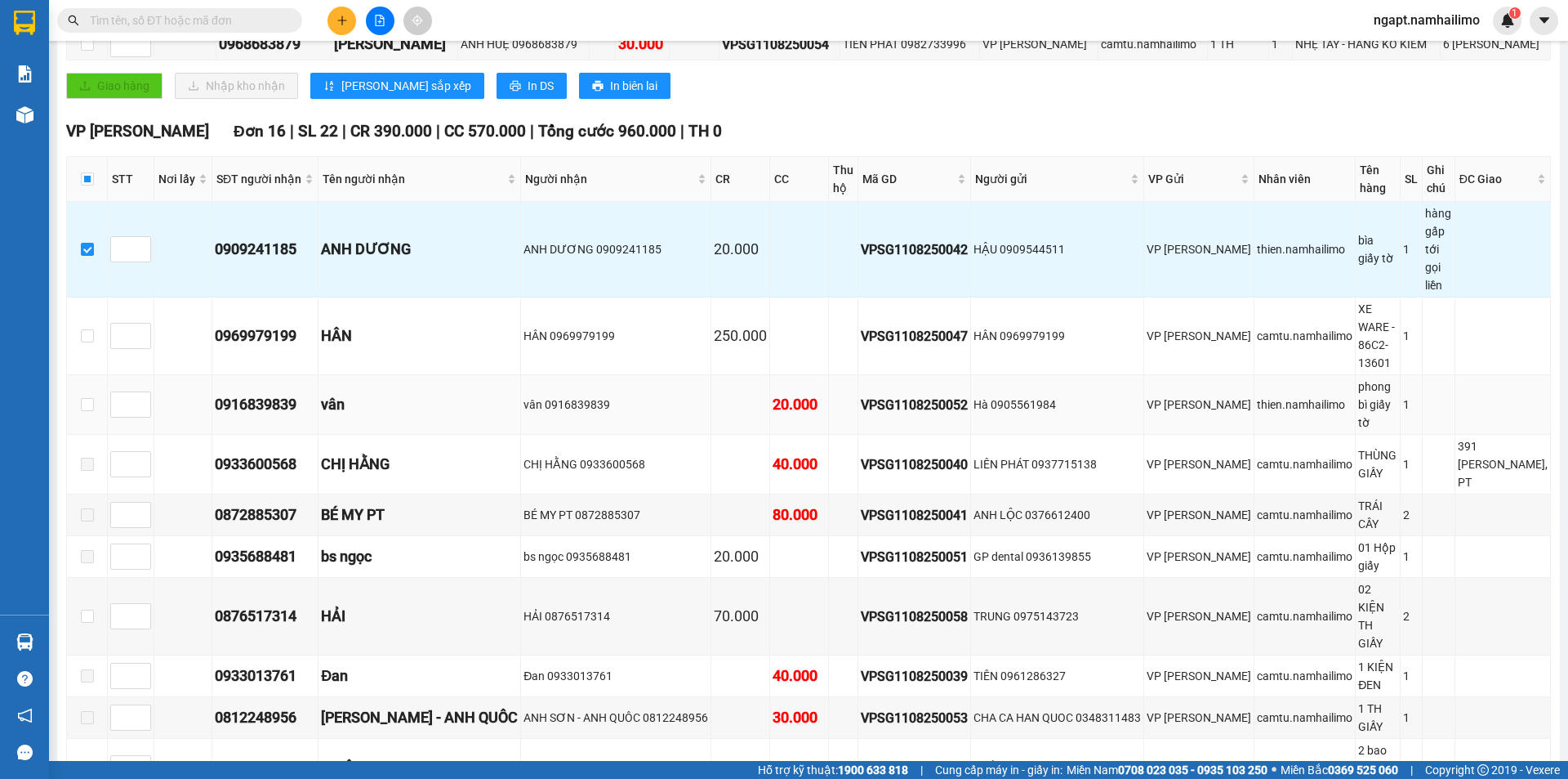
click at [94, 375] on td at bounding box center [87, 405] width 41 height 60
click at [89, 398] on input "checkbox" at bounding box center [88, 405] width 13 height 13
checkbox input "true"
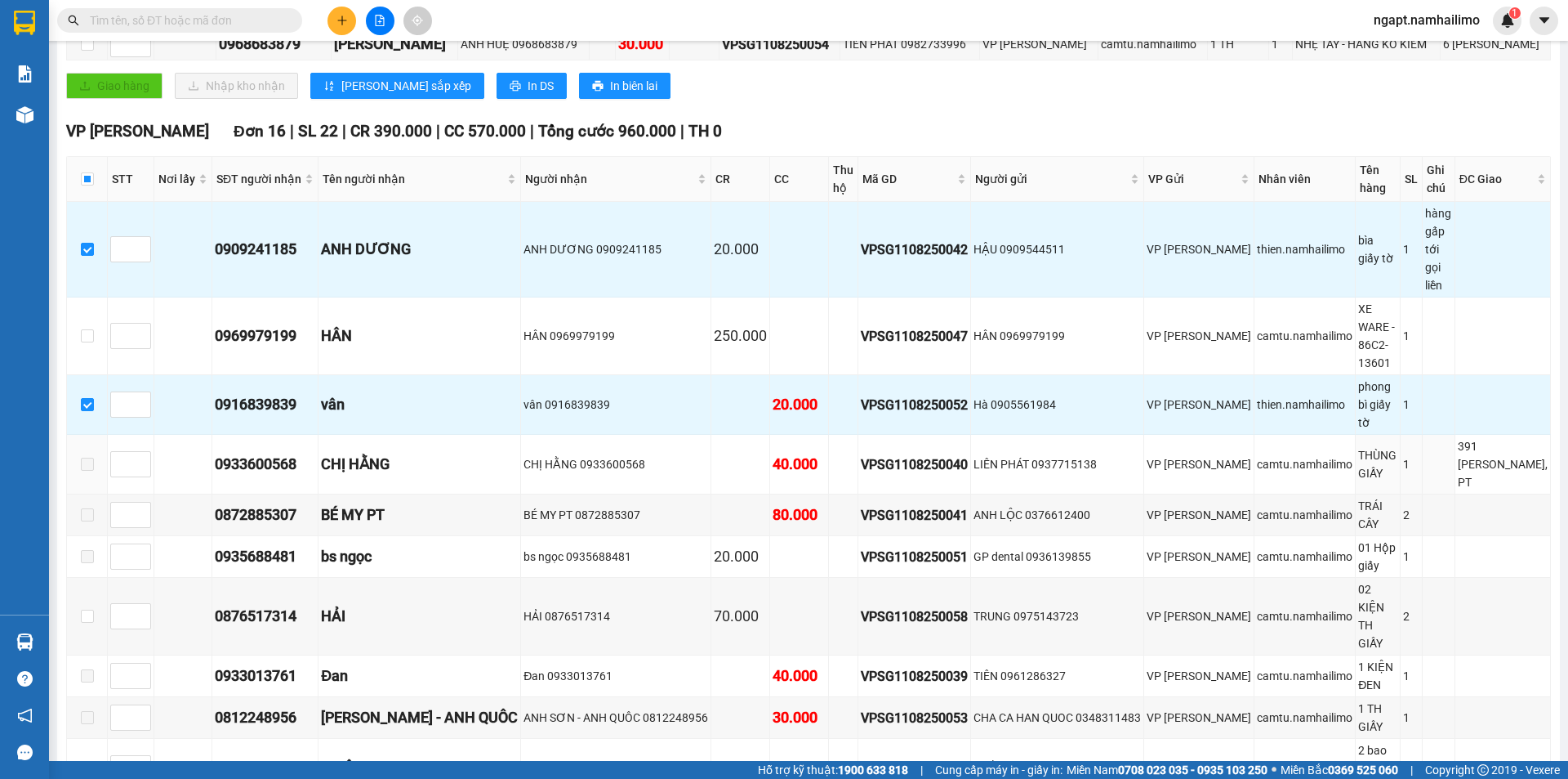
scroll to position [762, 0]
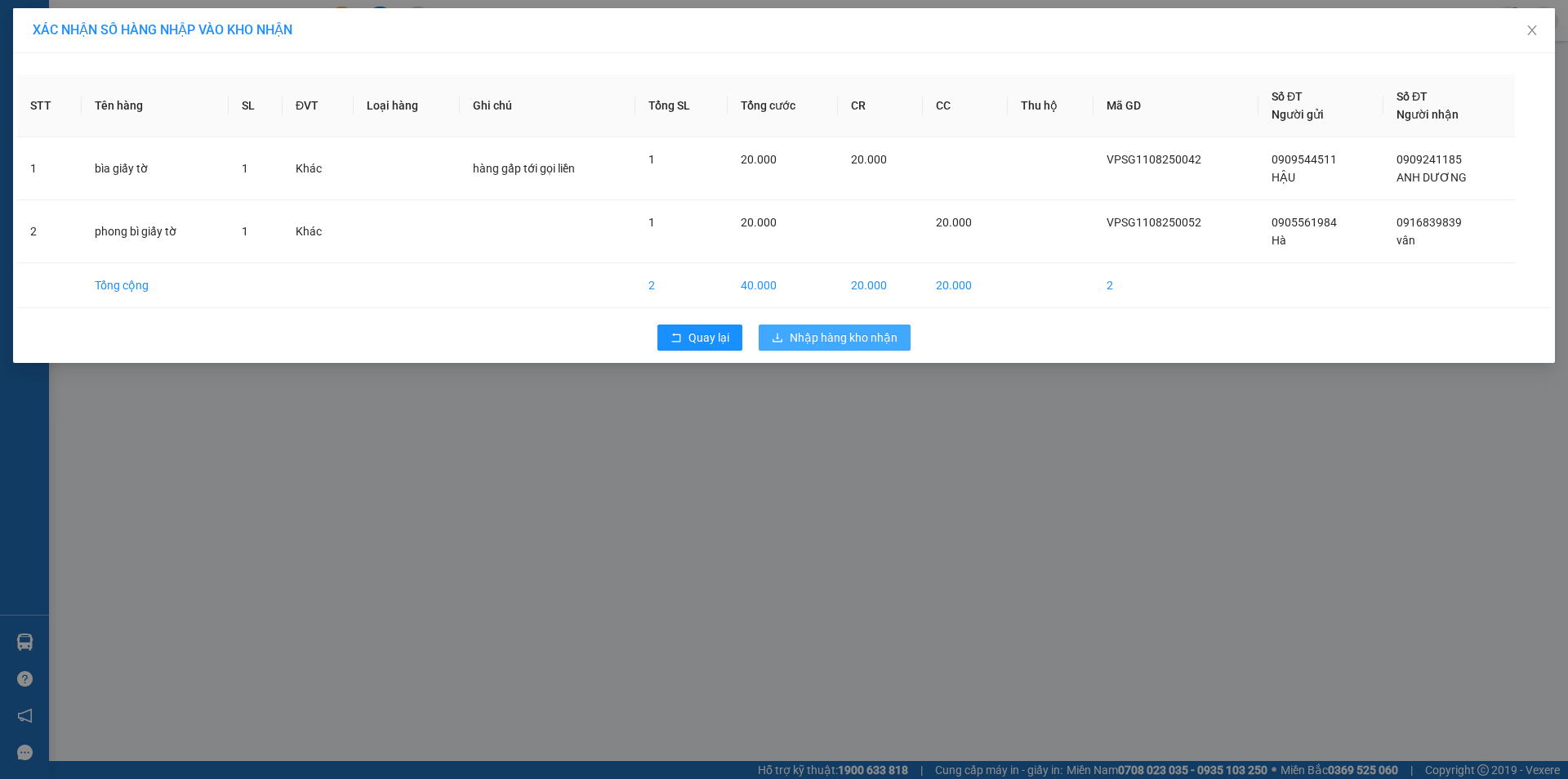
click at [867, 341] on span "Nhập hàng kho nhận" at bounding box center [843, 338] width 108 height 18
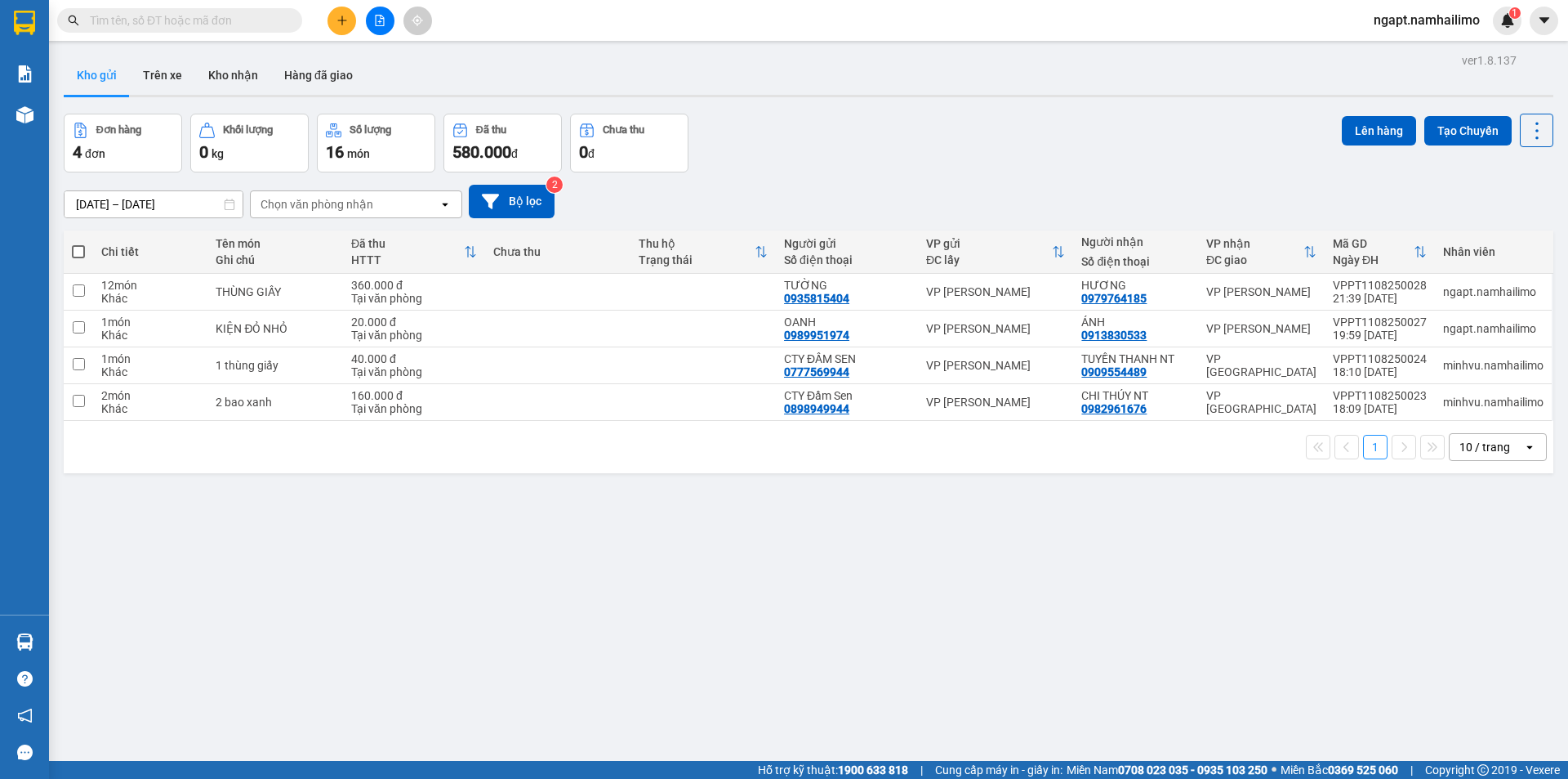
click at [1430, 22] on span "ngapt.namhailimo" at bounding box center [1427, 20] width 132 height 21
click at [1415, 52] on span "Đăng xuất" at bounding box center [1434, 50] width 98 height 18
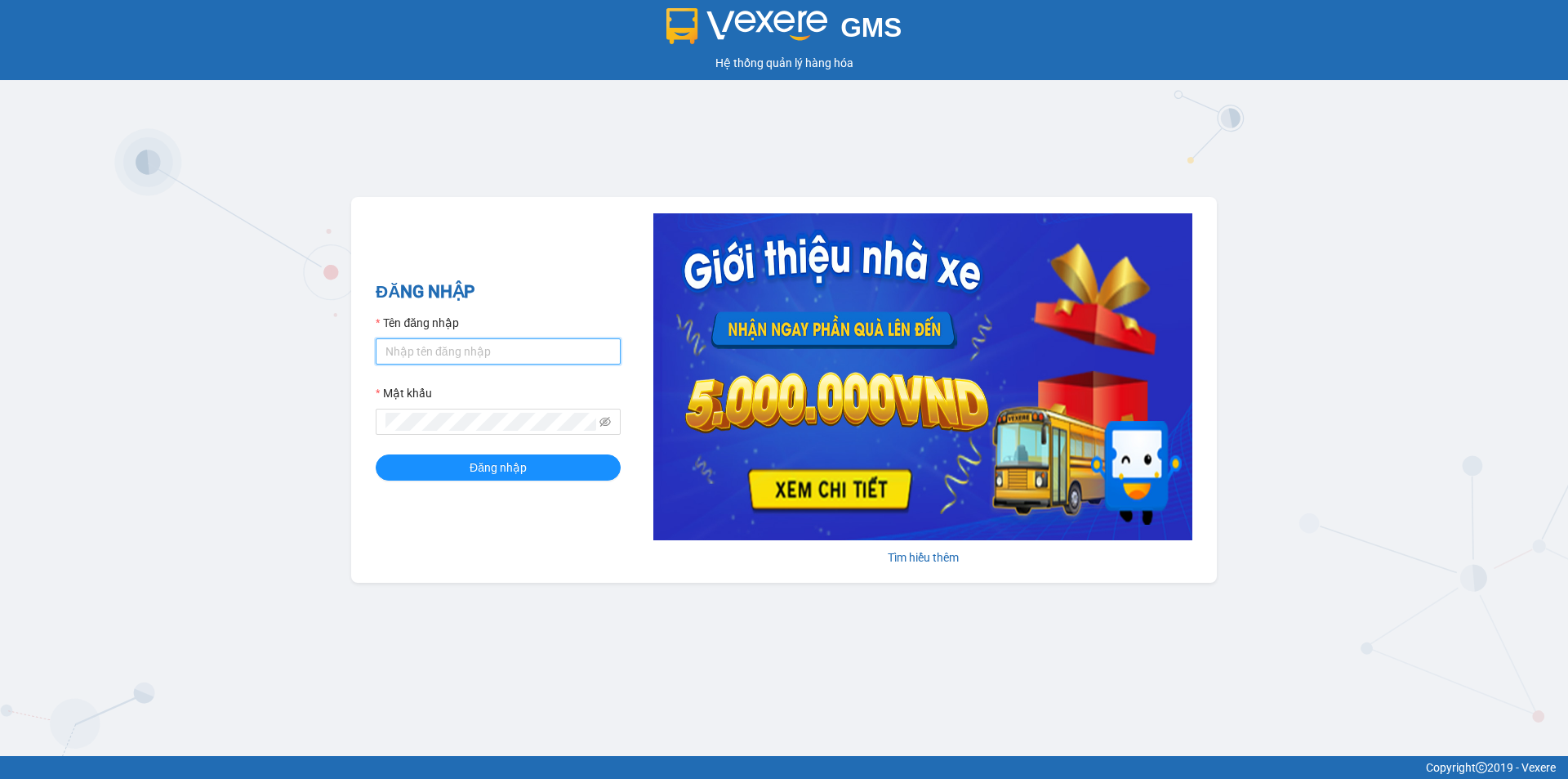
drag, startPoint x: 496, startPoint y: 348, endPoint x: 496, endPoint y: 365, distance: 17.0
click at [496, 348] on input "Tên đăng nhập" at bounding box center [498, 352] width 245 height 26
type input "minhvu.namhailimo"
click at [376, 454] on button "Đăng nhập" at bounding box center [498, 468] width 245 height 26
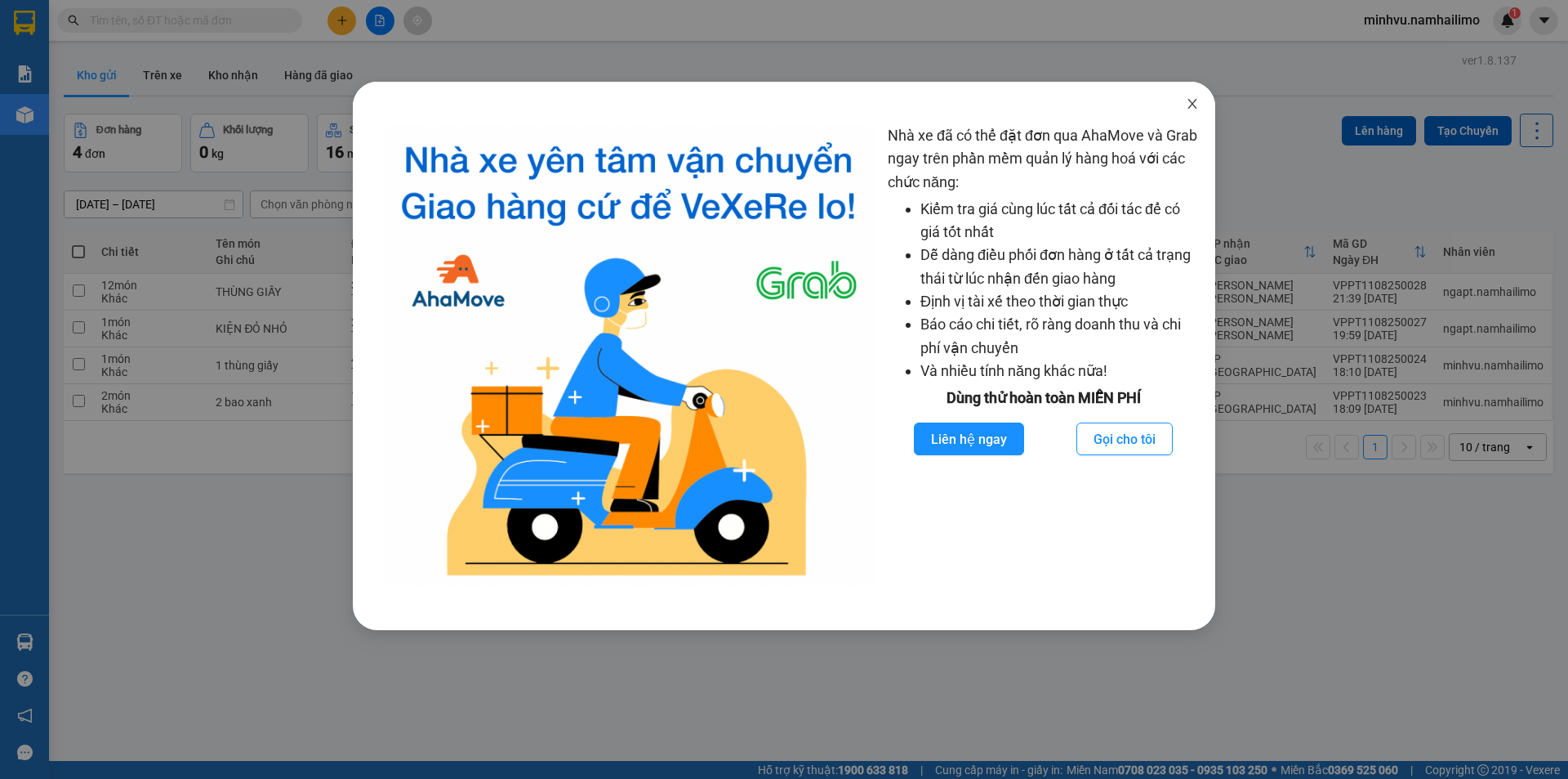
click at [1200, 104] on span "Close" at bounding box center [1192, 104] width 46 height 46
